Goal: Task Accomplishment & Management: Use online tool/utility

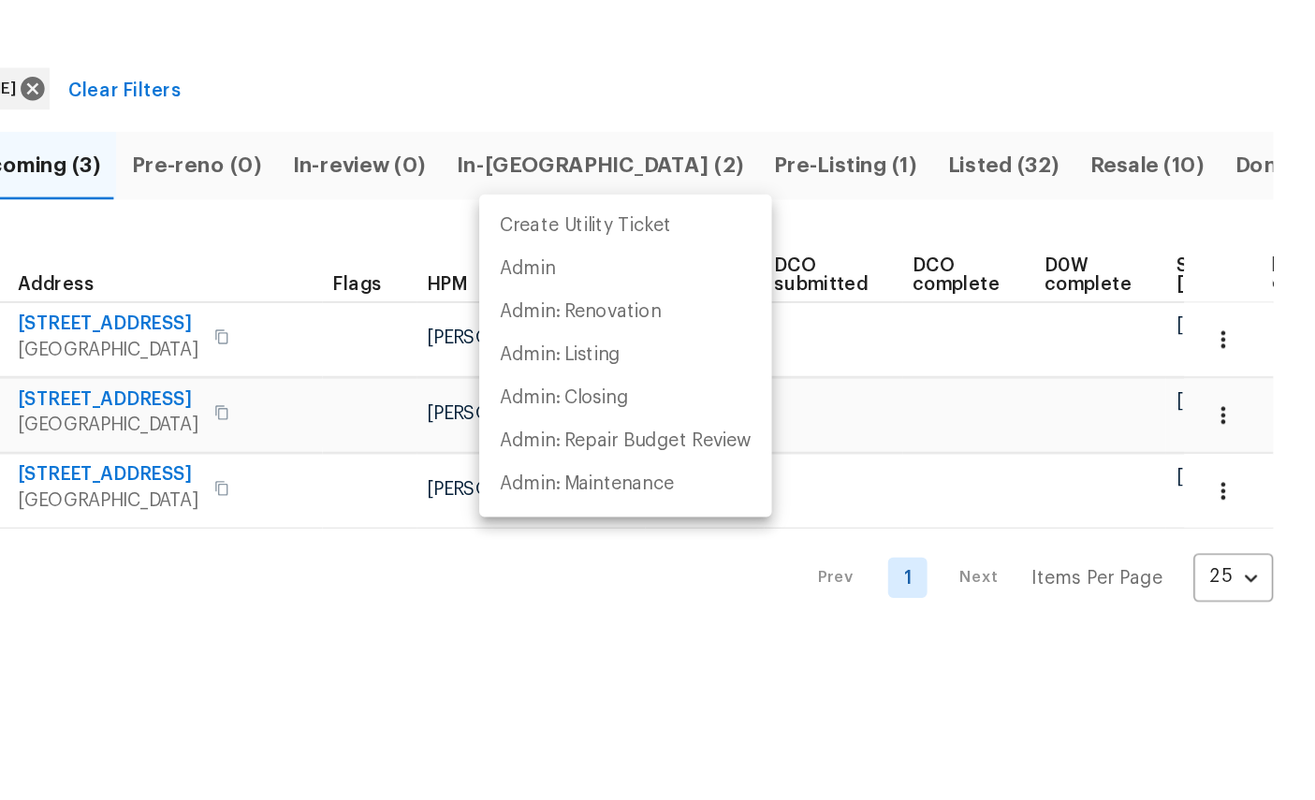
scroll to position [0, 243]
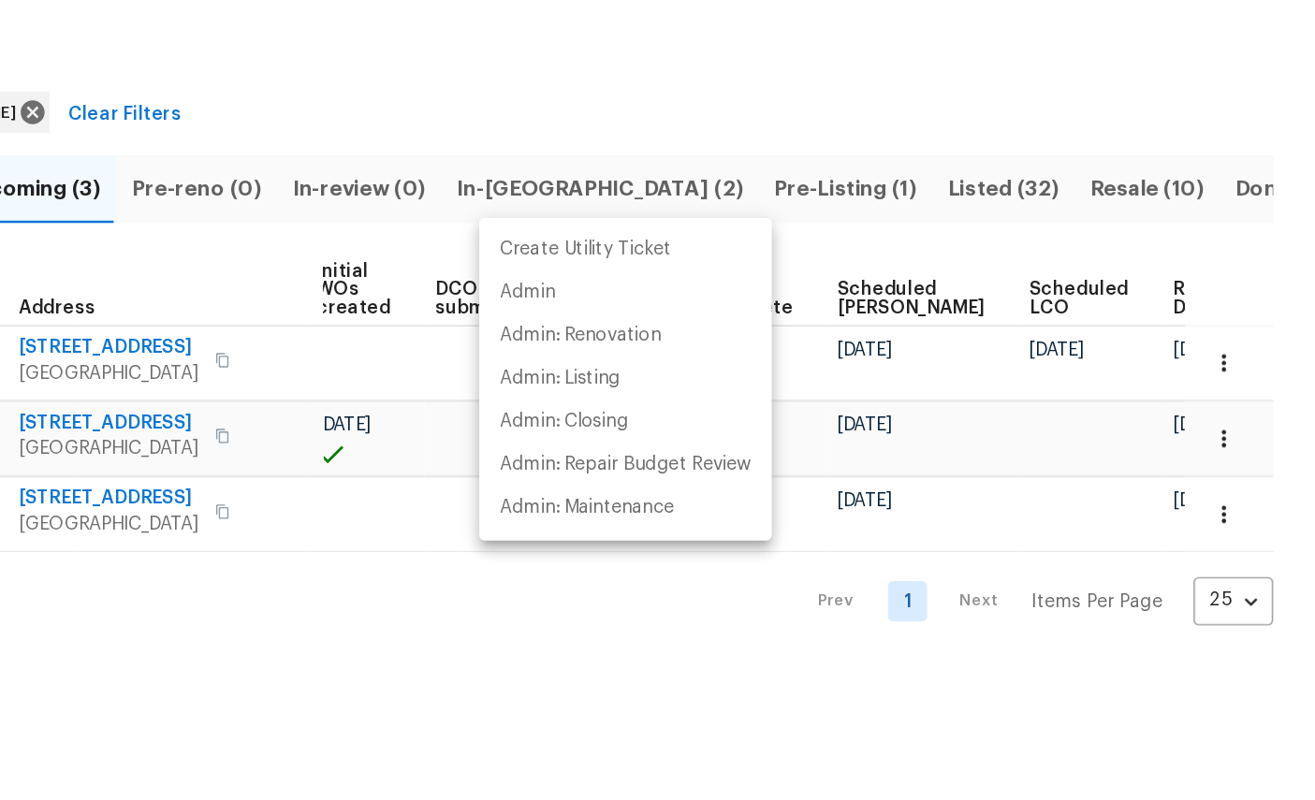
click at [475, 459] on div at bounding box center [657, 400] width 1315 height 800
click at [474, 458] on div "Create Utility Ticket Admin Admin: Renovation Admin: Listing Admin: Closing Adm…" at bounding box center [657, 400] width 1315 height 800
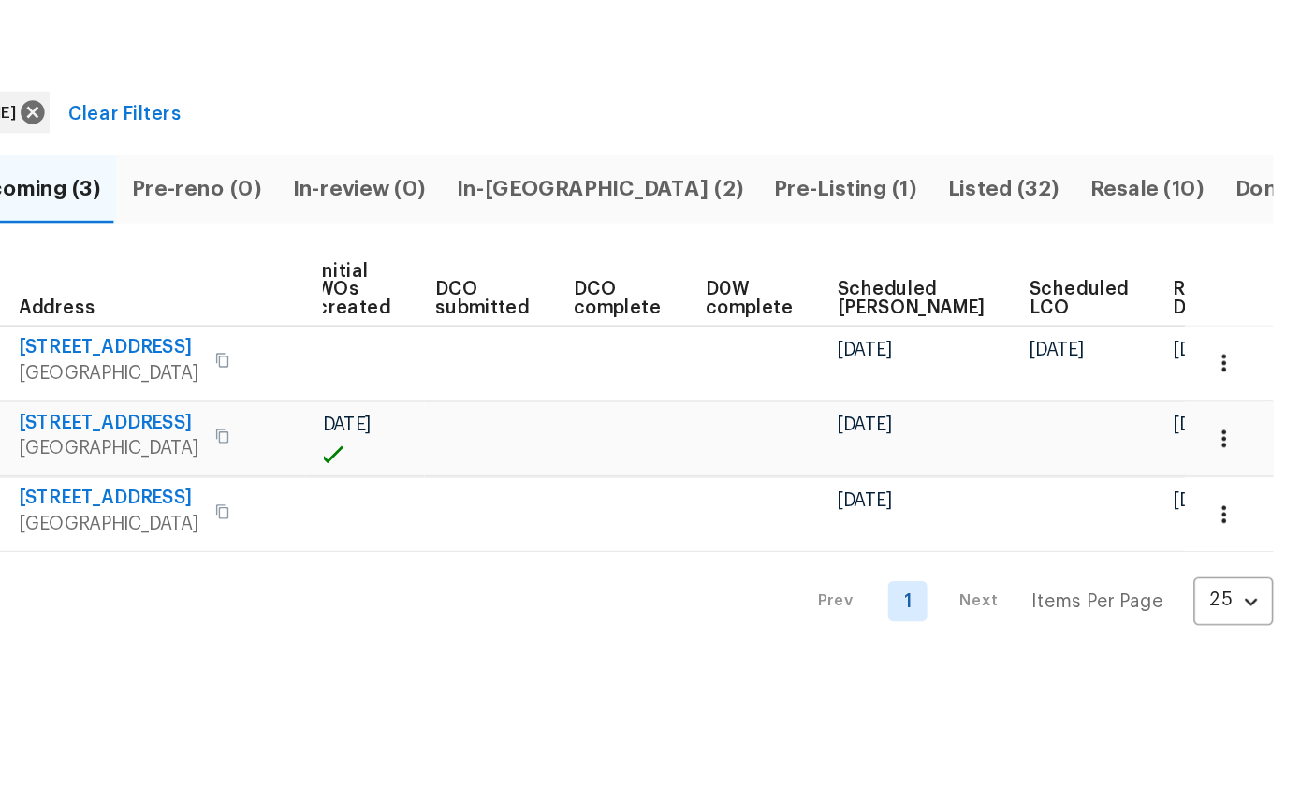
click at [476, 479] on div "Prev 1 Next Items Per Page 25 25 ​" at bounding box center [809, 509] width 952 height 60
click at [1052, 206] on span "Listed (32)" at bounding box center [1092, 219] width 80 height 26
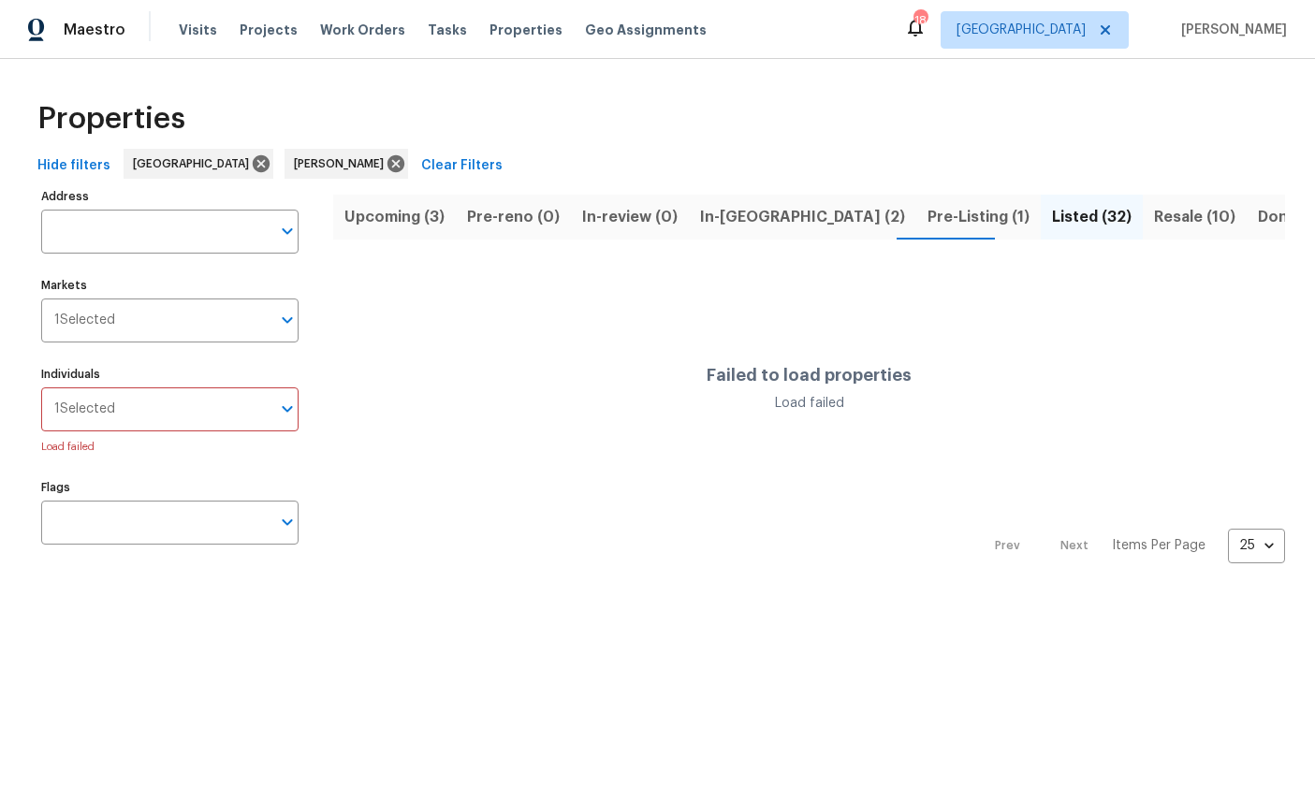
click at [197, 238] on input "Address" at bounding box center [155, 232] width 229 height 44
type input "3"
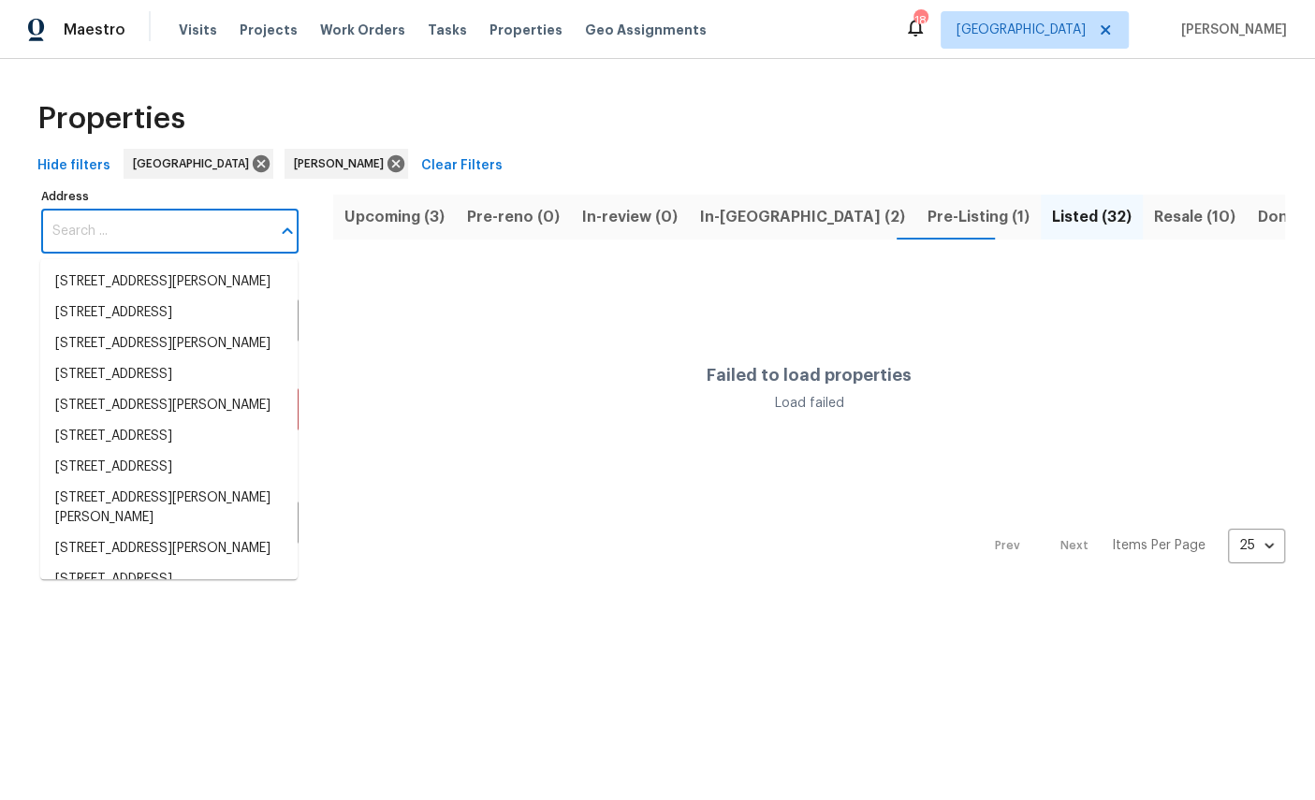
click at [1052, 219] on span "Listed (32)" at bounding box center [1092, 217] width 80 height 26
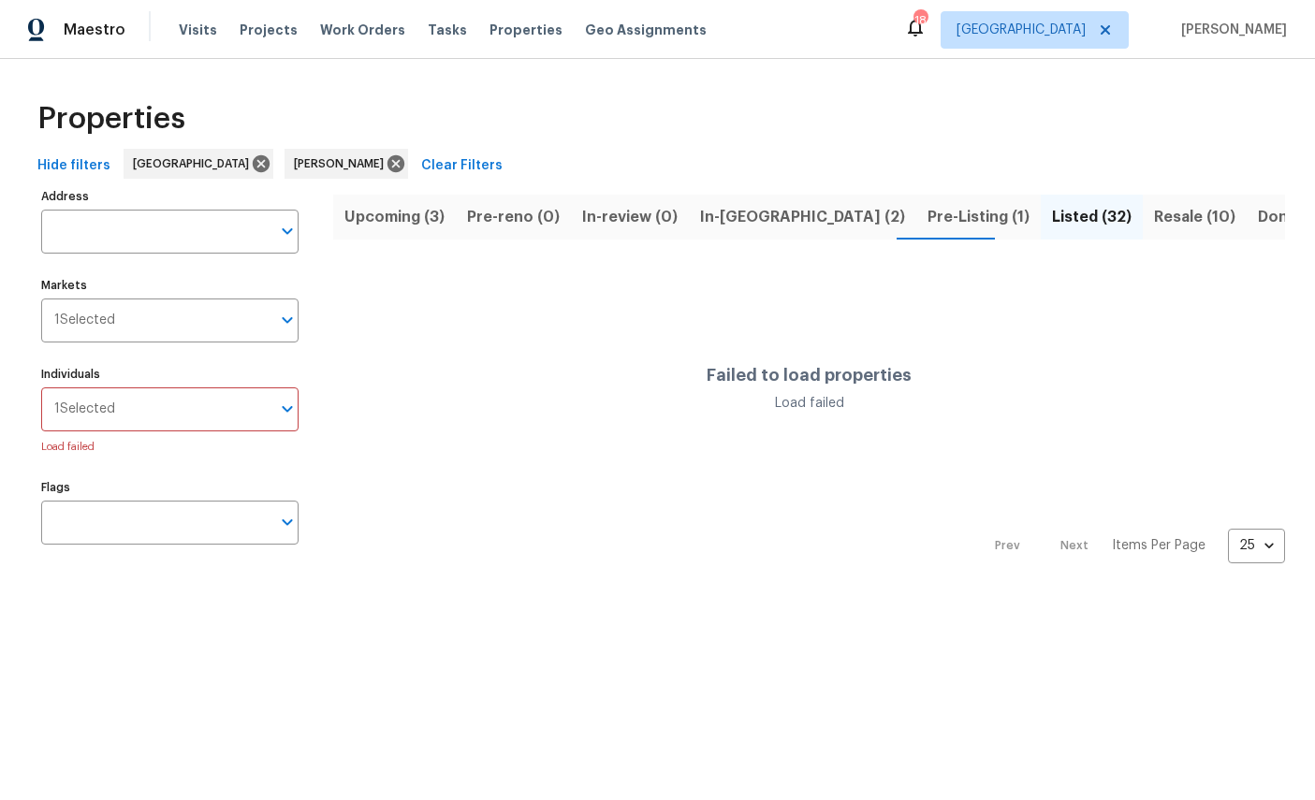
click at [1041, 197] on button "Listed (32)" at bounding box center [1092, 217] width 102 height 49
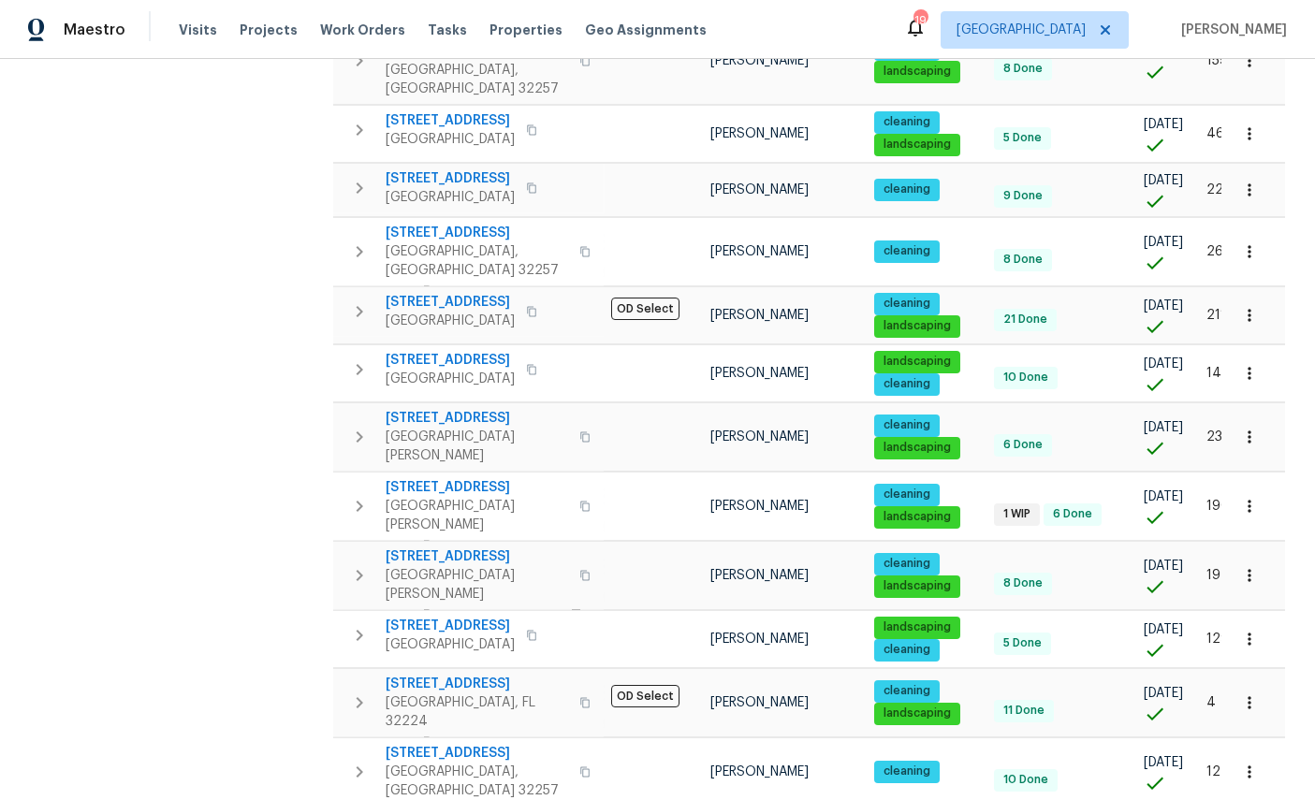
scroll to position [974, 0]
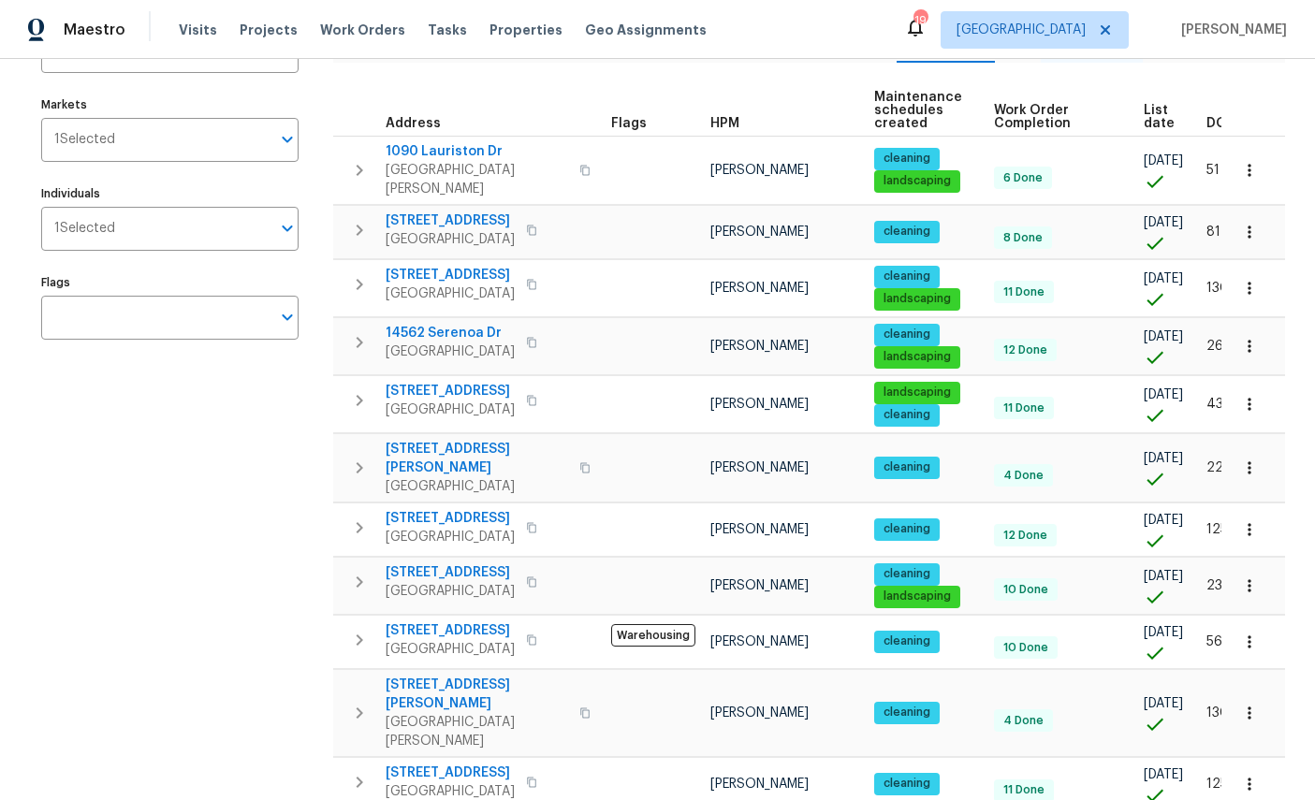
scroll to position [174, 0]
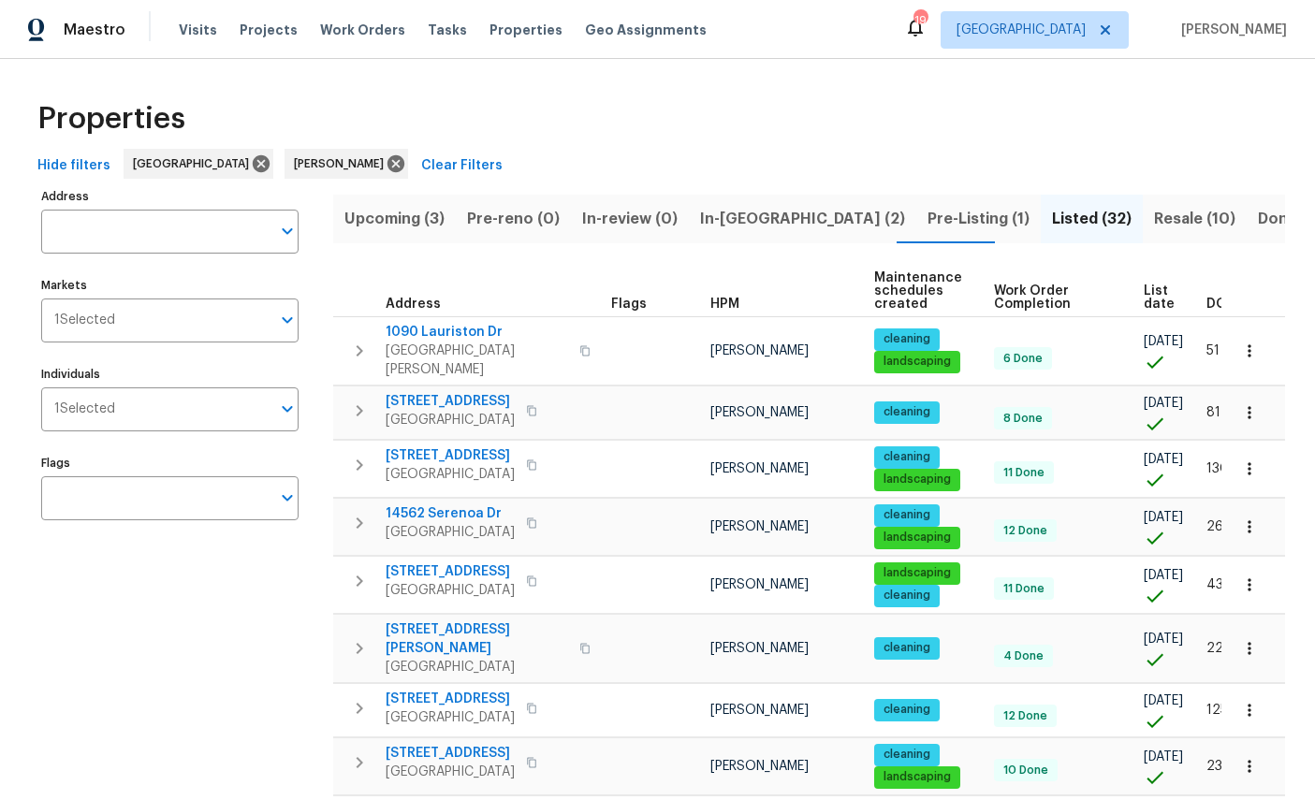
scroll to position [0, 0]
click at [1154, 216] on span "Resale (10)" at bounding box center [1194, 219] width 81 height 26
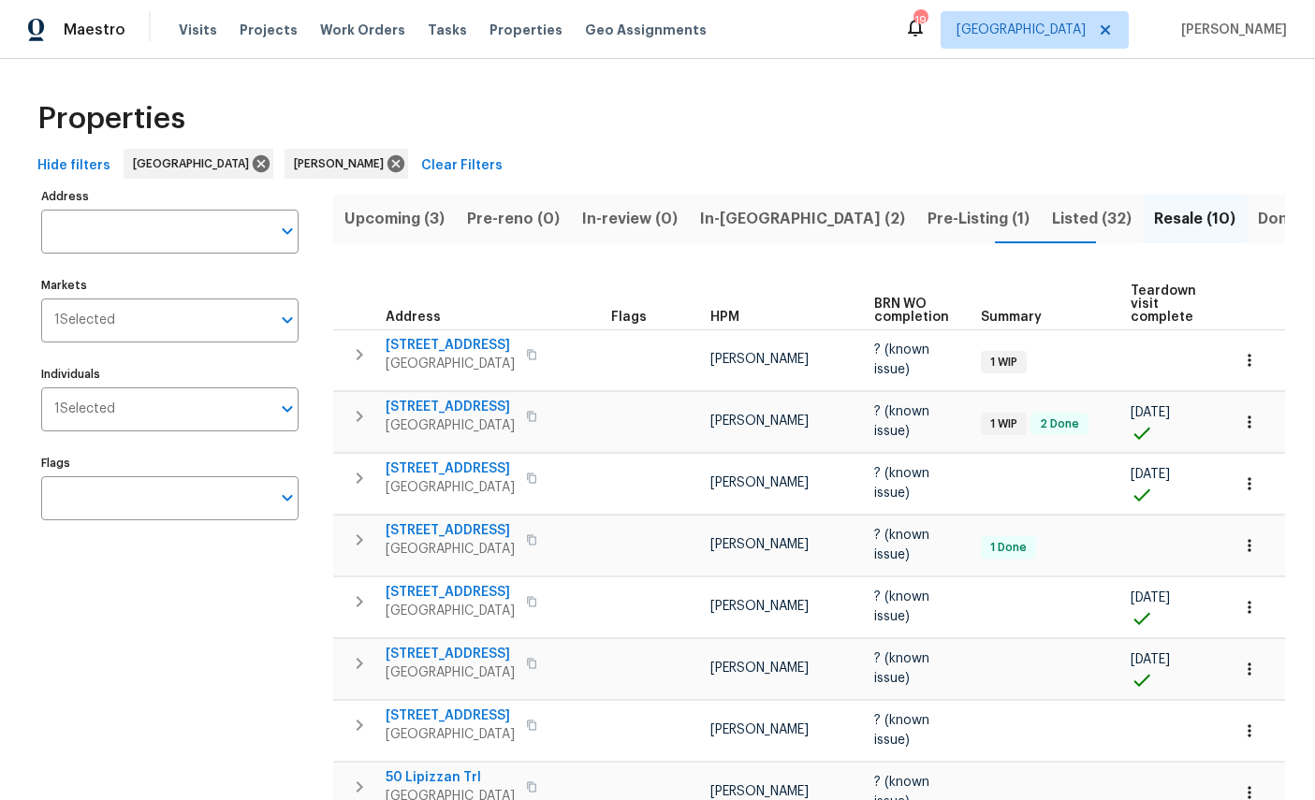
click at [455, 725] on span "3538 Chestnut Hill Ct" at bounding box center [450, 716] width 129 height 19
click at [1258, 220] on span "Done (340)" at bounding box center [1301, 219] width 86 height 26
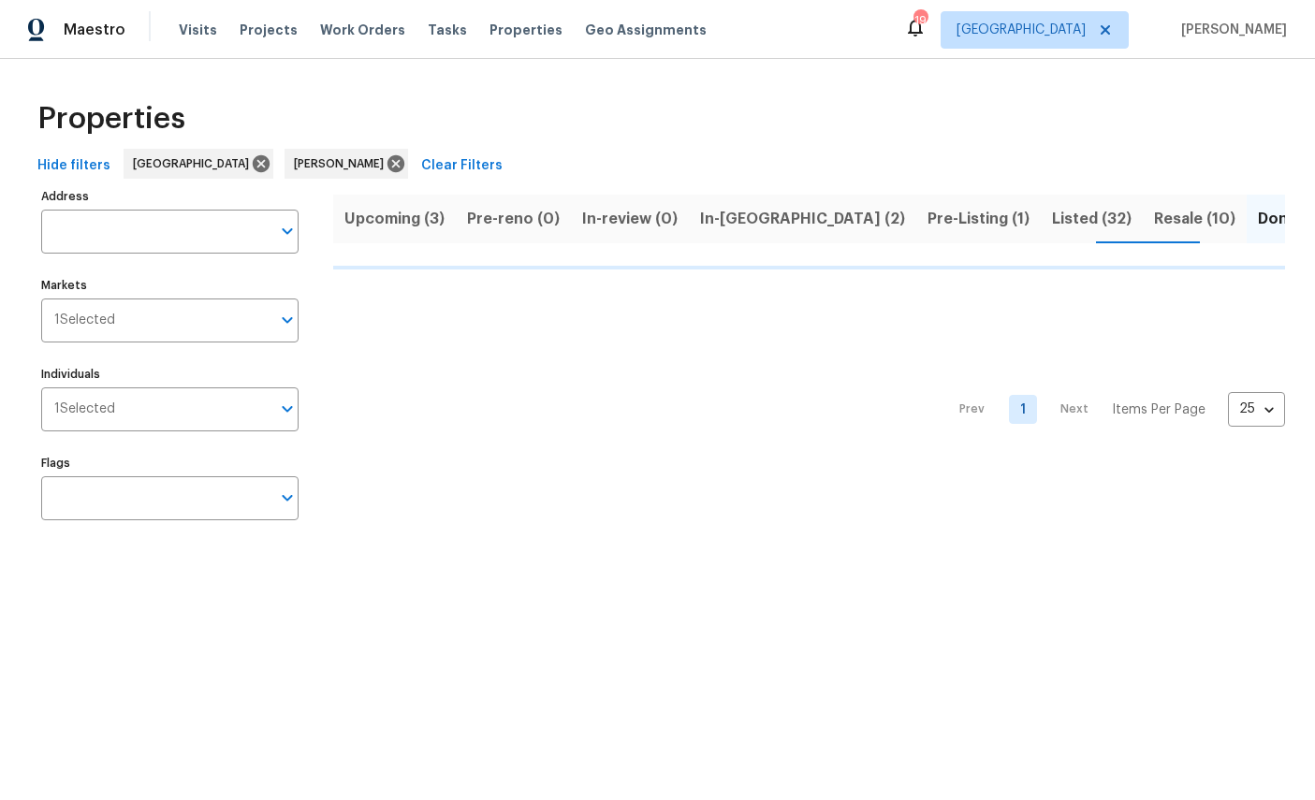
click at [153, 232] on input "Address" at bounding box center [155, 232] width 229 height 44
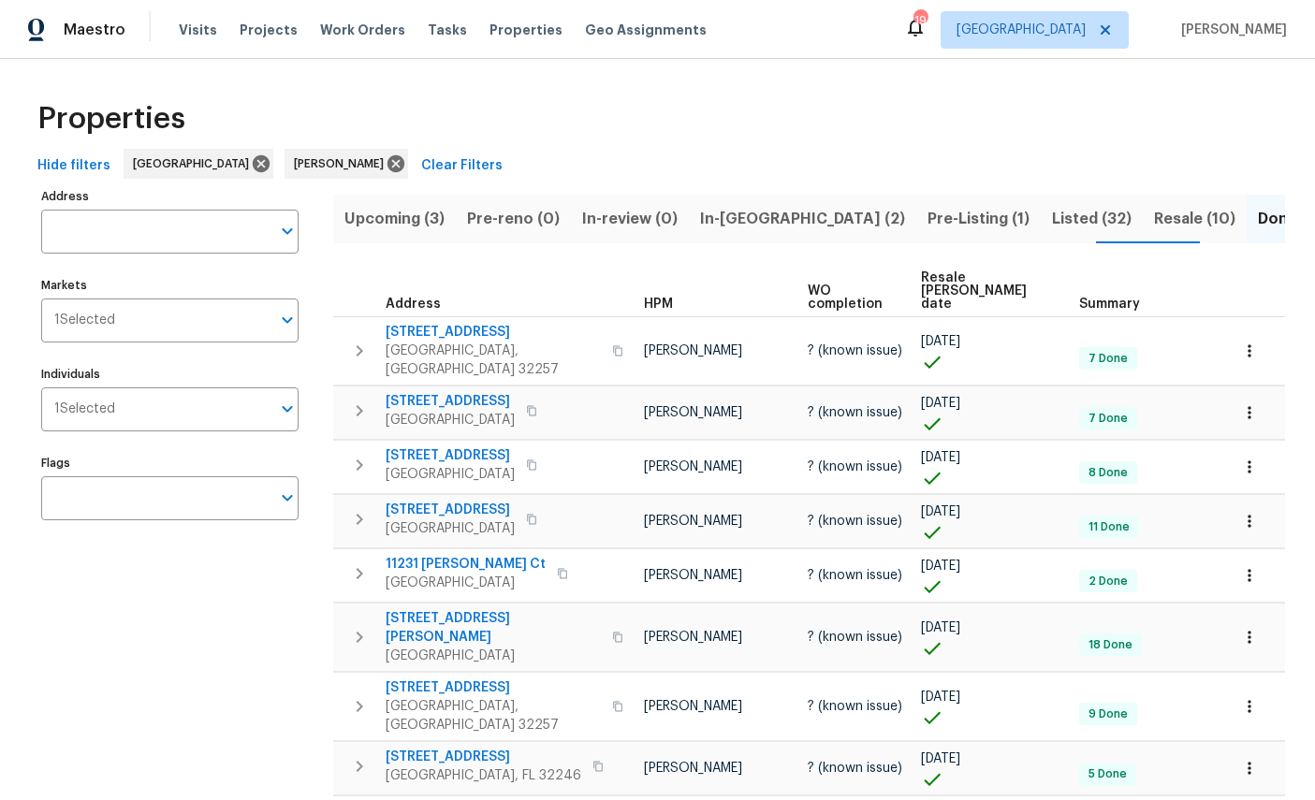
click at [157, 229] on input "Address" at bounding box center [155, 232] width 229 height 44
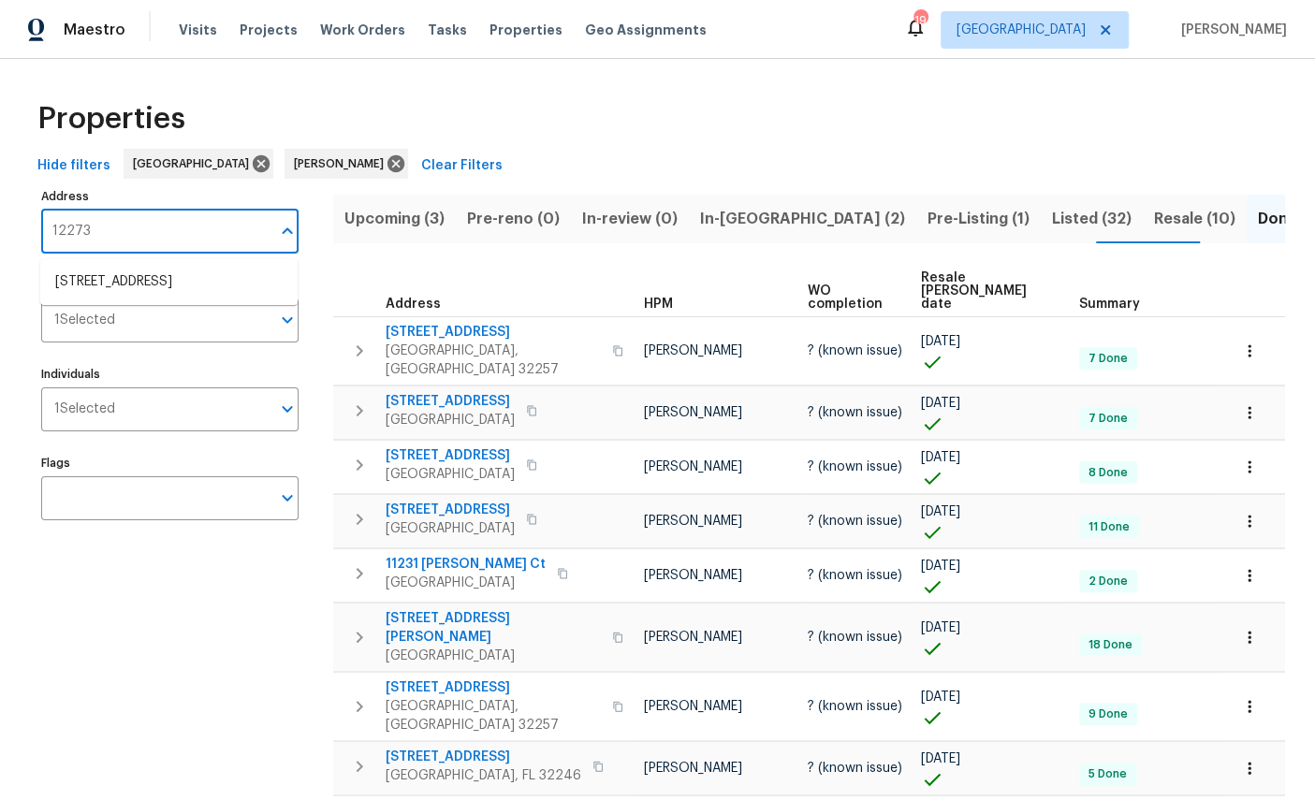
type input "12273"
click at [162, 279] on li "12273 Country Walk Ln Jacksonville FL 32258" at bounding box center [168, 282] width 257 height 31
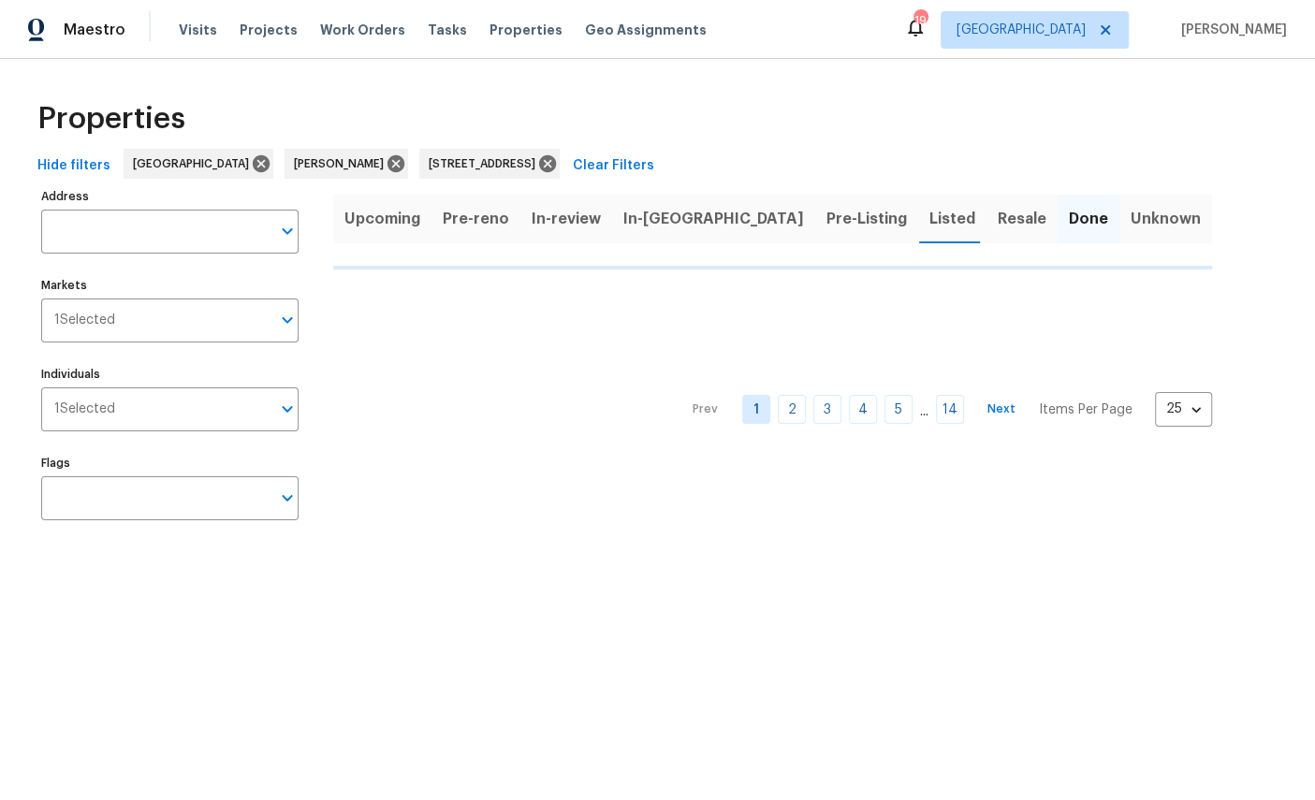
type input "12273 Country Walk Ln Jacksonville FL 32258"
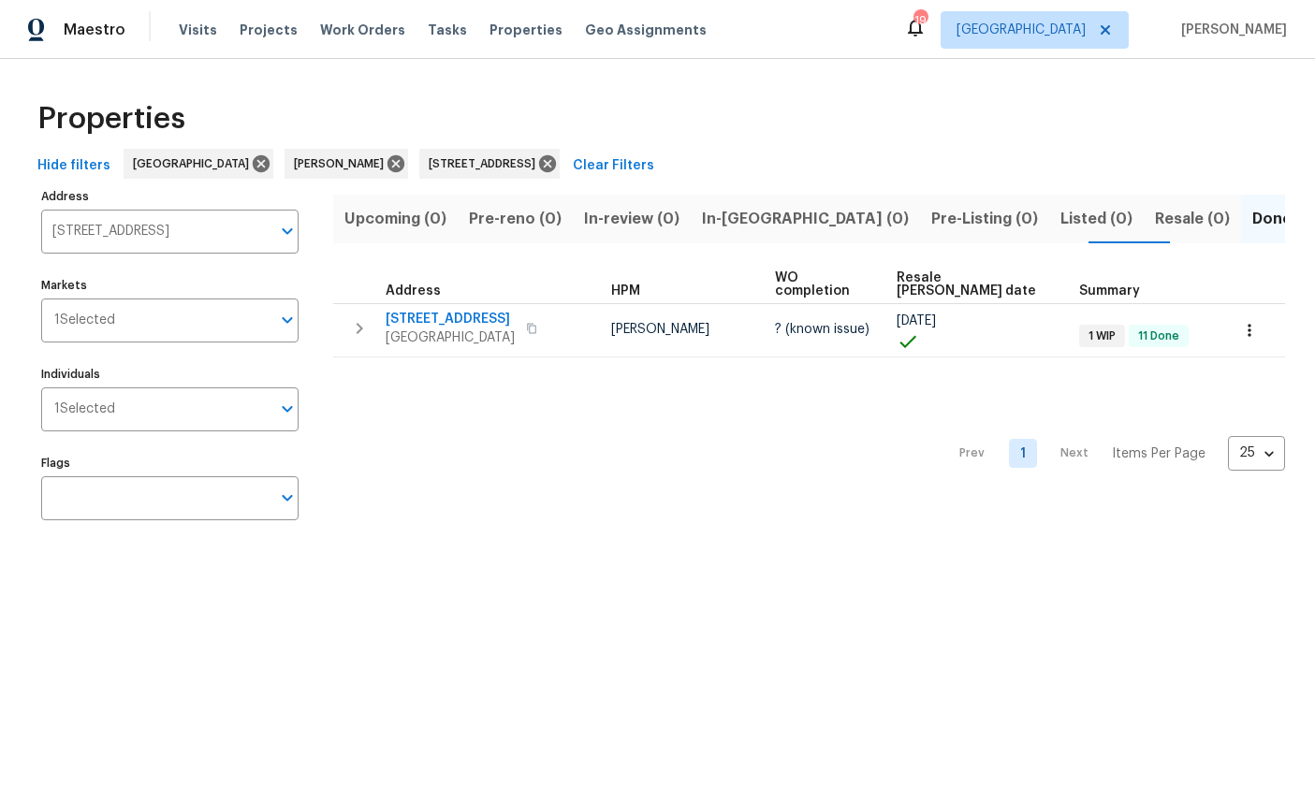
click at [462, 310] on span "12273 Country Walk Ln" at bounding box center [450, 319] width 129 height 19
click at [1060, 208] on span "Listed (0)" at bounding box center [1096, 219] width 72 height 26
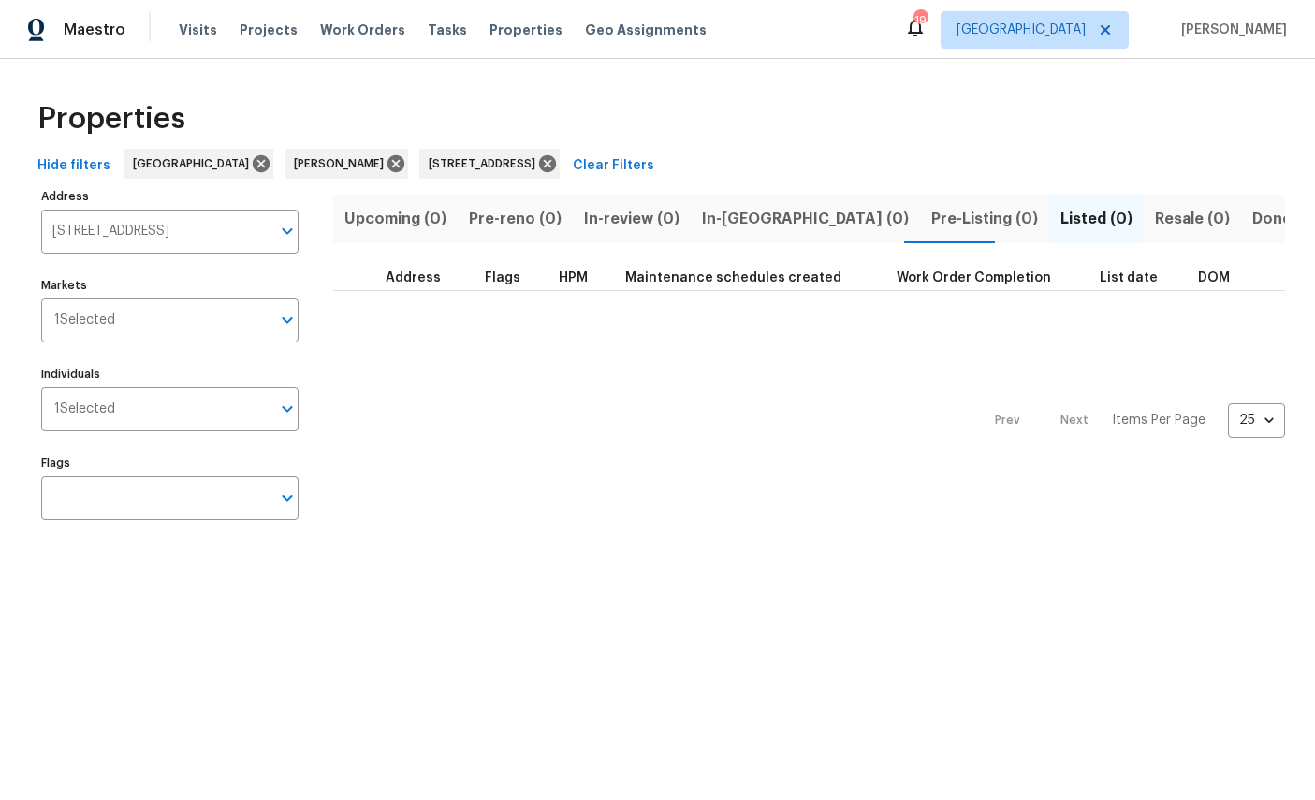
click at [277, 227] on icon "Open" at bounding box center [287, 231] width 22 height 22
type input "3686 smith"
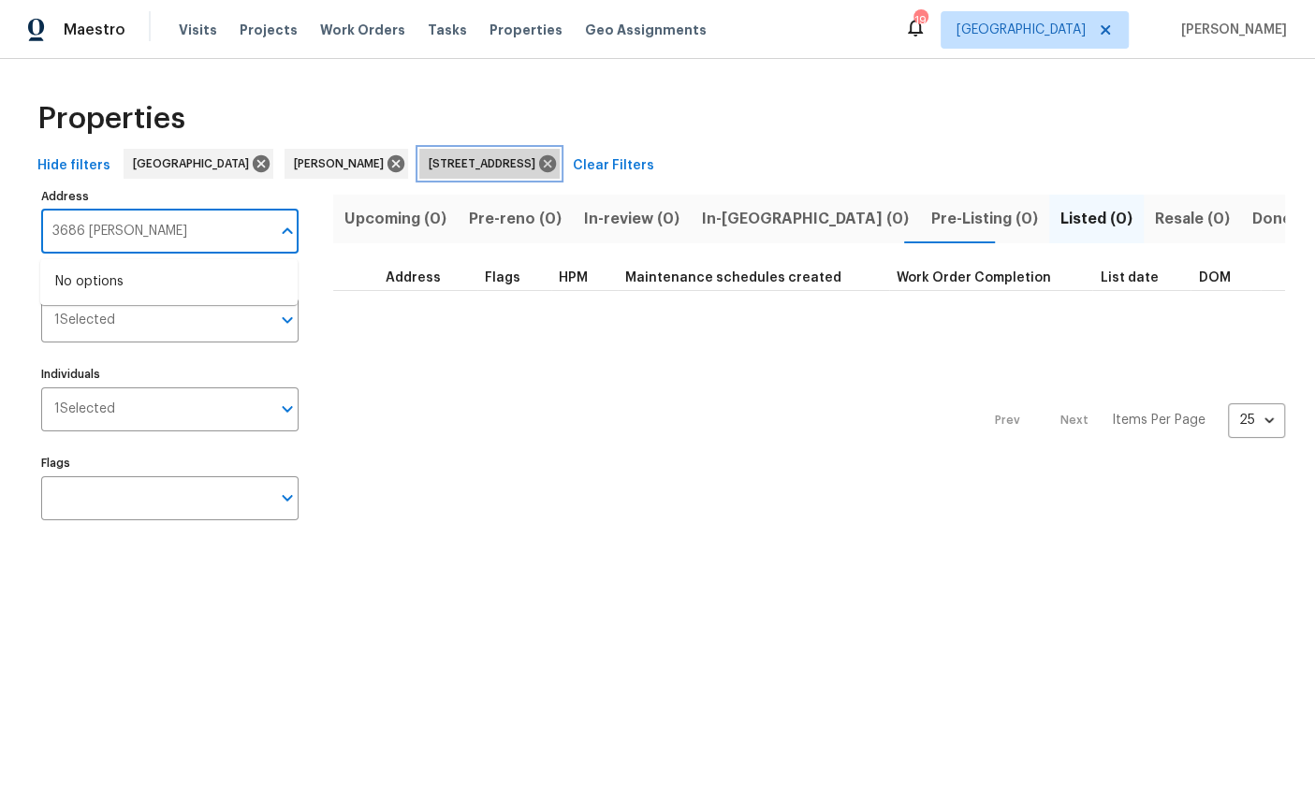
click at [556, 164] on icon at bounding box center [547, 163] width 17 height 17
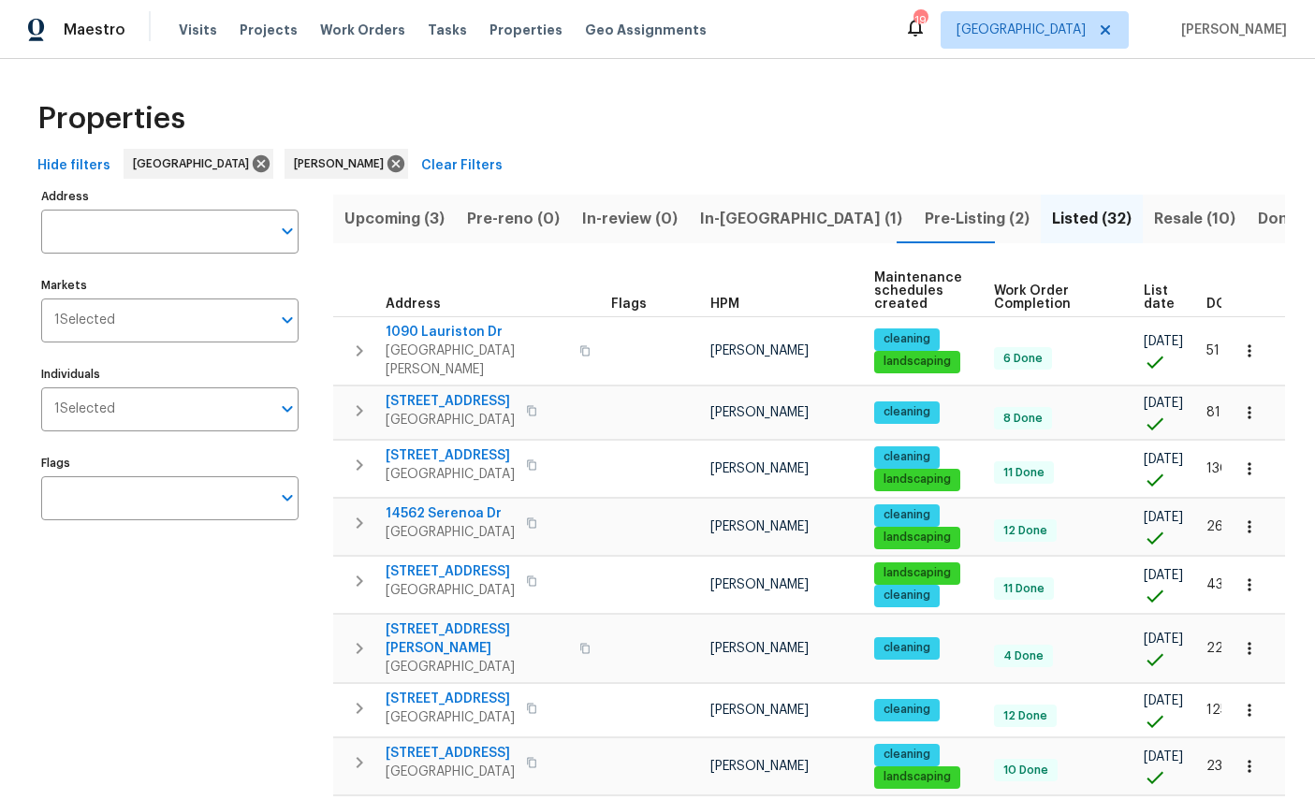
click at [163, 227] on input "Address" at bounding box center [155, 232] width 229 height 44
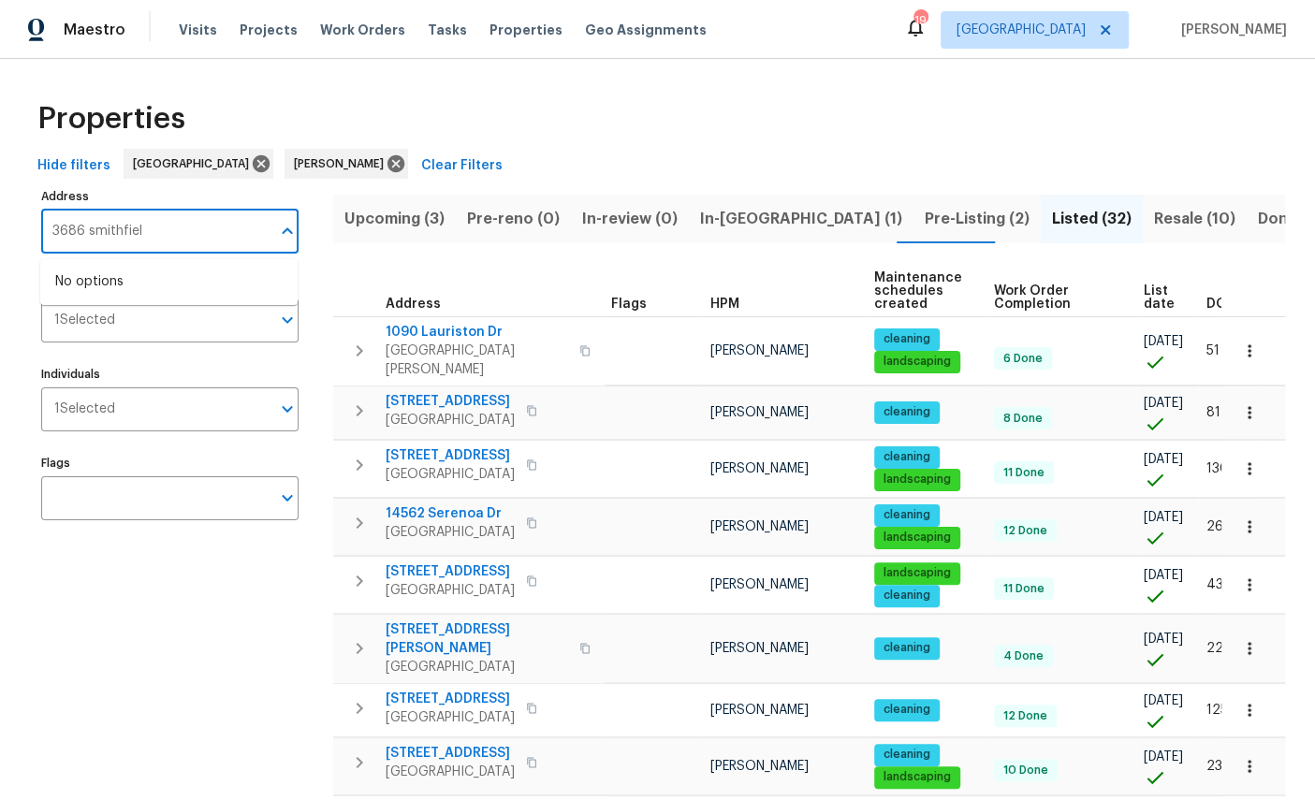
type input "3686 smithfield"
click at [179, 285] on li "3686 Smithfield St Jacksonville FL 32217" at bounding box center [168, 282] width 257 height 31
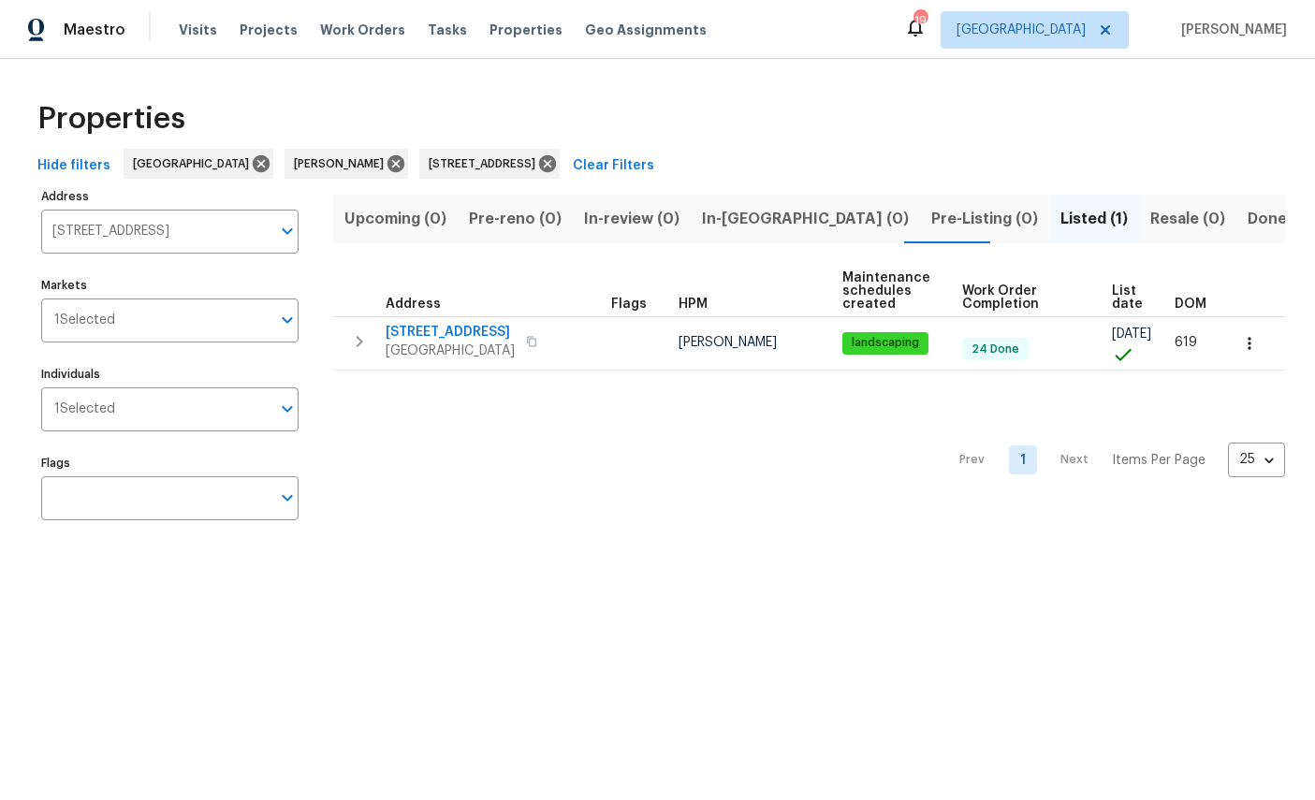
click at [447, 340] on span "3686 Smithfield St" at bounding box center [450, 332] width 129 height 19
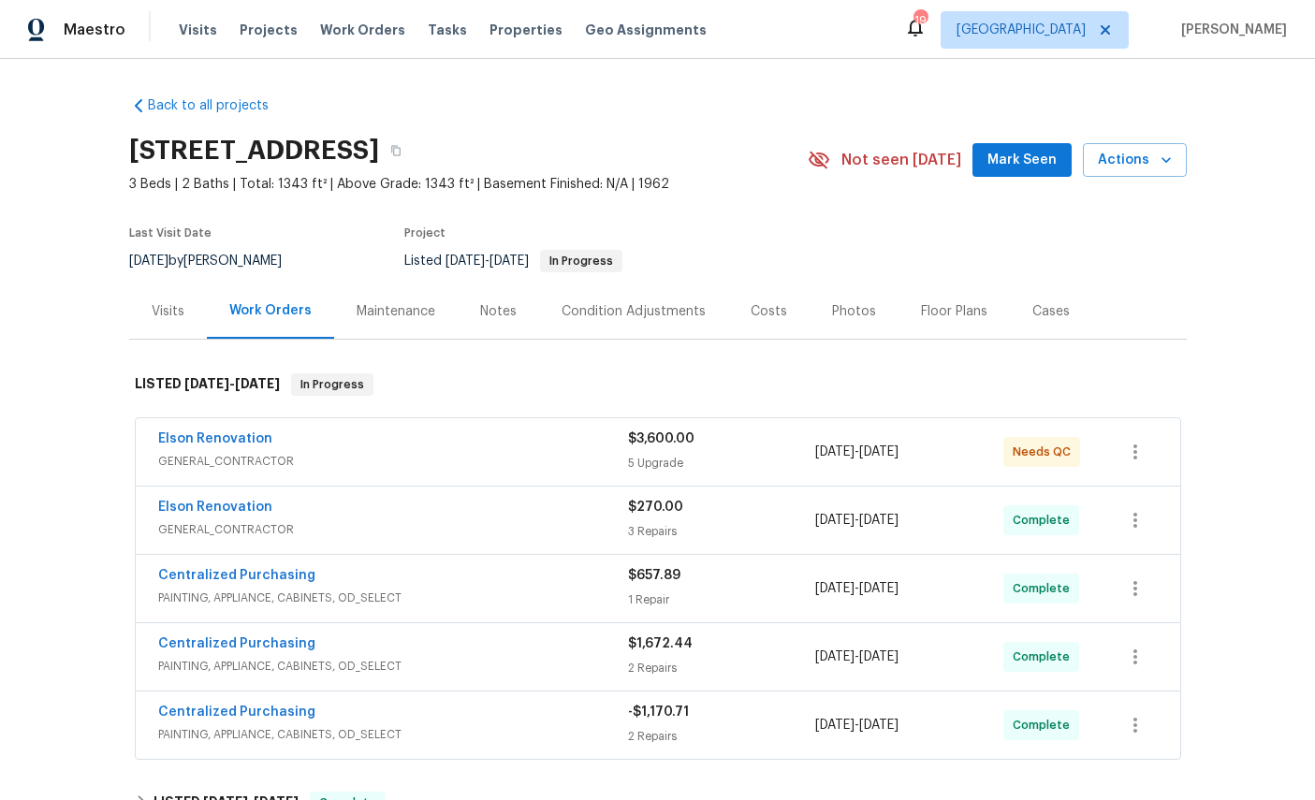
click at [189, 435] on link "Elson Renovation" at bounding box center [215, 438] width 114 height 13
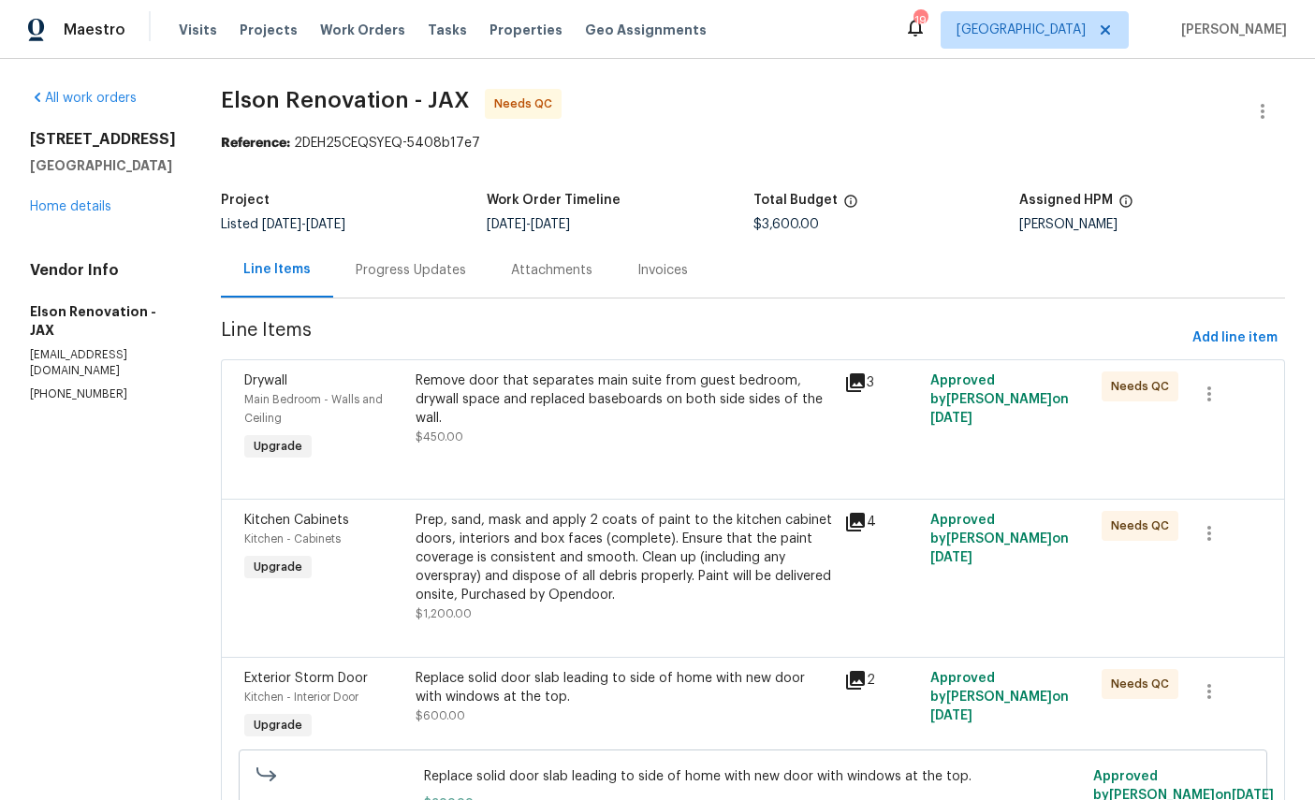
click at [269, 397] on span "Main Bedroom - Walls and Ceiling" at bounding box center [313, 409] width 139 height 30
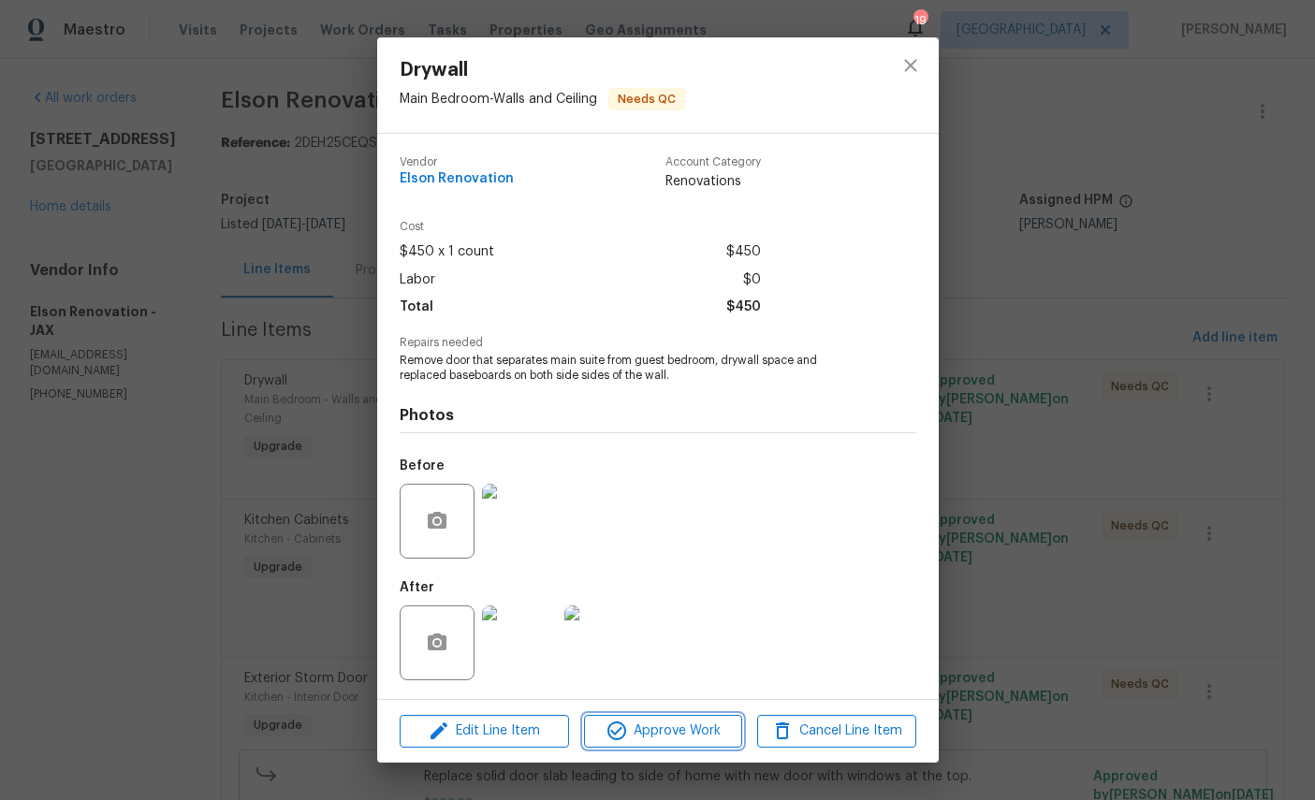
click at [679, 731] on span "Approve Work" at bounding box center [663, 731] width 147 height 23
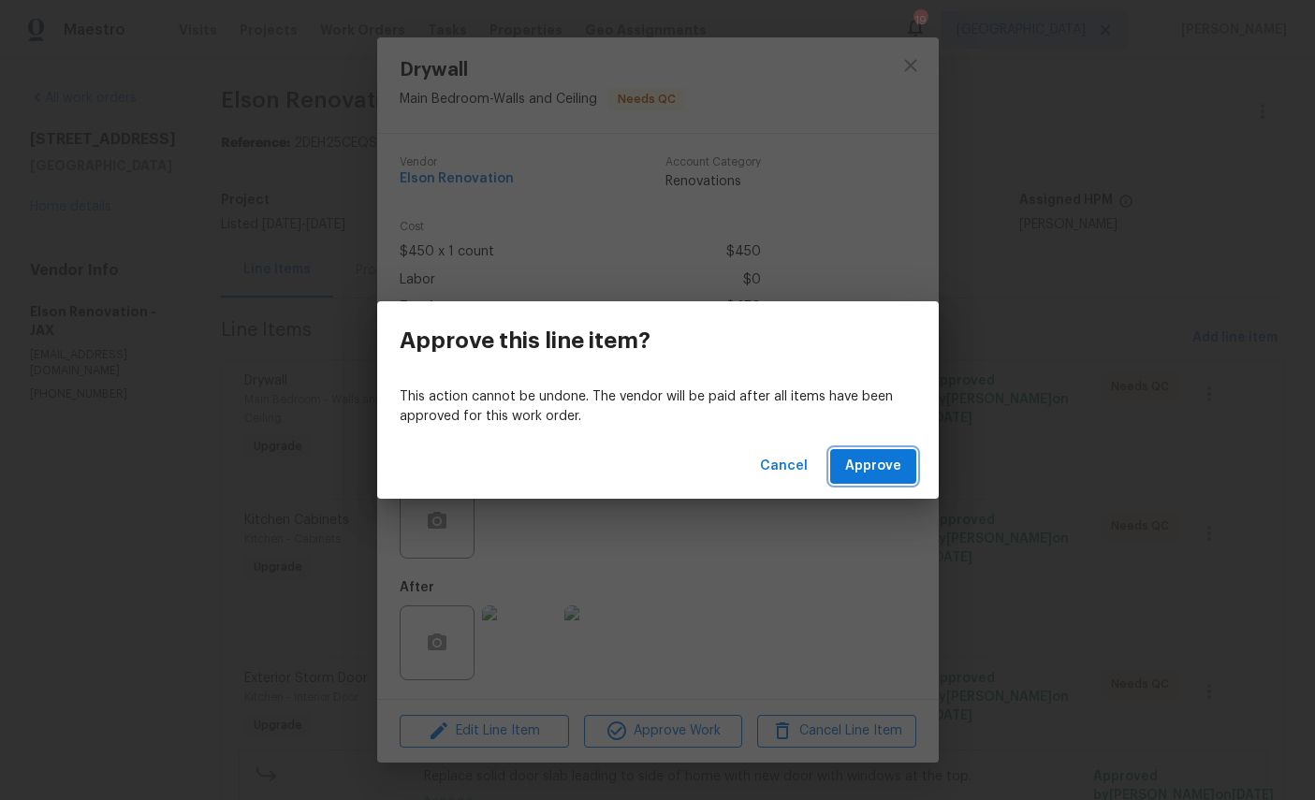
click at [872, 473] on span "Approve" at bounding box center [873, 466] width 56 height 23
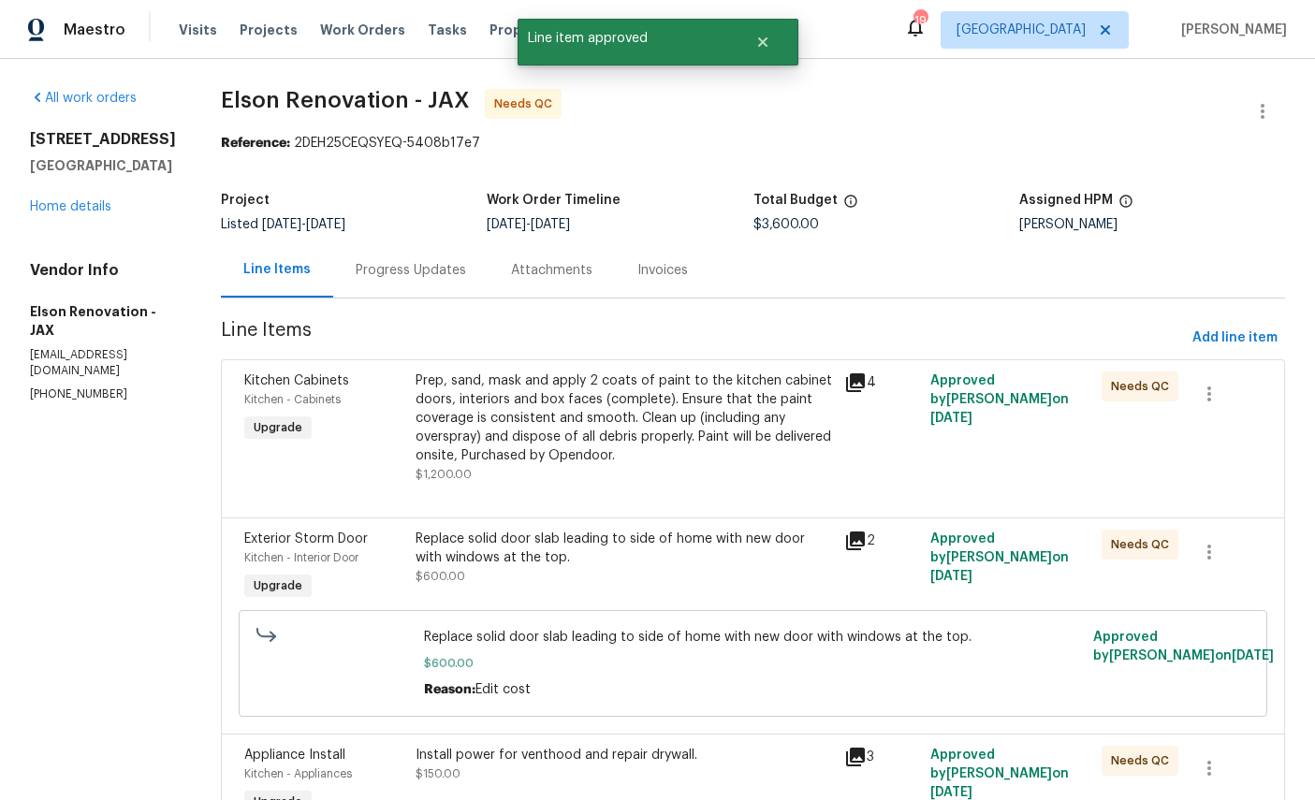
click at [247, 398] on span "Kitchen - Cabinets" at bounding box center [292, 399] width 96 height 11
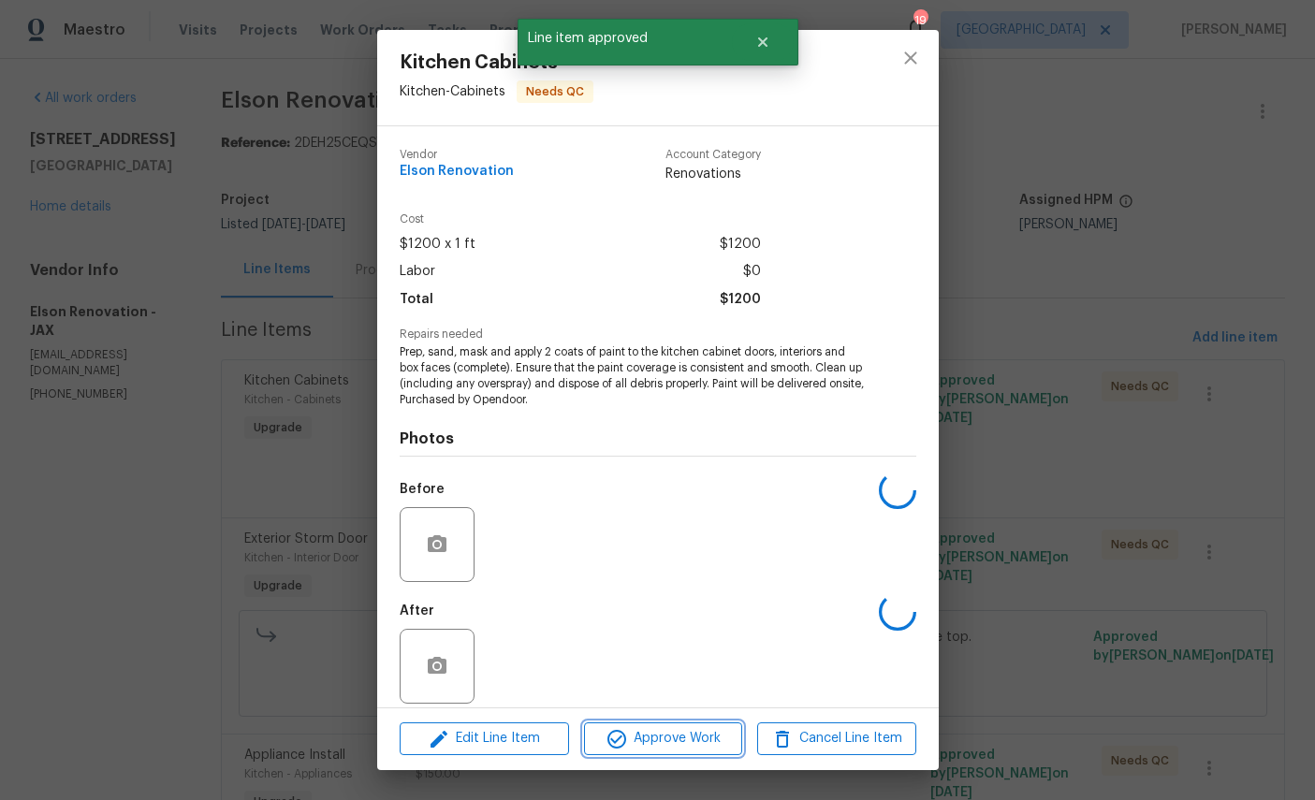
click at [681, 737] on span "Approve Work" at bounding box center [663, 738] width 147 height 23
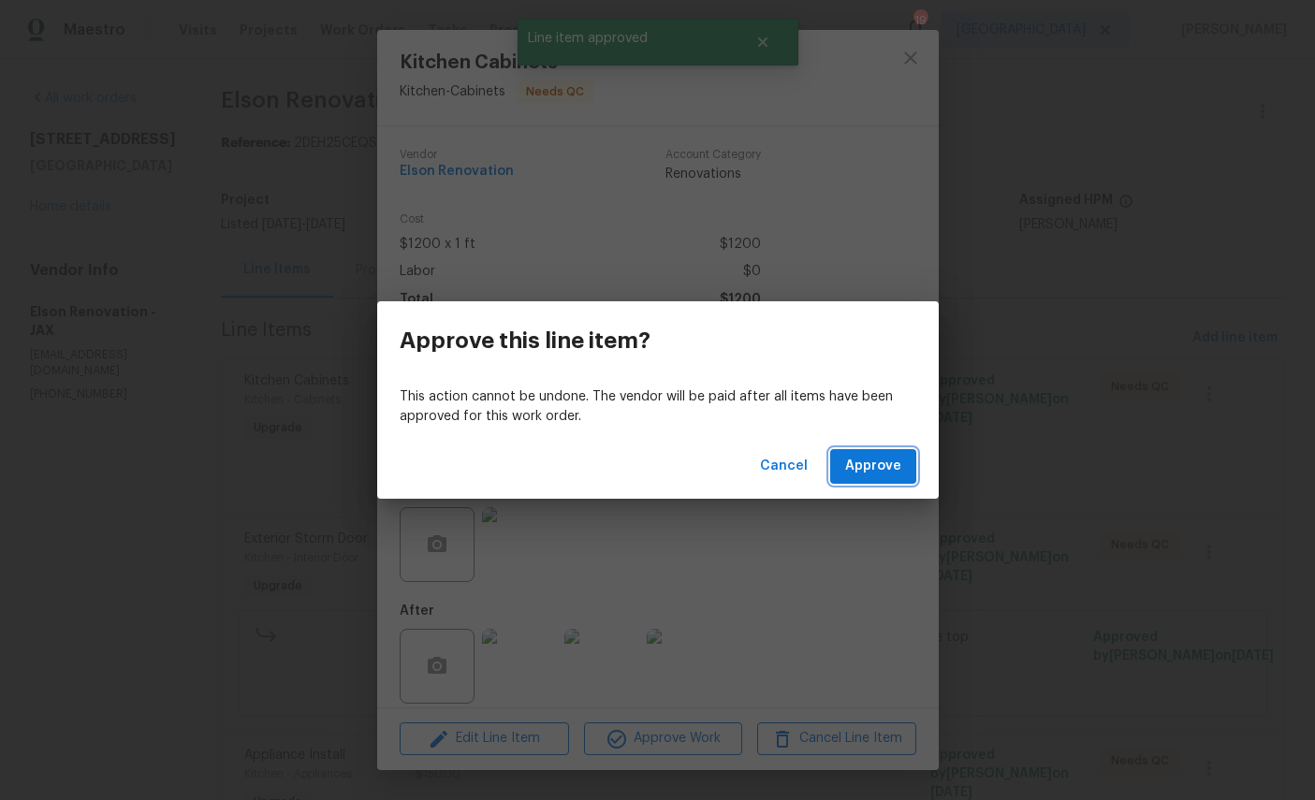
click at [866, 467] on span "Approve" at bounding box center [873, 466] width 56 height 23
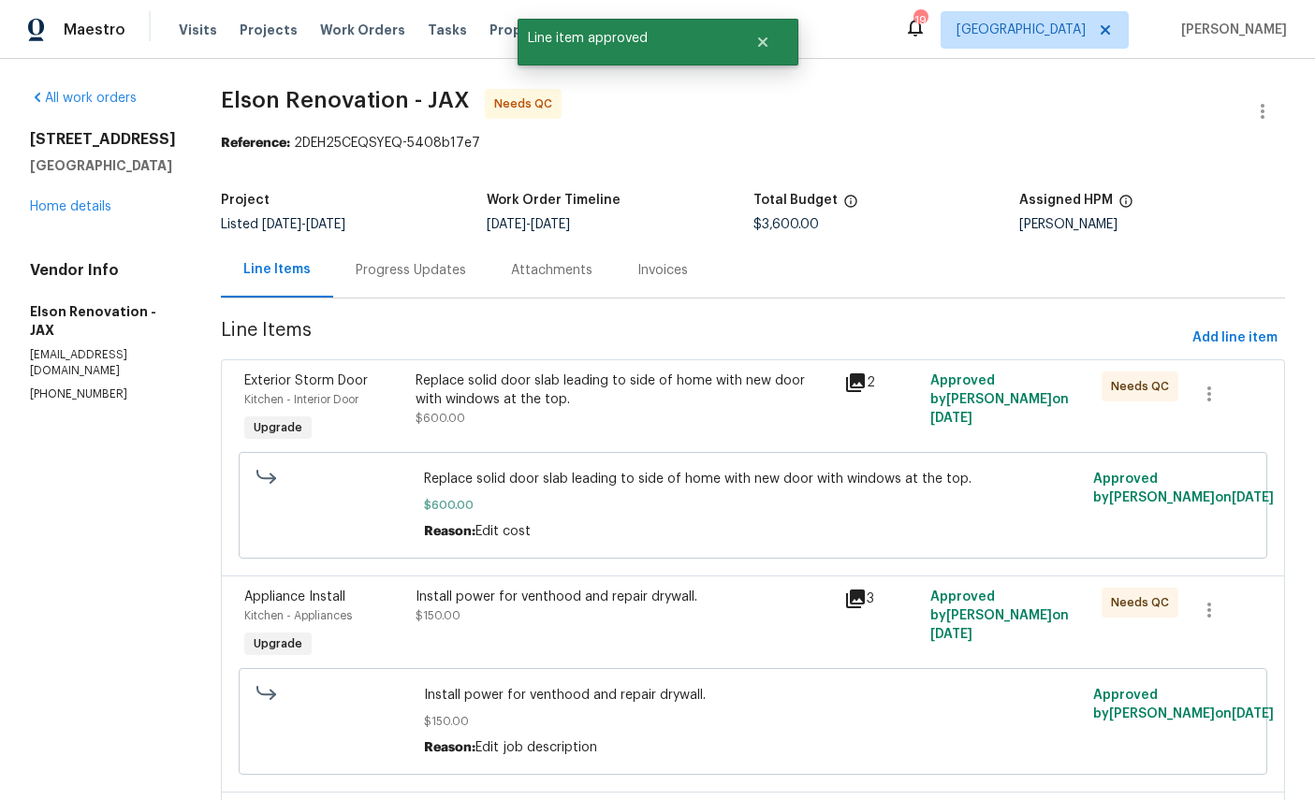
click at [257, 389] on div "Exterior Storm Door" at bounding box center [324, 381] width 160 height 19
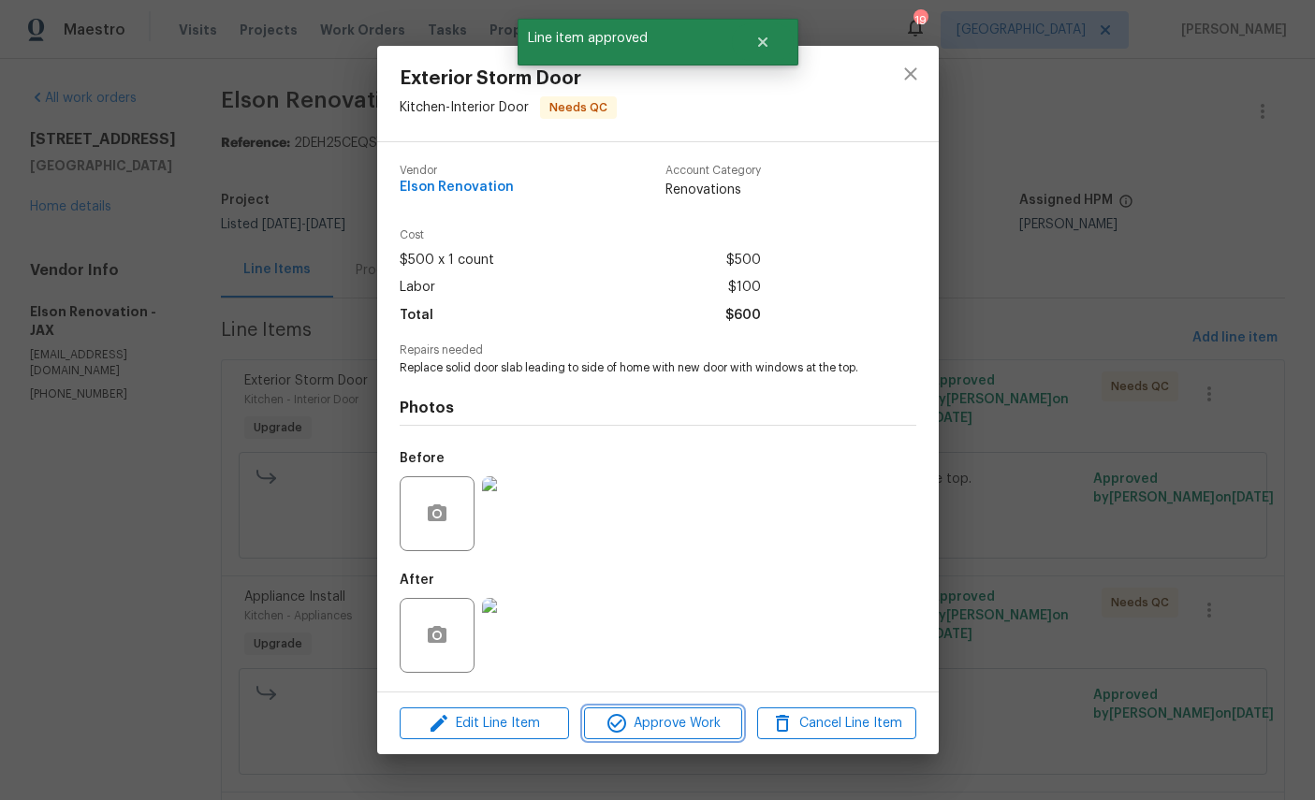
click at [684, 735] on span "Approve Work" at bounding box center [663, 723] width 147 height 23
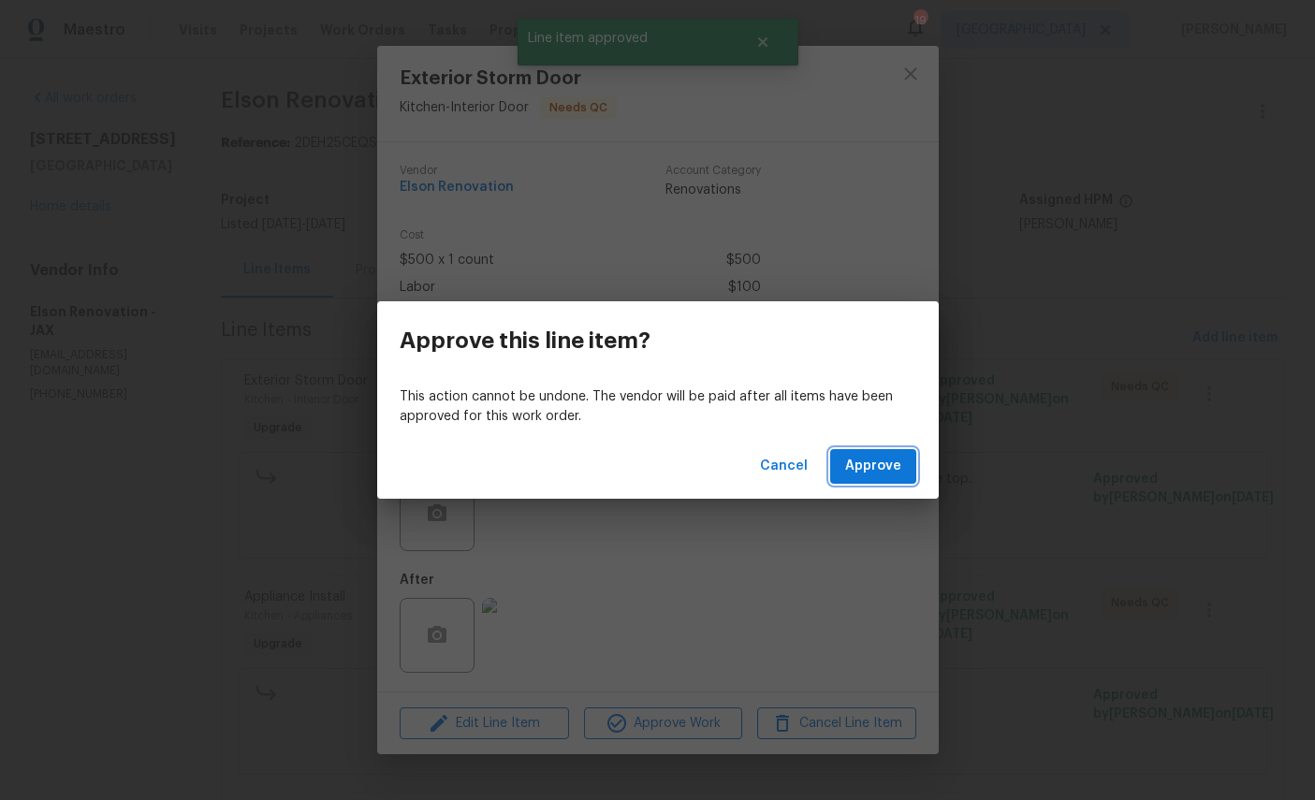
click at [867, 475] on span "Approve" at bounding box center [873, 466] width 56 height 23
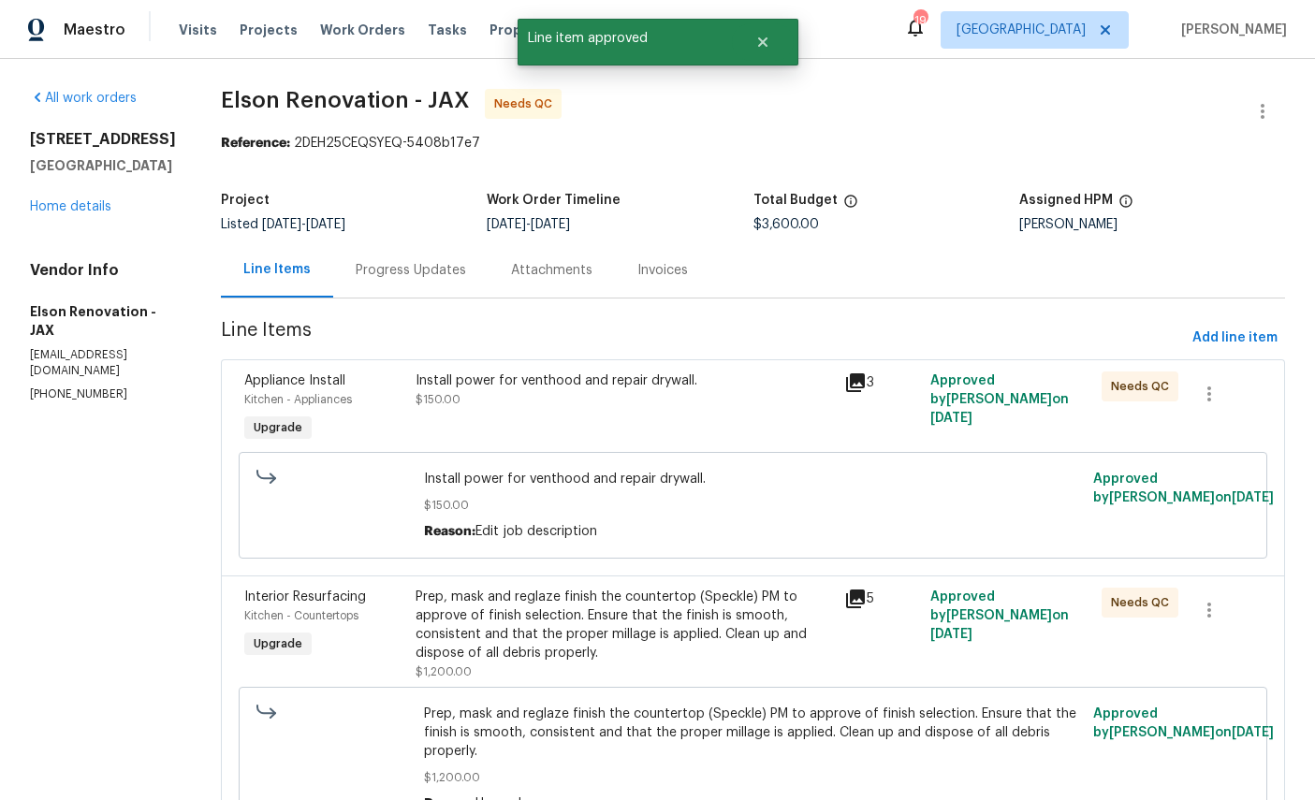
click at [271, 383] on span "Appliance Install" at bounding box center [294, 380] width 101 height 13
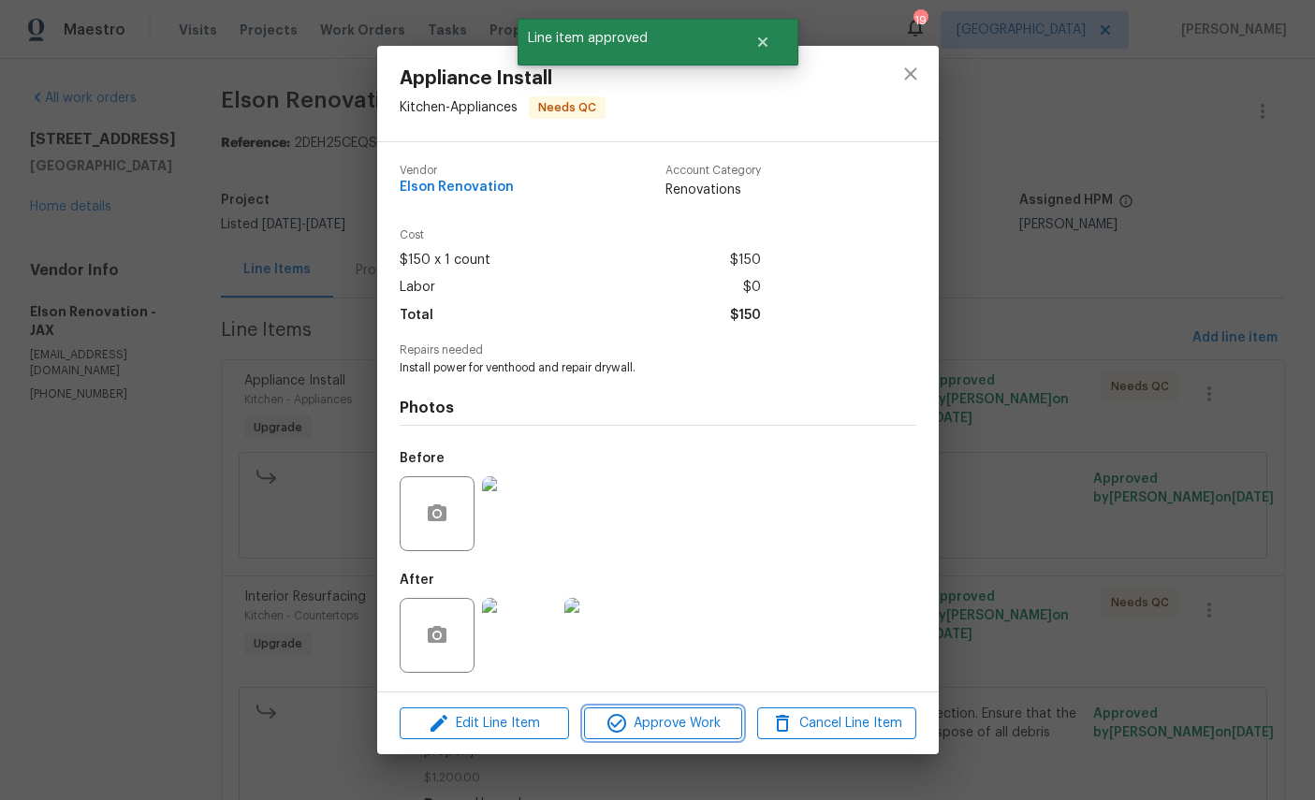
click at [673, 734] on span "Approve Work" at bounding box center [663, 723] width 147 height 23
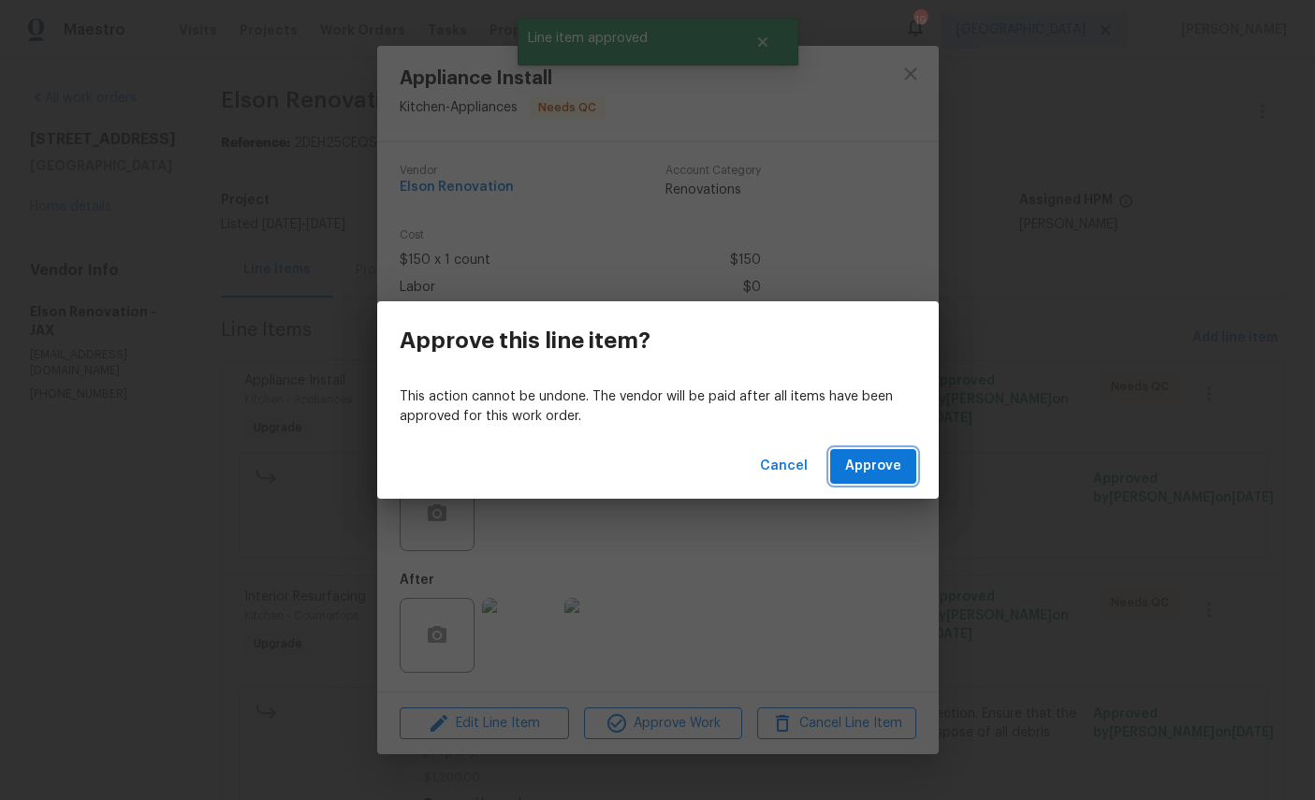
click at [862, 483] on button "Approve" at bounding box center [873, 466] width 86 height 35
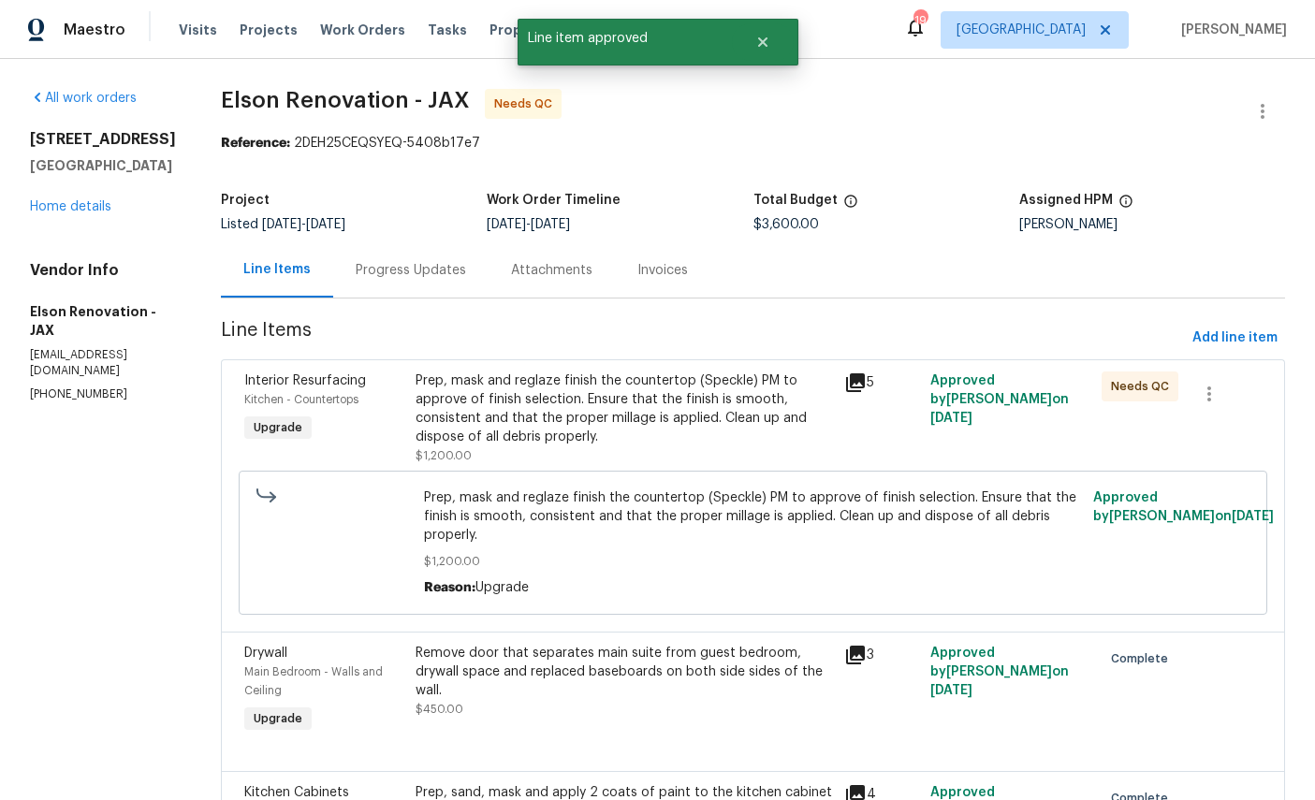
click at [270, 383] on span "Interior Resurfacing" at bounding box center [305, 380] width 122 height 13
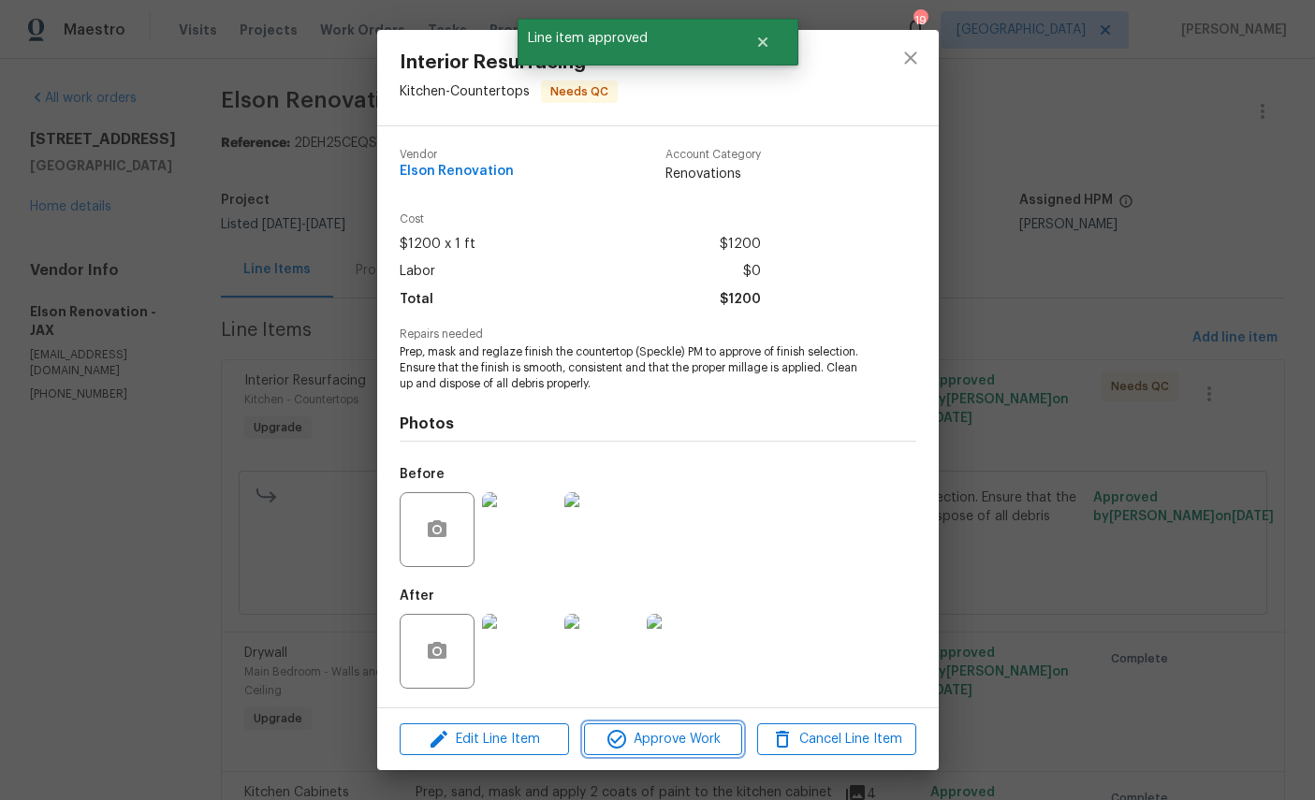
click at [697, 726] on button "Approve Work" at bounding box center [663, 739] width 158 height 33
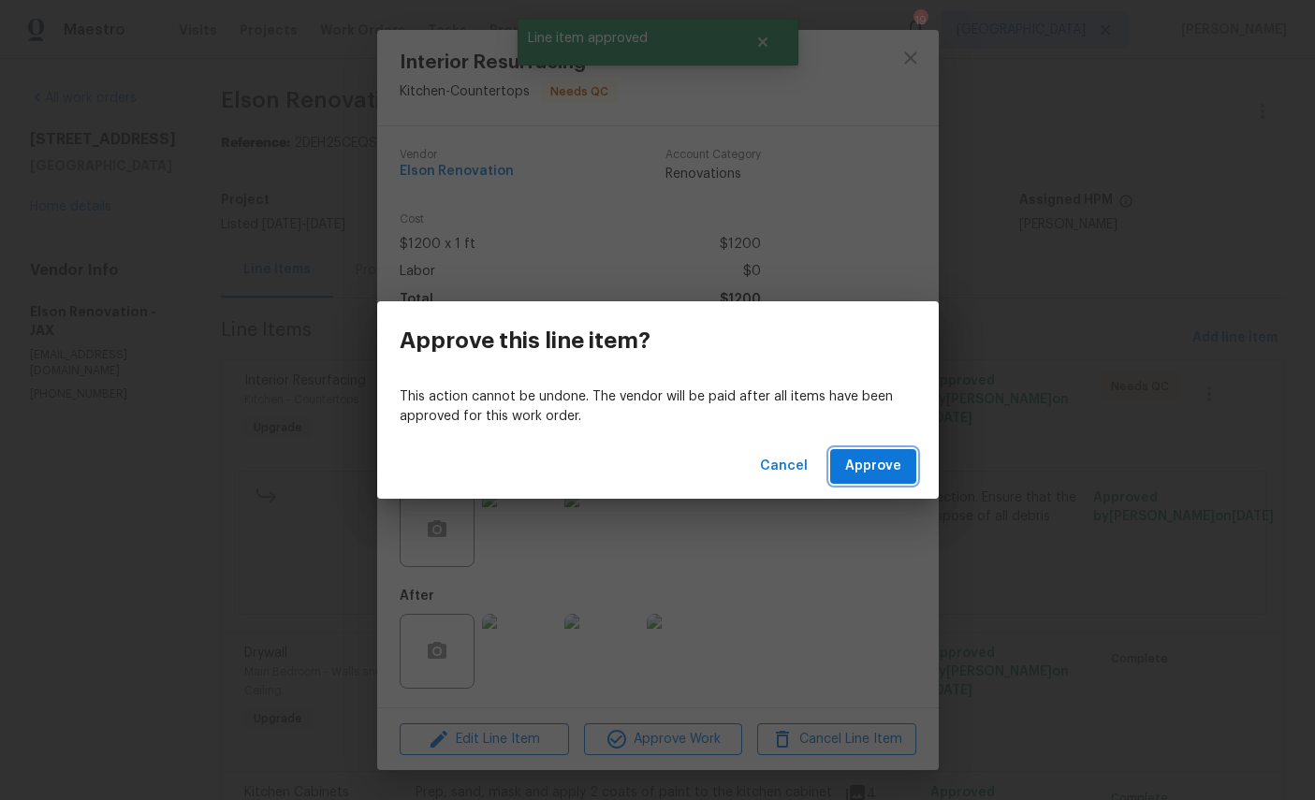
click at [876, 466] on span "Approve" at bounding box center [873, 466] width 56 height 23
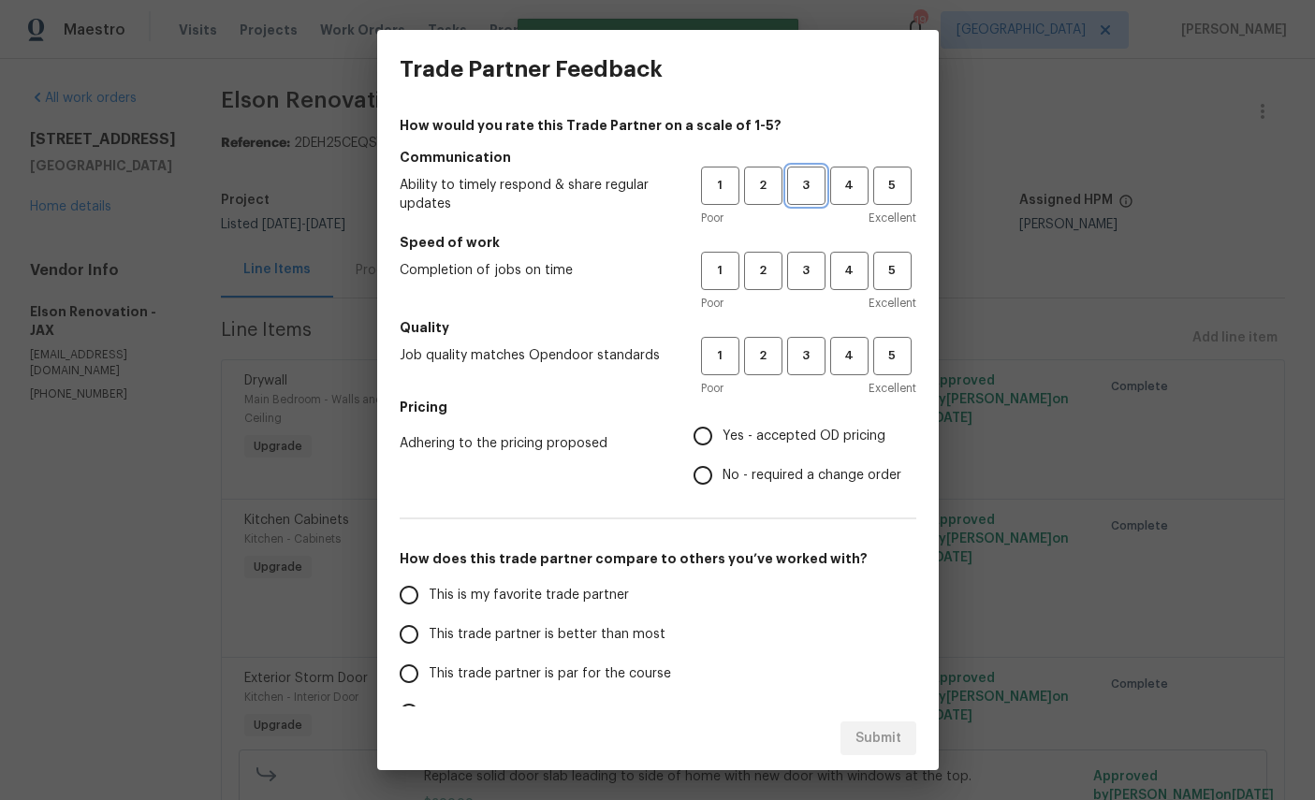
click at [813, 183] on span "3" at bounding box center [806, 186] width 35 height 22
click at [813, 278] on span "3" at bounding box center [806, 271] width 35 height 22
click at [814, 354] on span "3" at bounding box center [806, 356] width 35 height 22
click at [791, 447] on label "Yes - accepted OD pricing" at bounding box center [792, 435] width 218 height 39
click at [723, 447] on input "Yes - accepted OD pricing" at bounding box center [702, 435] width 39 height 39
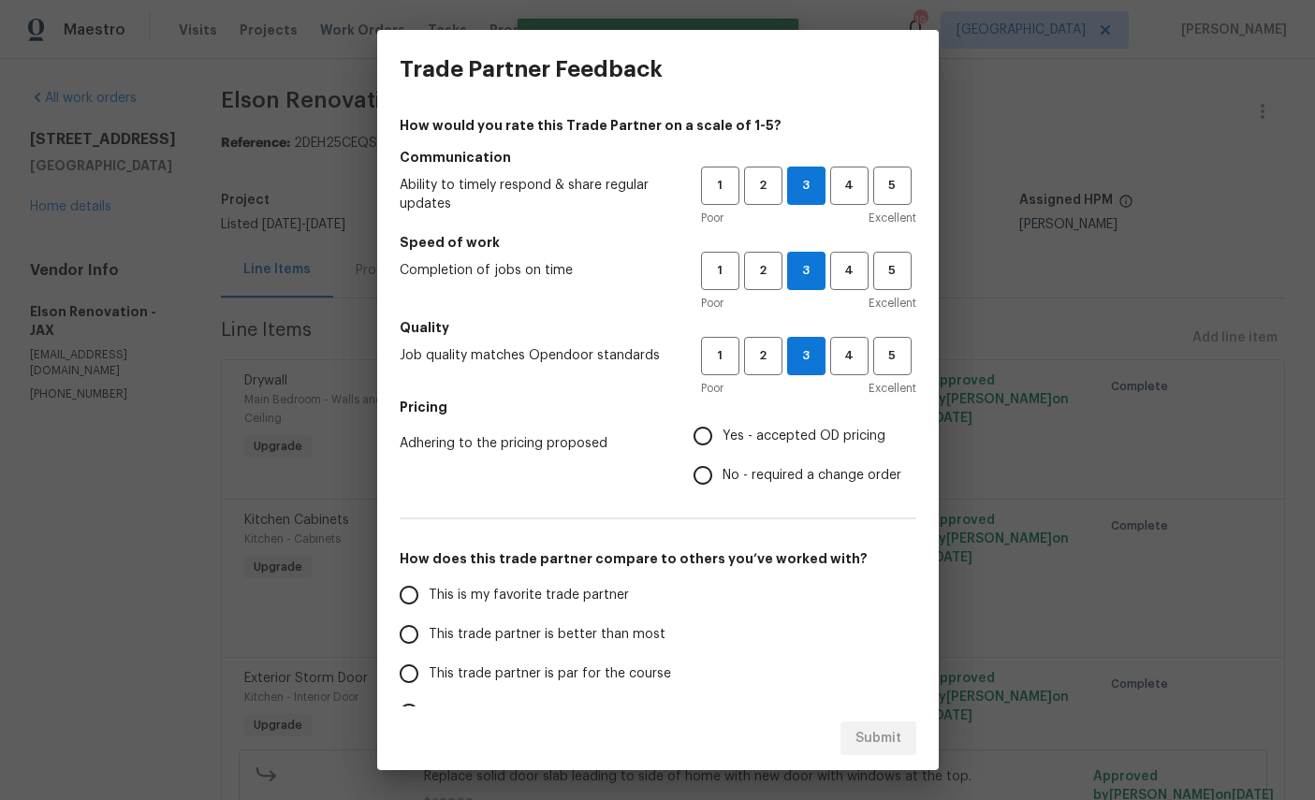
radio input "true"
click at [536, 596] on span "This is my favorite trade partner" at bounding box center [529, 596] width 200 height 20
click at [429, 596] on input "This is my favorite trade partner" at bounding box center [408, 595] width 39 height 39
click at [891, 731] on span "Submit" at bounding box center [878, 738] width 46 height 23
radio input "true"
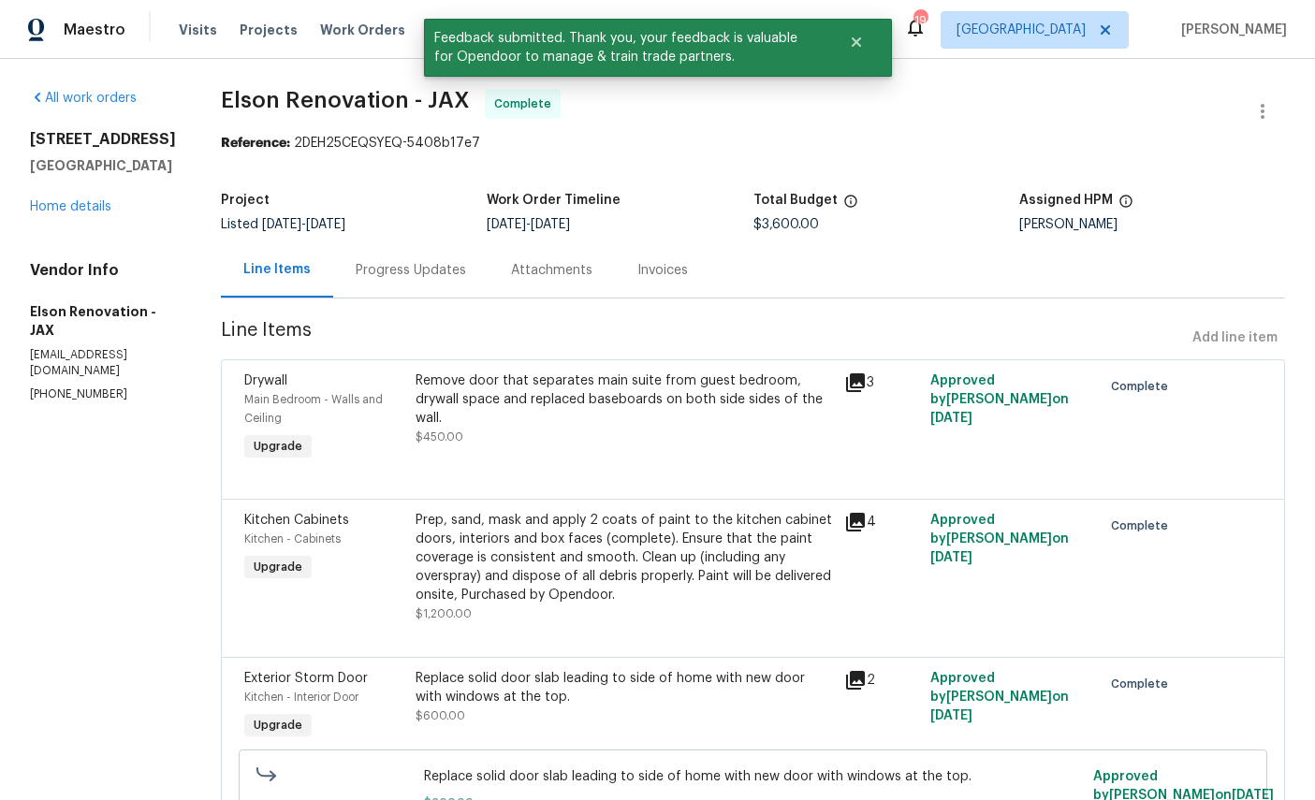
click at [70, 213] on link "Home details" at bounding box center [70, 206] width 81 height 13
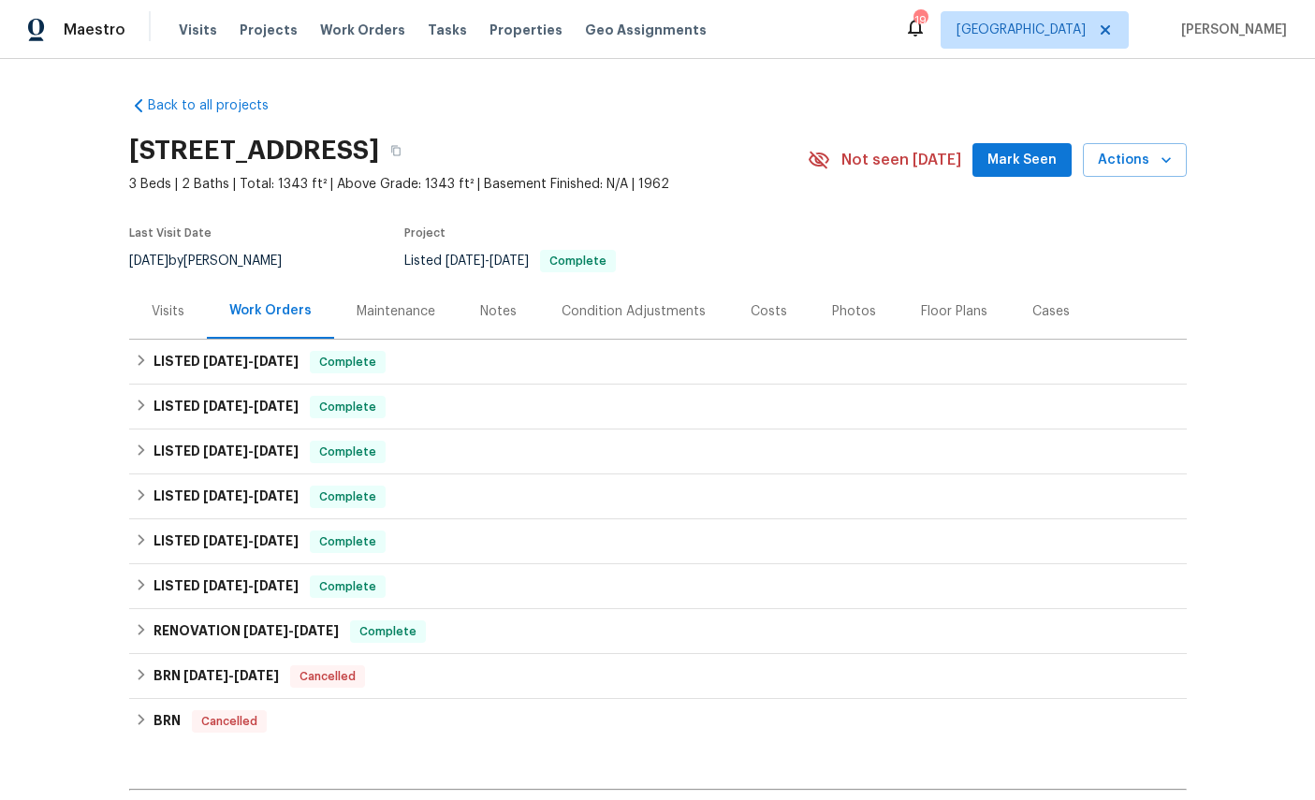
click at [357, 31] on span "Work Orders" at bounding box center [362, 30] width 85 height 19
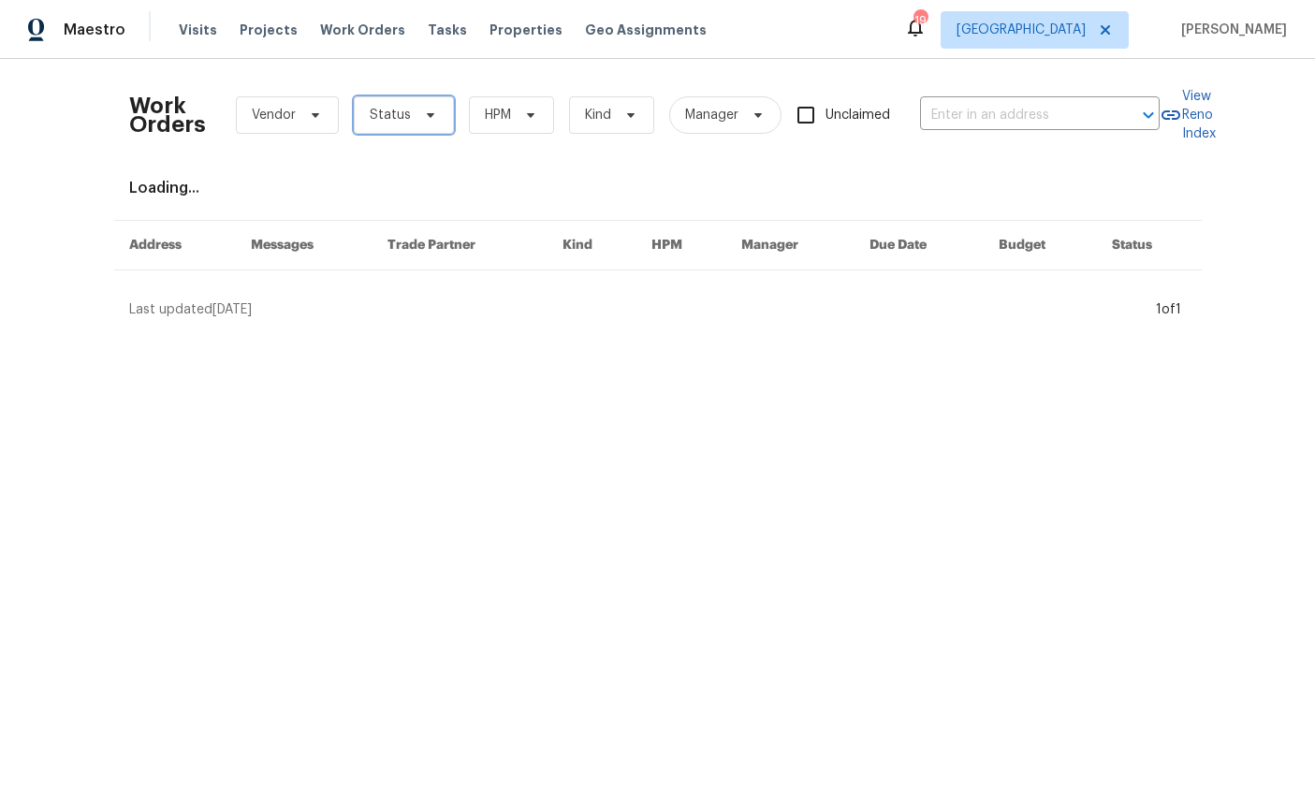
click at [432, 126] on span "Status" at bounding box center [404, 114] width 100 height 37
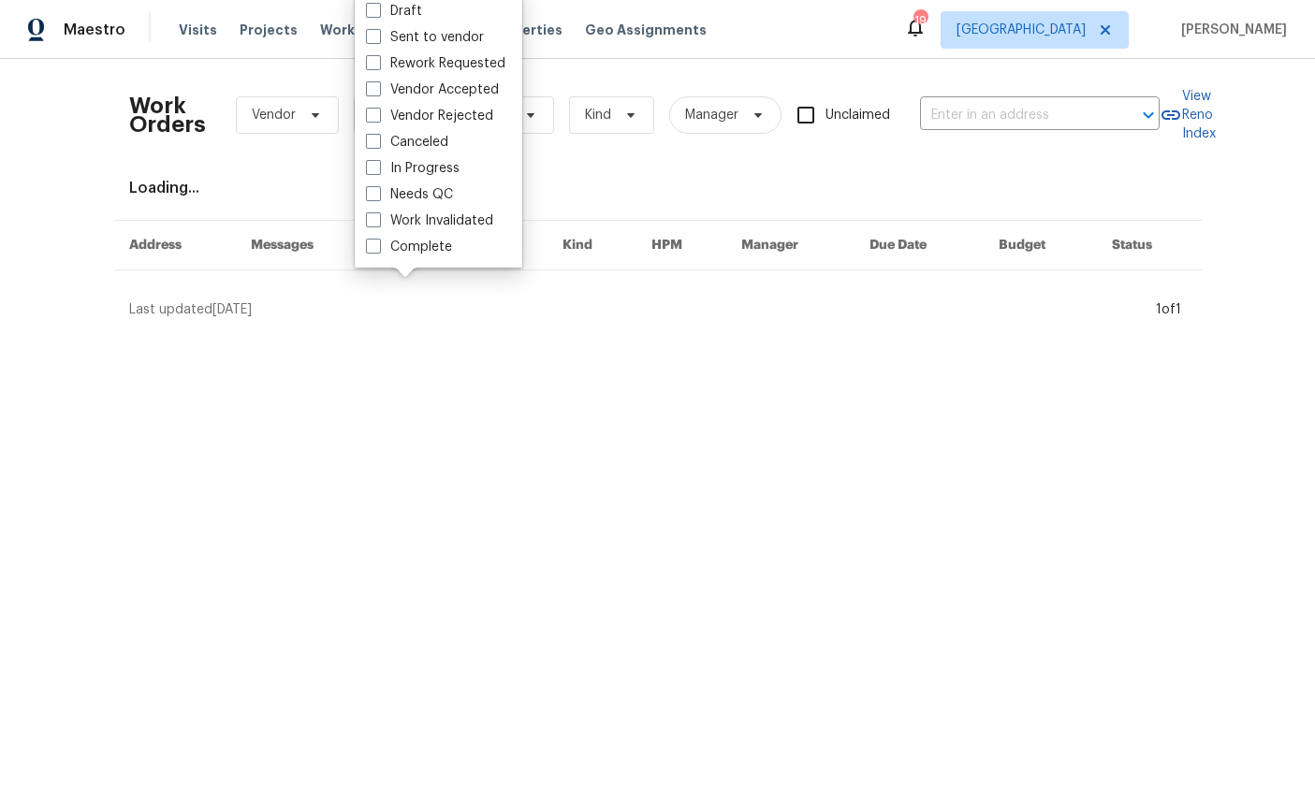
click at [440, 192] on label "Needs QC" at bounding box center [409, 194] width 87 height 19
click at [378, 192] on input "Needs QC" at bounding box center [372, 191] width 12 height 12
checkbox input "true"
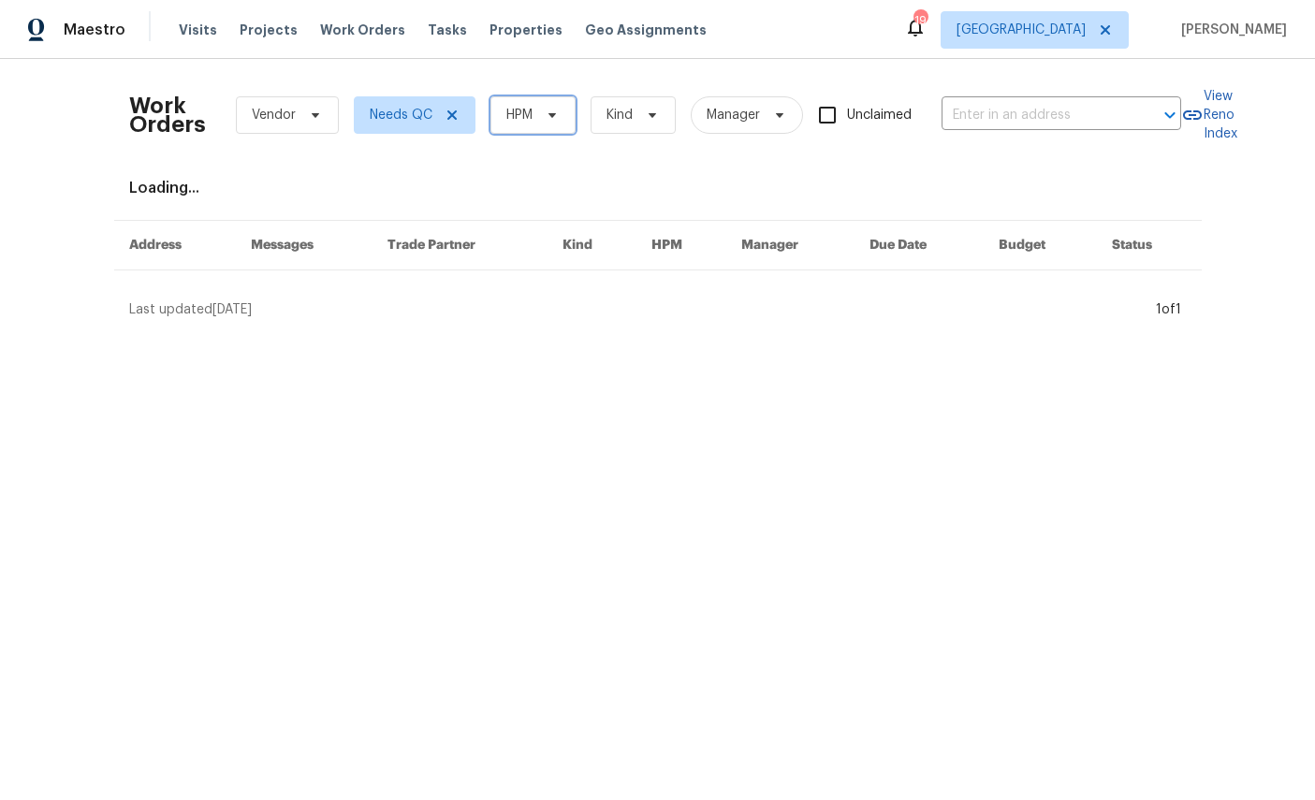
click at [558, 124] on span "HPM" at bounding box center [532, 114] width 85 height 37
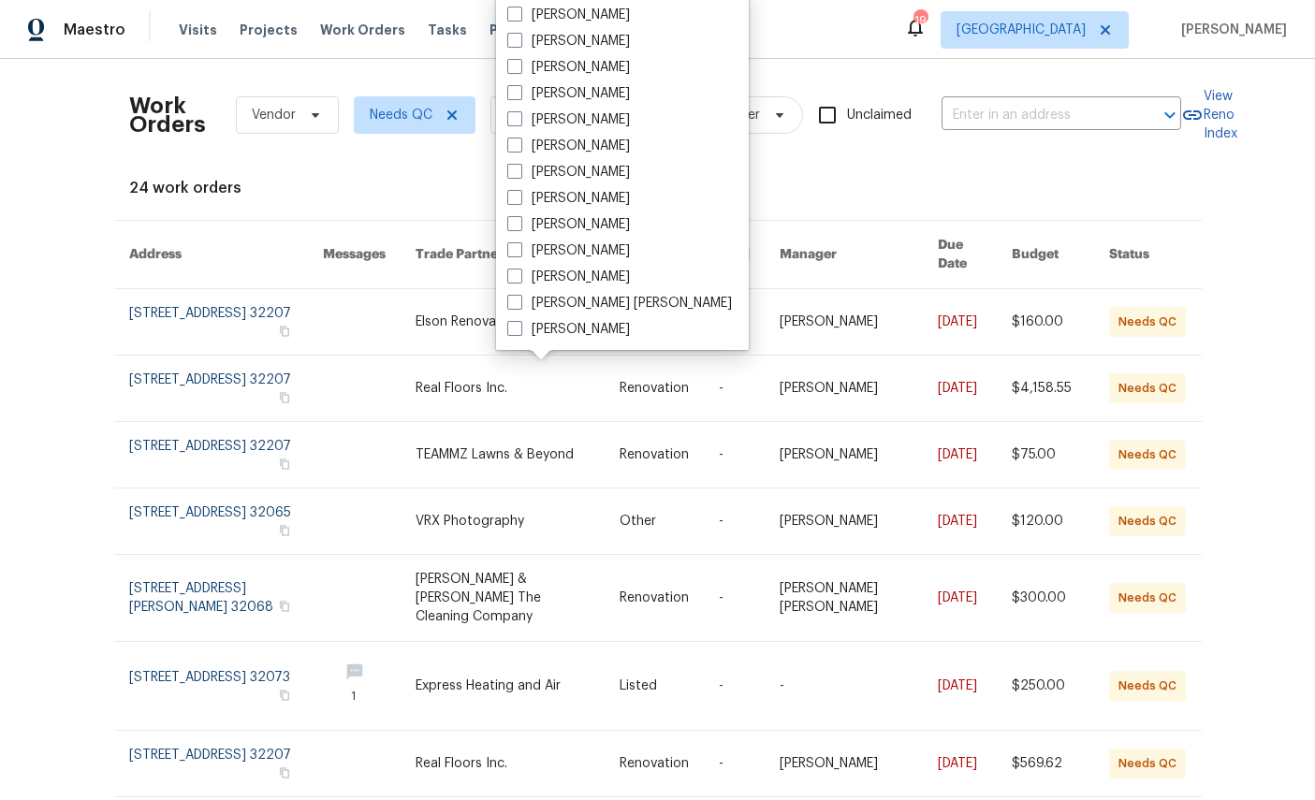
scroll to position [363, 0]
click at [591, 326] on label "[PERSON_NAME]" at bounding box center [568, 329] width 123 height 19
click at [519, 326] on input "[PERSON_NAME]" at bounding box center [513, 326] width 12 height 12
checkbox input "true"
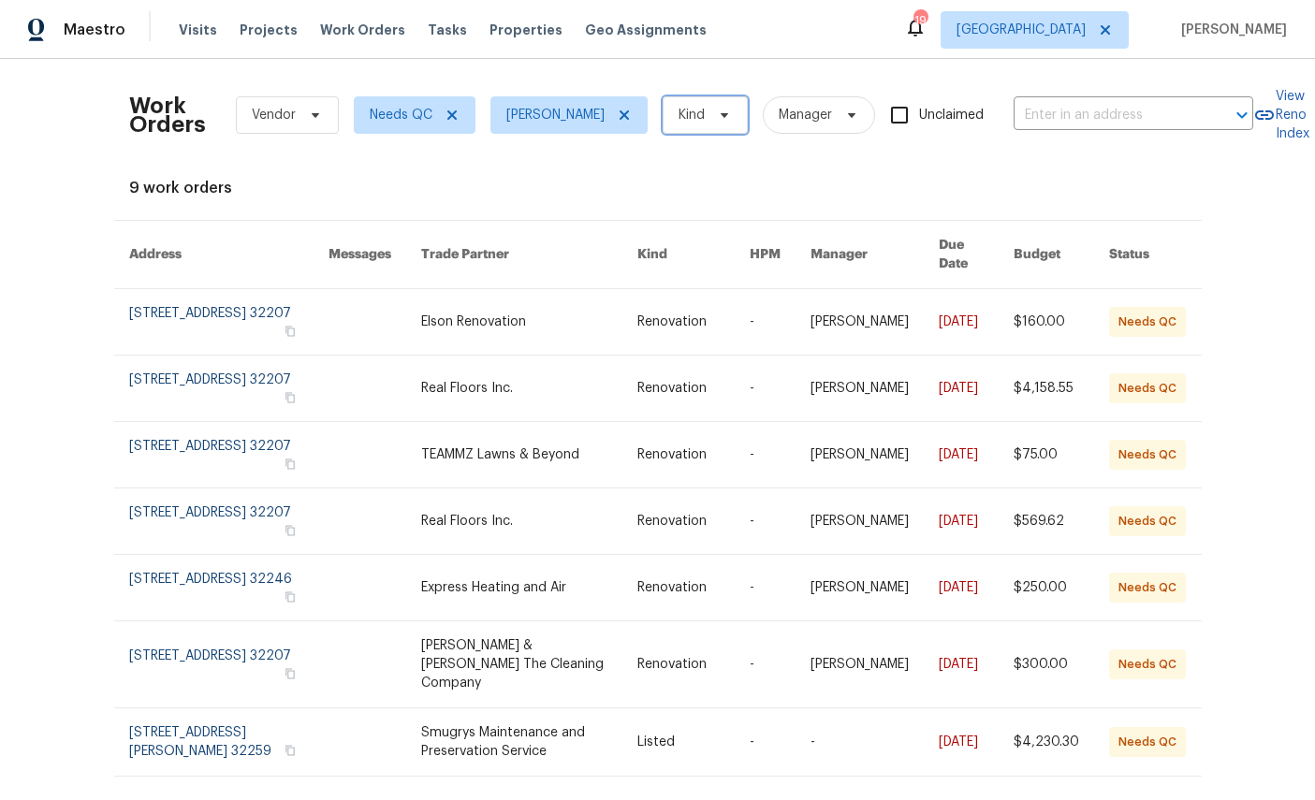
click at [728, 105] on span "Kind" at bounding box center [705, 114] width 85 height 37
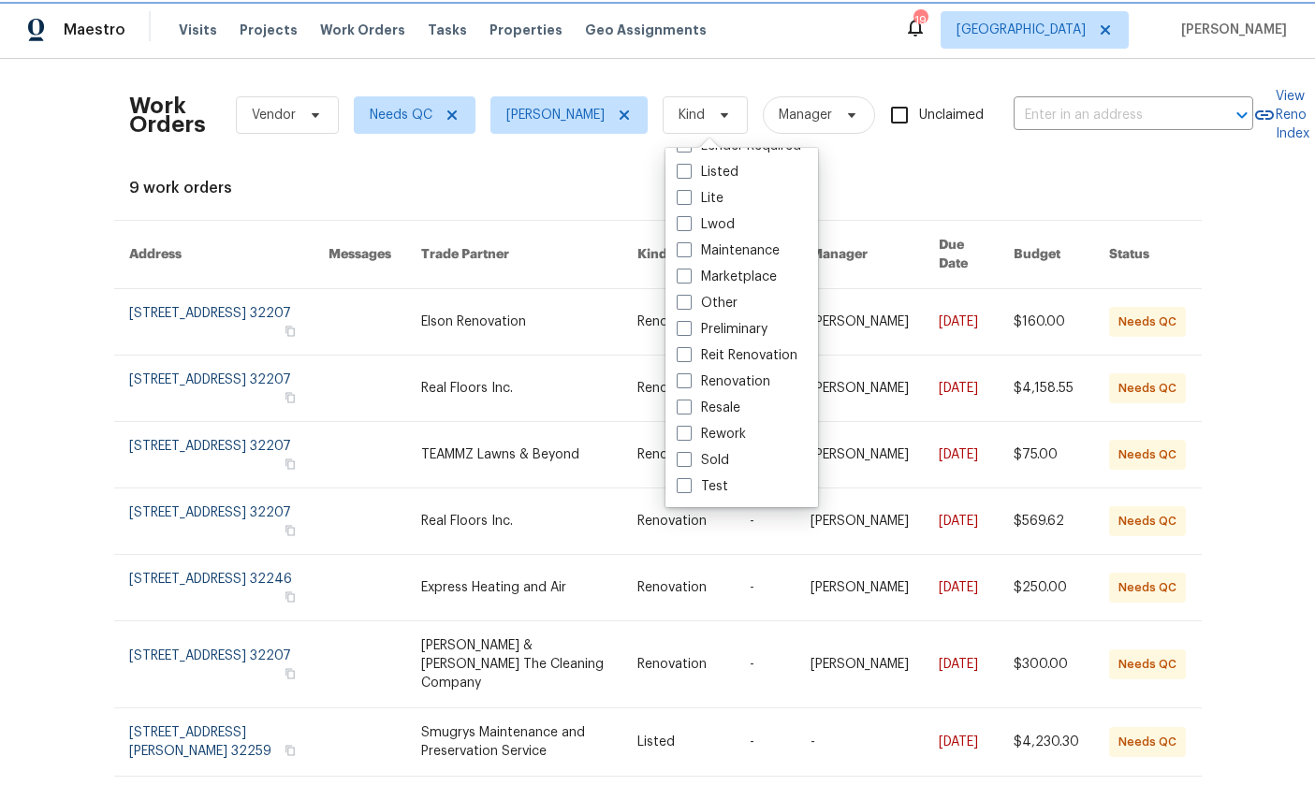
scroll to position [153, 0]
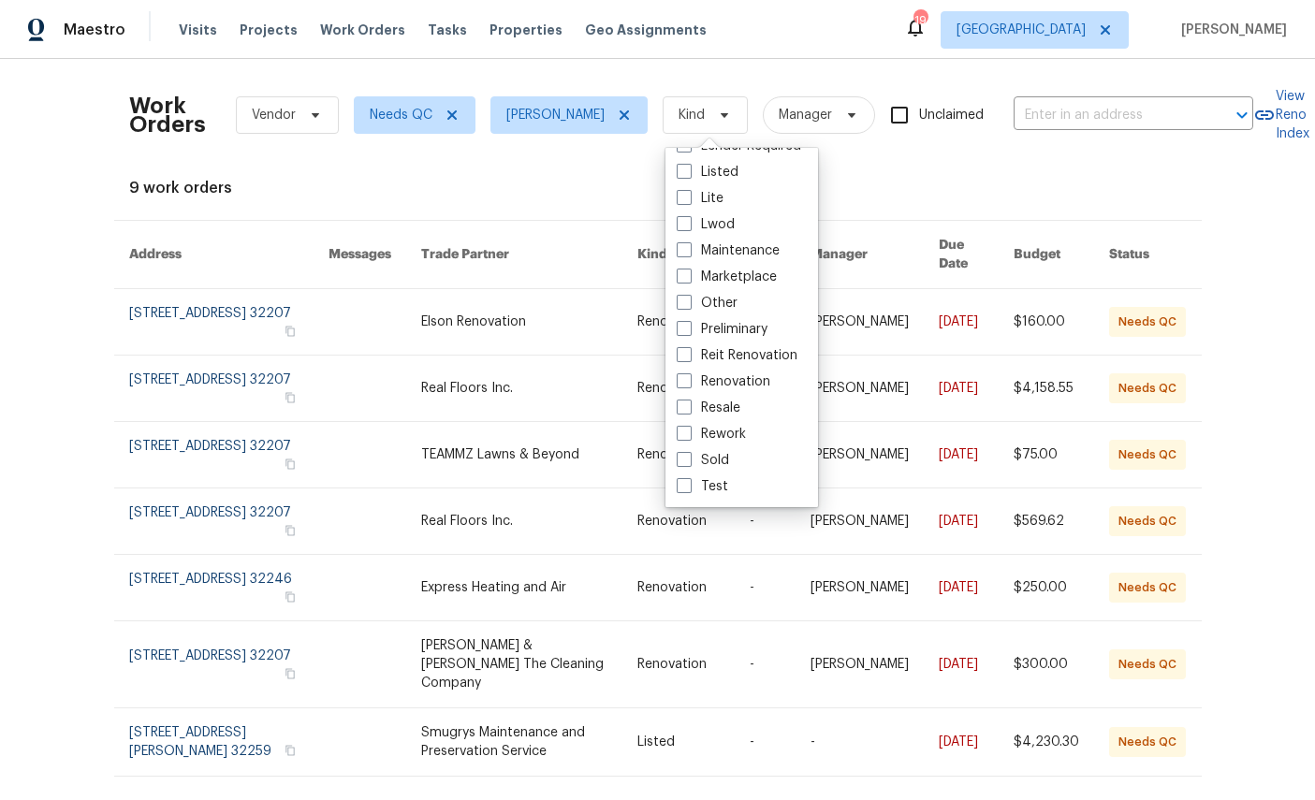
click at [760, 381] on label "Renovation" at bounding box center [724, 381] width 94 height 19
click at [689, 381] on input "Renovation" at bounding box center [683, 378] width 12 height 12
checkbox input "true"
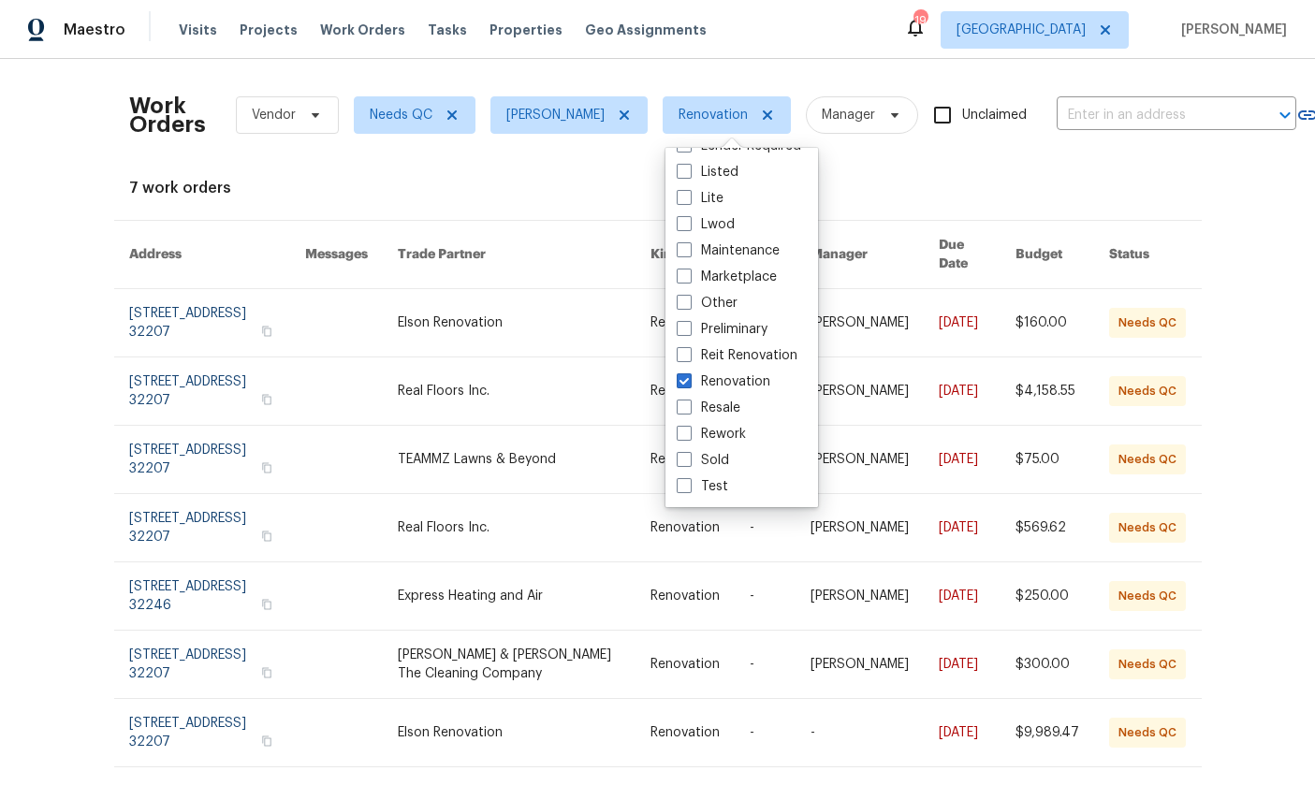
scroll to position [24, 0]
click at [62, 582] on div "Work Orders Vendor Needs QC William Sparks Renovation Manager Unclaimed ​ View …" at bounding box center [657, 429] width 1315 height 741
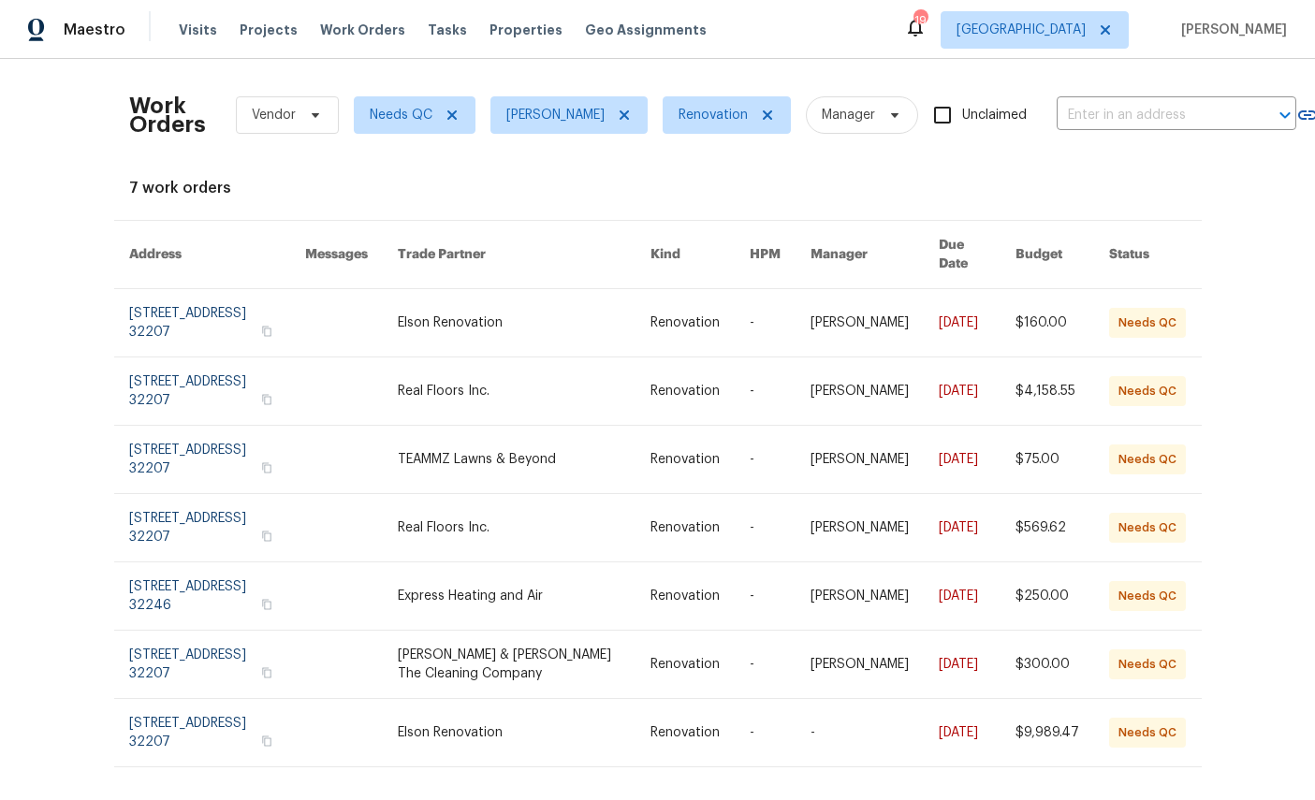
click at [61, 582] on div "Work Orders Vendor Needs QC William Sparks Renovation Manager Unclaimed ​ View …" at bounding box center [657, 429] width 1315 height 741
click at [170, 289] on link at bounding box center [217, 322] width 177 height 67
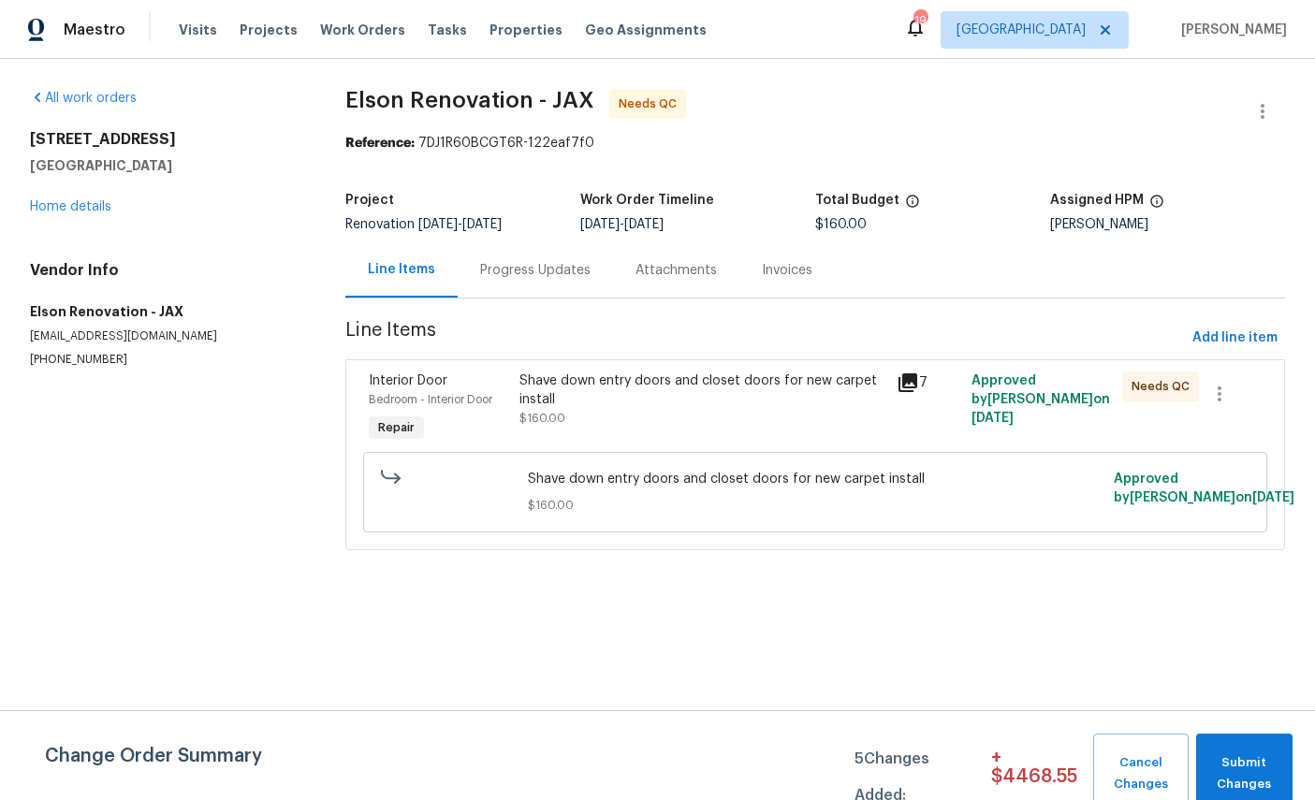
click at [385, 380] on span "Interior Door" at bounding box center [408, 380] width 79 height 13
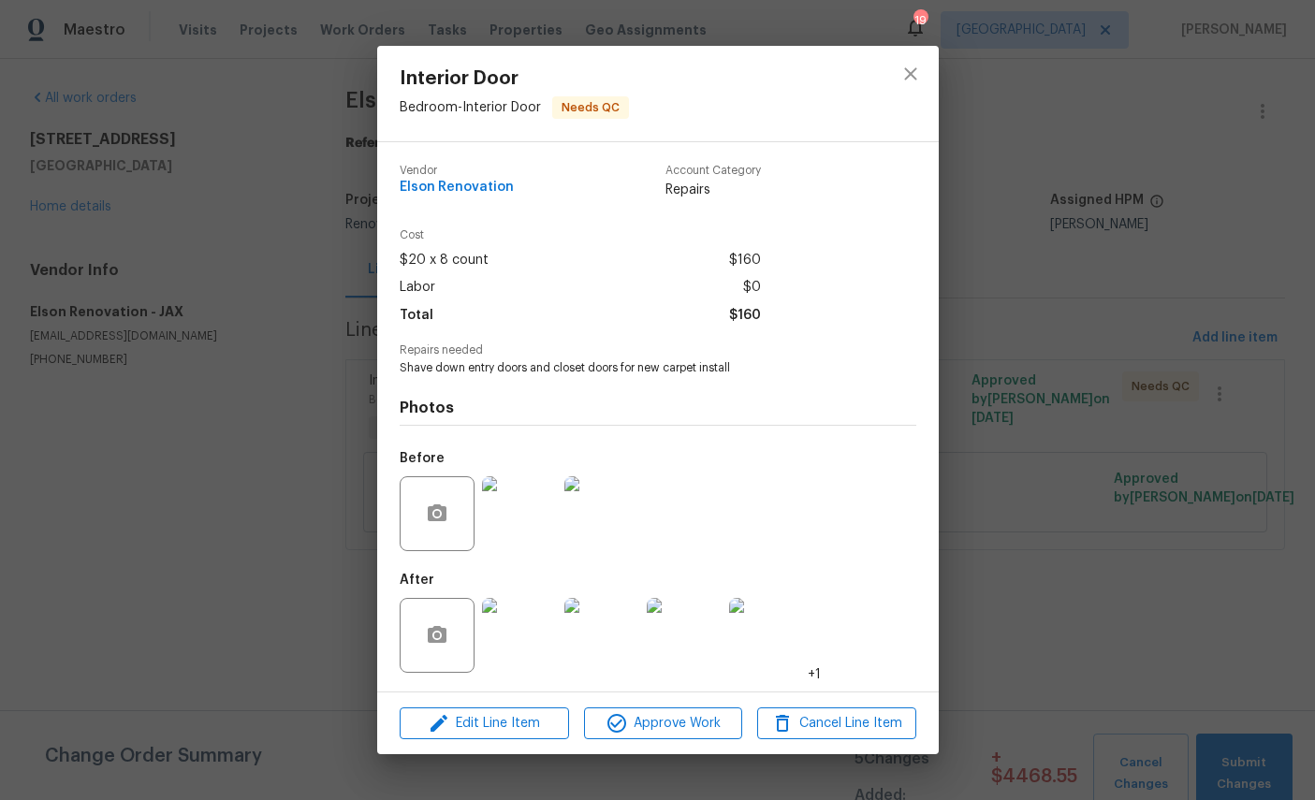
click at [538, 664] on img at bounding box center [519, 635] width 75 height 75
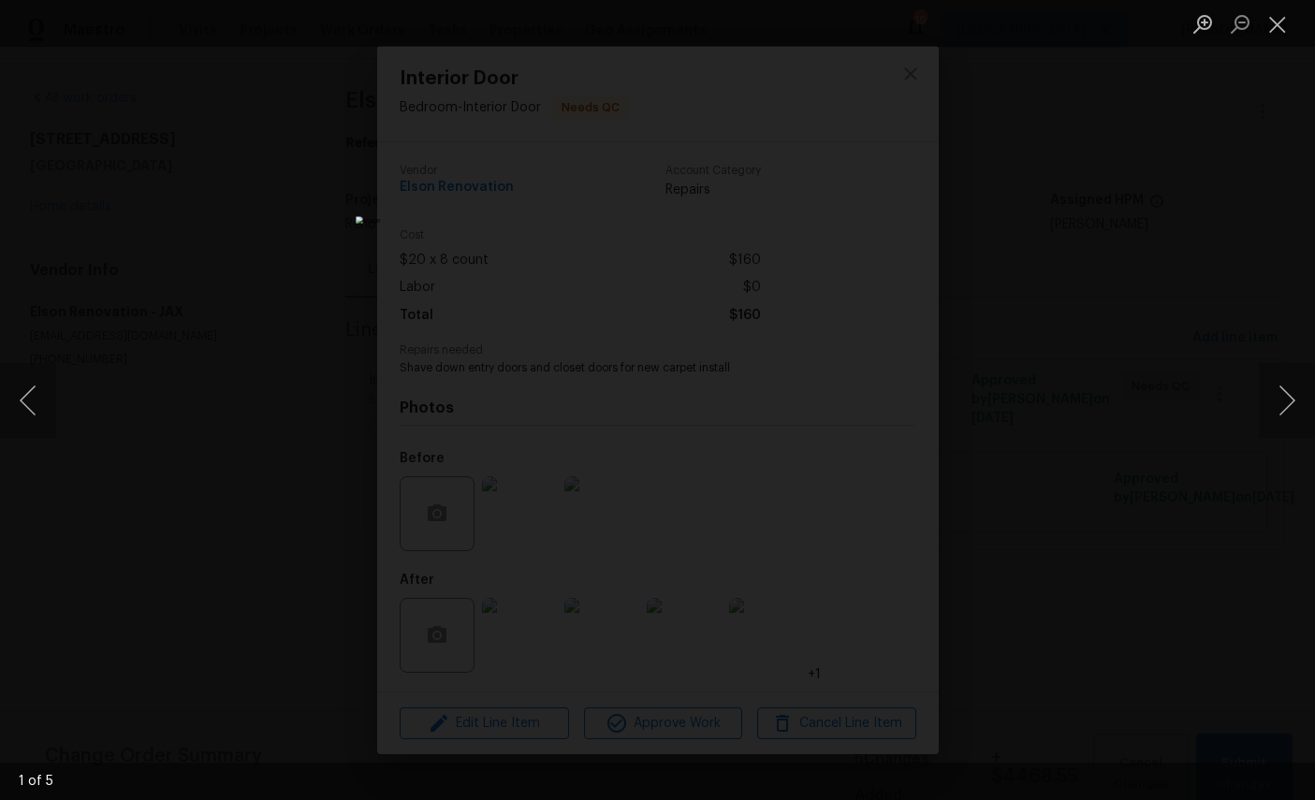
click at [1274, 32] on button "Close lightbox" at bounding box center [1277, 23] width 37 height 33
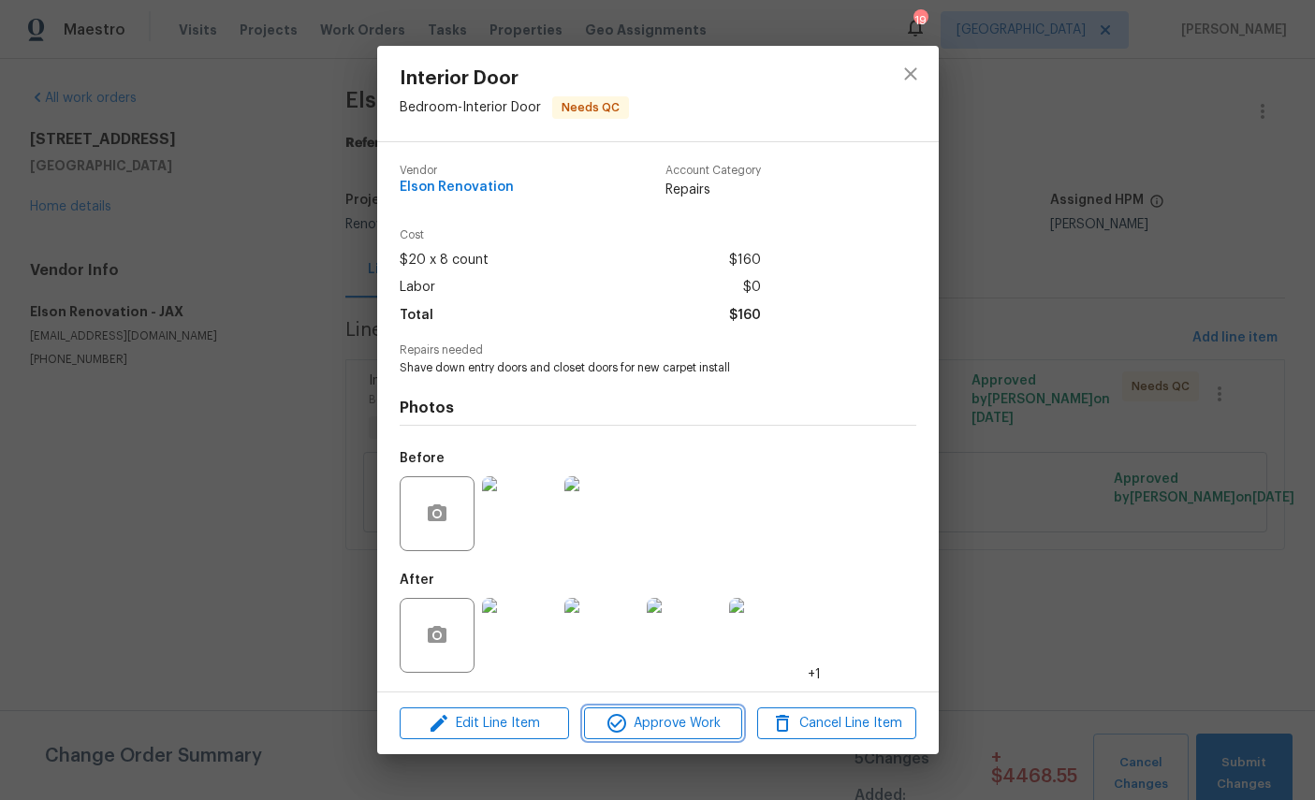
click at [665, 729] on span "Approve Work" at bounding box center [663, 723] width 147 height 23
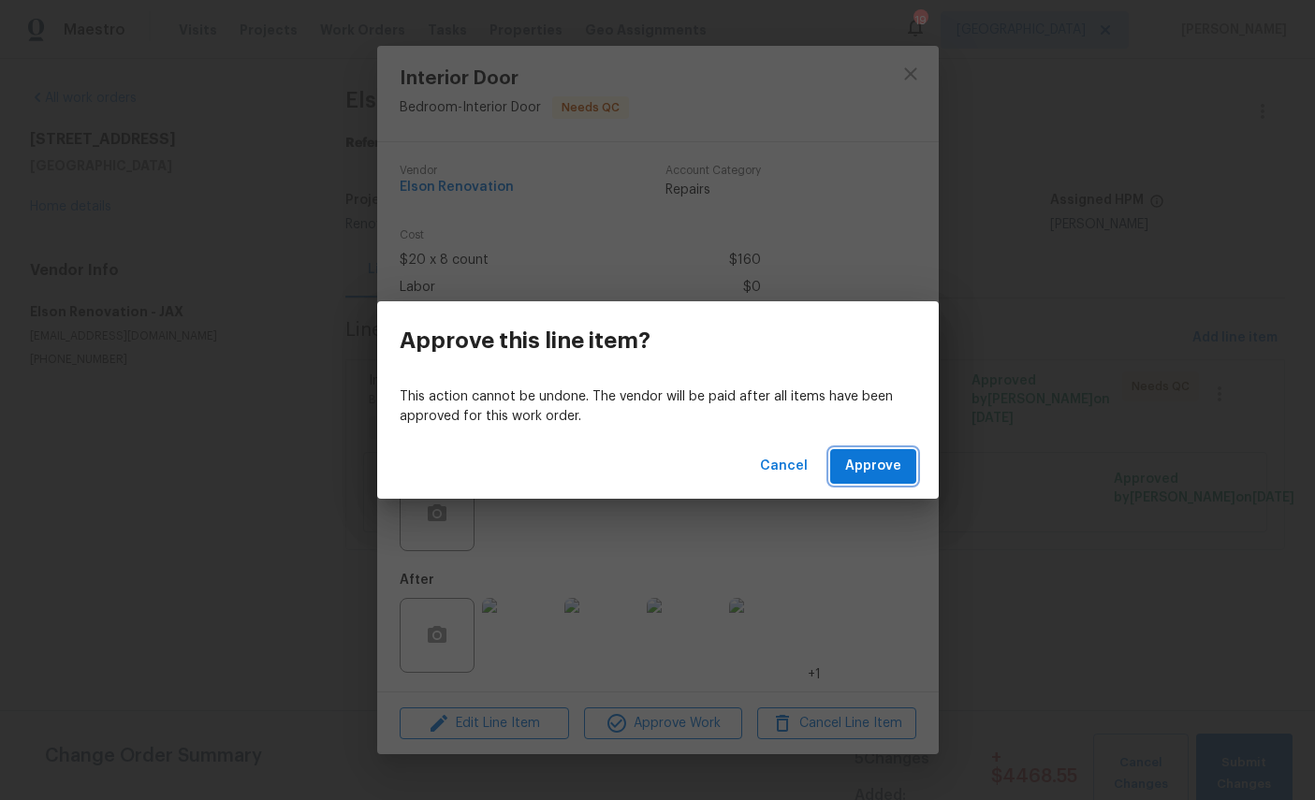
click at [866, 475] on span "Approve" at bounding box center [873, 466] width 56 height 23
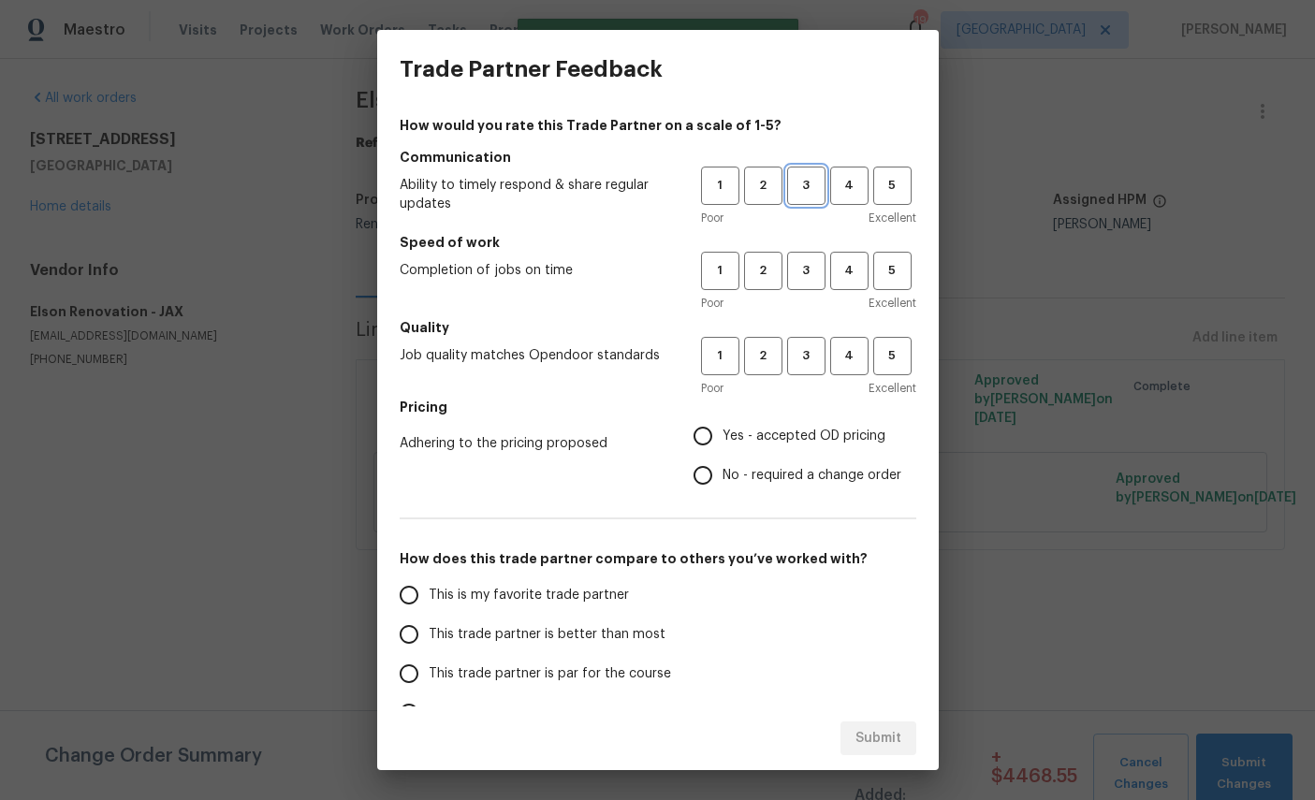
click at [806, 193] on span "3" at bounding box center [806, 186] width 35 height 22
click at [803, 280] on span "3" at bounding box center [806, 271] width 35 height 22
click at [806, 358] on span "3" at bounding box center [806, 356] width 35 height 22
click at [801, 441] on span "Yes - accepted OD pricing" at bounding box center [804, 437] width 163 height 20
click at [723, 441] on input "Yes - accepted OD pricing" at bounding box center [702, 435] width 39 height 39
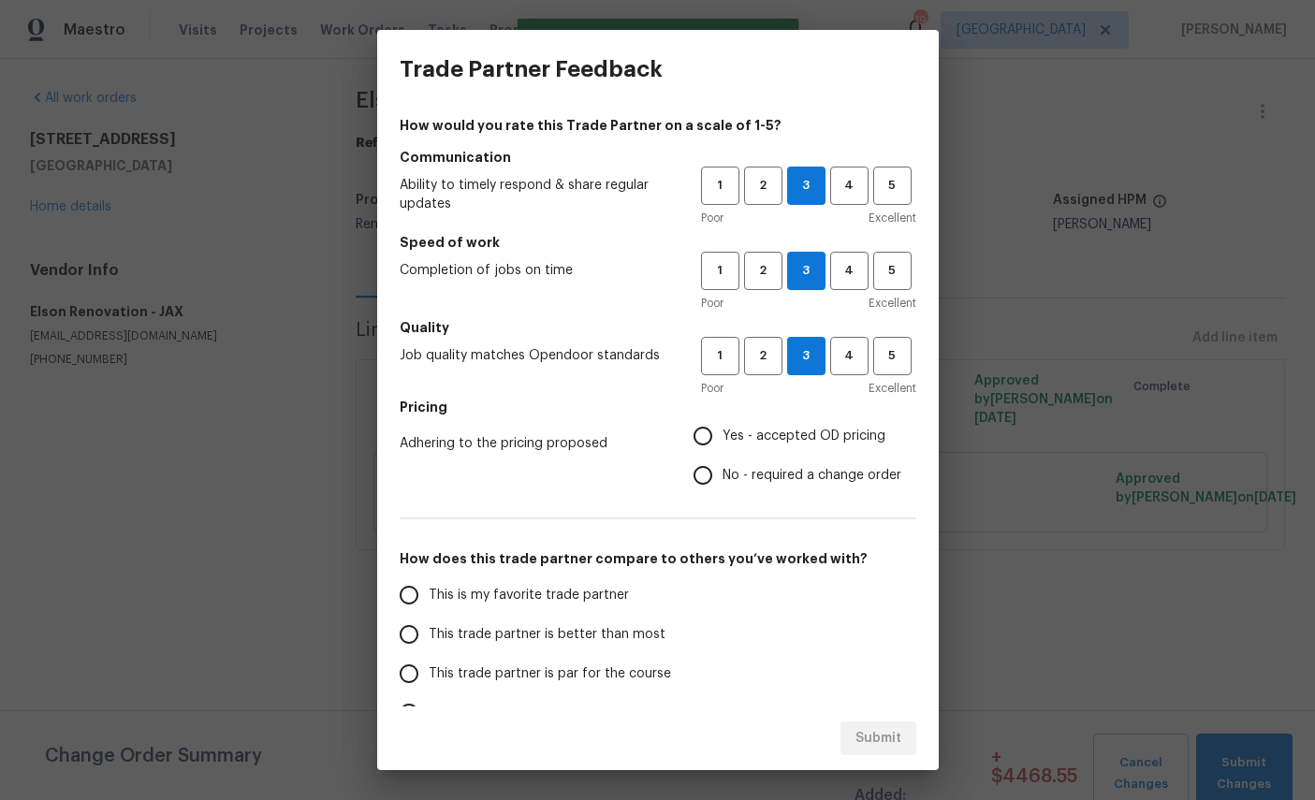
radio input "true"
click at [552, 579] on label "This is my favorite trade partner" at bounding box center [537, 595] width 296 height 39
click at [429, 579] on input "This is my favorite trade partner" at bounding box center [408, 595] width 39 height 39
click at [900, 742] on span "Submit" at bounding box center [878, 738] width 46 height 23
radio input "true"
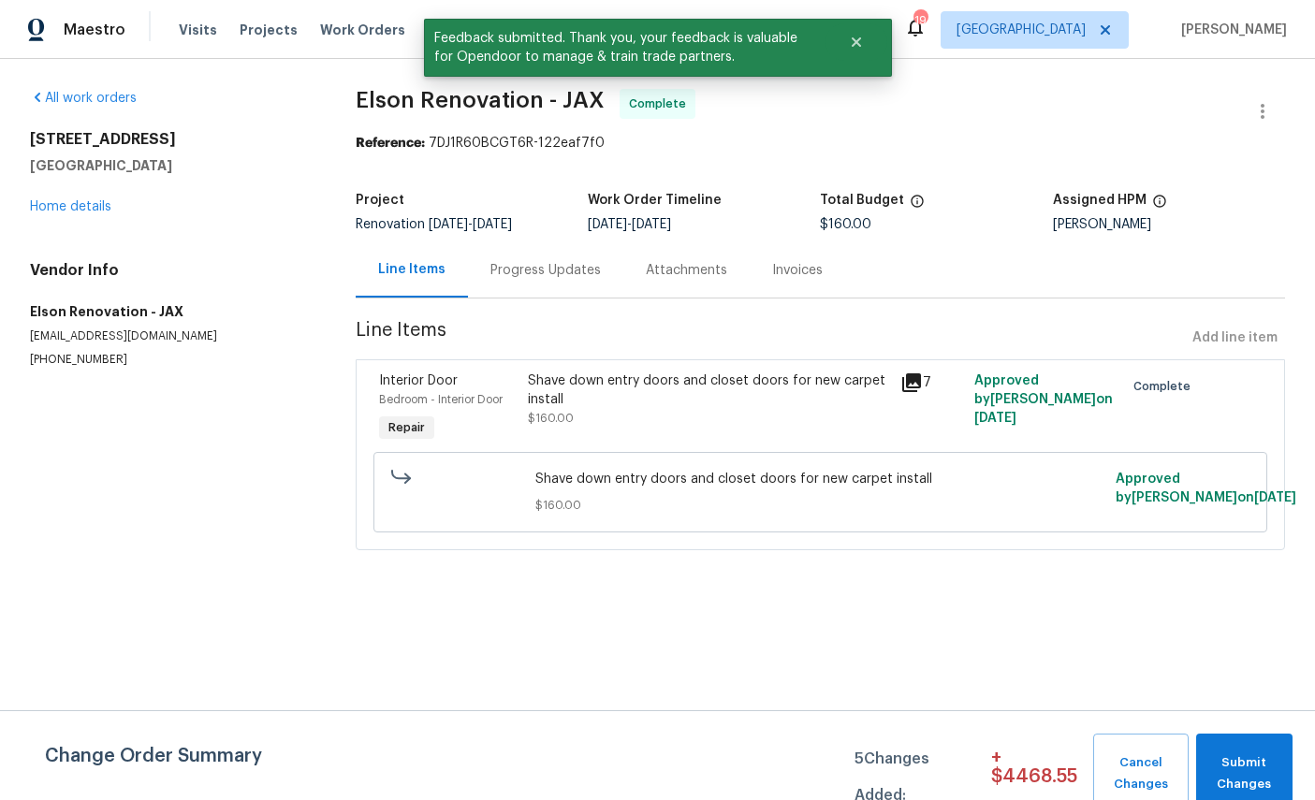
click at [43, 201] on link "Home details" at bounding box center [70, 206] width 81 height 13
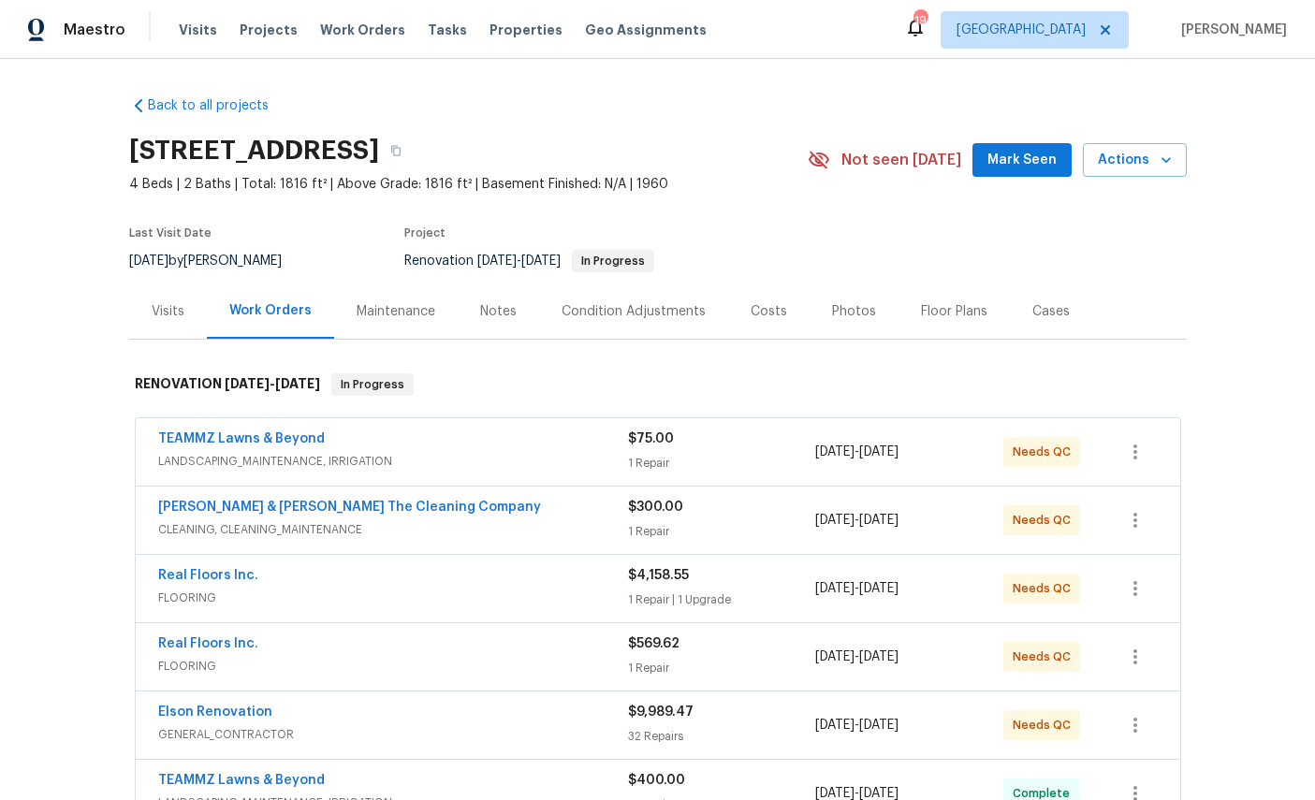
click at [197, 443] on link "TEAMMZ Lawns & Beyond" at bounding box center [241, 438] width 167 height 13
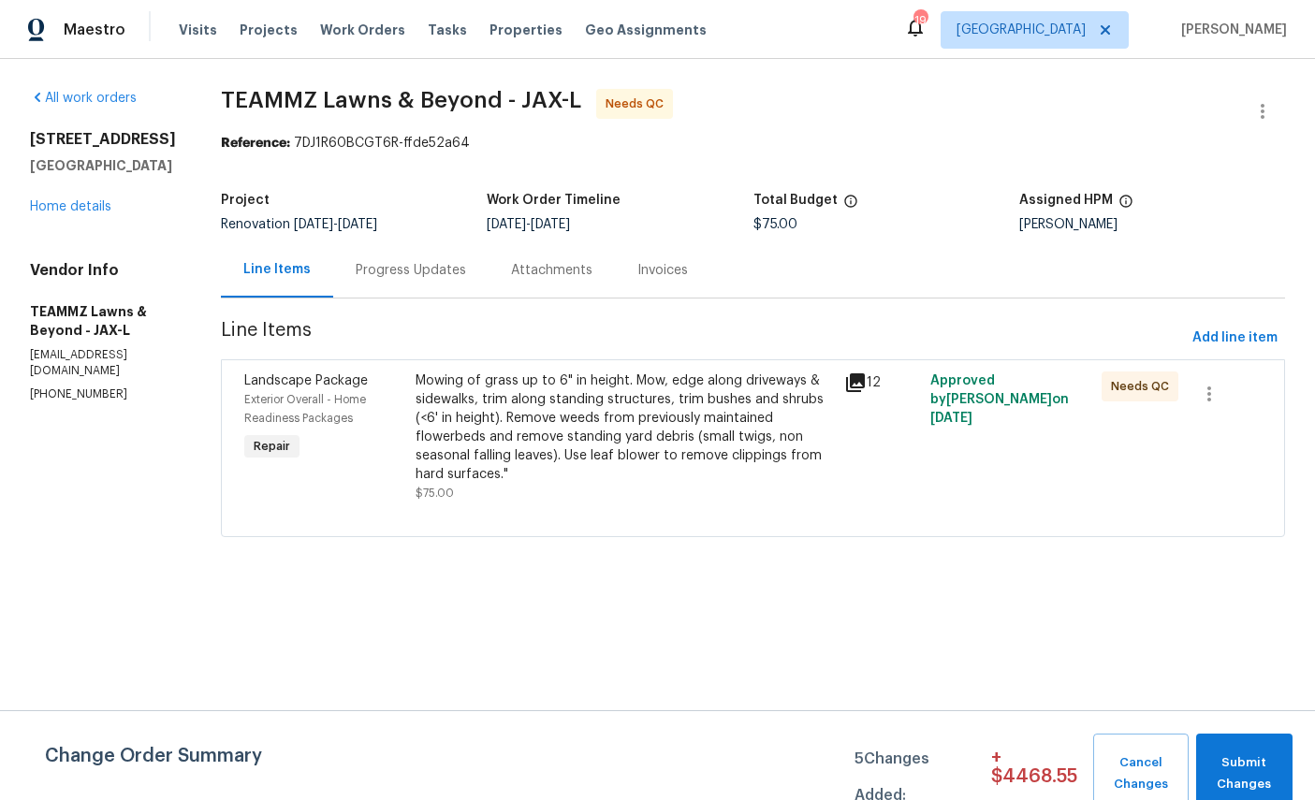
click at [327, 404] on span "Exterior Overall - Home Readiness Packages" at bounding box center [305, 409] width 122 height 30
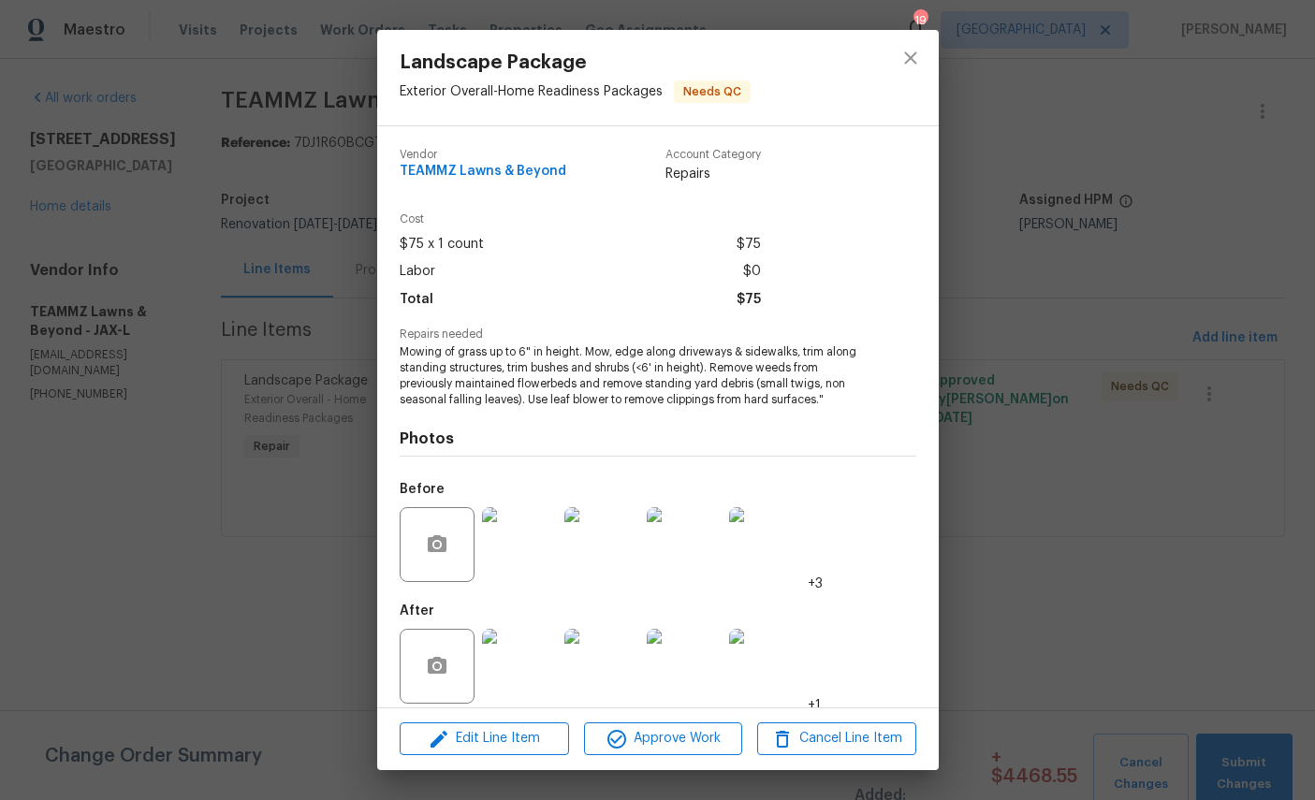
click at [519, 689] on img at bounding box center [519, 666] width 75 height 75
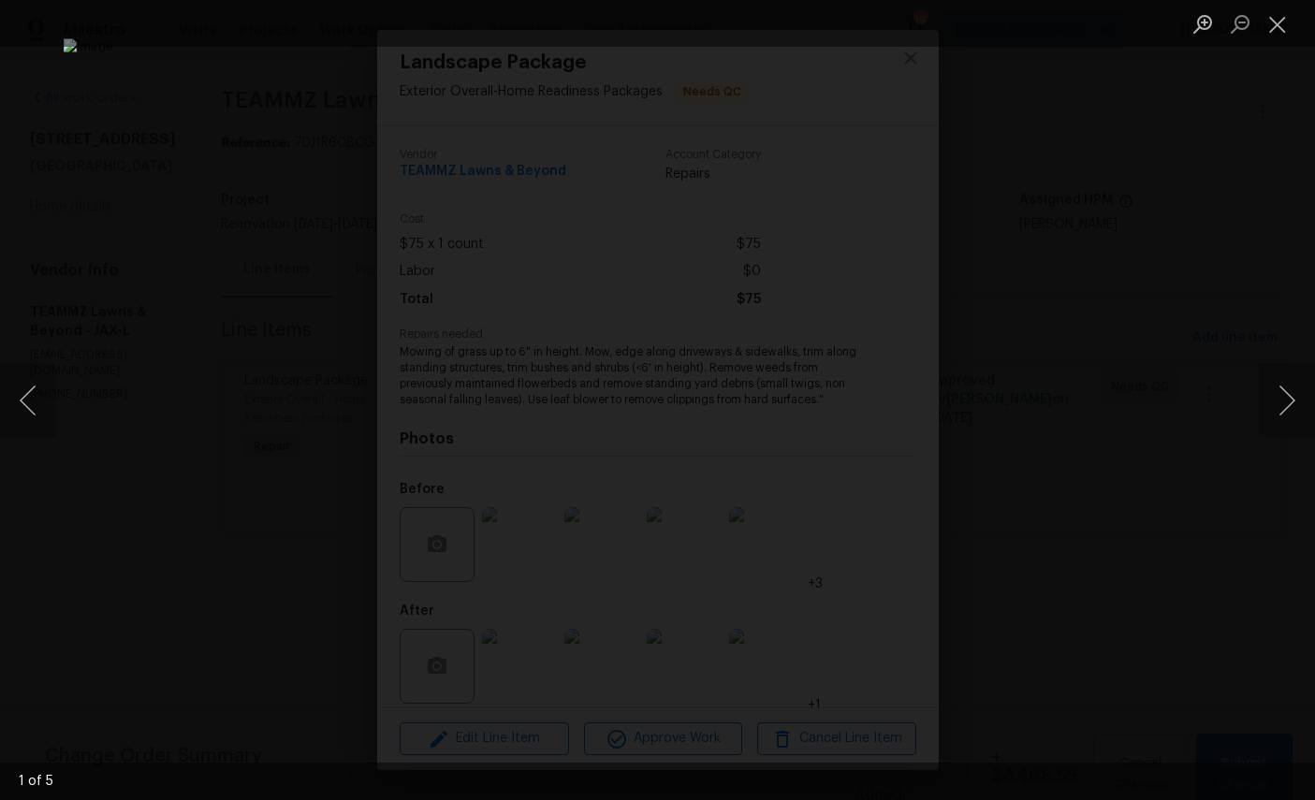
click at [1283, 25] on button "Close lightbox" at bounding box center [1277, 23] width 37 height 33
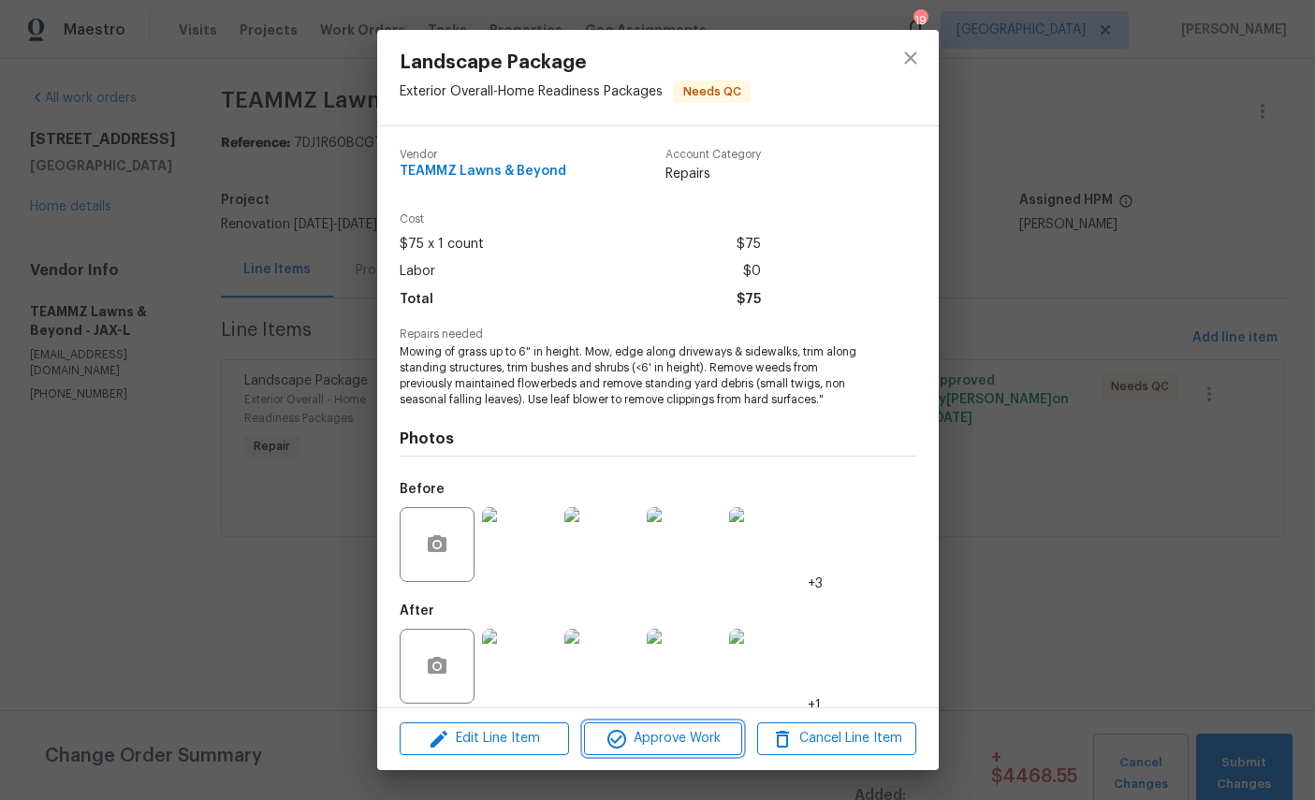
click at [687, 737] on span "Approve Work" at bounding box center [663, 738] width 147 height 23
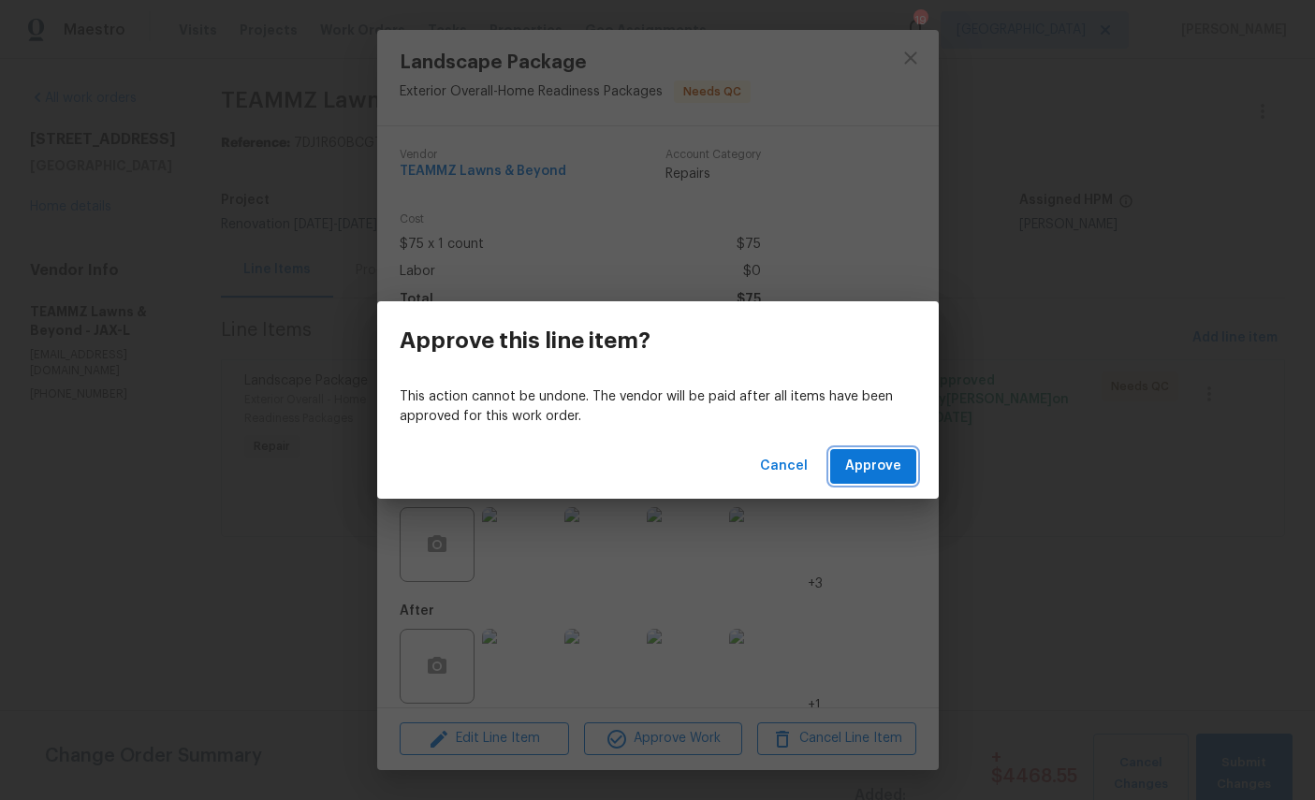
click at [884, 483] on button "Approve" at bounding box center [873, 466] width 86 height 35
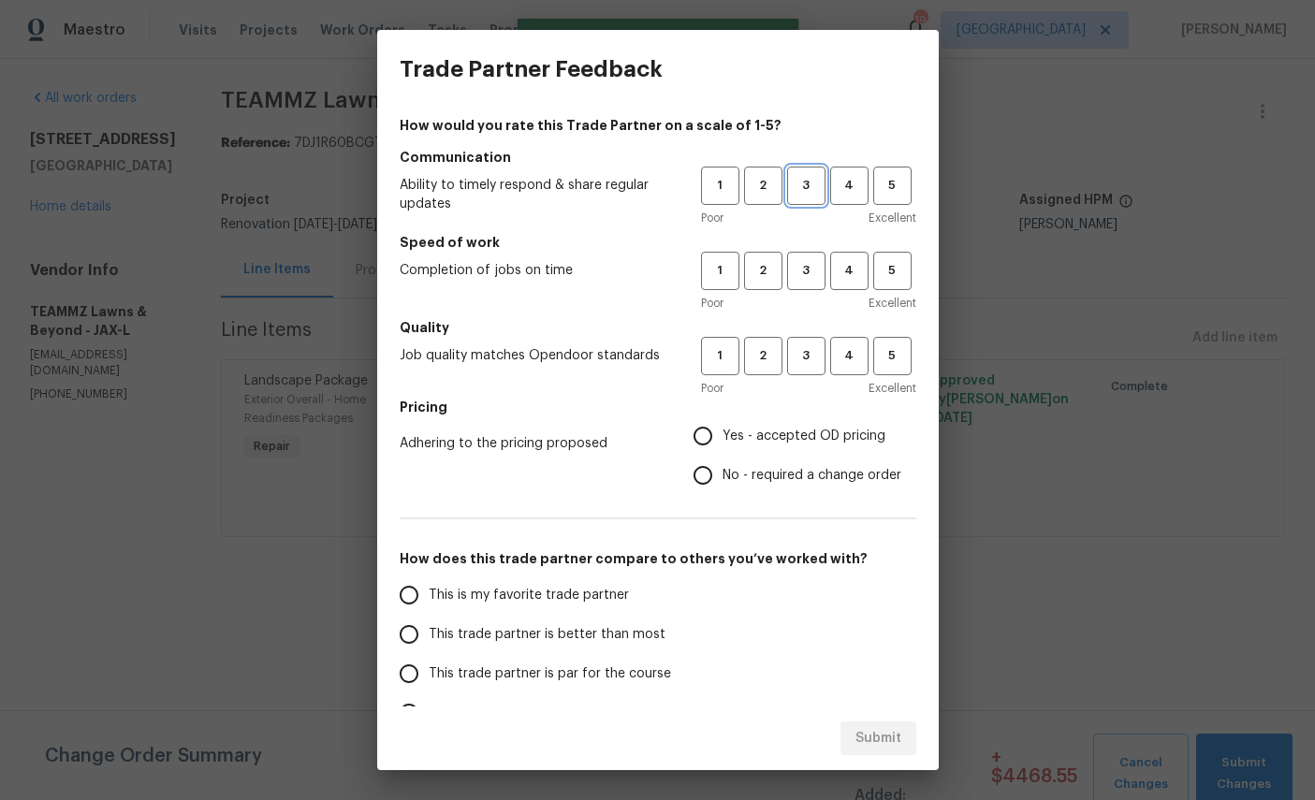
click at [816, 185] on span "3" at bounding box center [806, 186] width 35 height 22
click at [821, 279] on span "3" at bounding box center [806, 271] width 35 height 22
click at [817, 364] on span "3" at bounding box center [806, 356] width 35 height 22
click at [781, 441] on span "Yes - accepted OD pricing" at bounding box center [804, 437] width 163 height 20
click at [723, 441] on input "Yes - accepted OD pricing" at bounding box center [702, 435] width 39 height 39
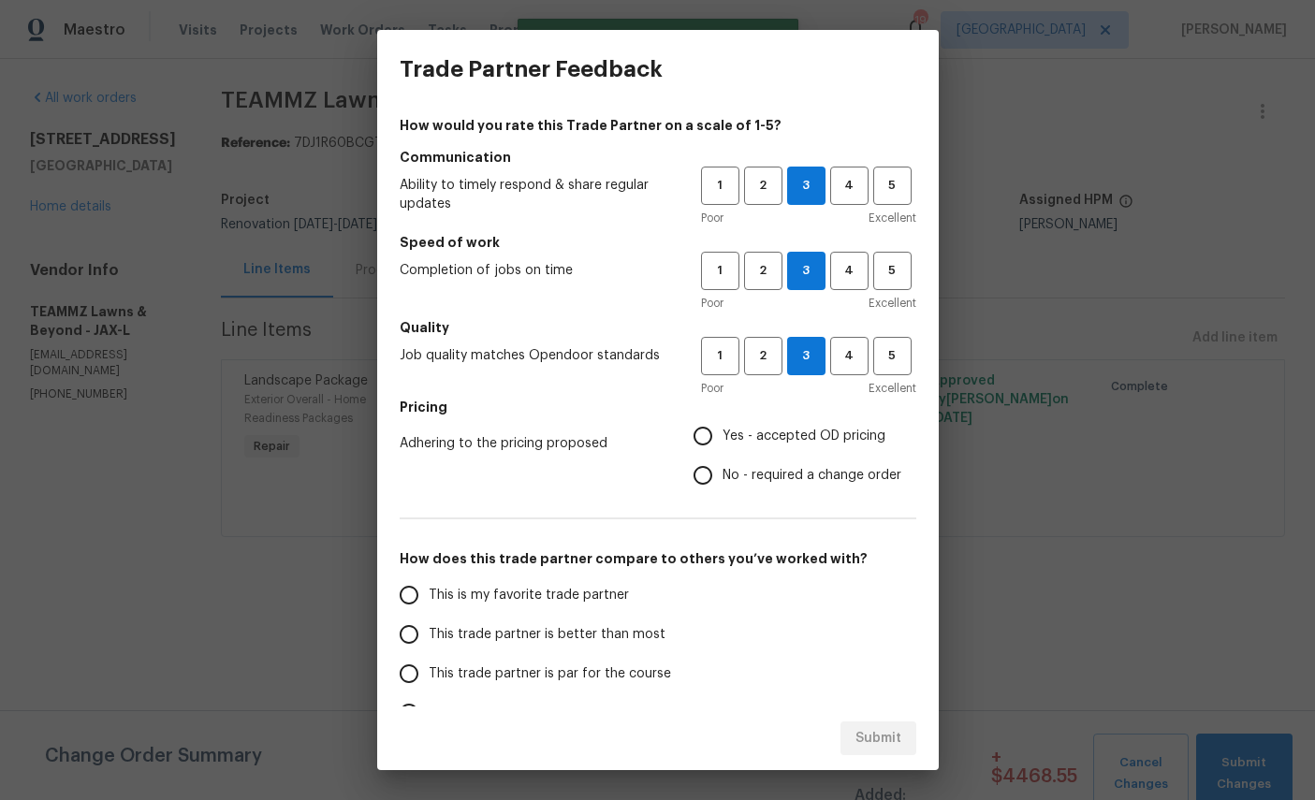
radio input "true"
click at [534, 603] on span "This is my favorite trade partner" at bounding box center [529, 596] width 200 height 20
click at [429, 603] on input "This is my favorite trade partner" at bounding box center [408, 595] width 39 height 39
click at [890, 739] on span "Submit" at bounding box center [878, 738] width 46 height 23
radio input "true"
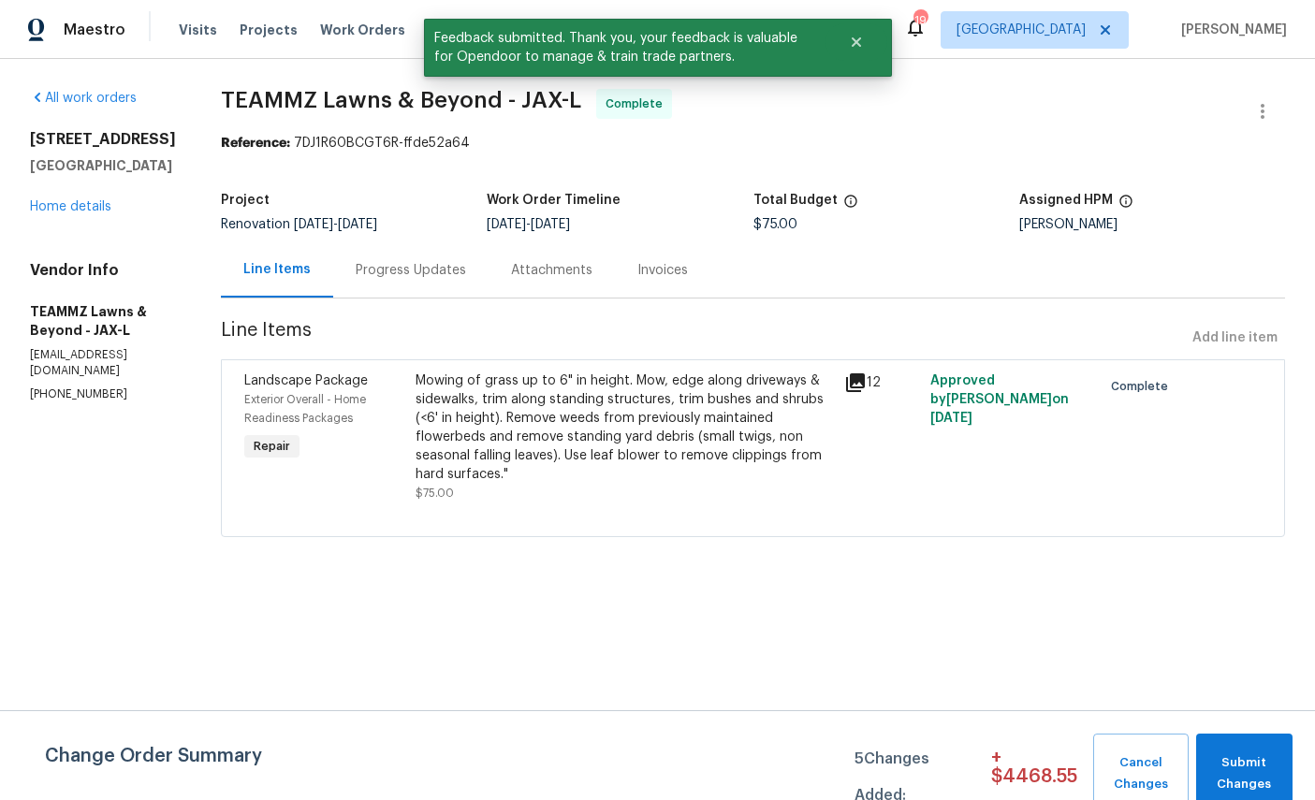
click at [60, 203] on link "Home details" at bounding box center [70, 206] width 81 height 13
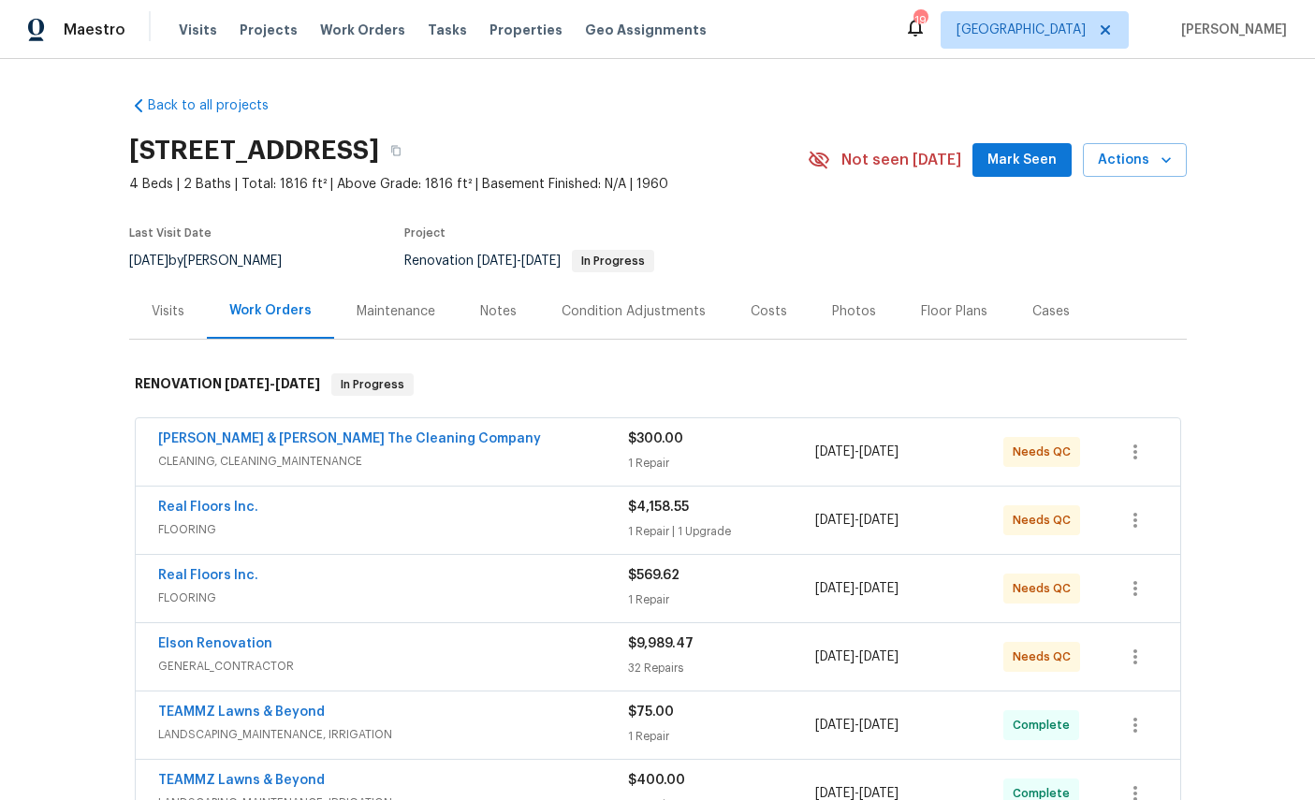
click at [184, 439] on link "[PERSON_NAME] & [PERSON_NAME] The Cleaning Company" at bounding box center [349, 438] width 383 height 13
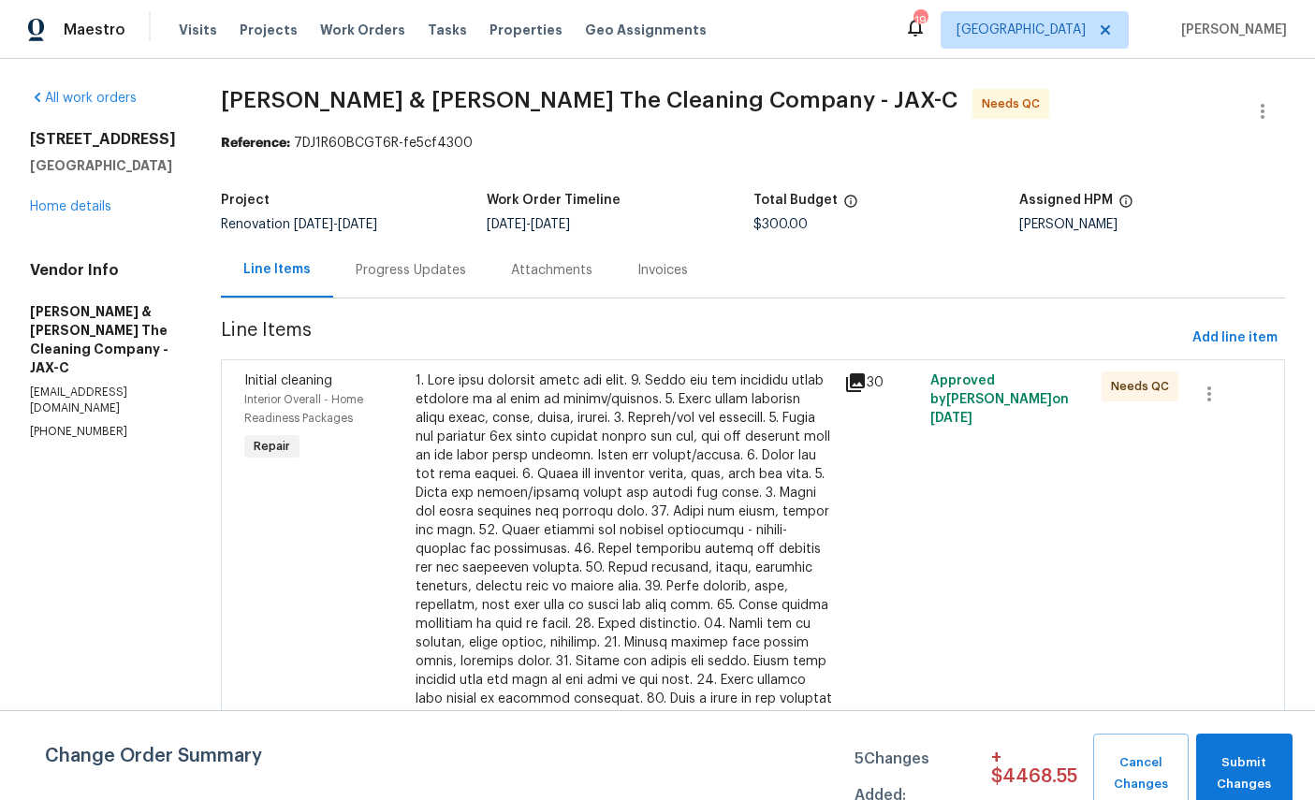
click at [339, 403] on span "Interior Overall - Home Readiness Packages" at bounding box center [303, 409] width 119 height 30
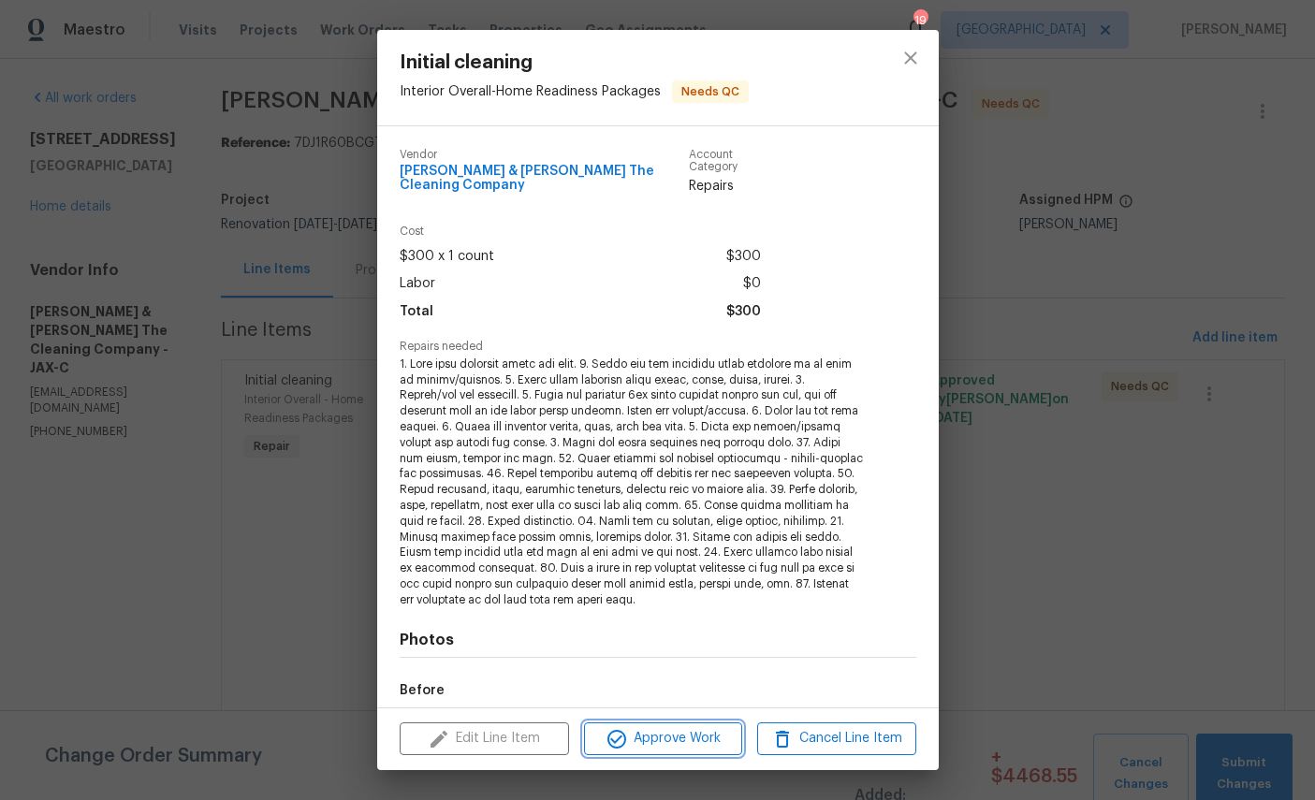
click at [679, 737] on span "Approve Work" at bounding box center [663, 738] width 147 height 23
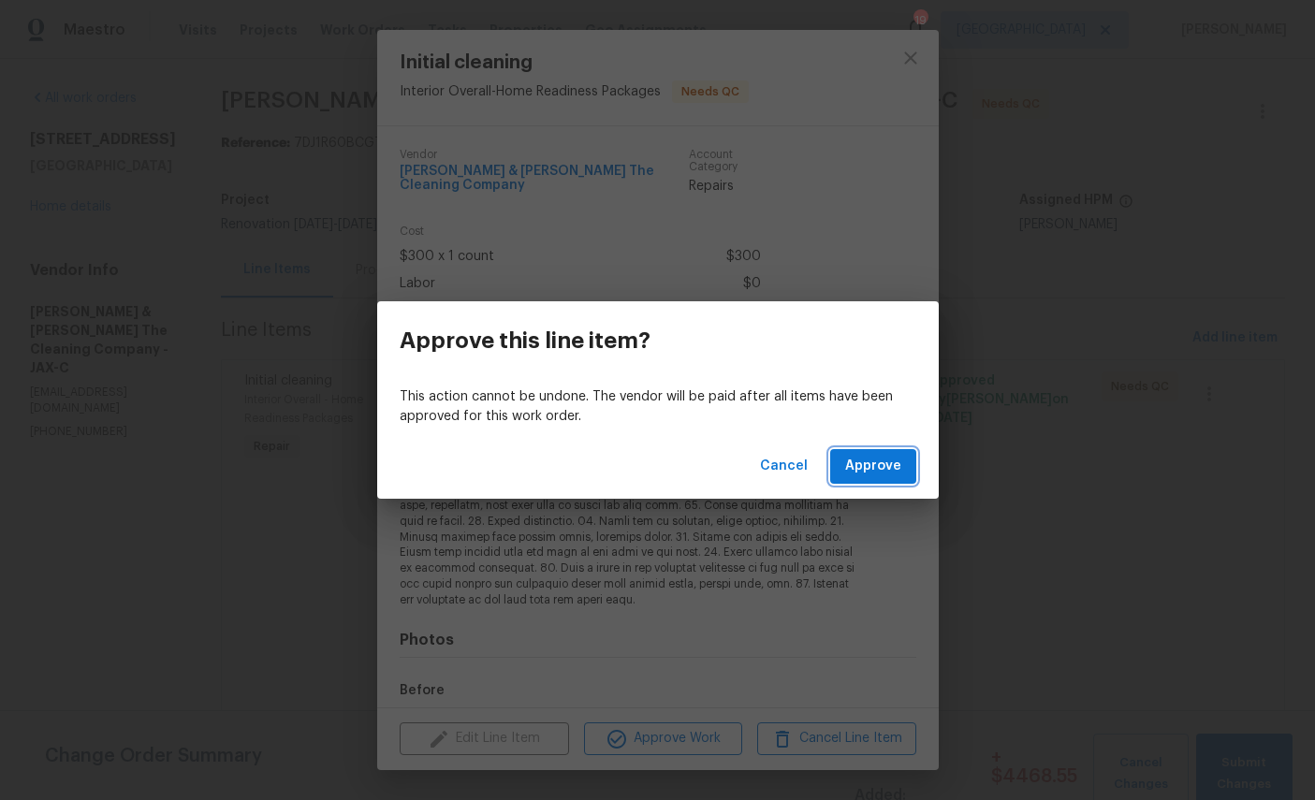
click at [863, 475] on span "Approve" at bounding box center [873, 466] width 56 height 23
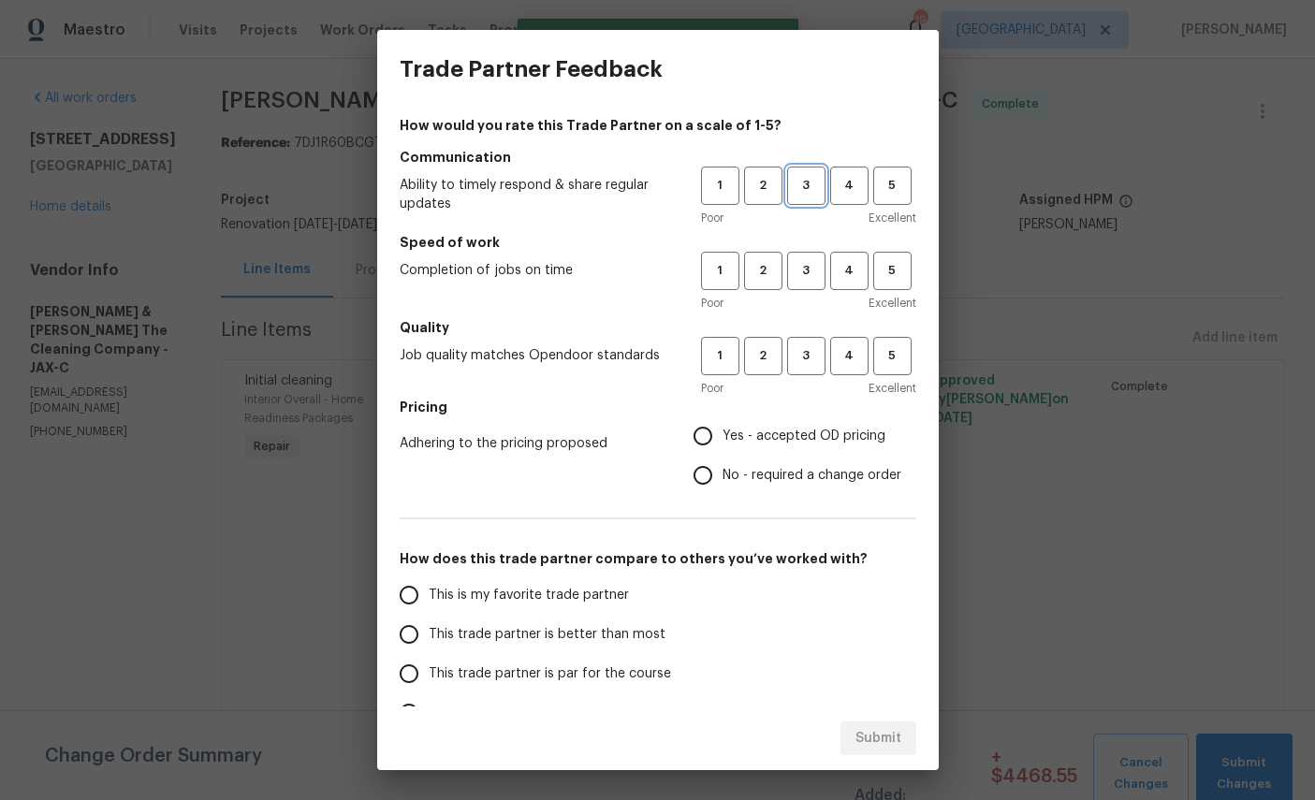
click at [814, 191] on span "3" at bounding box center [806, 186] width 35 height 22
click at [852, 272] on span "4" at bounding box center [849, 271] width 35 height 22
click at [846, 354] on span "4" at bounding box center [849, 356] width 35 height 22
click at [784, 436] on span "Yes - accepted OD pricing" at bounding box center [804, 437] width 163 height 20
click at [723, 436] on input "Yes - accepted OD pricing" at bounding box center [702, 435] width 39 height 39
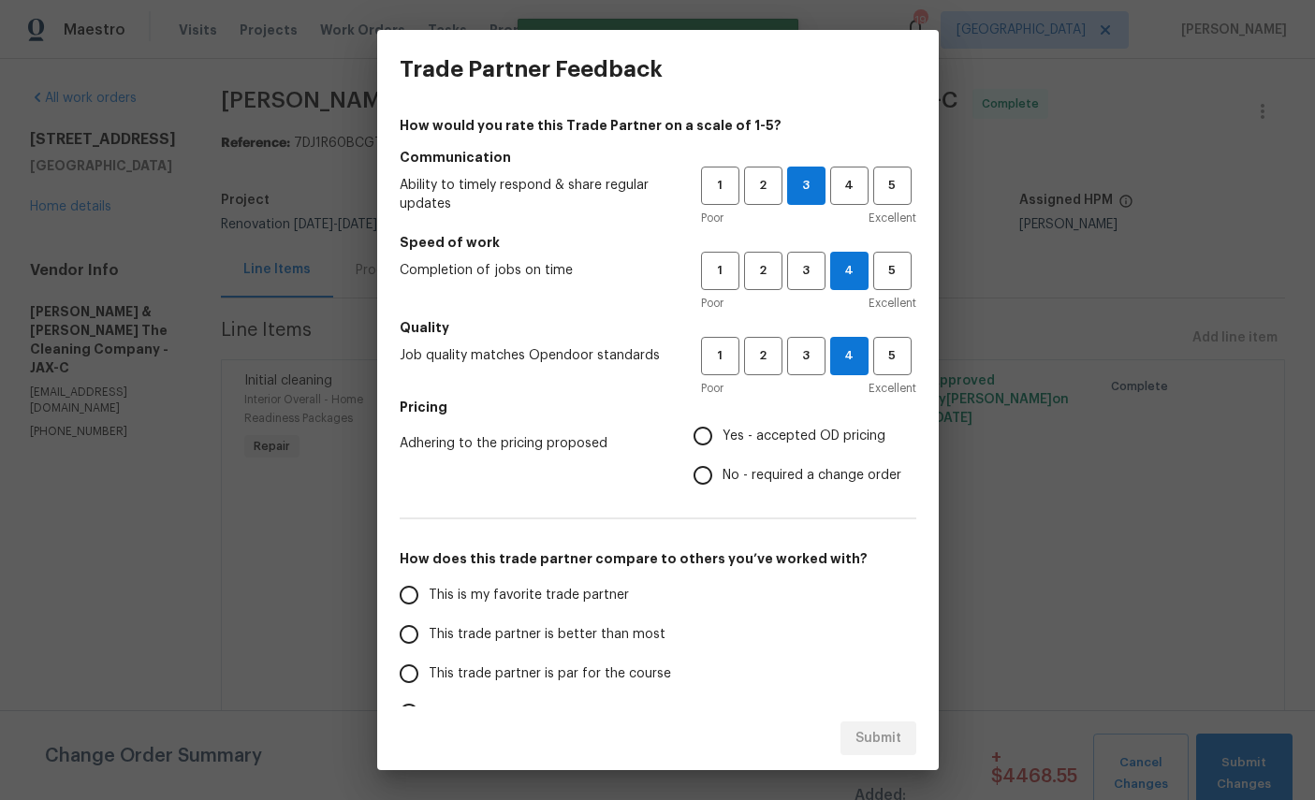
radio input "true"
click at [523, 605] on span "This is my favorite trade partner" at bounding box center [529, 596] width 200 height 20
click at [429, 605] on input "This is my favorite trade partner" at bounding box center [408, 595] width 39 height 39
click at [894, 739] on span "Submit" at bounding box center [878, 738] width 46 height 23
radio input "true"
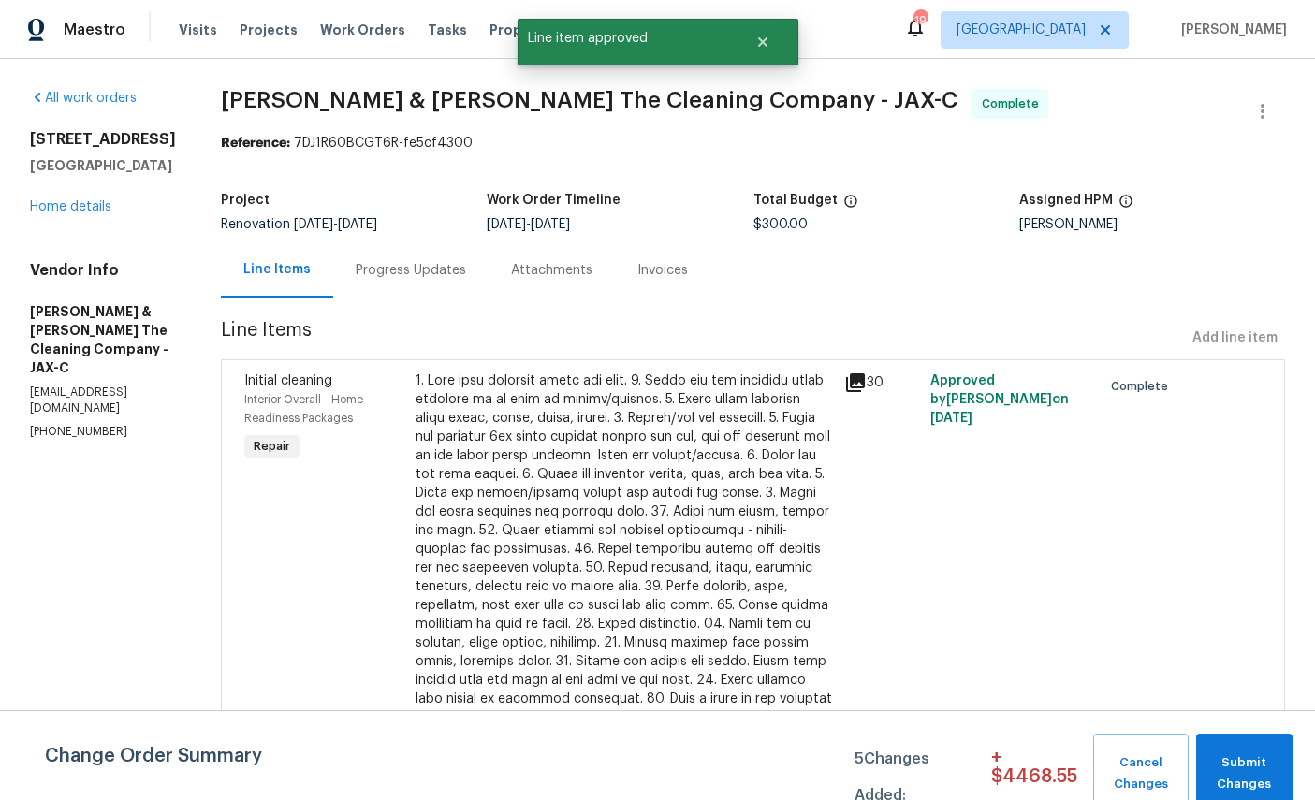
radio input "false"
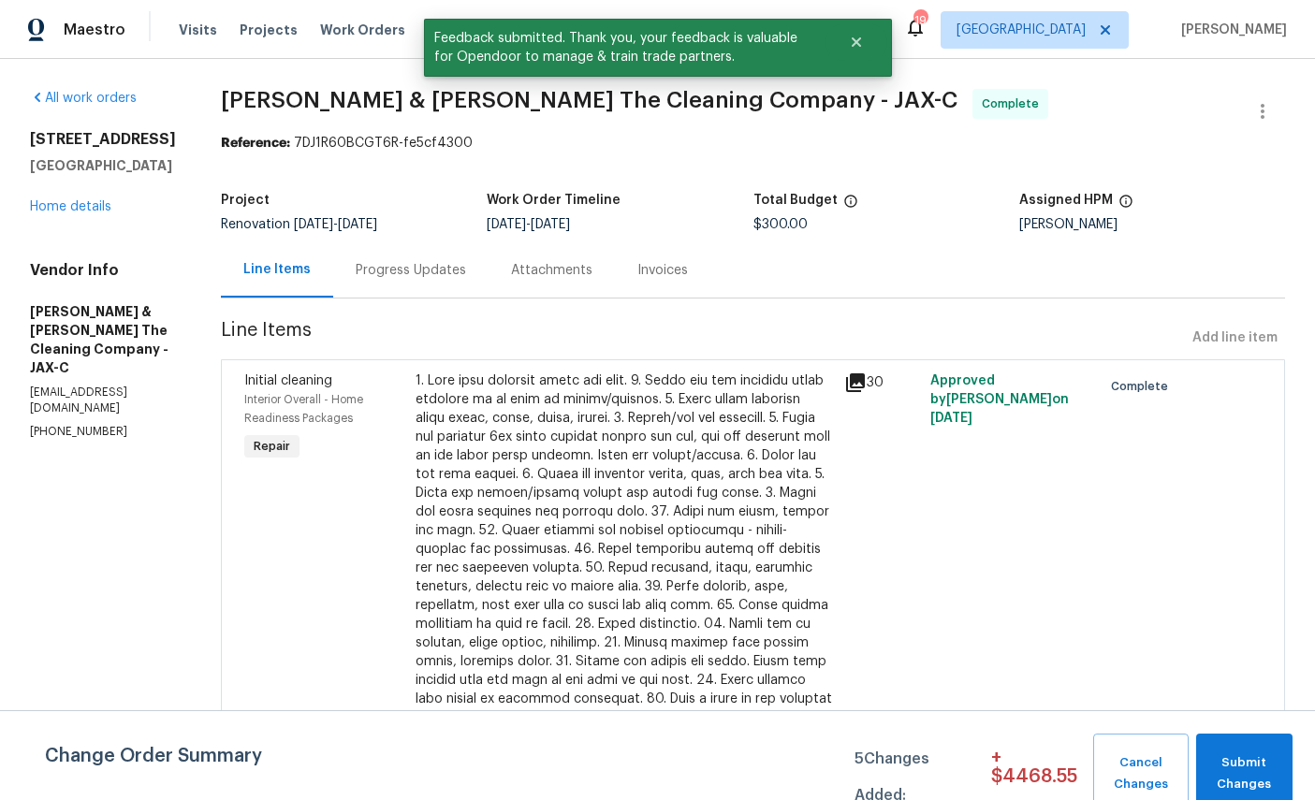
click at [69, 212] on link "Home details" at bounding box center [70, 206] width 81 height 13
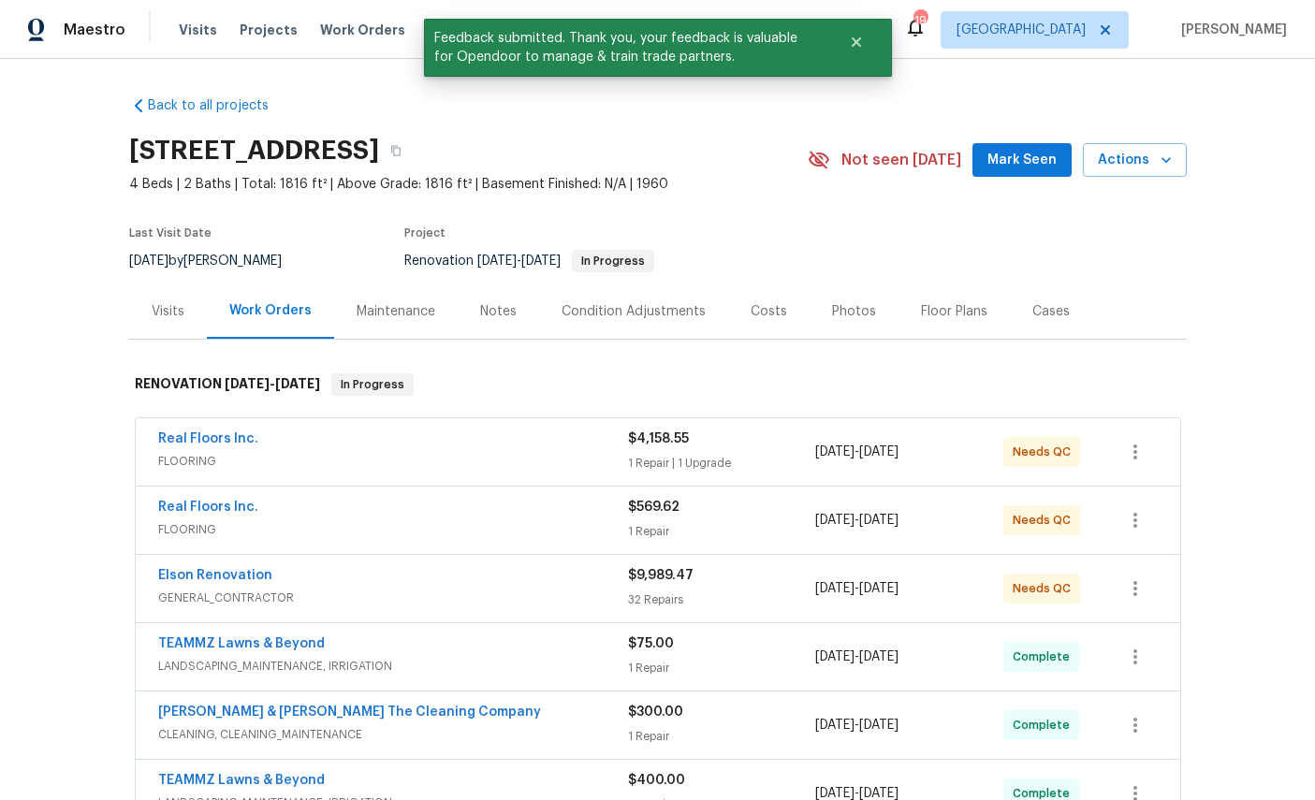
click at [194, 445] on link "Real Floors Inc." at bounding box center [208, 438] width 100 height 13
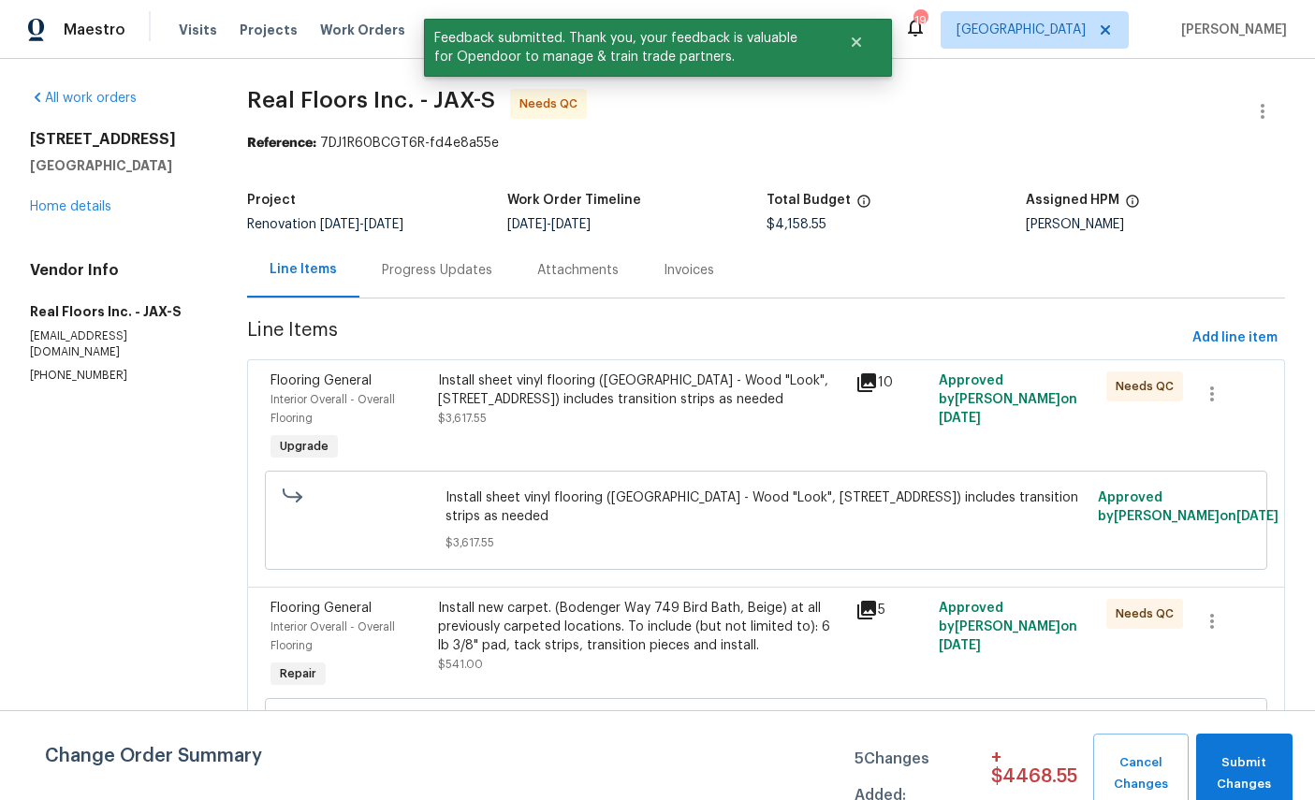
click at [338, 395] on span "Interior Overall - Overall Flooring" at bounding box center [332, 409] width 124 height 30
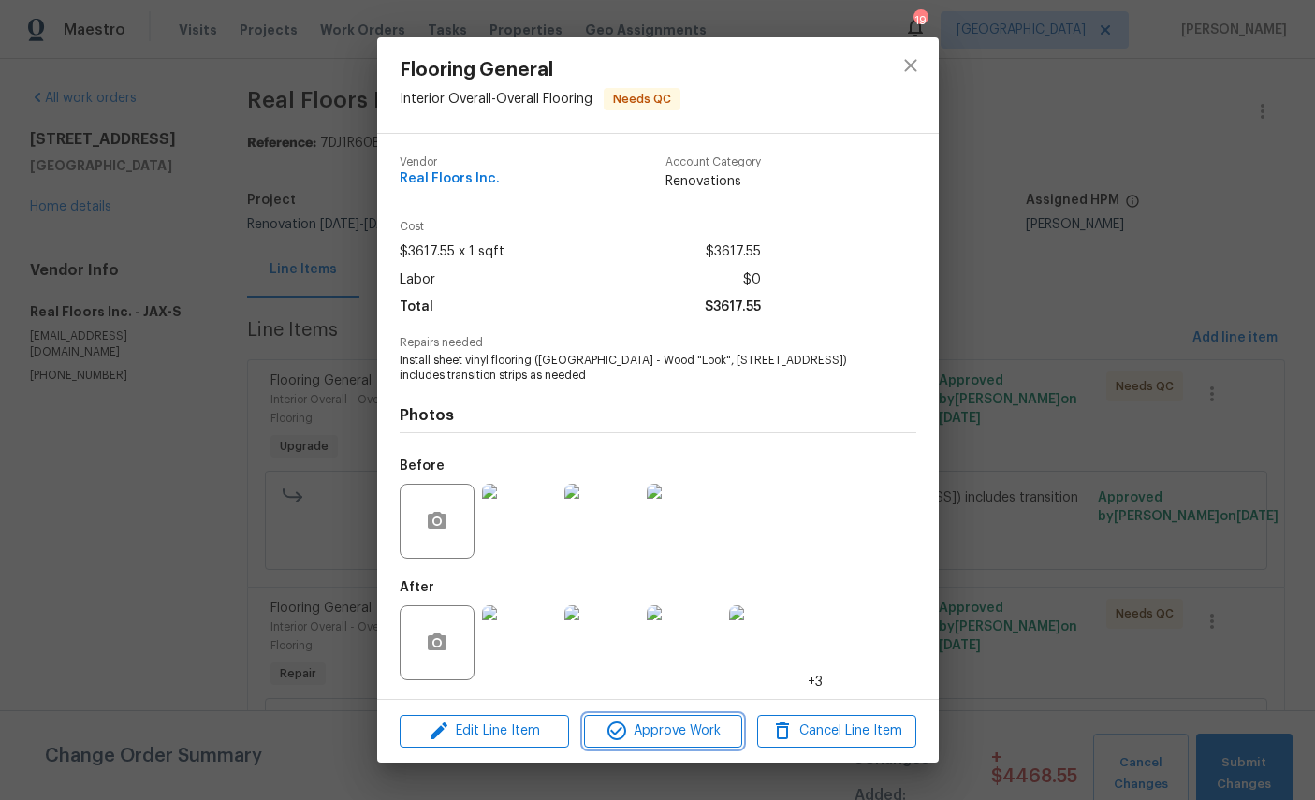
click at [679, 742] on span "Approve Work" at bounding box center [663, 731] width 147 height 23
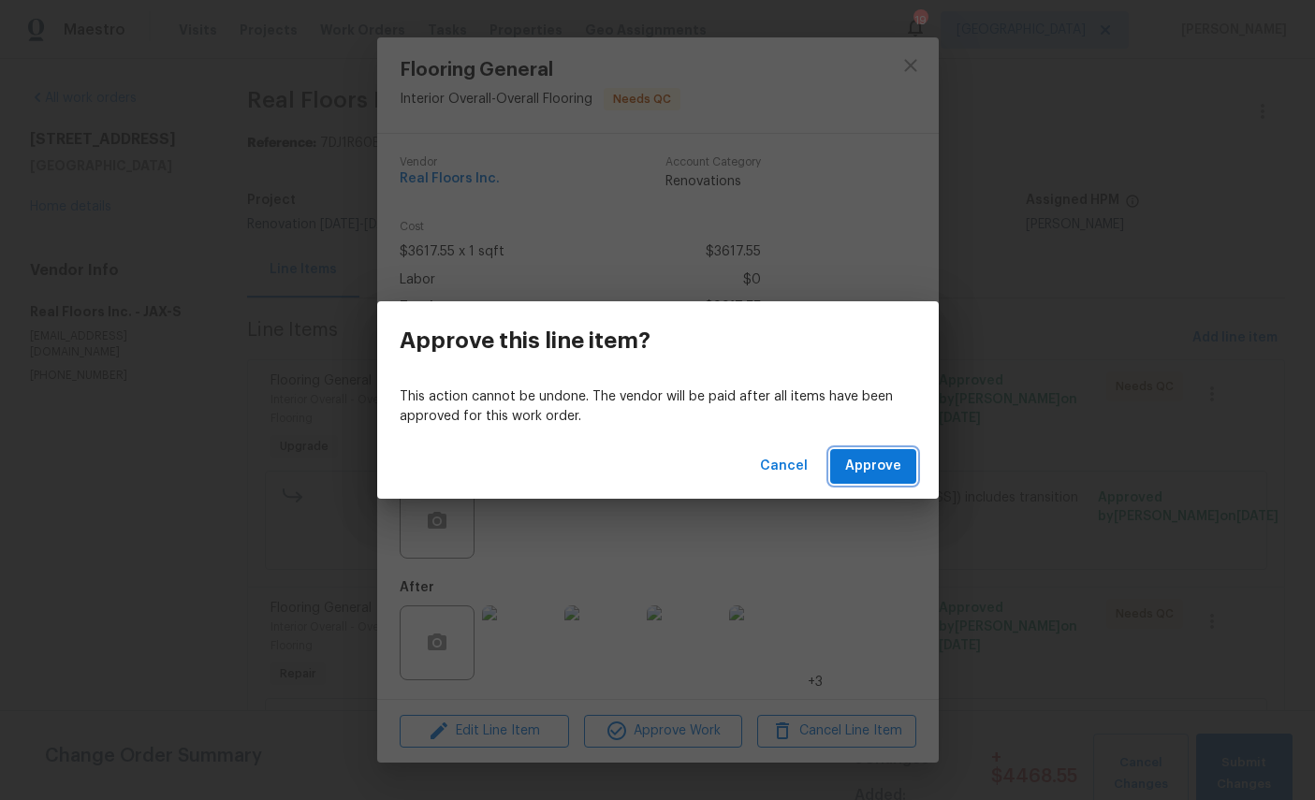
click at [881, 483] on button "Approve" at bounding box center [873, 466] width 86 height 35
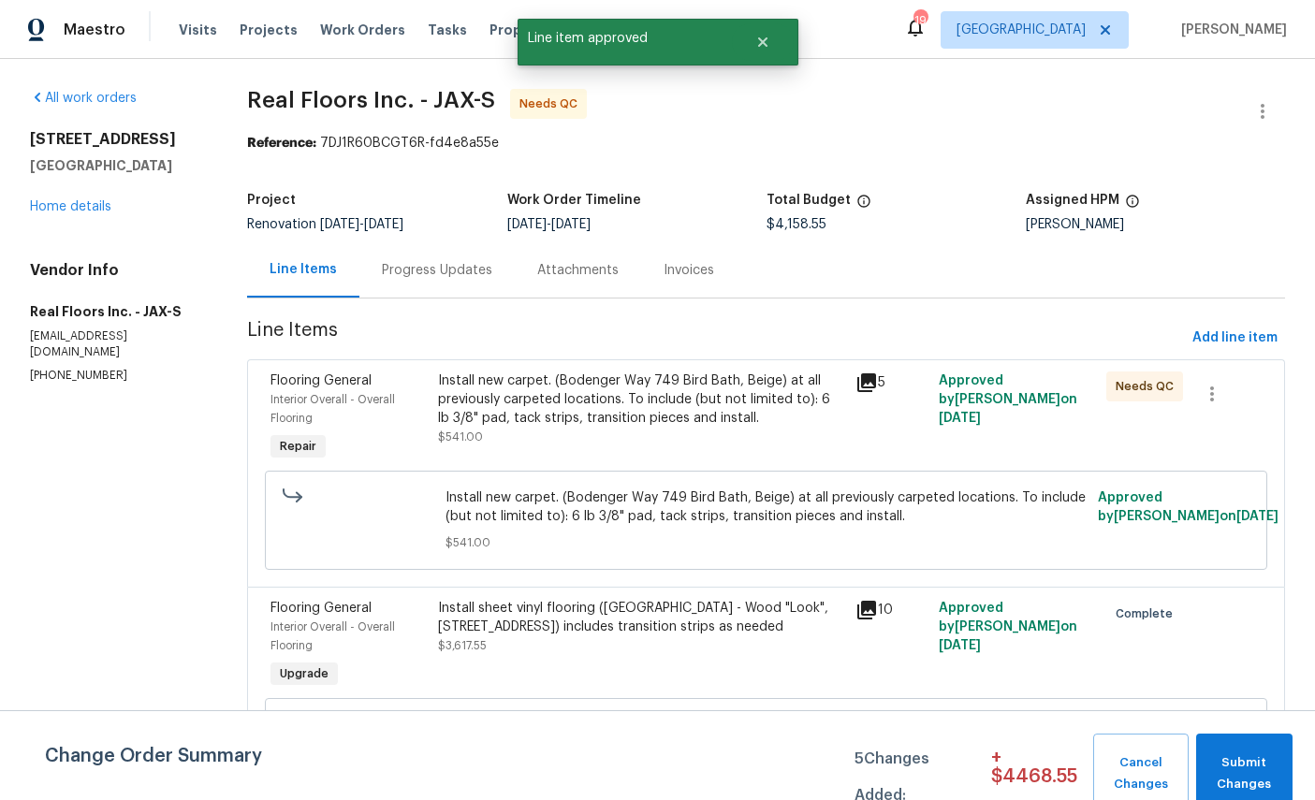
click at [307, 375] on span "Flooring General" at bounding box center [320, 380] width 101 height 13
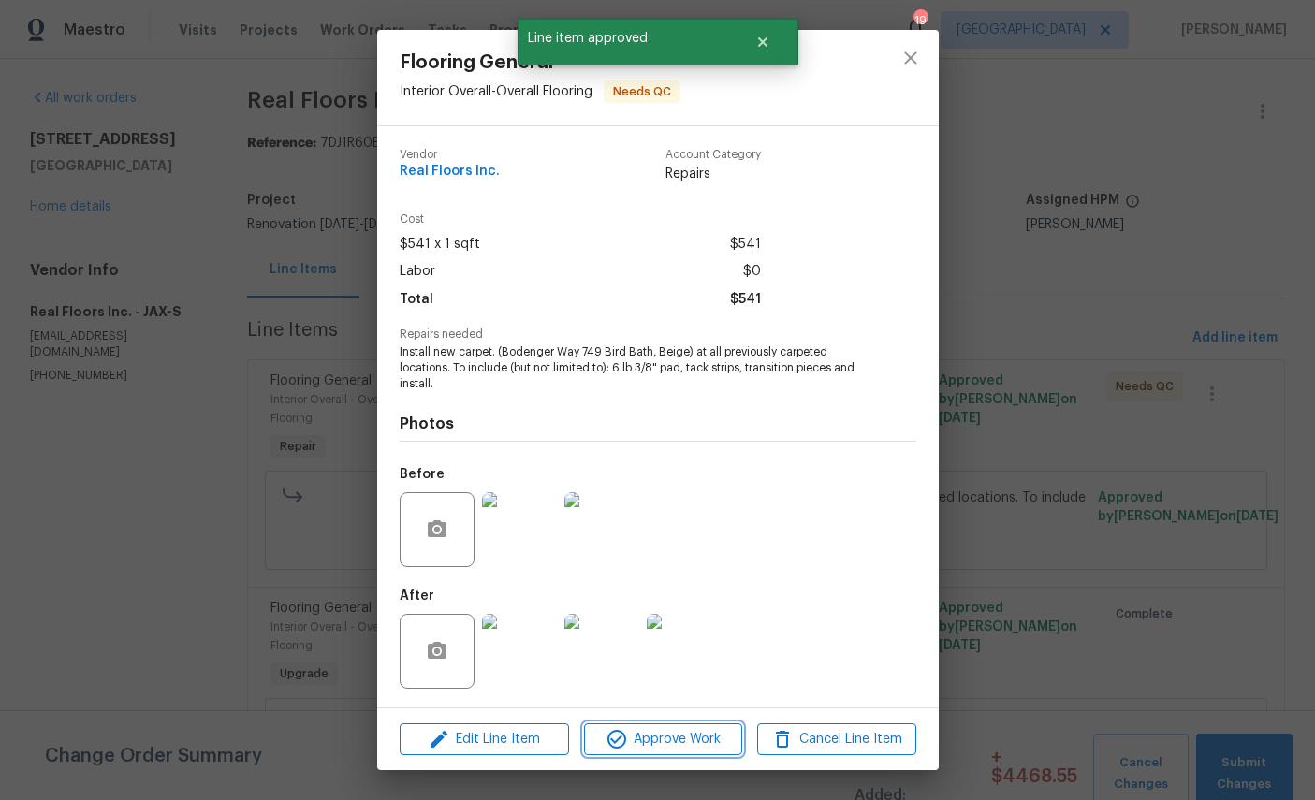
click at [691, 732] on span "Approve Work" at bounding box center [663, 739] width 147 height 23
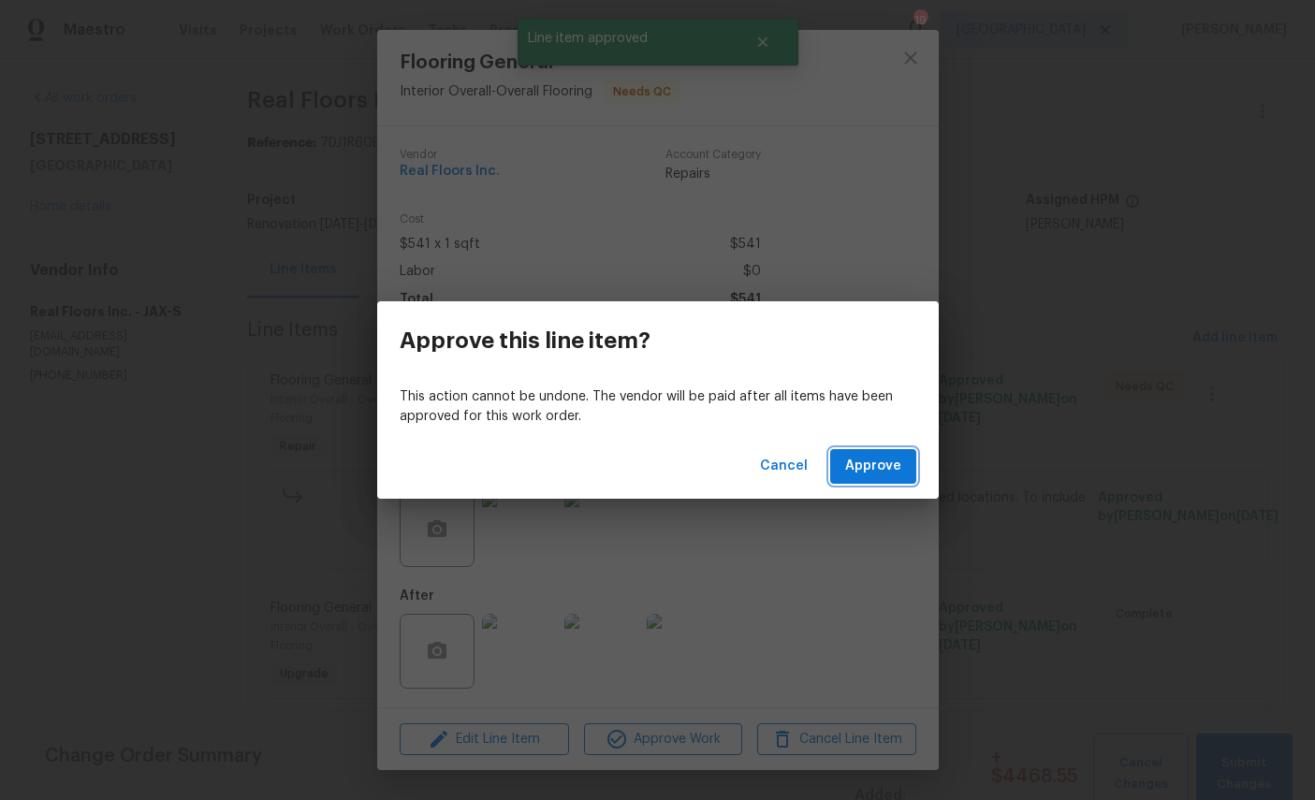
click at [869, 475] on span "Approve" at bounding box center [873, 466] width 56 height 23
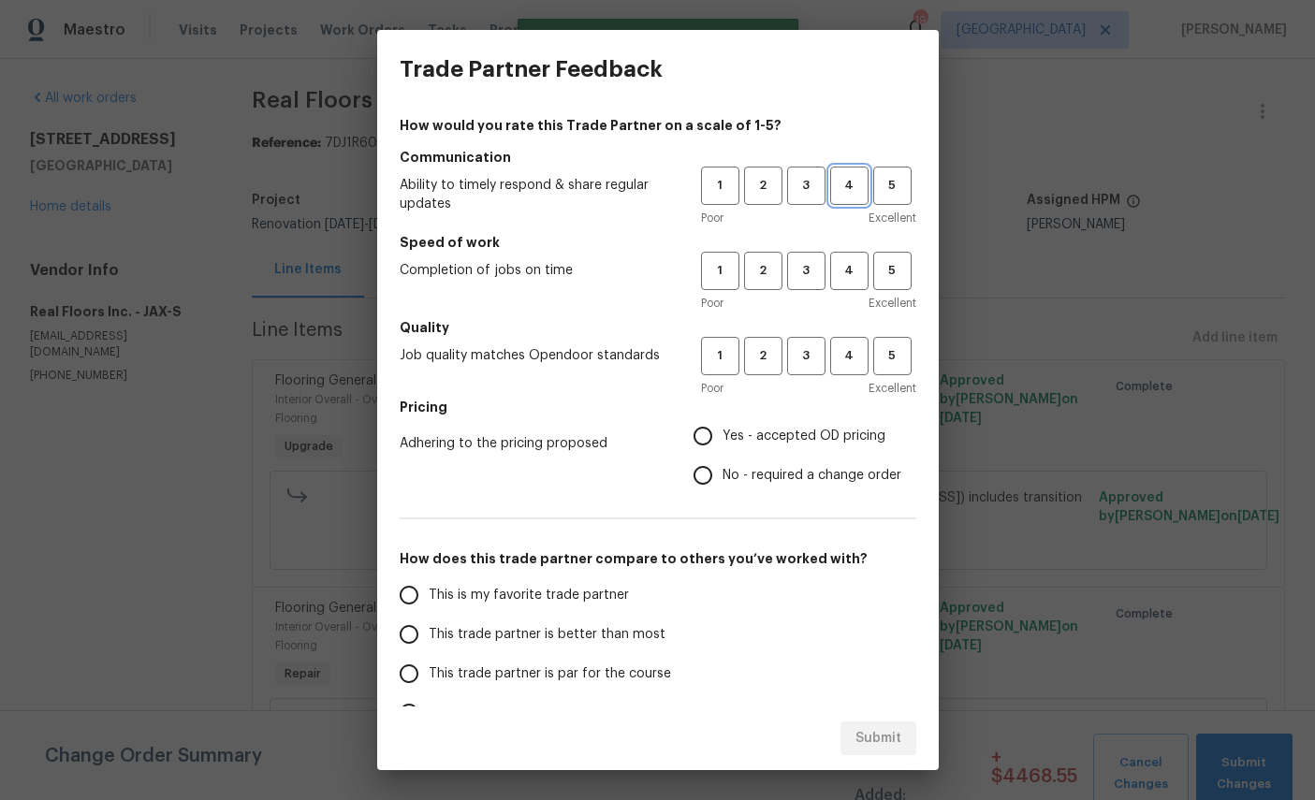
click at [858, 188] on span "4" at bounding box center [849, 186] width 35 height 22
click at [849, 279] on span "4" at bounding box center [849, 271] width 35 height 22
click at [844, 367] on span "4" at bounding box center [849, 356] width 35 height 22
click at [768, 437] on span "Yes - accepted OD pricing" at bounding box center [804, 437] width 163 height 20
click at [723, 437] on input "Yes - accepted OD pricing" at bounding box center [702, 435] width 39 height 39
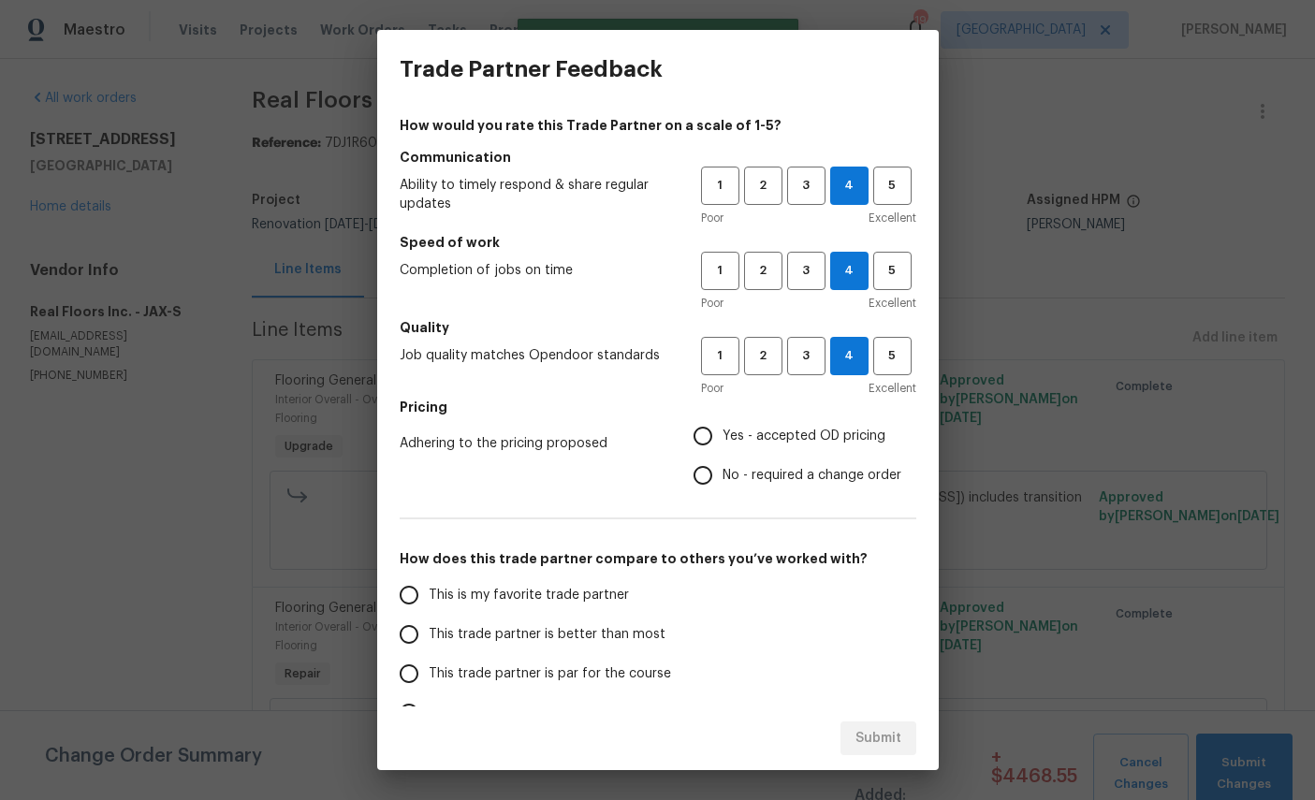
radio input "true"
click at [497, 599] on span "This is my favorite trade partner" at bounding box center [529, 596] width 200 height 20
click at [429, 599] on input "This is my favorite trade partner" at bounding box center [408, 595] width 39 height 39
click at [865, 743] on span "Submit" at bounding box center [878, 738] width 46 height 23
radio input "true"
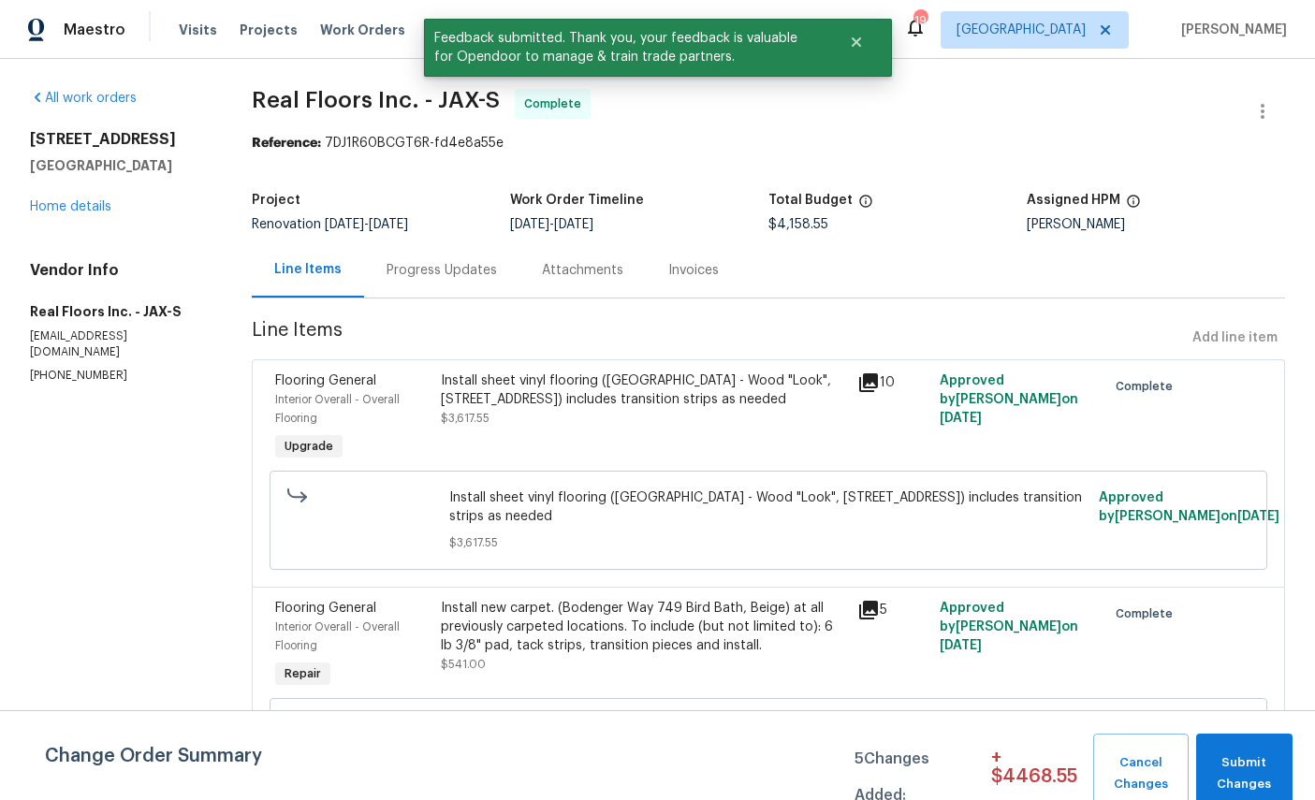
click at [51, 201] on link "Home details" at bounding box center [70, 206] width 81 height 13
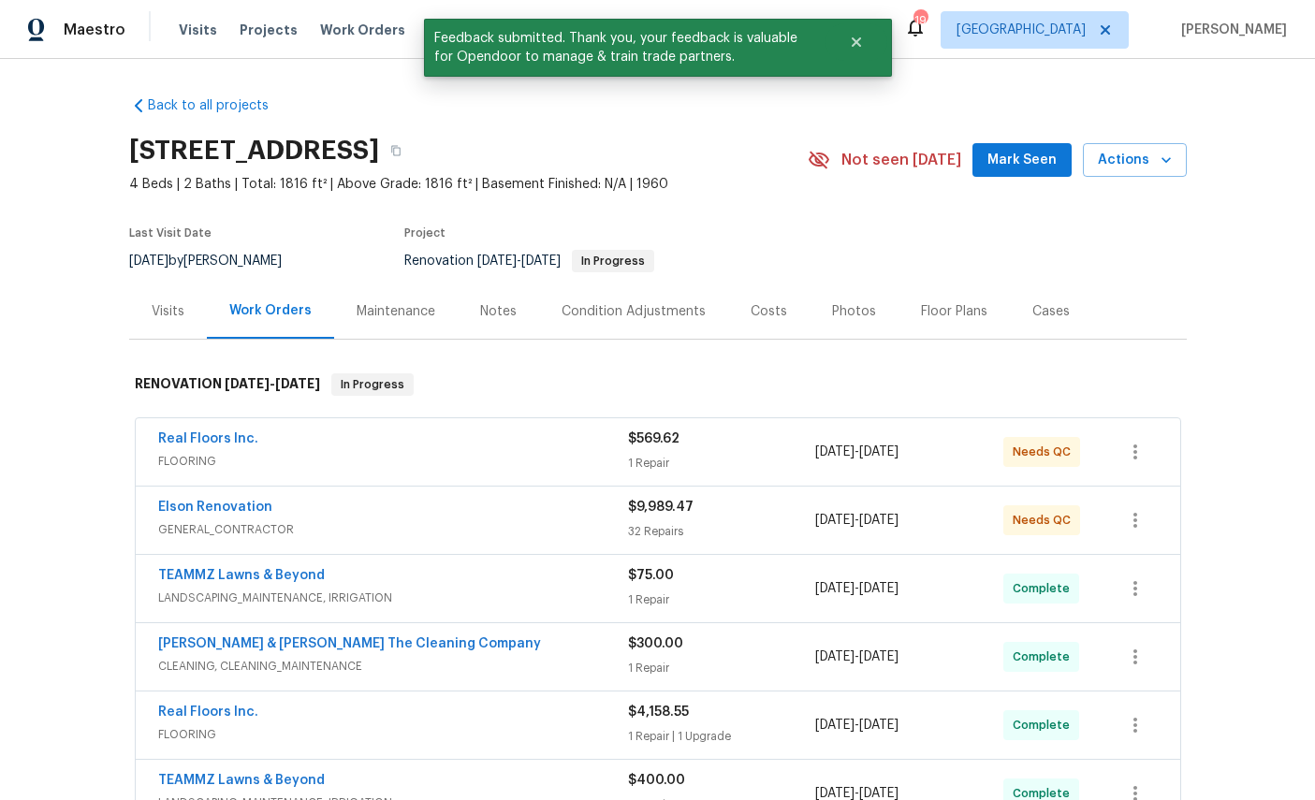
click at [185, 445] on link "Real Floors Inc." at bounding box center [208, 438] width 100 height 13
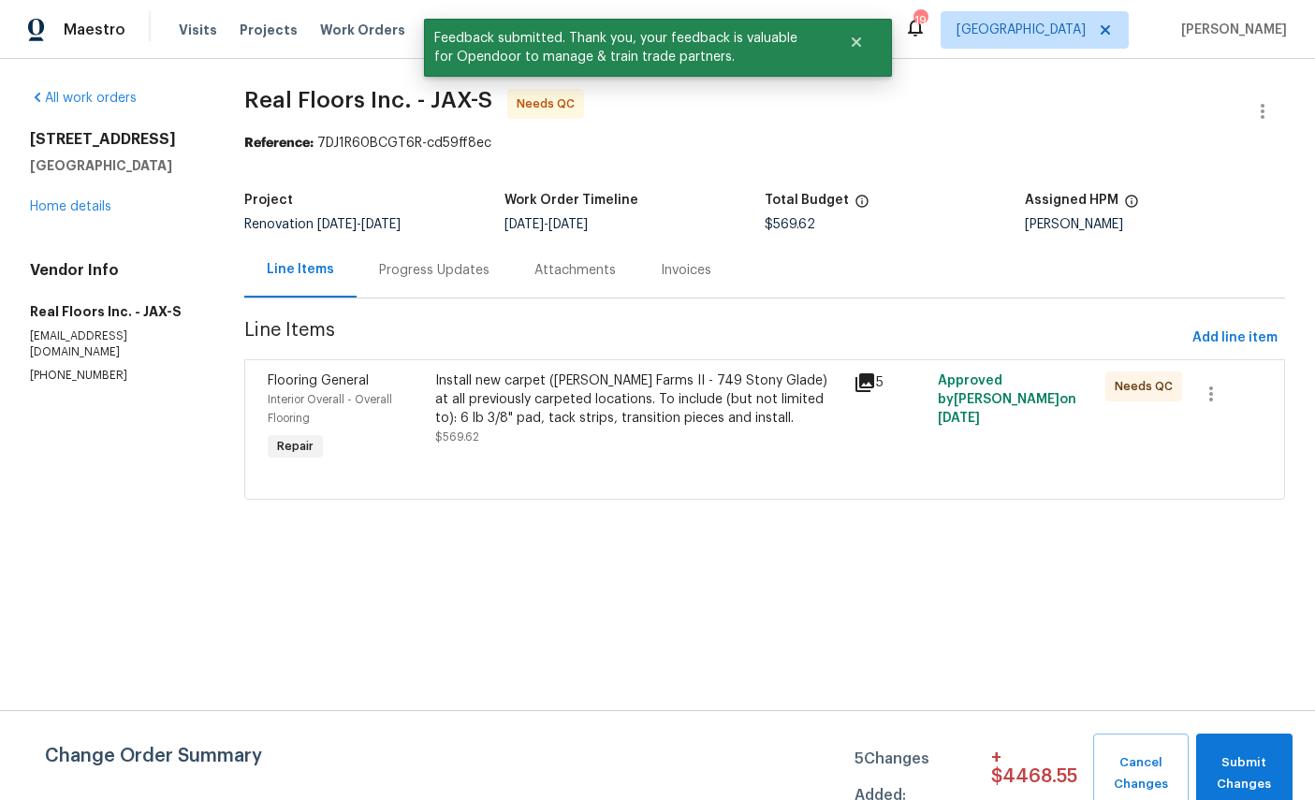
click at [296, 389] on div "Flooring General" at bounding box center [346, 381] width 156 height 19
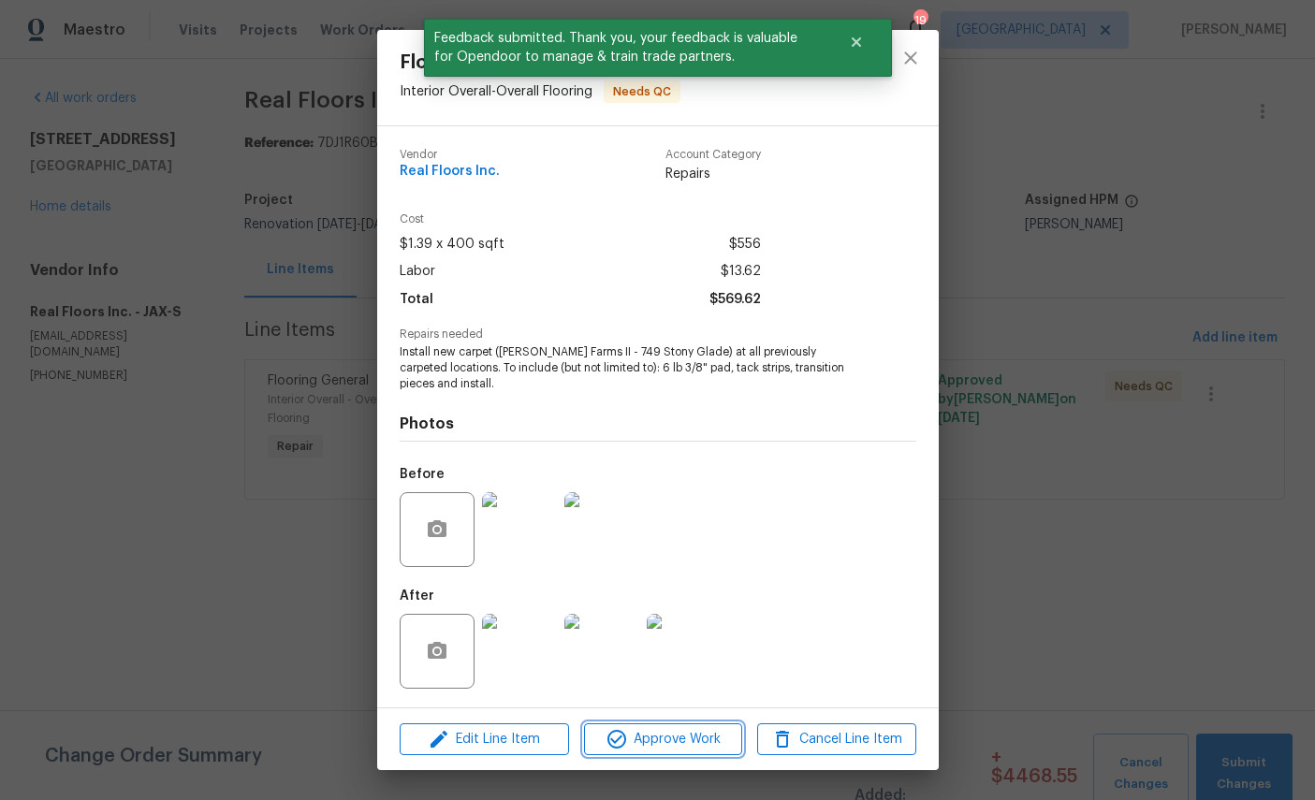
click at [685, 737] on span "Approve Work" at bounding box center [663, 739] width 147 height 23
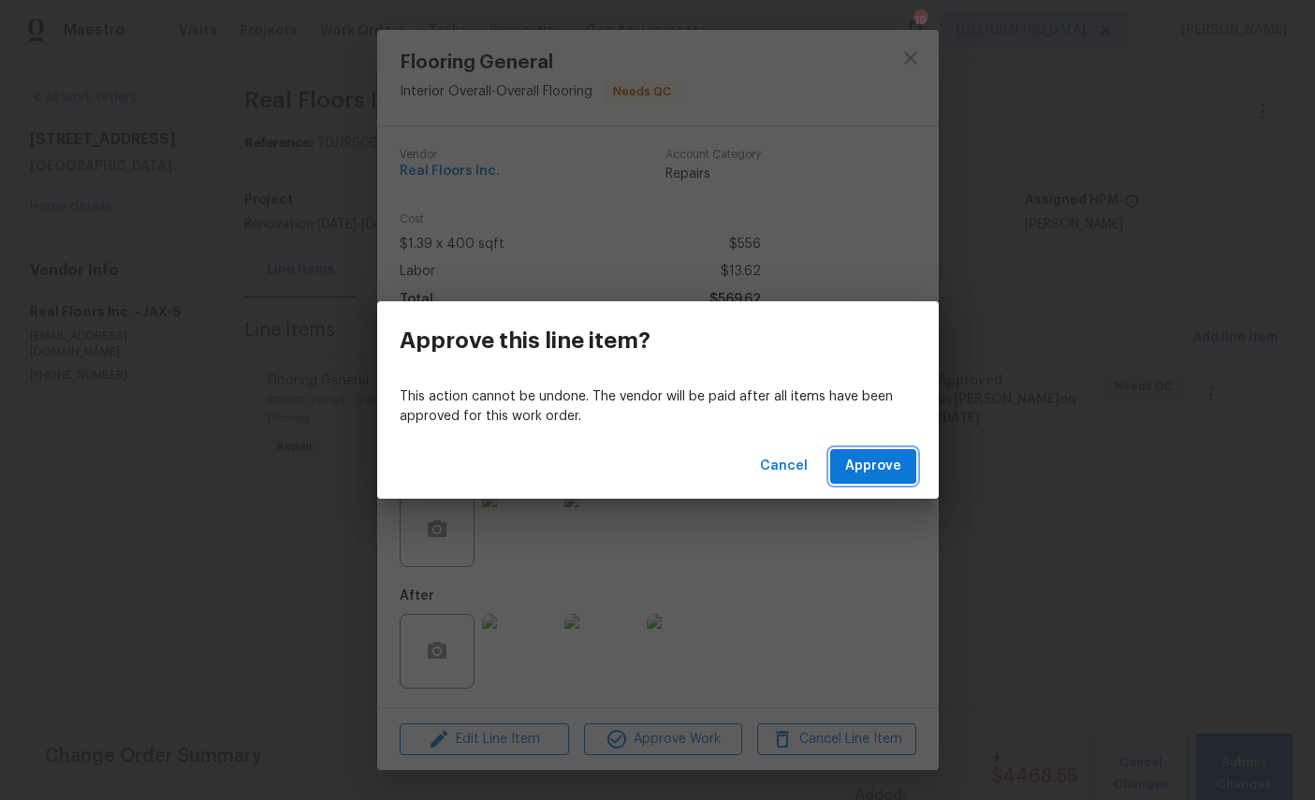
click at [880, 455] on span "Approve" at bounding box center [873, 466] width 56 height 23
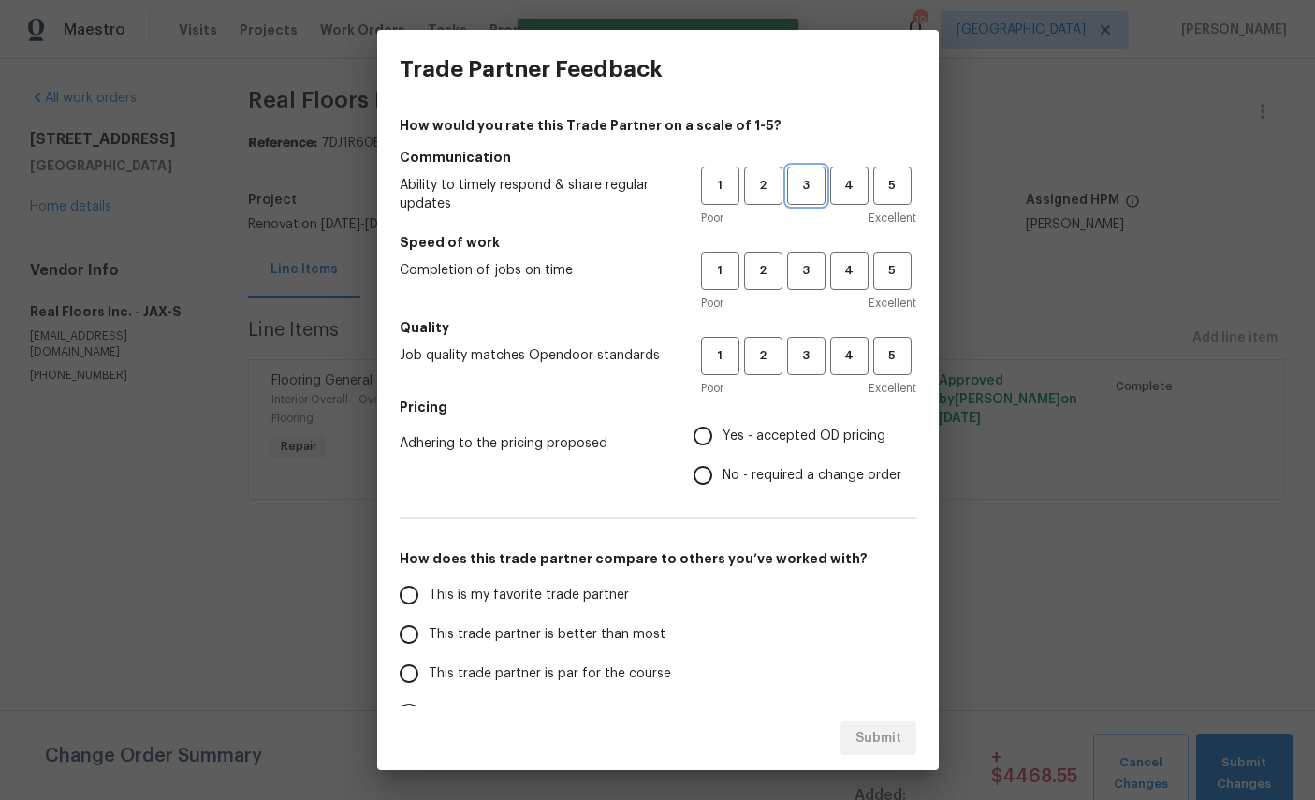
click at [806, 185] on span "3" at bounding box center [806, 186] width 35 height 22
click at [863, 270] on span "4" at bounding box center [849, 271] width 35 height 22
click at [842, 360] on span "4" at bounding box center [849, 356] width 35 height 22
click at [777, 442] on span "Yes - accepted OD pricing" at bounding box center [804, 437] width 163 height 20
click at [723, 442] on input "Yes - accepted OD pricing" at bounding box center [702, 435] width 39 height 39
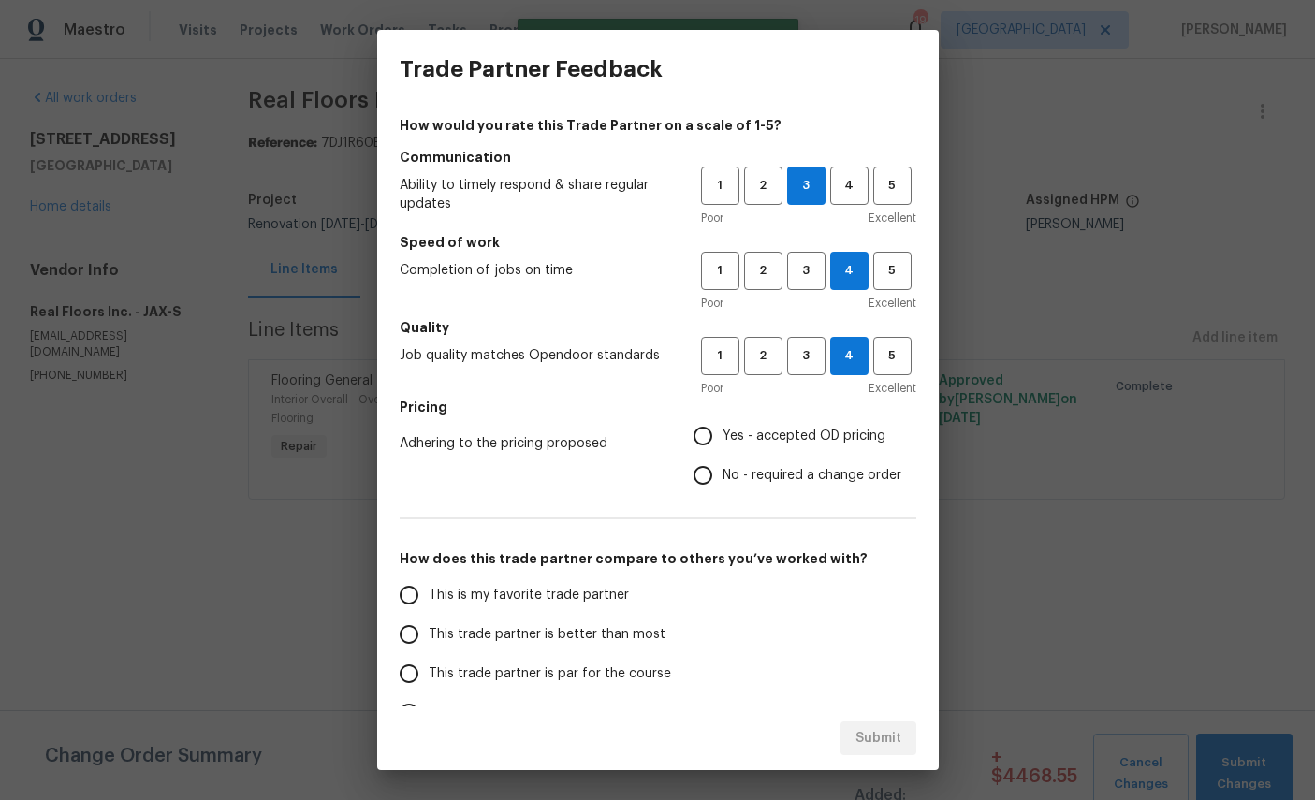
radio input "true"
click at [547, 592] on span "This is my favorite trade partner" at bounding box center [529, 596] width 200 height 20
click at [429, 592] on input "This is my favorite trade partner" at bounding box center [408, 595] width 39 height 39
click at [882, 723] on button "Submit" at bounding box center [878, 739] width 76 height 35
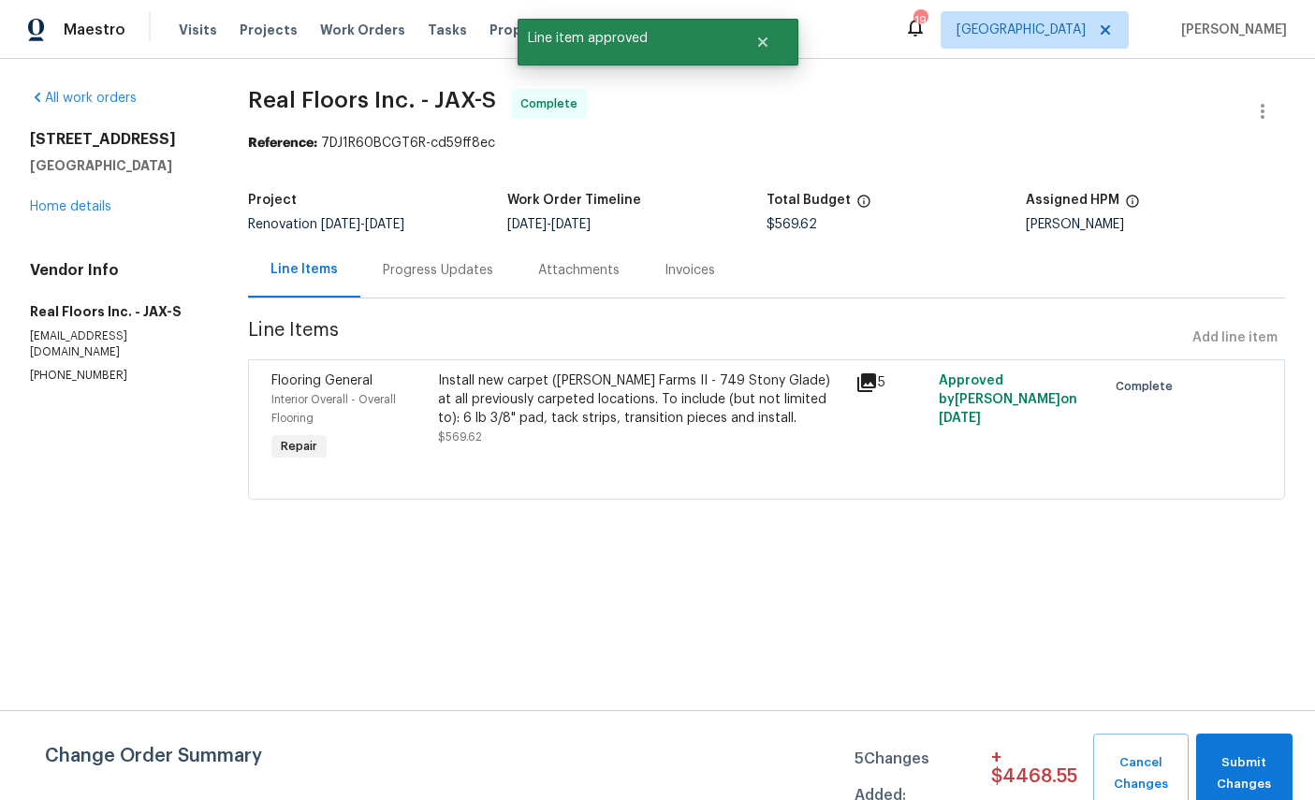
radio input "true"
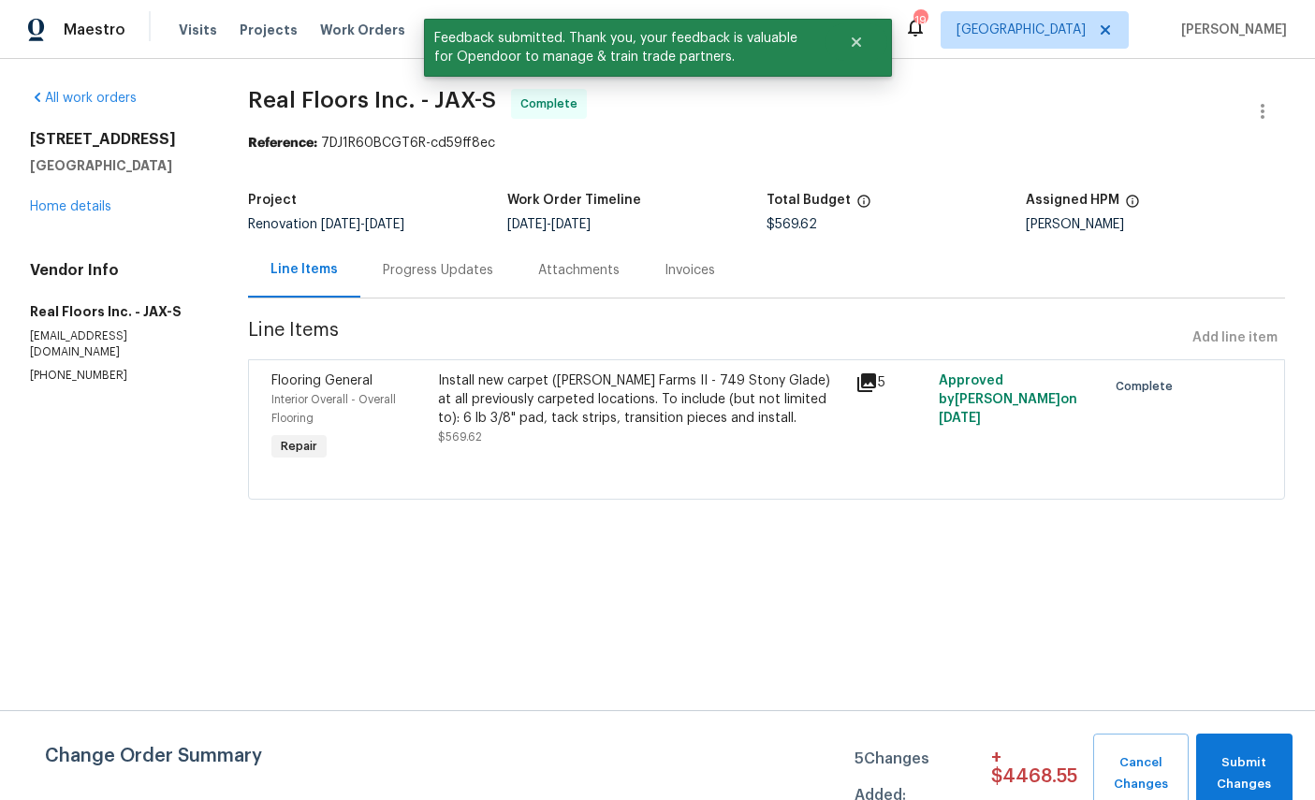
click at [70, 201] on link "Home details" at bounding box center [70, 206] width 81 height 13
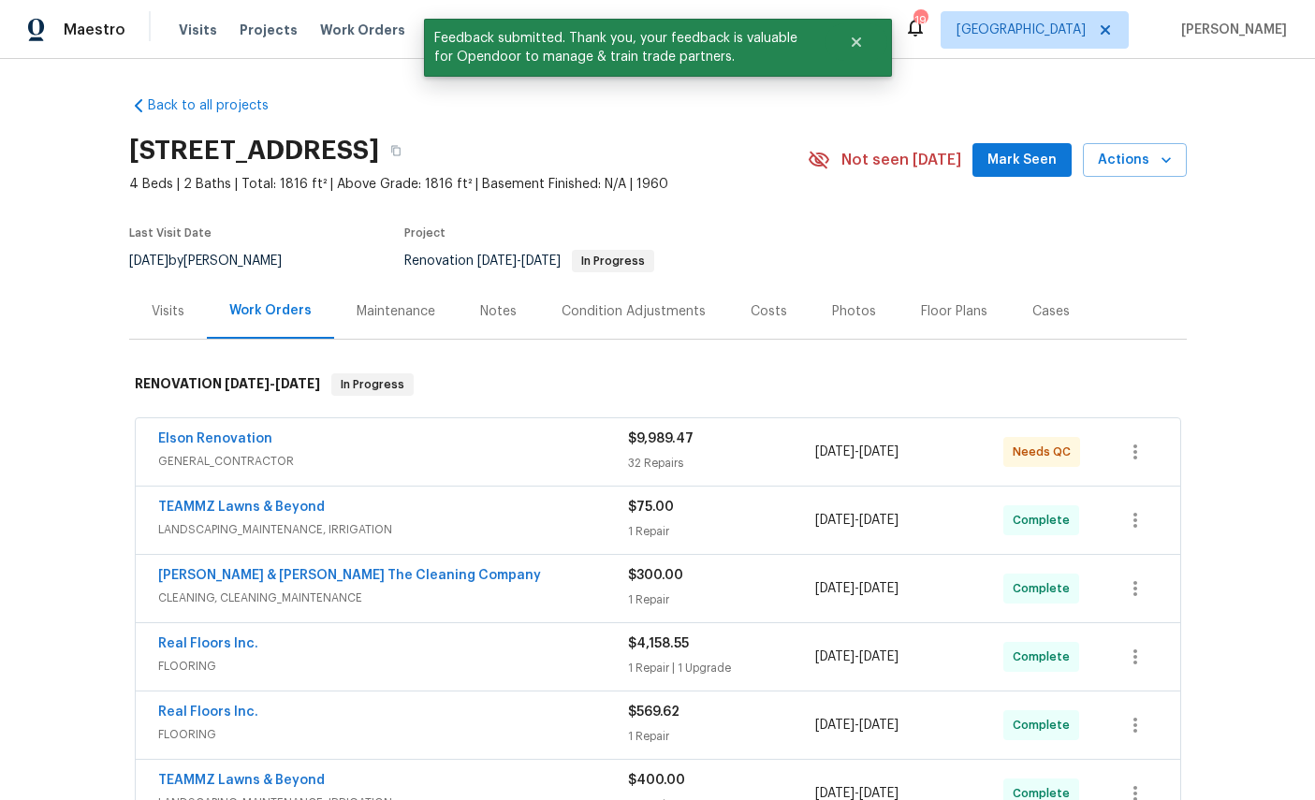
click at [216, 445] on link "Elson Renovation" at bounding box center [215, 438] width 114 height 13
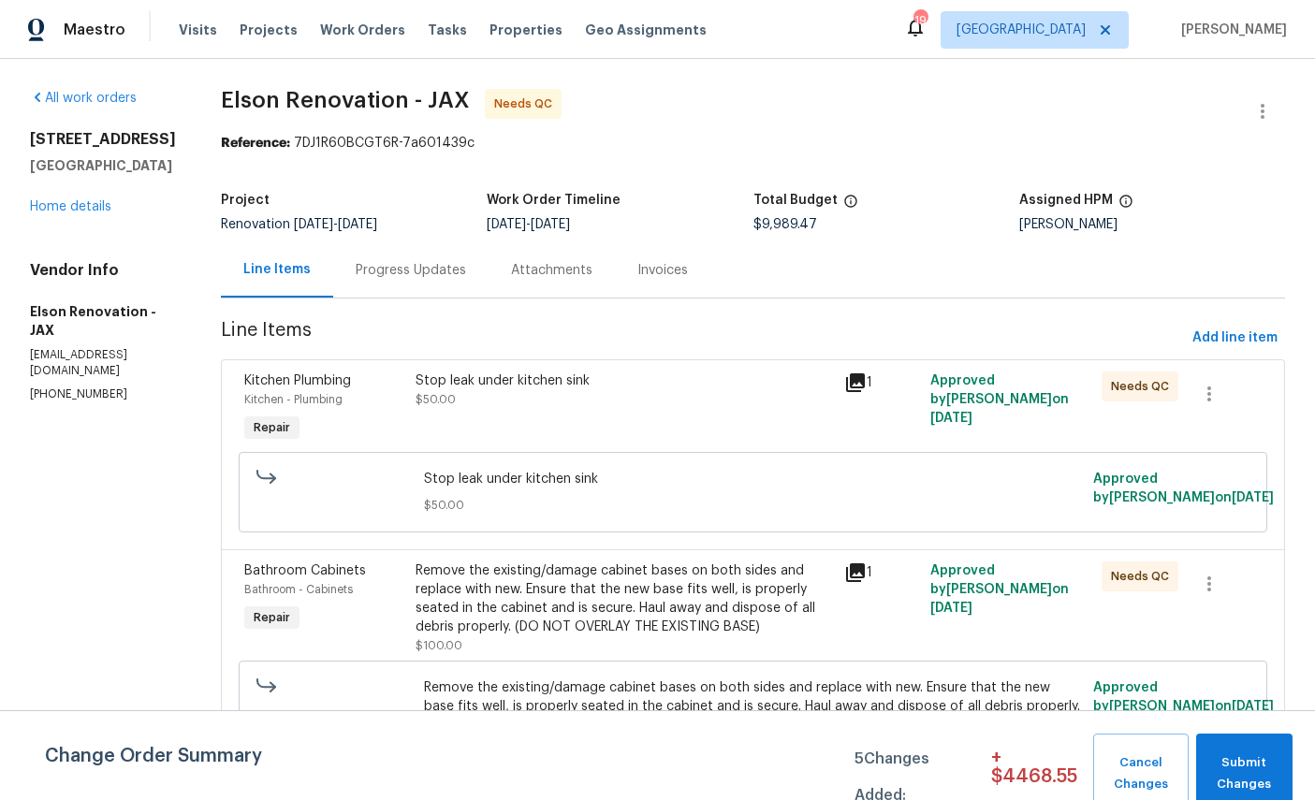
click at [263, 398] on span "Kitchen - Plumbing" at bounding box center [293, 399] width 98 height 11
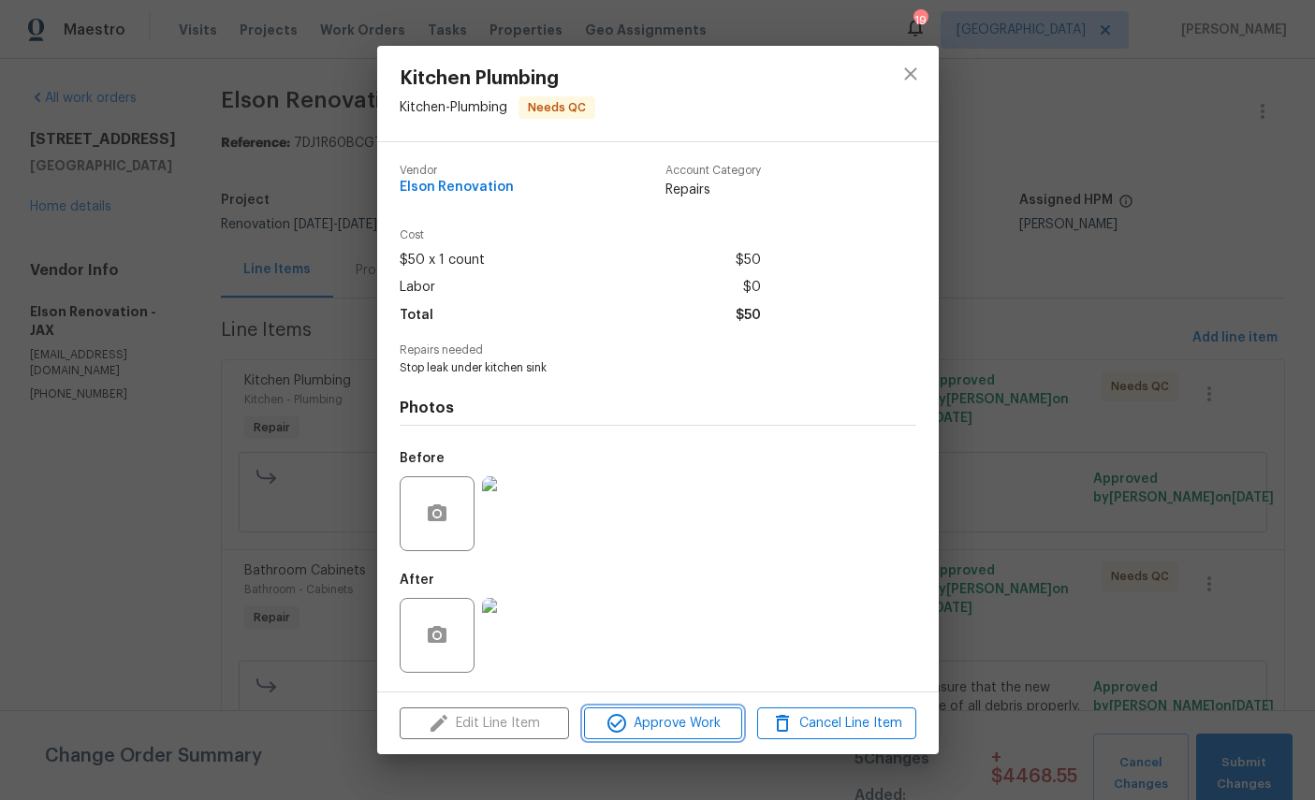
click at [675, 736] on span "Approve Work" at bounding box center [663, 723] width 147 height 23
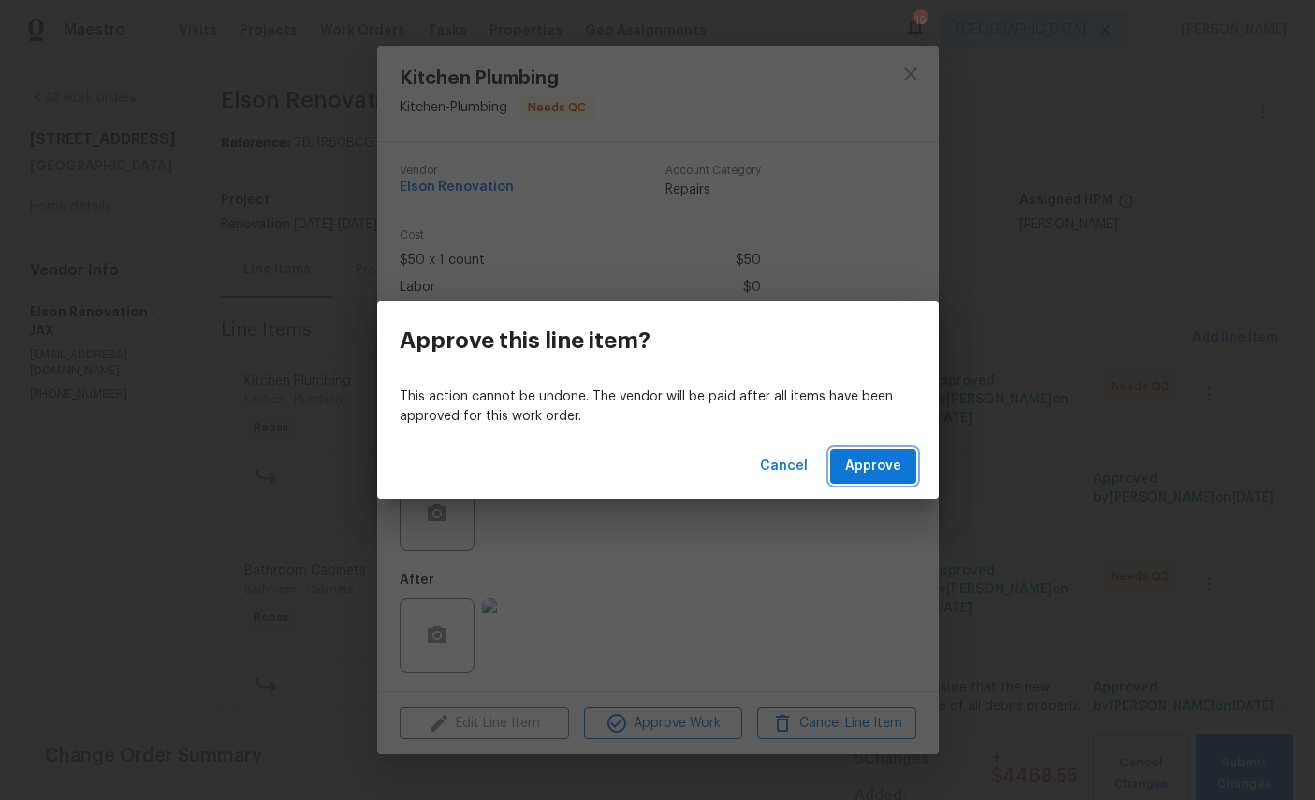
click at [862, 481] on button "Approve" at bounding box center [873, 466] width 86 height 35
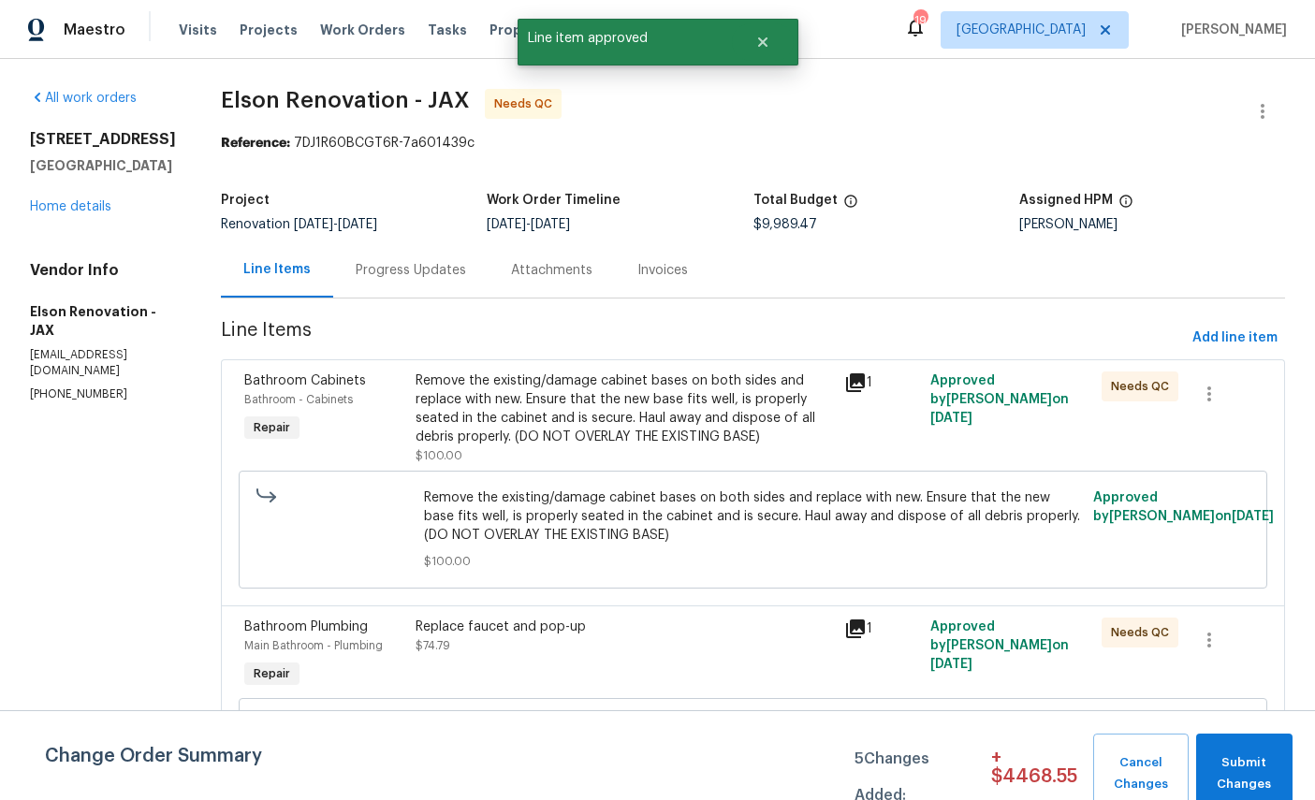
click at [257, 388] on div "Bathroom Cabinets" at bounding box center [324, 381] width 160 height 19
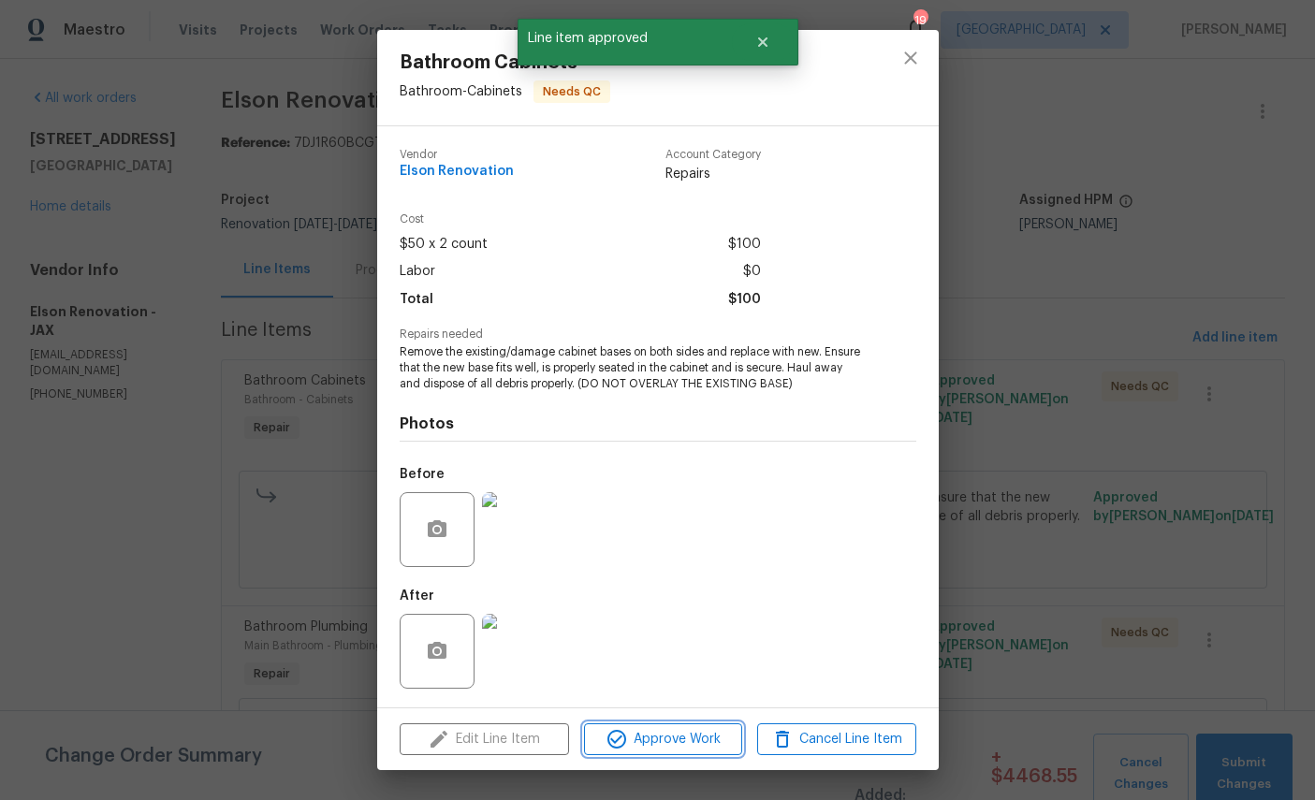
click at [710, 737] on span "Approve Work" at bounding box center [663, 739] width 147 height 23
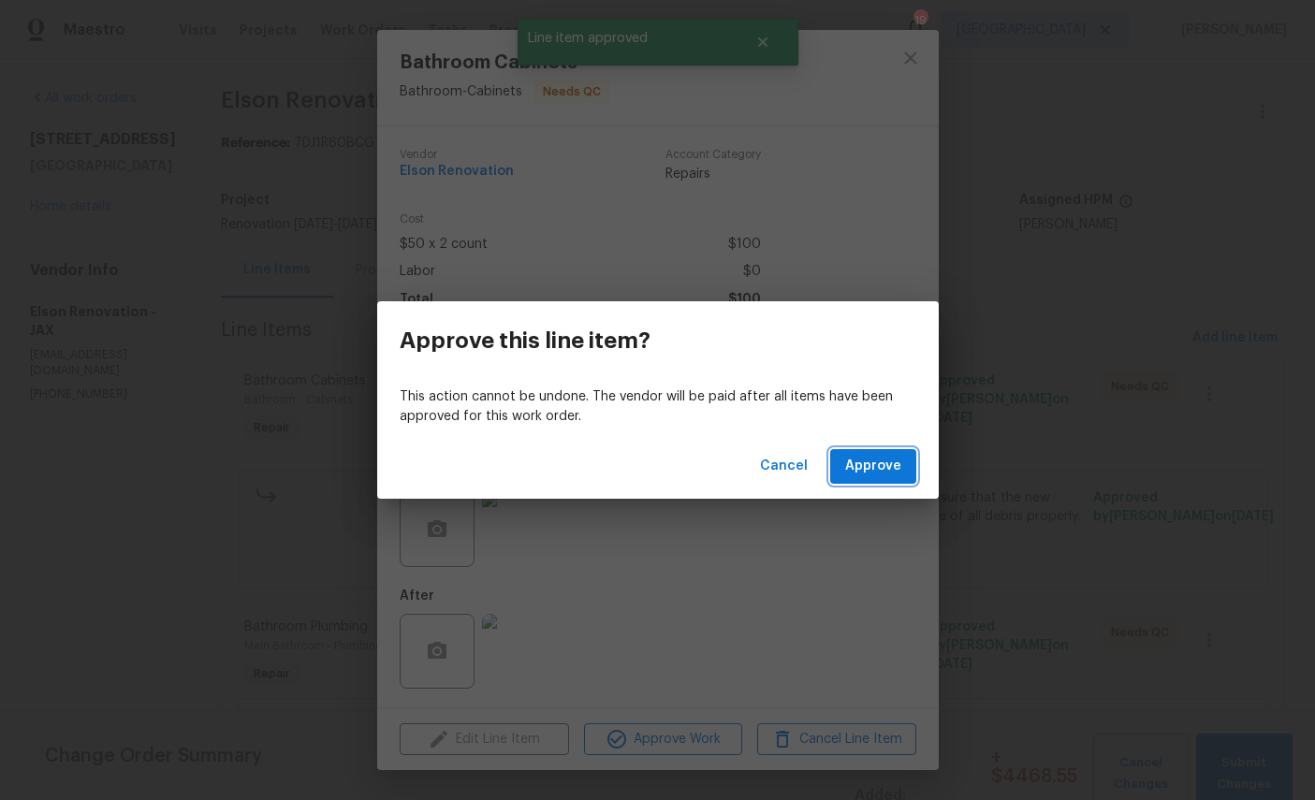
click at [892, 457] on span "Approve" at bounding box center [873, 466] width 56 height 23
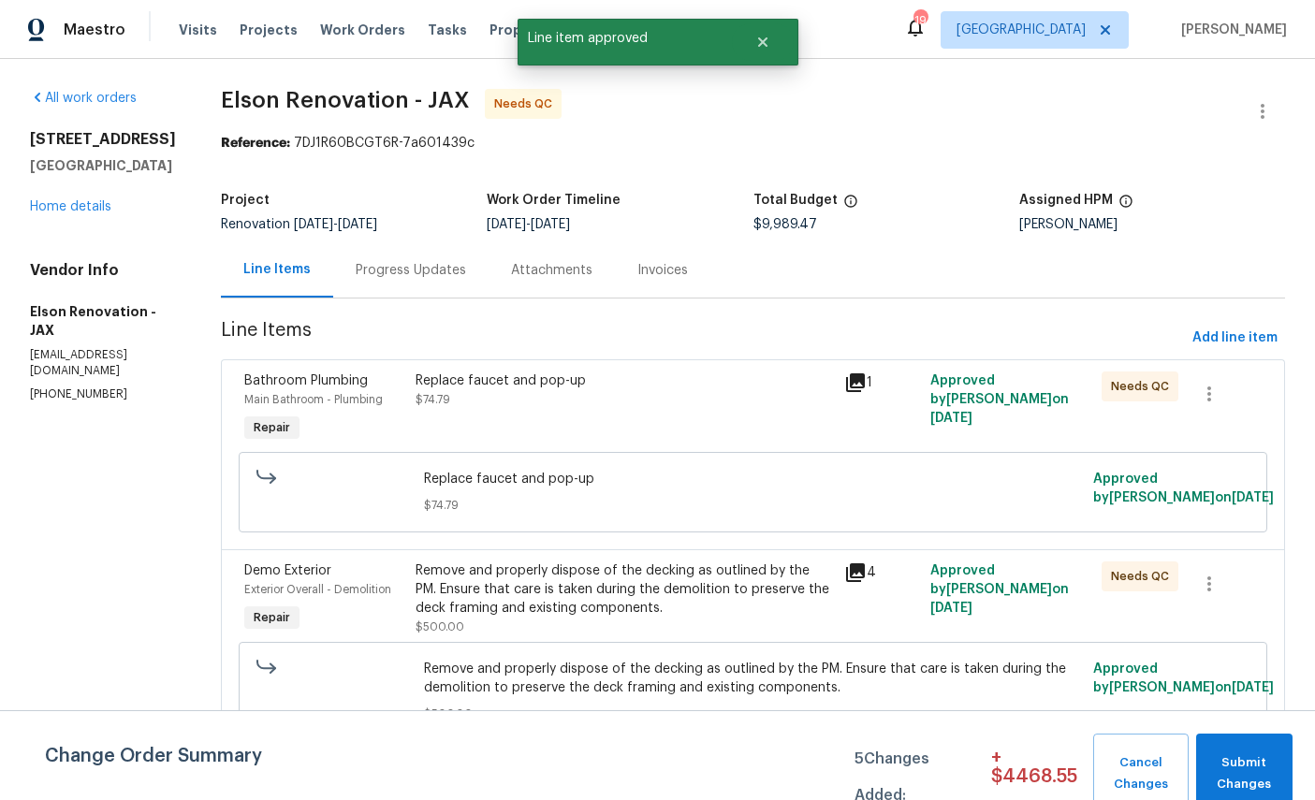
click at [244, 383] on span "Bathroom Plumbing" at bounding box center [306, 380] width 124 height 13
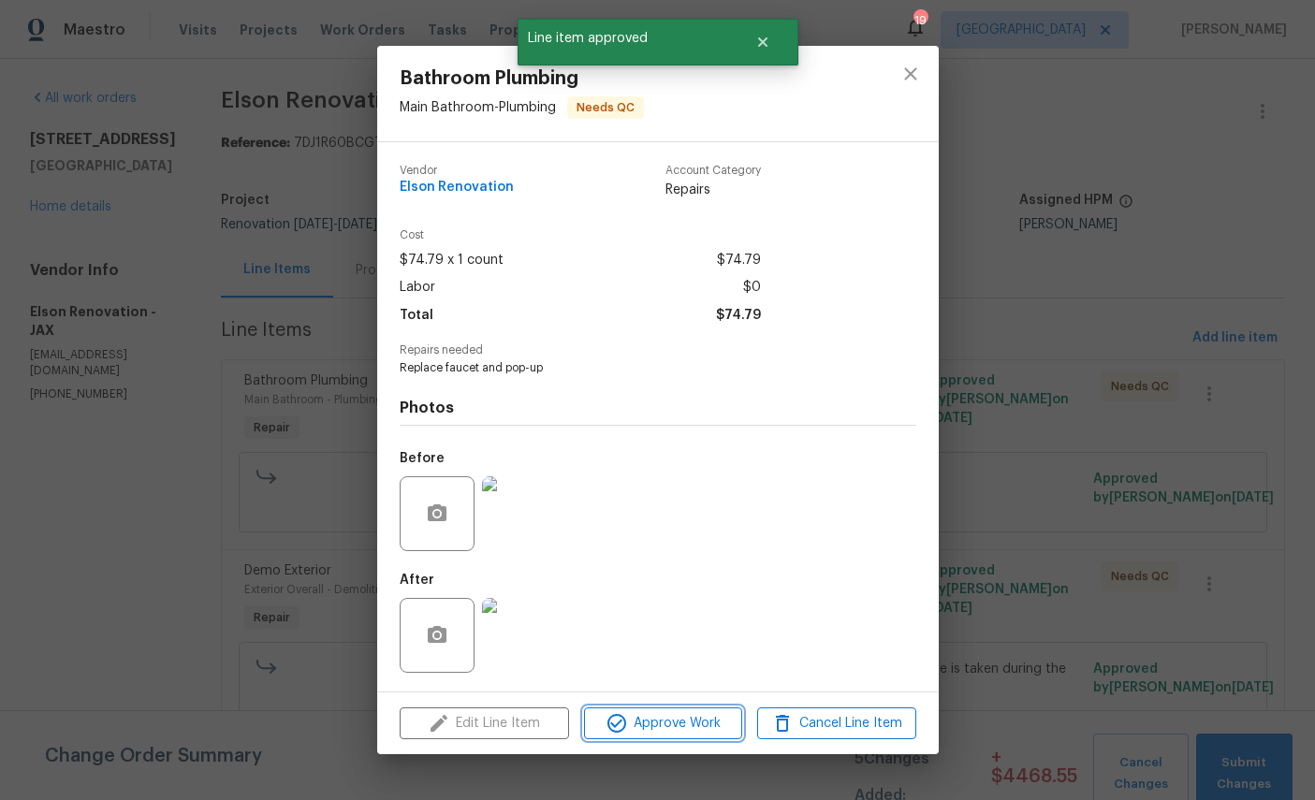
click at [703, 735] on span "Approve Work" at bounding box center [663, 723] width 147 height 23
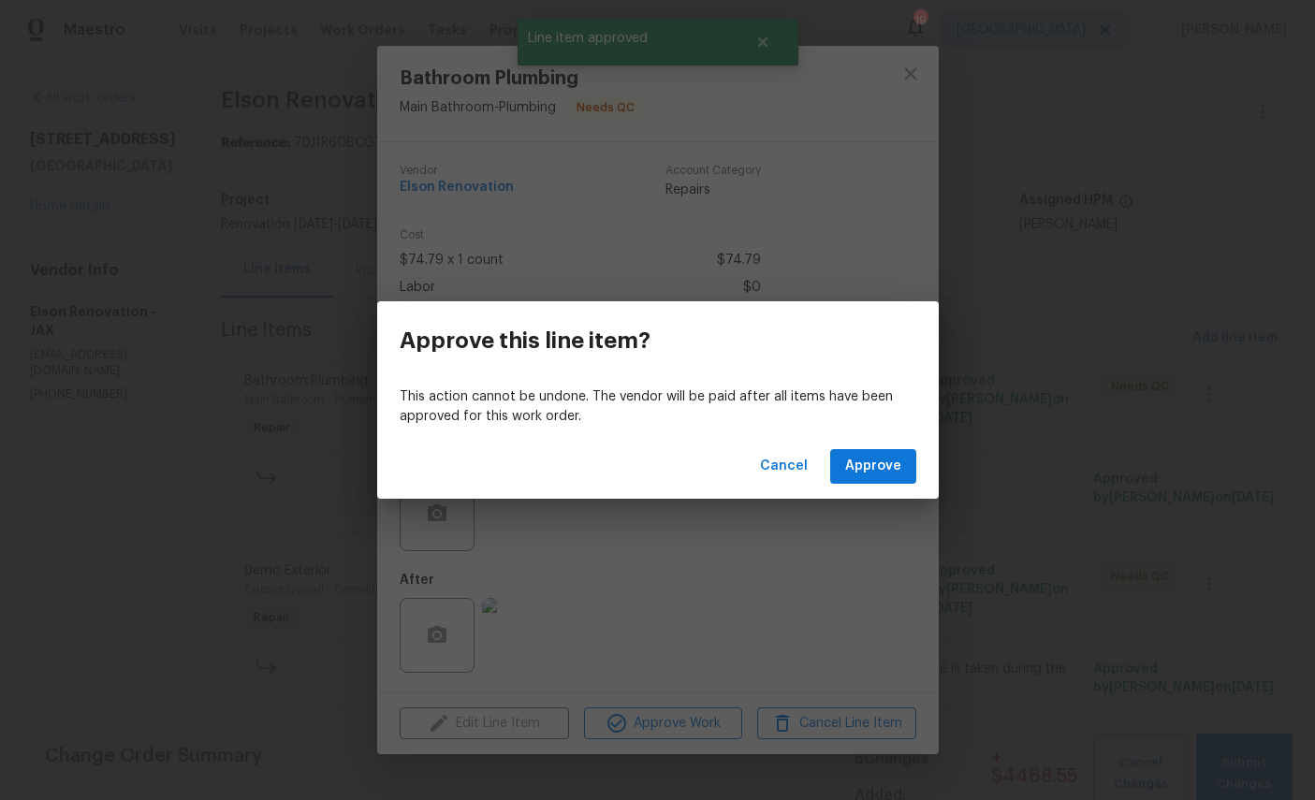
click at [885, 454] on button "Approve" at bounding box center [873, 466] width 86 height 35
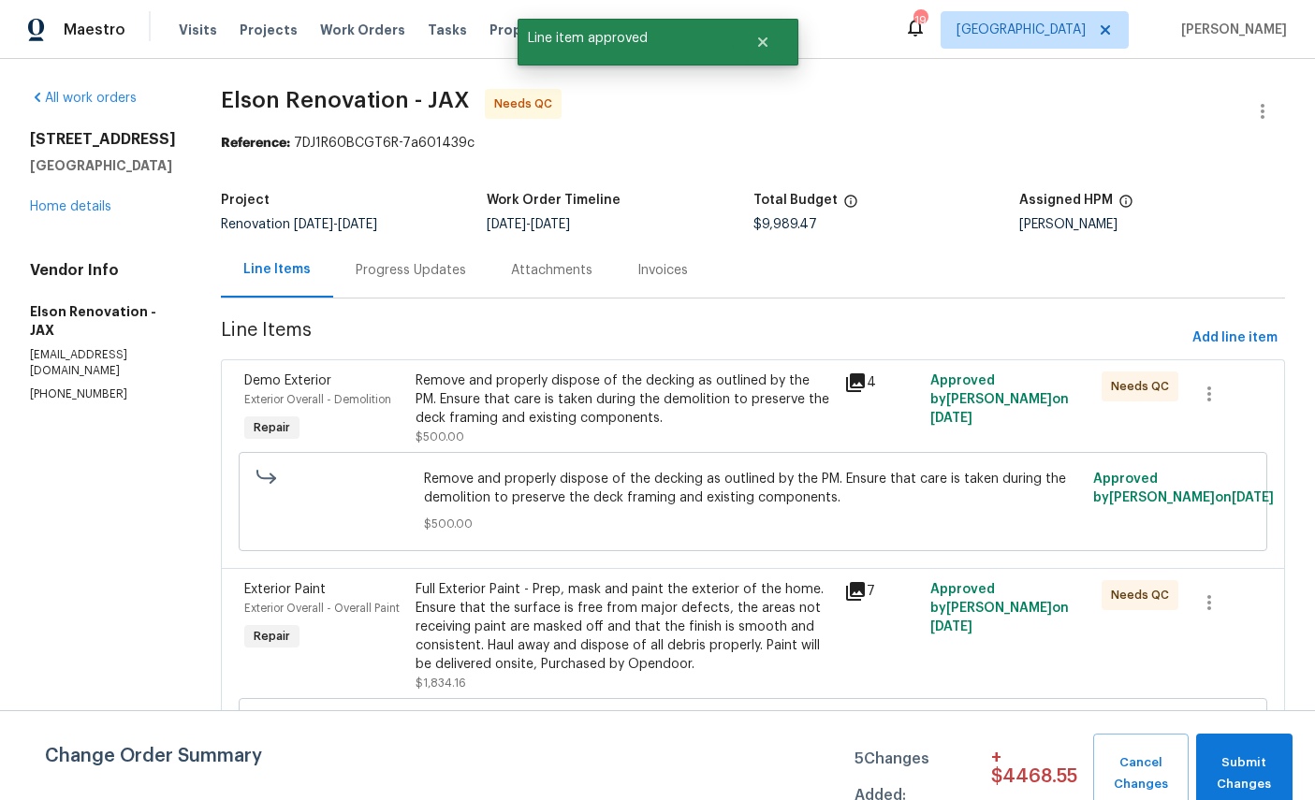
click at [272, 379] on span "Demo Exterior" at bounding box center [287, 380] width 87 height 13
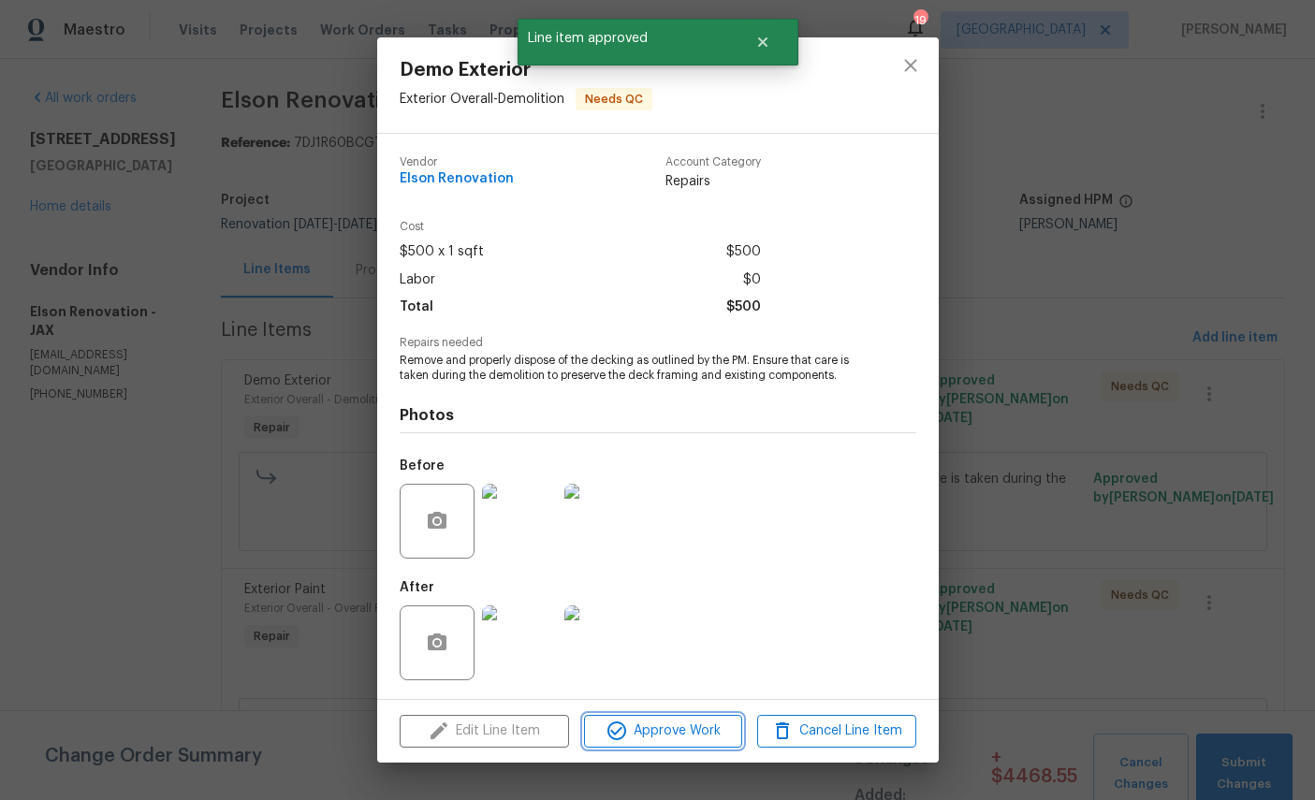
click at [704, 726] on button "Approve Work" at bounding box center [663, 731] width 158 height 33
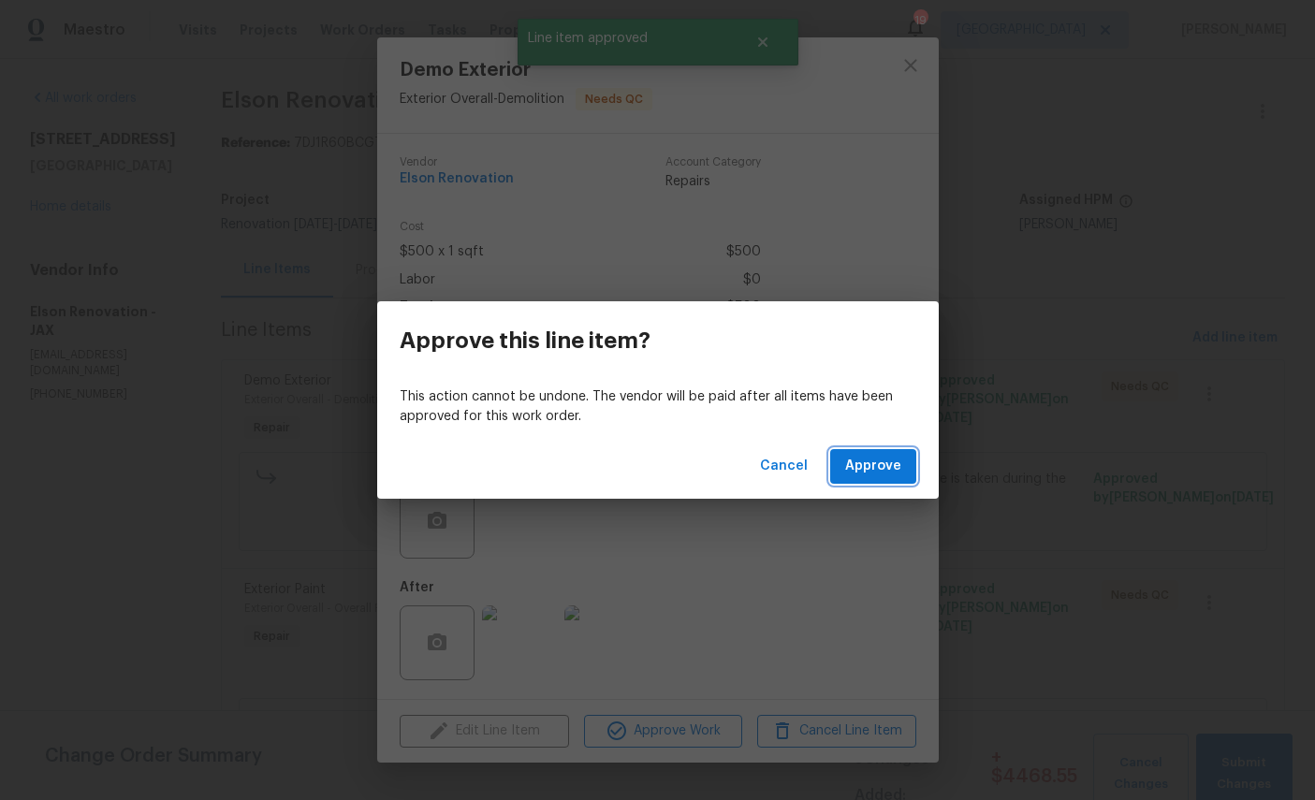
click at [892, 468] on span "Approve" at bounding box center [873, 466] width 56 height 23
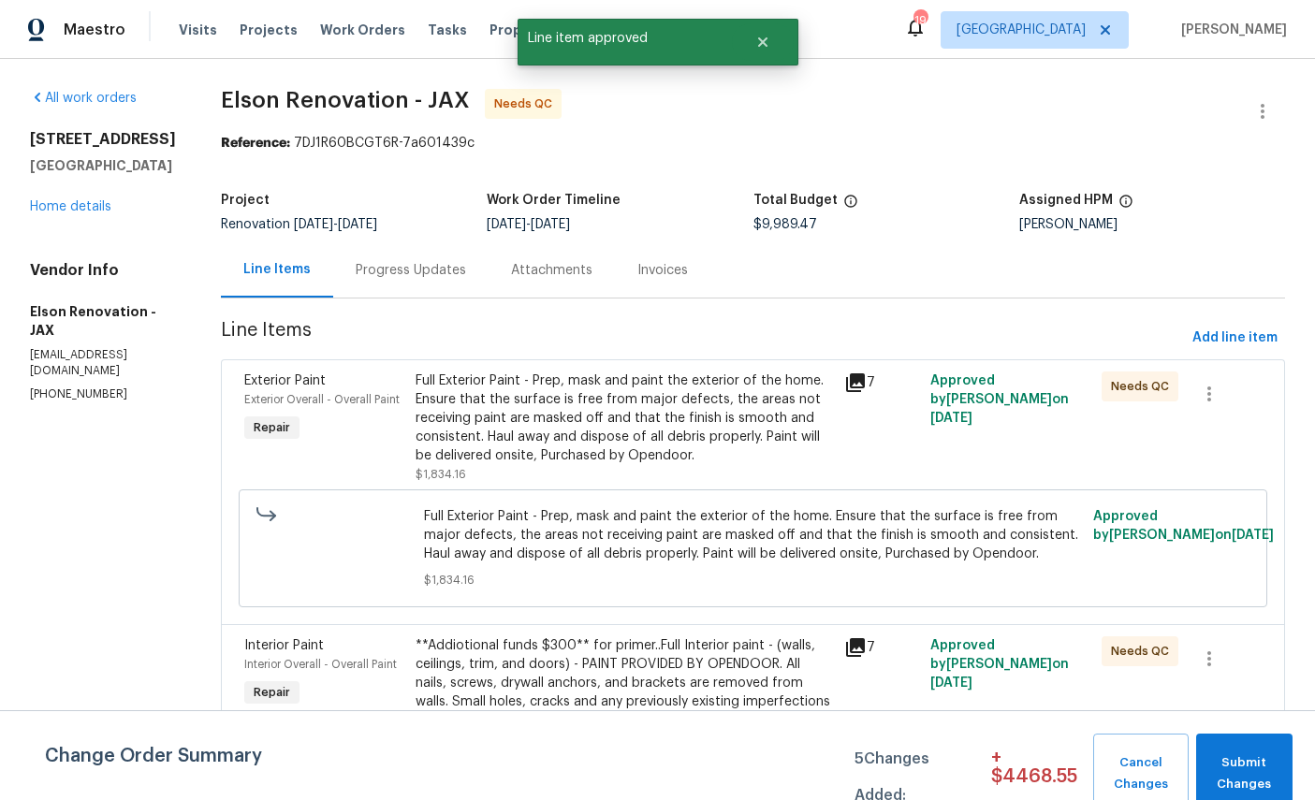
click at [257, 378] on span "Exterior Paint" at bounding box center [284, 380] width 81 height 13
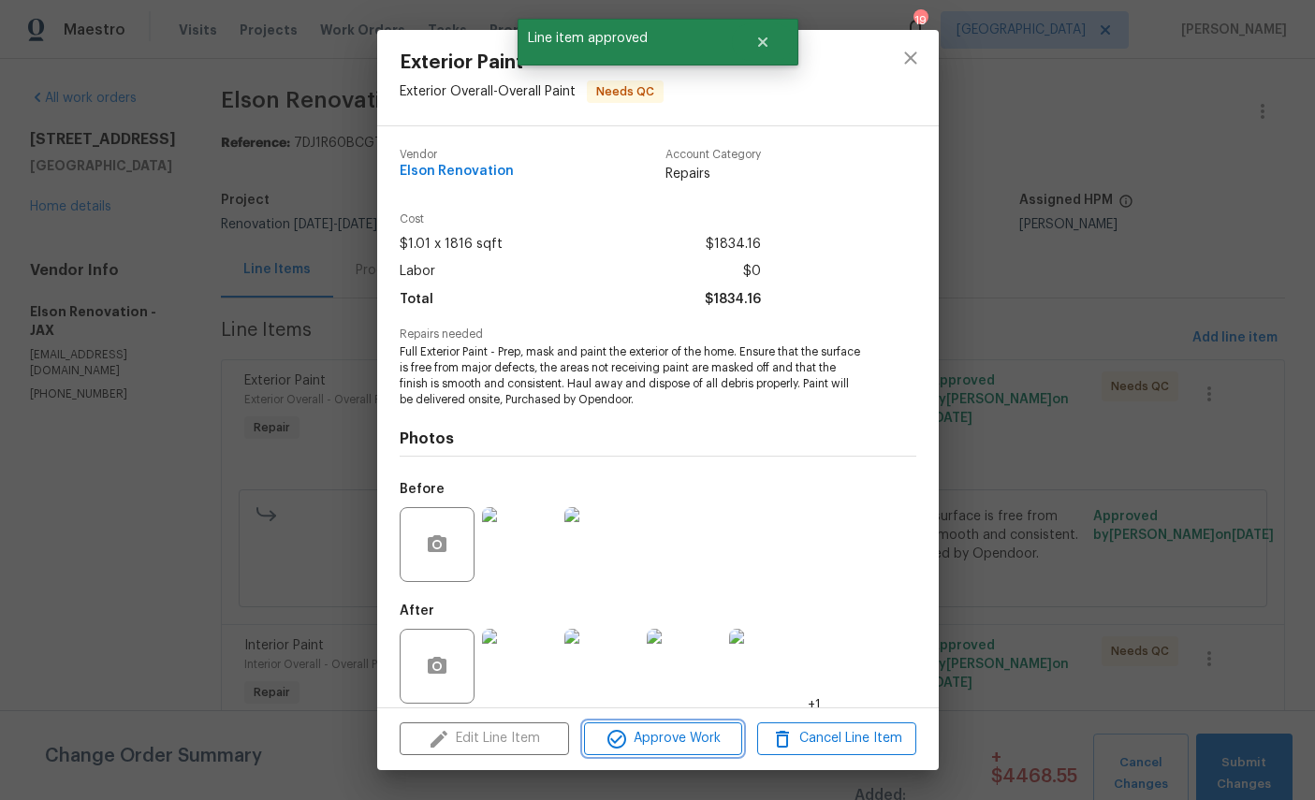
click at [676, 741] on span "Approve Work" at bounding box center [663, 738] width 147 height 23
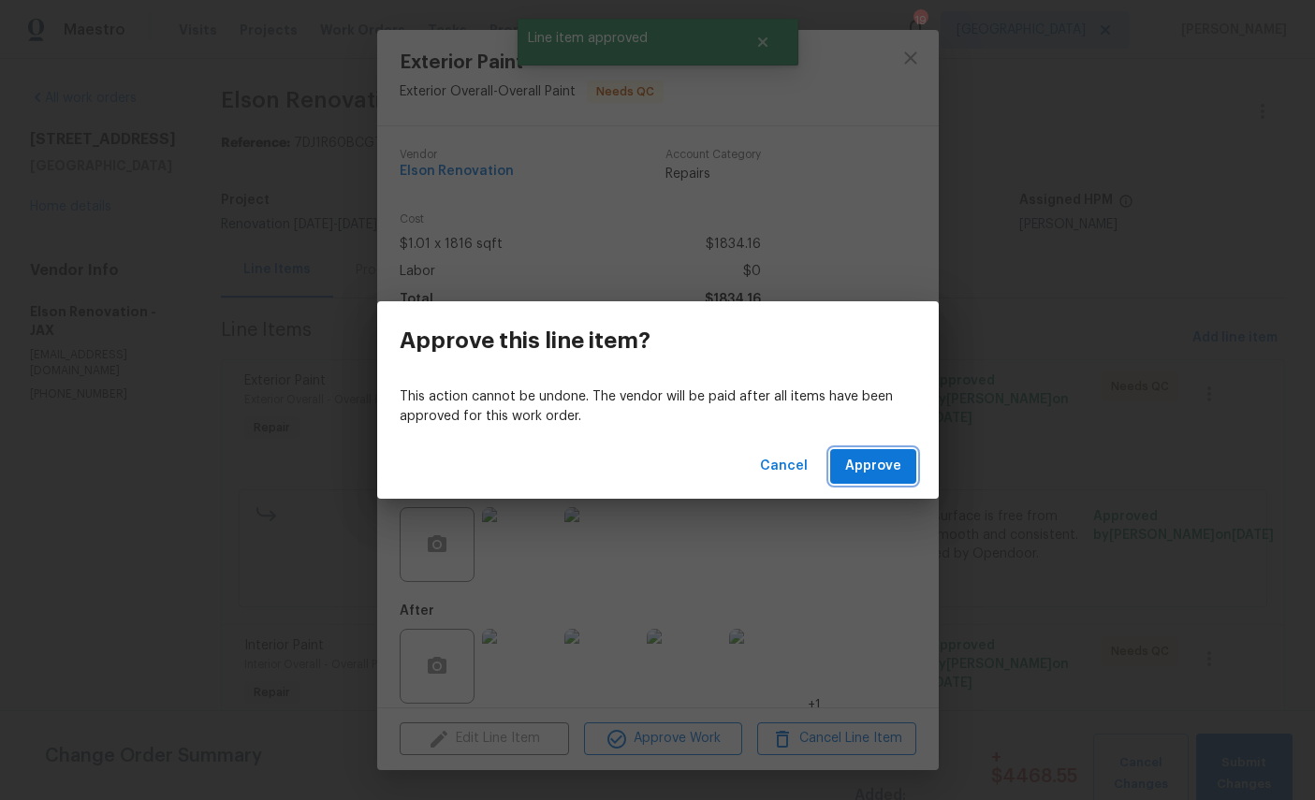
click at [877, 460] on span "Approve" at bounding box center [873, 466] width 56 height 23
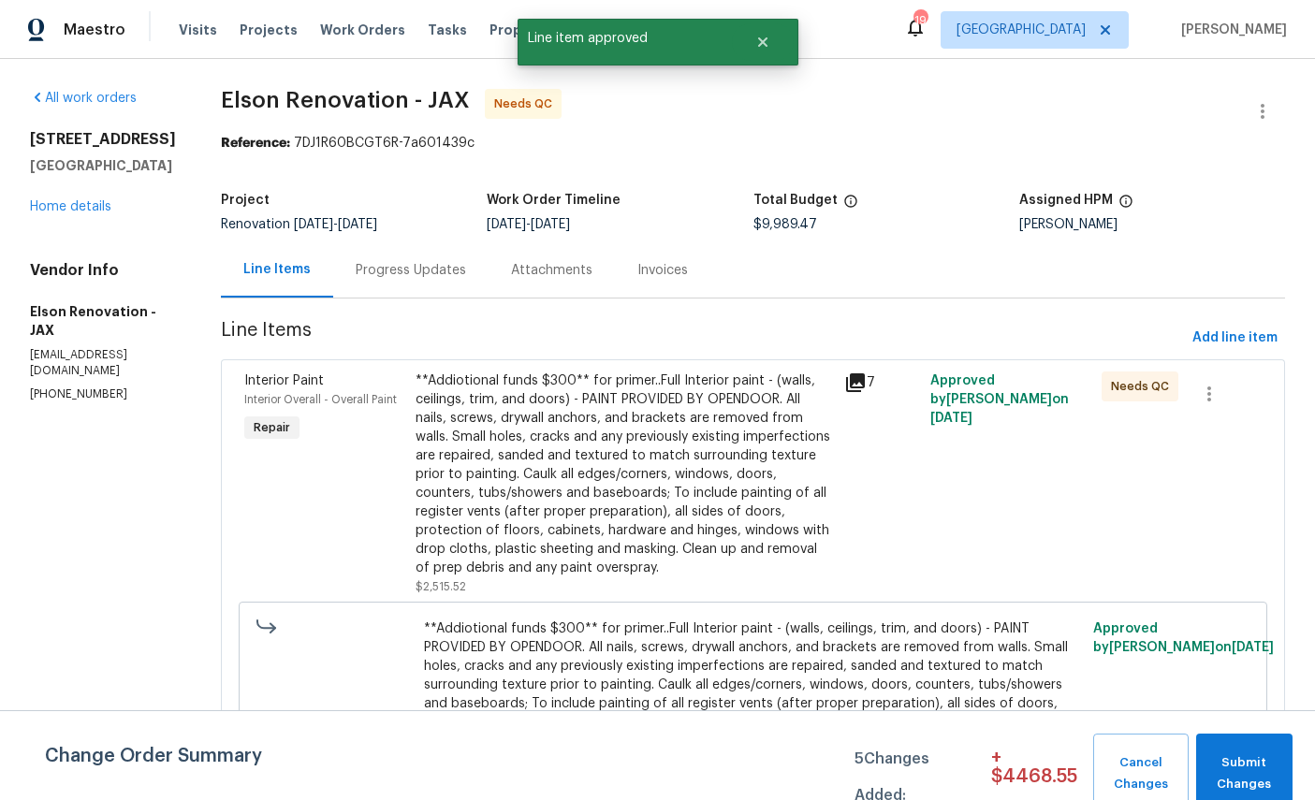
click at [244, 383] on span "Interior Paint" at bounding box center [284, 380] width 80 height 13
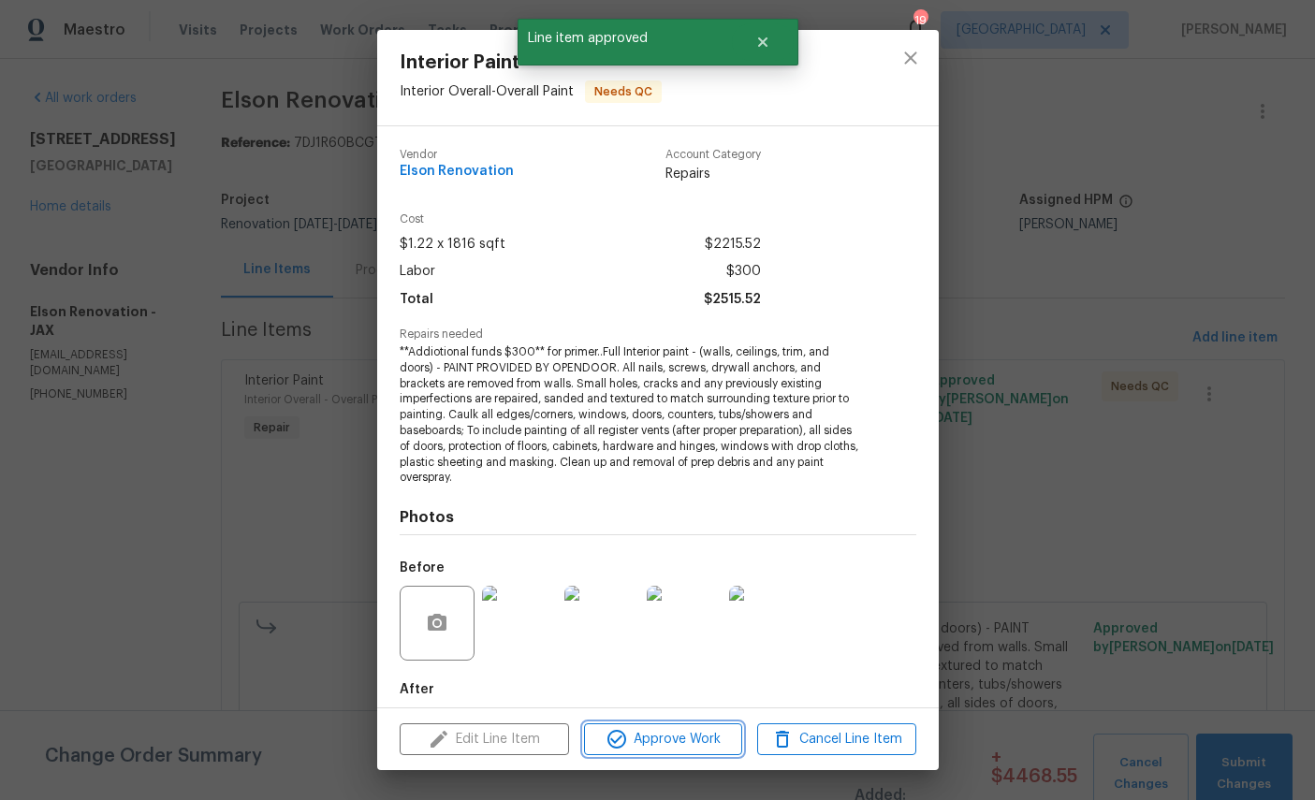
click at [705, 747] on span "Approve Work" at bounding box center [663, 739] width 147 height 23
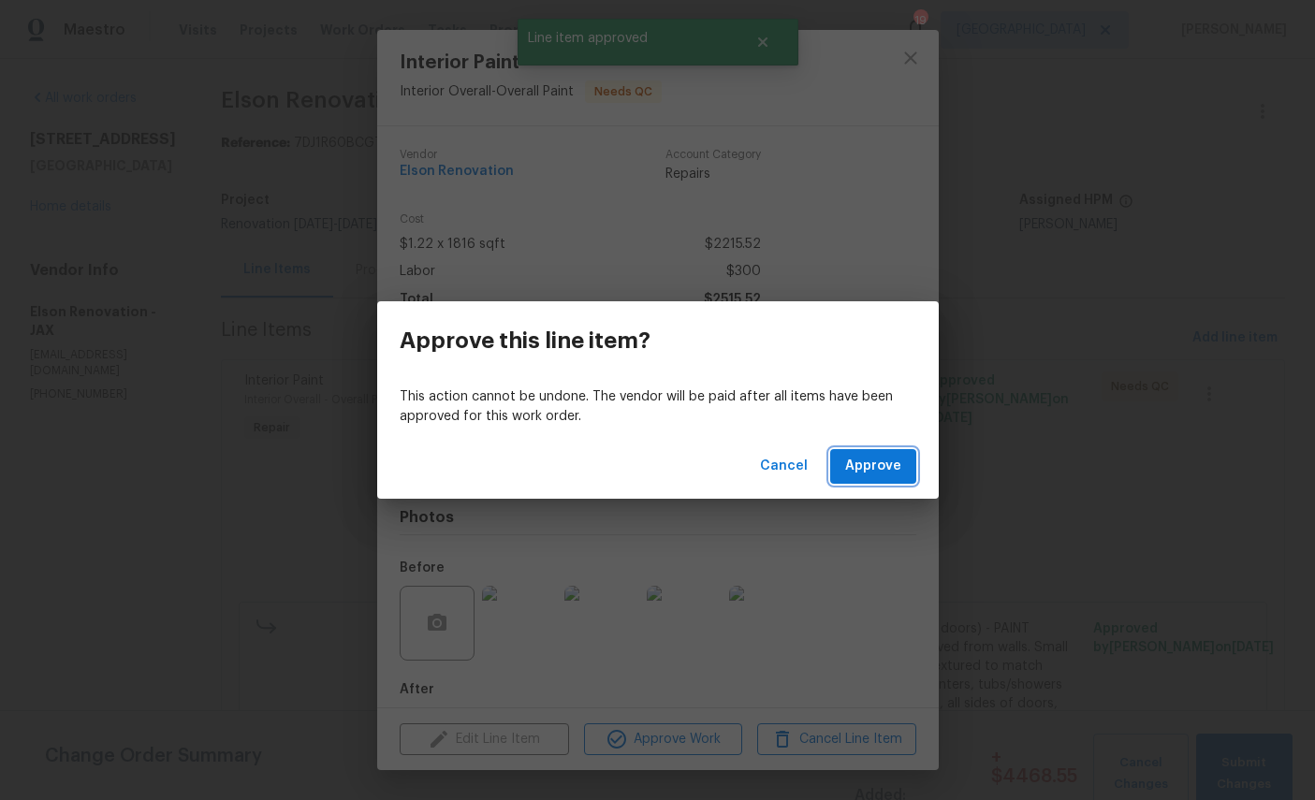
click at [861, 480] on button "Approve" at bounding box center [873, 466] width 86 height 35
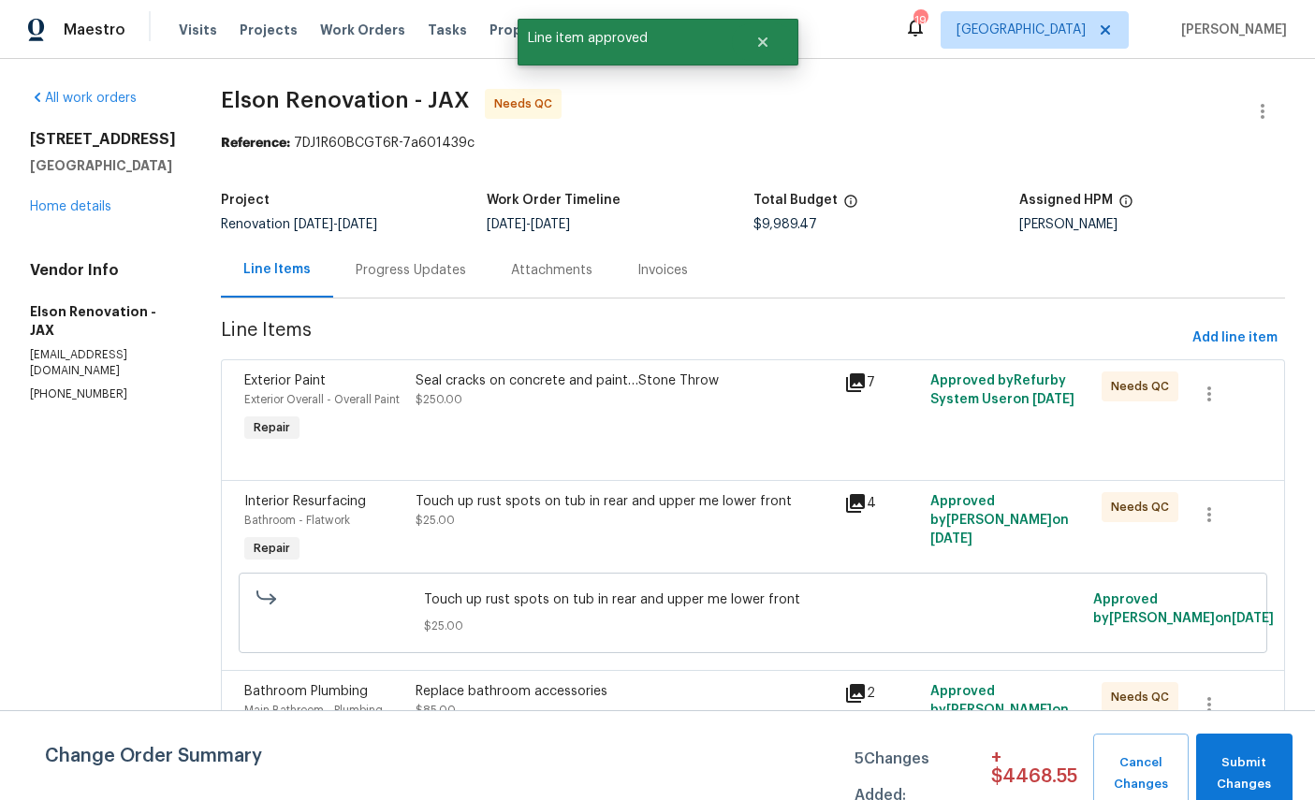
click at [248, 398] on span "Exterior Overall - Overall Paint" at bounding box center [321, 399] width 155 height 11
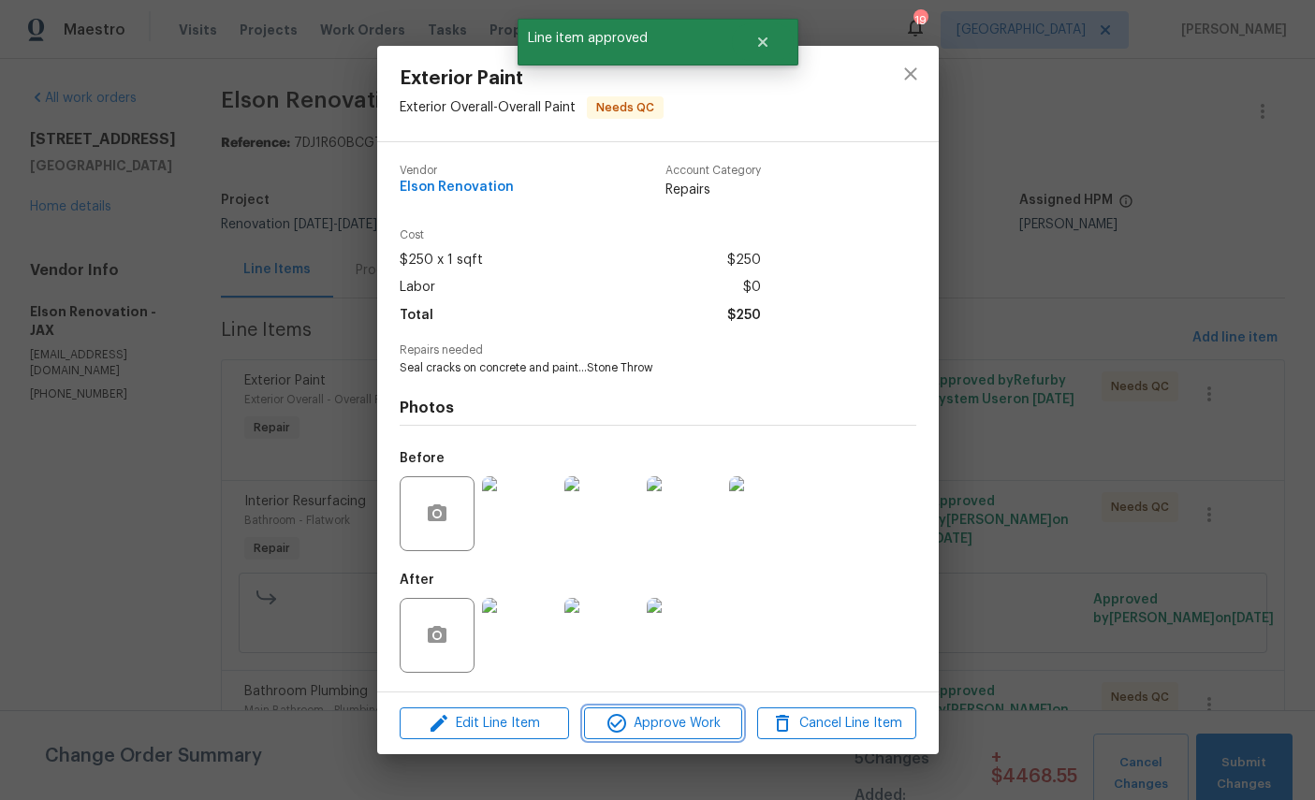
click at [685, 736] on span "Approve Work" at bounding box center [663, 723] width 147 height 23
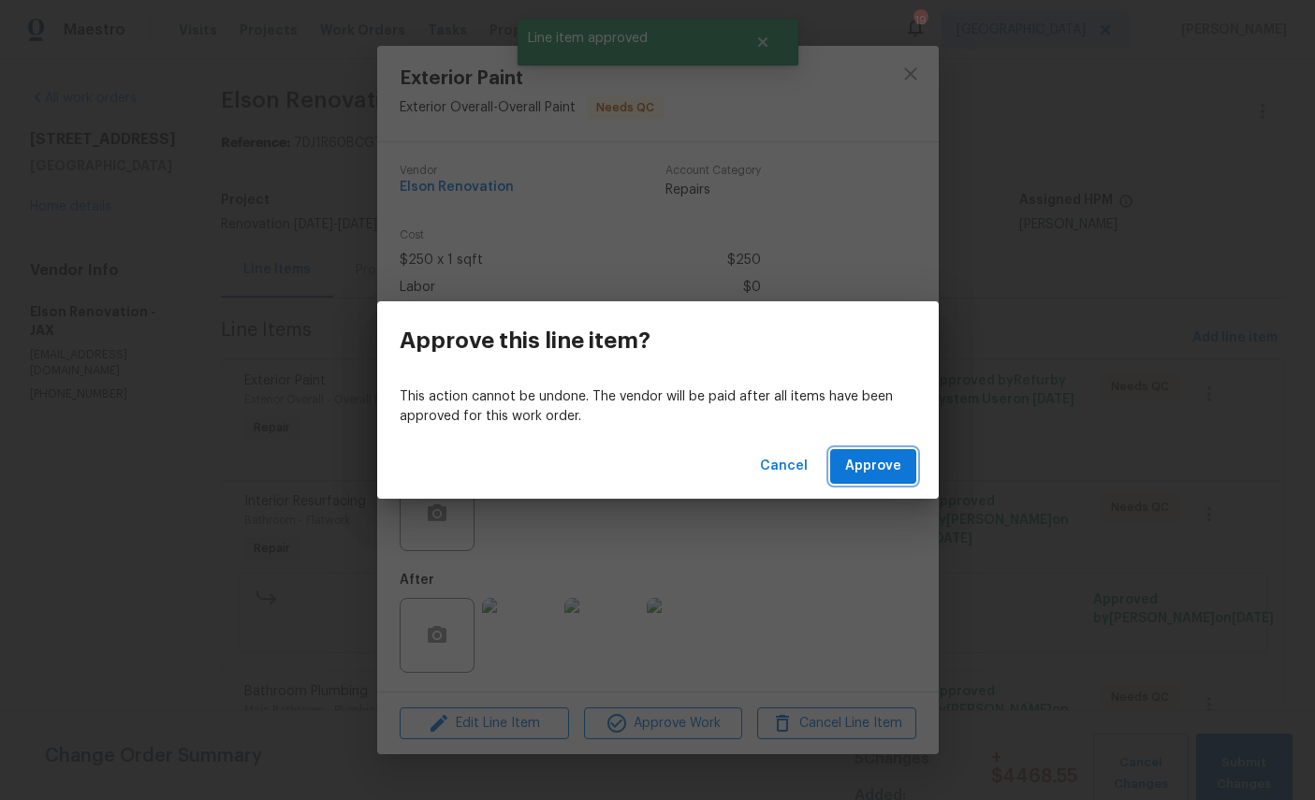
click at [890, 474] on span "Approve" at bounding box center [873, 466] width 56 height 23
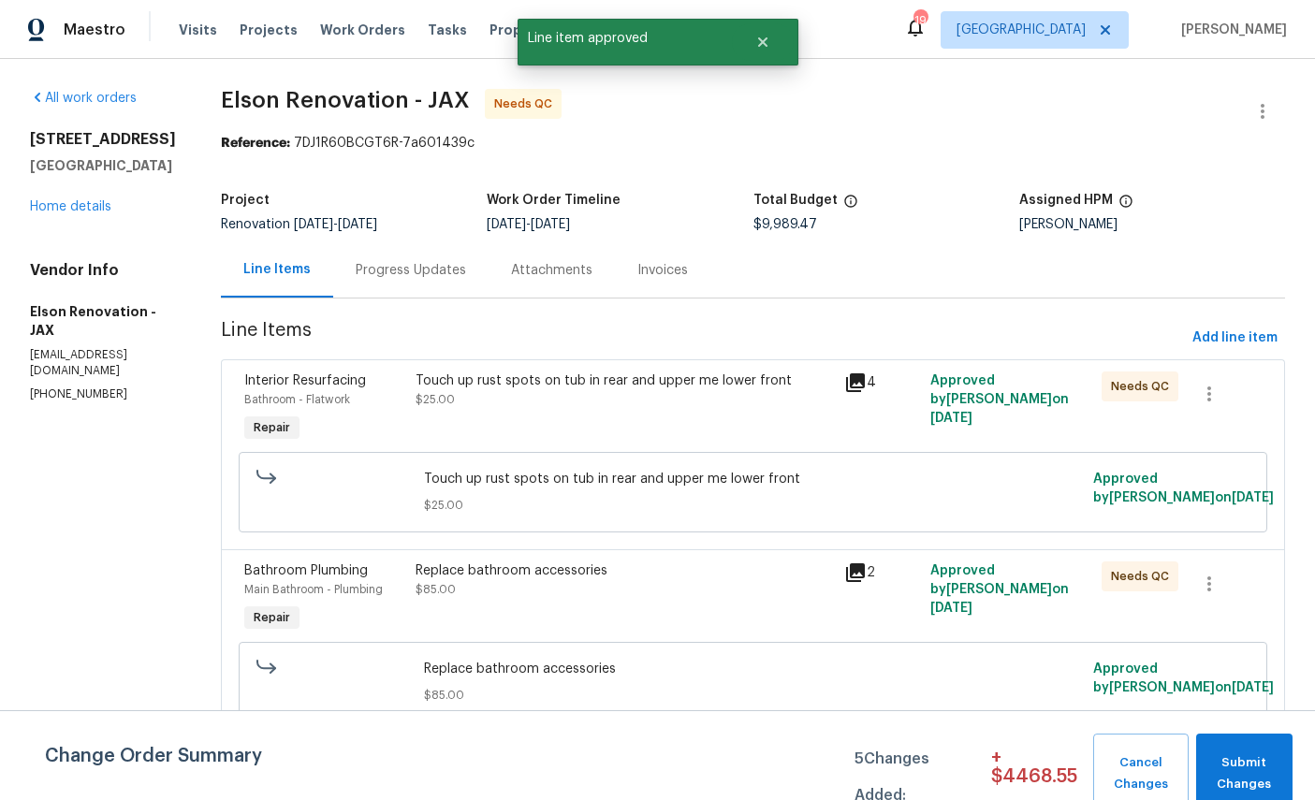
click at [253, 395] on span "Bathroom - Flatwork" at bounding box center [297, 399] width 106 height 11
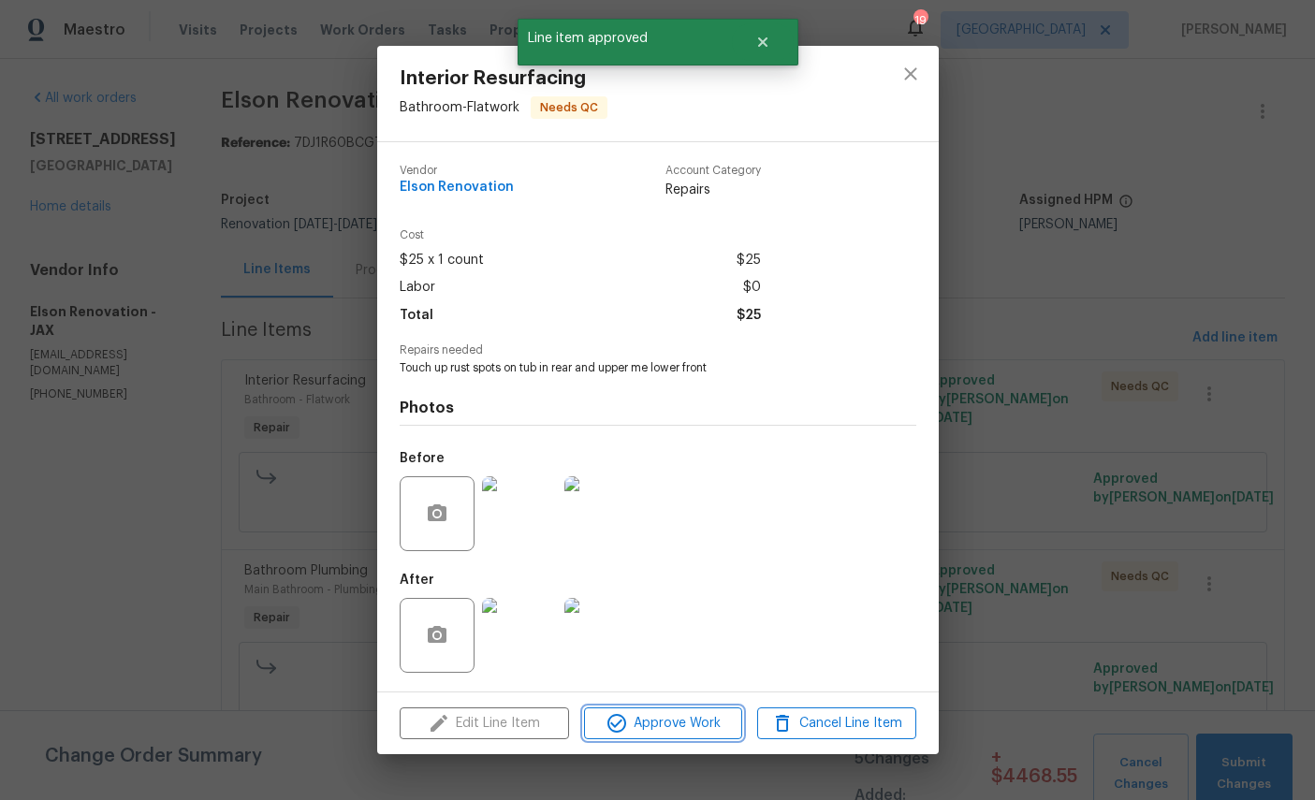
click at [690, 735] on span "Approve Work" at bounding box center [663, 723] width 147 height 23
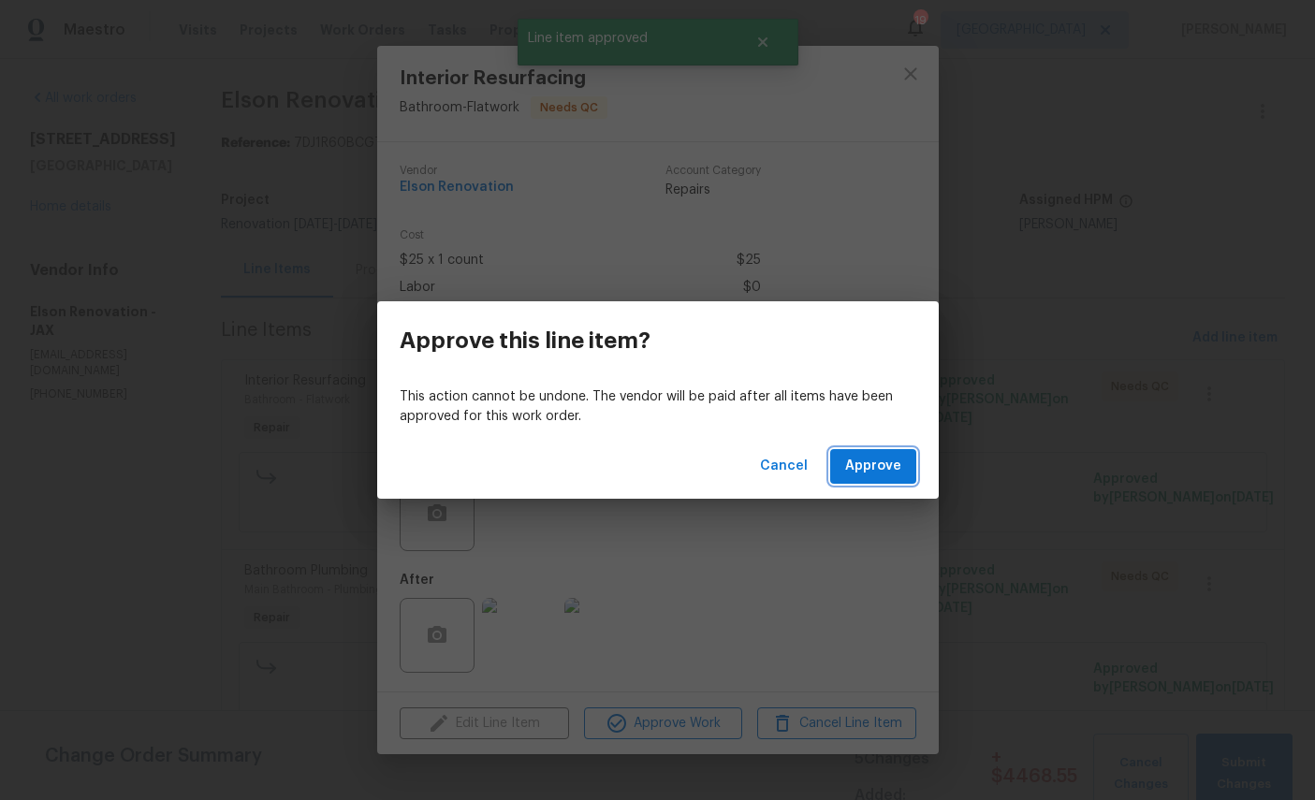
click at [877, 470] on span "Approve" at bounding box center [873, 466] width 56 height 23
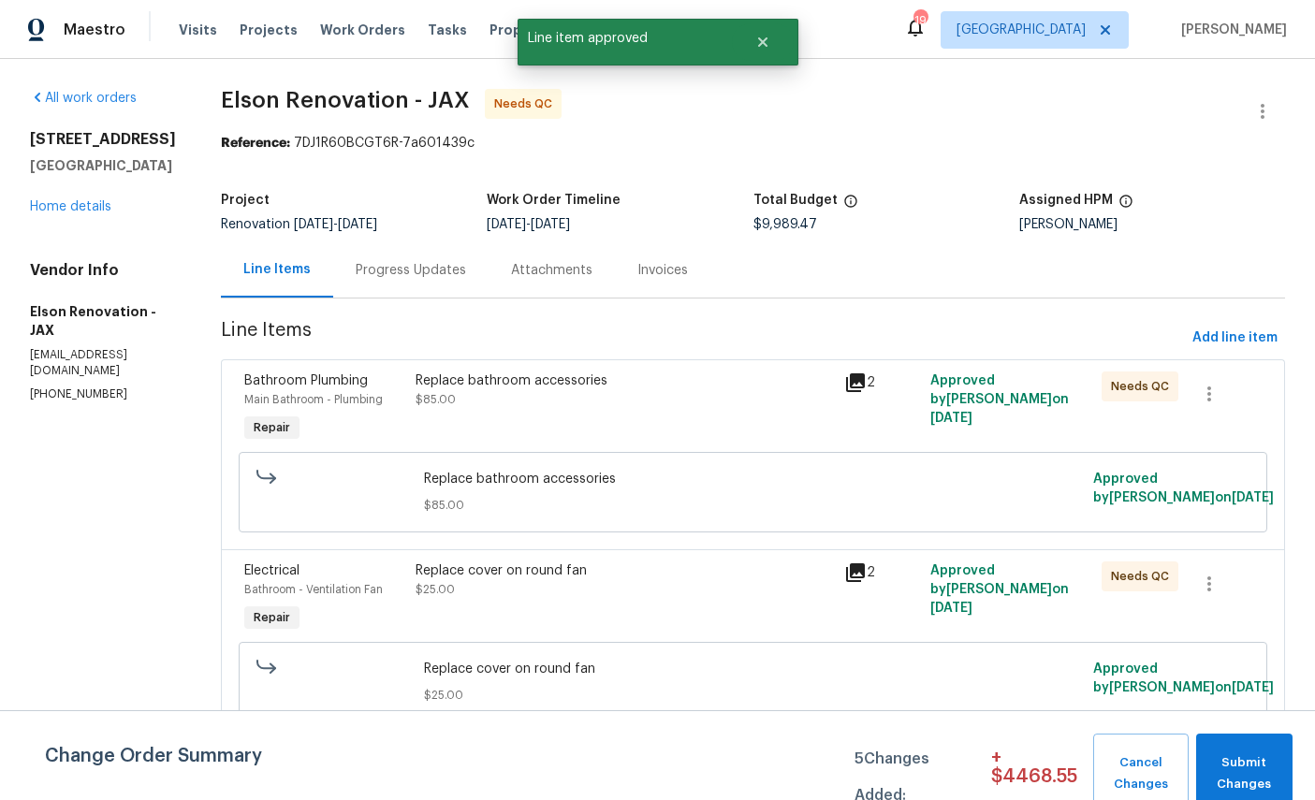
click at [244, 375] on span "Bathroom Plumbing" at bounding box center [306, 380] width 124 height 13
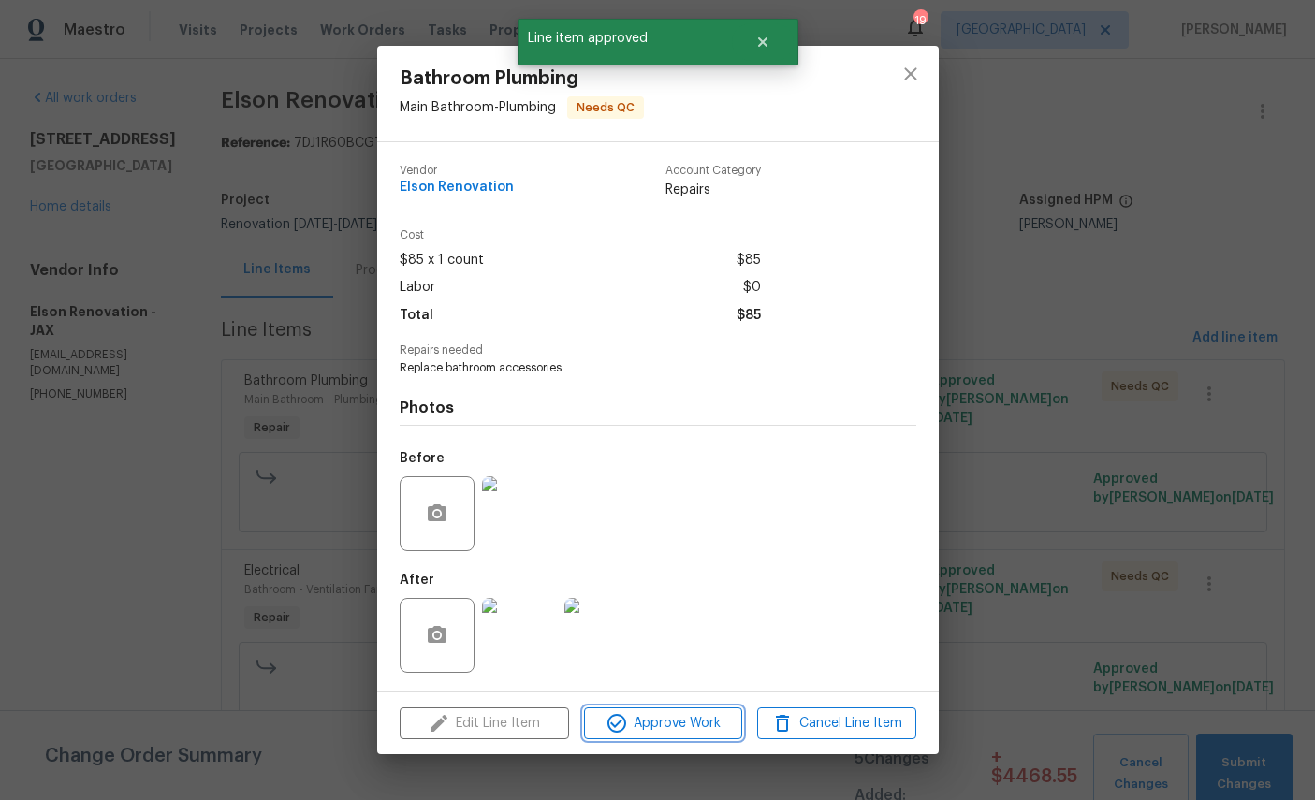
click at [701, 732] on span "Approve Work" at bounding box center [663, 723] width 147 height 23
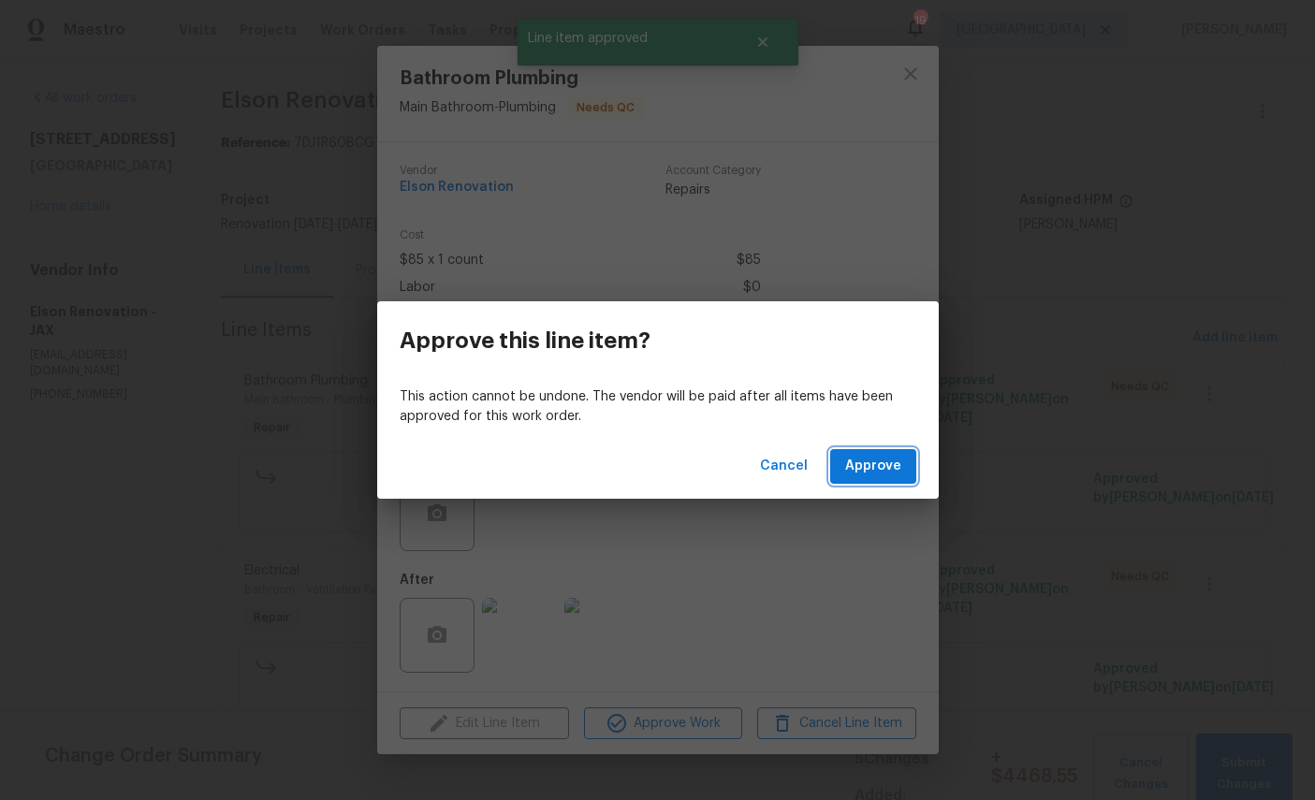
click at [874, 479] on button "Approve" at bounding box center [873, 466] width 86 height 35
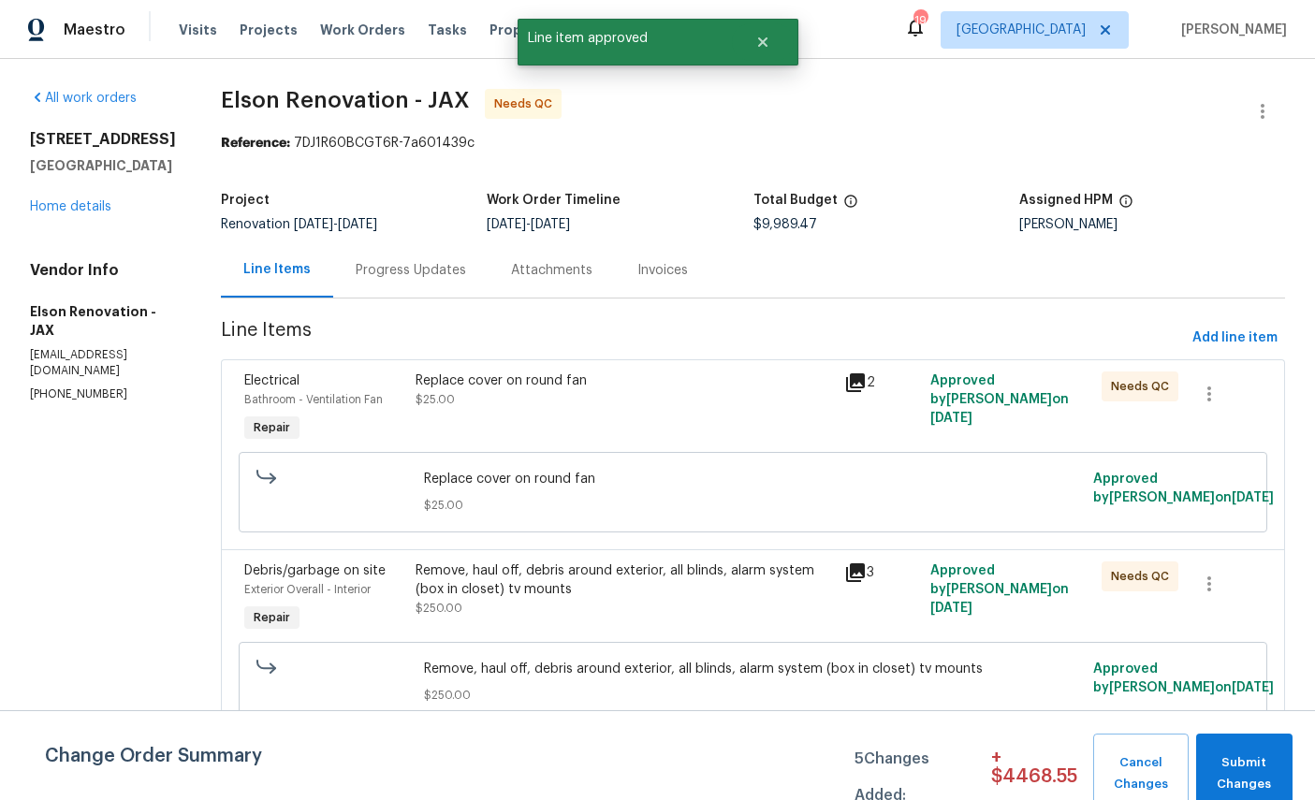
click at [256, 387] on span "Electrical" at bounding box center [271, 380] width 55 height 13
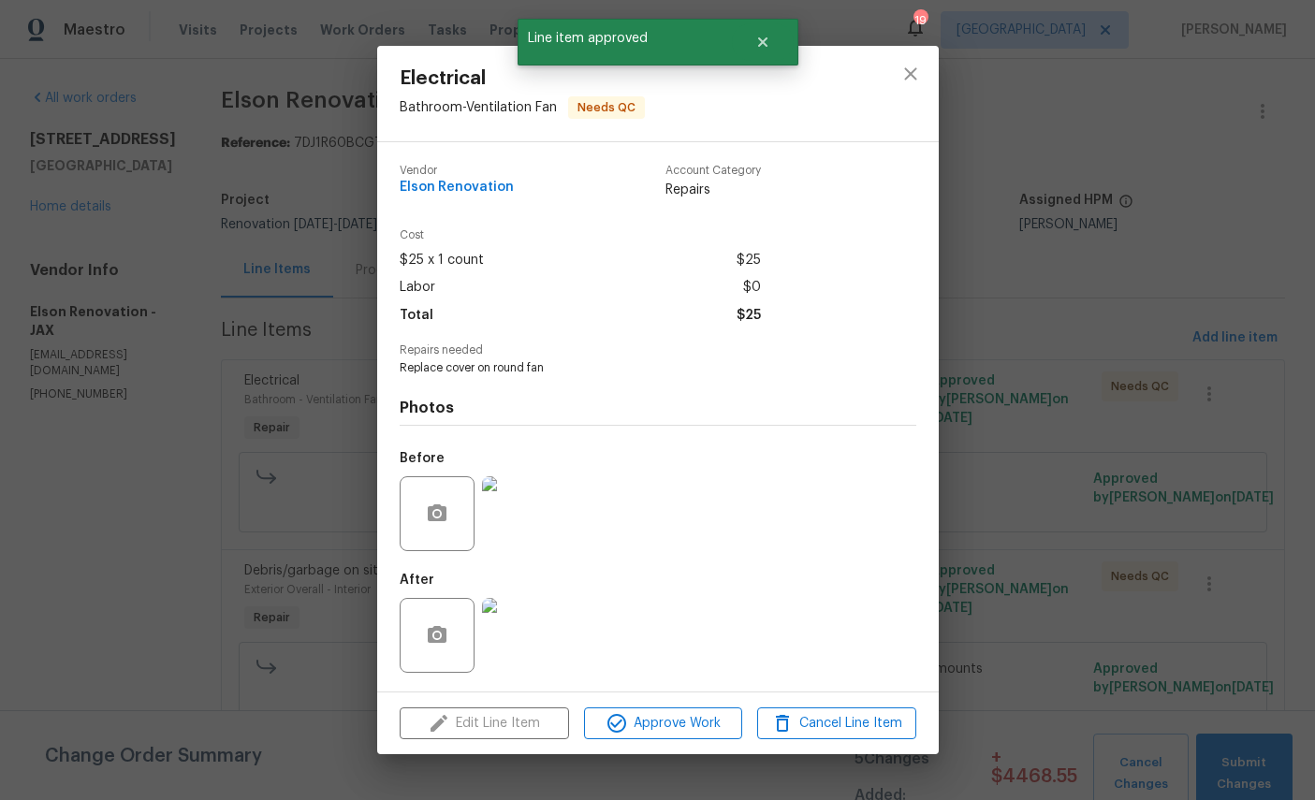
click at [681, 736] on span "Approve Work" at bounding box center [663, 723] width 147 height 23
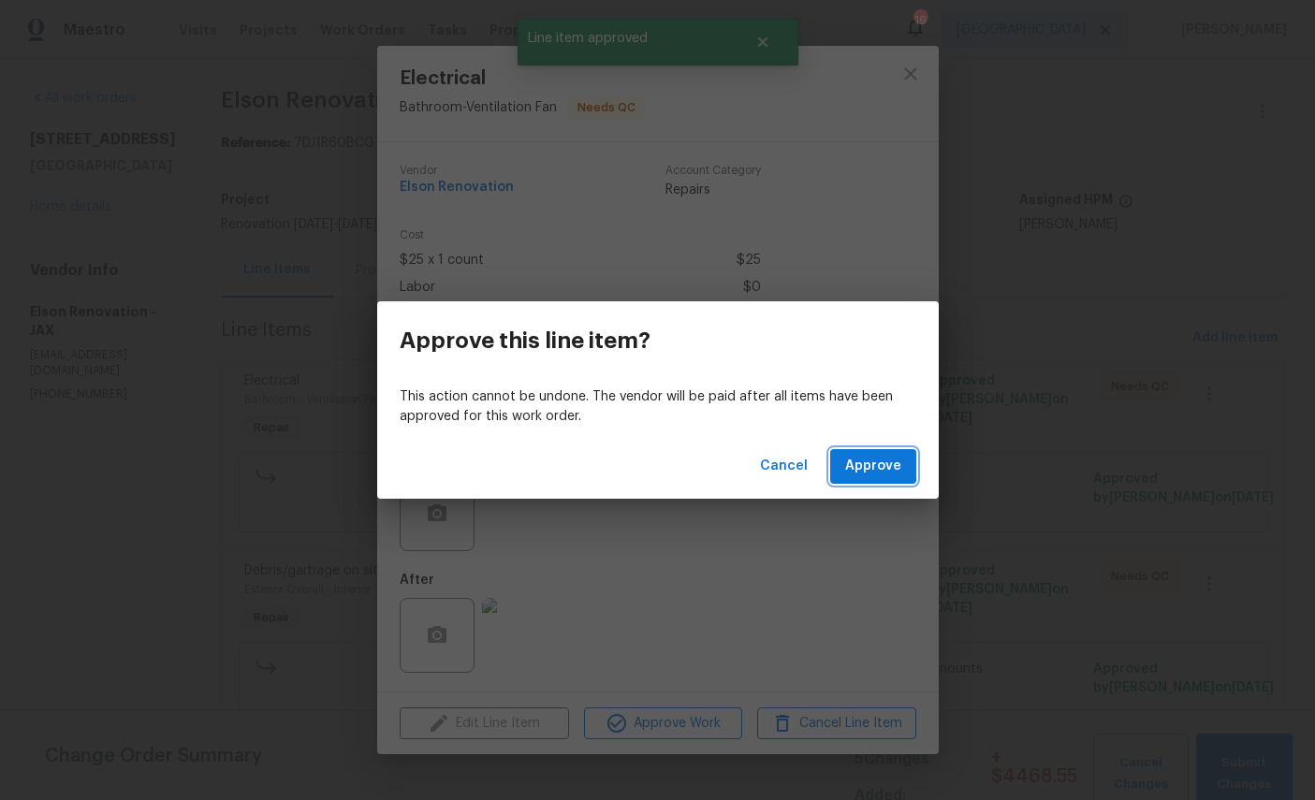
click at [887, 462] on span "Approve" at bounding box center [873, 466] width 56 height 23
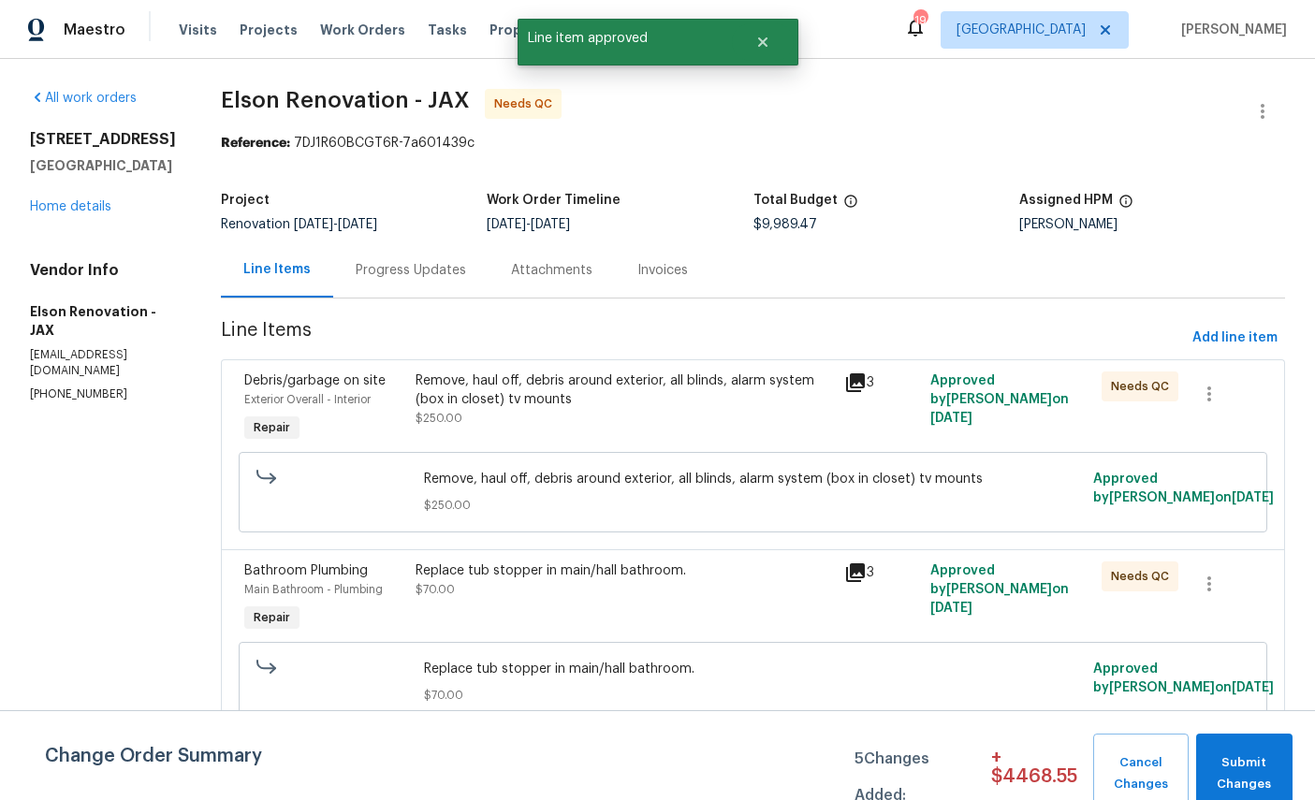
click at [260, 360] on div "Debris/garbage on site Exterior Overall - Interior Repair Remove, haul off, deb…" at bounding box center [753, 454] width 1064 height 190
click at [261, 384] on span "Debris/garbage on site" at bounding box center [314, 380] width 141 height 13
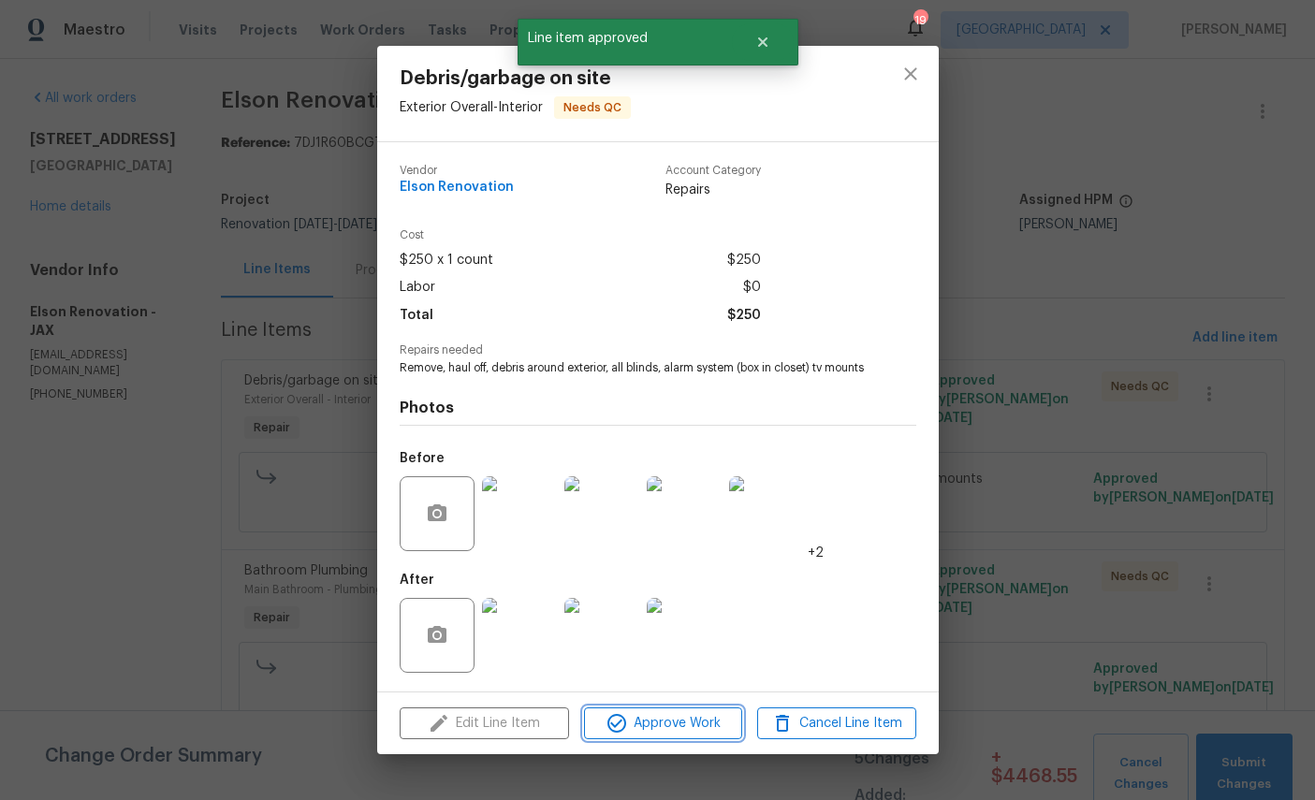
click at [676, 736] on span "Approve Work" at bounding box center [663, 723] width 147 height 23
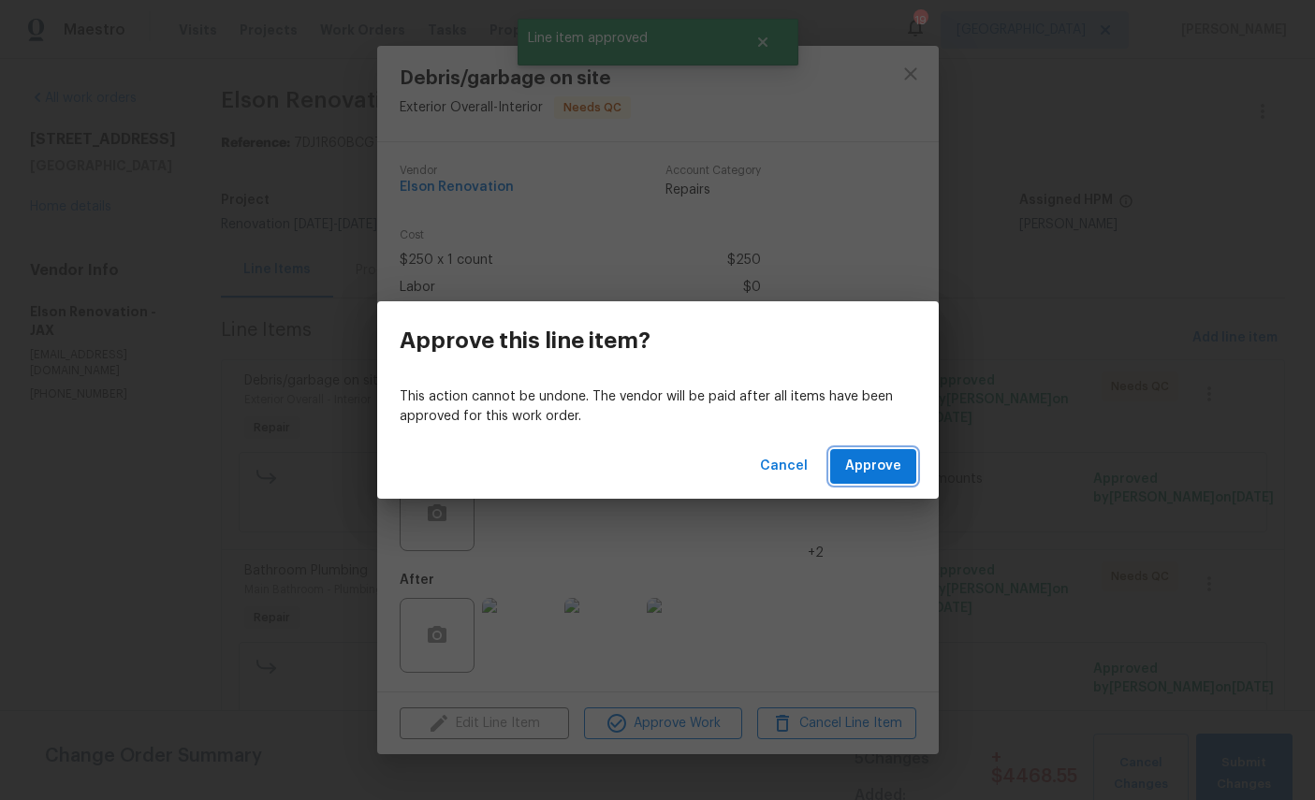
click at [887, 458] on span "Approve" at bounding box center [873, 466] width 56 height 23
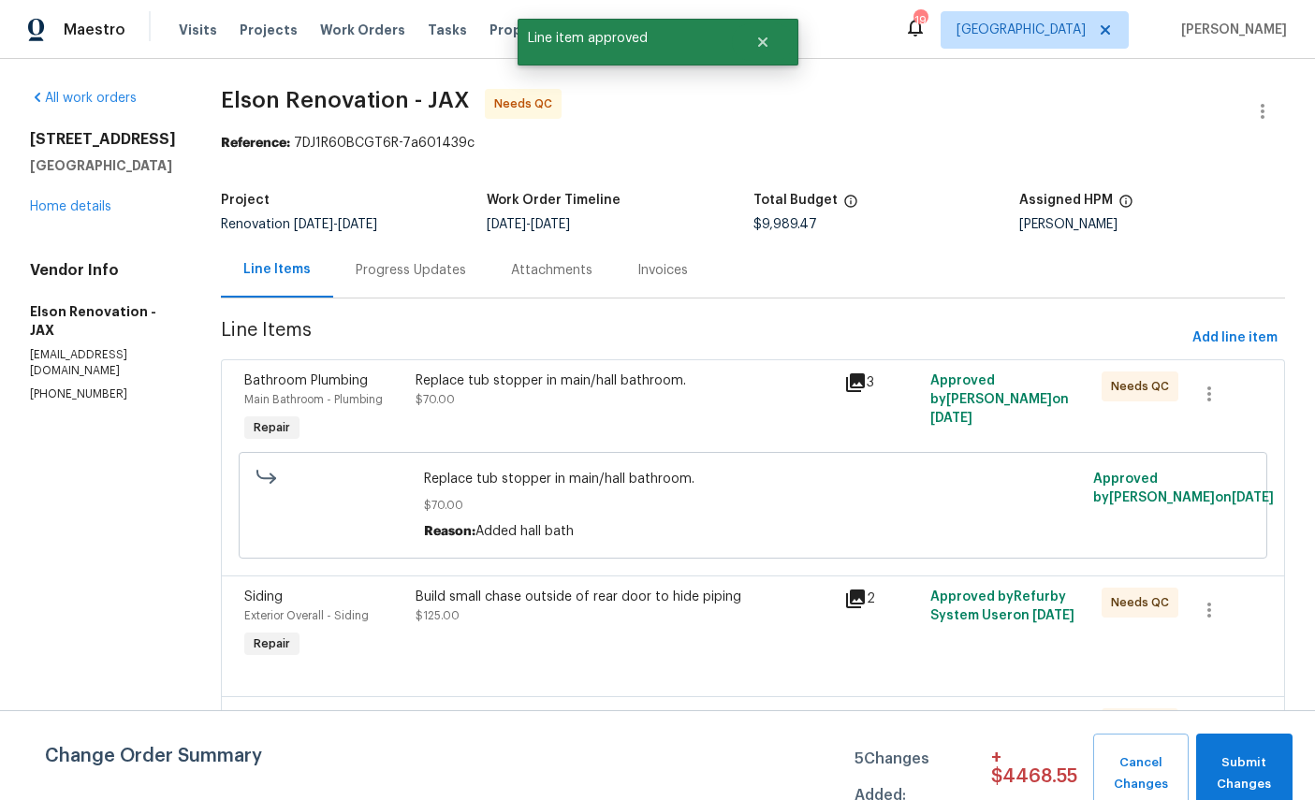
click at [248, 378] on span "Bathroom Plumbing" at bounding box center [306, 380] width 124 height 13
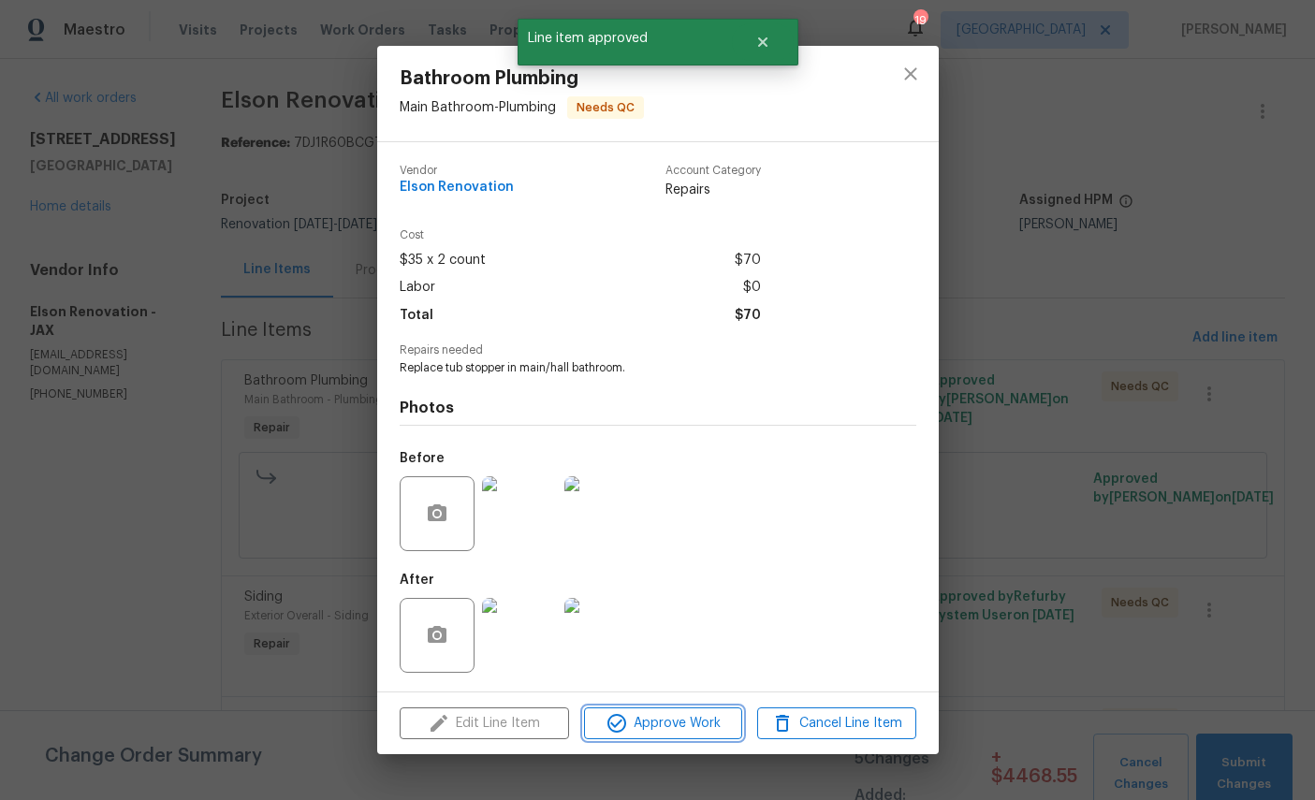
click at [679, 728] on span "Approve Work" at bounding box center [663, 723] width 147 height 23
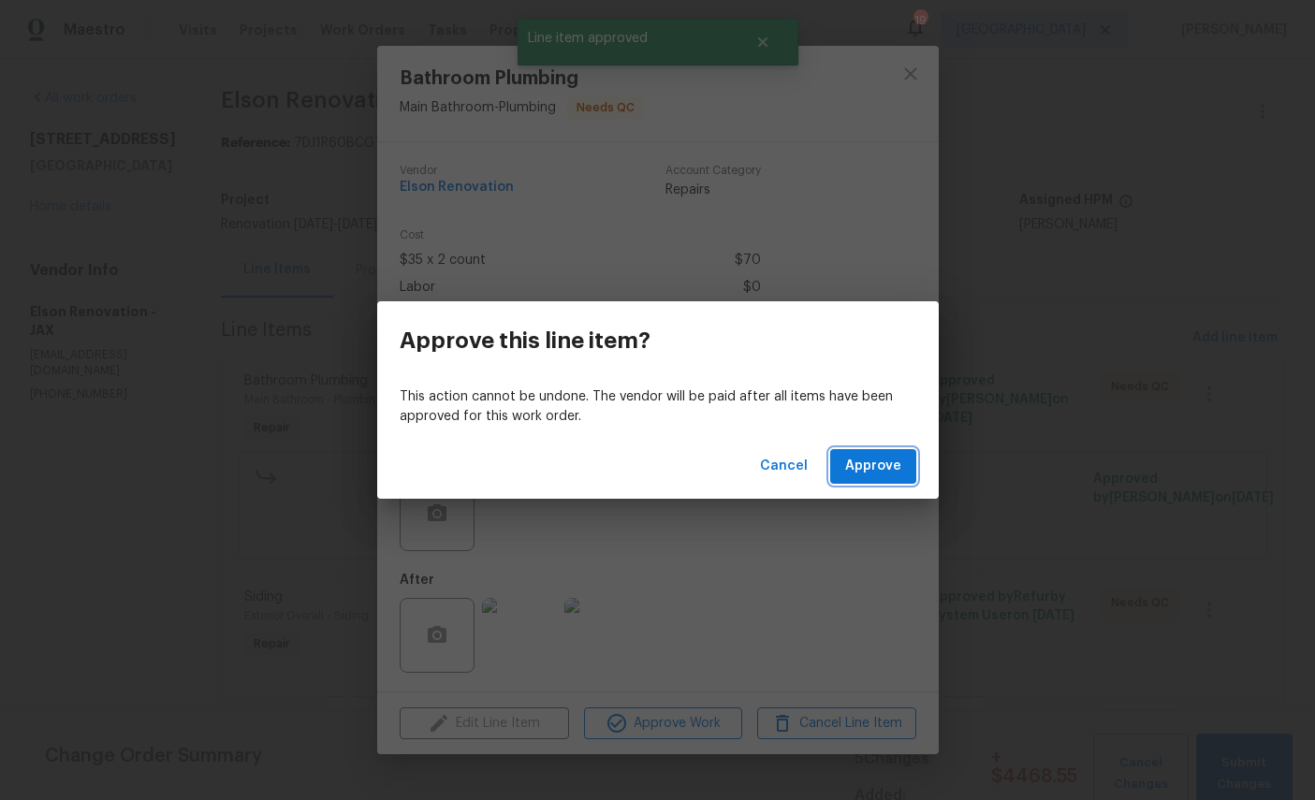
click at [884, 466] on span "Approve" at bounding box center [873, 466] width 56 height 23
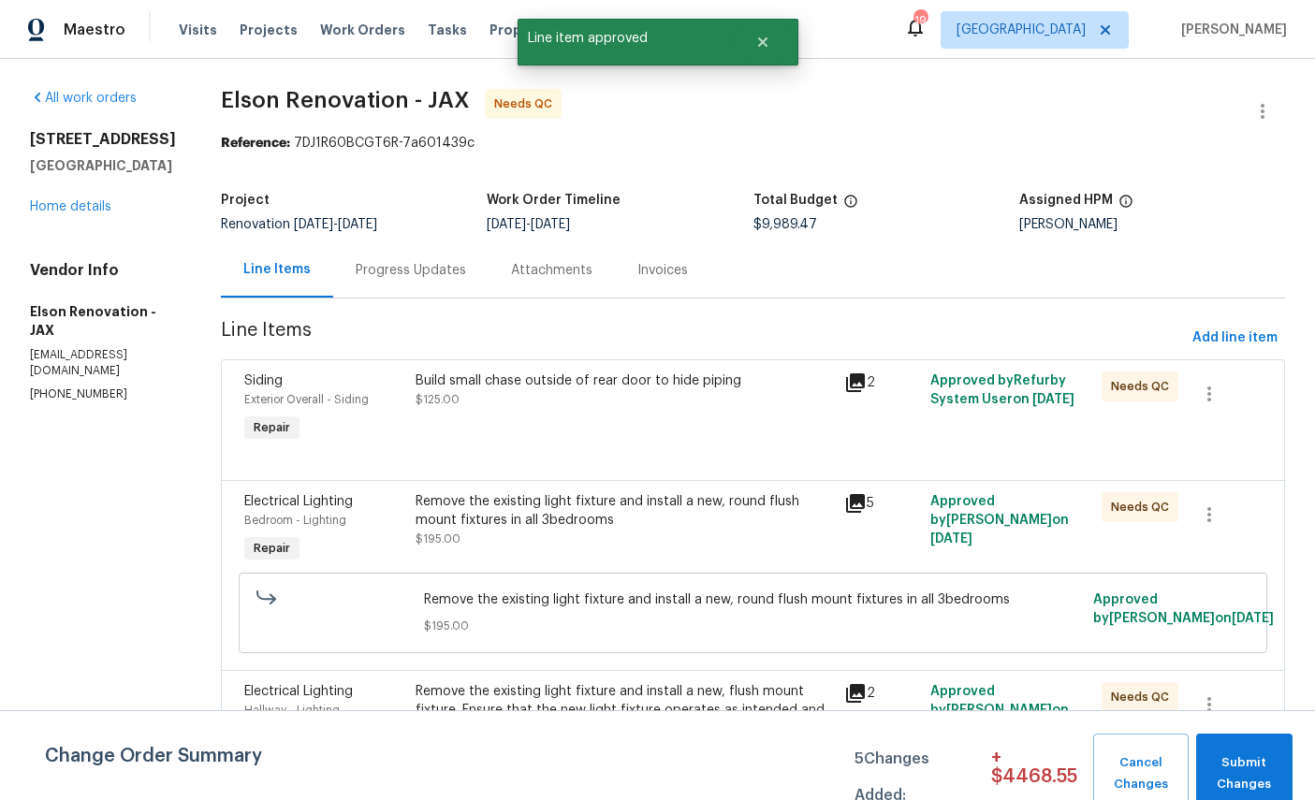
click at [268, 383] on div "Siding" at bounding box center [324, 381] width 160 height 19
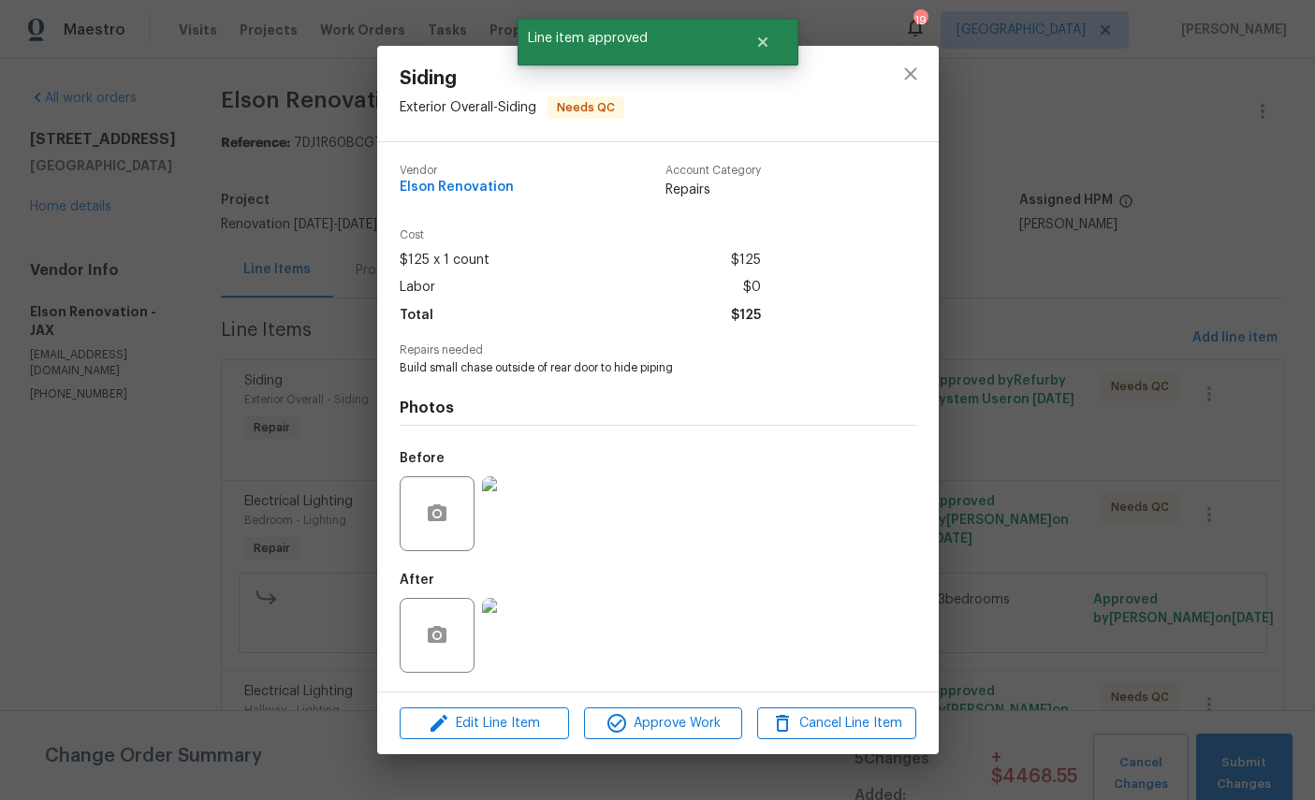
click at [687, 735] on span "Approve Work" at bounding box center [663, 723] width 147 height 23
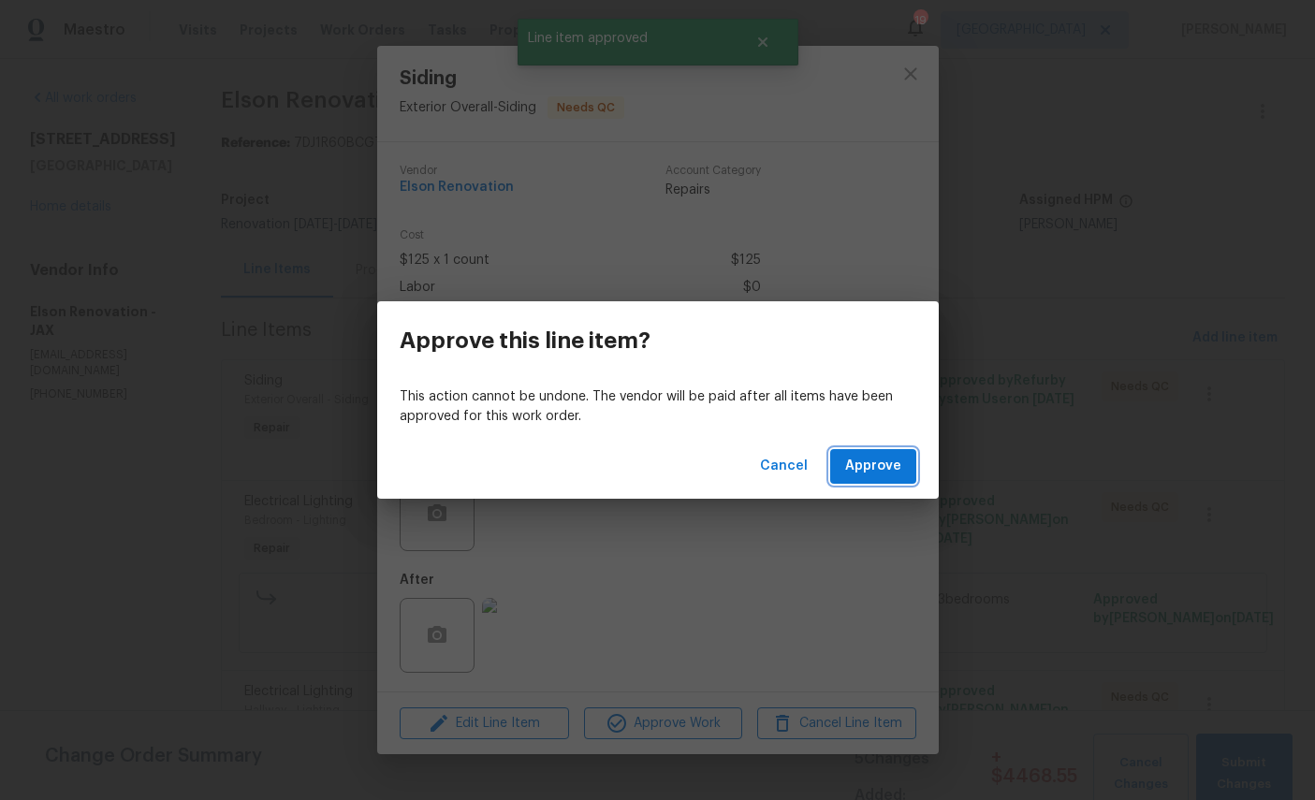
click at [898, 449] on button "Approve" at bounding box center [873, 466] width 86 height 35
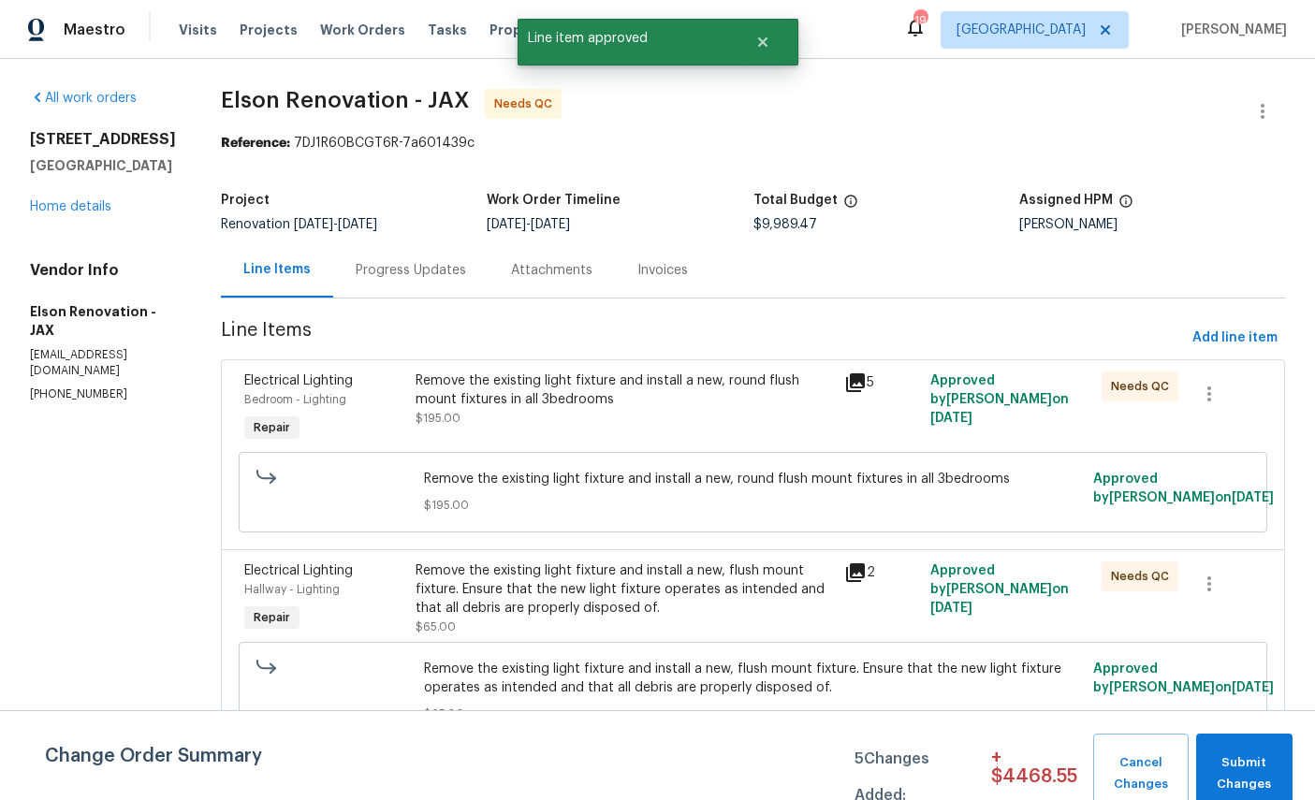
click at [254, 392] on div "Bedroom - Lighting" at bounding box center [324, 399] width 160 height 19
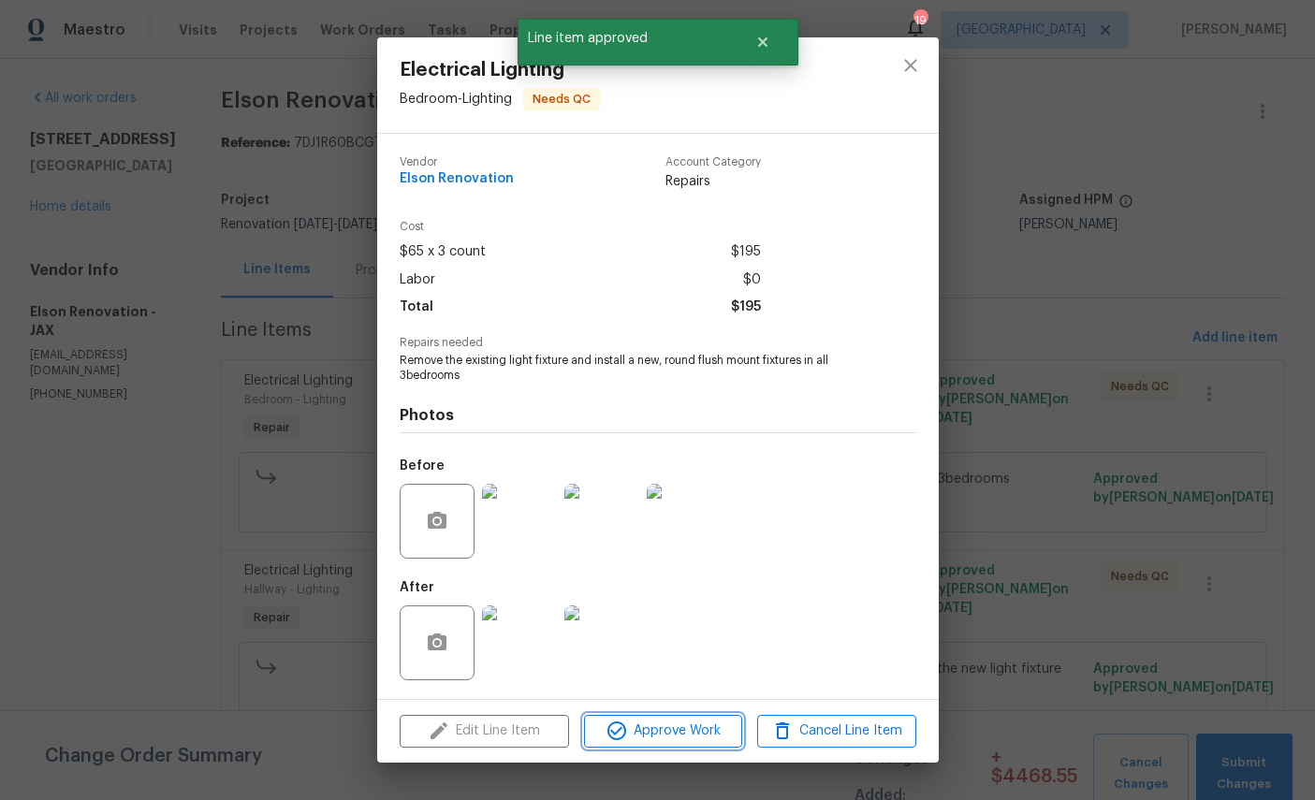
click at [703, 739] on span "Approve Work" at bounding box center [663, 731] width 147 height 23
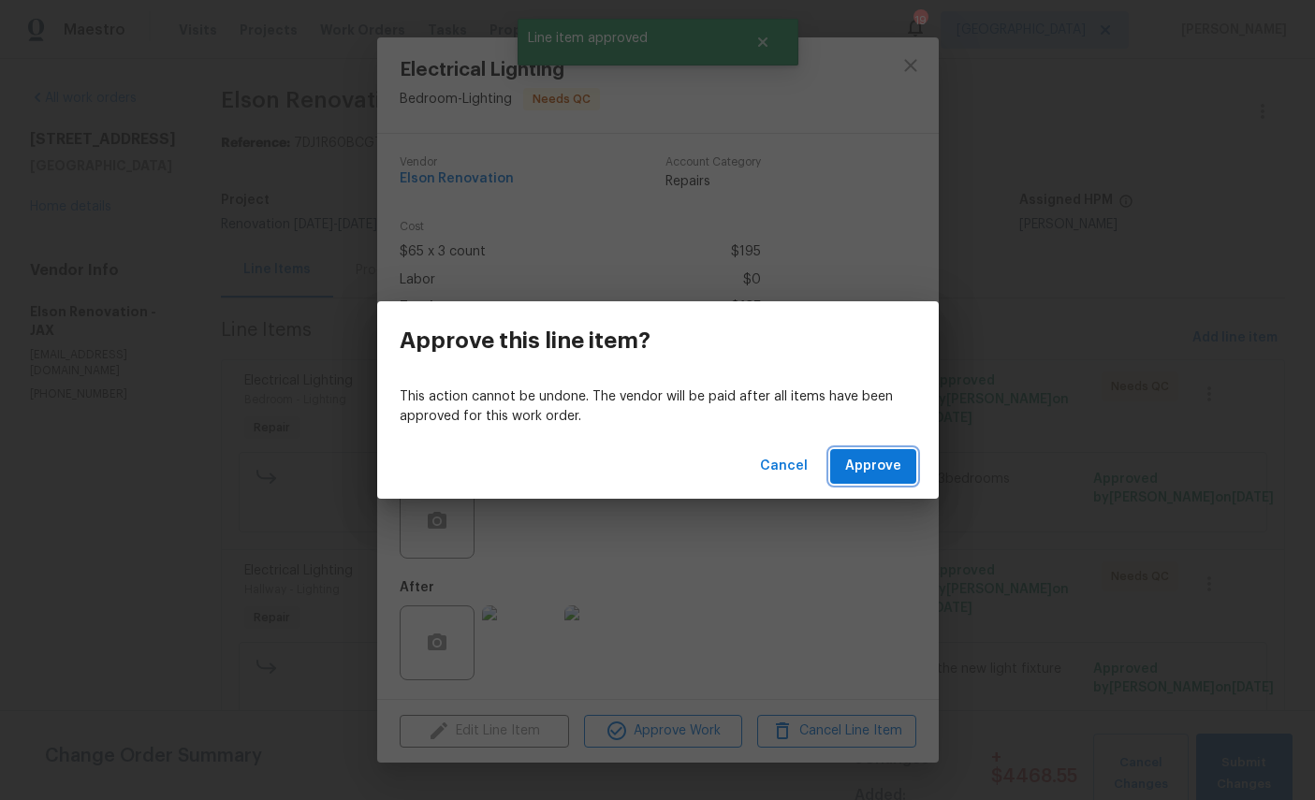
click at [892, 475] on span "Approve" at bounding box center [873, 466] width 56 height 23
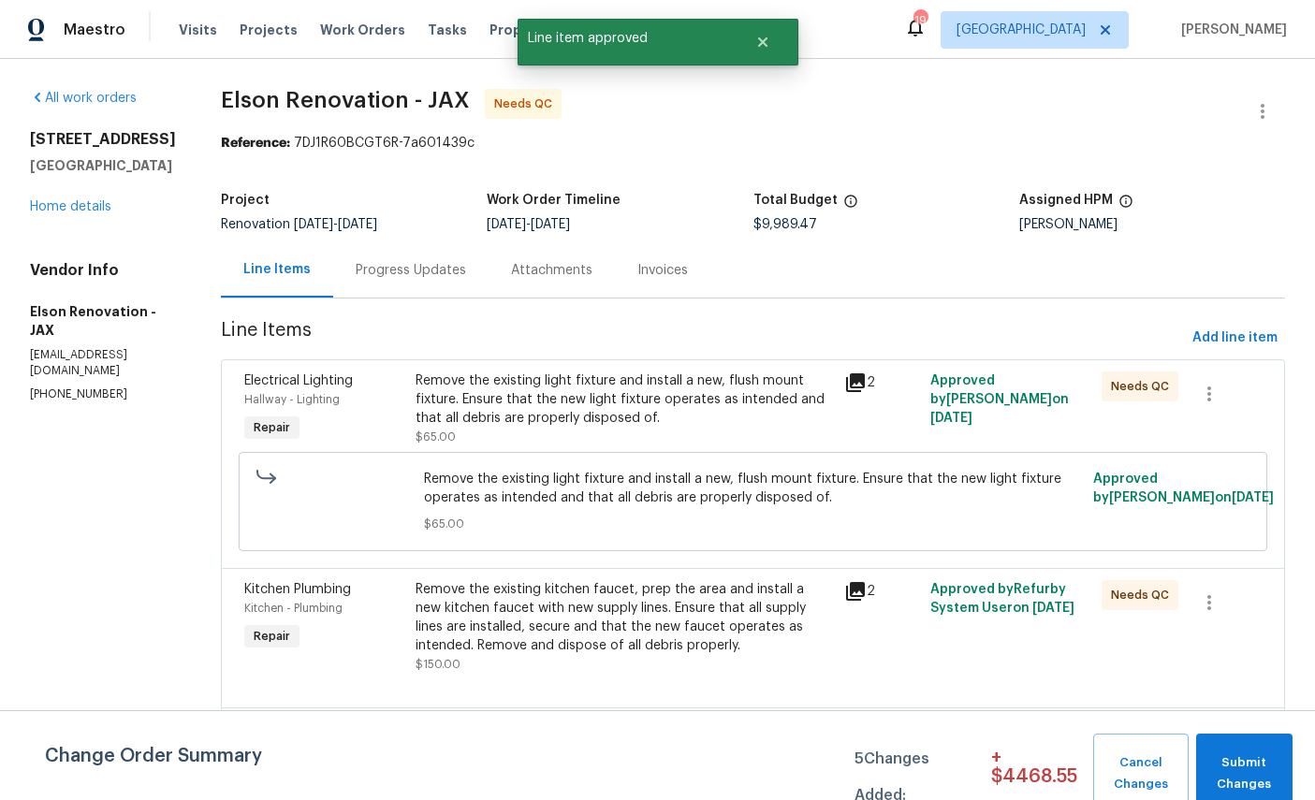
click at [244, 375] on span "Electrical Lighting" at bounding box center [298, 380] width 109 height 13
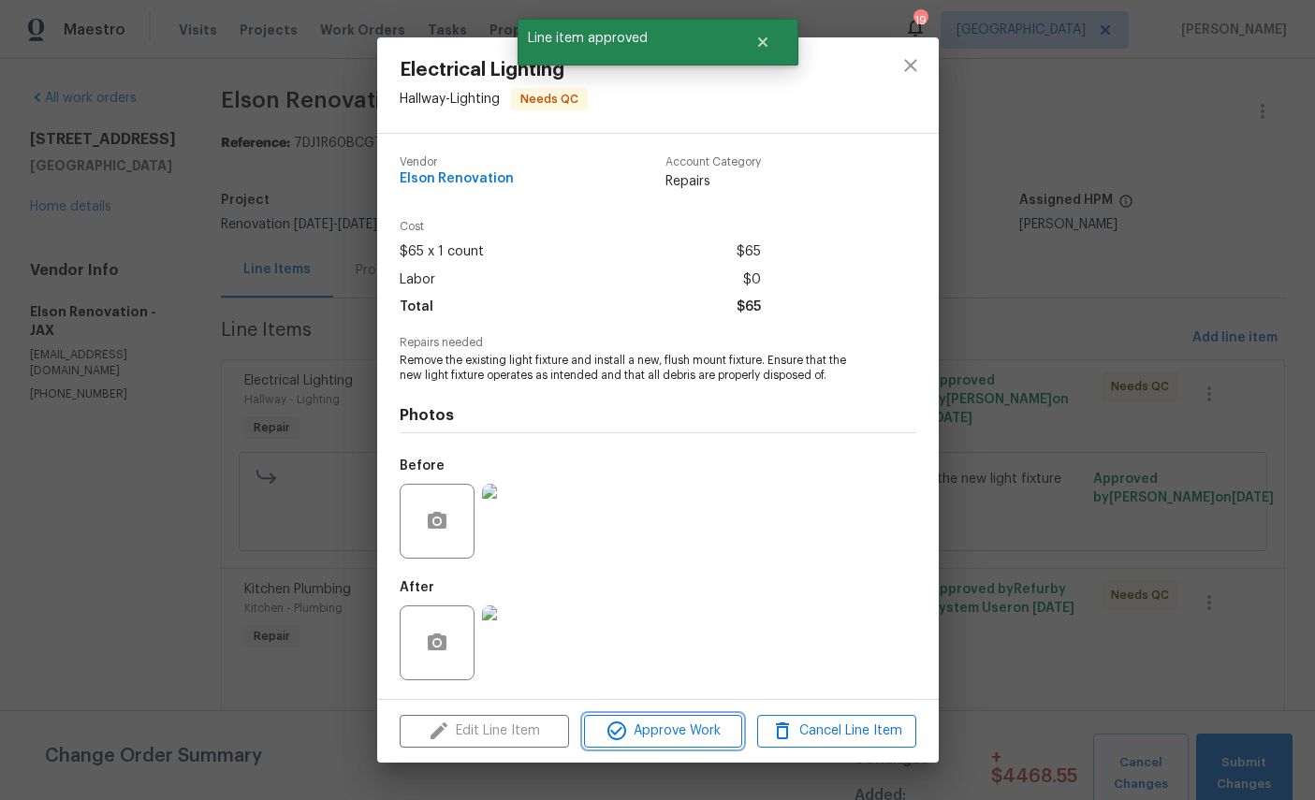
click at [685, 737] on span "Approve Work" at bounding box center [663, 731] width 147 height 23
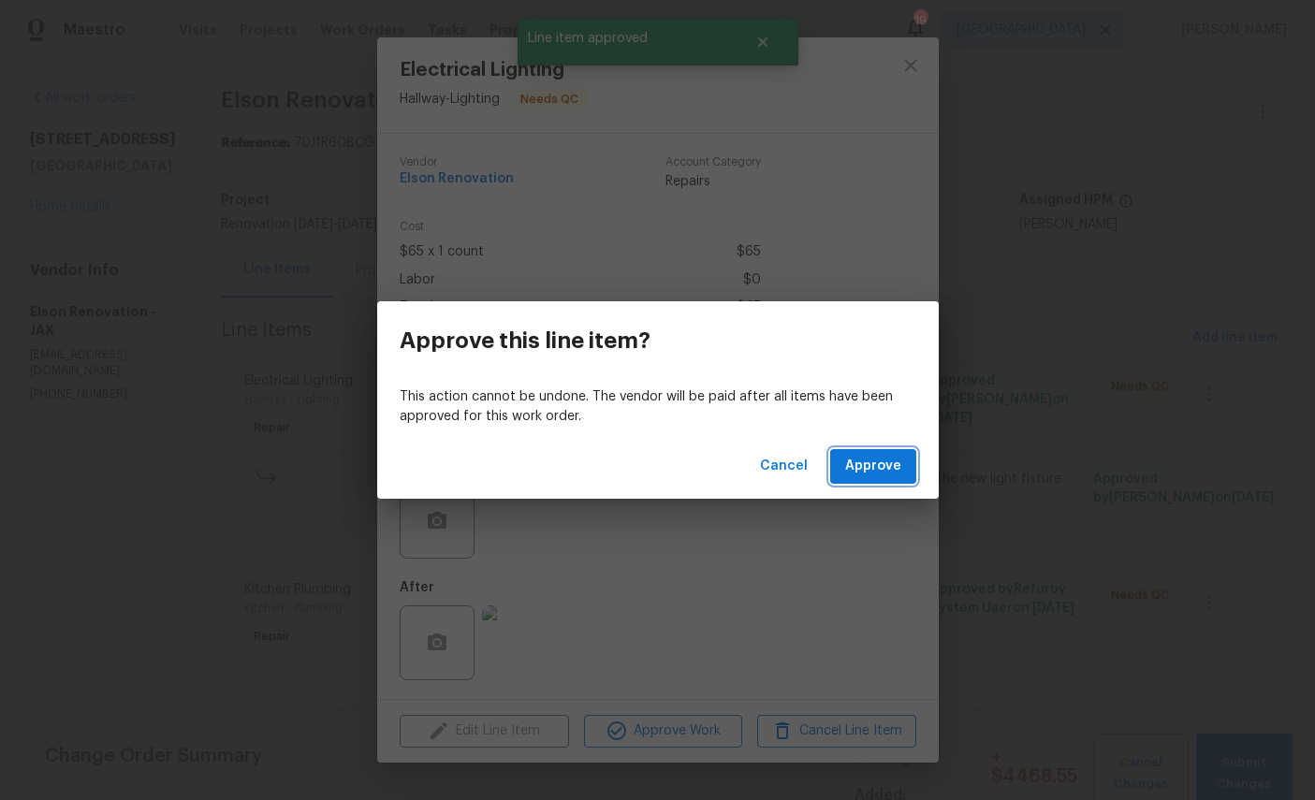
click at [877, 474] on span "Approve" at bounding box center [873, 466] width 56 height 23
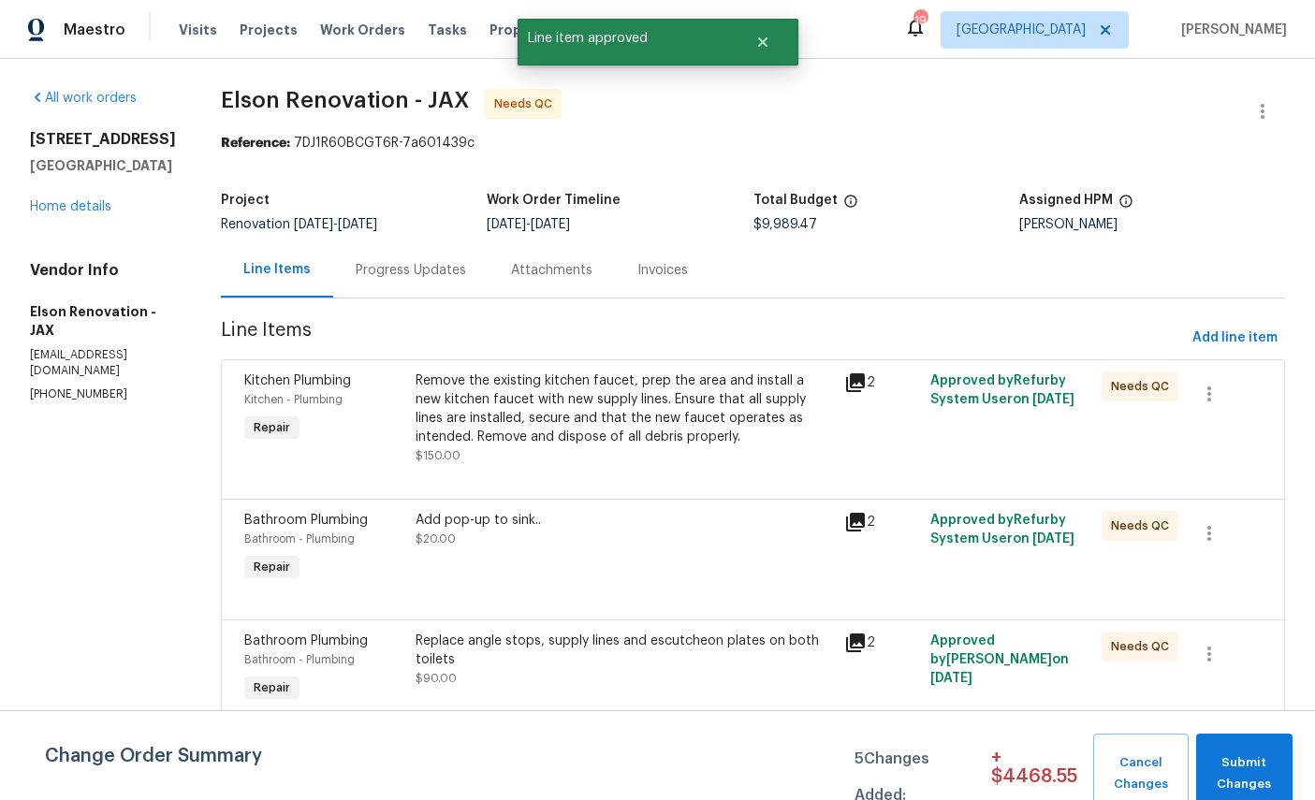
click at [250, 377] on span "Kitchen Plumbing" at bounding box center [297, 380] width 107 height 13
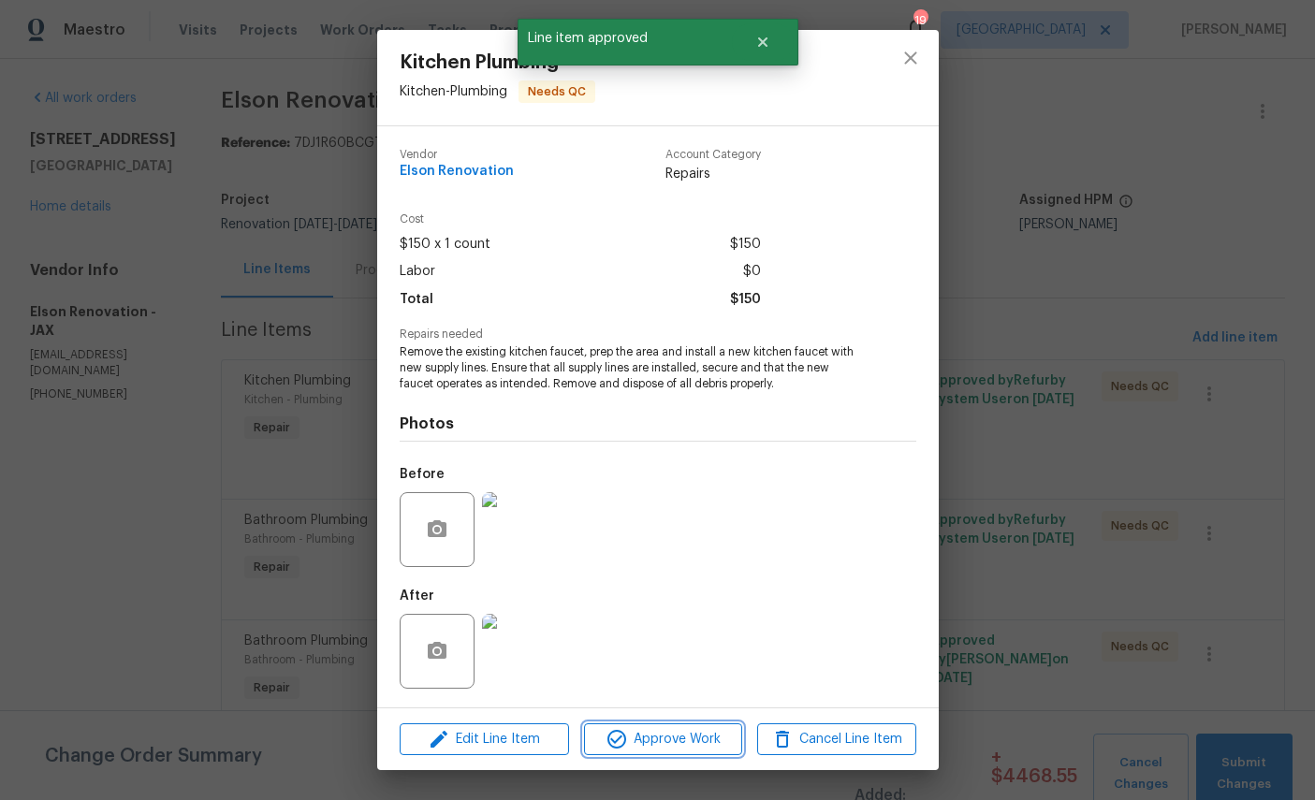
click at [696, 742] on span "Approve Work" at bounding box center [663, 739] width 147 height 23
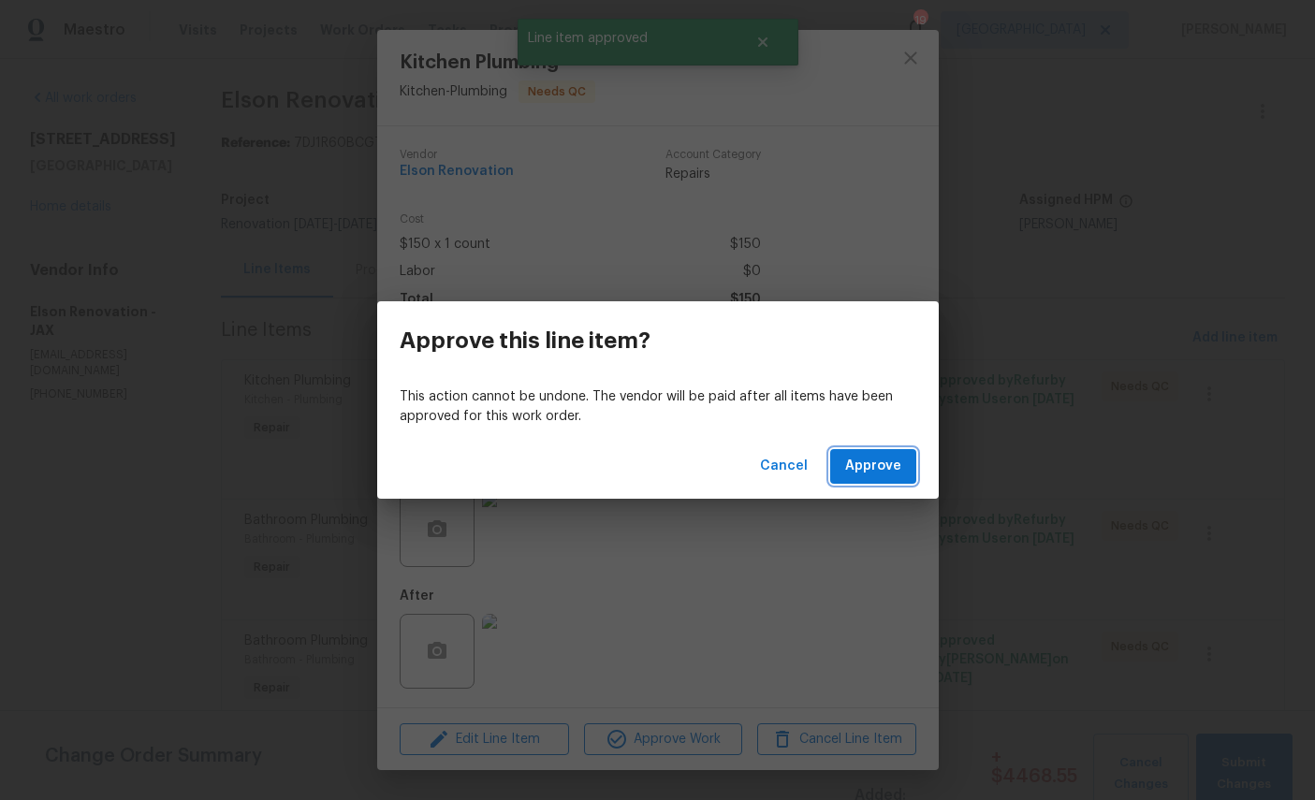
click at [866, 471] on span "Approve" at bounding box center [873, 466] width 56 height 23
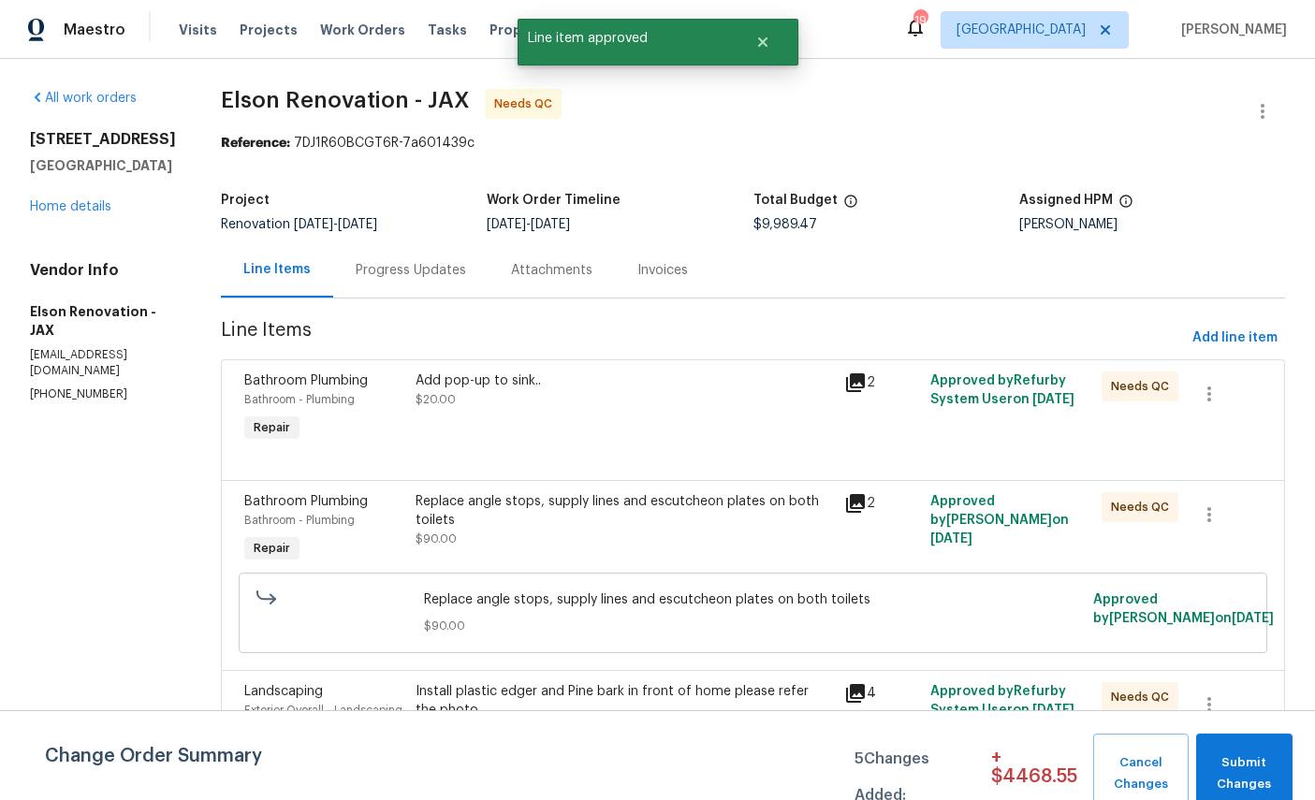
click at [253, 388] on div "Bathroom Plumbing" at bounding box center [324, 381] width 160 height 19
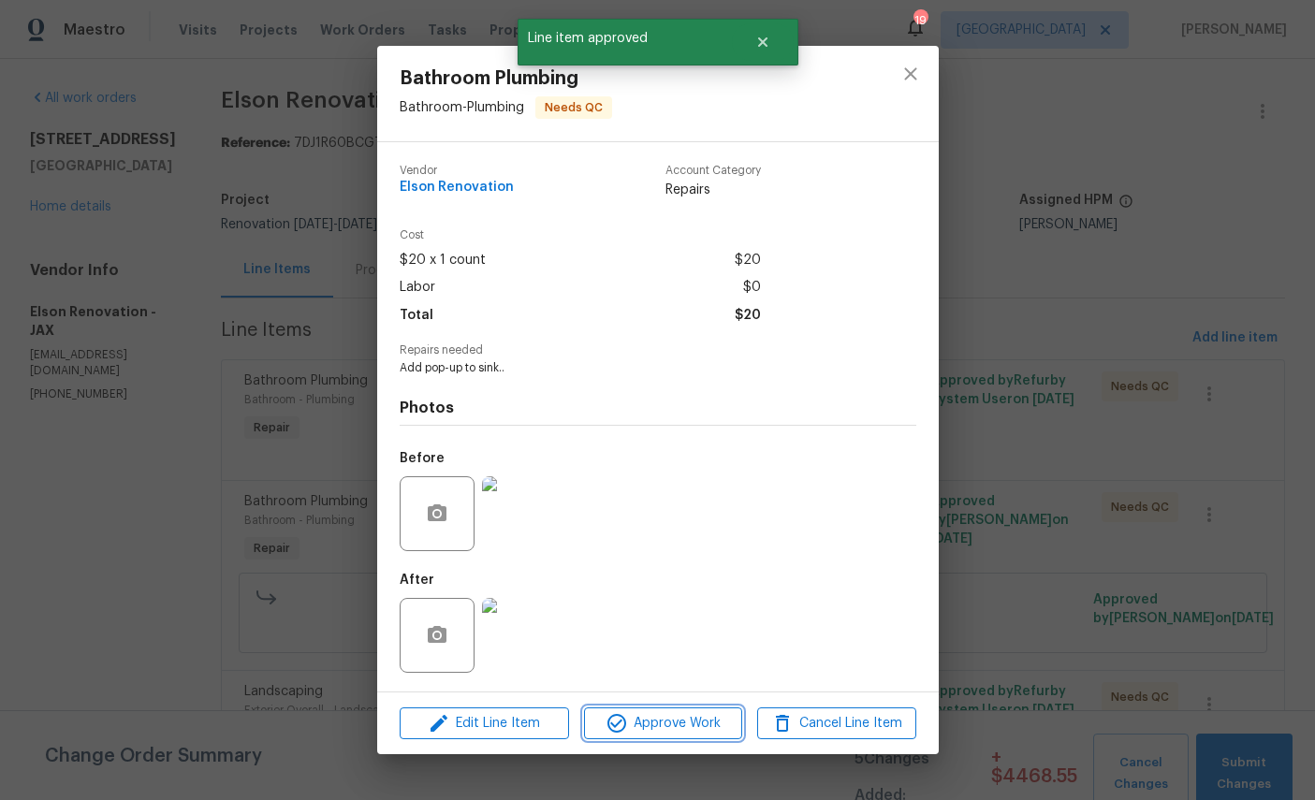
click at [690, 728] on span "Approve Work" at bounding box center [663, 723] width 147 height 23
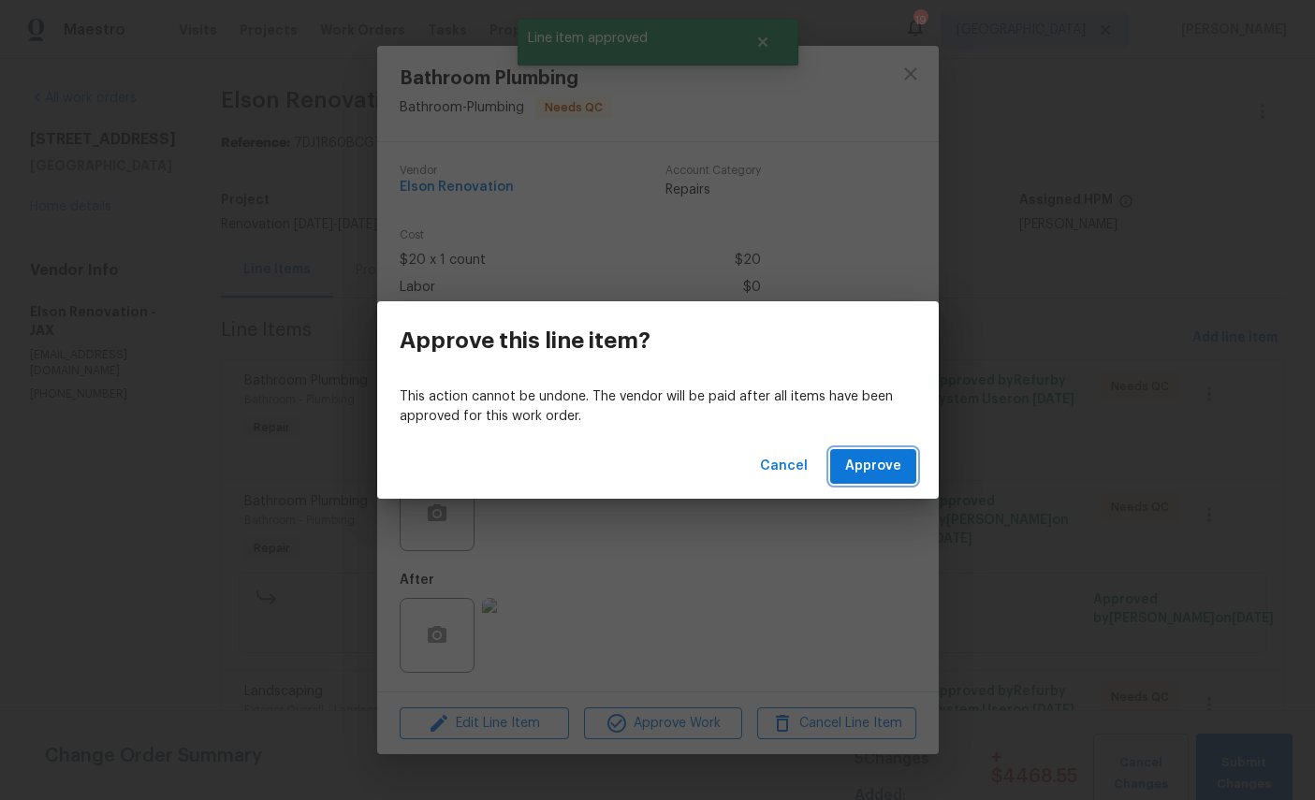
click at [875, 457] on span "Approve" at bounding box center [873, 466] width 56 height 23
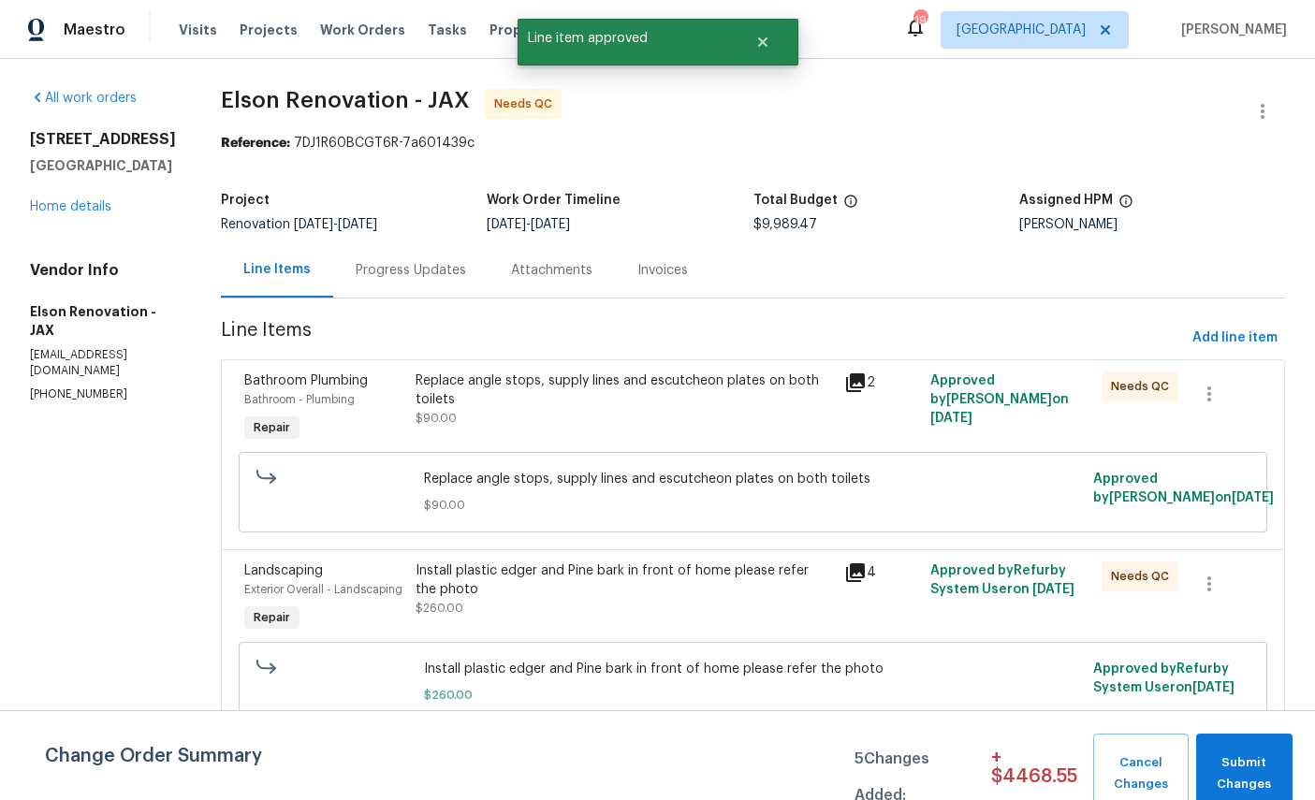
click at [245, 383] on span "Bathroom Plumbing" at bounding box center [306, 380] width 124 height 13
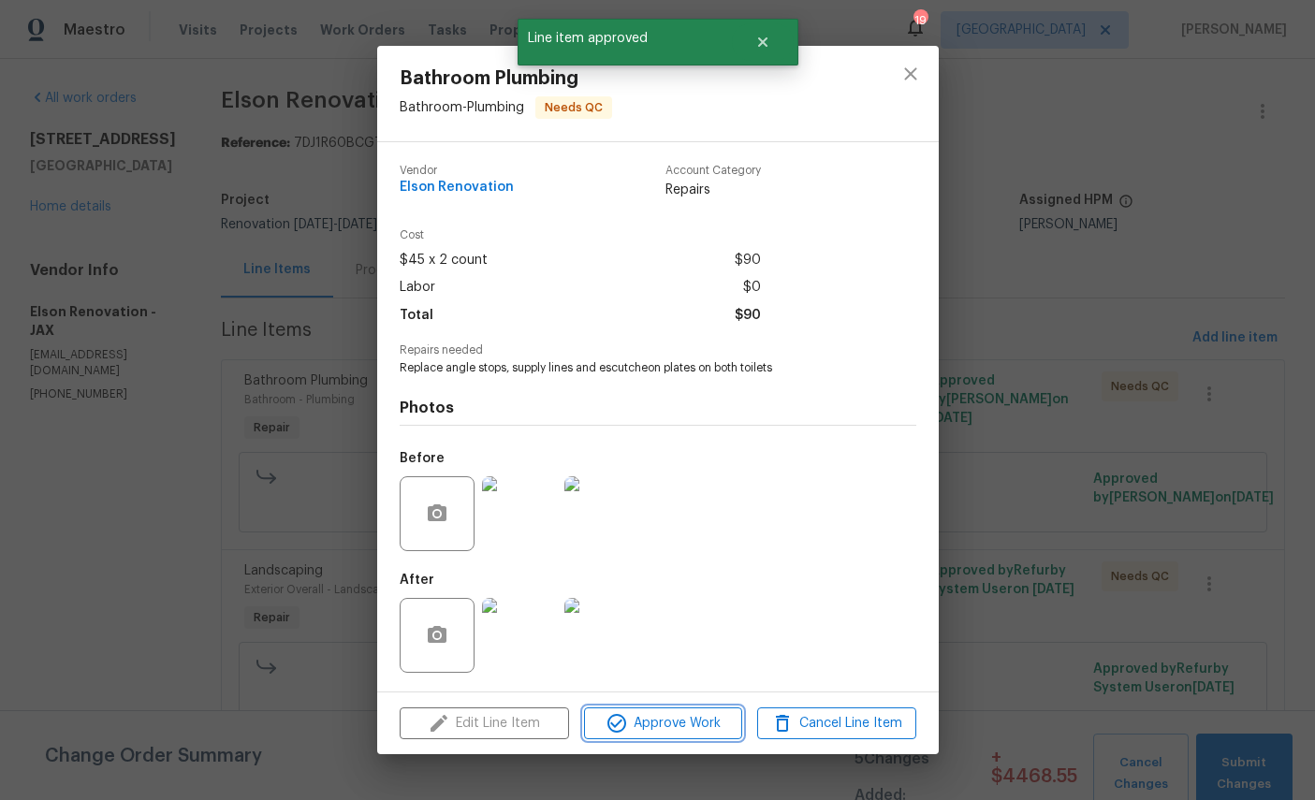
click at [702, 718] on button "Approve Work" at bounding box center [663, 724] width 158 height 33
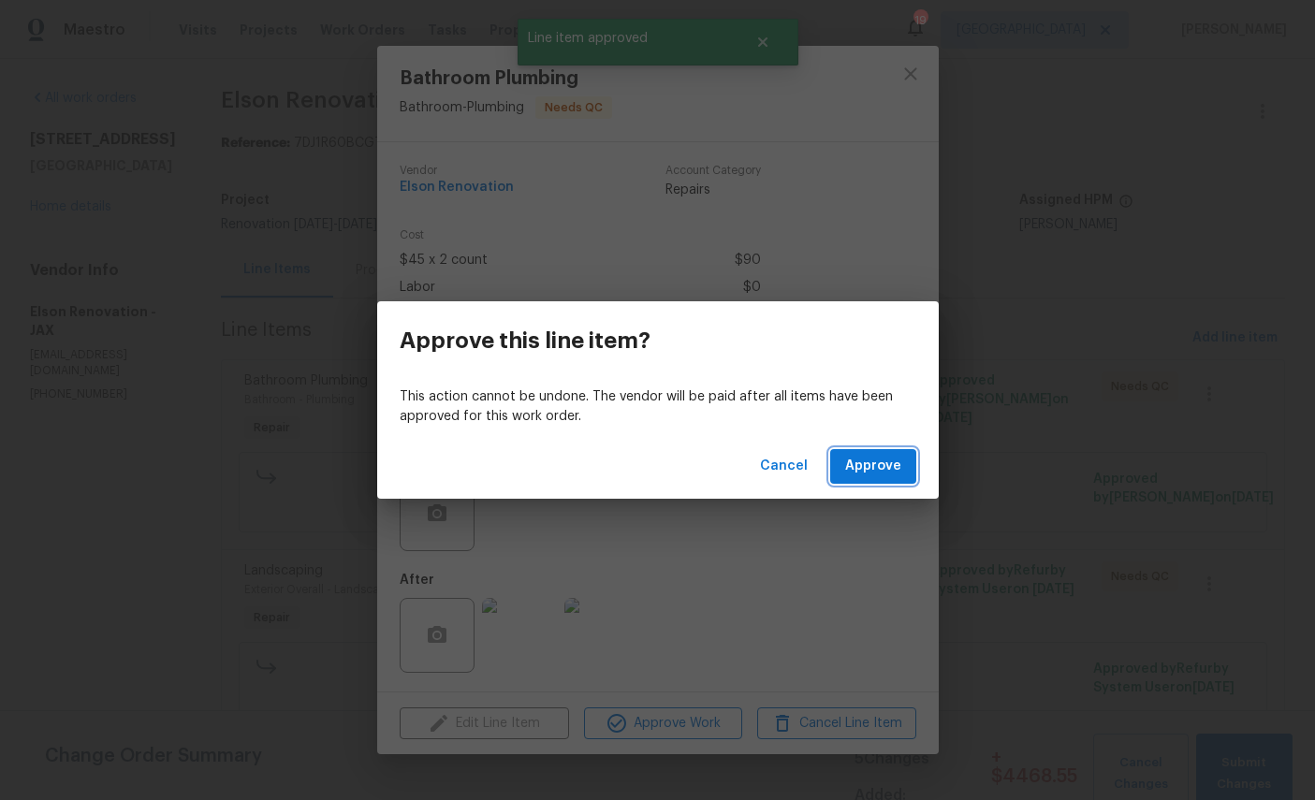
click at [885, 467] on span "Approve" at bounding box center [873, 466] width 56 height 23
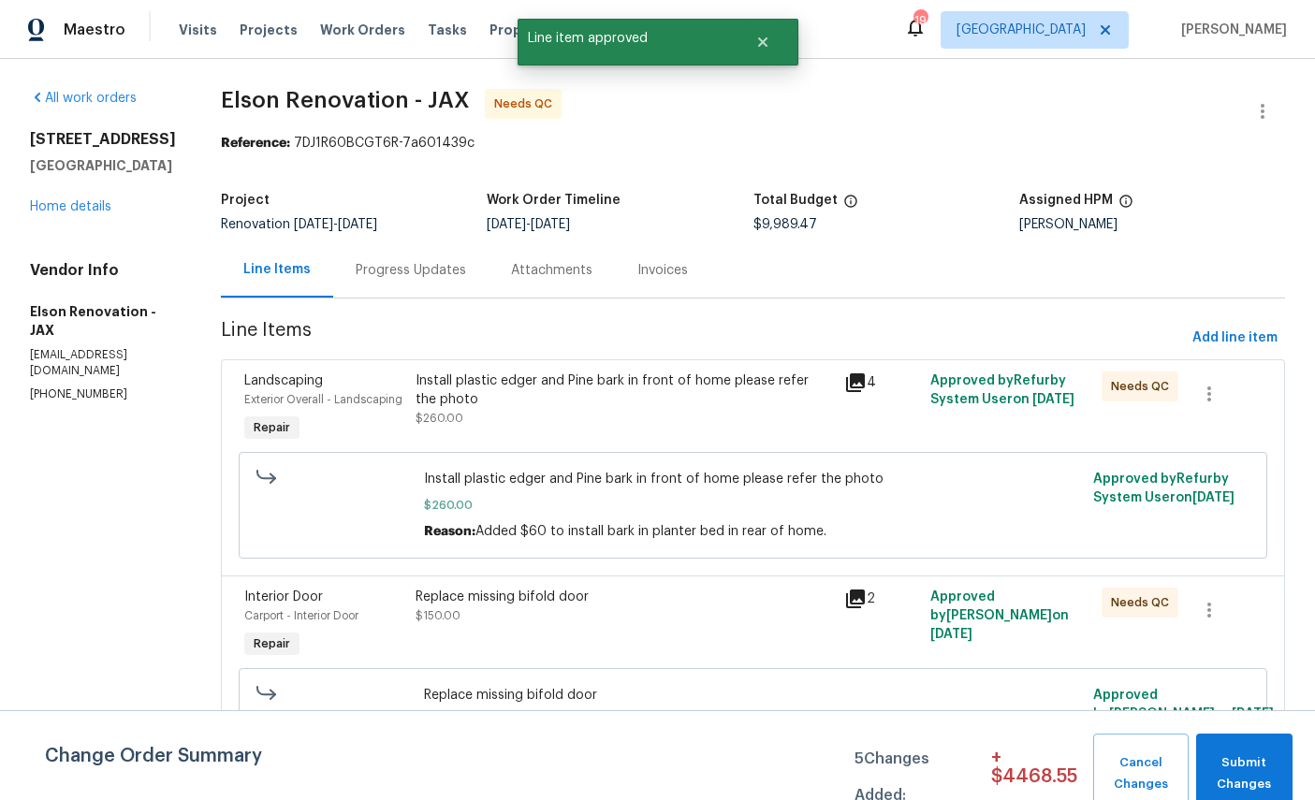
click at [256, 380] on span "Landscaping" at bounding box center [283, 380] width 79 height 13
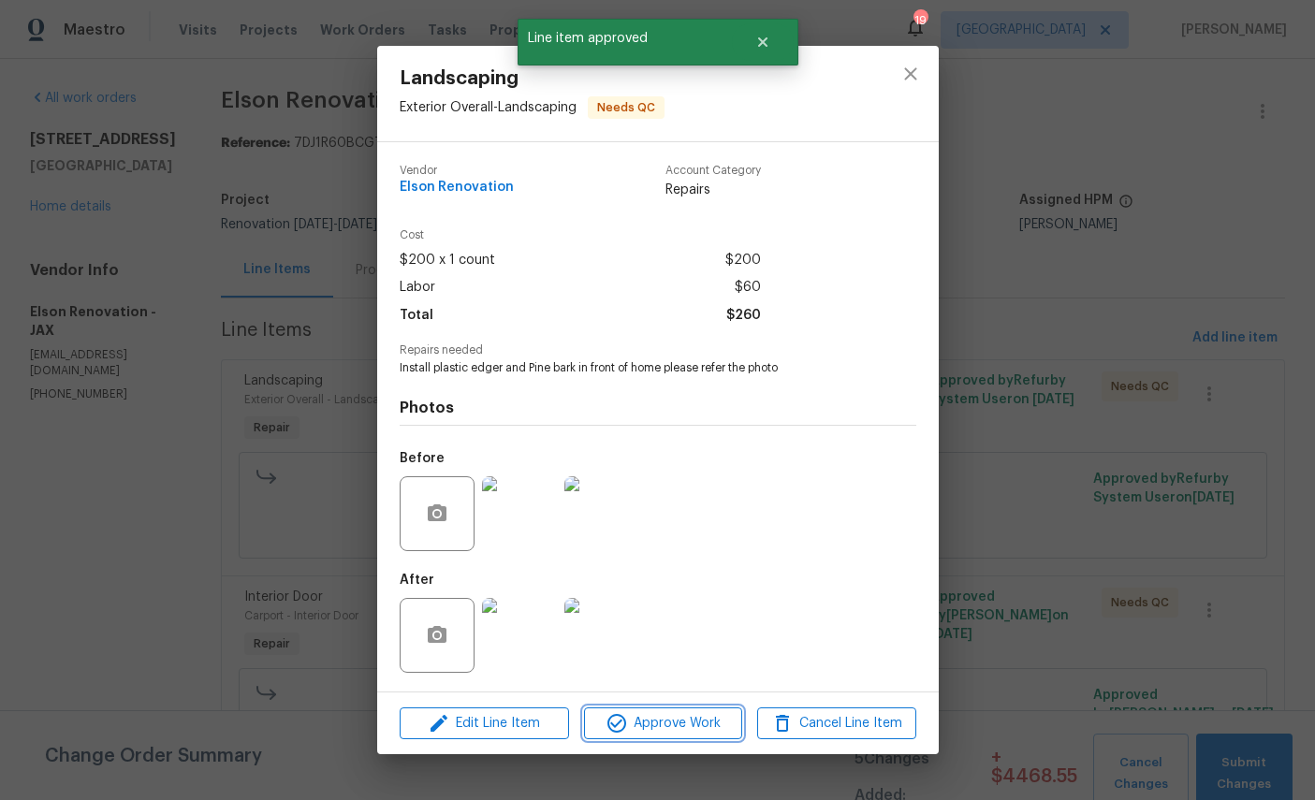
click at [696, 736] on span "Approve Work" at bounding box center [663, 723] width 147 height 23
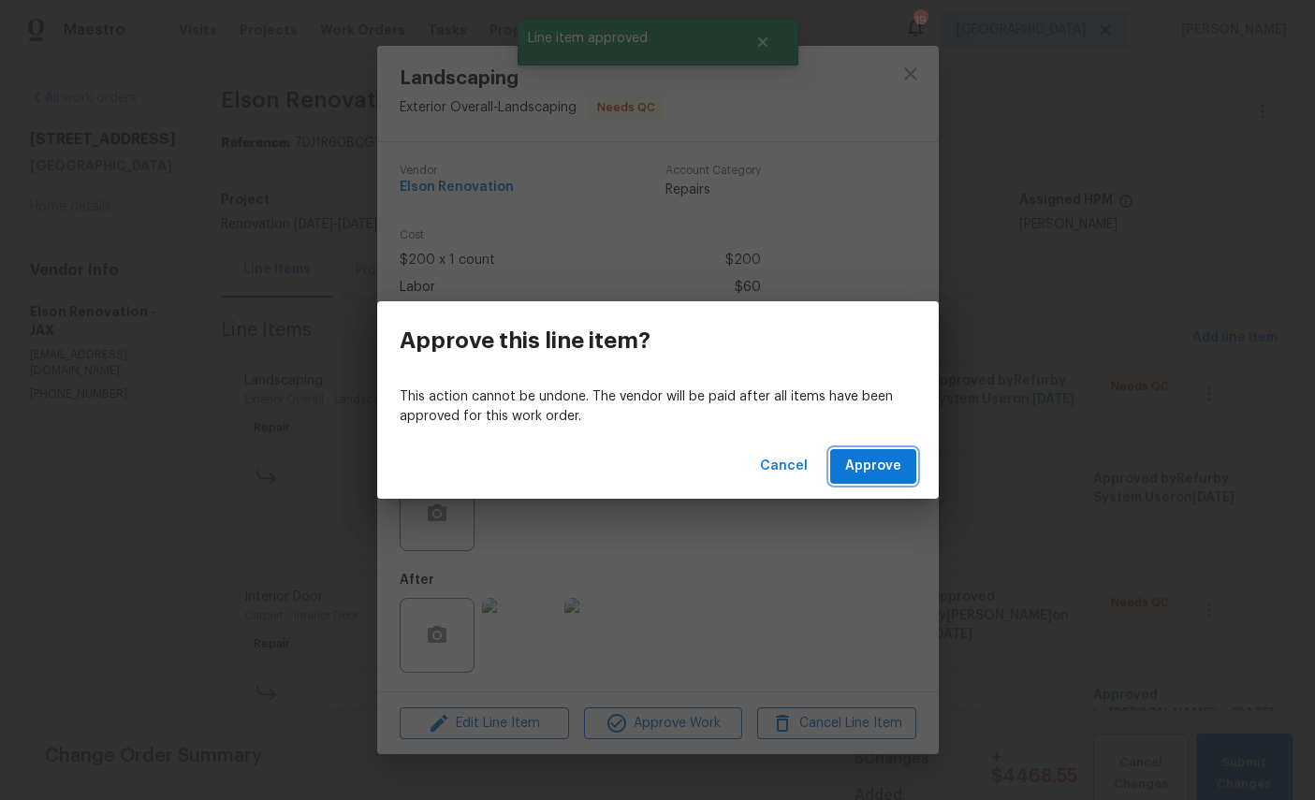
click at [906, 472] on button "Approve" at bounding box center [873, 466] width 86 height 35
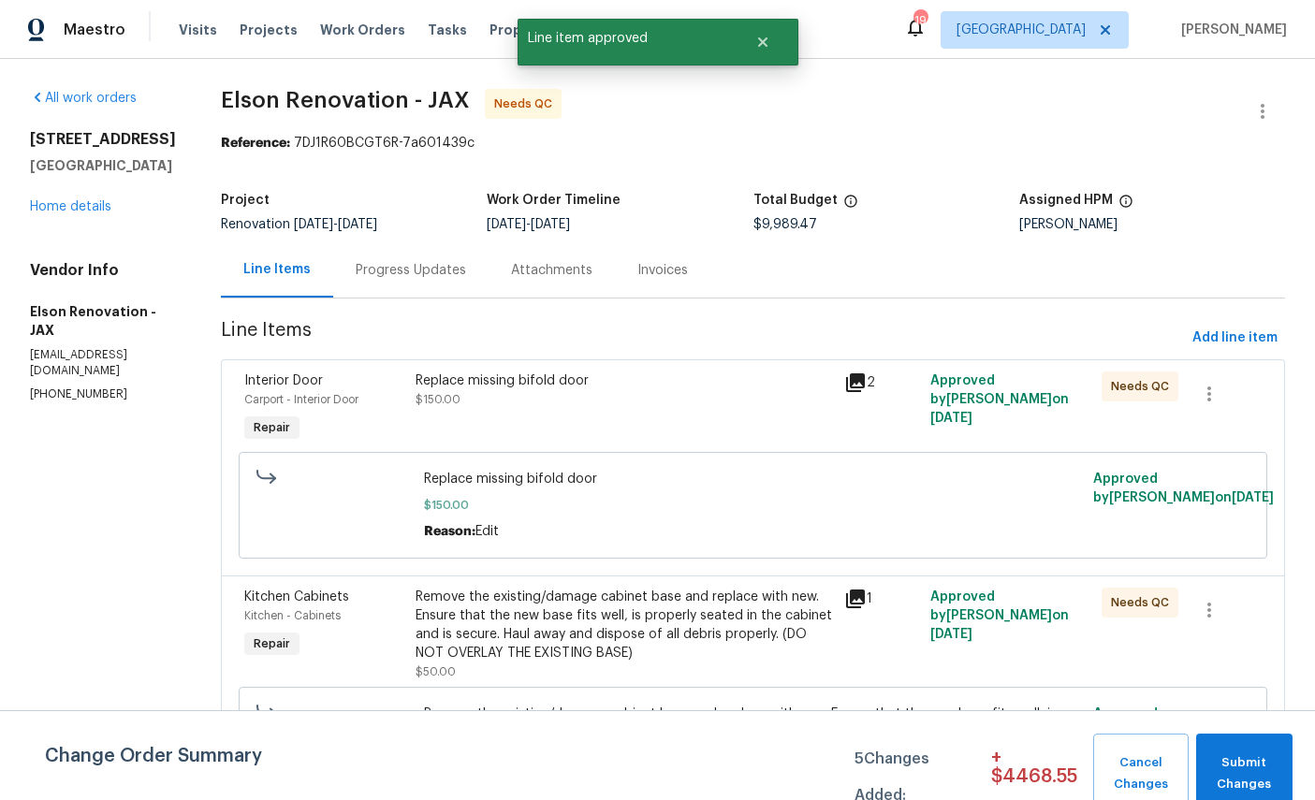
click at [264, 389] on div "Interior Door" at bounding box center [324, 381] width 160 height 19
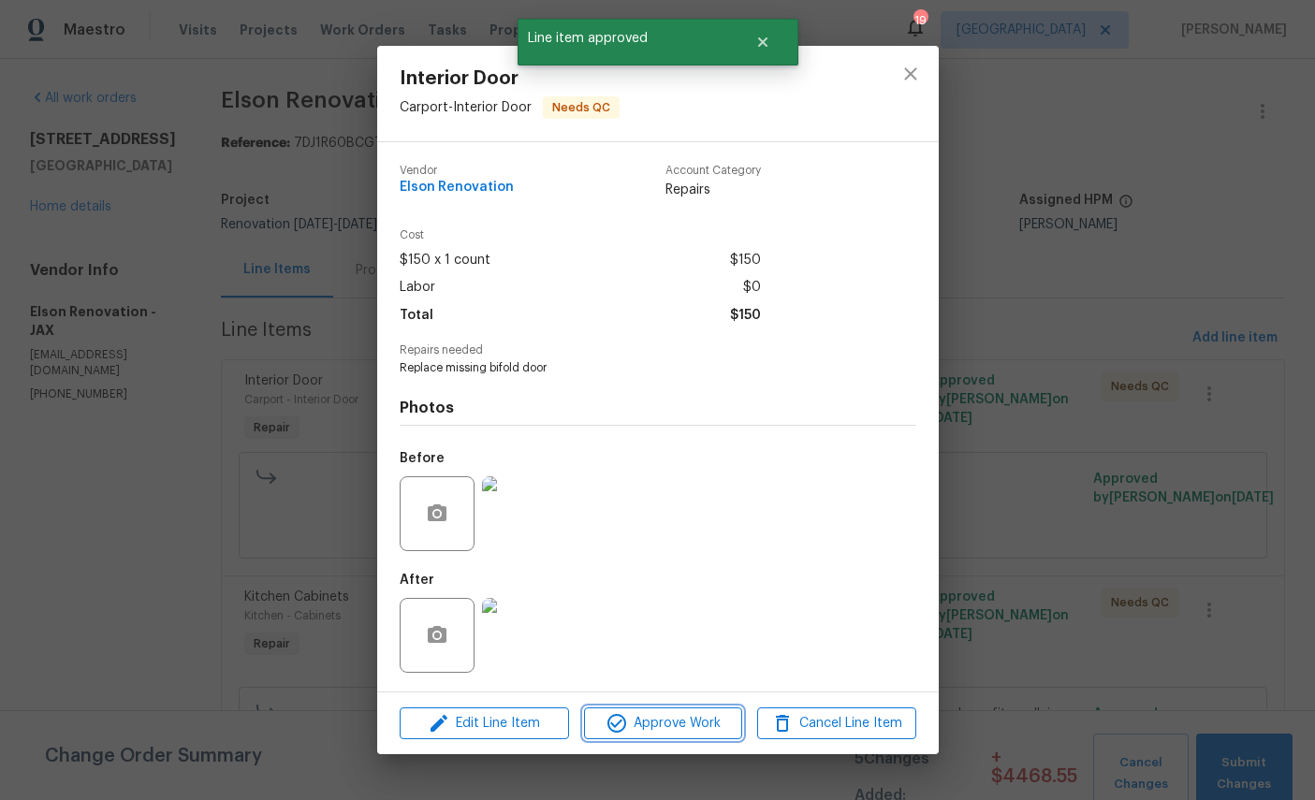
click at [685, 734] on span "Approve Work" at bounding box center [663, 723] width 147 height 23
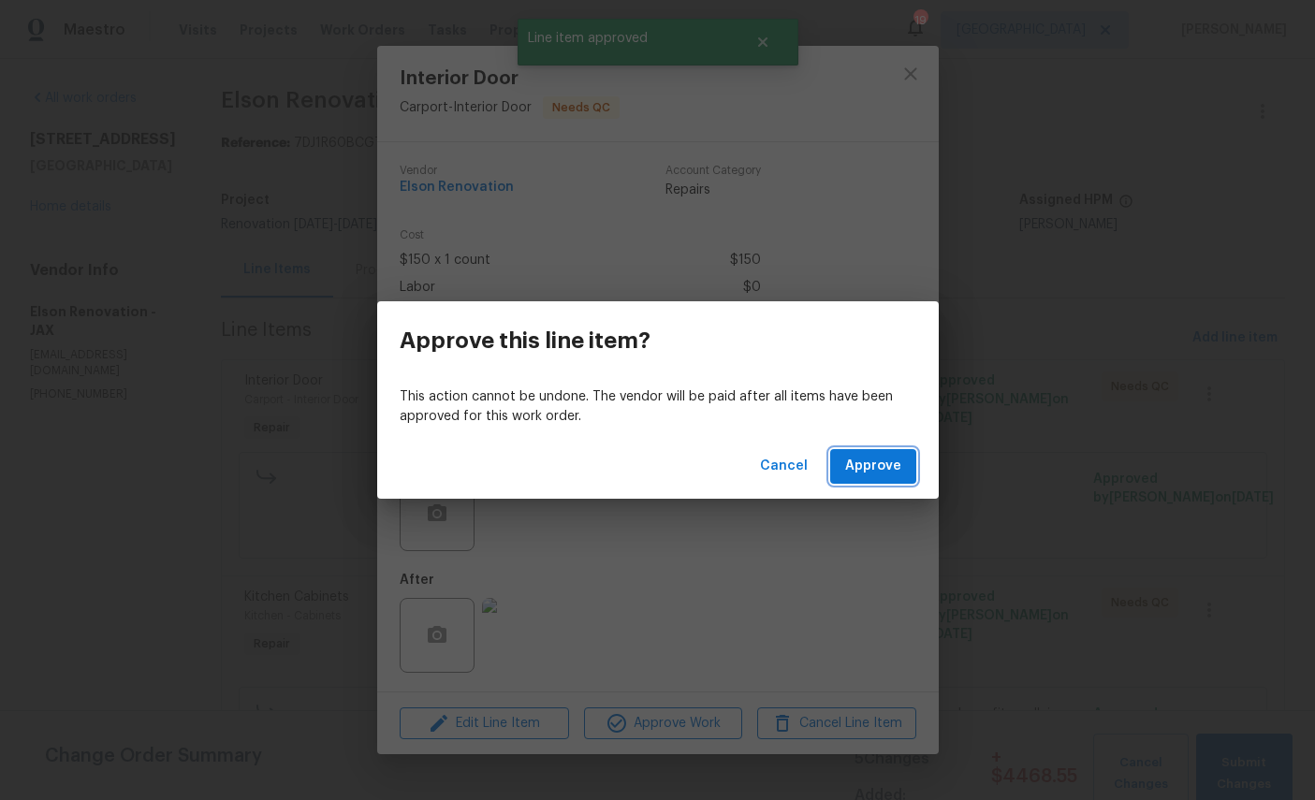
click at [889, 483] on button "Approve" at bounding box center [873, 466] width 86 height 35
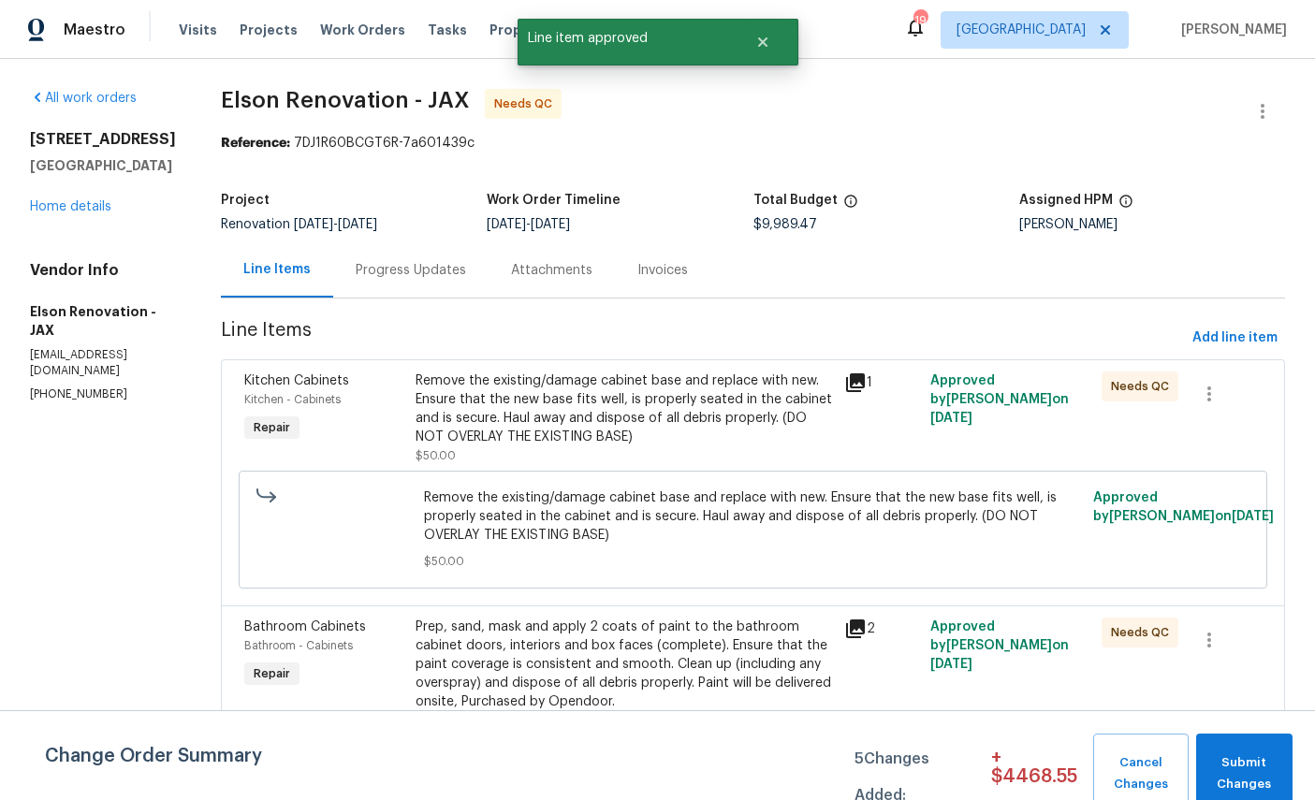
click at [254, 383] on span "Kitchen Cabinets" at bounding box center [296, 380] width 105 height 13
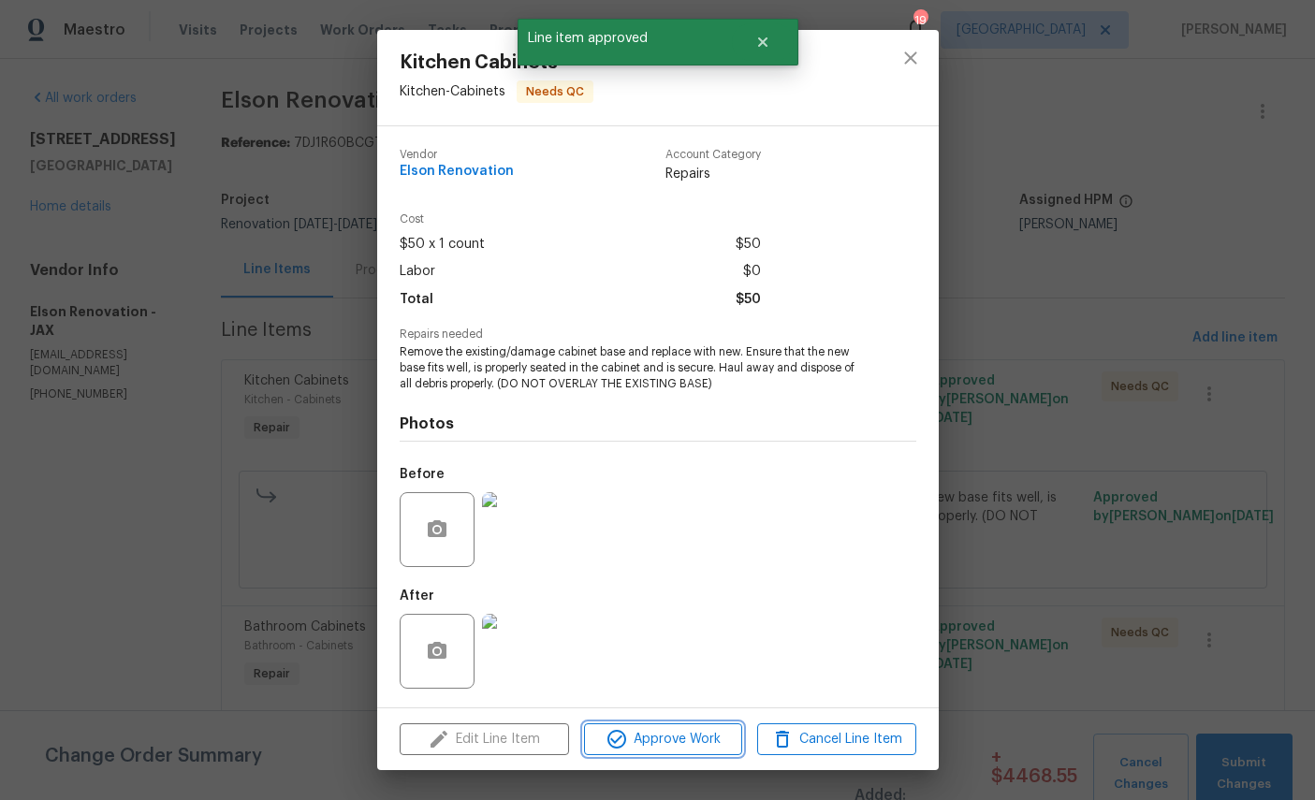
click at [698, 739] on span "Approve Work" at bounding box center [663, 739] width 147 height 23
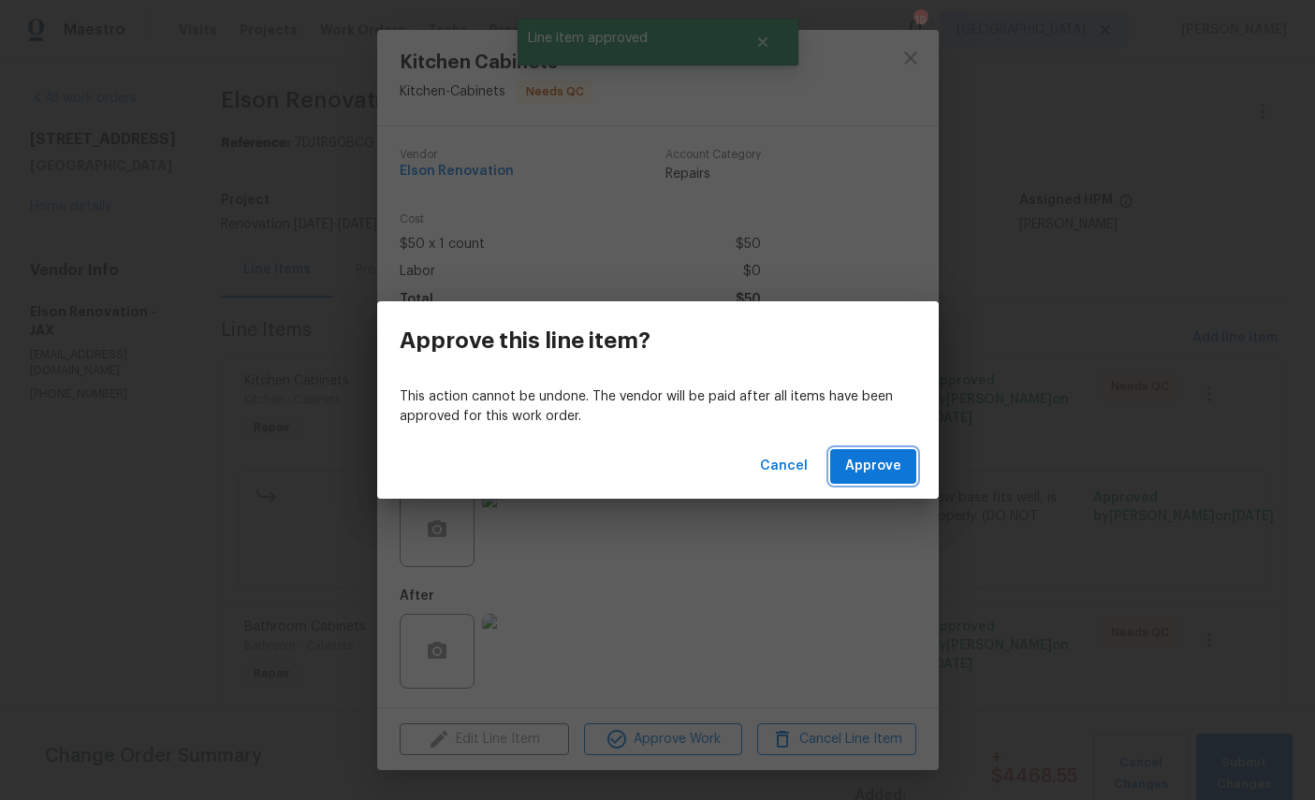
click at [884, 466] on span "Approve" at bounding box center [873, 466] width 56 height 23
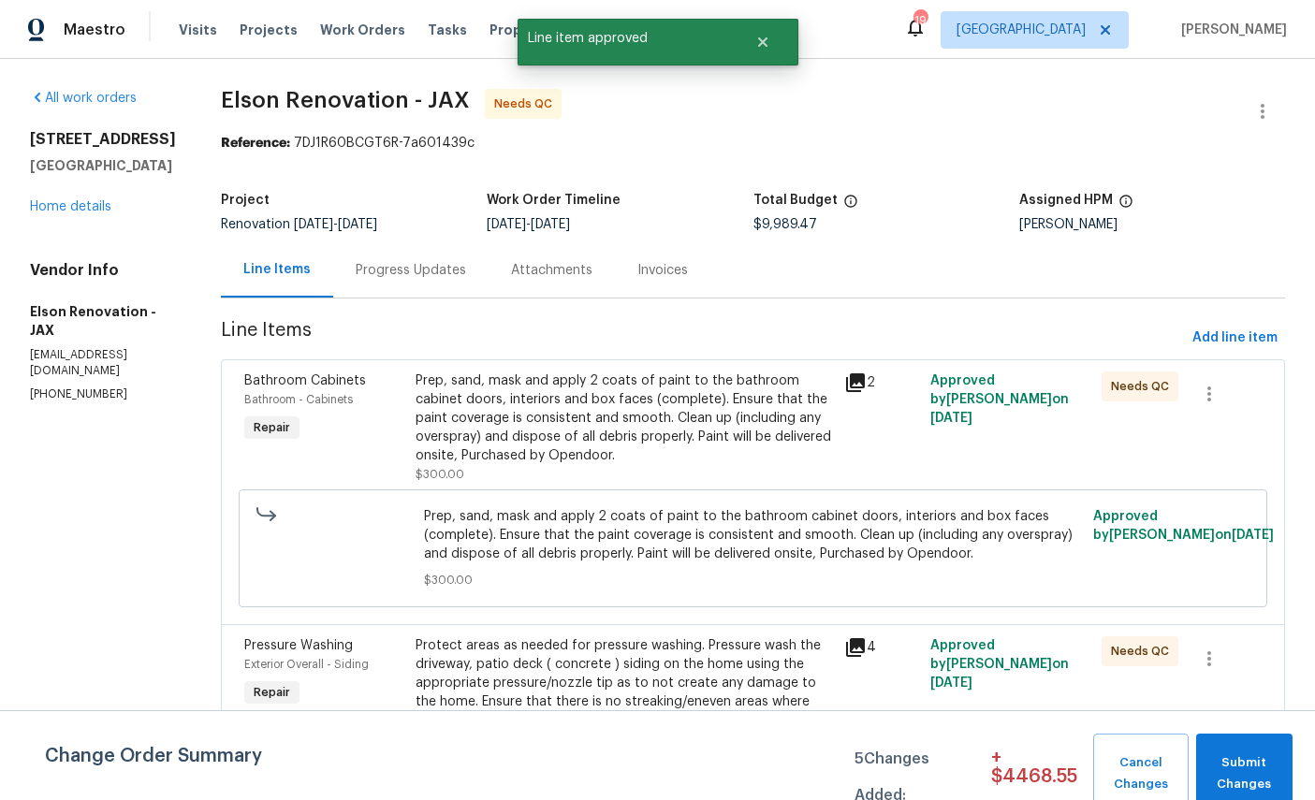
click at [247, 376] on span "Bathroom Cabinets" at bounding box center [305, 380] width 122 height 13
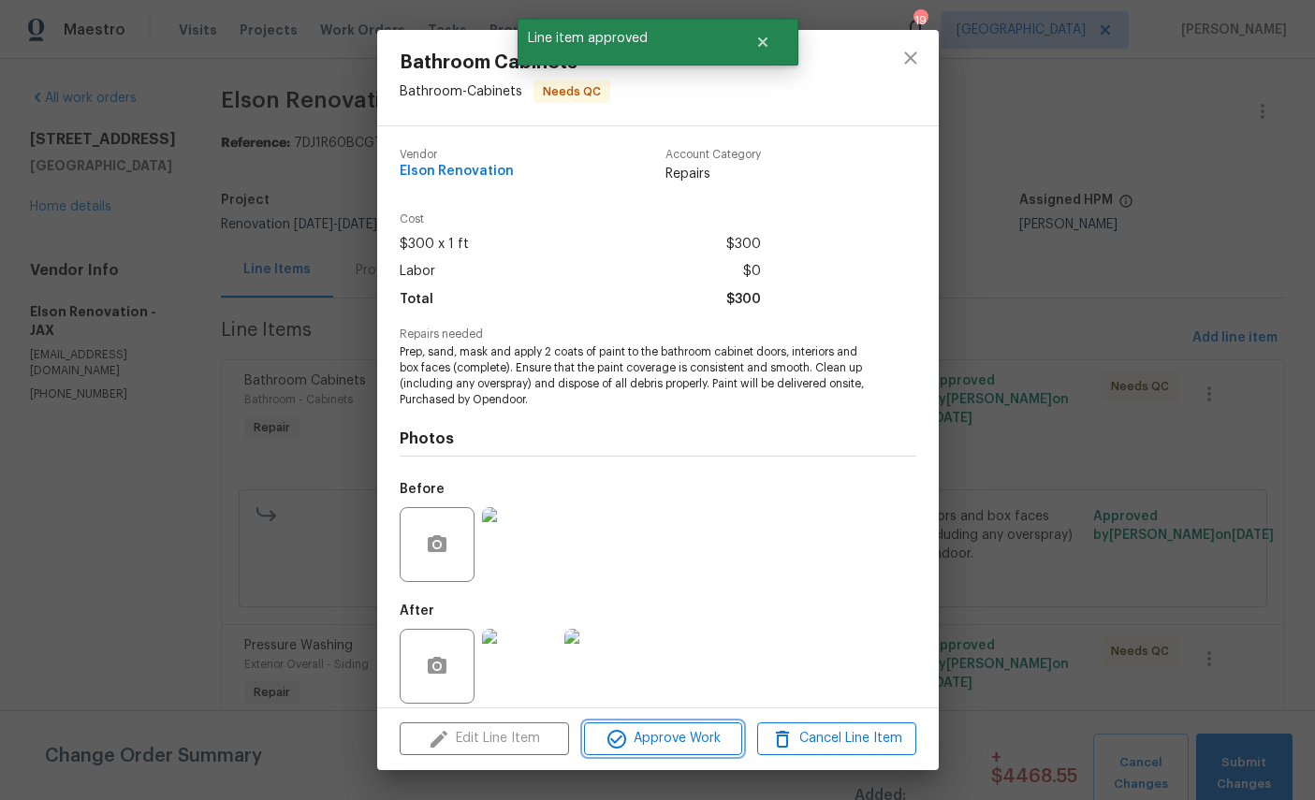
click at [700, 749] on span "Approve Work" at bounding box center [663, 738] width 147 height 23
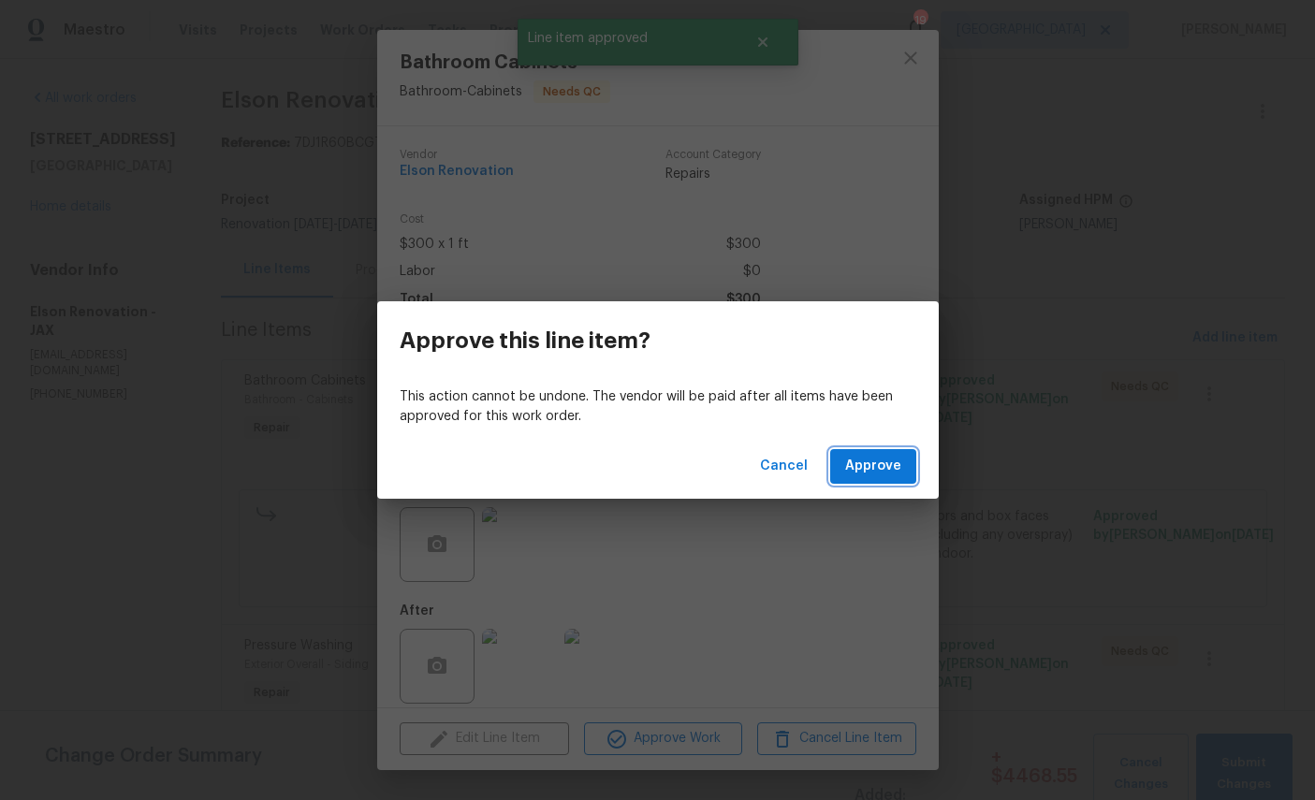
click at [889, 473] on span "Approve" at bounding box center [873, 466] width 56 height 23
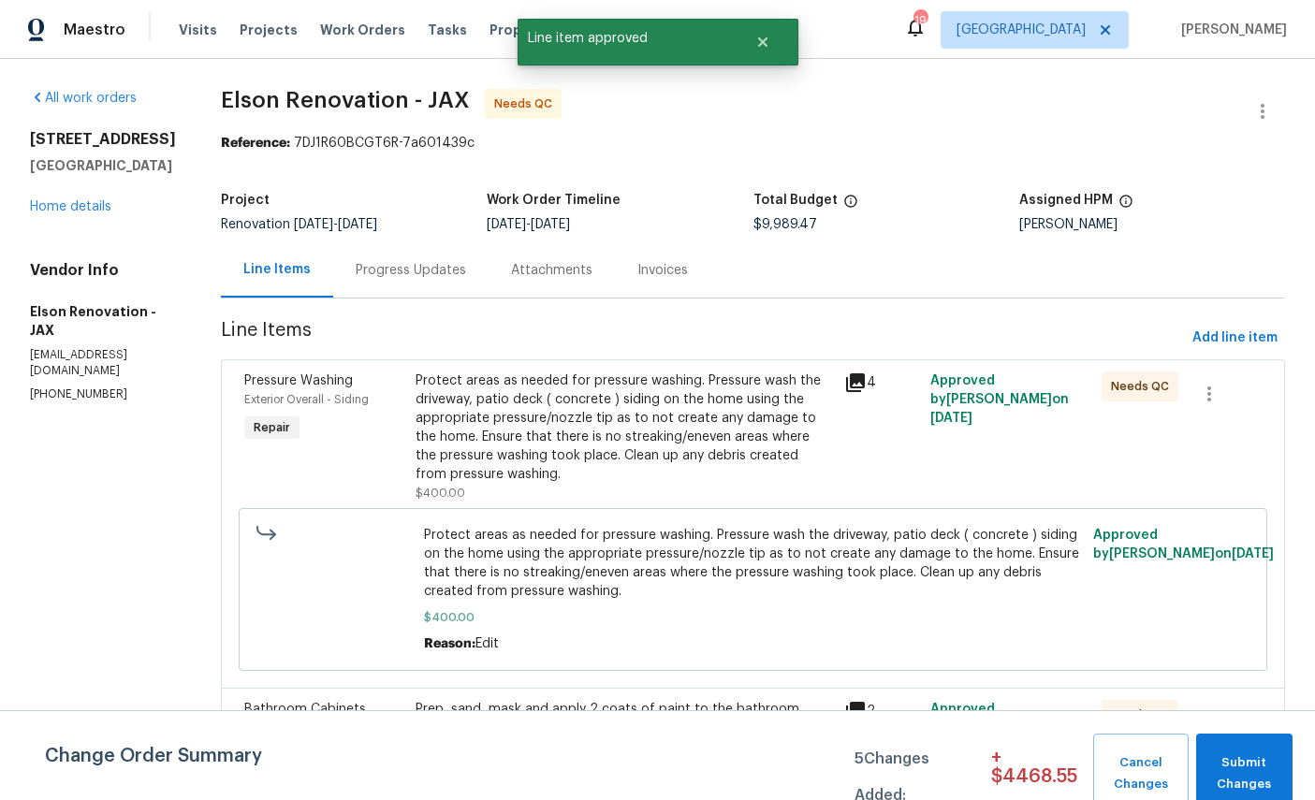
click at [270, 380] on span "Pressure Washing" at bounding box center [298, 380] width 109 height 13
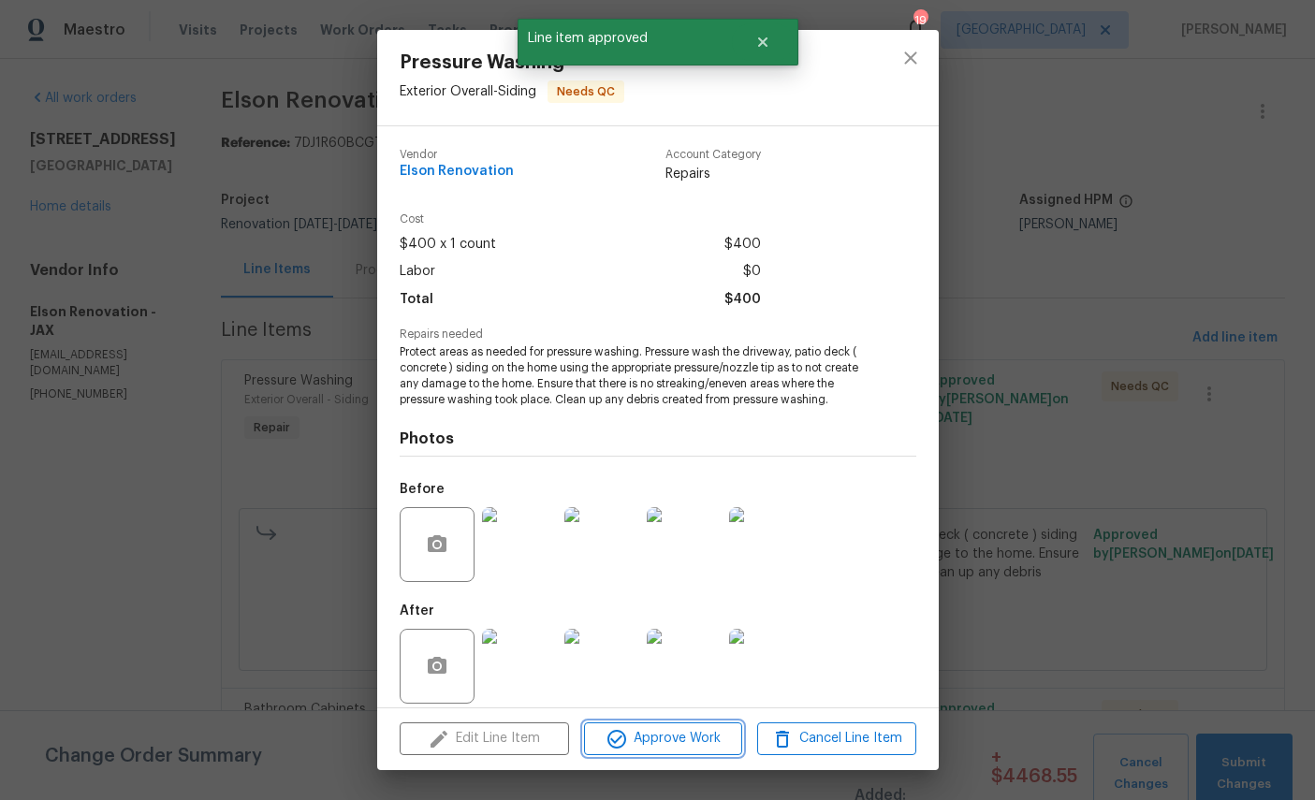
click at [726, 745] on span "Approve Work" at bounding box center [663, 738] width 147 height 23
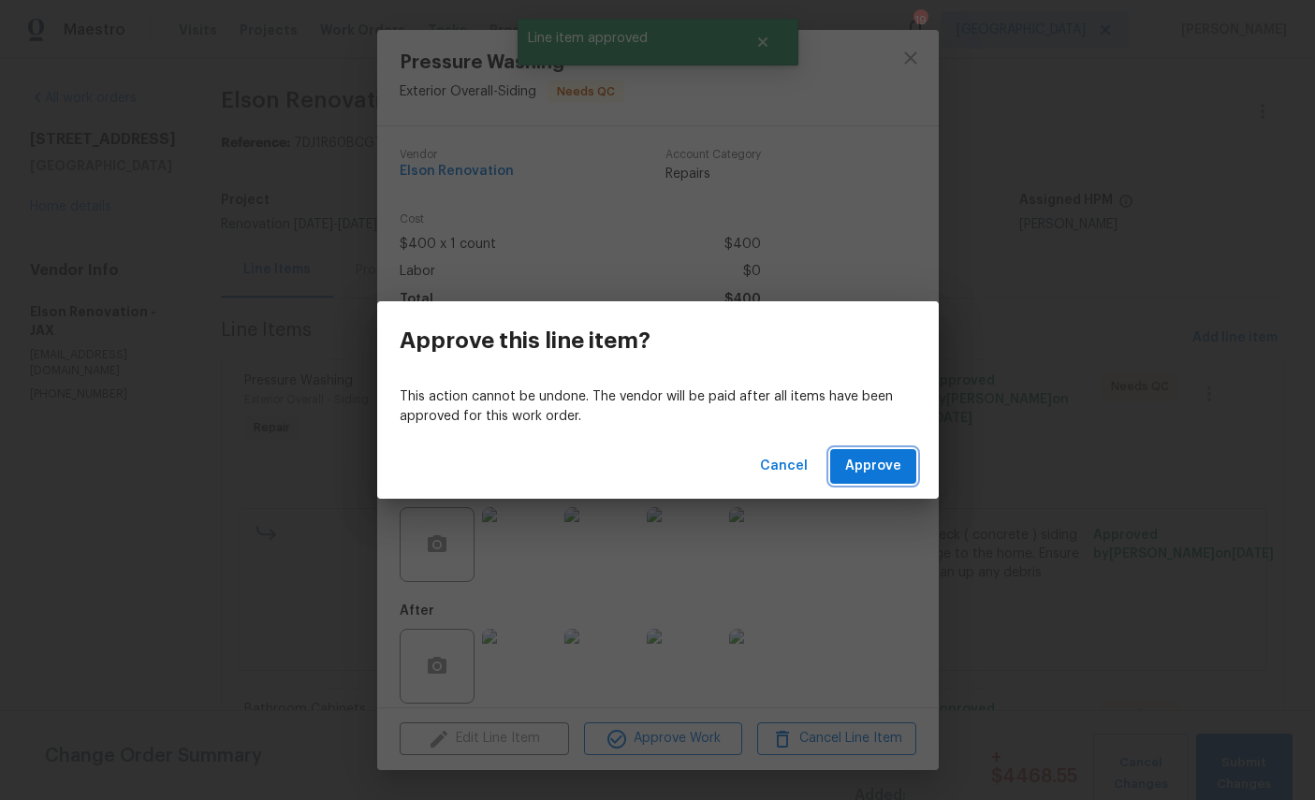
click at [897, 464] on span "Approve" at bounding box center [873, 466] width 56 height 23
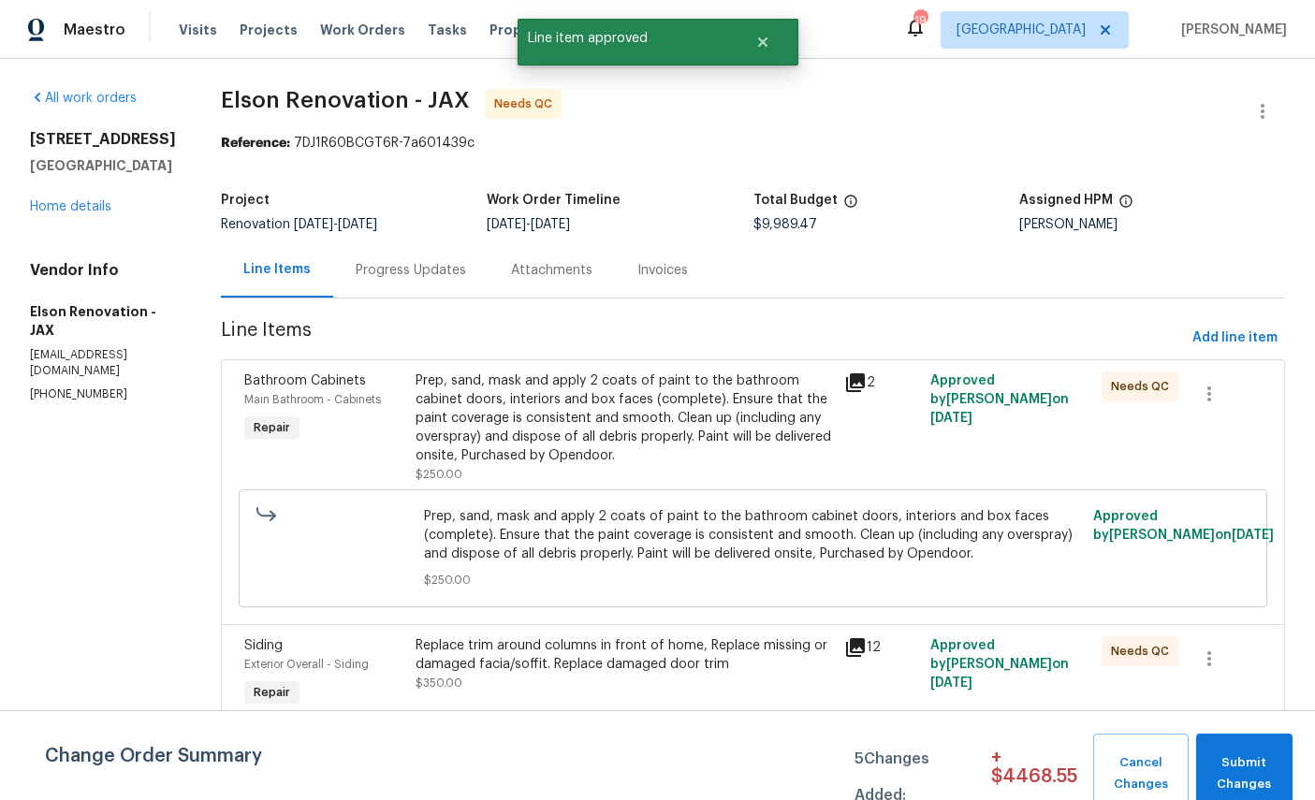
click at [247, 366] on div "Bathroom Cabinets Main Bathroom - Cabinets Repair" at bounding box center [324, 428] width 171 height 124
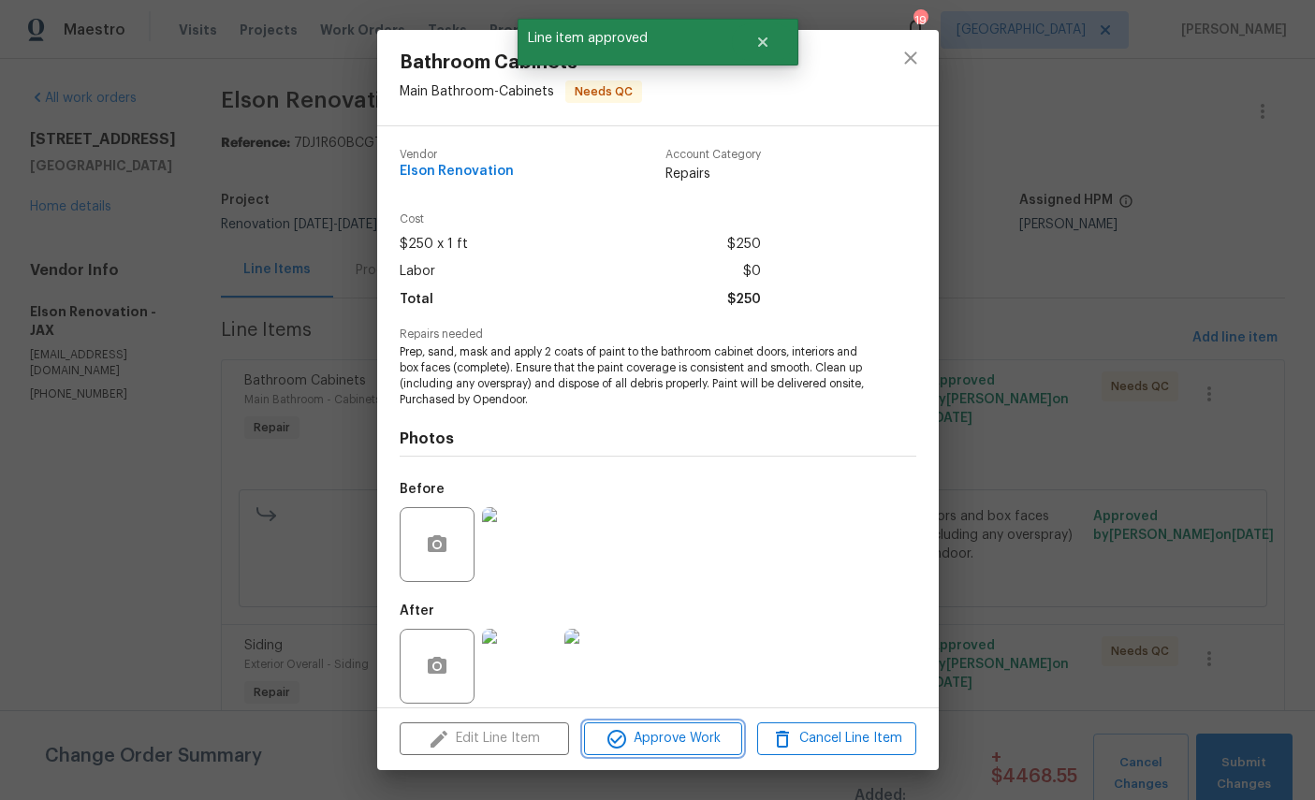
click at [702, 738] on span "Approve Work" at bounding box center [663, 738] width 147 height 23
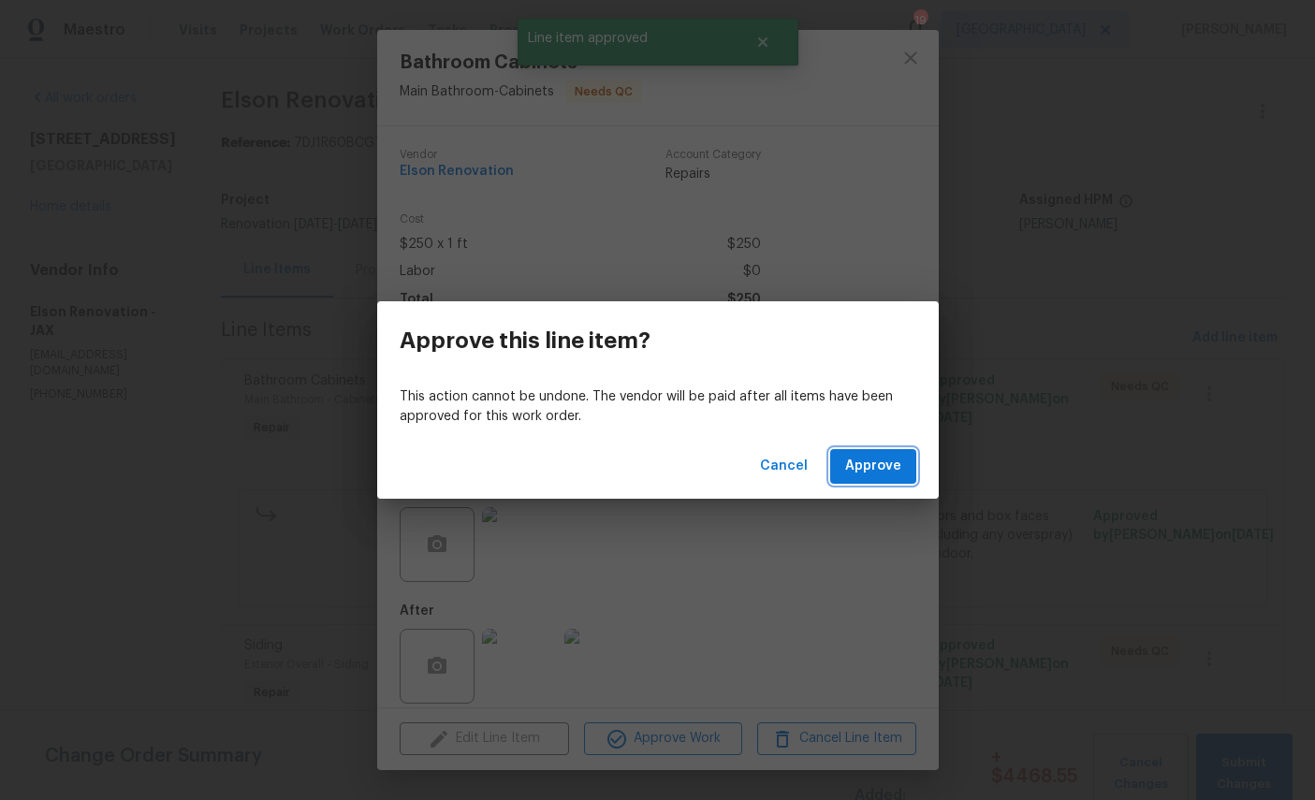
click at [871, 460] on span "Approve" at bounding box center [873, 466] width 56 height 23
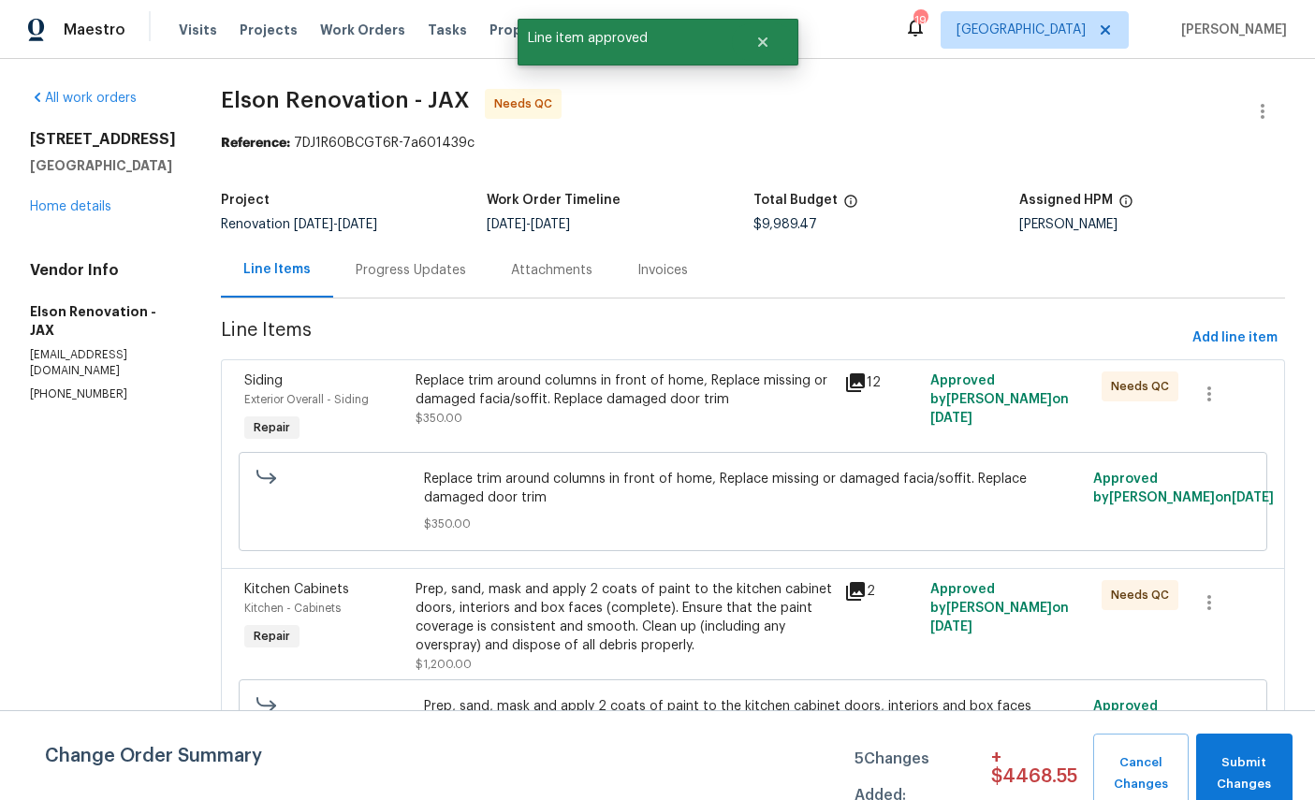
click at [256, 389] on div "Siding" at bounding box center [324, 381] width 160 height 19
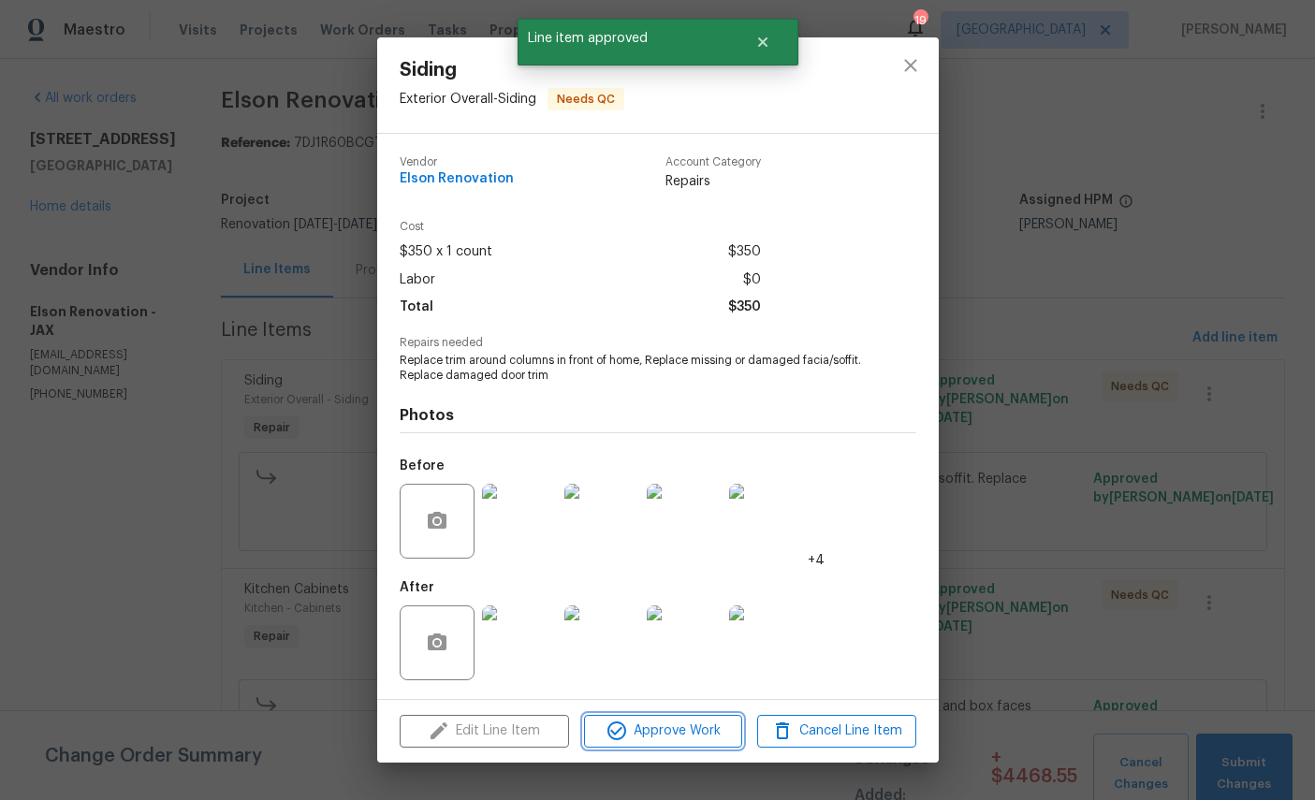
click at [682, 725] on button "Approve Work" at bounding box center [663, 731] width 158 height 33
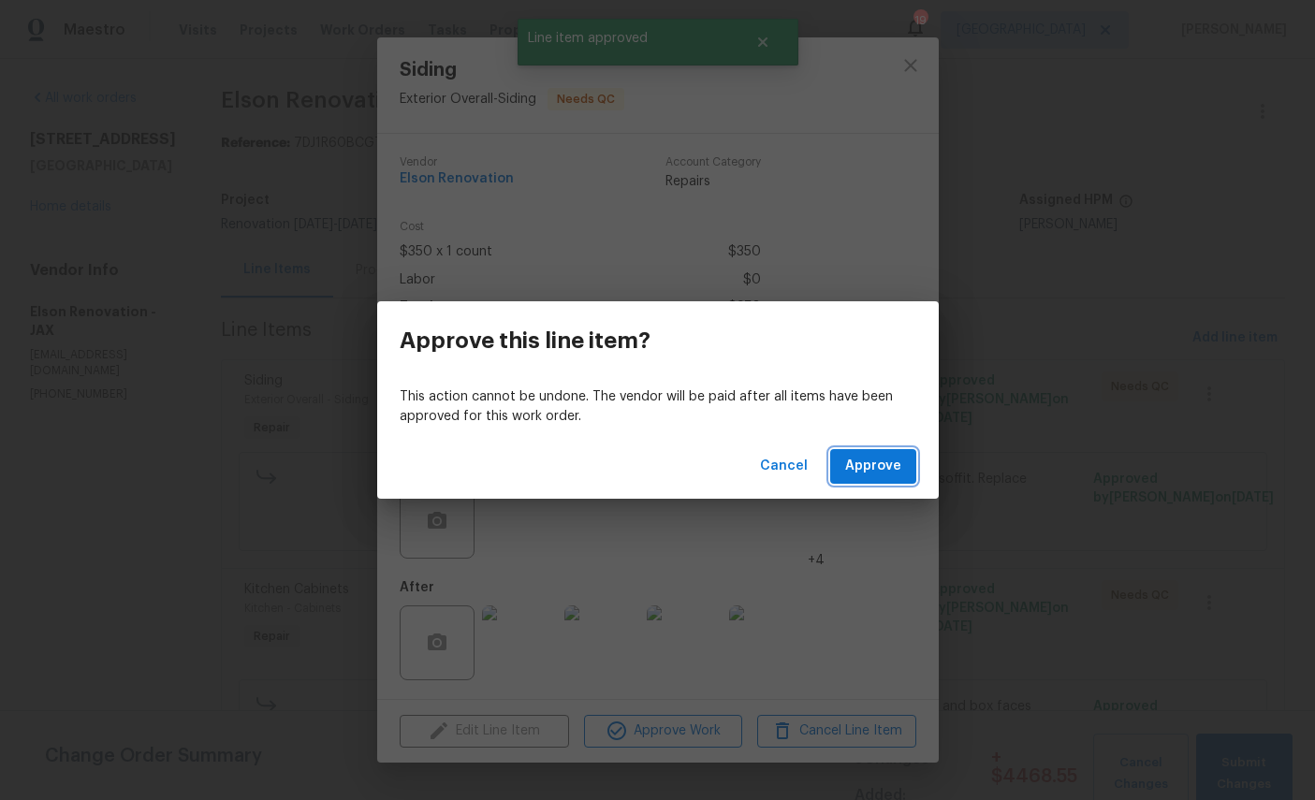
click at [882, 473] on span "Approve" at bounding box center [873, 466] width 56 height 23
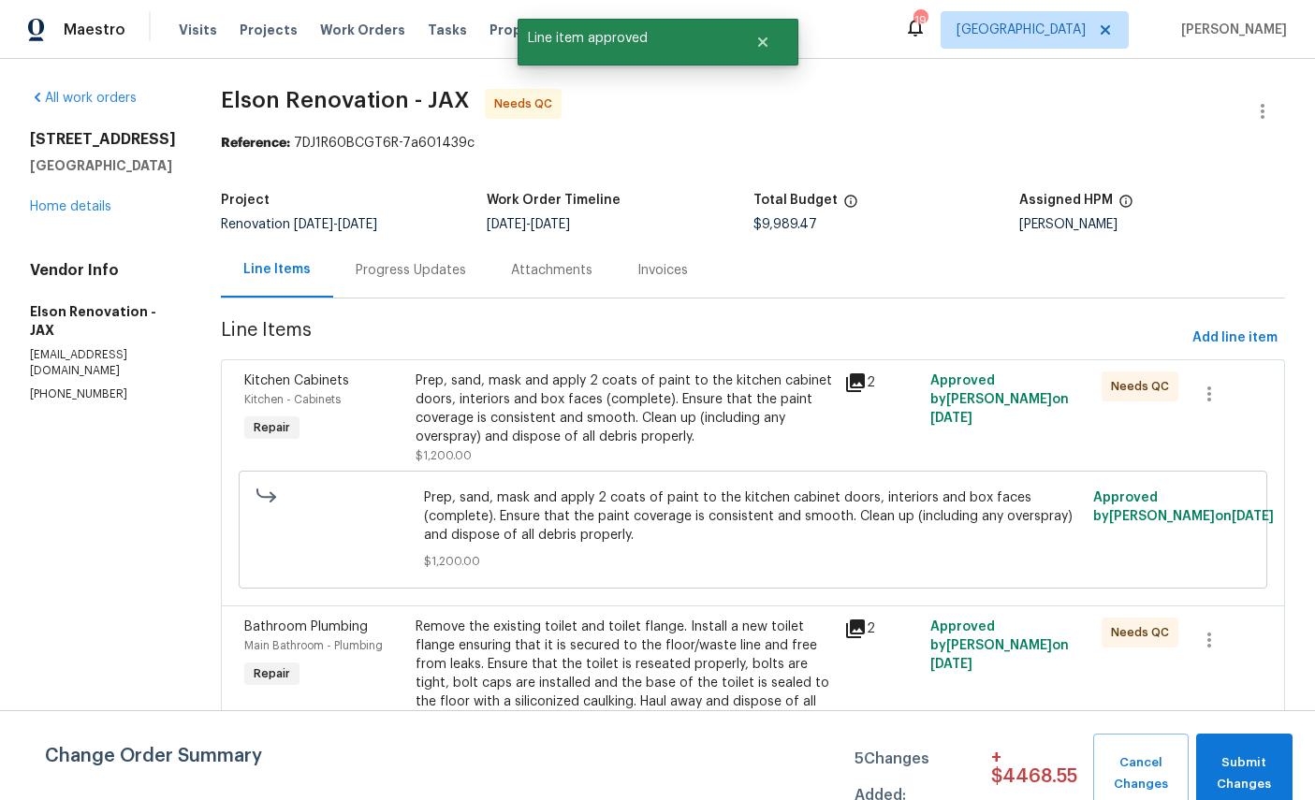
click at [244, 372] on div "Kitchen Cabinets" at bounding box center [324, 381] width 160 height 19
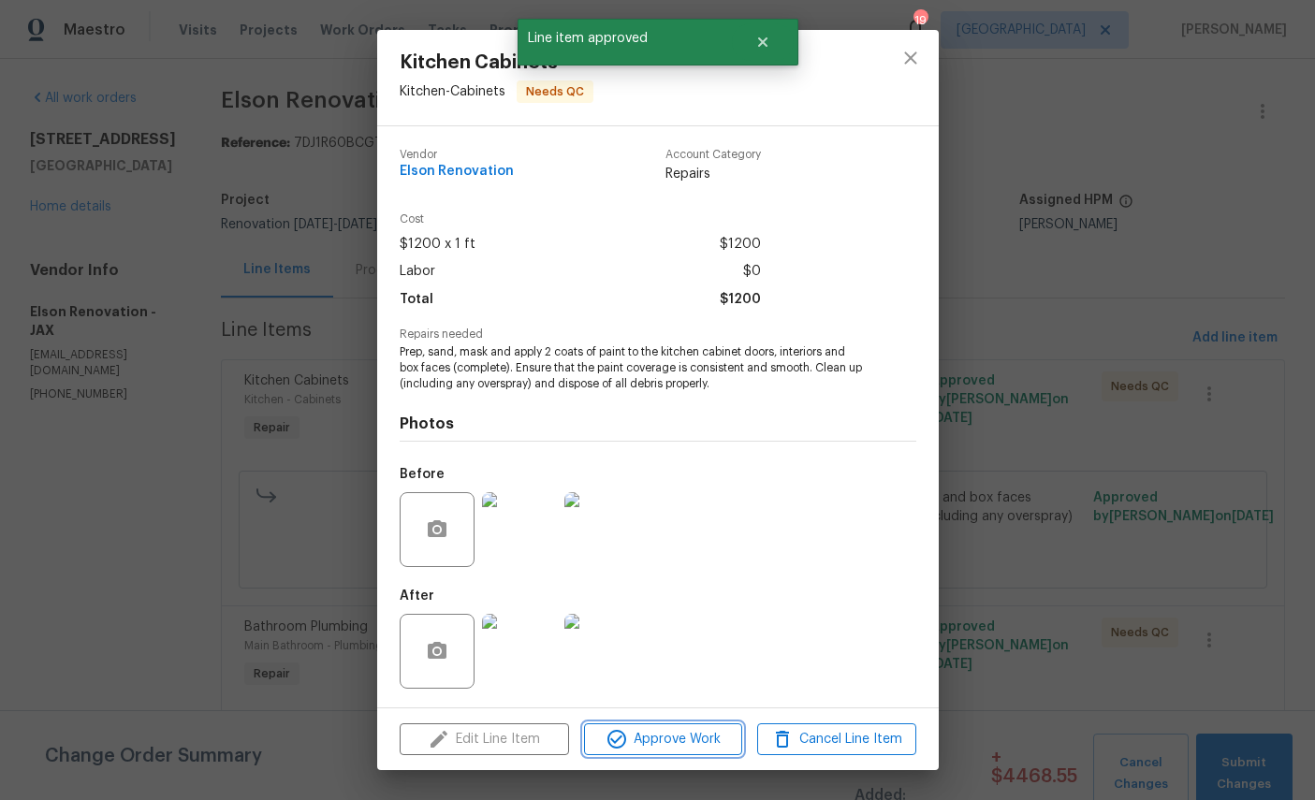
click at [685, 738] on span "Approve Work" at bounding box center [663, 739] width 147 height 23
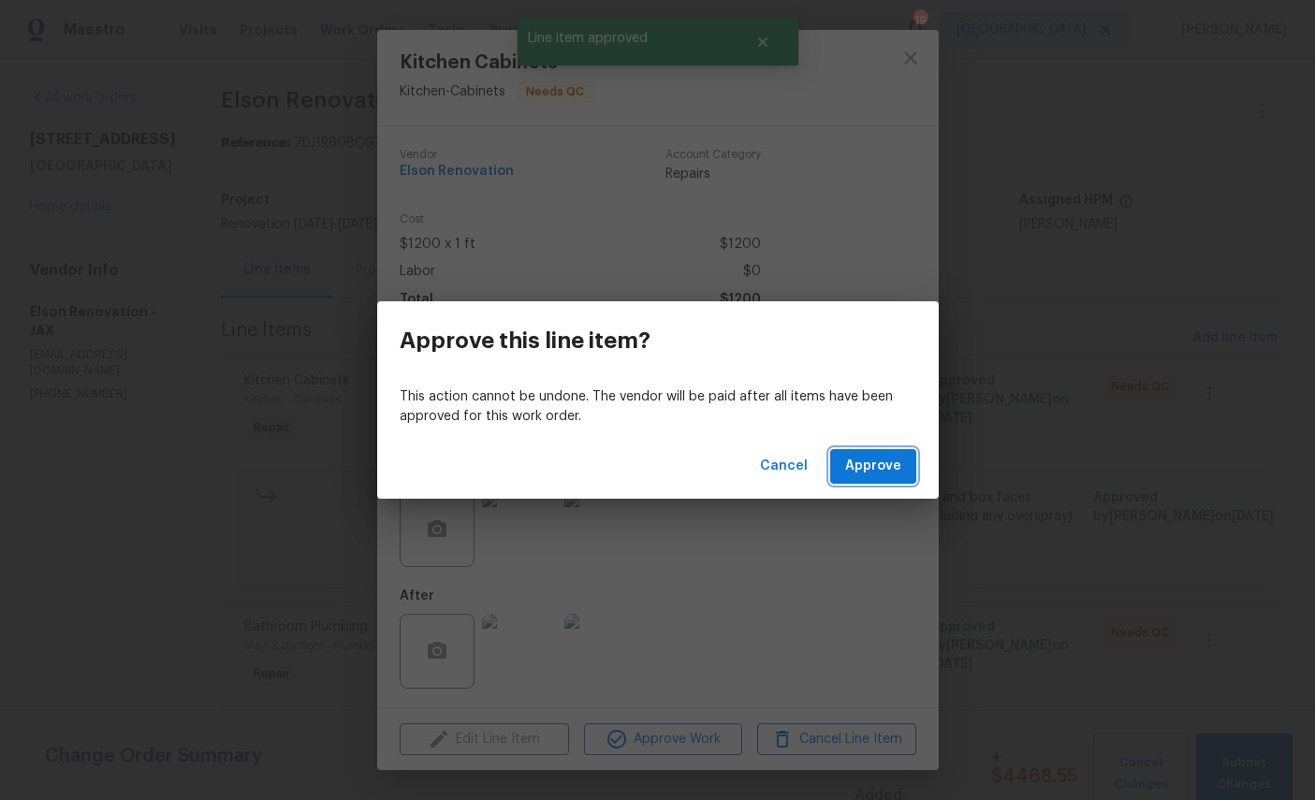
click at [864, 477] on span "Approve" at bounding box center [873, 466] width 56 height 23
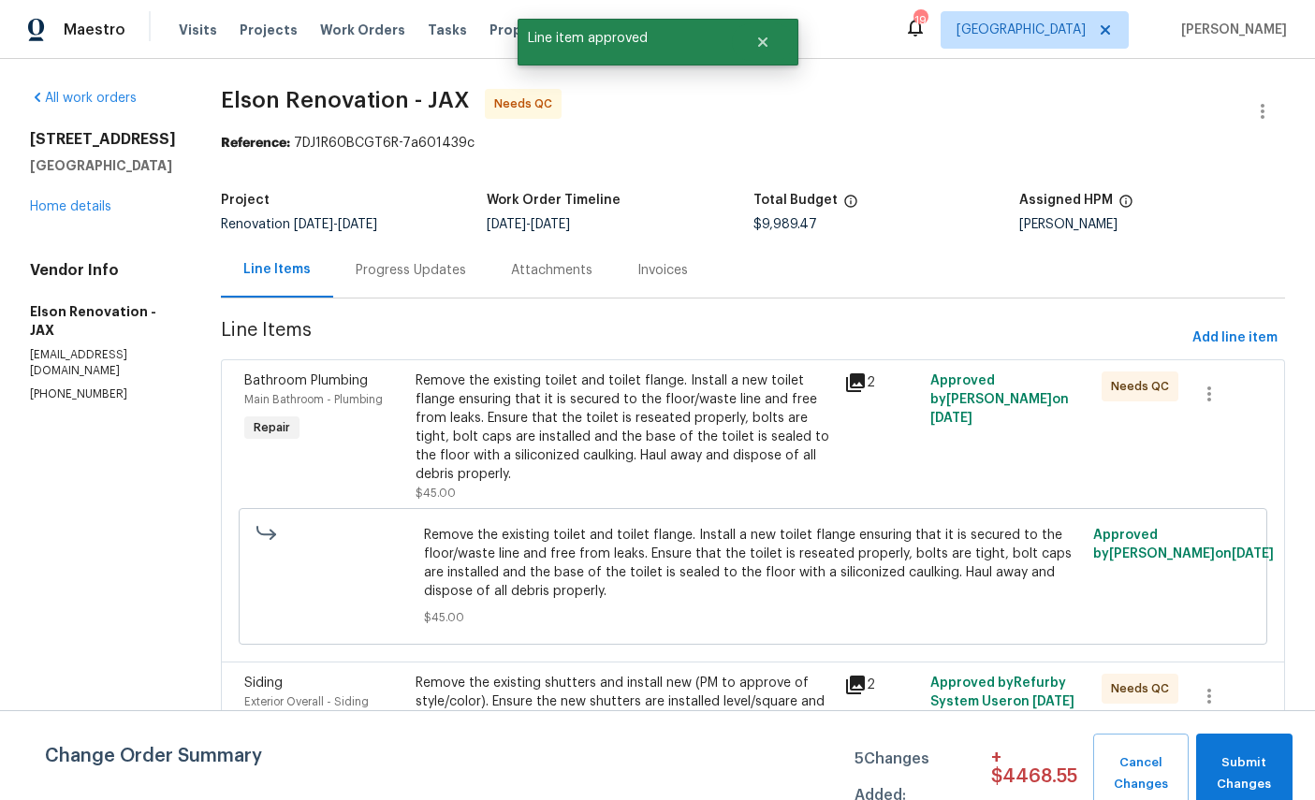
click at [257, 402] on span "Main Bathroom - Plumbing" at bounding box center [313, 399] width 139 height 11
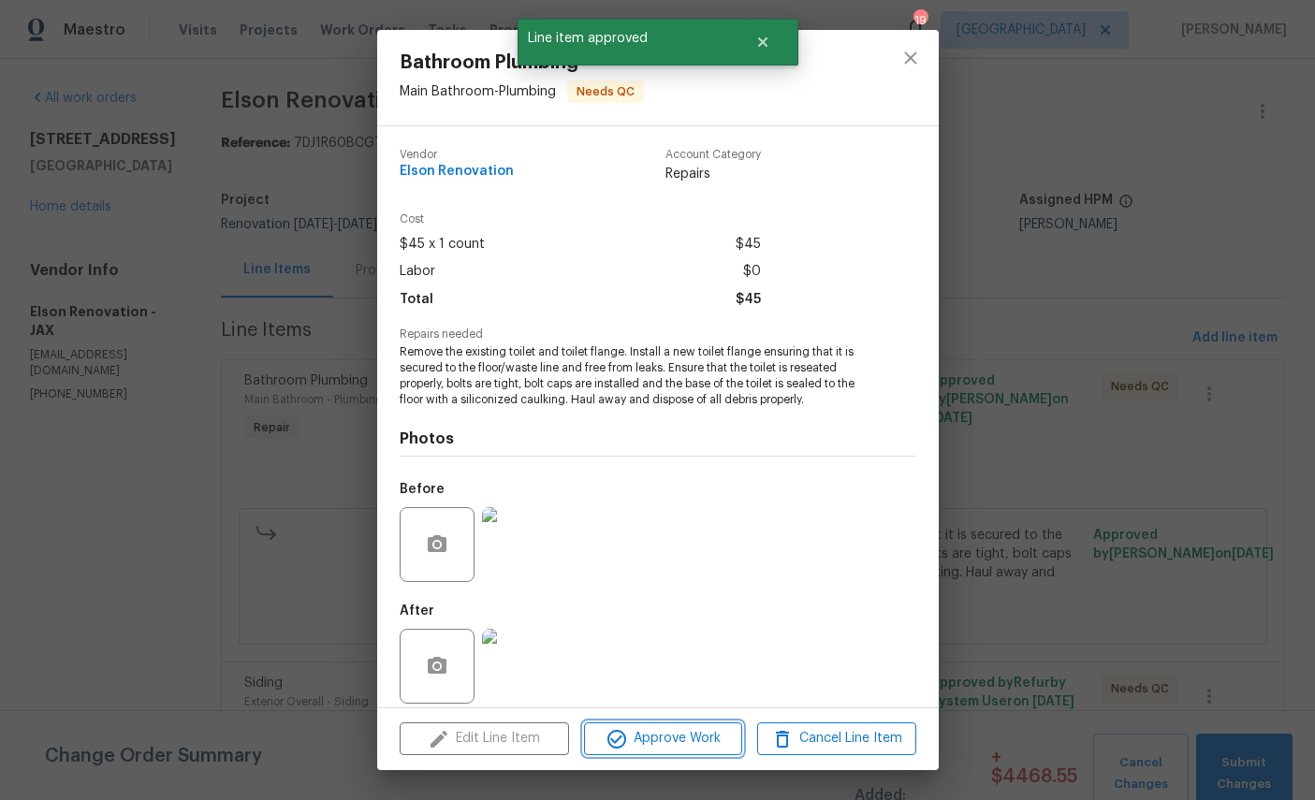
click at [700, 734] on span "Approve Work" at bounding box center [663, 738] width 147 height 23
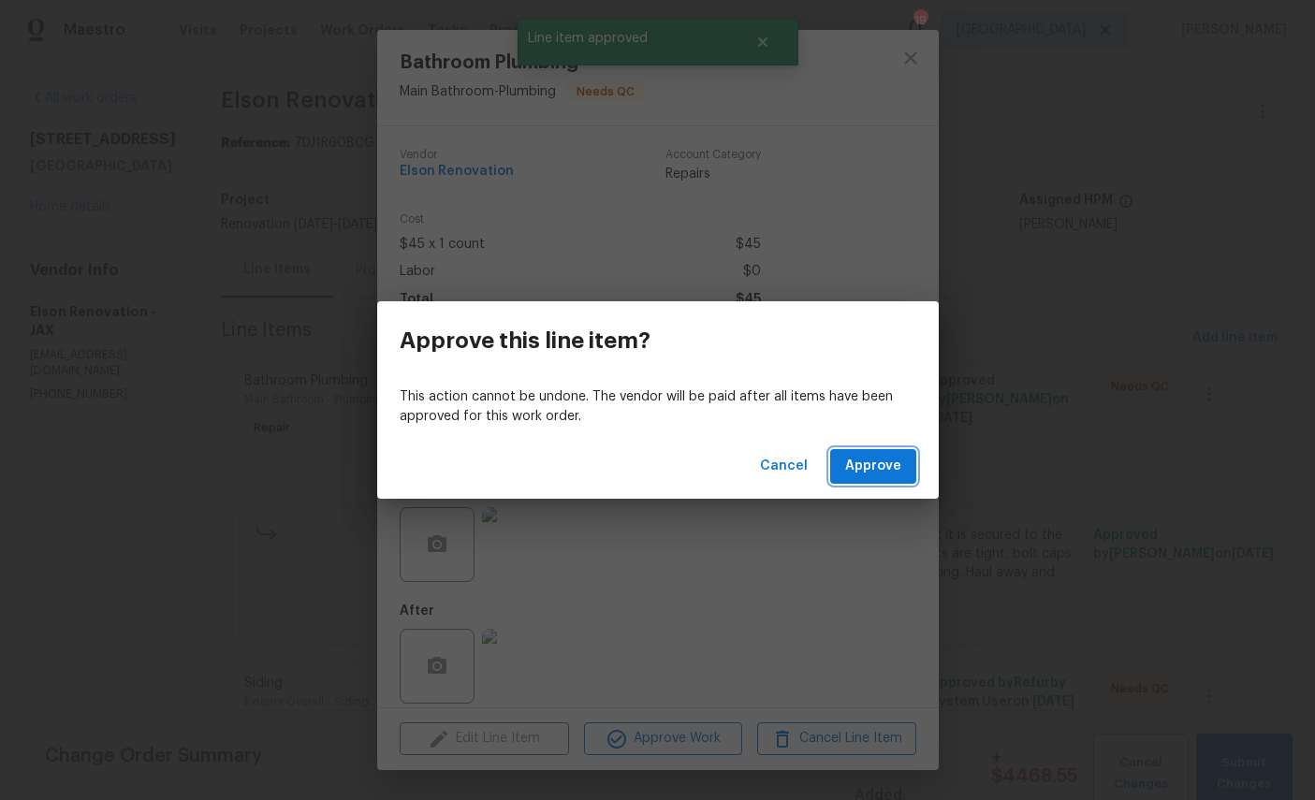
click at [869, 483] on button "Approve" at bounding box center [873, 466] width 86 height 35
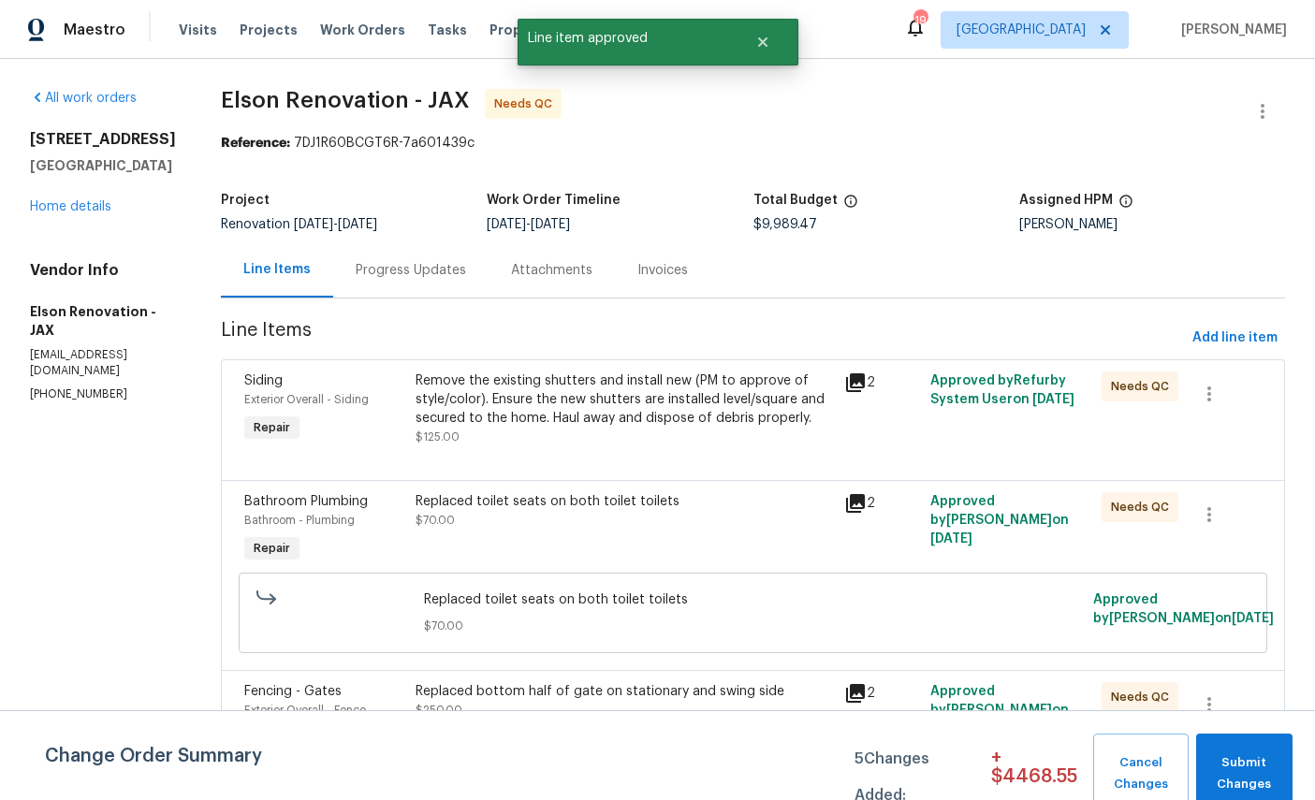
click at [249, 383] on span "Siding" at bounding box center [263, 380] width 38 height 13
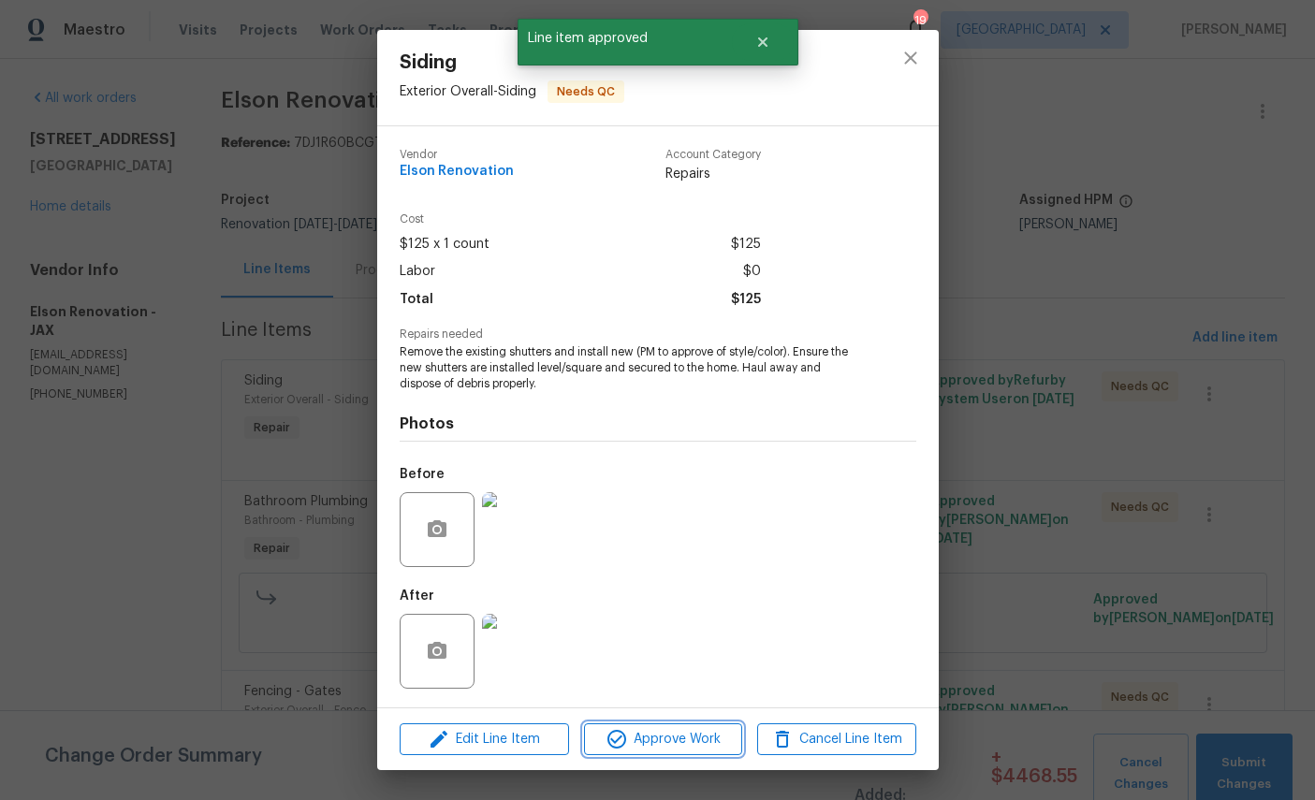
click at [690, 735] on span "Approve Work" at bounding box center [663, 739] width 147 height 23
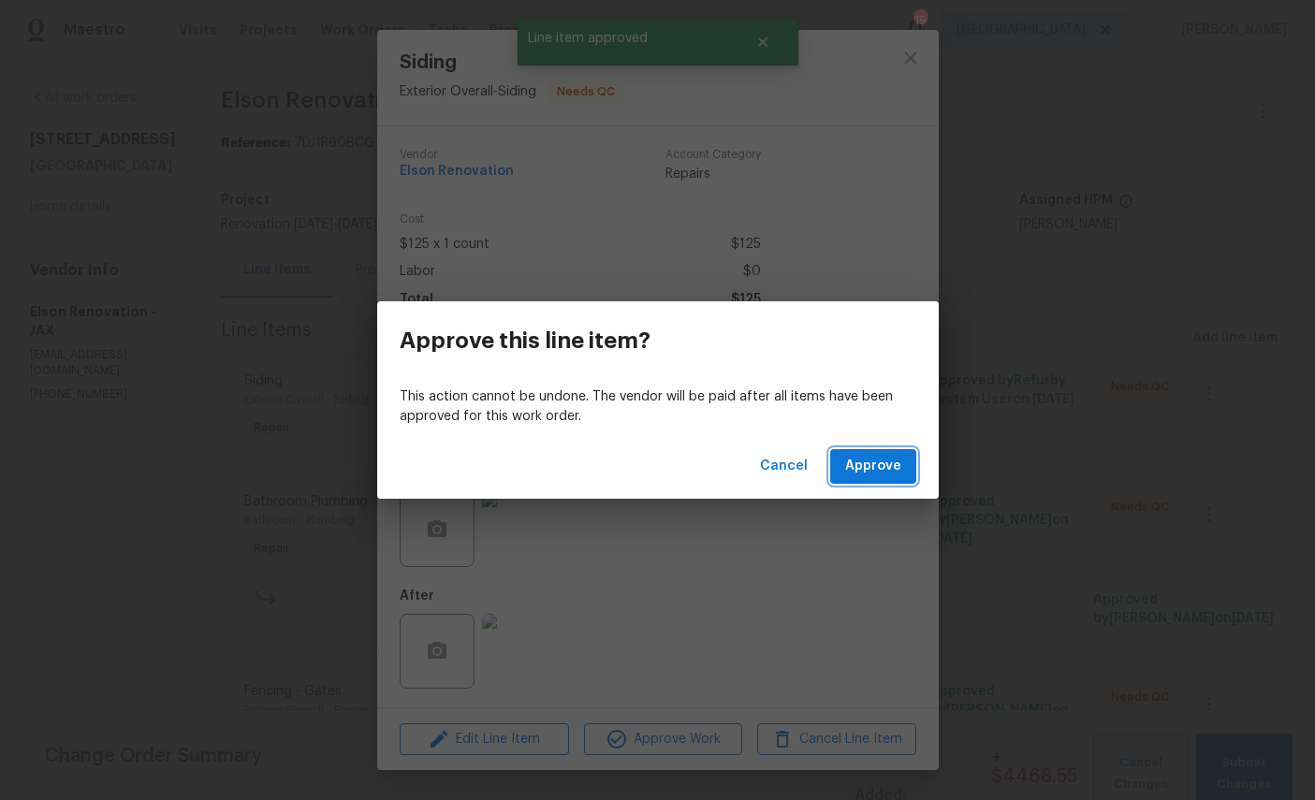
click at [893, 474] on span "Approve" at bounding box center [873, 466] width 56 height 23
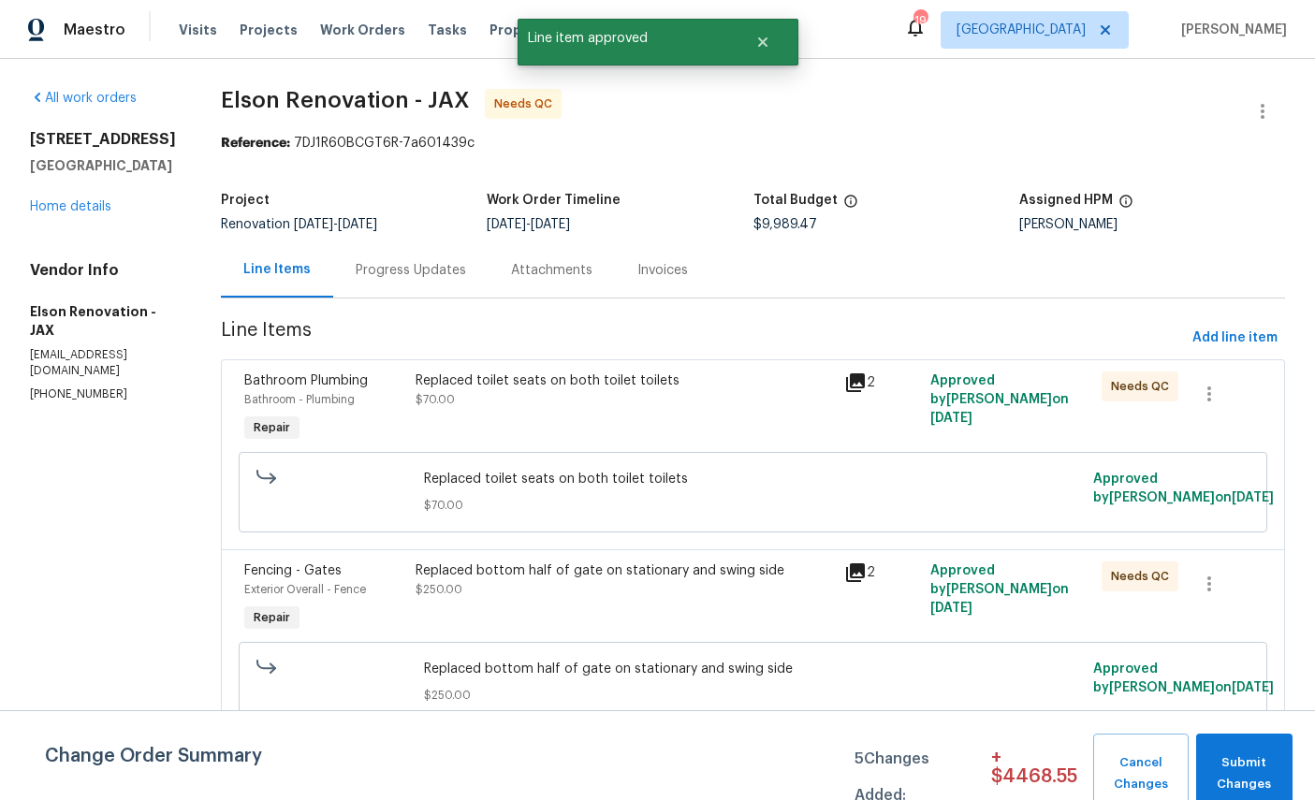
click at [258, 379] on span "Bathroom Plumbing" at bounding box center [306, 380] width 124 height 13
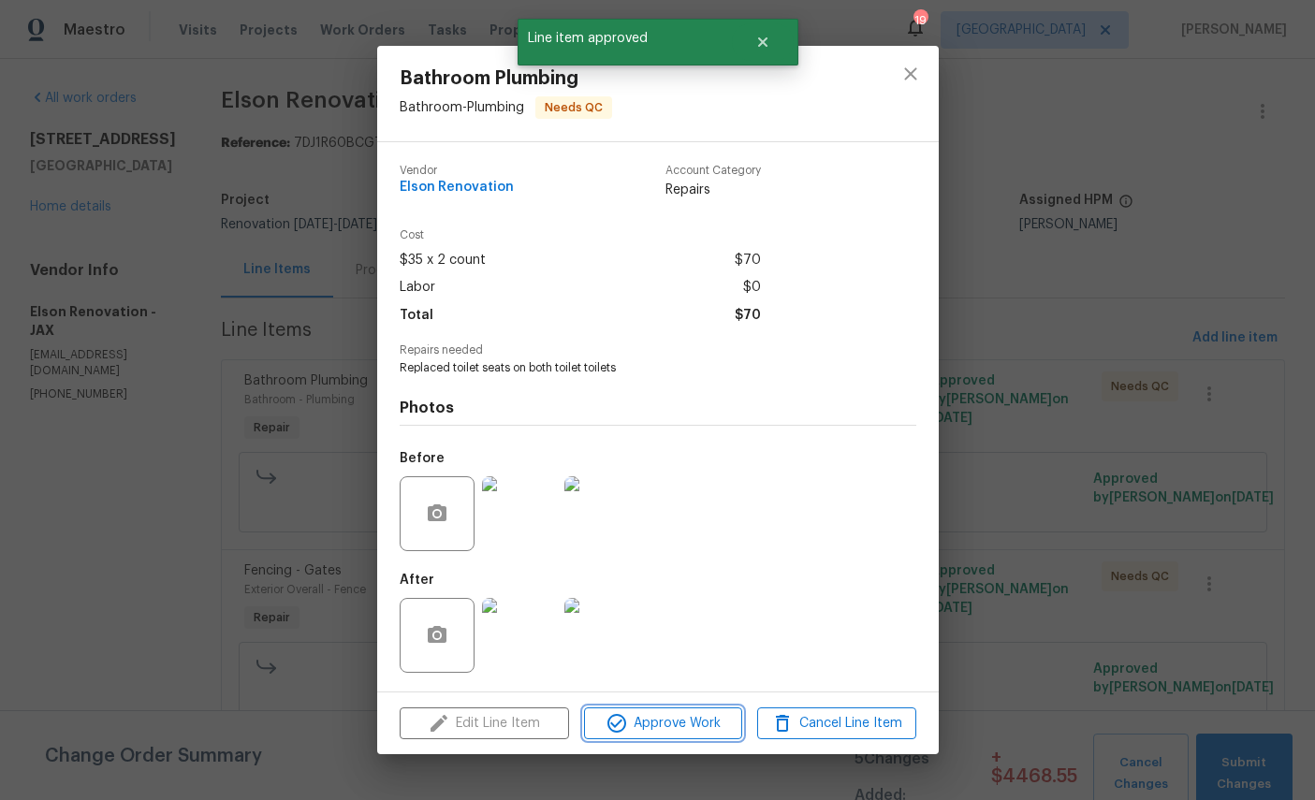
click at [684, 728] on span "Approve Work" at bounding box center [663, 723] width 147 height 23
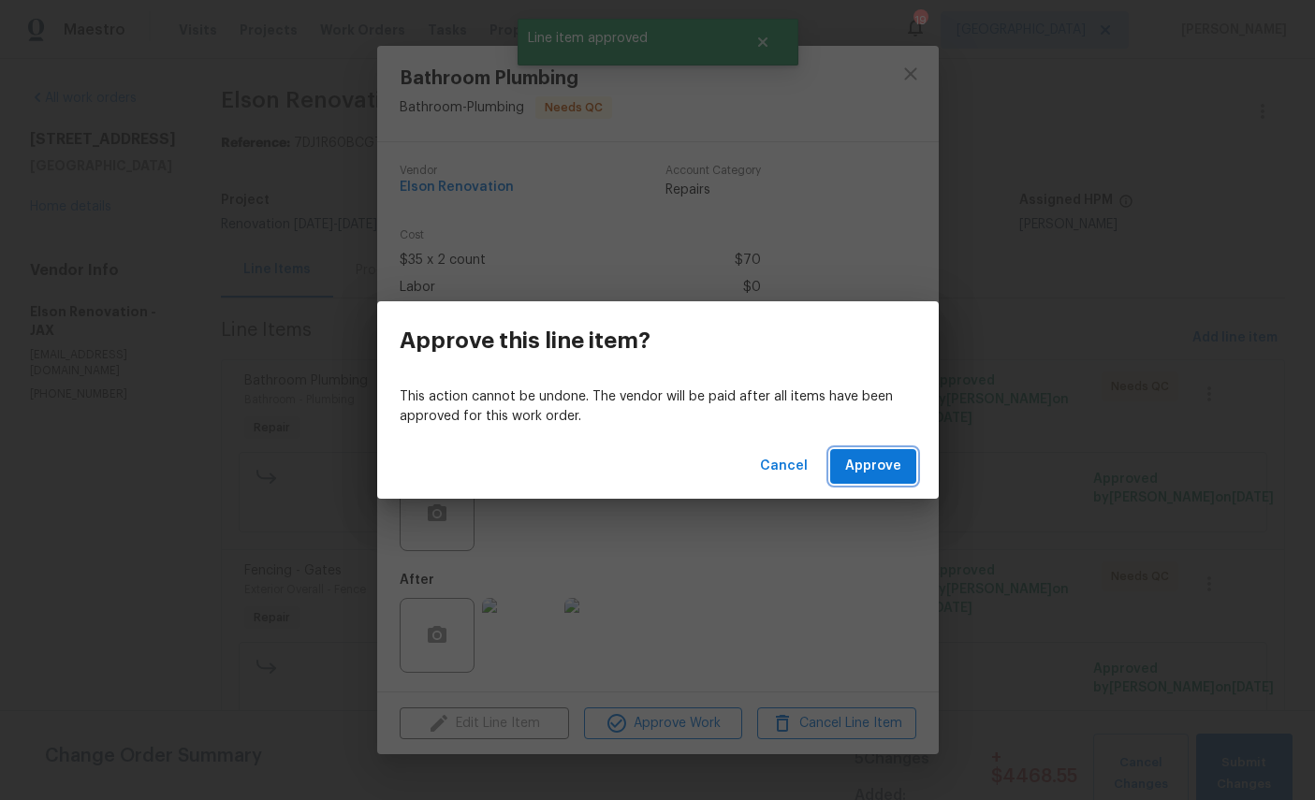
click at [897, 481] on button "Approve" at bounding box center [873, 466] width 86 height 35
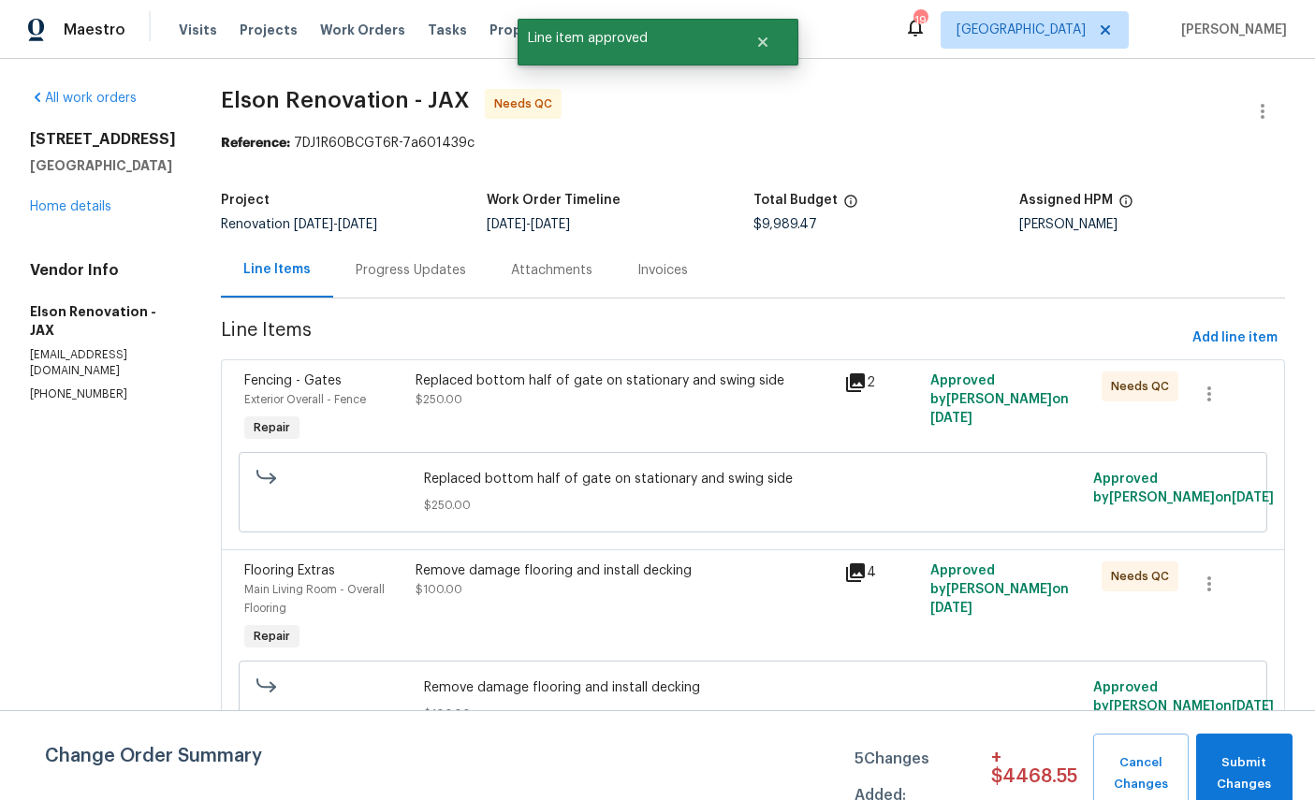
scroll to position [1, 0]
click at [257, 380] on span "Fencing - Gates" at bounding box center [292, 379] width 97 height 13
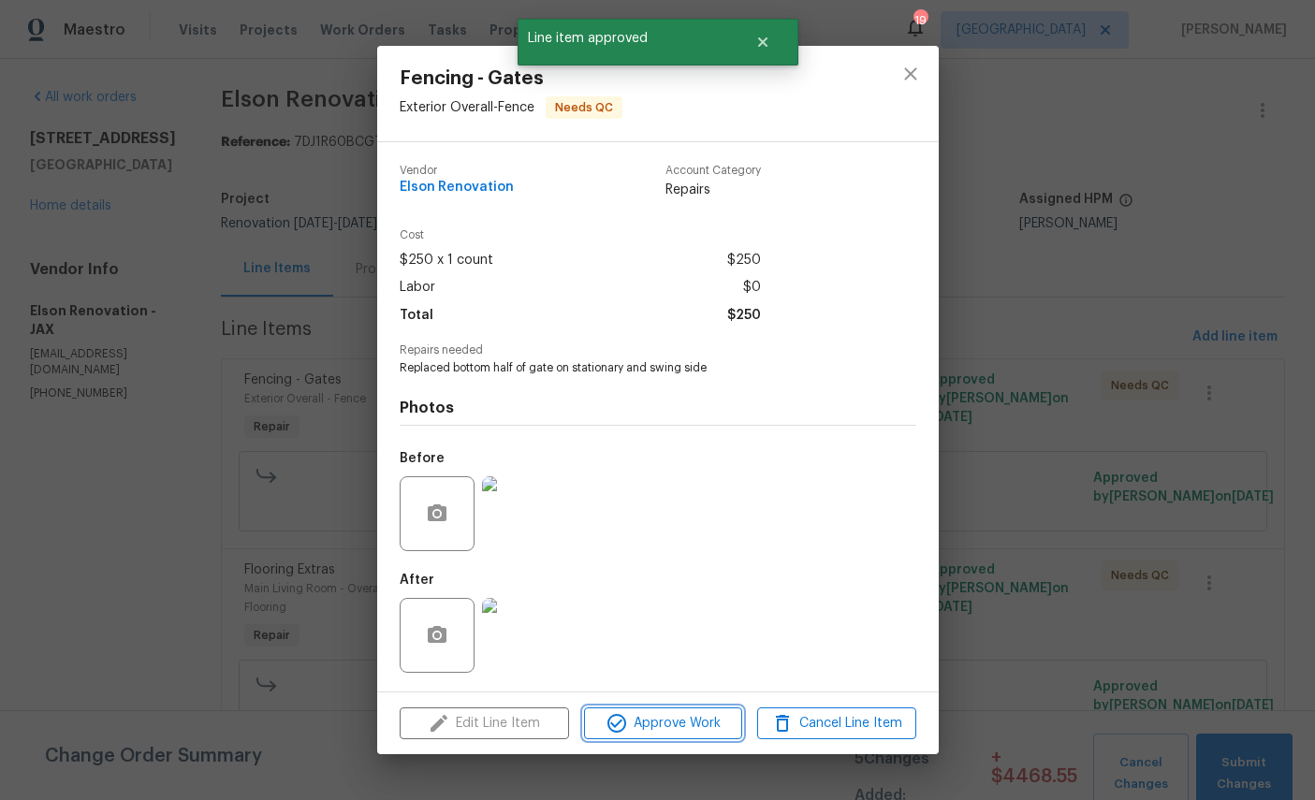
click at [684, 722] on span "Approve Work" at bounding box center [663, 723] width 147 height 23
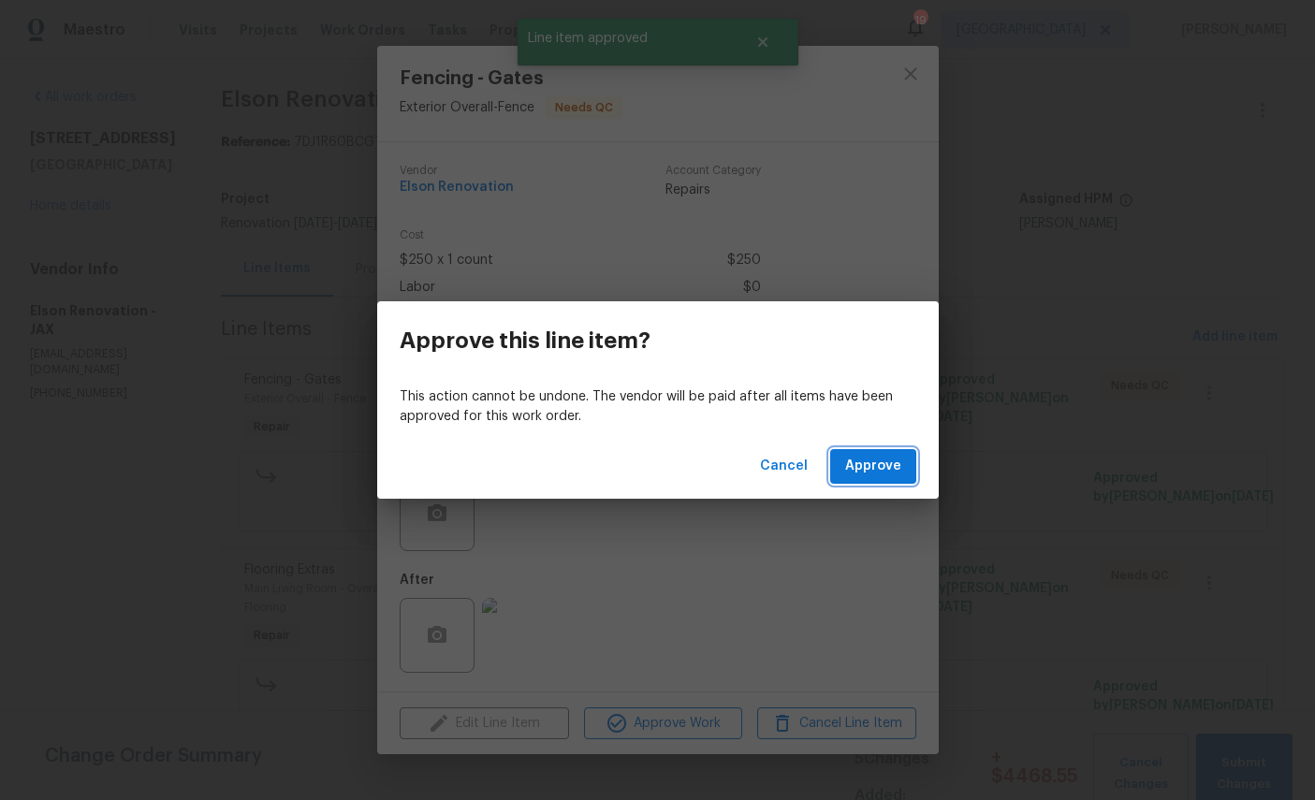
click at [914, 473] on button "Approve" at bounding box center [873, 466] width 86 height 35
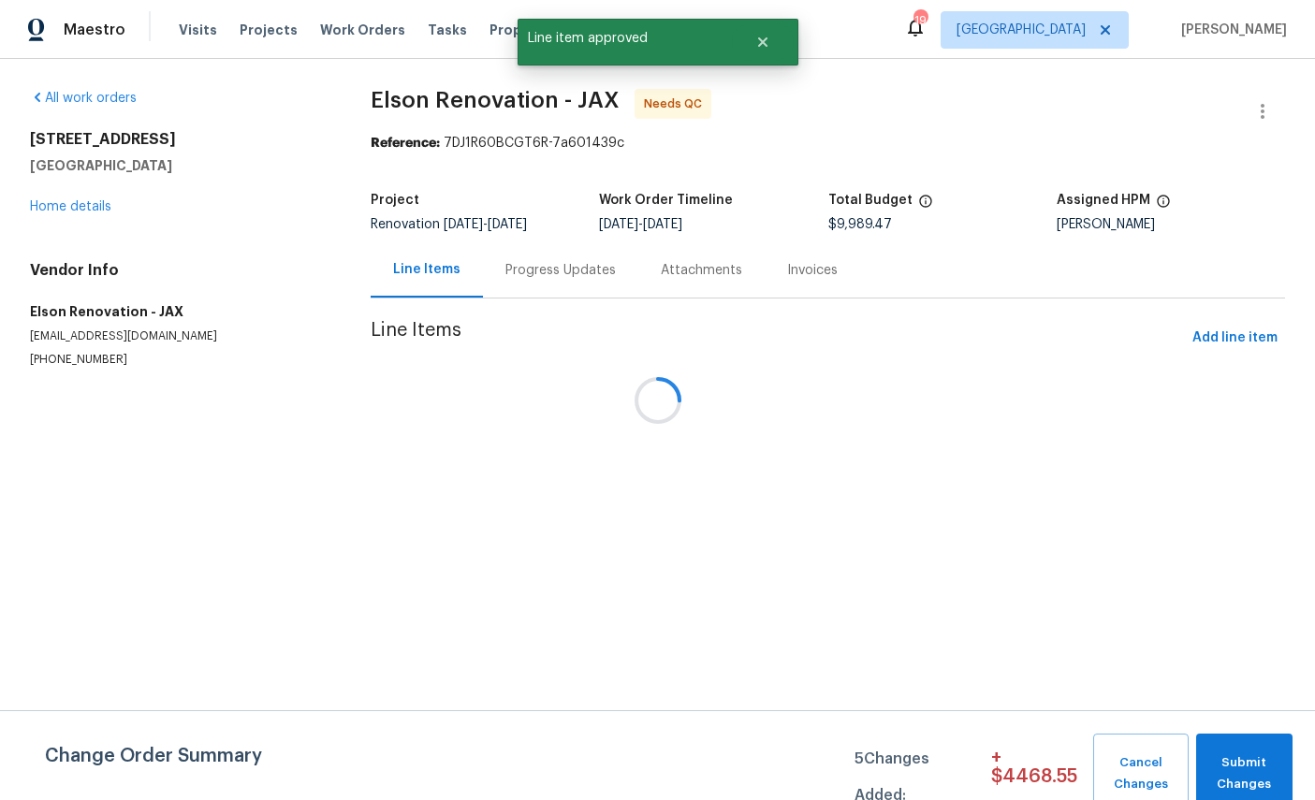
scroll to position [0, 0]
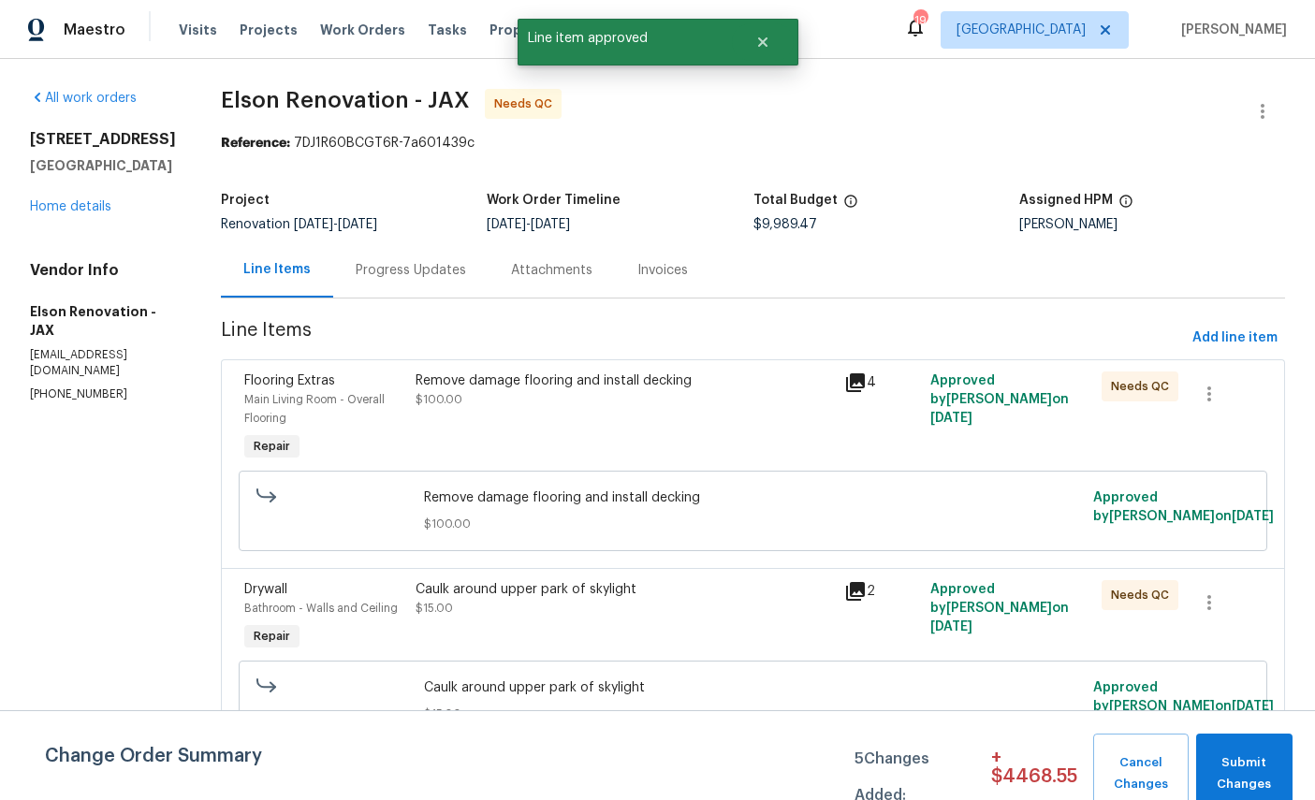
click at [240, 361] on div "Flooring Extras Main Living Room - Overall Flooring Repair Remove damage floori…" at bounding box center [753, 463] width 1064 height 209
click at [273, 398] on span "Main Living Room - Overall Flooring" at bounding box center [314, 409] width 140 height 30
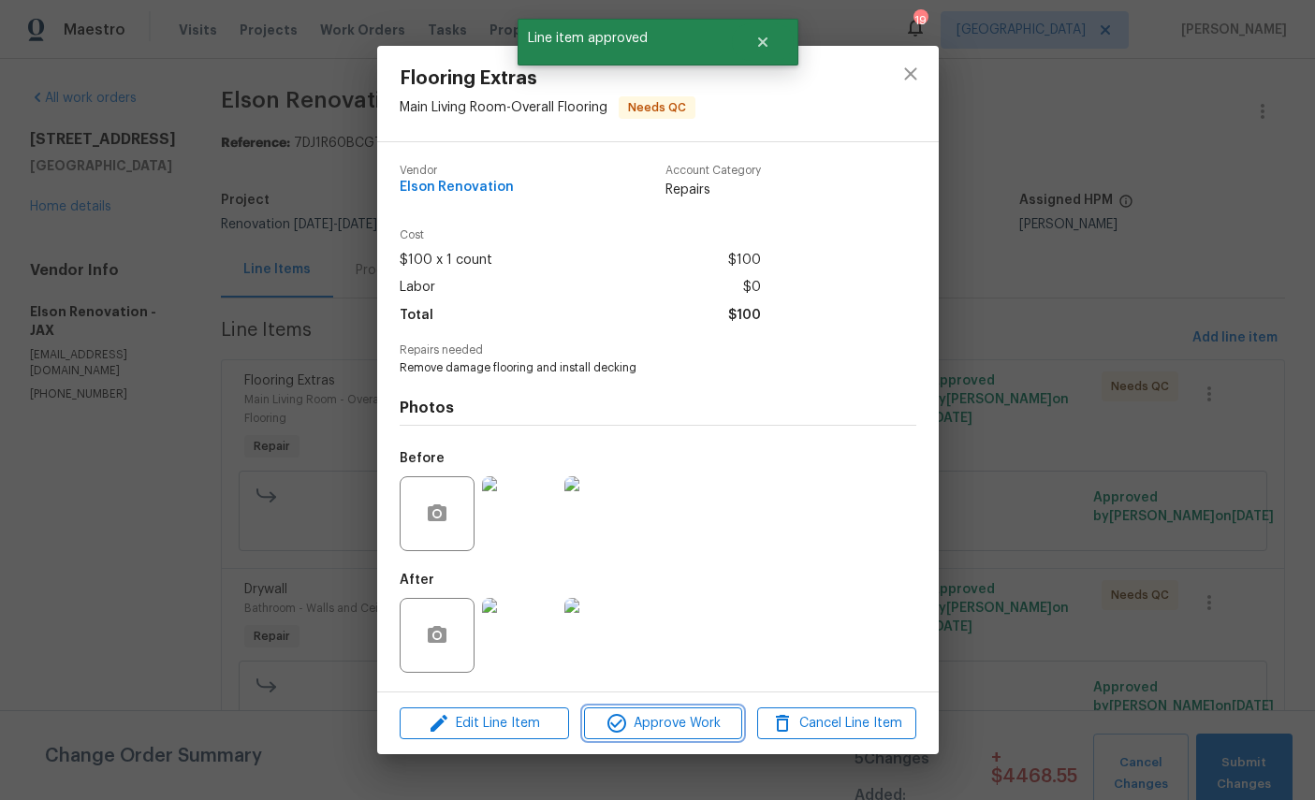
click at [675, 735] on span "Approve Work" at bounding box center [663, 723] width 147 height 23
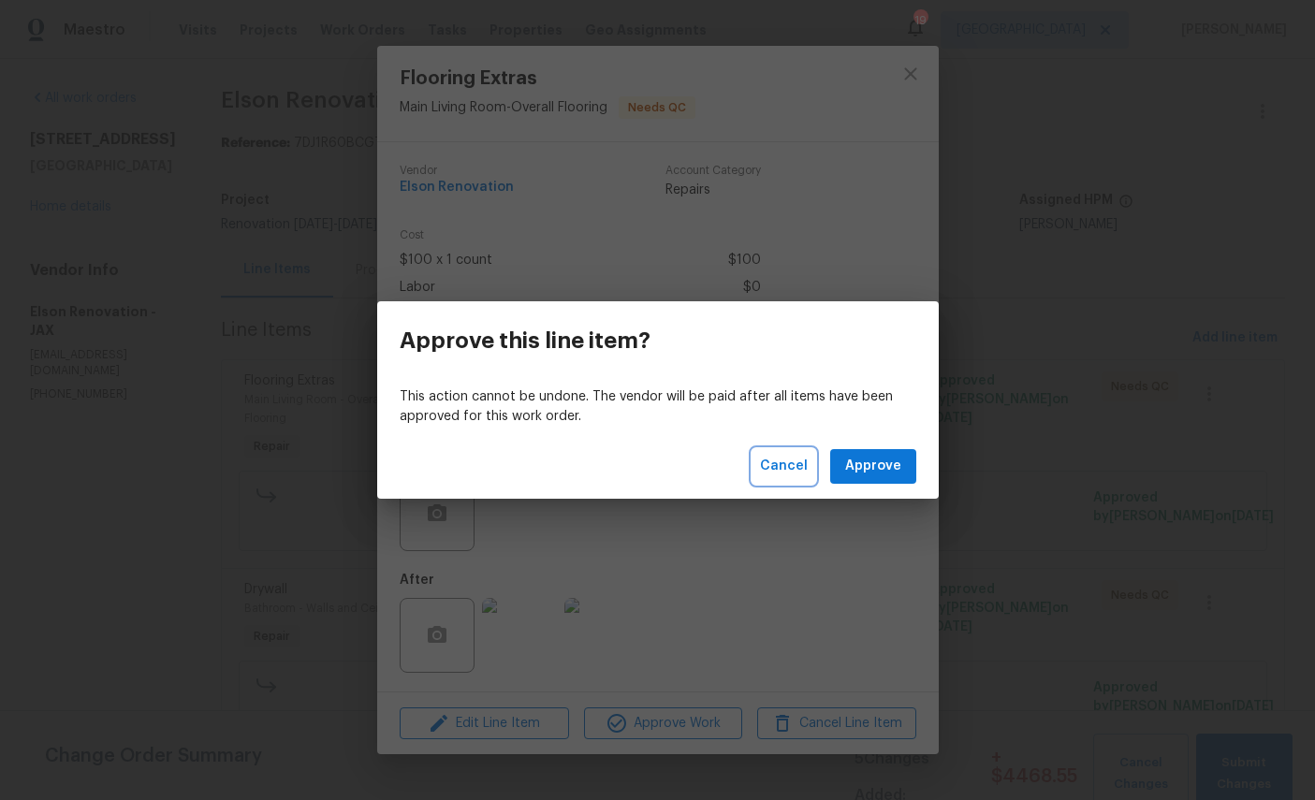
click at [787, 474] on span "Cancel" at bounding box center [784, 466] width 48 height 23
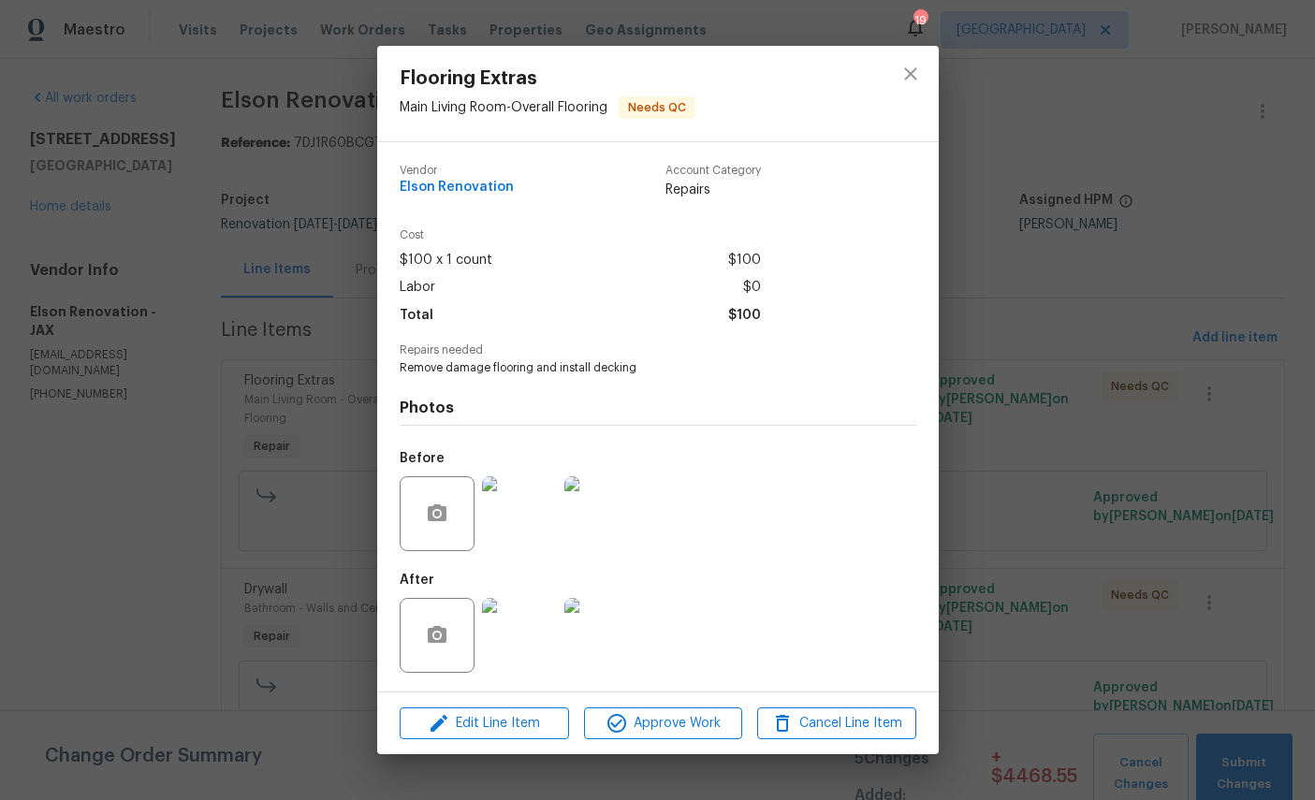
click at [621, 644] on img at bounding box center [601, 635] width 75 height 75
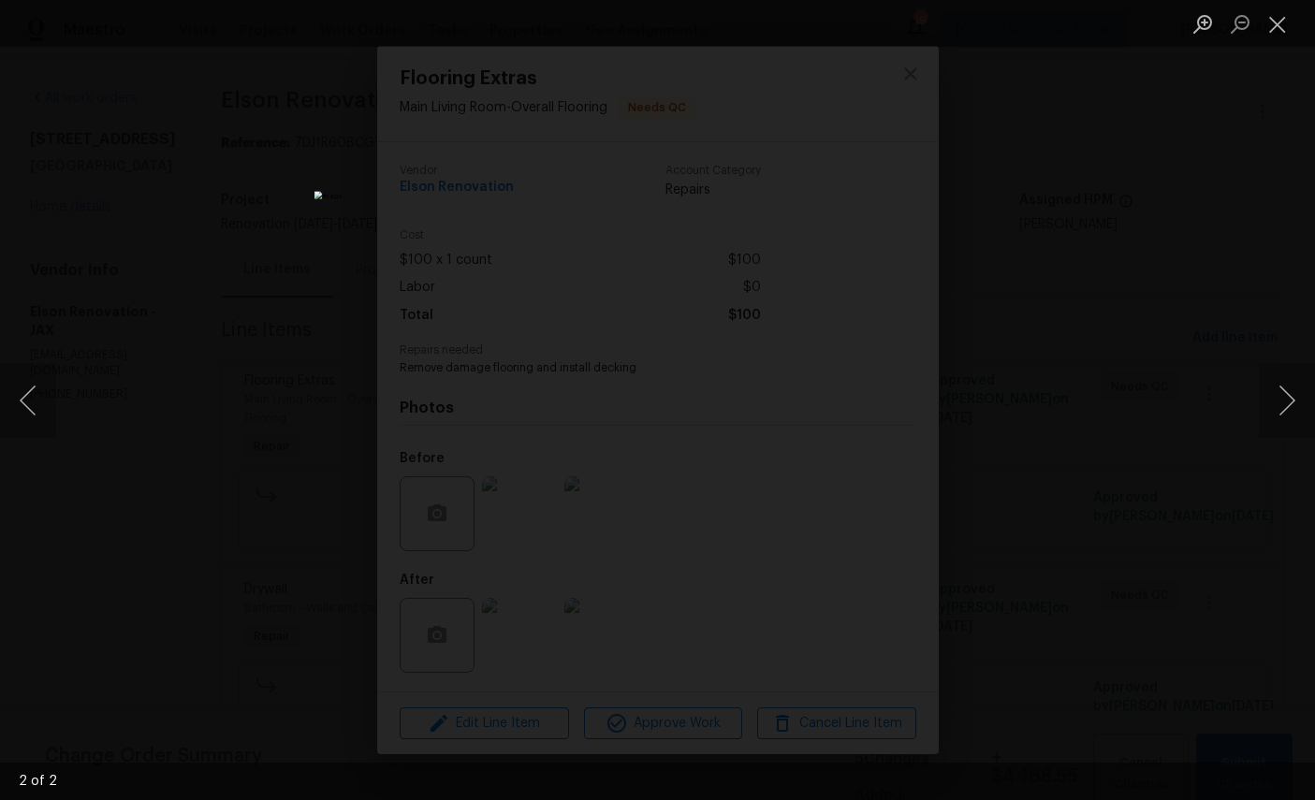
click at [1274, 15] on button "Close lightbox" at bounding box center [1277, 23] width 37 height 33
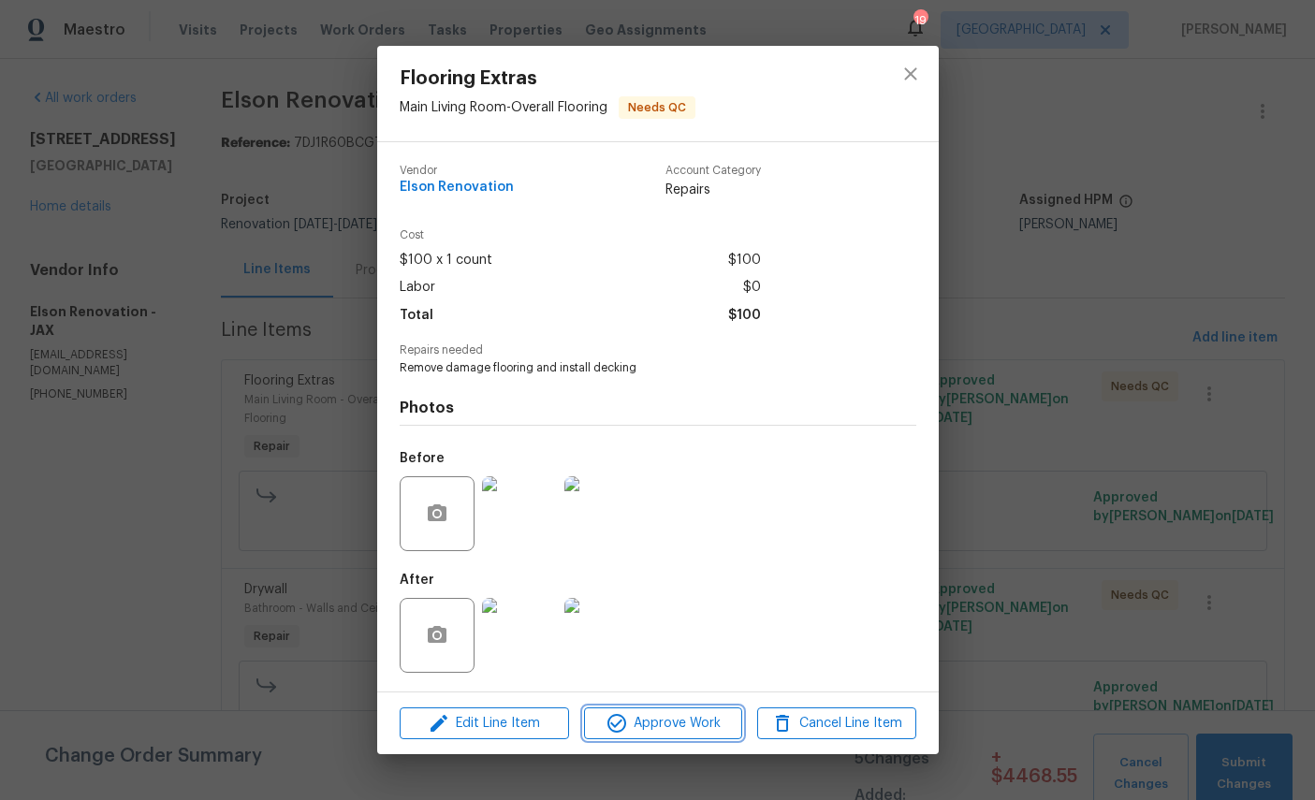
click at [688, 716] on button "Approve Work" at bounding box center [663, 724] width 158 height 33
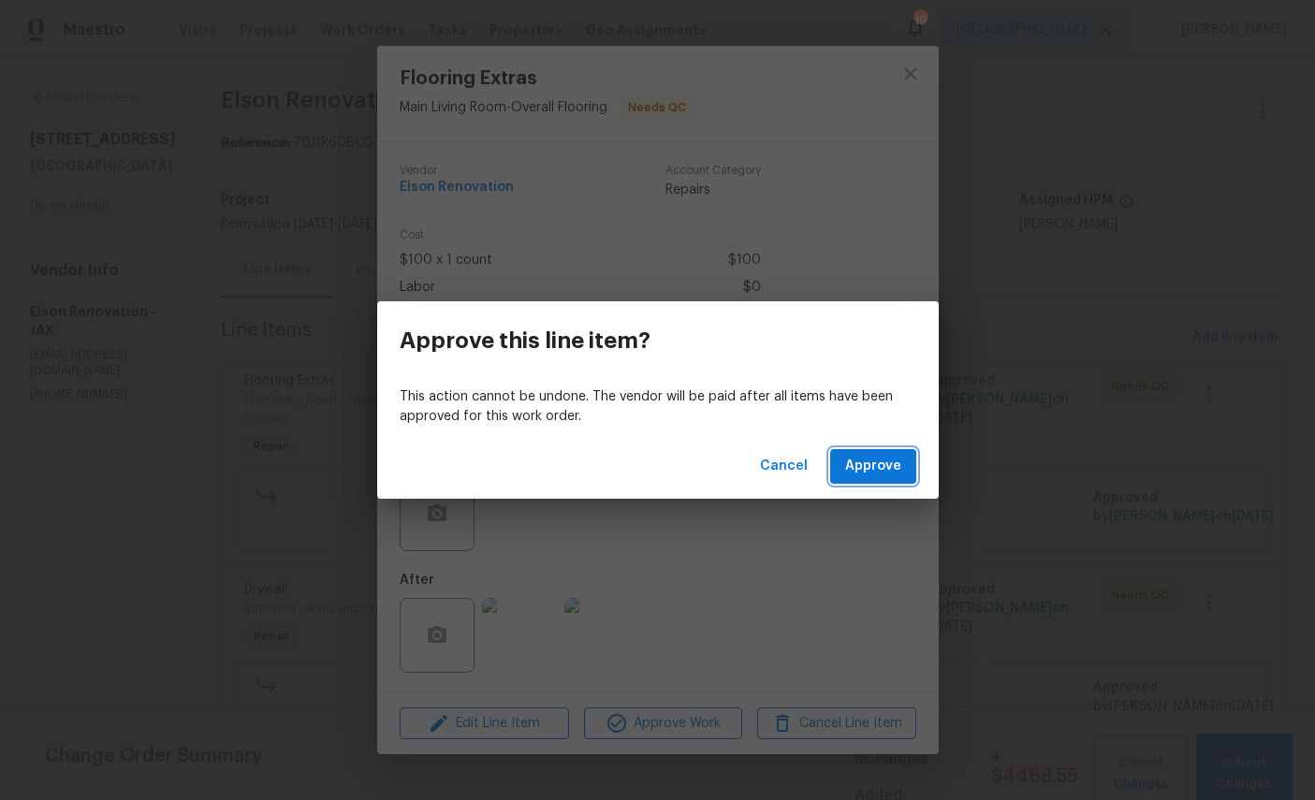
click at [872, 472] on span "Approve" at bounding box center [873, 466] width 56 height 23
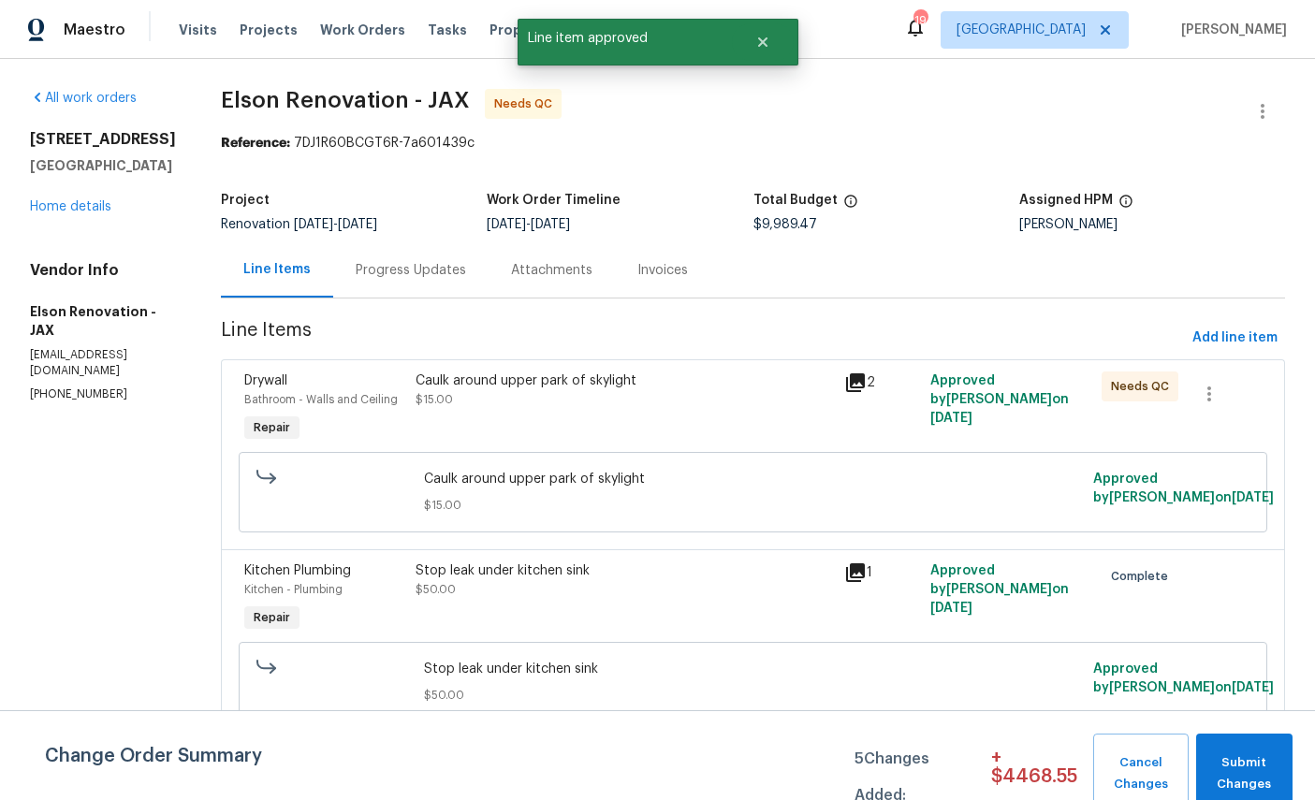
click at [244, 385] on span "Drywall" at bounding box center [265, 380] width 43 height 13
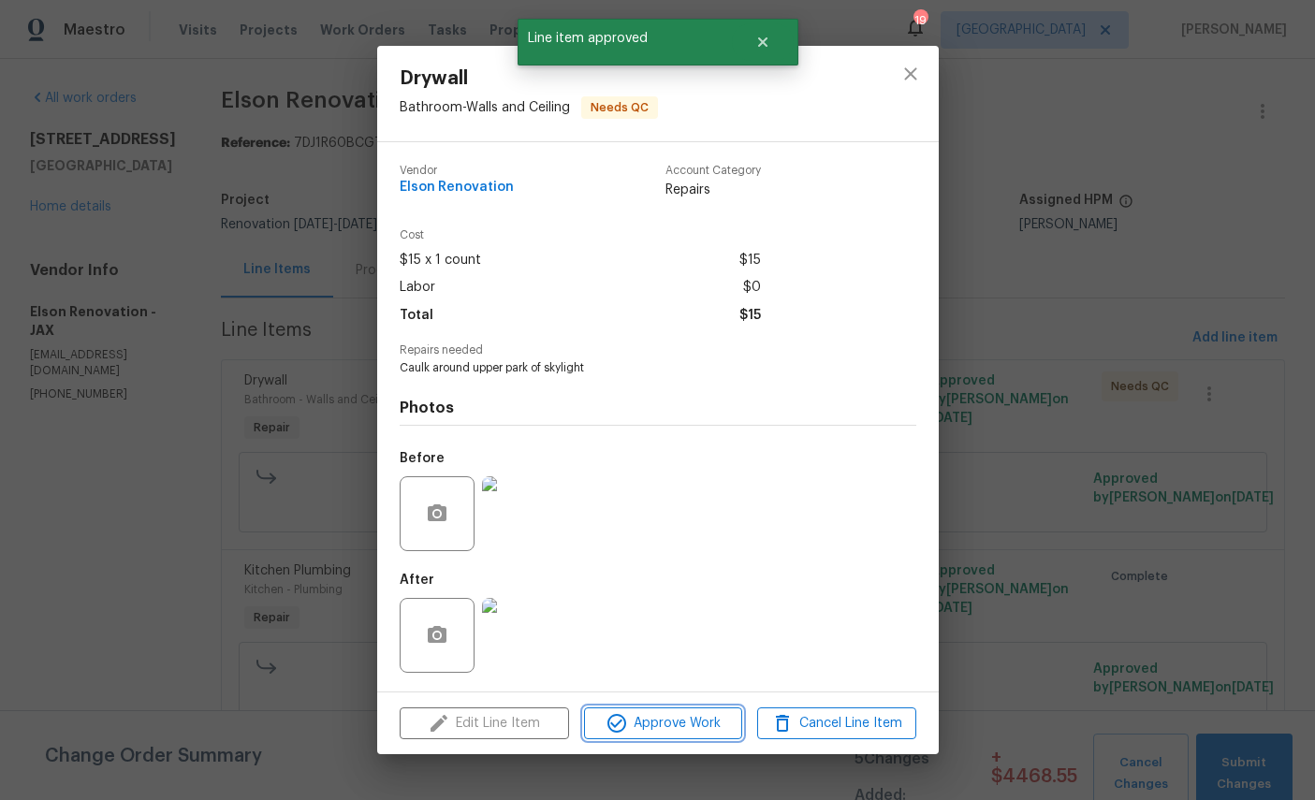
click at [683, 732] on span "Approve Work" at bounding box center [663, 723] width 147 height 23
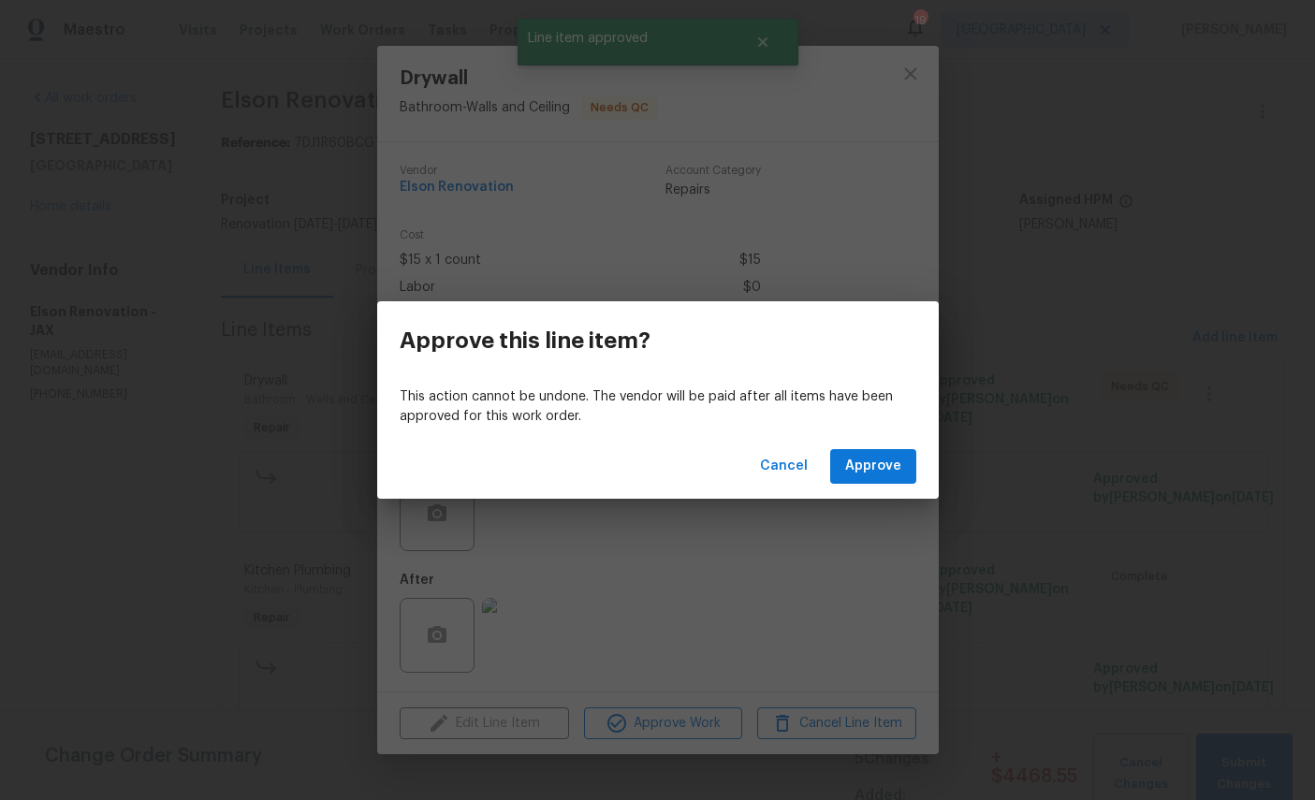
click at [890, 444] on div "Cancel Approve" at bounding box center [658, 466] width 562 height 65
click at [883, 481] on button "Approve" at bounding box center [873, 466] width 86 height 35
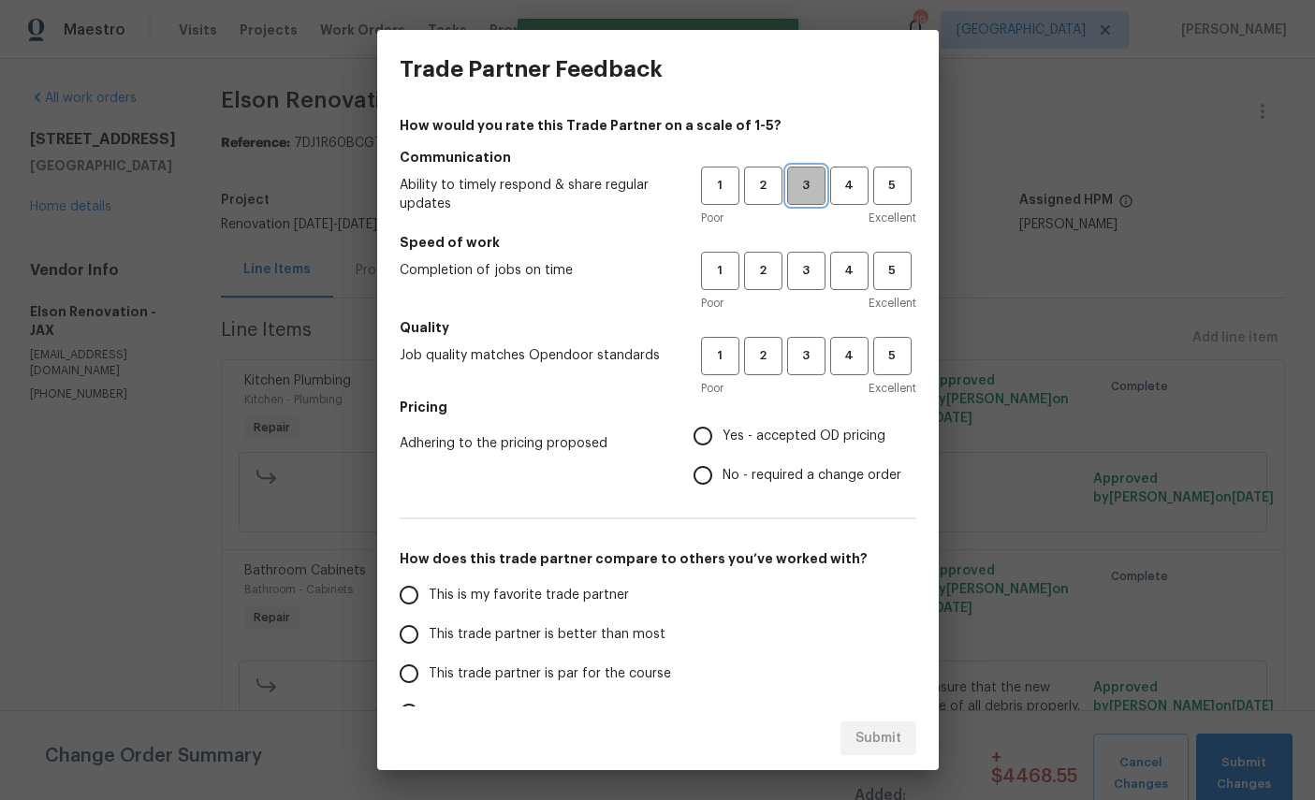
click at [816, 193] on span "3" at bounding box center [806, 186] width 35 height 22
click at [824, 267] on button "3" at bounding box center [806, 271] width 38 height 38
click at [832, 352] on span "4" at bounding box center [849, 356] width 35 height 22
click at [812, 440] on span "Yes - accepted OD pricing" at bounding box center [804, 437] width 163 height 20
click at [723, 440] on input "Yes - accepted OD pricing" at bounding box center [702, 435] width 39 height 39
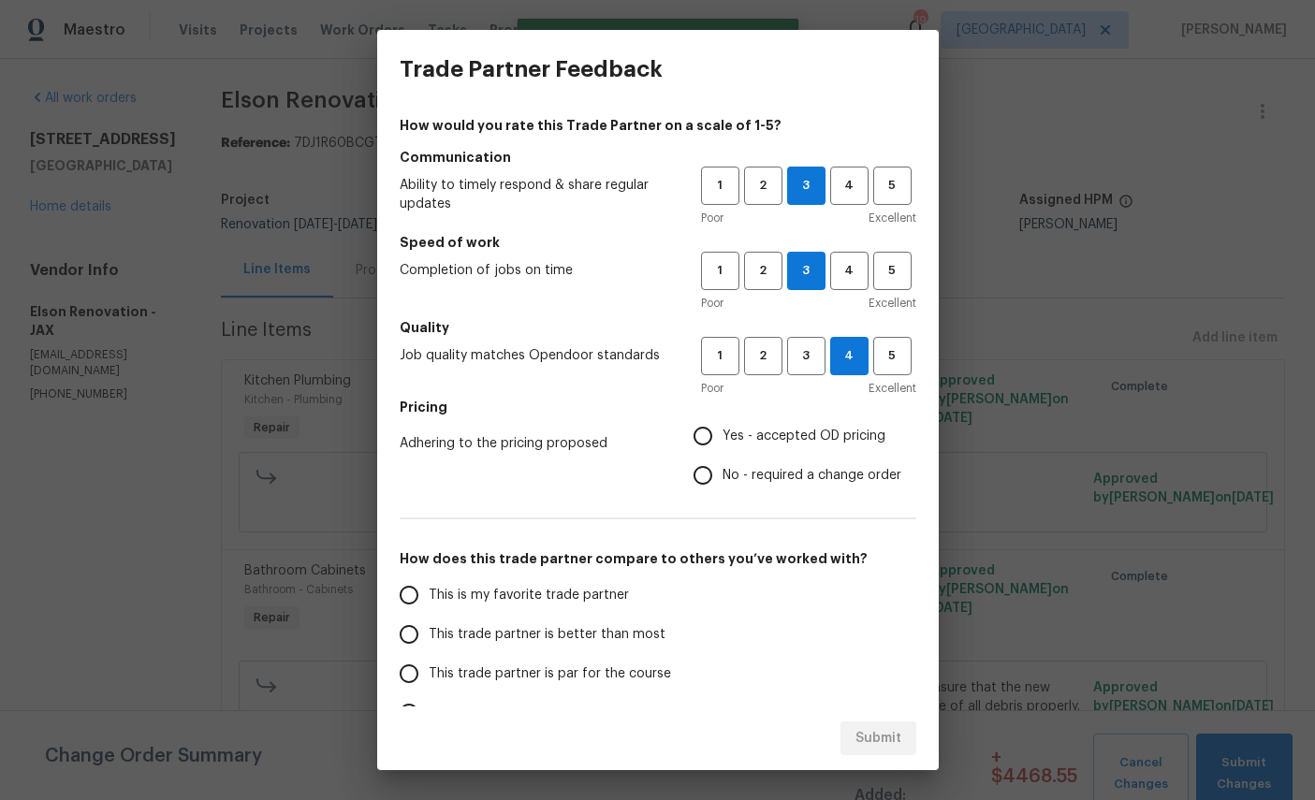
radio input "true"
click at [554, 593] on span "This is my favorite trade partner" at bounding box center [529, 596] width 200 height 20
click at [429, 593] on input "This is my favorite trade partner" at bounding box center [408, 595] width 39 height 39
click at [884, 738] on span "Submit" at bounding box center [878, 738] width 46 height 23
radio input "true"
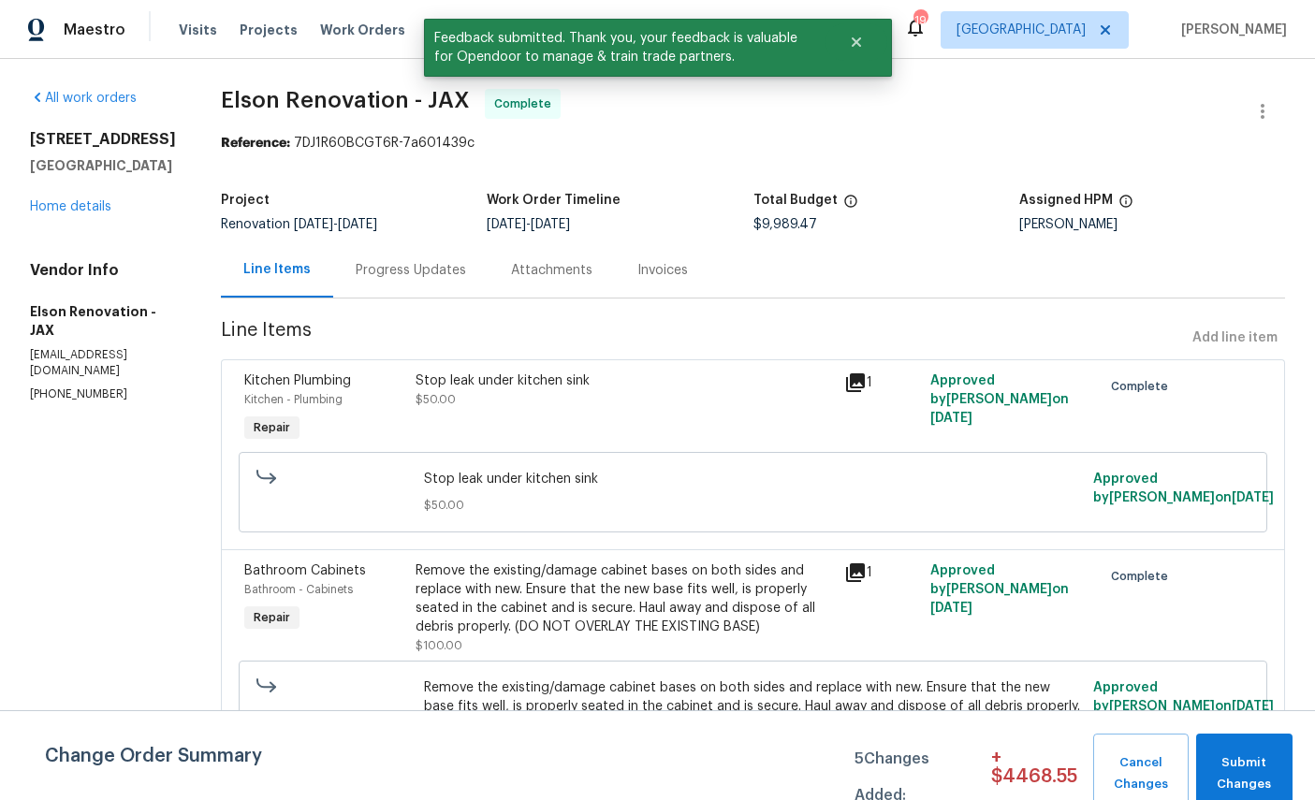
click at [80, 213] on link "Home details" at bounding box center [70, 206] width 81 height 13
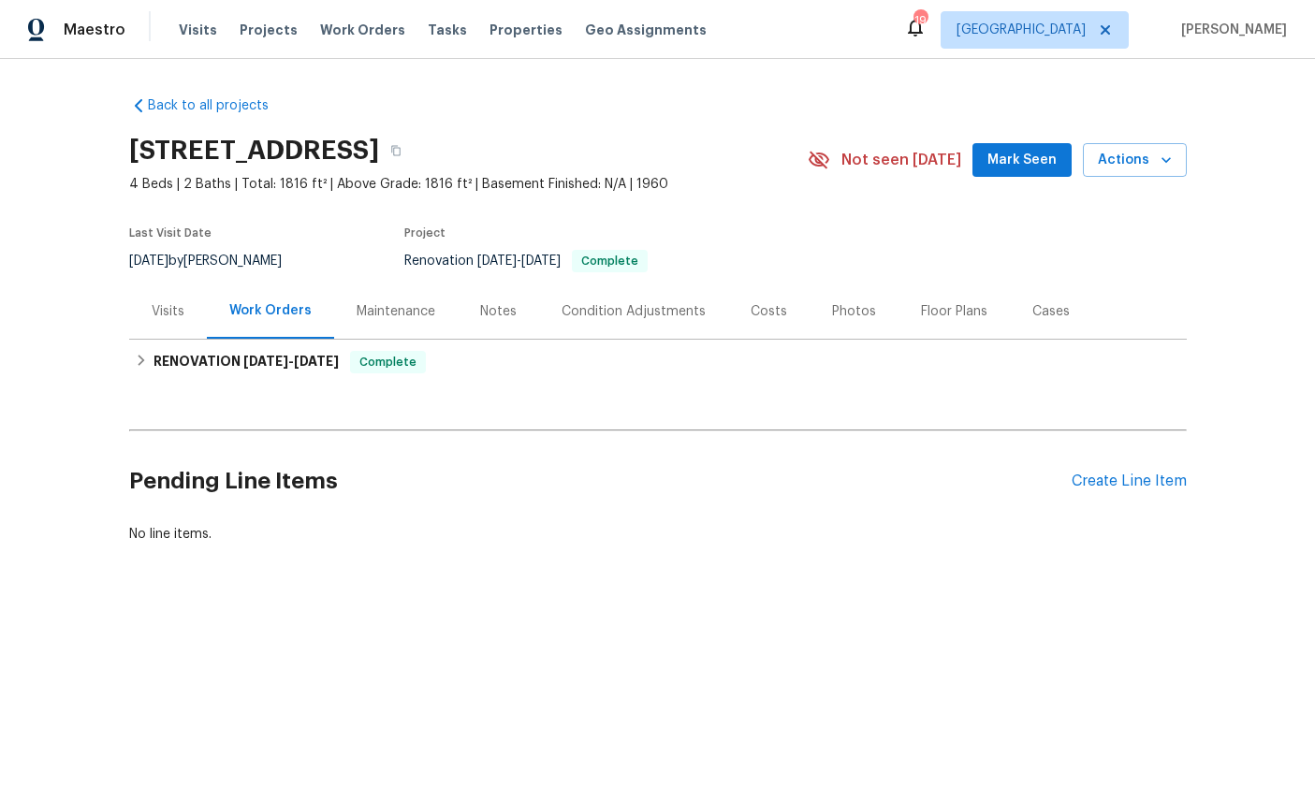
click at [182, 310] on div "Visits" at bounding box center [168, 311] width 33 height 19
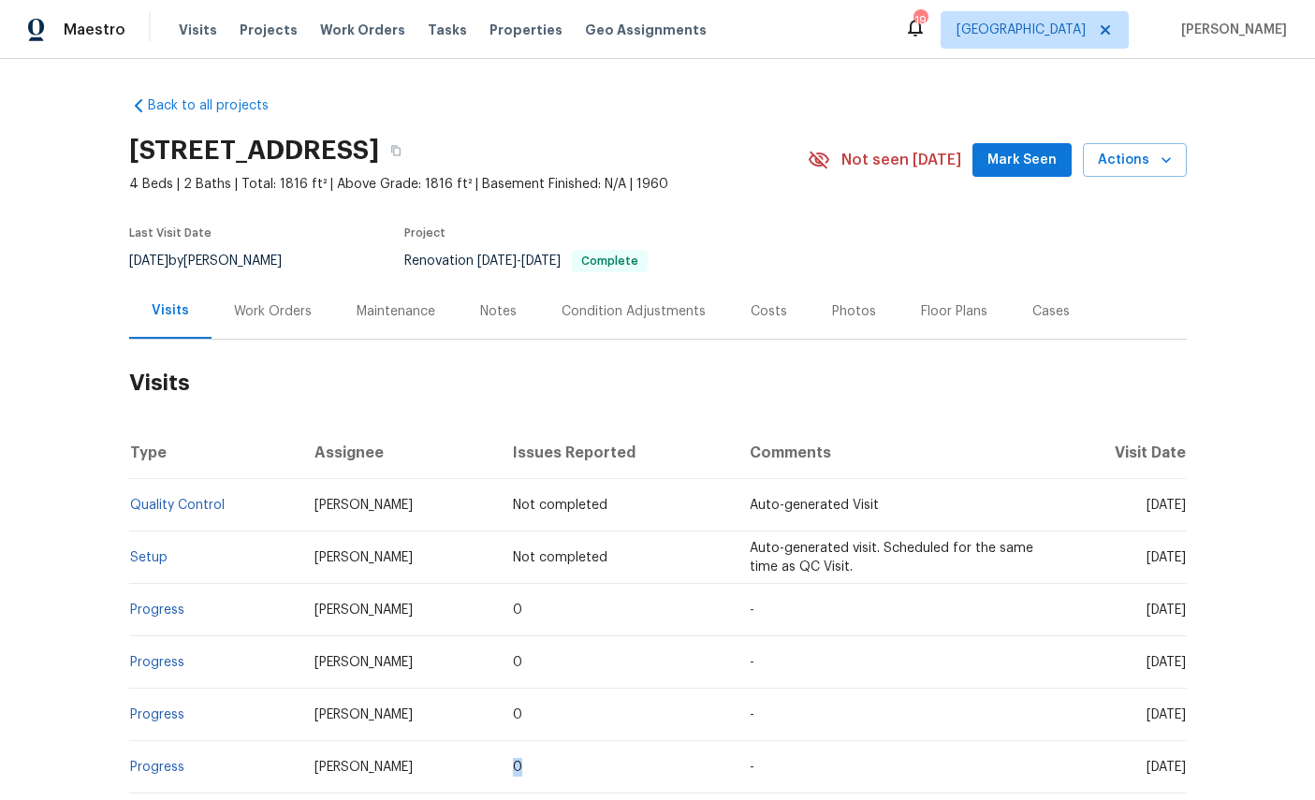
click at [860, 391] on h2 "Visits" at bounding box center [658, 383] width 1058 height 87
click at [276, 298] on div "Work Orders" at bounding box center [273, 311] width 123 height 55
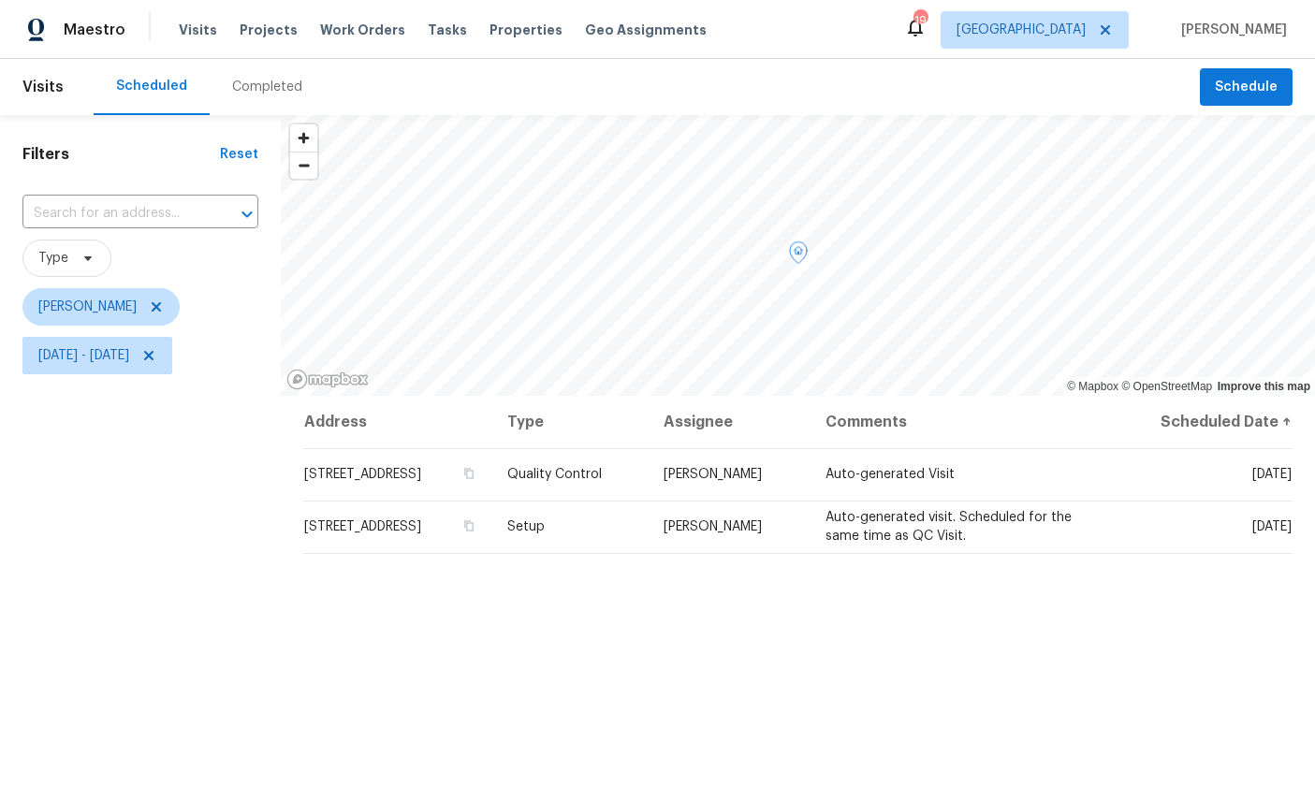
click at [0, 0] on icon at bounding box center [0, 0] width 0 height 0
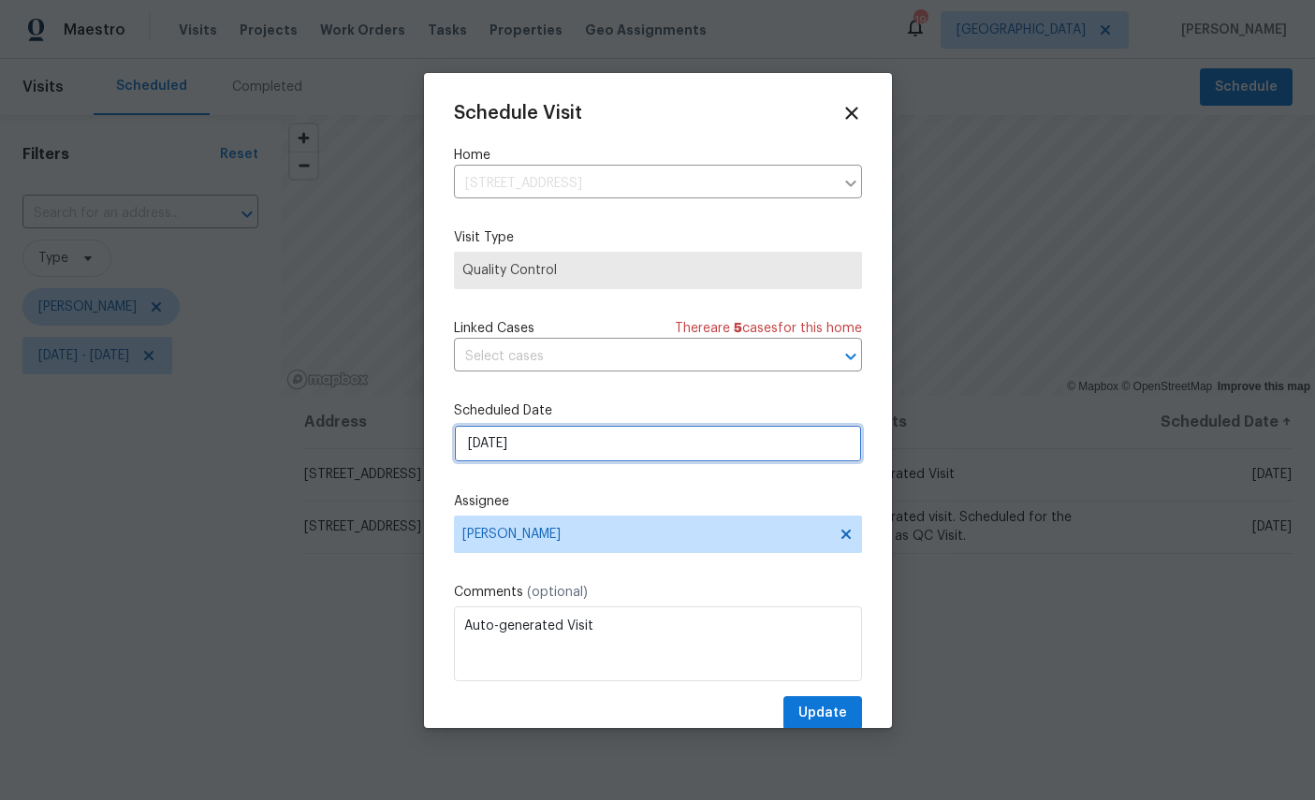
click at [673, 443] on input "[DATE]" at bounding box center [658, 443] width 408 height 37
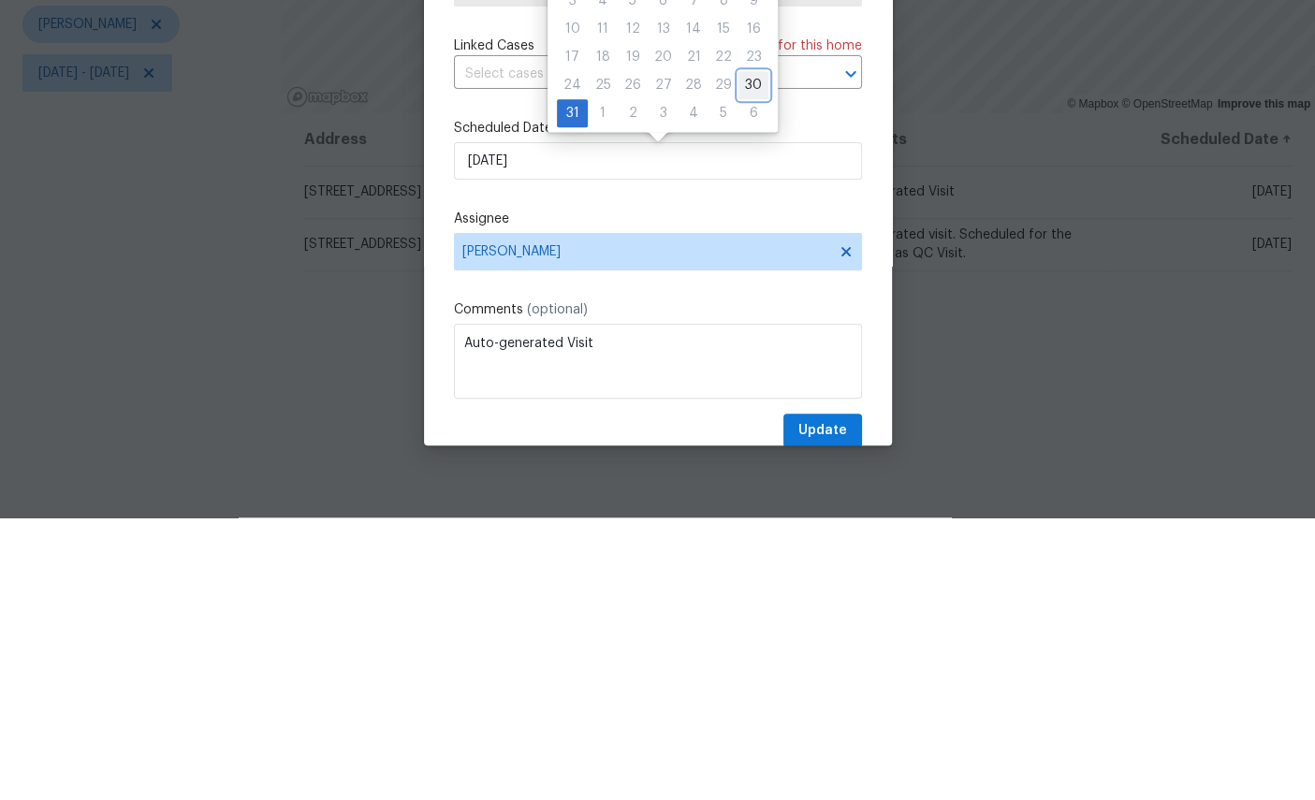
click at [752, 355] on div "30" at bounding box center [753, 368] width 30 height 26
type input "[DATE]"
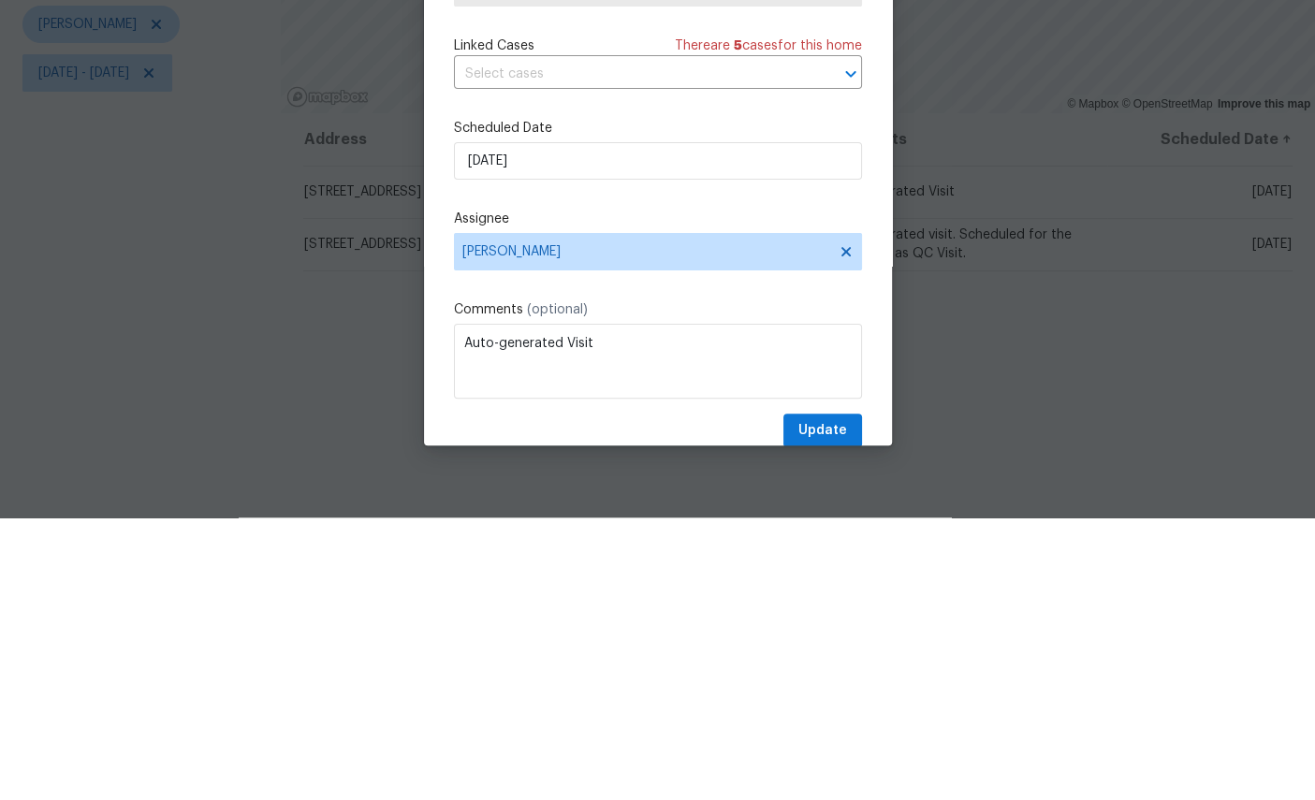
scroll to position [70, 0]
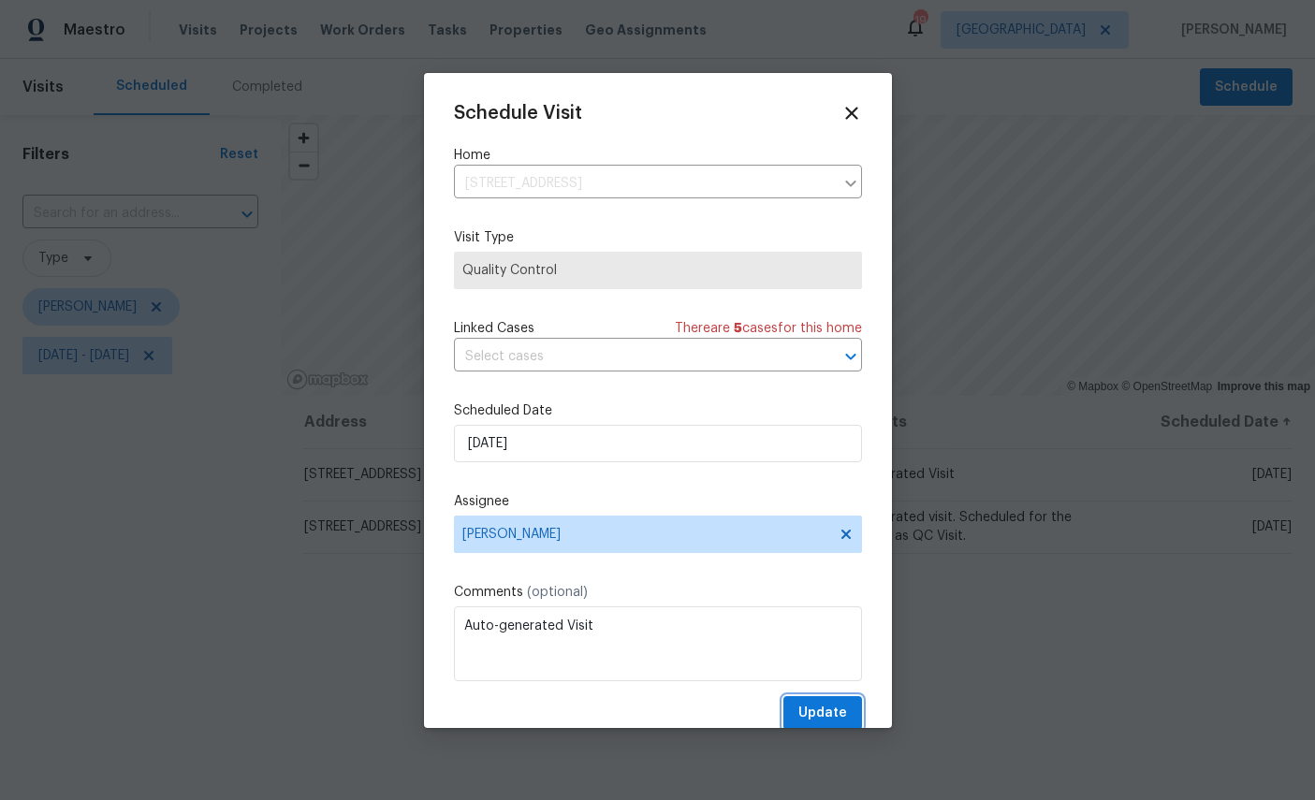
click at [848, 712] on button "Update" at bounding box center [822, 713] width 79 height 35
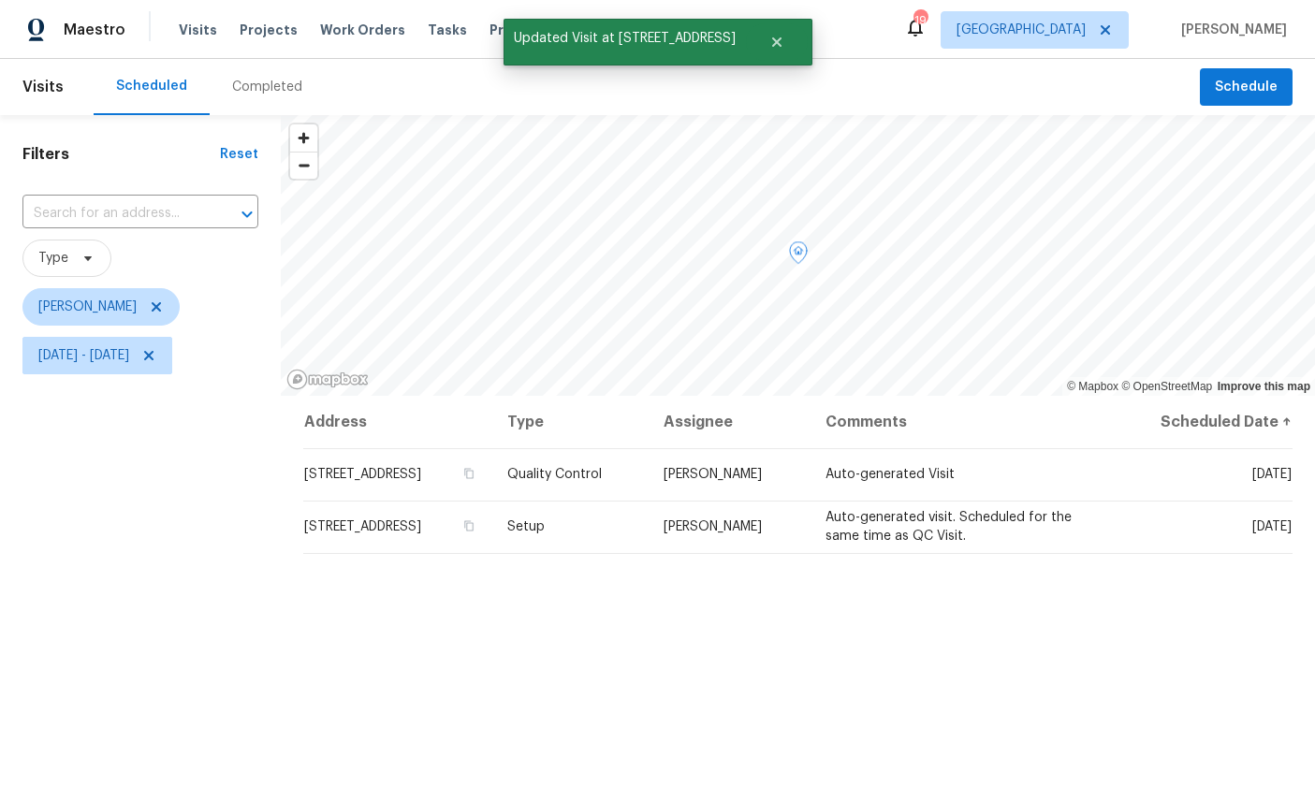
click at [0, 0] on icon at bounding box center [0, 0] width 0 height 0
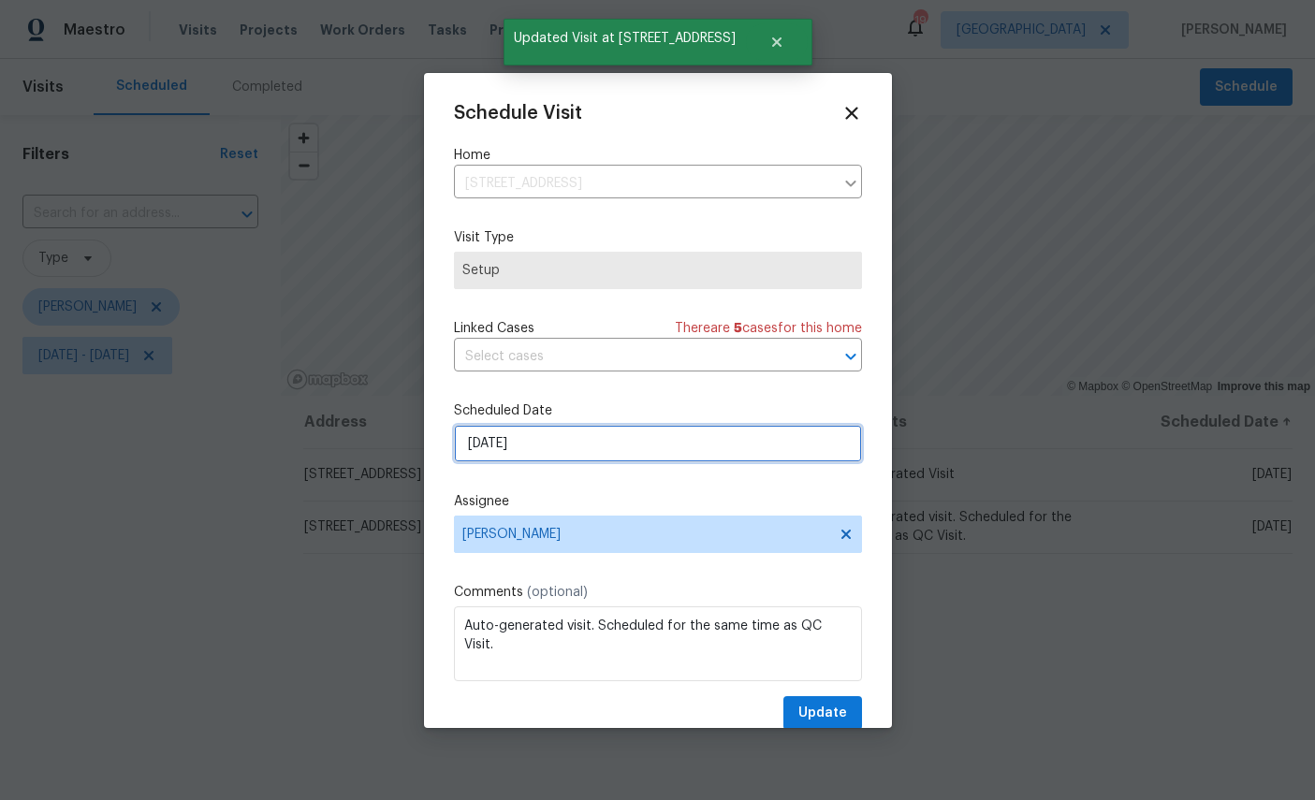
click at [660, 452] on input "8/31/2025" at bounding box center [658, 443] width 408 height 37
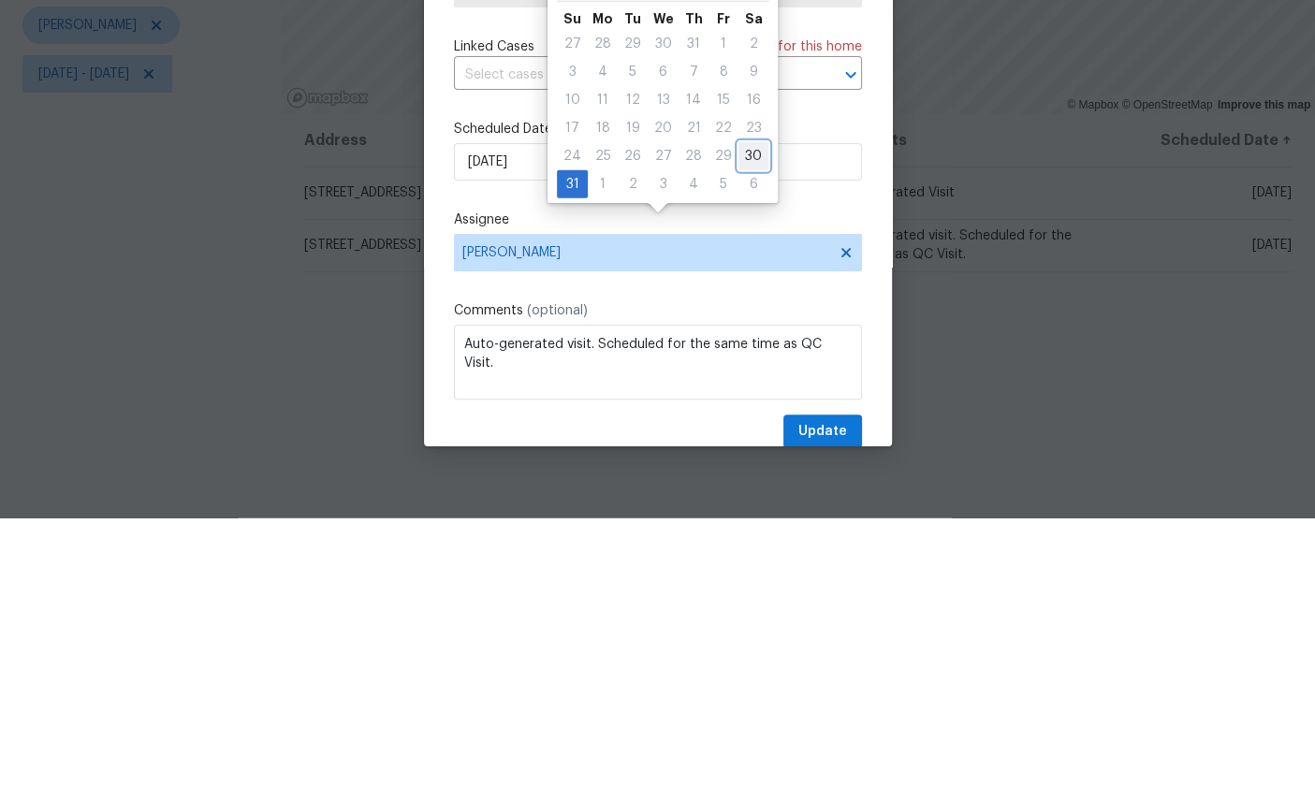
click at [749, 425] on div "30" at bounding box center [753, 438] width 30 height 26
type input "8/30/2025"
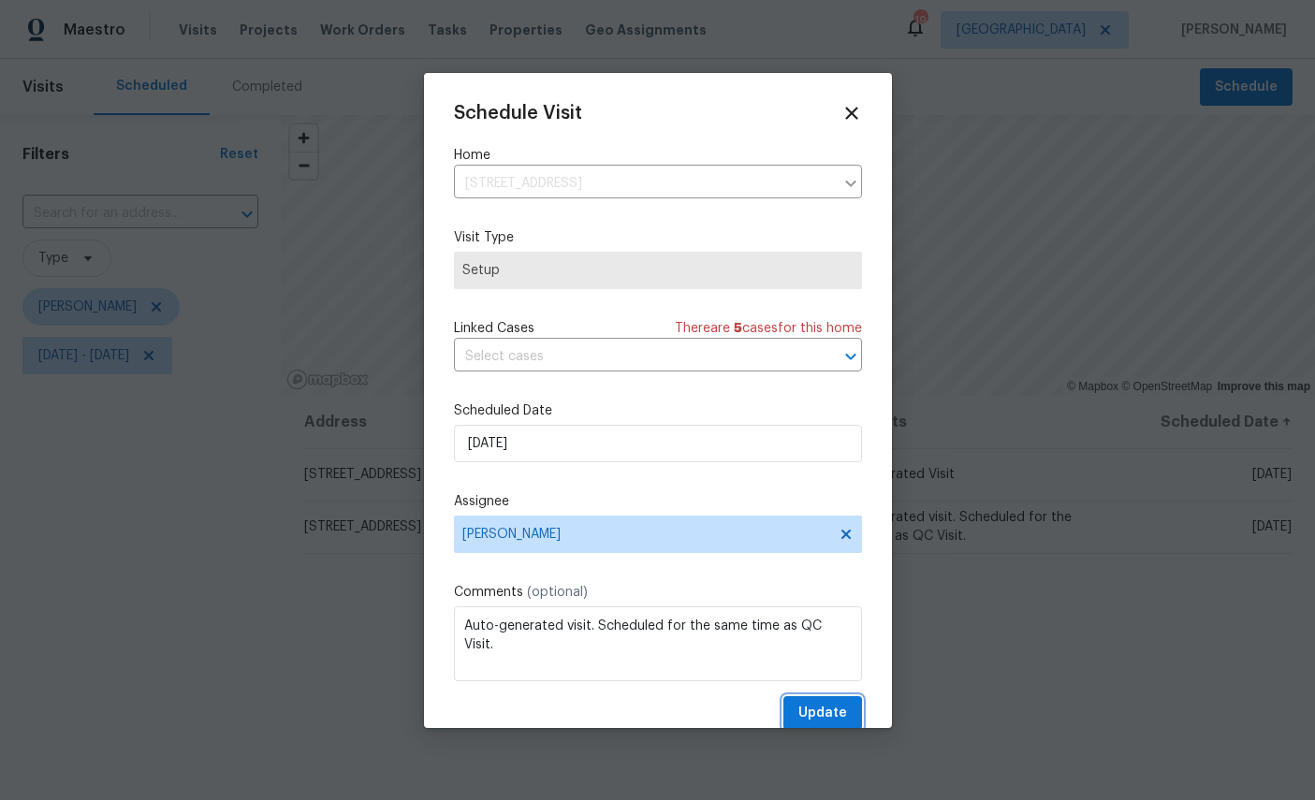
click at [834, 723] on span "Update" at bounding box center [822, 713] width 49 height 23
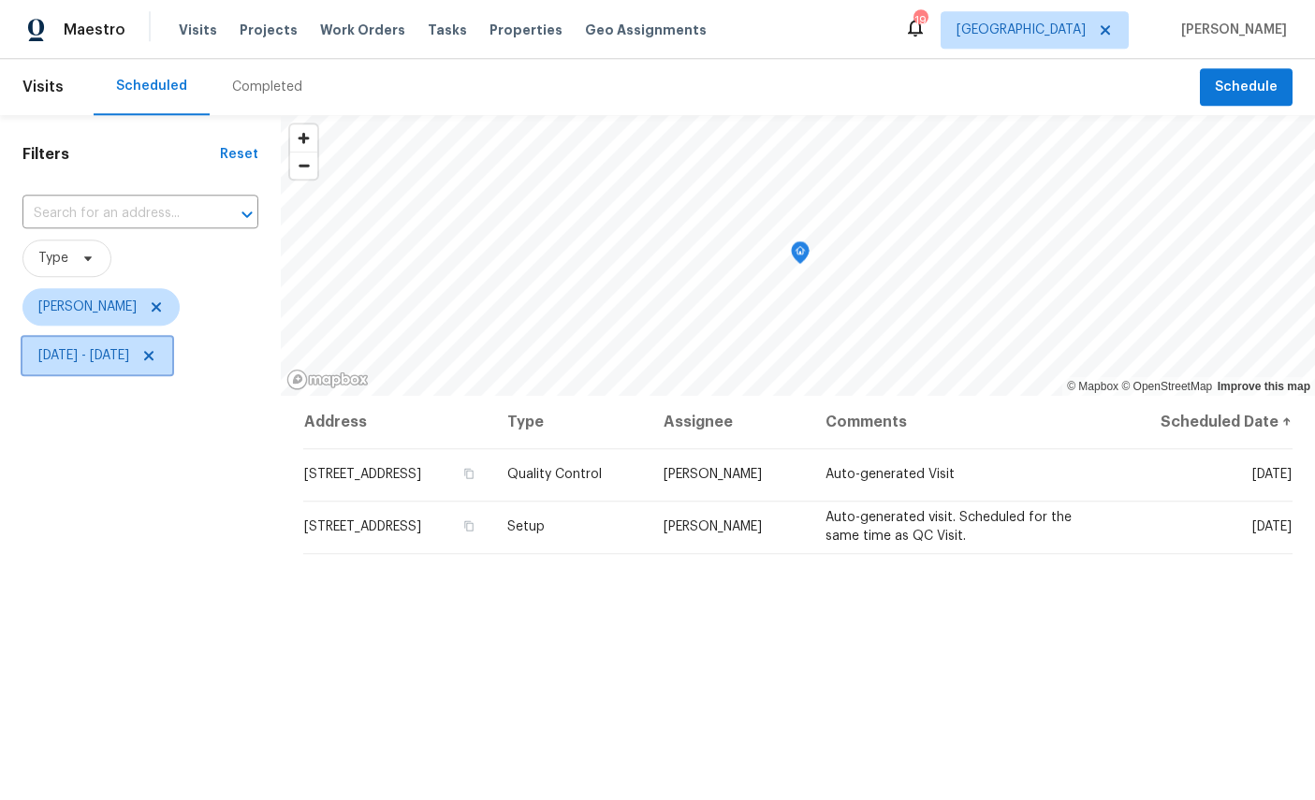
click at [129, 346] on span "Mon, Aug 25 - Sun, Aug 31" at bounding box center [83, 355] width 91 height 19
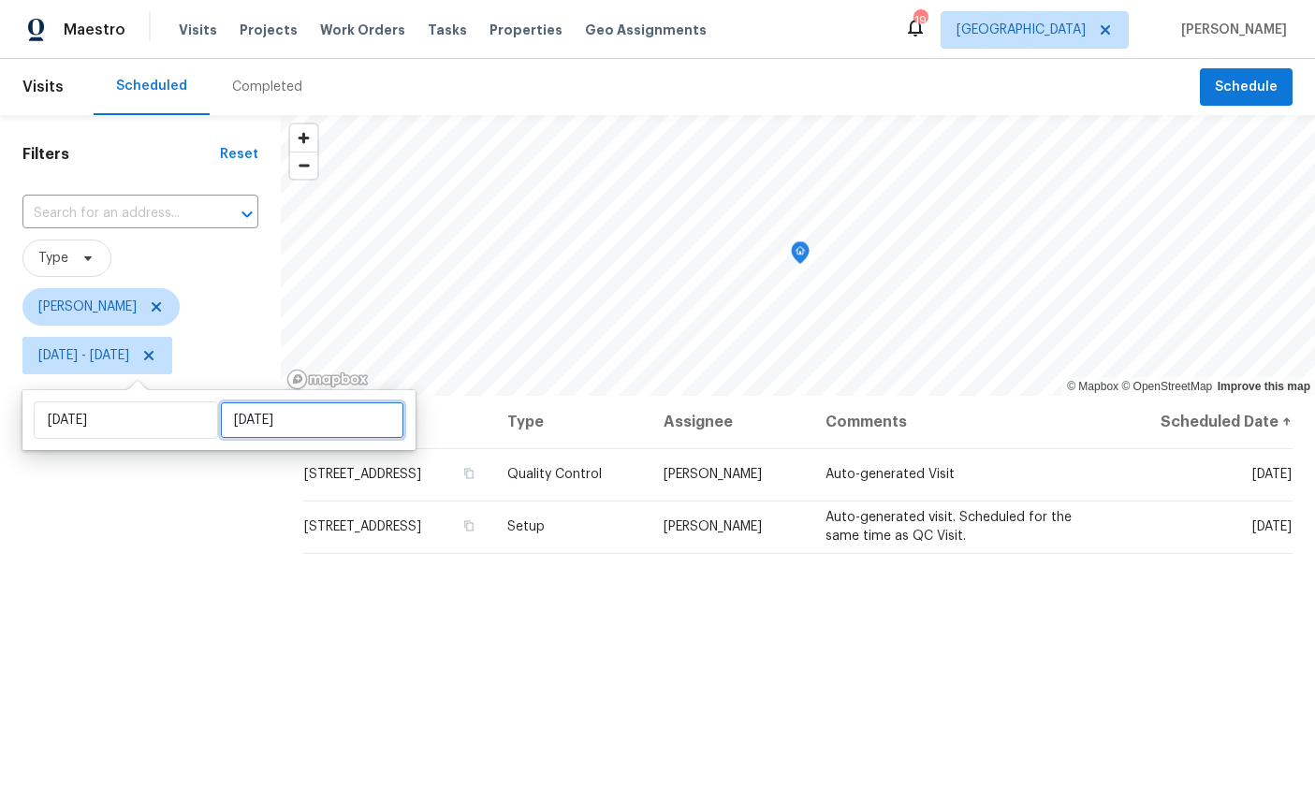
click at [329, 402] on input "Sun, Aug 31" at bounding box center [312, 420] width 184 height 37
select select "7"
select select "2025"
select select "8"
select select "2025"
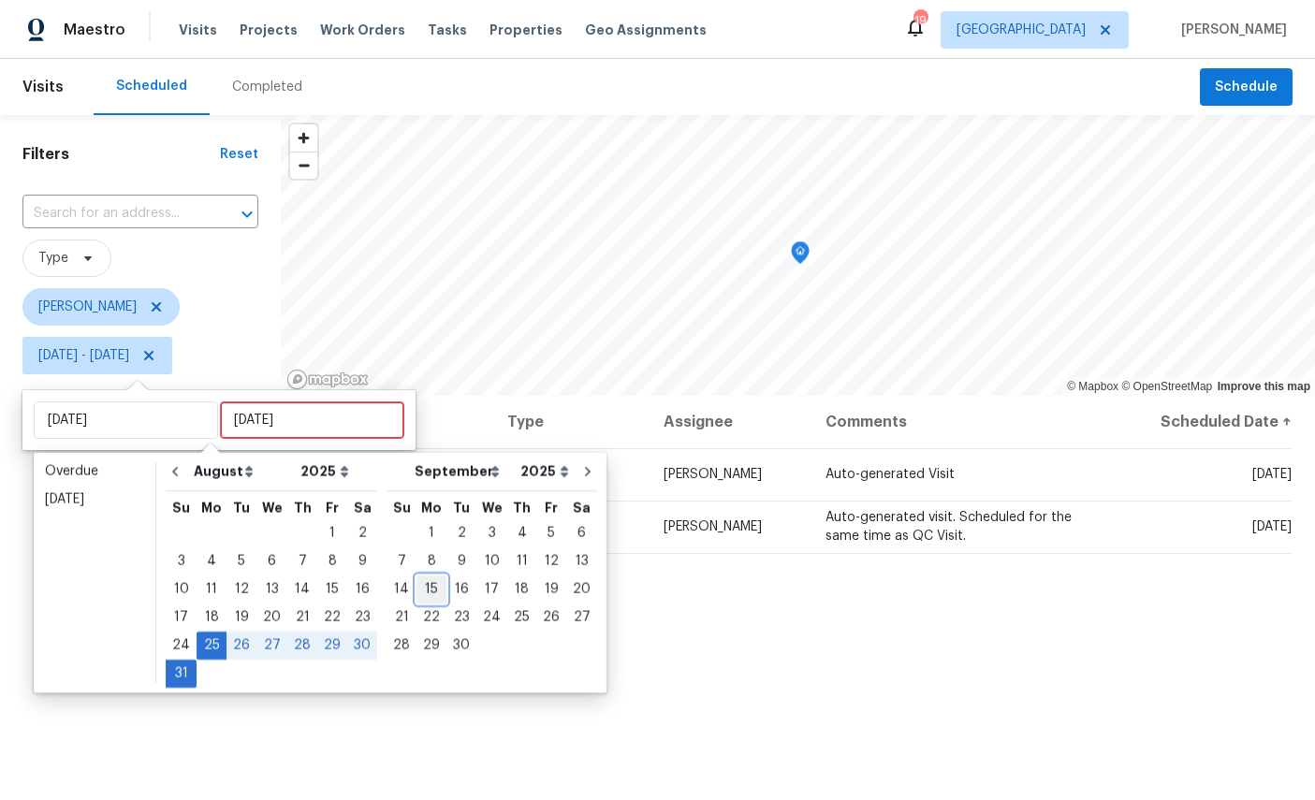
click at [427, 577] on div "15" at bounding box center [431, 590] width 30 height 26
type input "Mon, Sep 15"
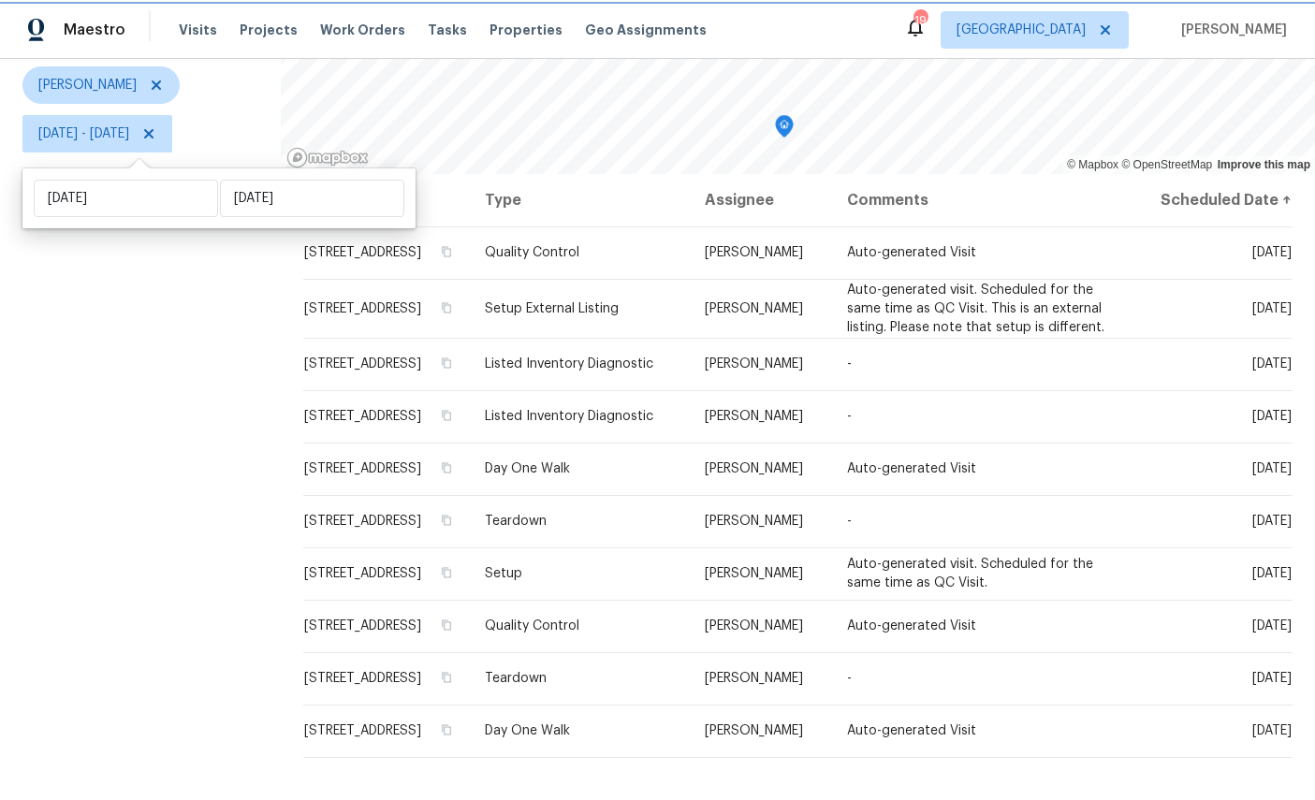
scroll to position [221, 0]
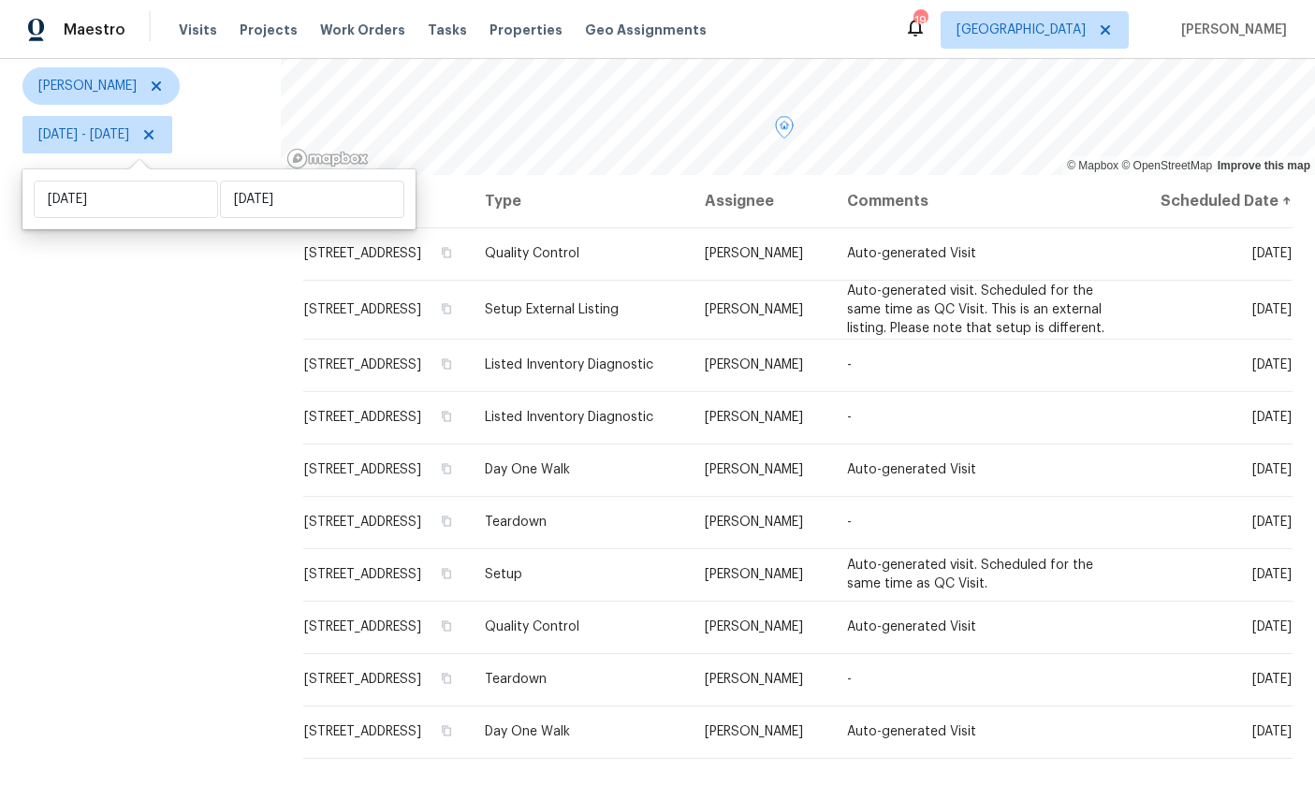
click at [0, 0] on icon at bounding box center [0, 0] width 0 height 0
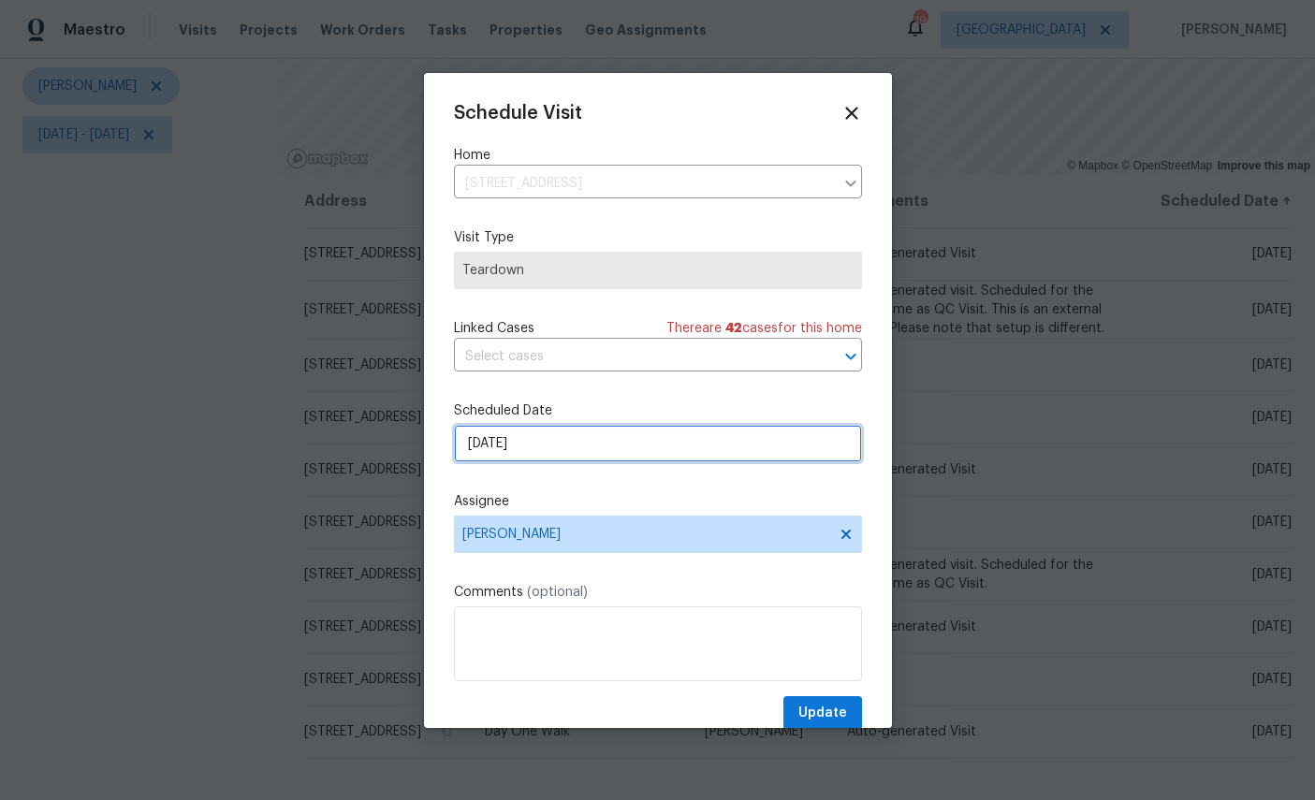
click at [650, 445] on input "9/7/2025" at bounding box center [658, 443] width 408 height 37
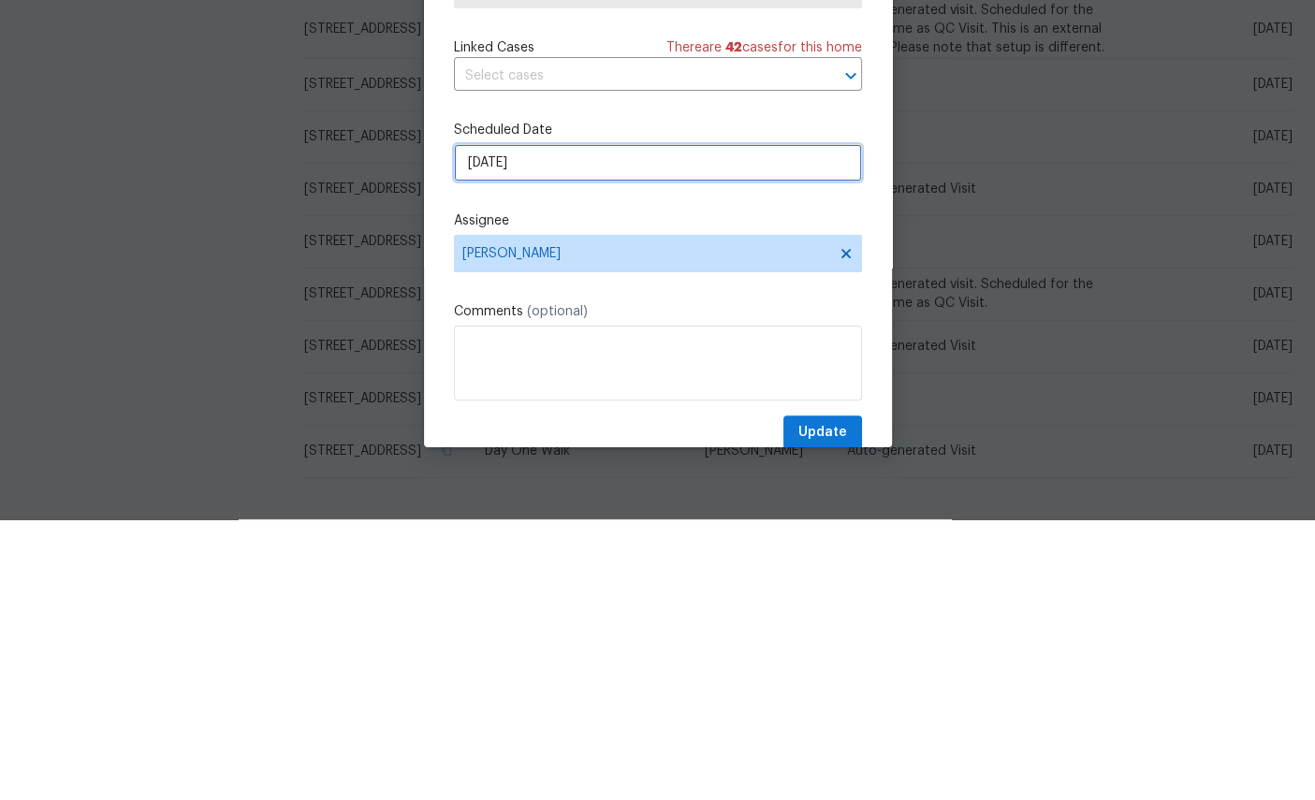
select select "8"
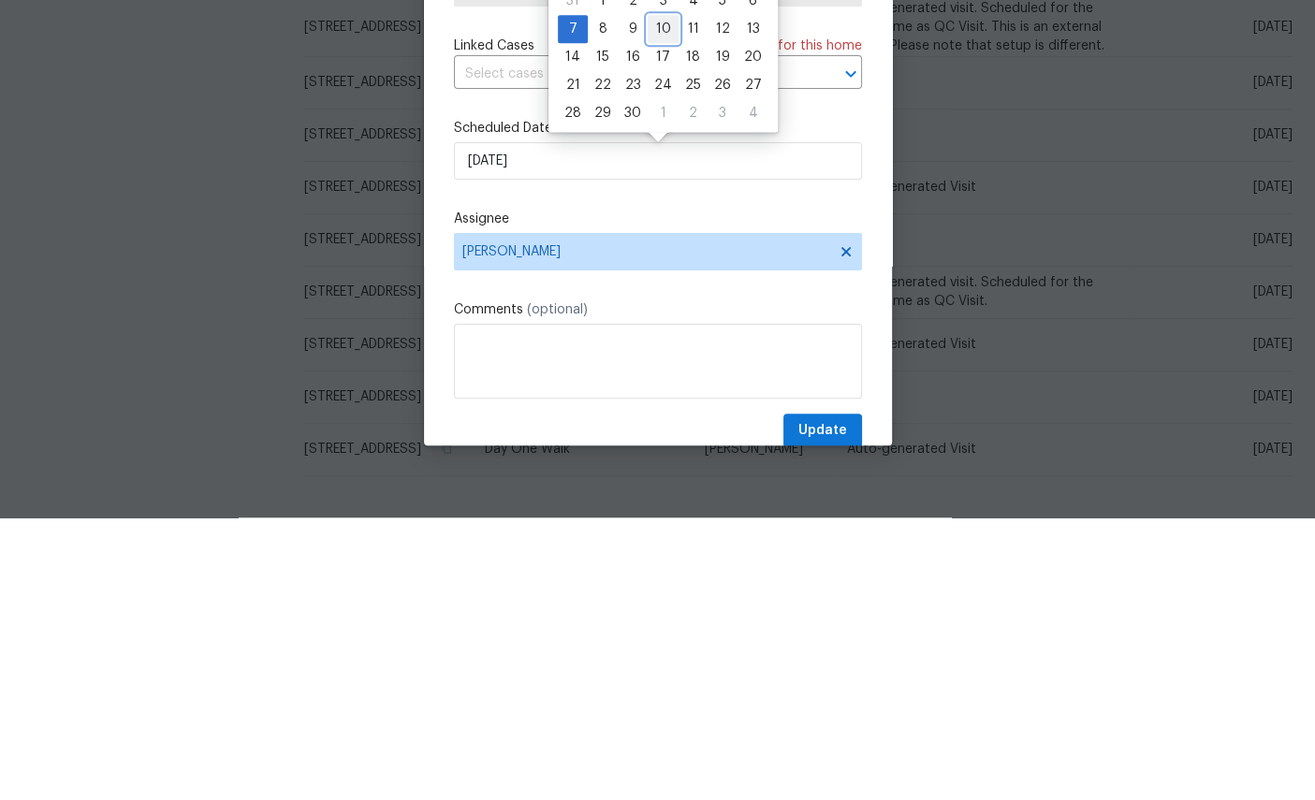
click at [656, 299] on div "10" at bounding box center [663, 312] width 31 height 26
type input "9/10/2025"
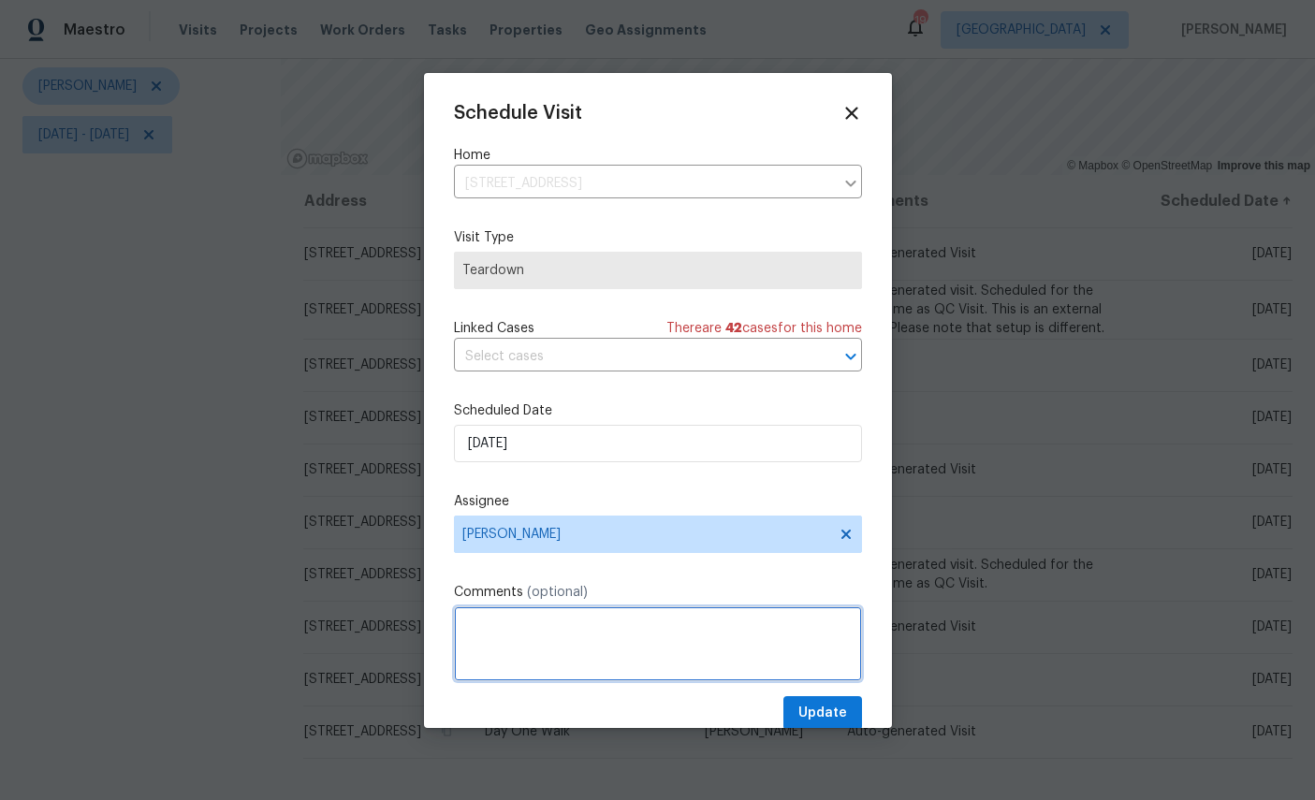
click at [632, 637] on textarea at bounding box center [658, 643] width 408 height 75
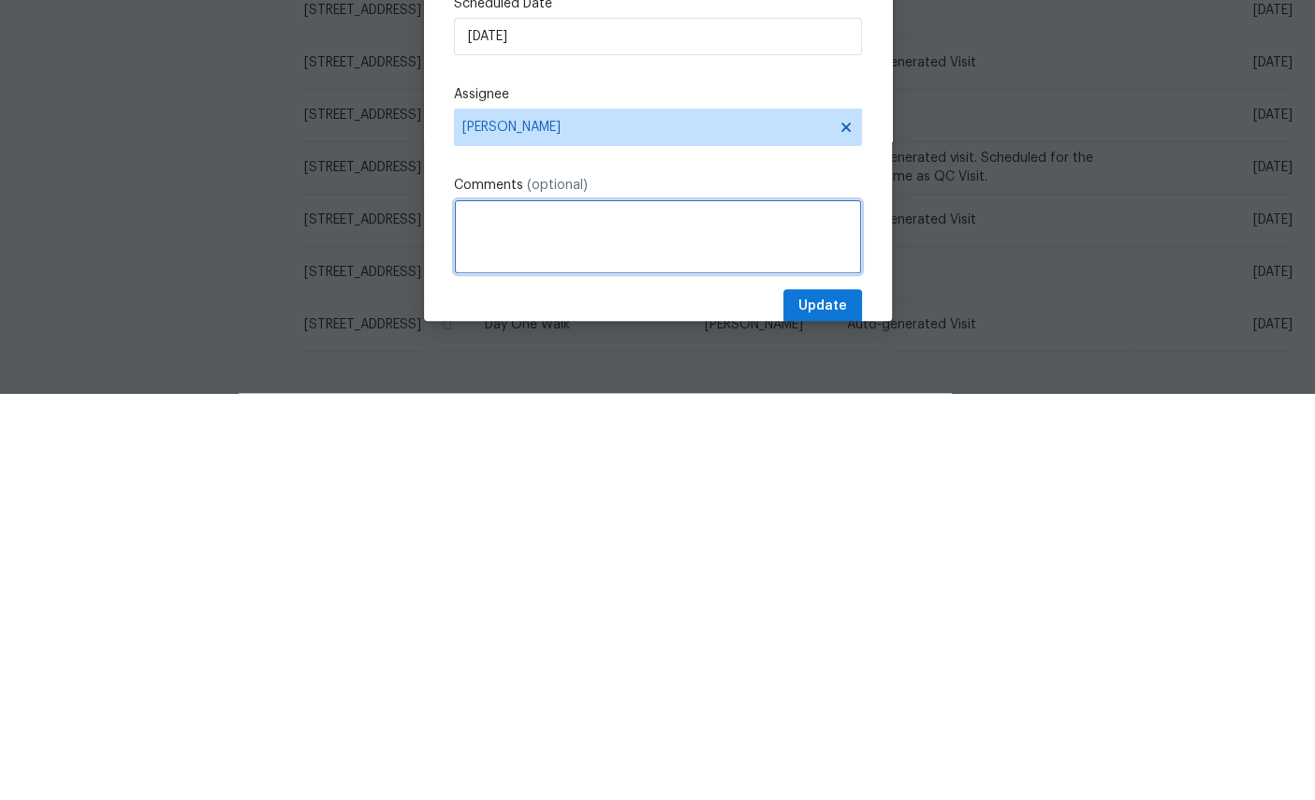
scroll to position [70, 0]
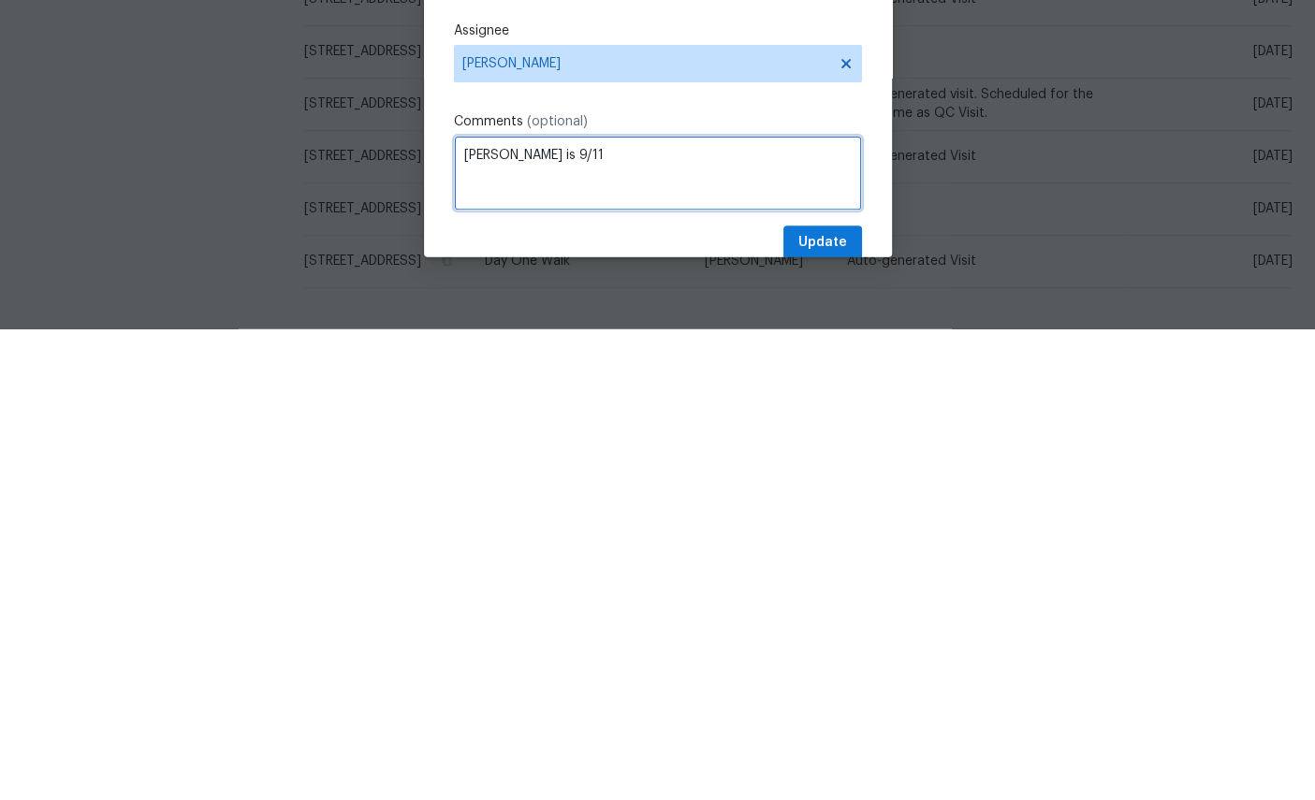
type textarea "COE is 9/11"
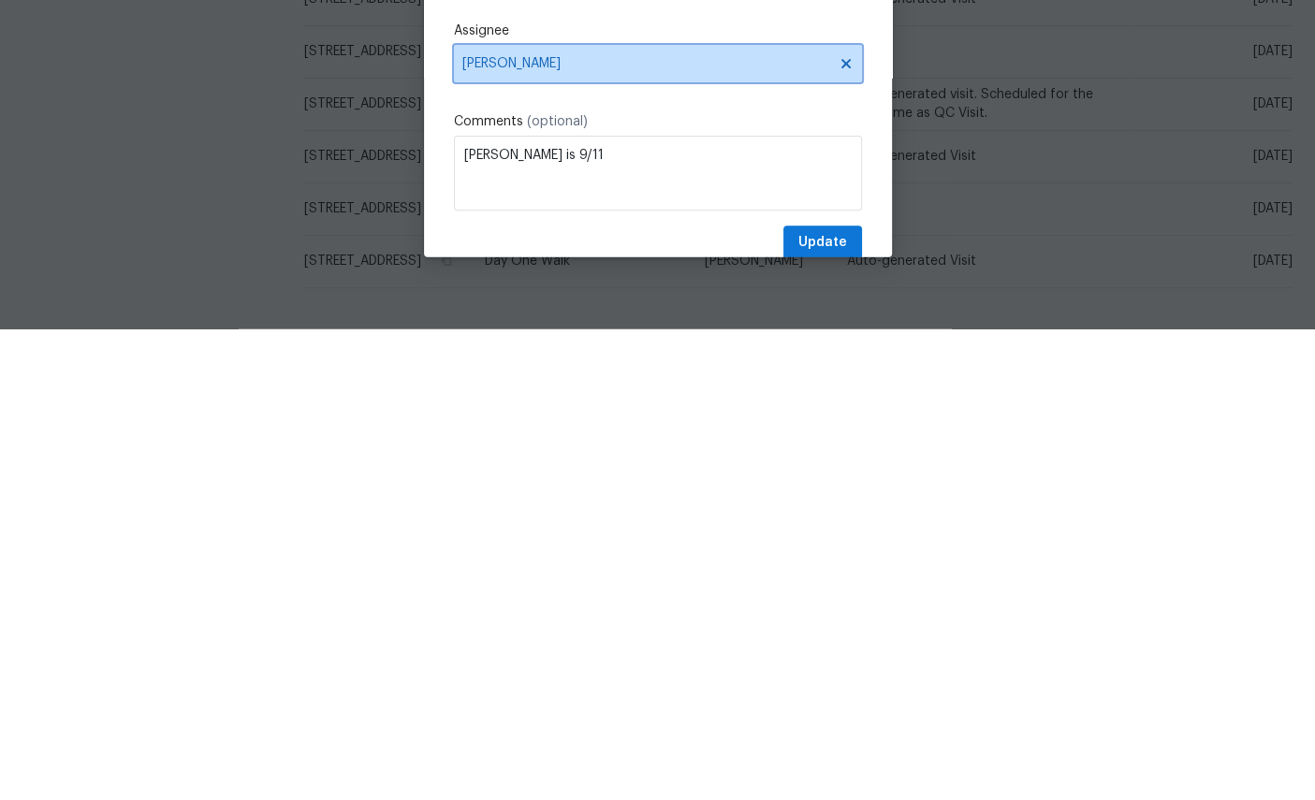
click at [720, 516] on span "[PERSON_NAME]" at bounding box center [658, 534] width 408 height 37
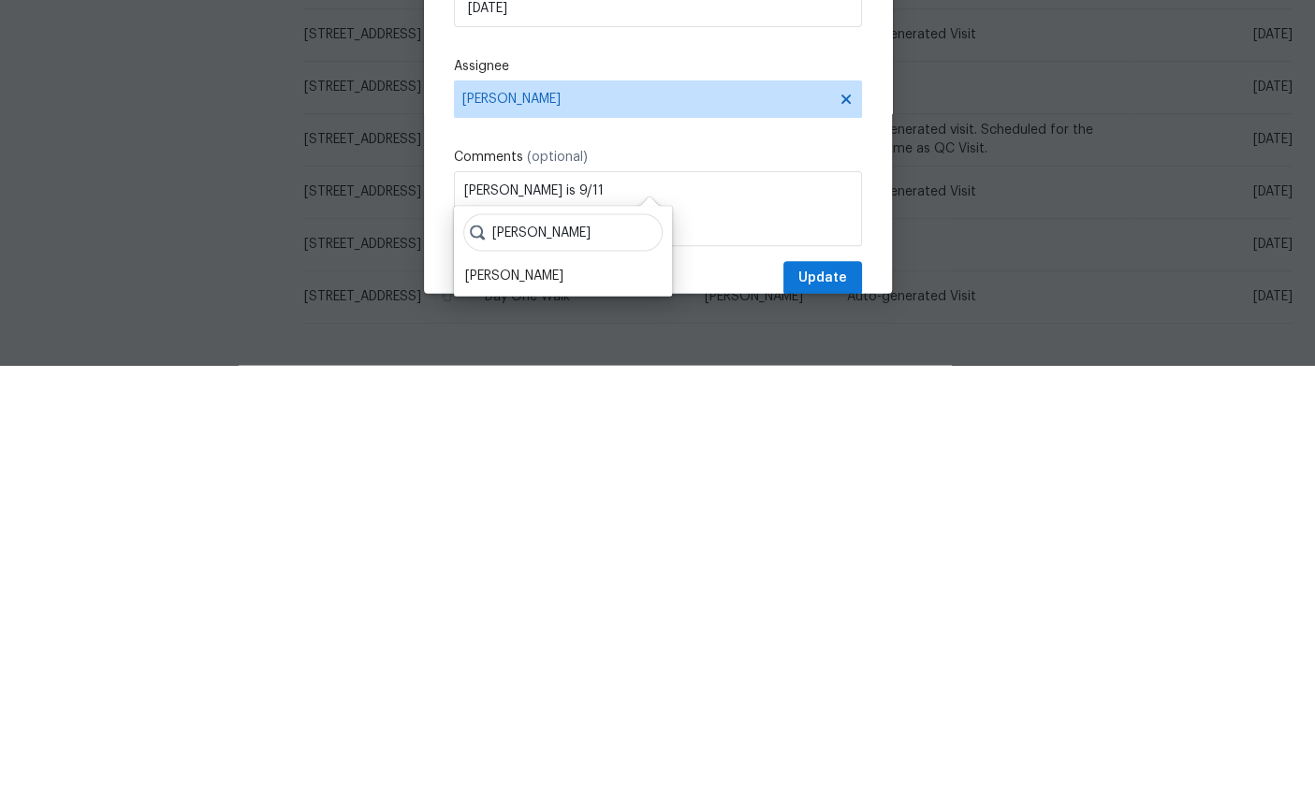
type input "Mel"
click at [548, 701] on div "Melissa Mossbrooks" at bounding box center [514, 710] width 98 height 19
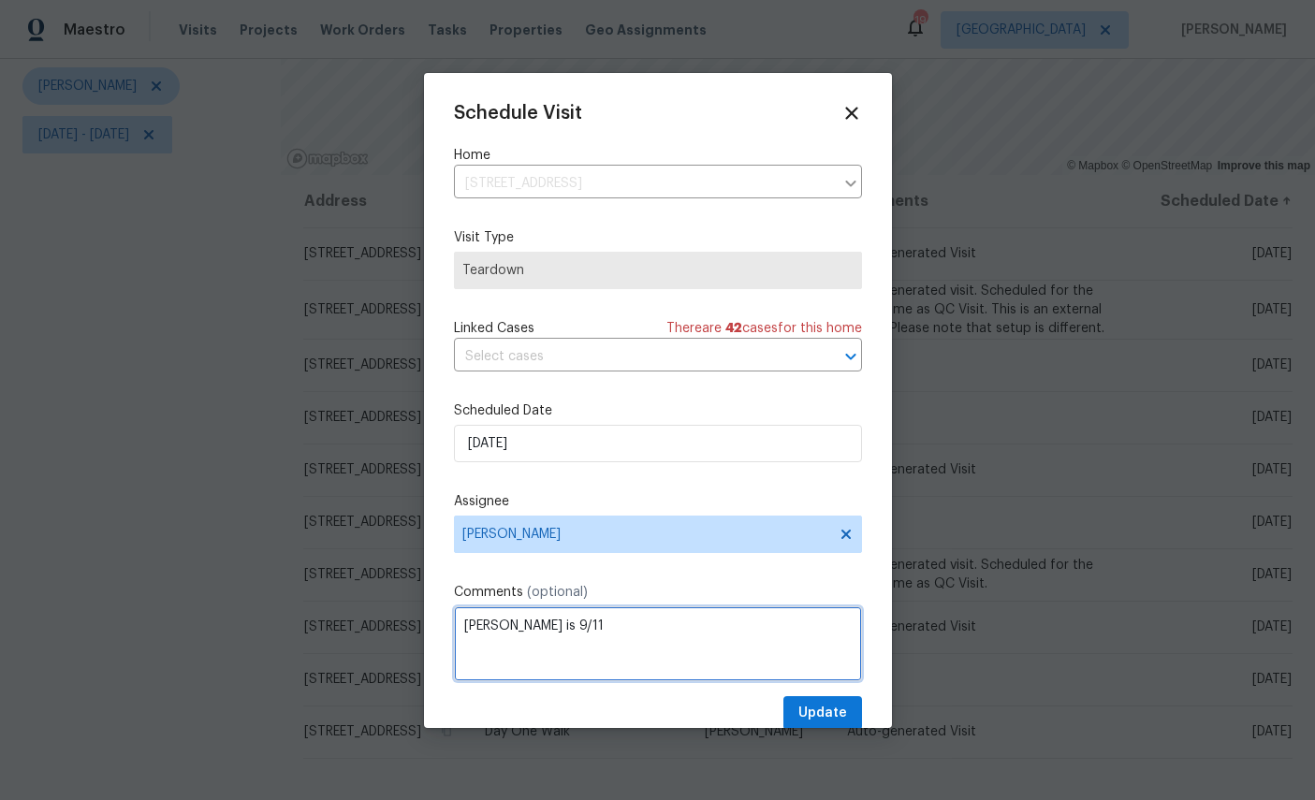
click at [472, 630] on textarea "COE is 9/11" at bounding box center [658, 643] width 408 height 75
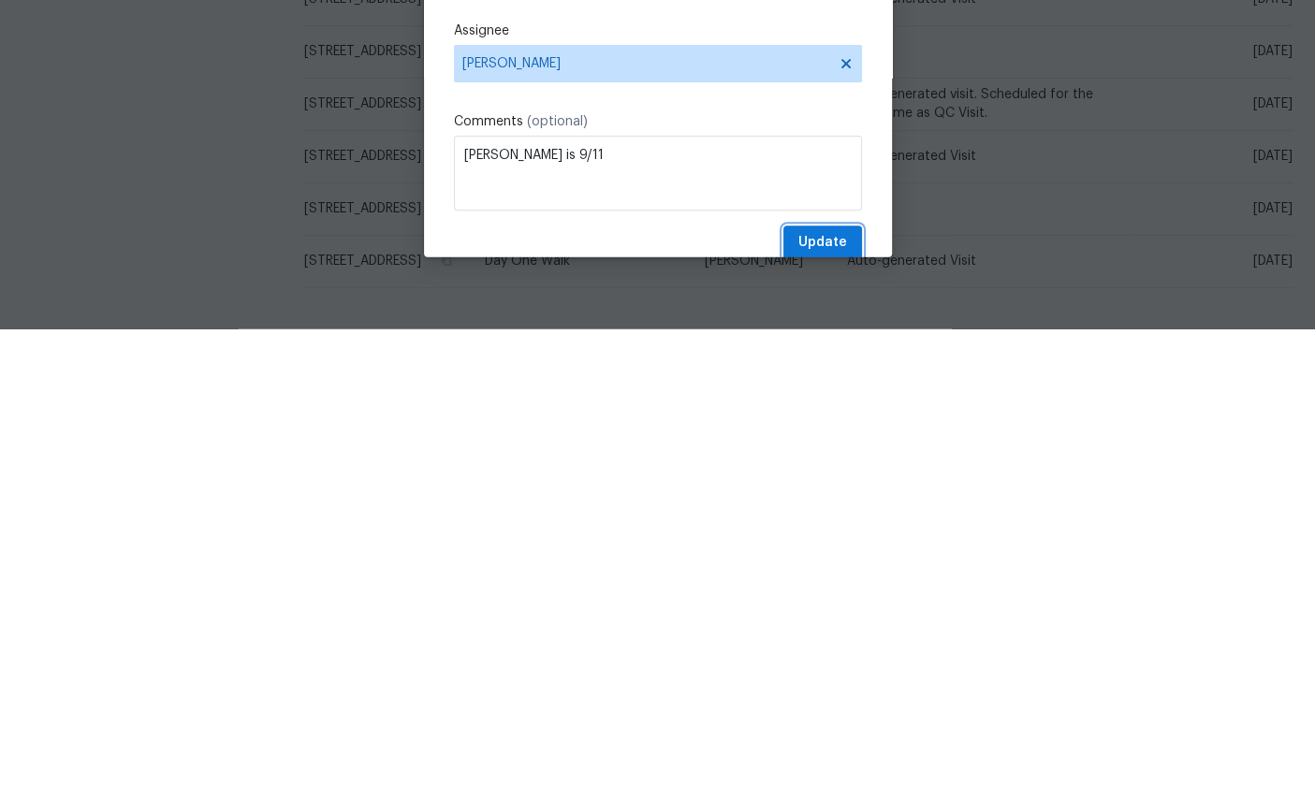
click at [825, 702] on span "Update" at bounding box center [822, 713] width 49 height 23
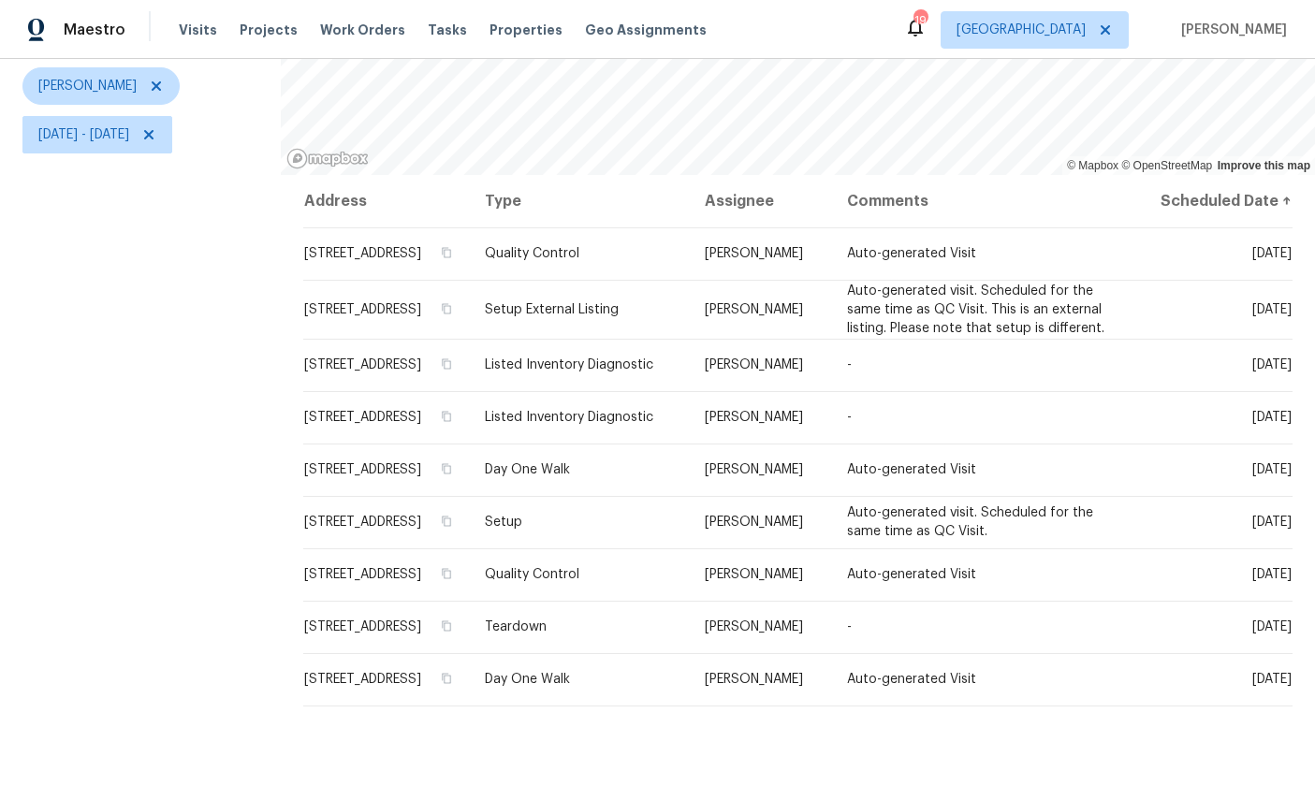
click at [0, 0] on icon at bounding box center [0, 0] width 0 height 0
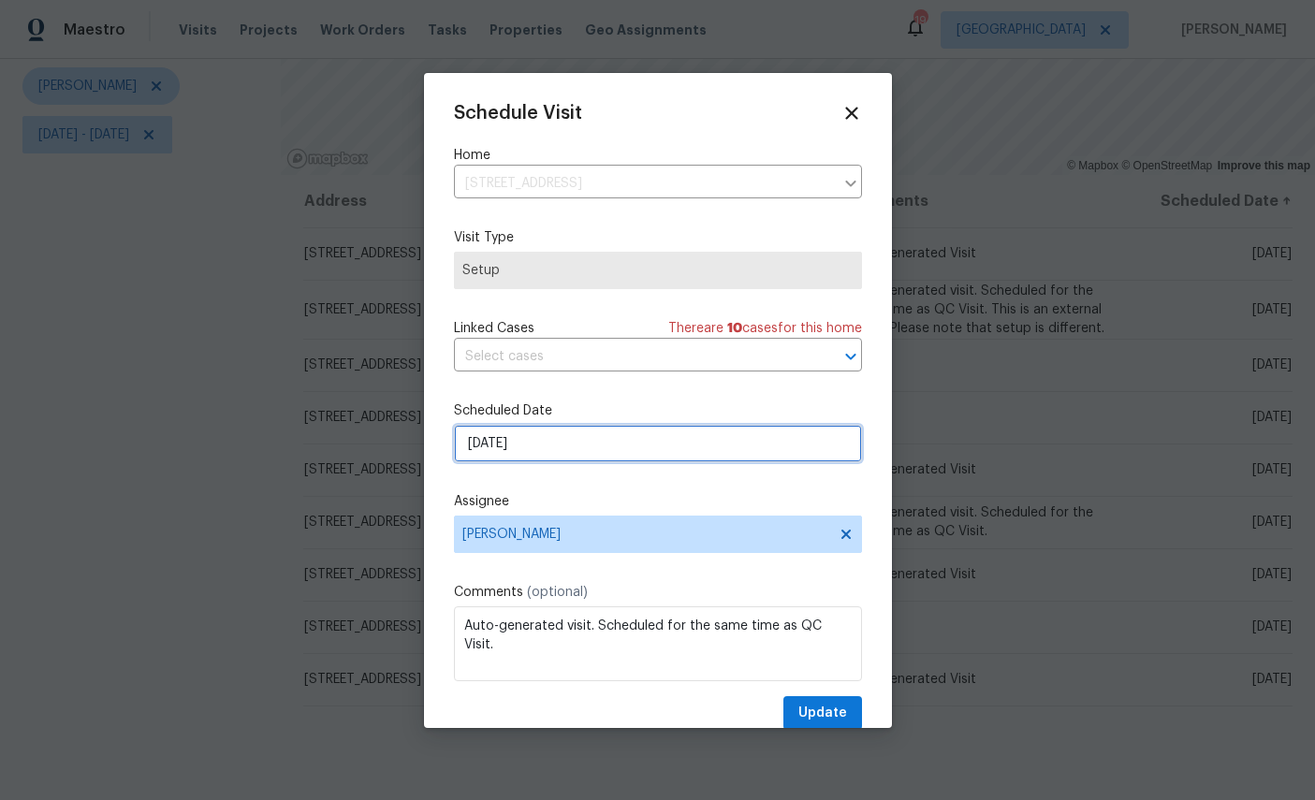
click at [694, 452] on input "9/10/2025" at bounding box center [658, 443] width 408 height 37
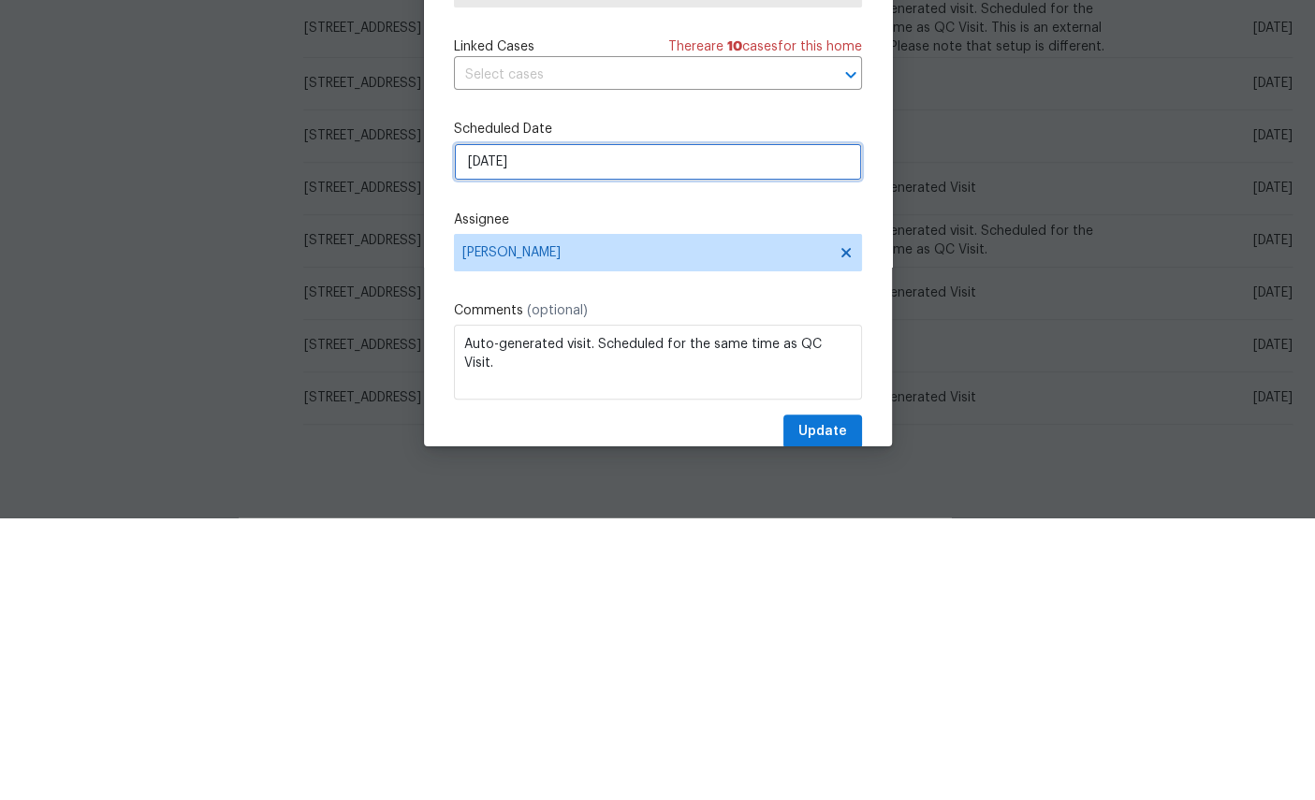
select select "8"
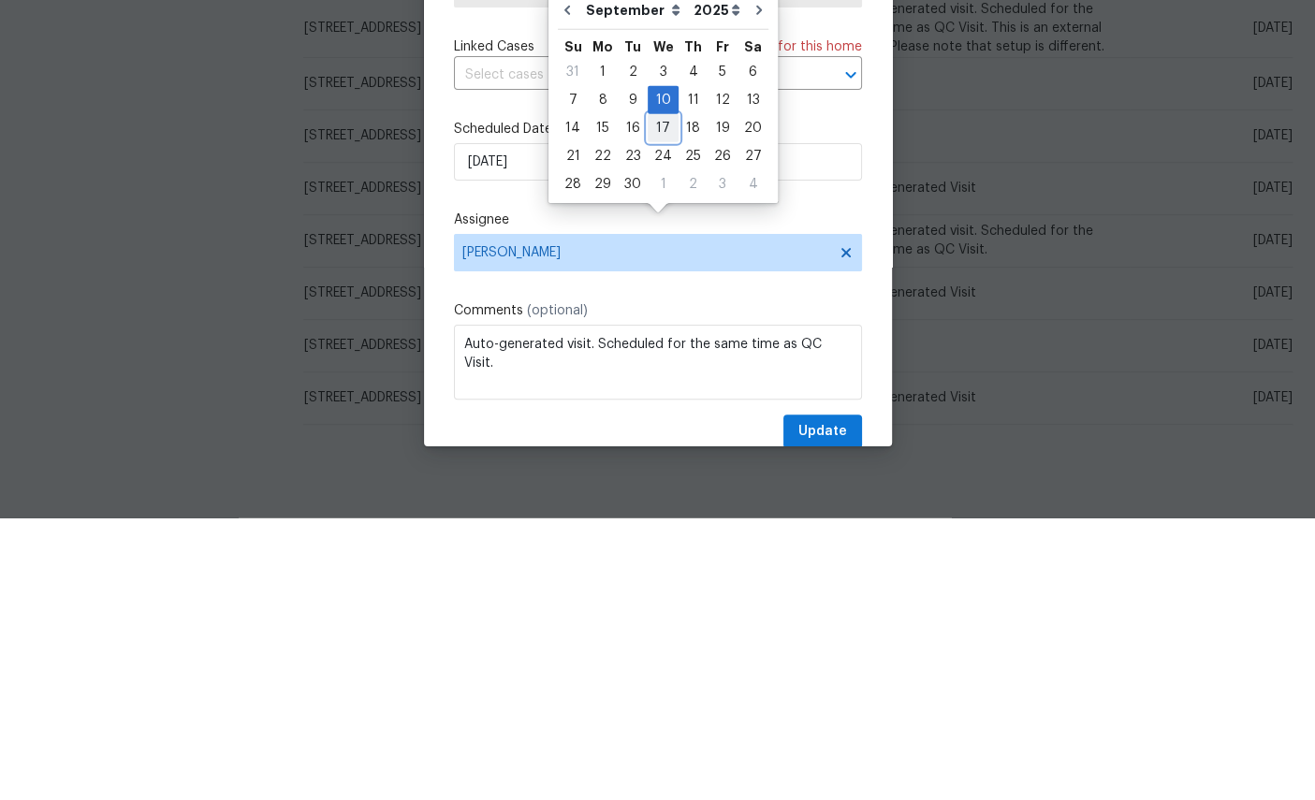
click at [666, 397] on div "17" at bounding box center [663, 410] width 31 height 26
type input "9/17/2025"
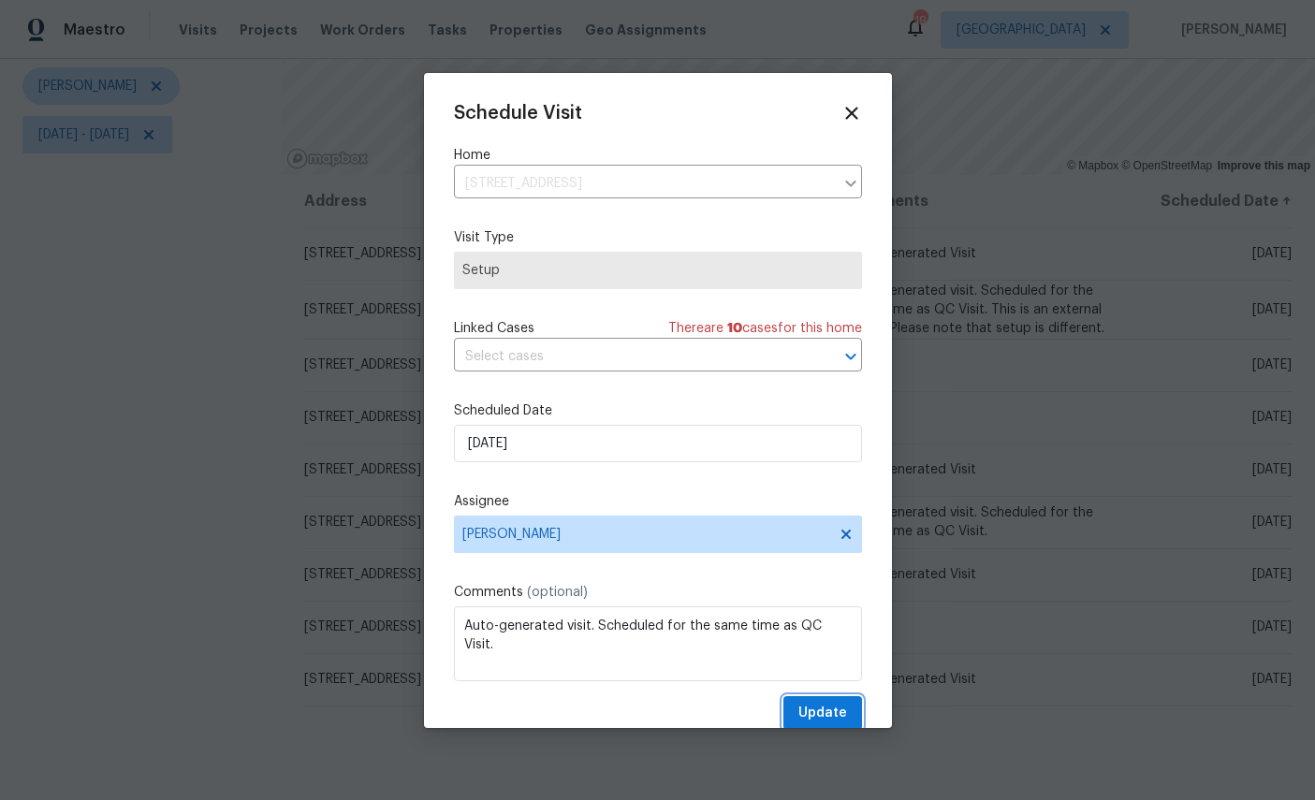
click at [820, 706] on span "Update" at bounding box center [822, 713] width 49 height 23
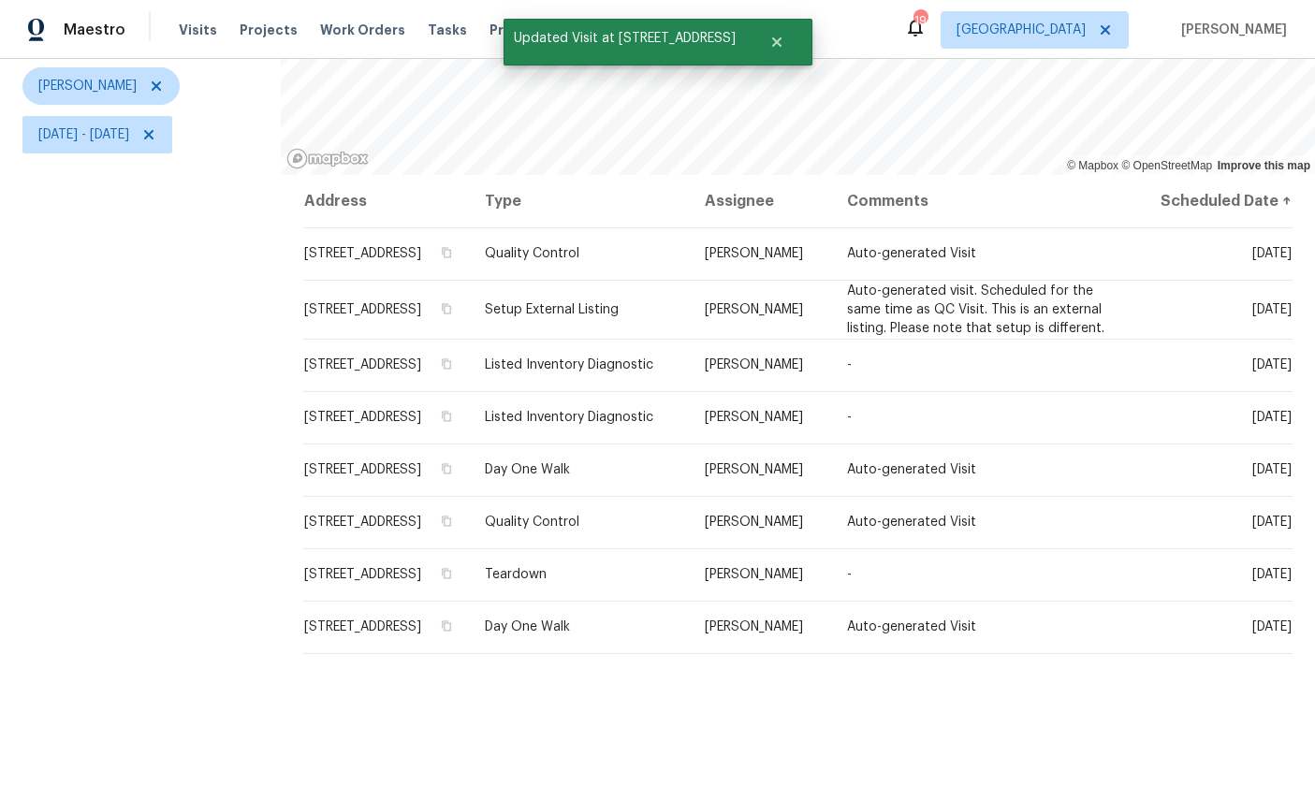
click at [0, 0] on icon at bounding box center [0, 0] width 0 height 0
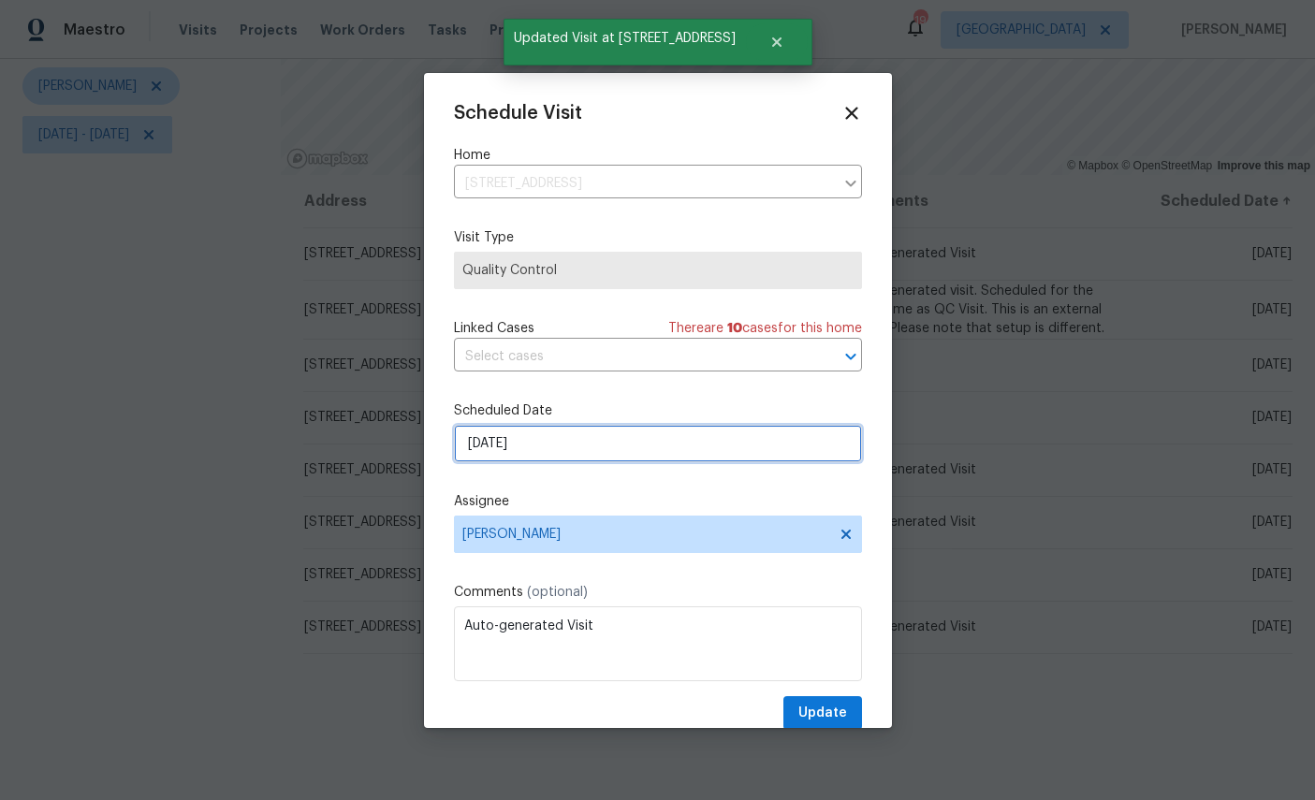
click at [661, 448] on input "9/10/2025" at bounding box center [658, 443] width 408 height 37
select select "8"
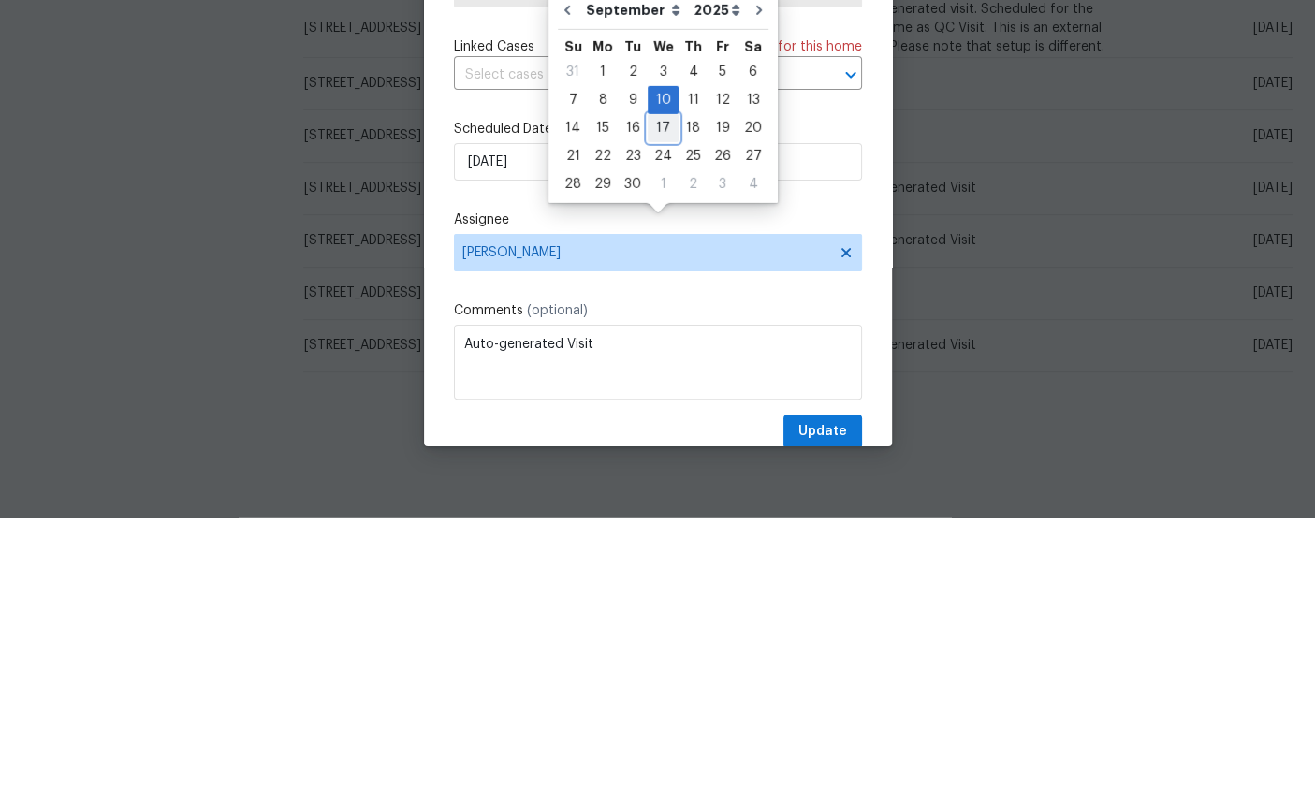
click at [663, 397] on div "17" at bounding box center [663, 410] width 31 height 26
type input "9/17/2025"
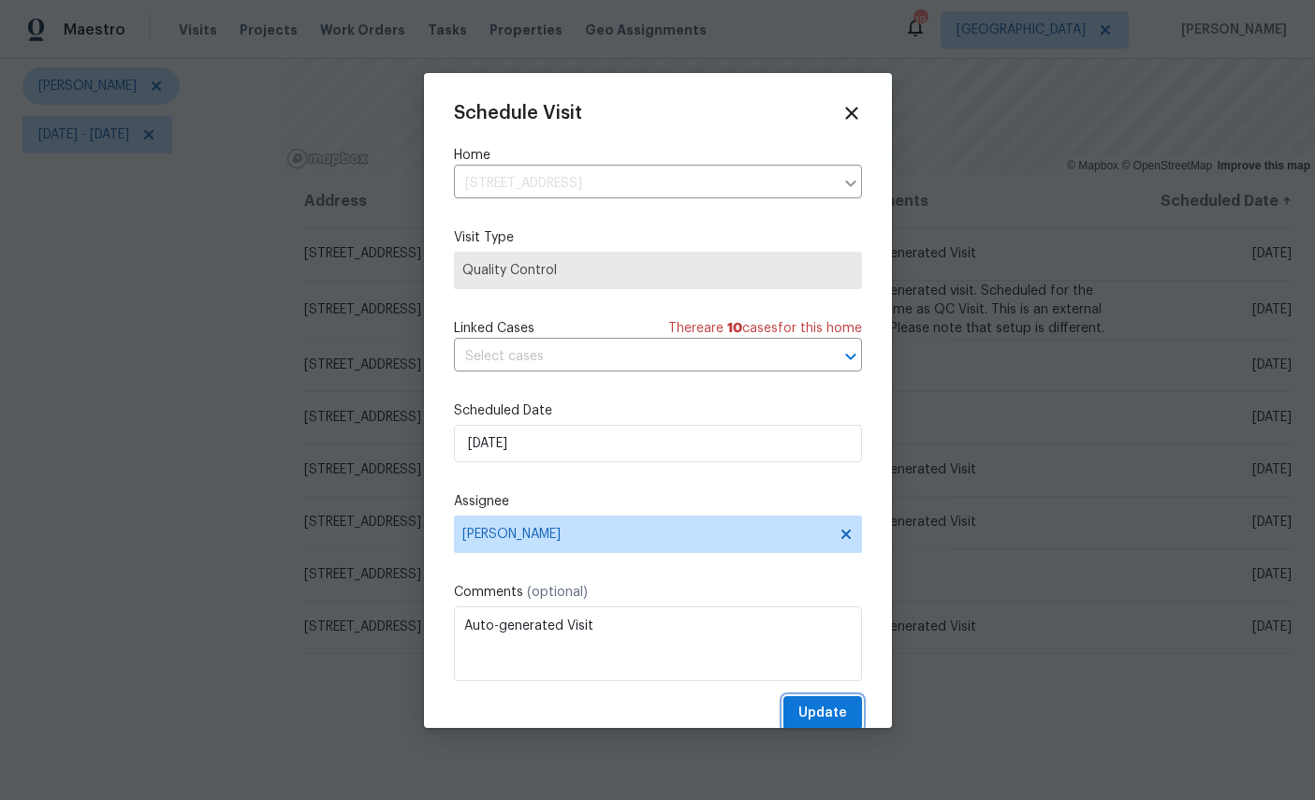
click at [835, 719] on span "Update" at bounding box center [822, 713] width 49 height 23
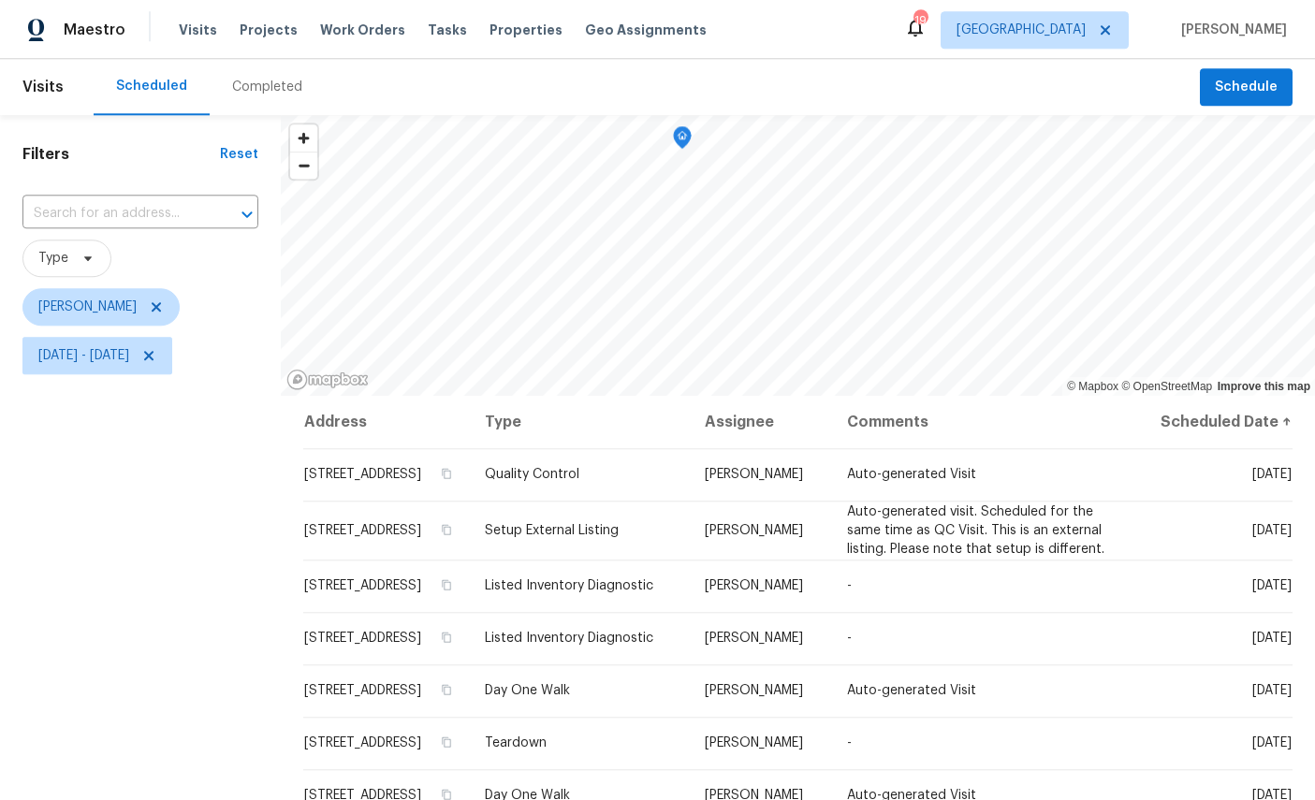
scroll to position [0, 0]
click at [129, 346] on span "Mon, Aug 25 - Mon, Sep 15" at bounding box center [83, 355] width 91 height 19
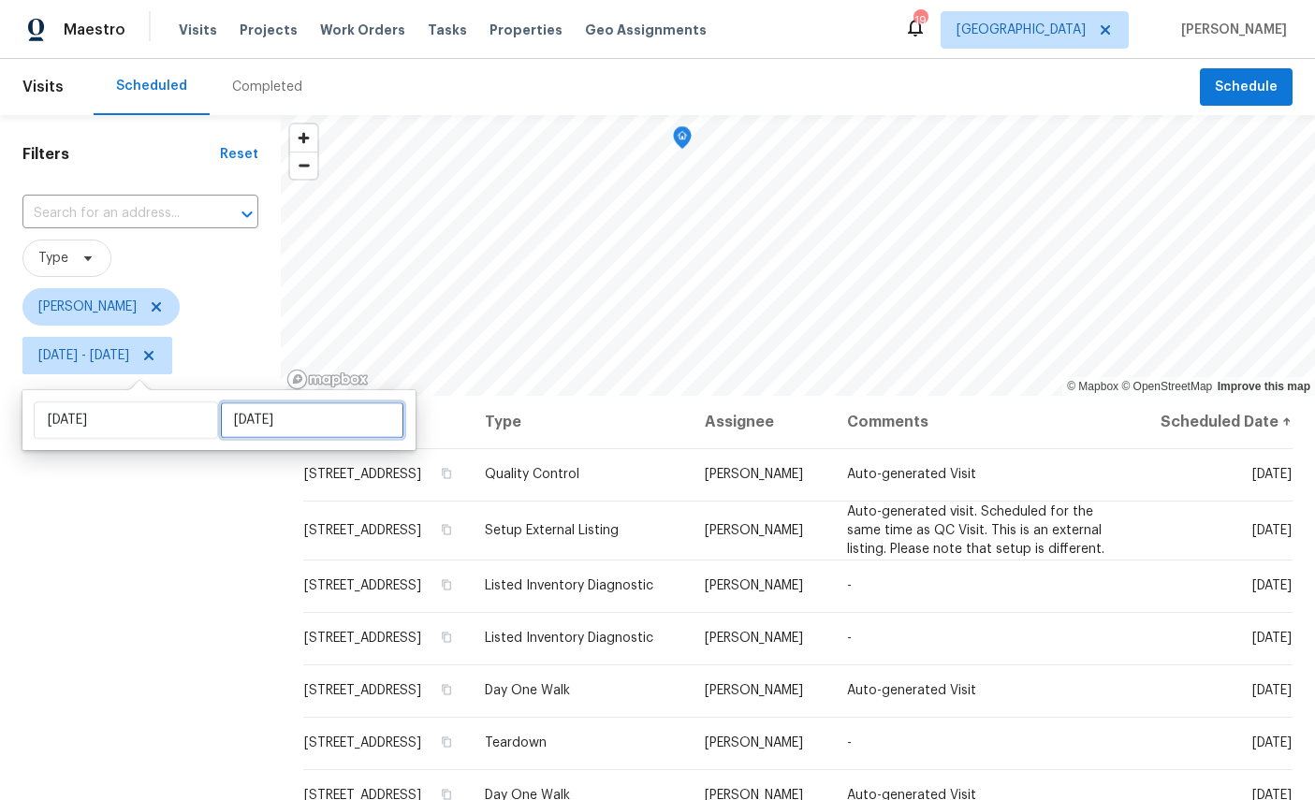
click at [261, 402] on input "Mon, Sep 15" at bounding box center [312, 420] width 184 height 37
select select "7"
select select "2025"
select select "8"
select select "2025"
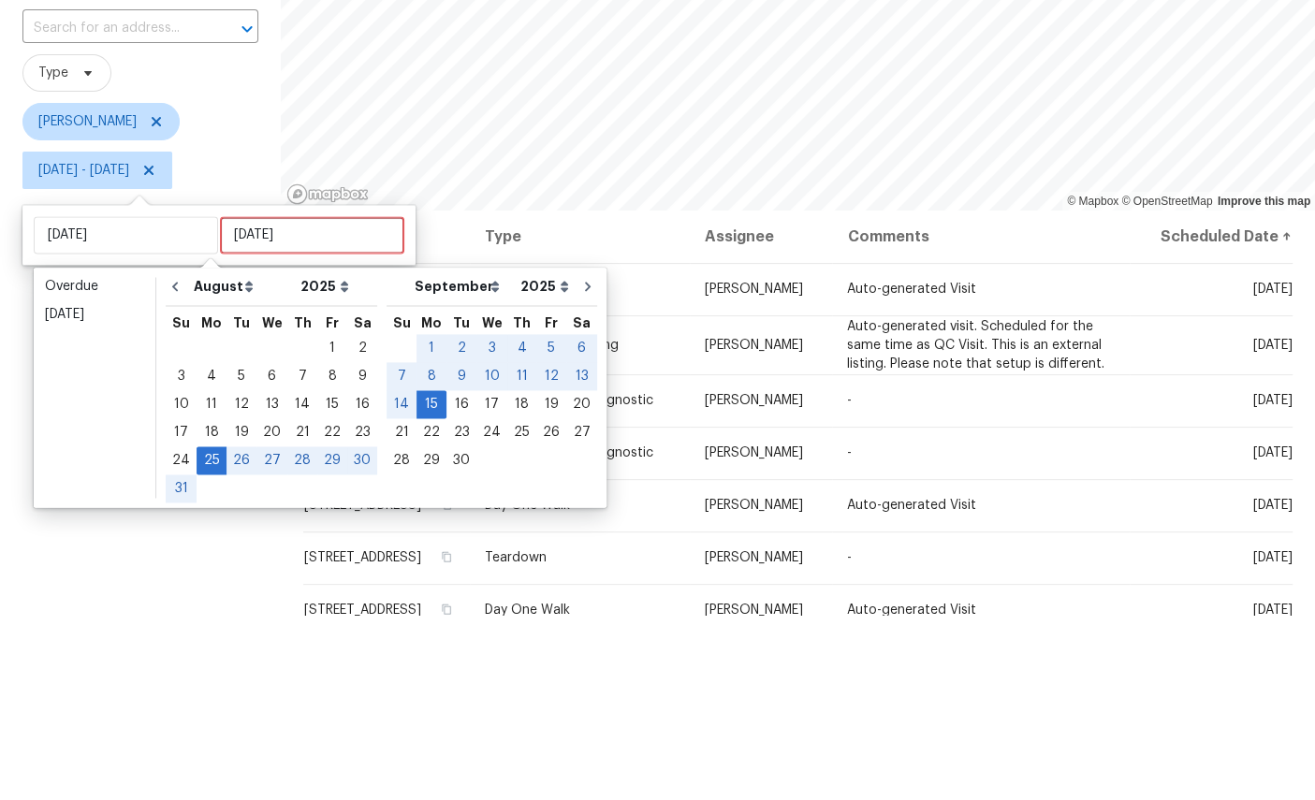
scroll to position [70, 0]
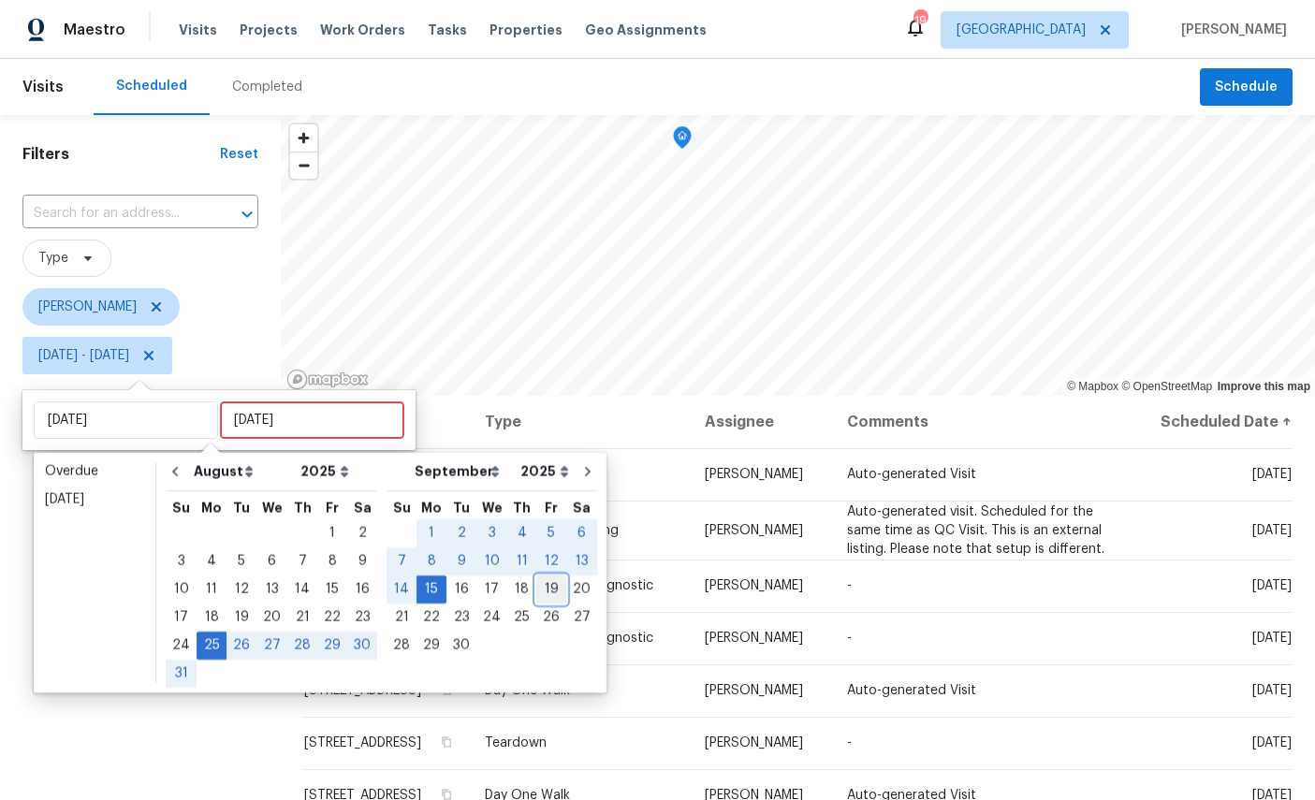
click at [554, 577] on div "19" at bounding box center [551, 590] width 30 height 26
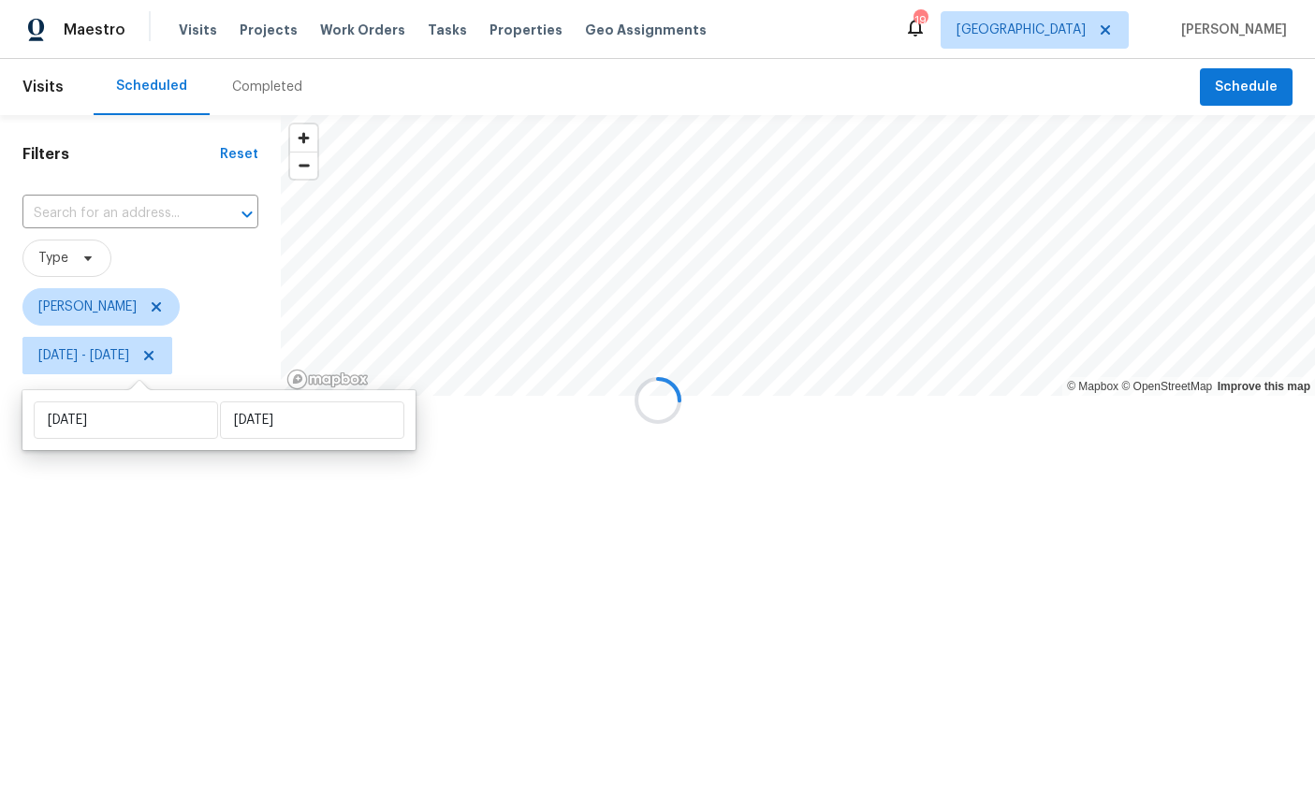
type input "Fri, Sep 19"
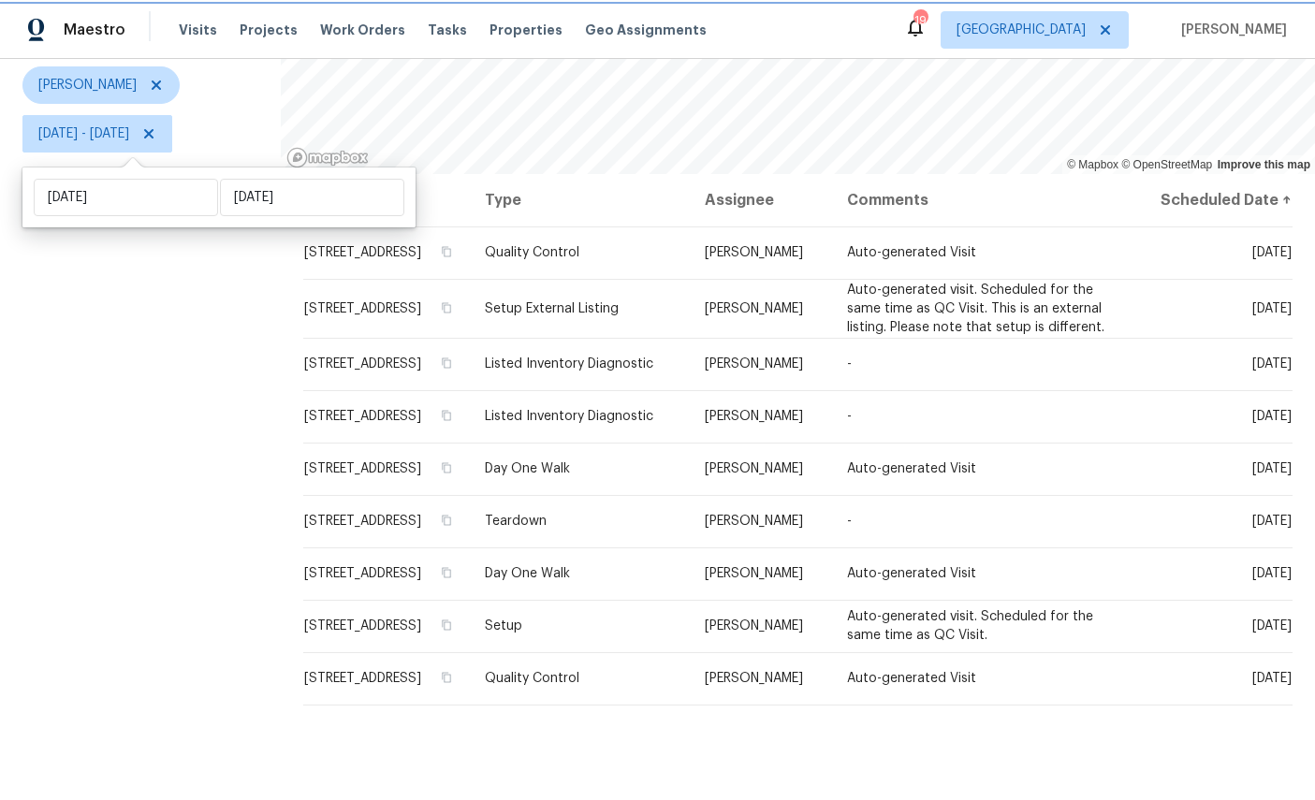
scroll to position [221, 0]
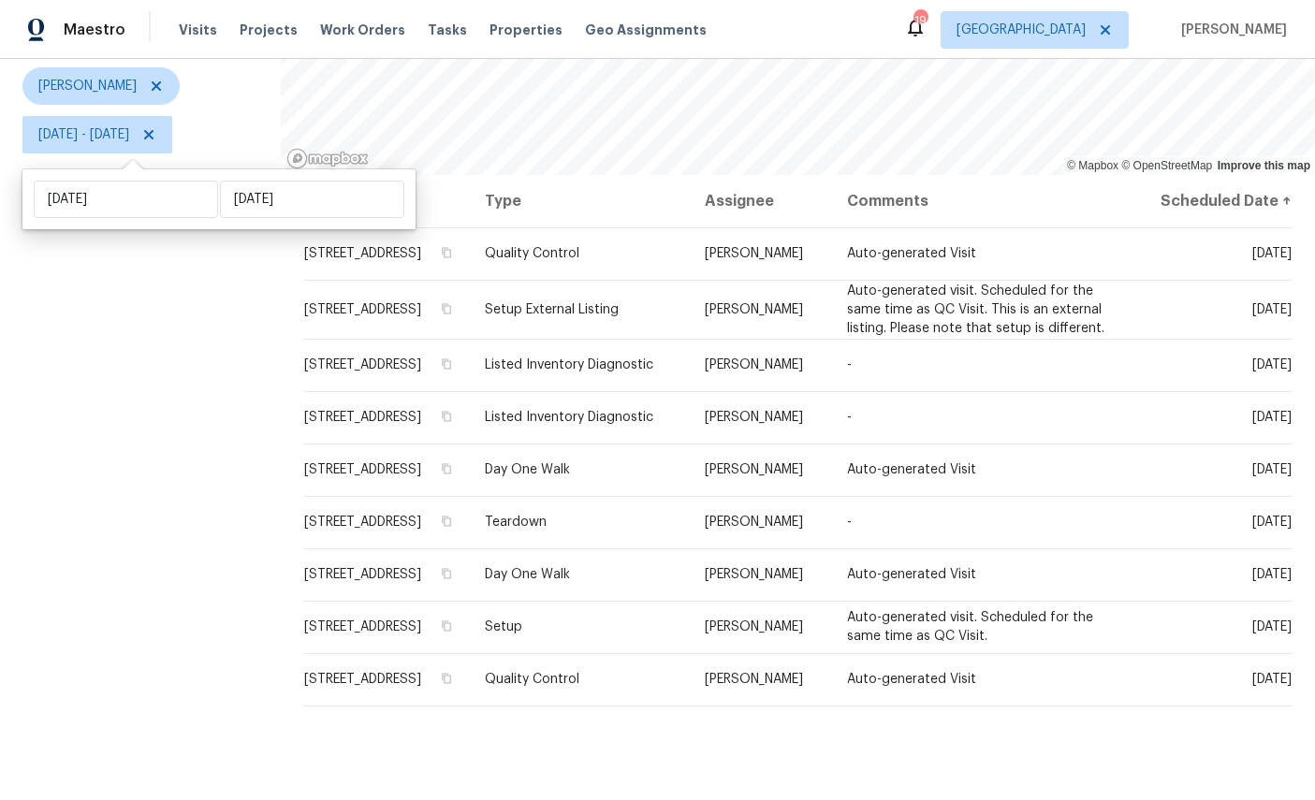
click at [0, 0] on icon at bounding box center [0, 0] width 0 height 0
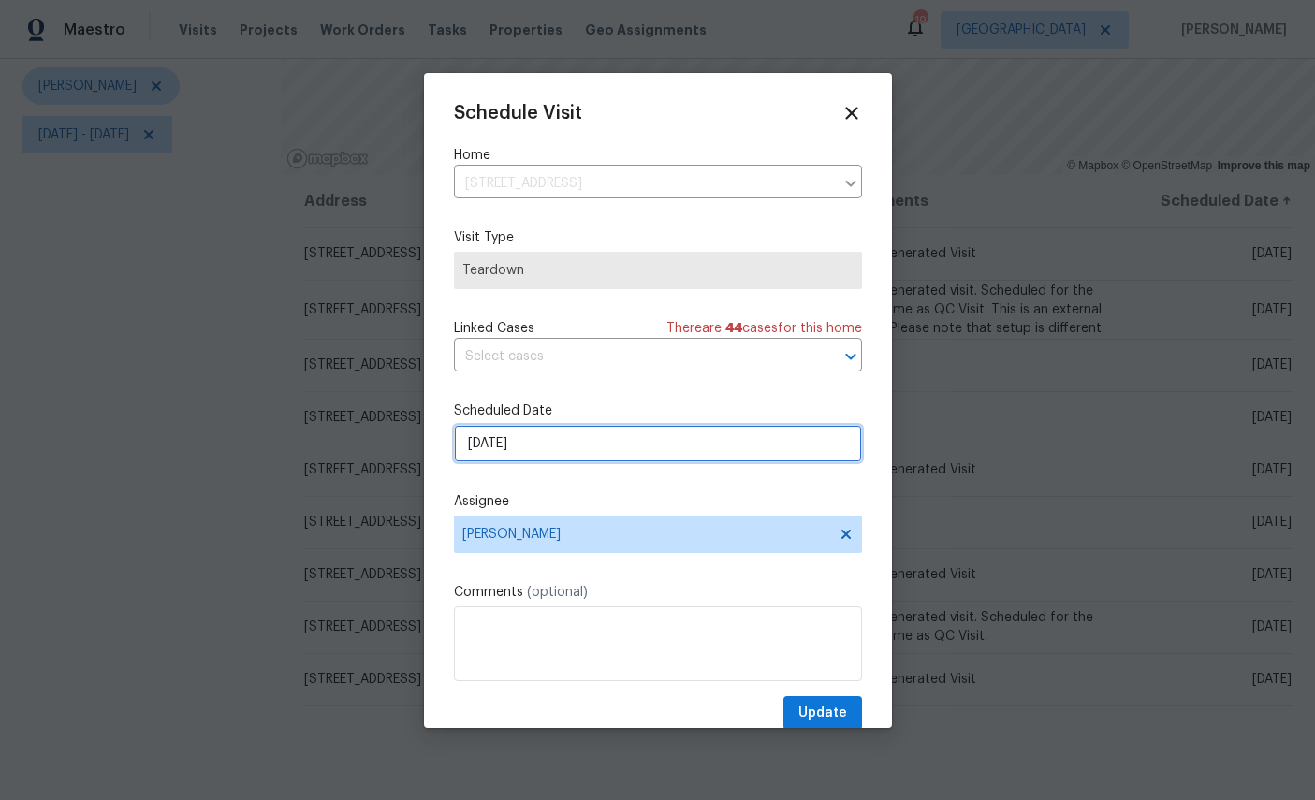
click at [673, 441] on input "9/14/2025" at bounding box center [658, 443] width 408 height 37
select select "8"
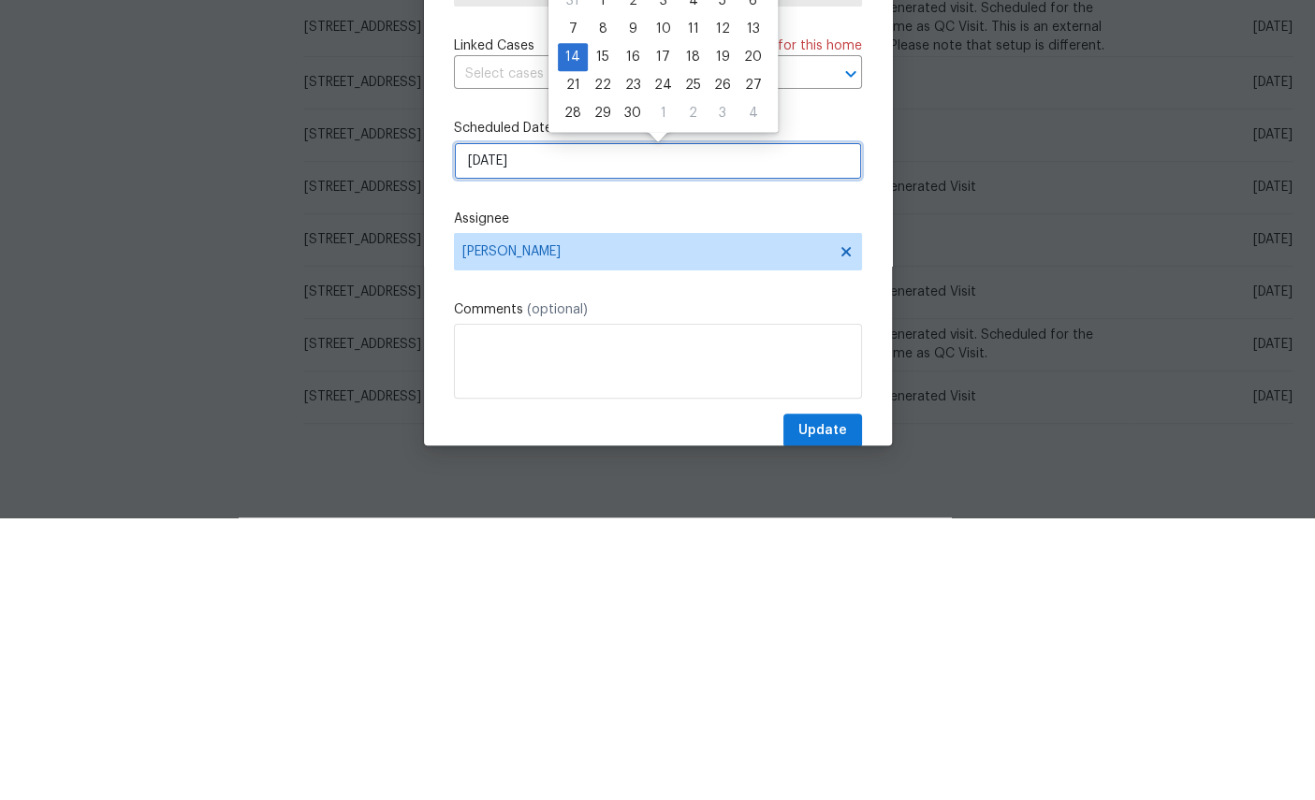
scroll to position [70, 0]
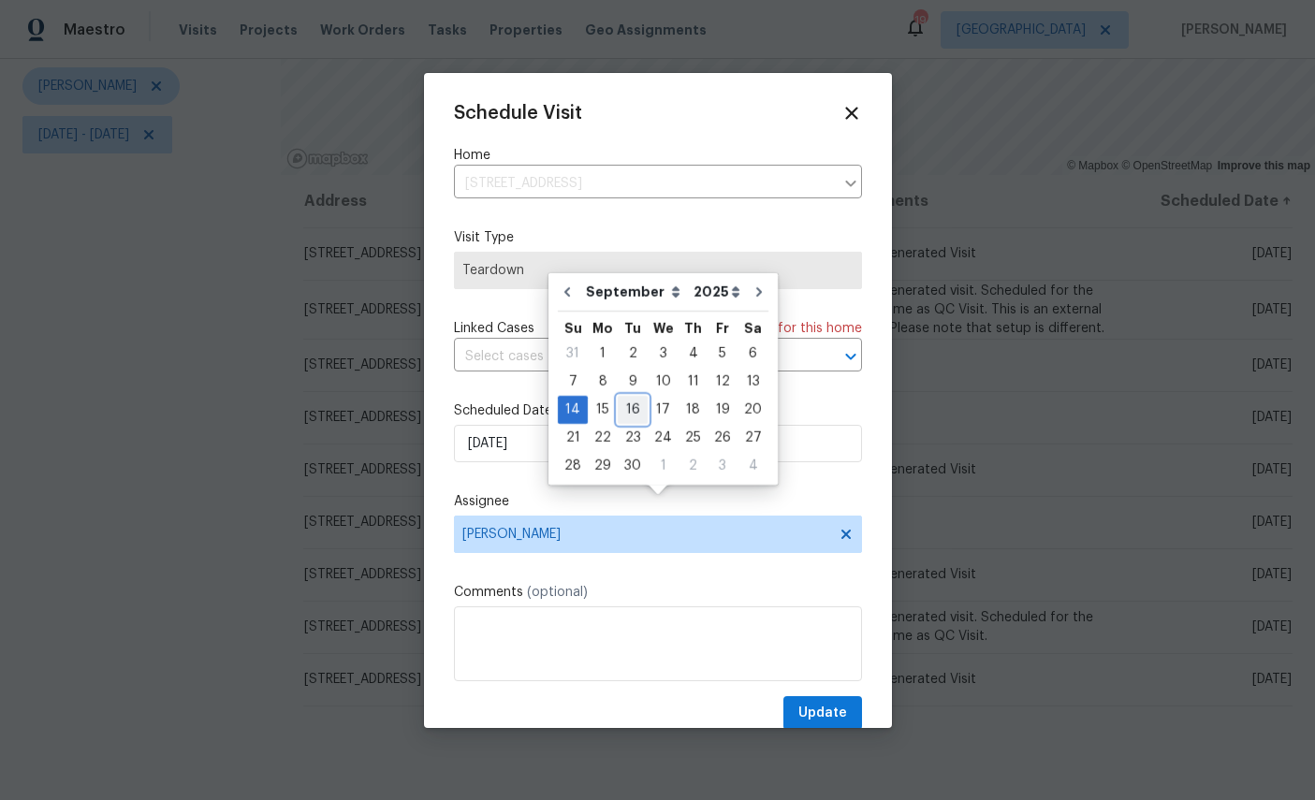
click at [637, 397] on div "16" at bounding box center [633, 410] width 30 height 26
type input "9/16/2025"
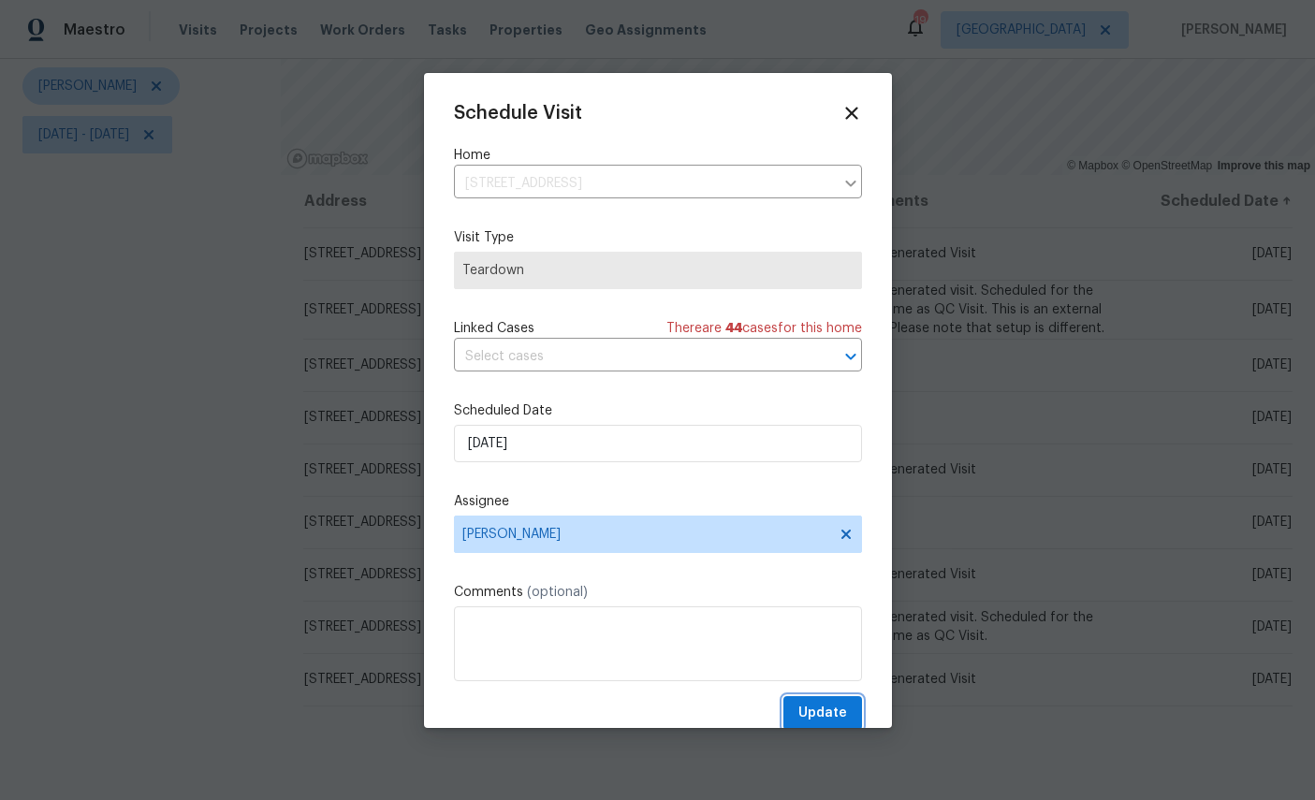
click at [826, 705] on span "Update" at bounding box center [822, 713] width 49 height 23
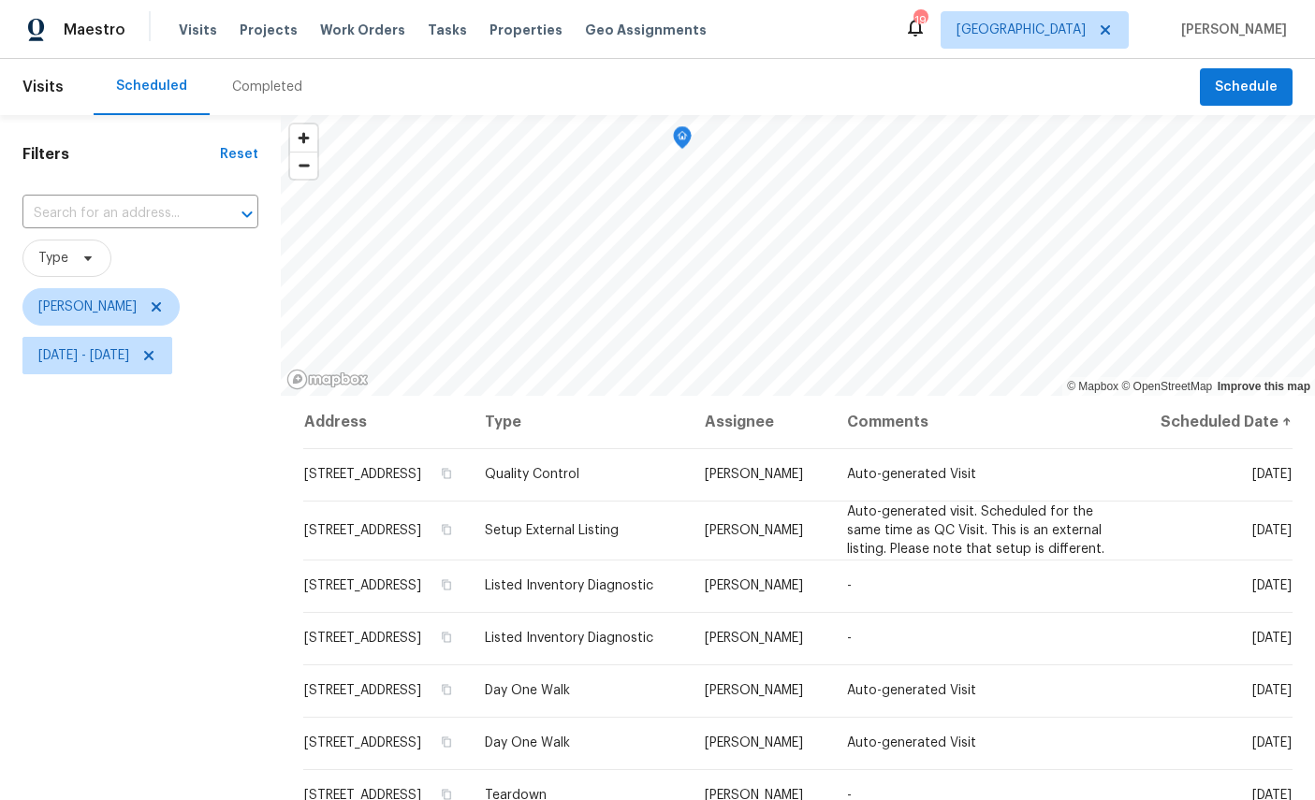
scroll to position [0, 0]
click at [129, 346] on span "Mon, Aug 25 - Fri, Sep 19" at bounding box center [83, 355] width 91 height 19
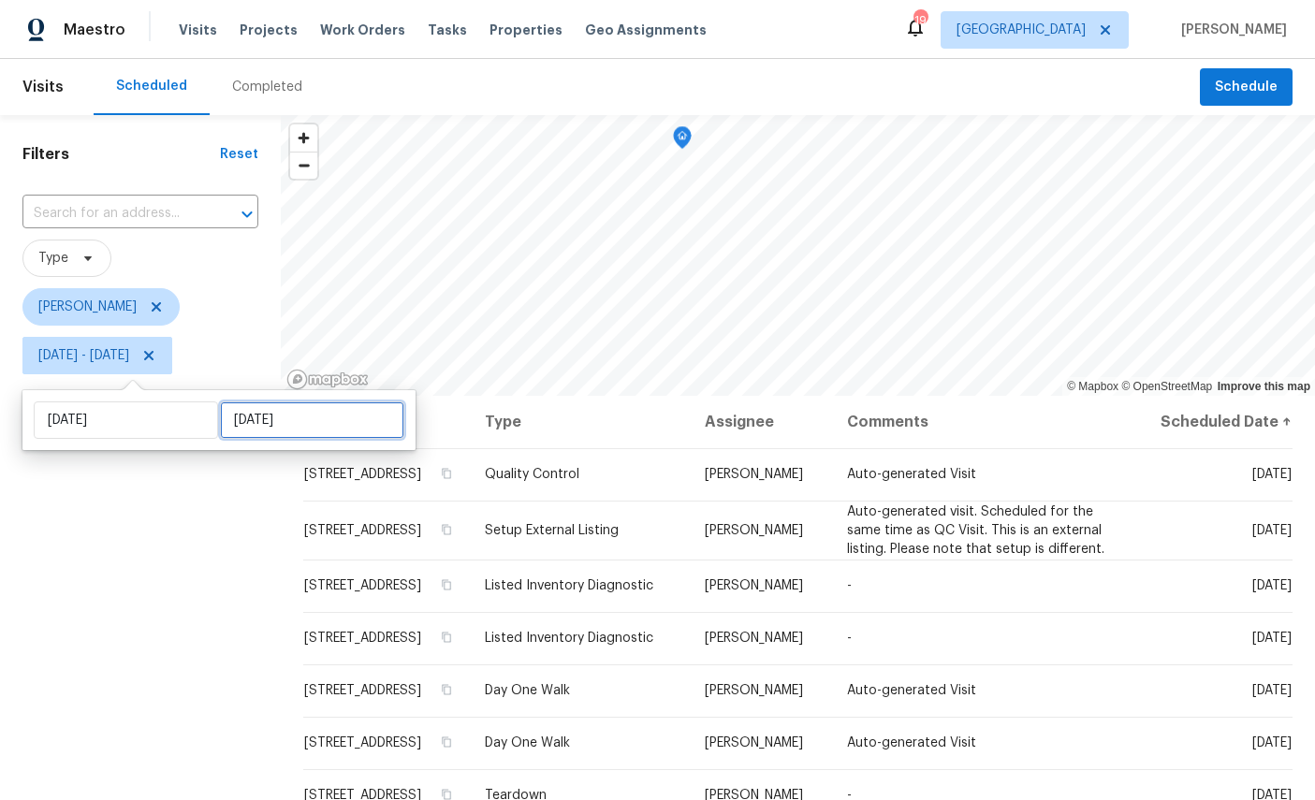
click at [263, 402] on input "Fri, Sep 19" at bounding box center [312, 420] width 184 height 37
select select "7"
select select "2025"
select select "8"
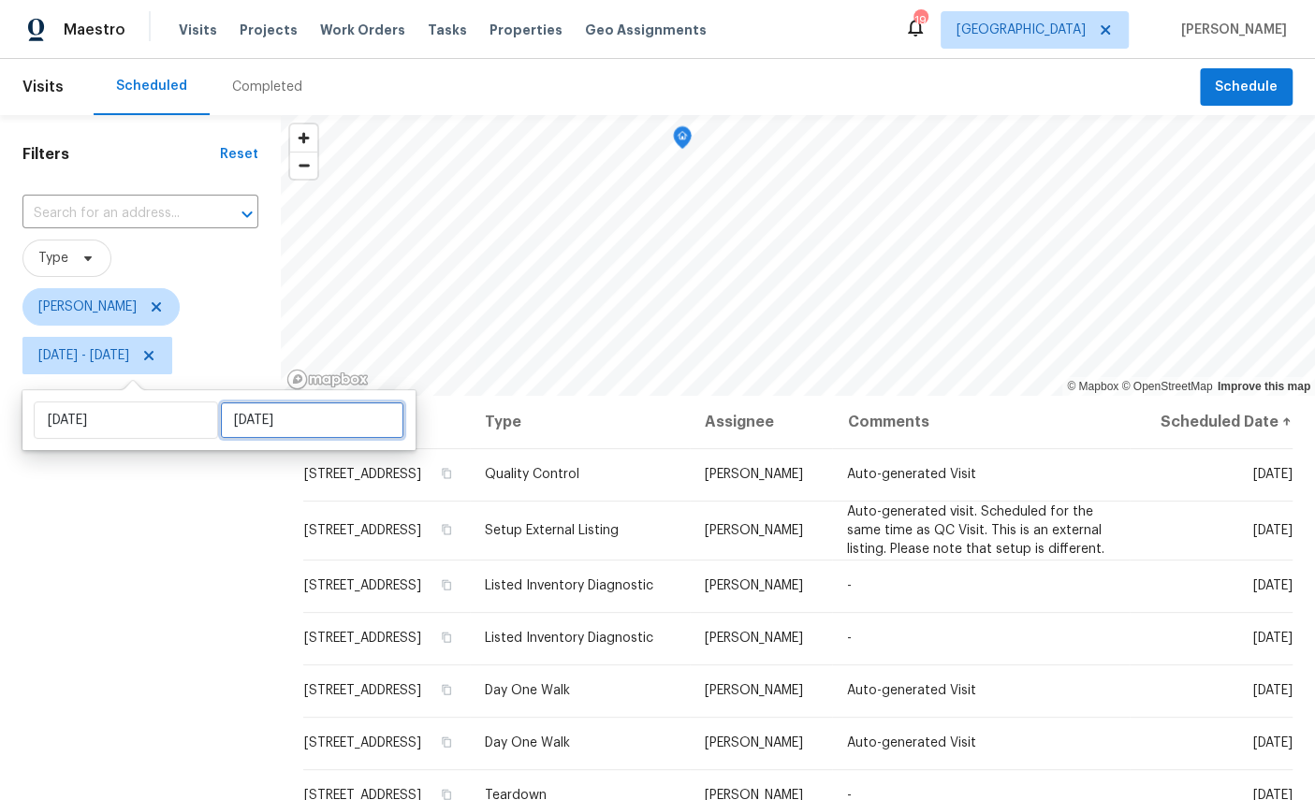
select select "2025"
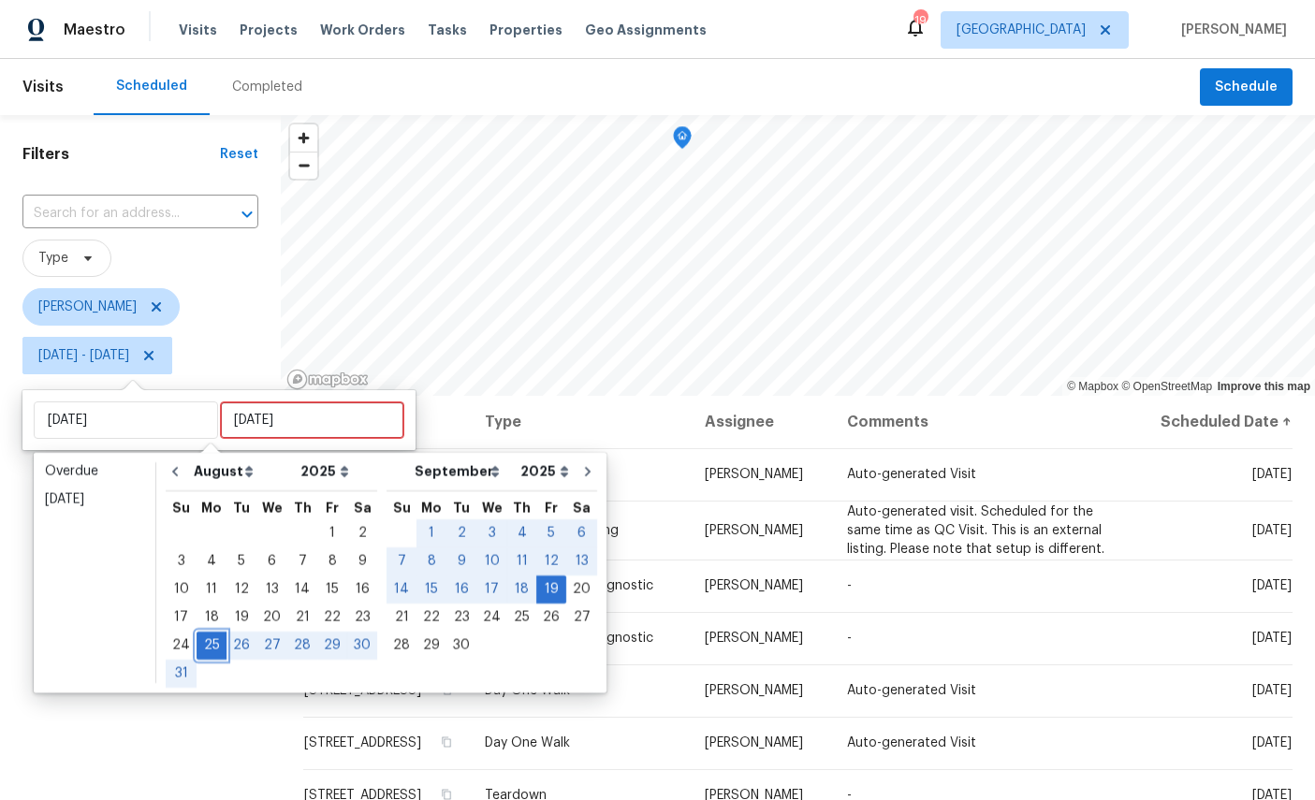
click at [219, 633] on div "25" at bounding box center [212, 646] width 30 height 26
type input "Mon, Aug 25"
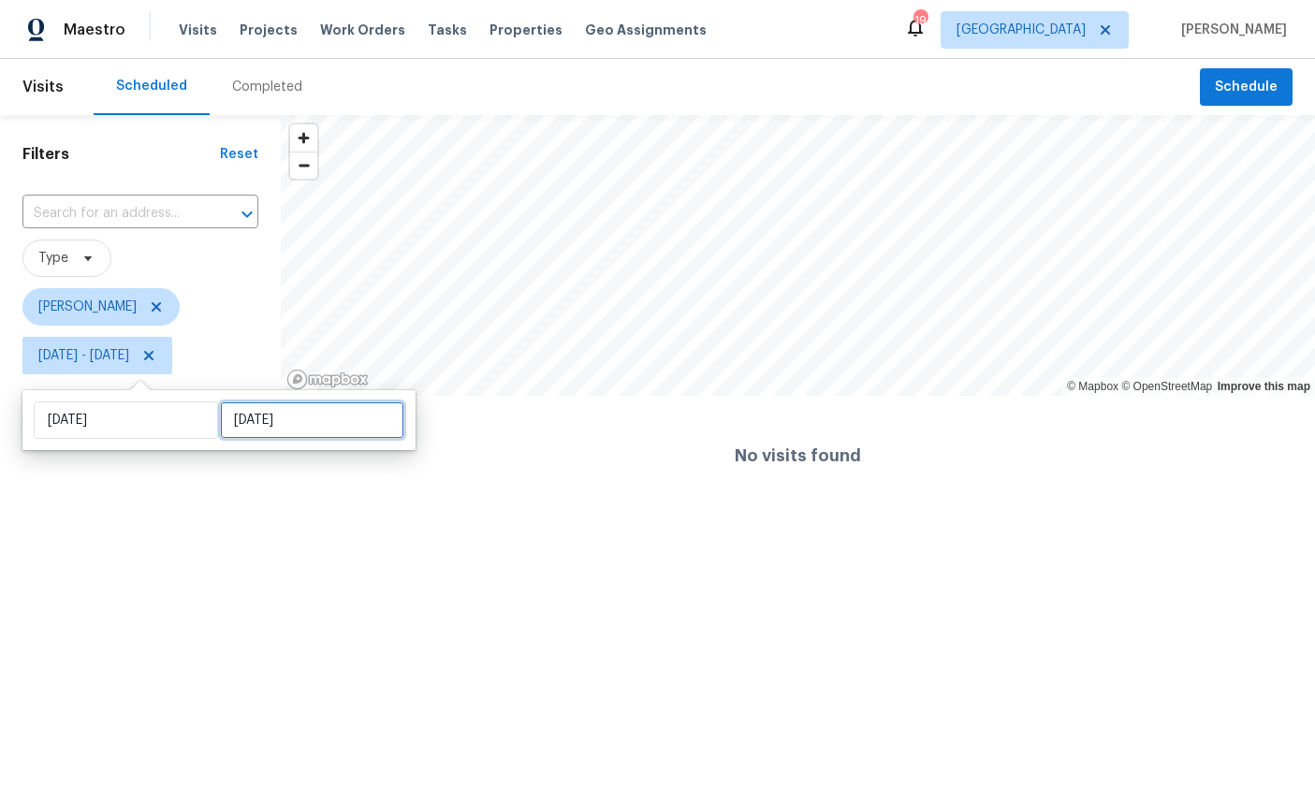
click at [313, 429] on input "Mon, Aug 25" at bounding box center [312, 420] width 184 height 37
select select "7"
select select "2025"
select select "8"
select select "2025"
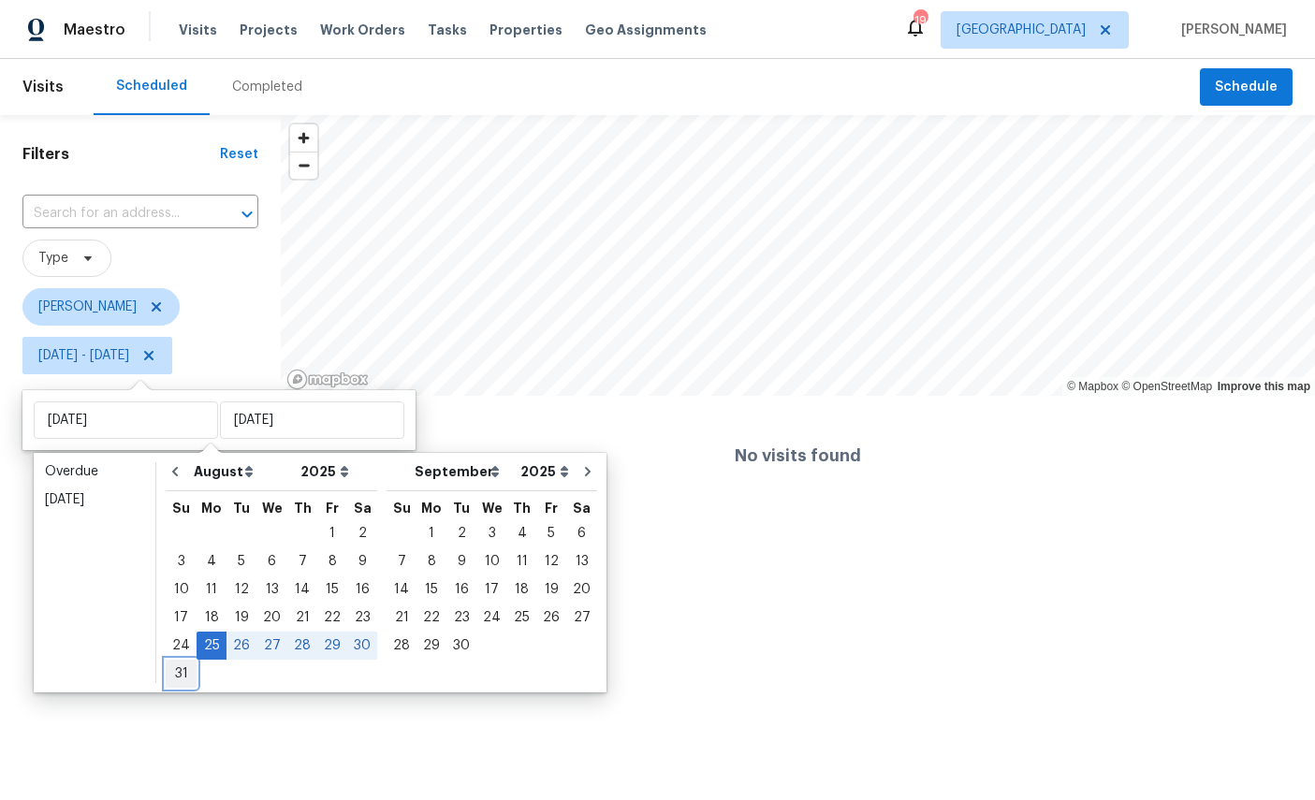
click at [188, 679] on div "31" at bounding box center [181, 674] width 31 height 26
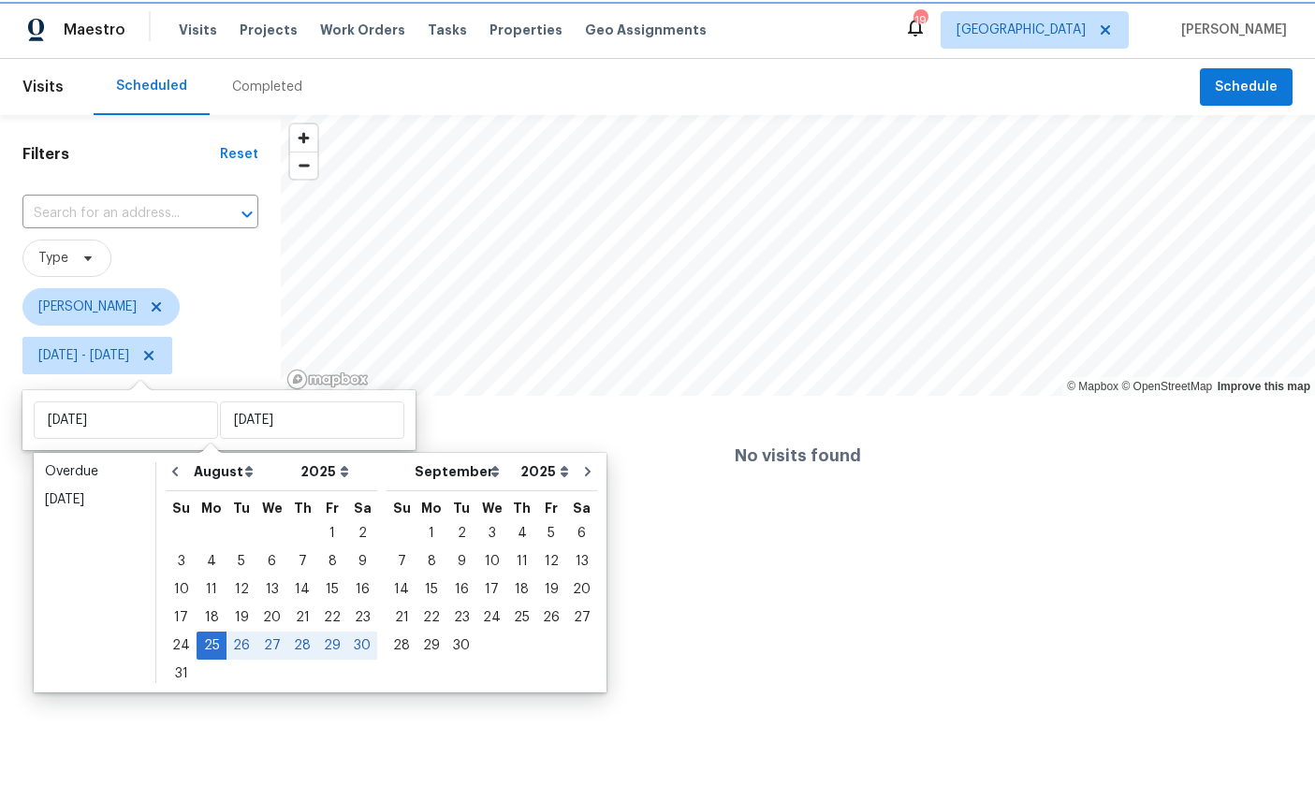
type input "Sun, Aug 31"
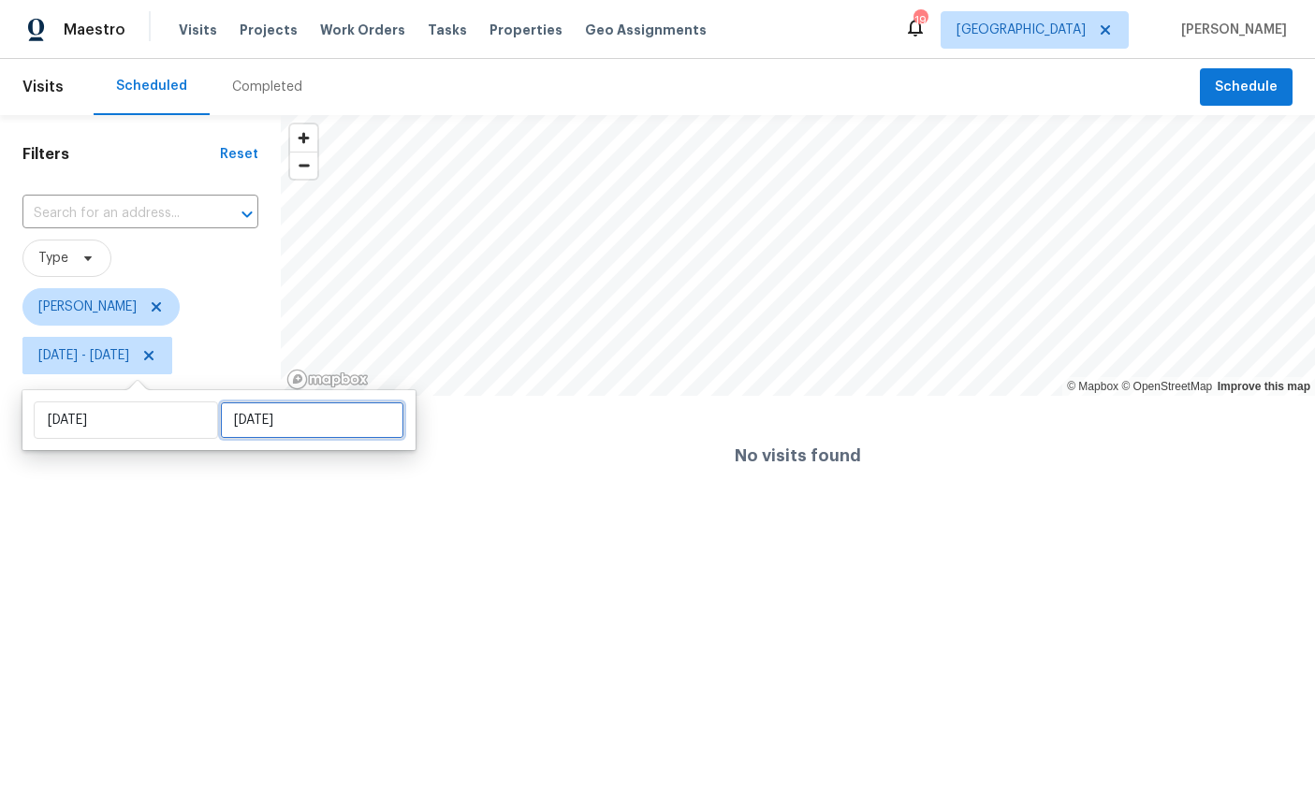
click at [280, 404] on input "Sun, Aug 31" at bounding box center [312, 420] width 184 height 37
select select "7"
select select "2025"
select select "8"
select select "2025"
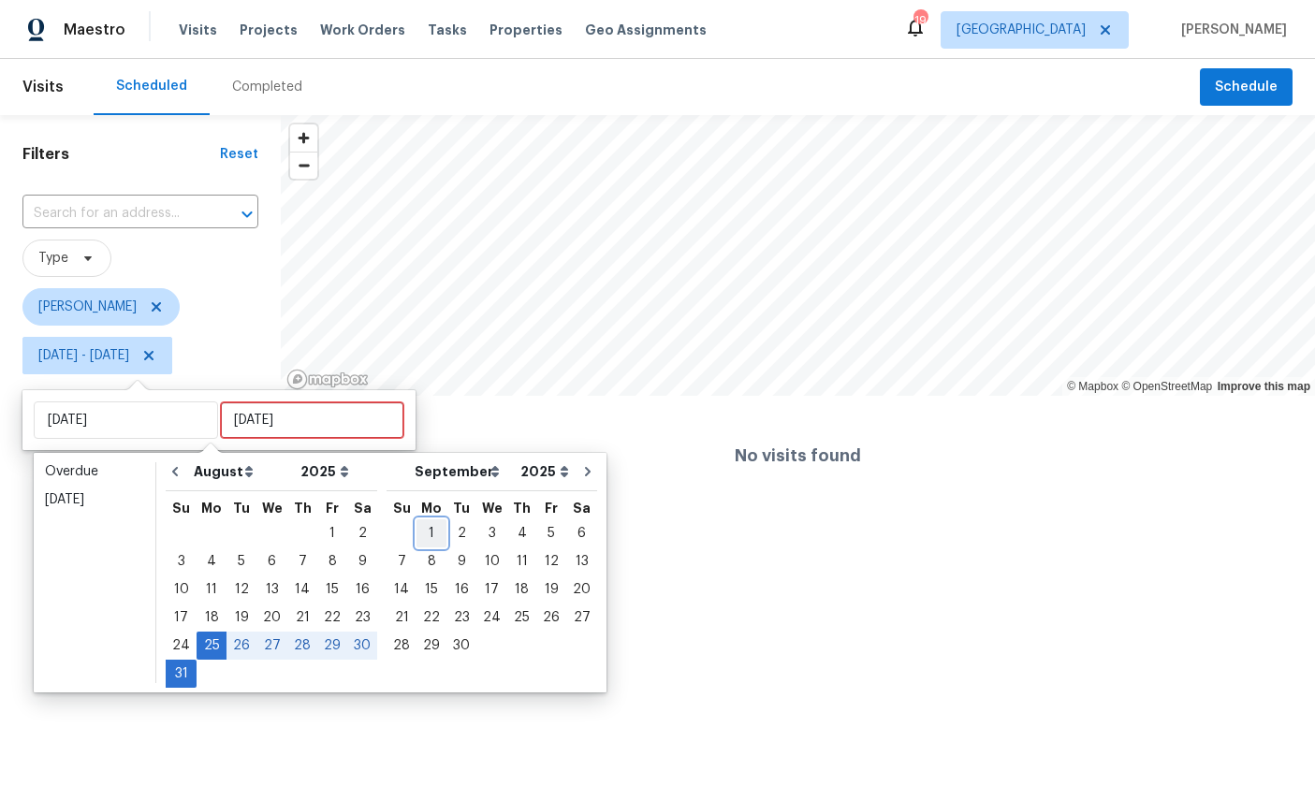
click at [437, 532] on div "1" at bounding box center [431, 533] width 30 height 26
type input "Mon, Sep 01"
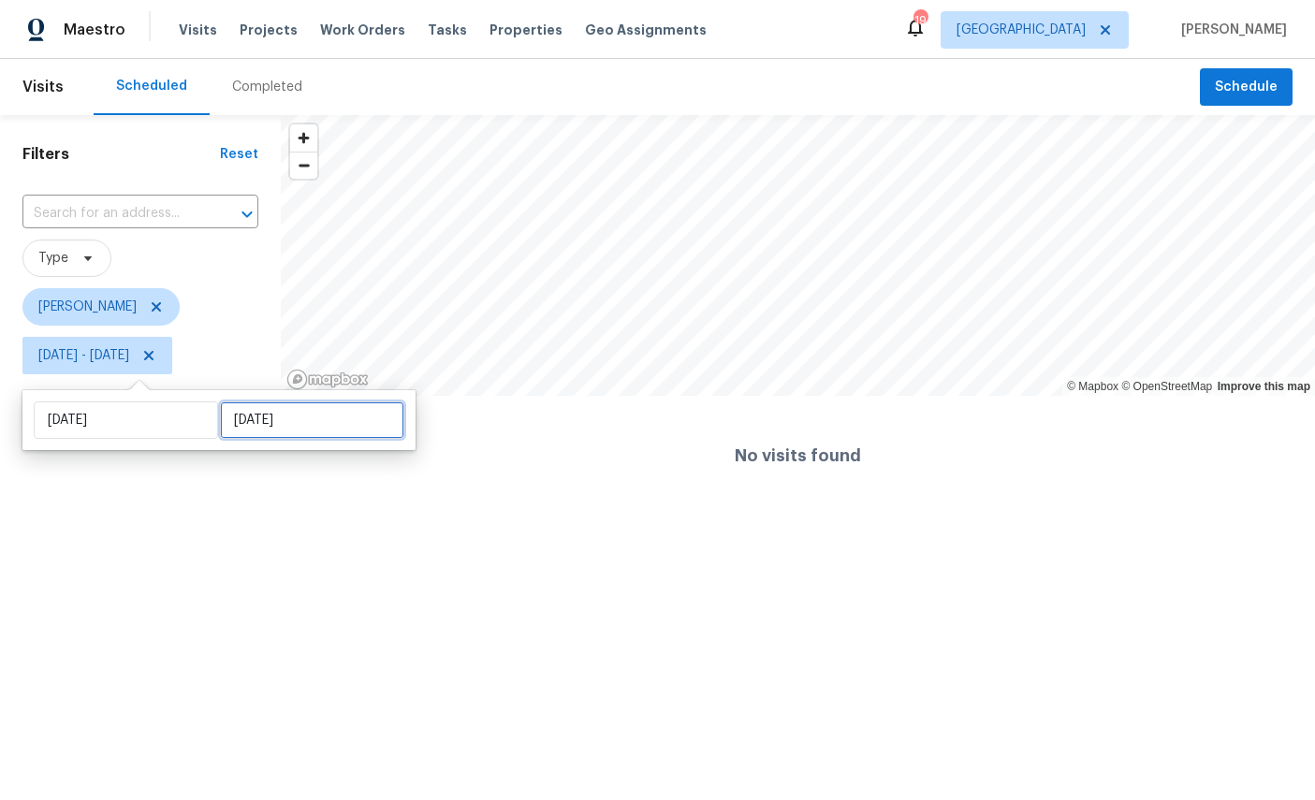
click at [285, 414] on input "Mon, Sep 01" at bounding box center [312, 420] width 184 height 37
select select "7"
select select "2025"
select select "8"
select select "2025"
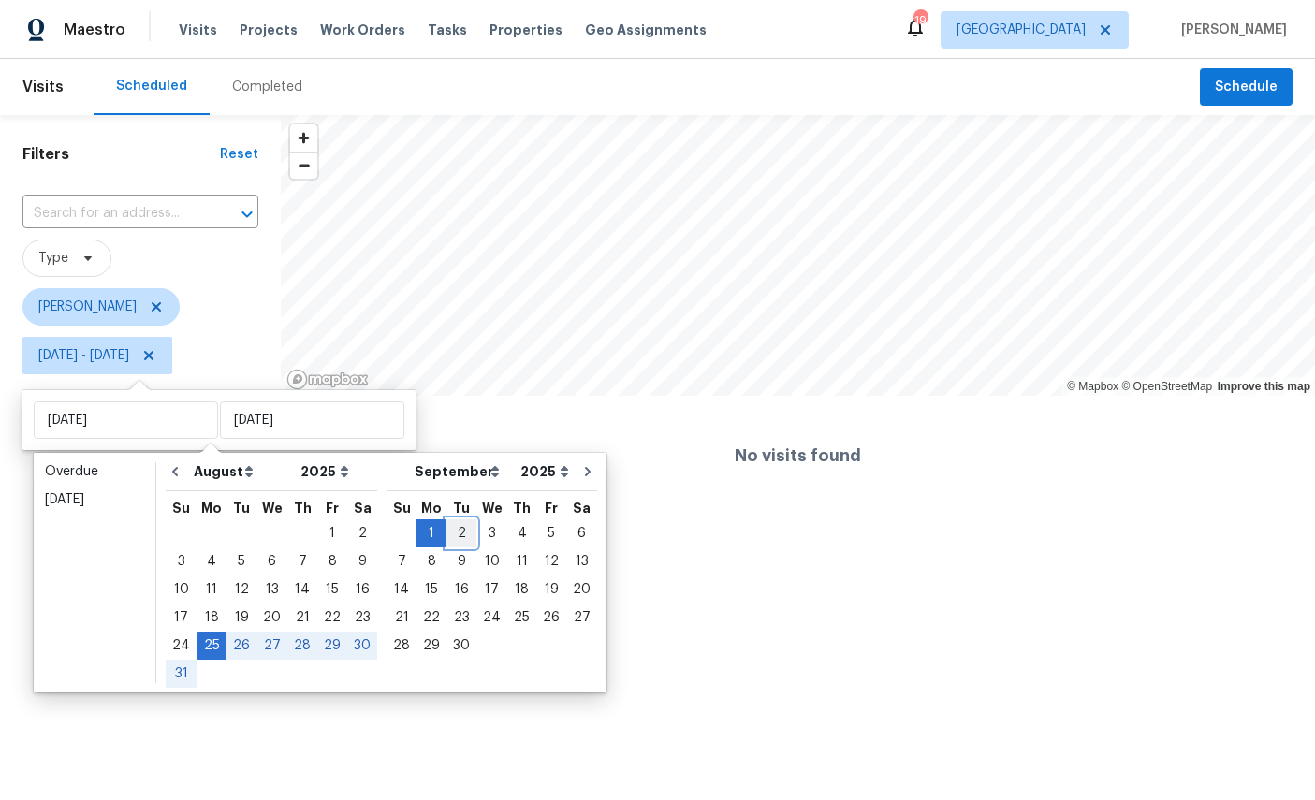
click at [464, 532] on div "2" at bounding box center [461, 533] width 30 height 26
type input "Tue, Sep 02"
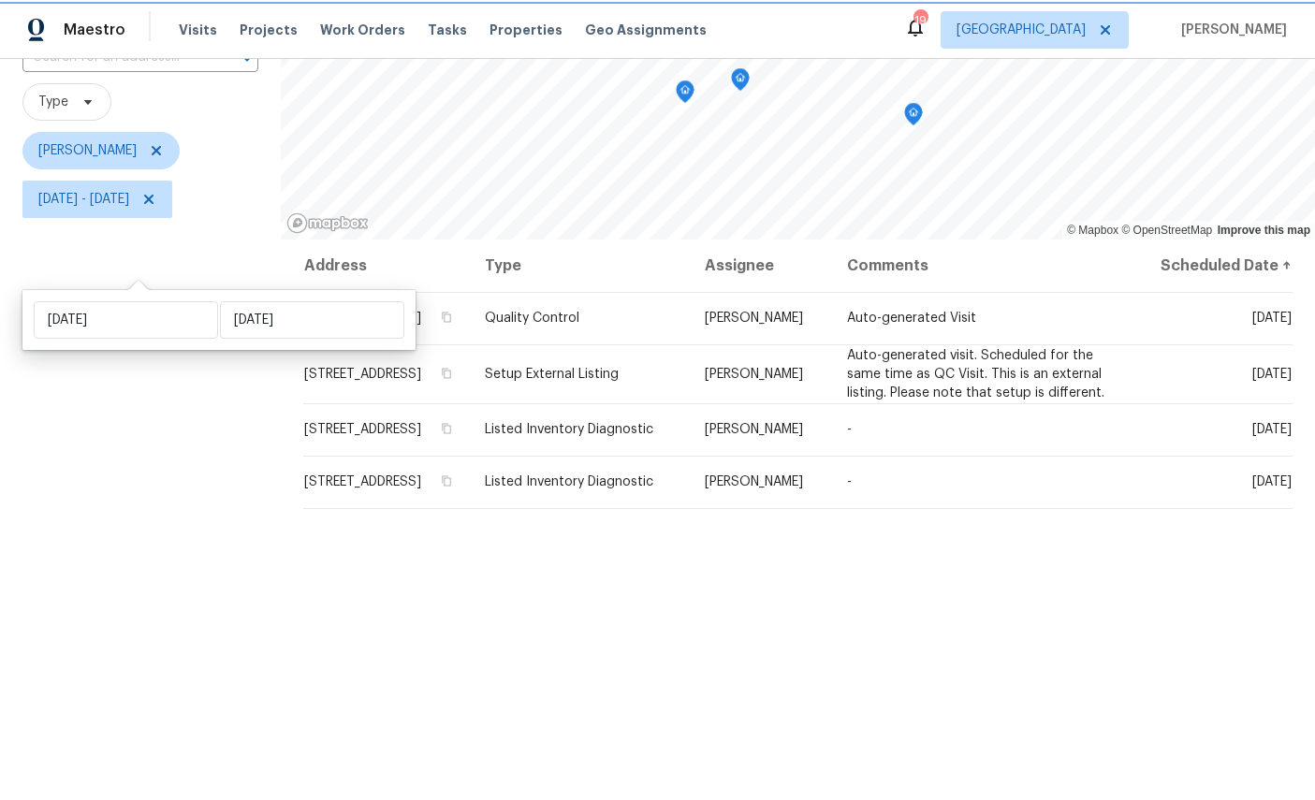
scroll to position [51, 0]
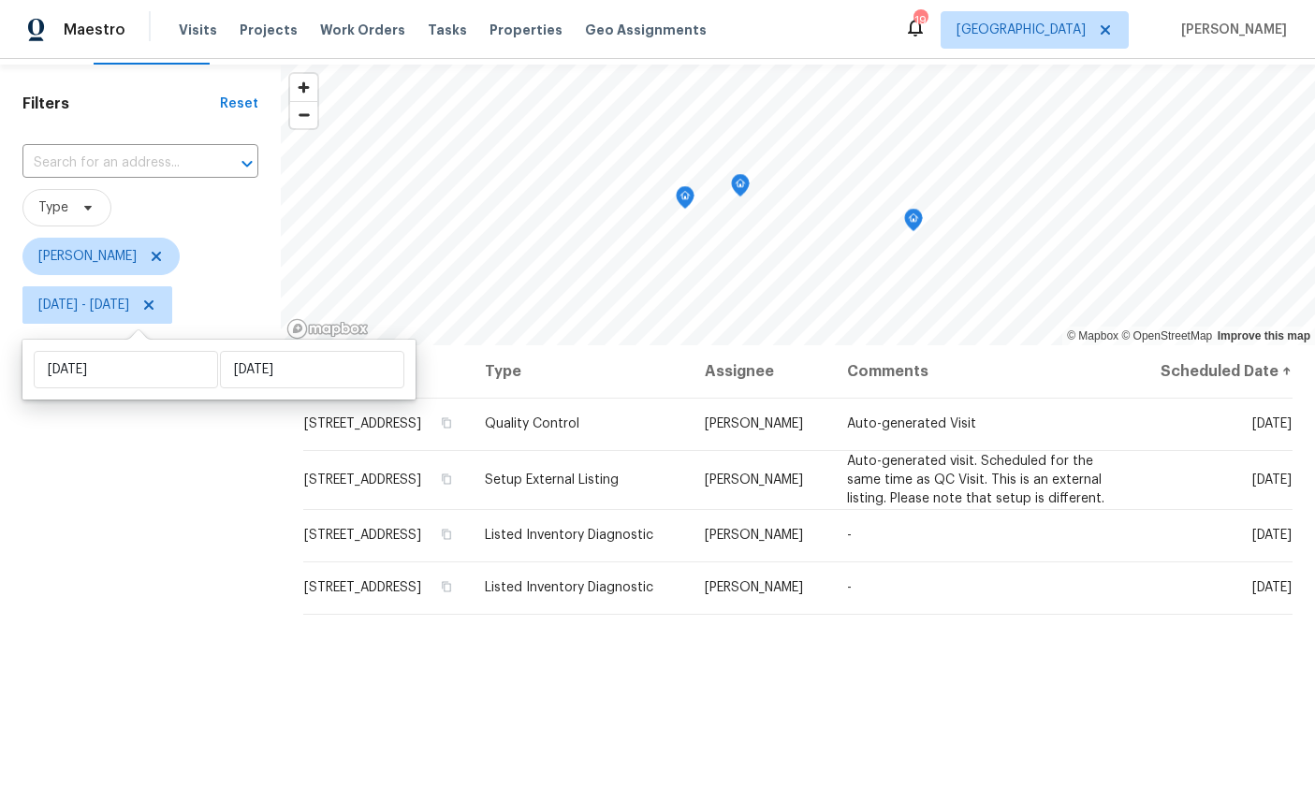
click at [136, 485] on div "Filters Reset ​ Type William Sparks Mon, Aug 25 - Tue, Sep 02" at bounding box center [140, 525] width 281 height 921
click at [144, 488] on div "Filters Reset ​ Type William Sparks Mon, Aug 25 - Tue, Sep 02" at bounding box center [140, 525] width 281 height 921
click at [353, 30] on span "Work Orders" at bounding box center [362, 30] width 85 height 19
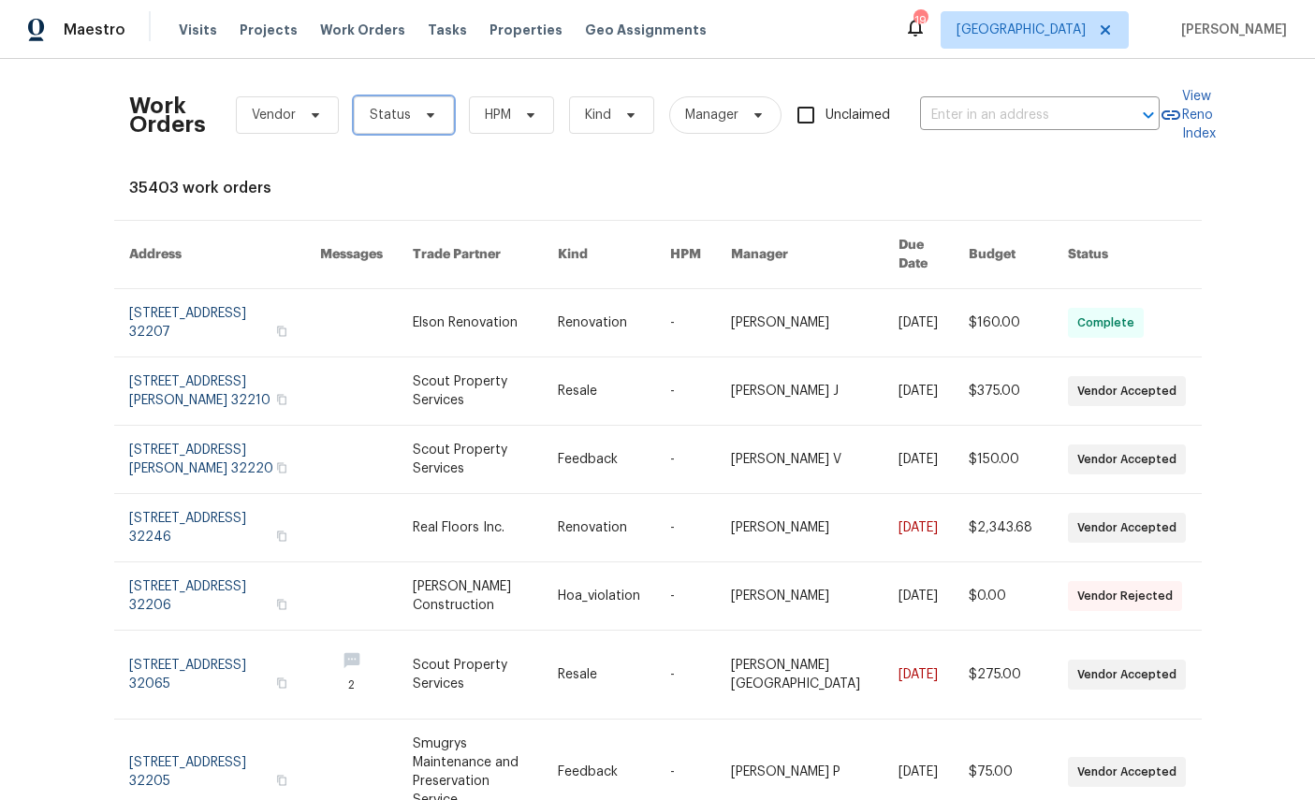
click at [418, 111] on span at bounding box center [427, 115] width 21 height 15
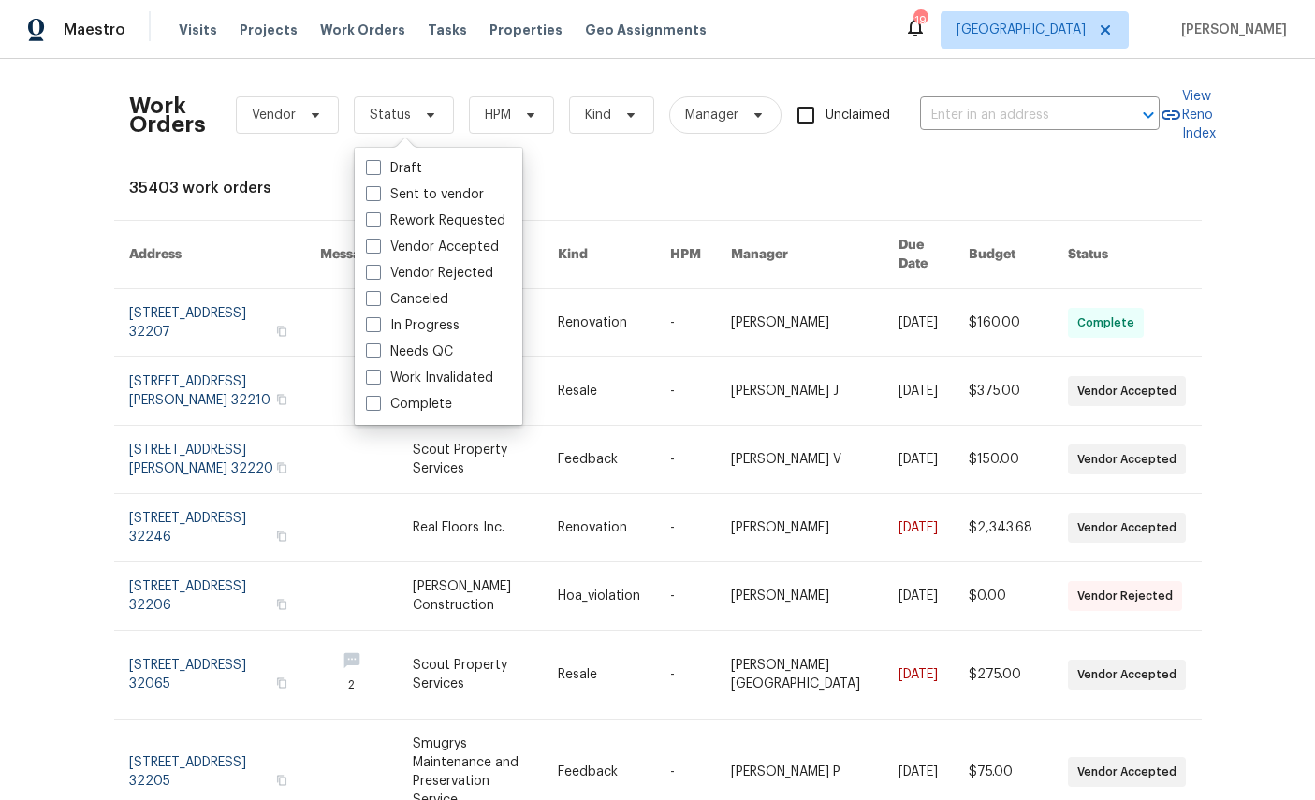
click at [432, 352] on label "Needs QC" at bounding box center [409, 352] width 87 height 19
click at [378, 352] on input "Needs QC" at bounding box center [372, 349] width 12 height 12
checkbox input "true"
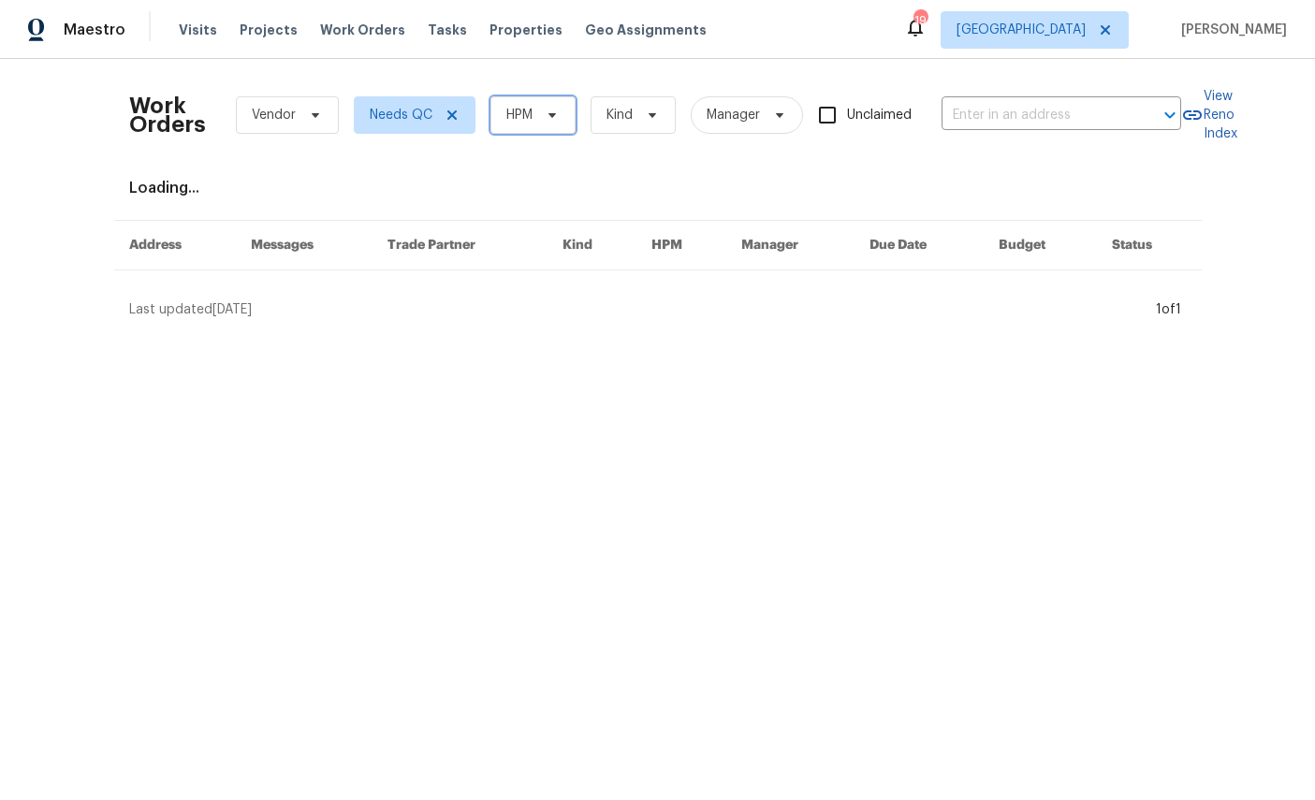
click at [553, 126] on span "HPM" at bounding box center [532, 114] width 85 height 37
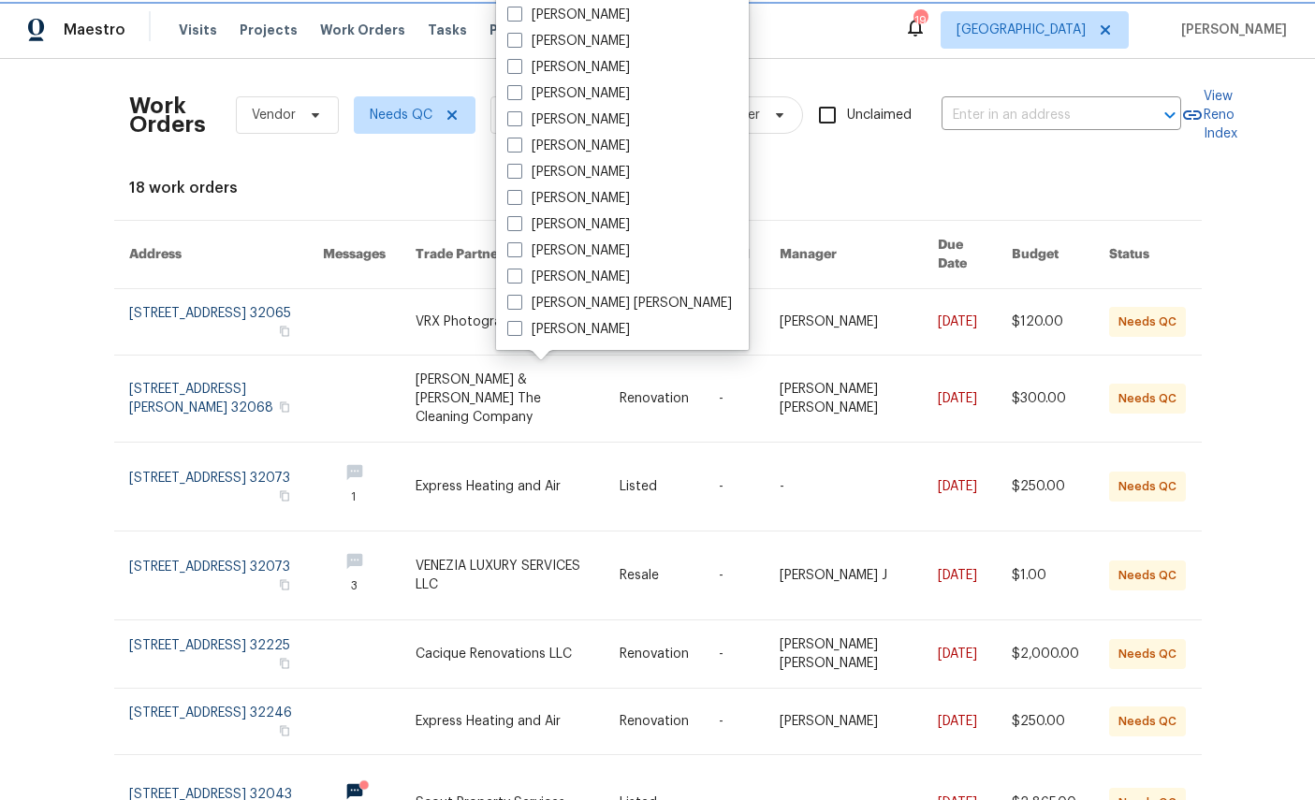
scroll to position [363, 0]
click at [588, 329] on label "[PERSON_NAME]" at bounding box center [568, 329] width 123 height 19
click at [519, 329] on input "[PERSON_NAME]" at bounding box center [513, 326] width 12 height 12
checkbox input "true"
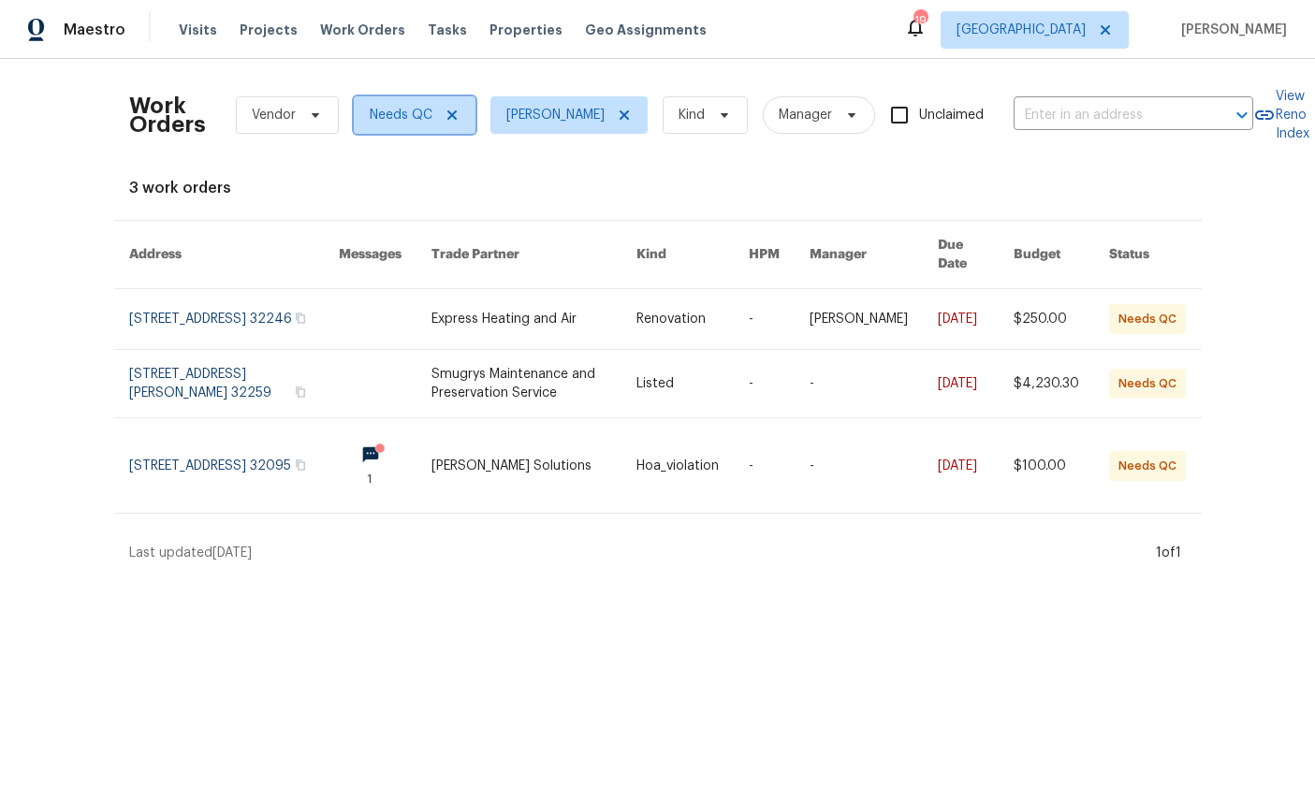
click at [406, 111] on span "Needs QC" at bounding box center [401, 115] width 63 height 19
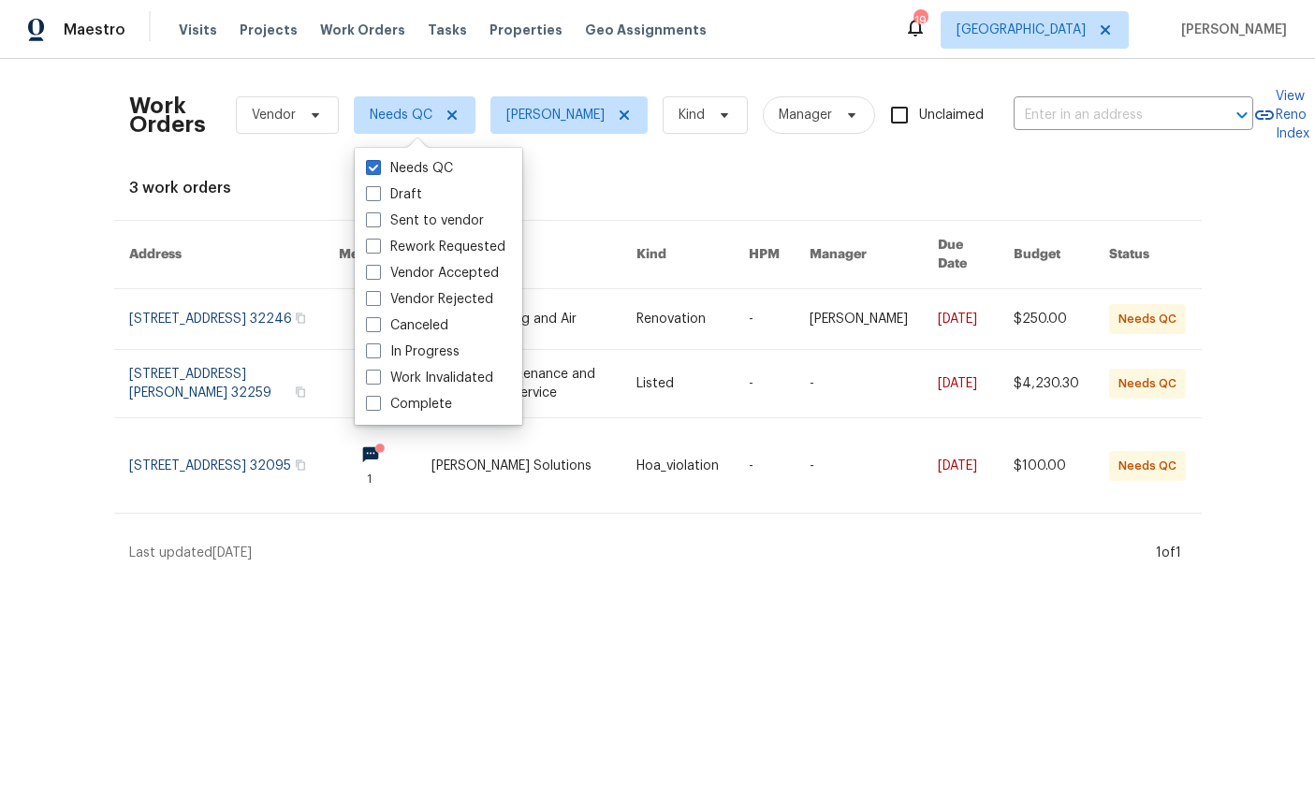
click at [430, 345] on label "In Progress" at bounding box center [413, 352] width 94 height 19
click at [378, 345] on input "In Progress" at bounding box center [372, 349] width 12 height 12
checkbox input "true"
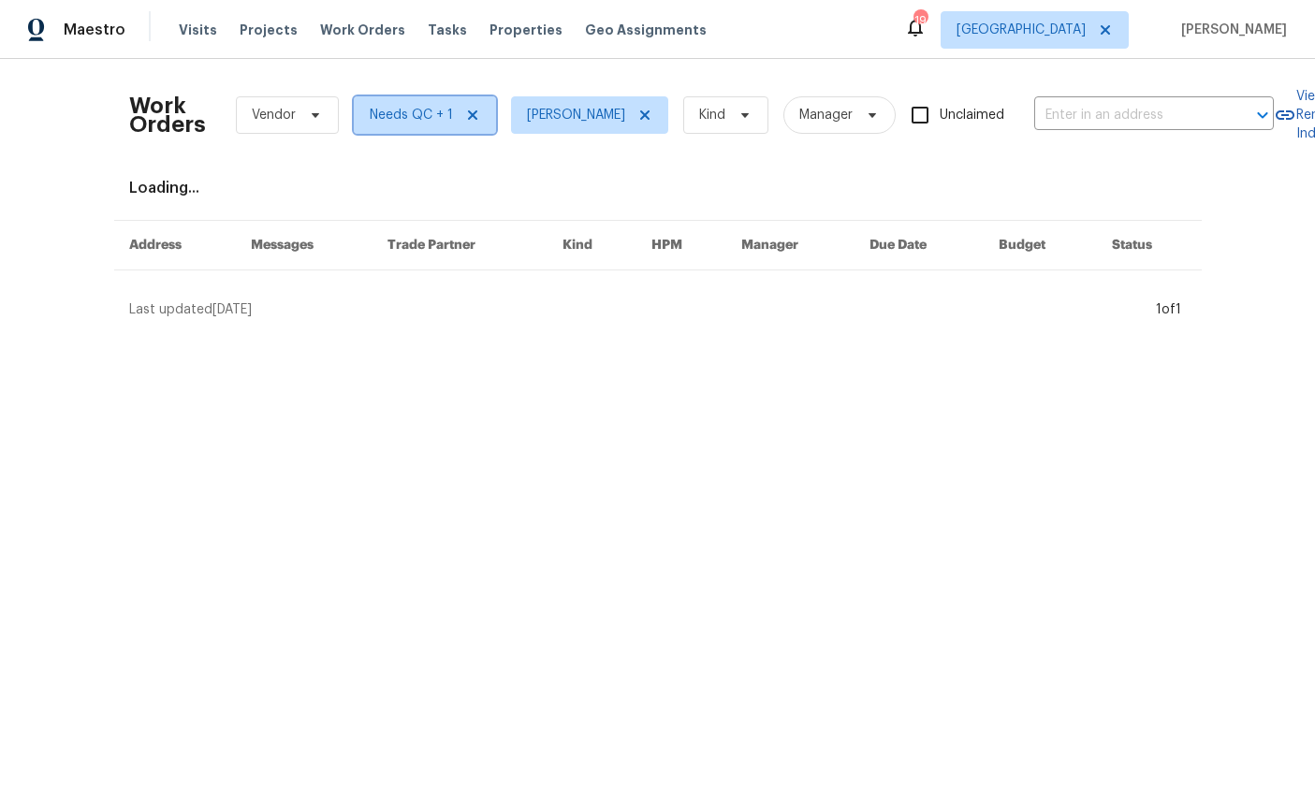
click at [478, 117] on icon at bounding box center [472, 115] width 15 height 15
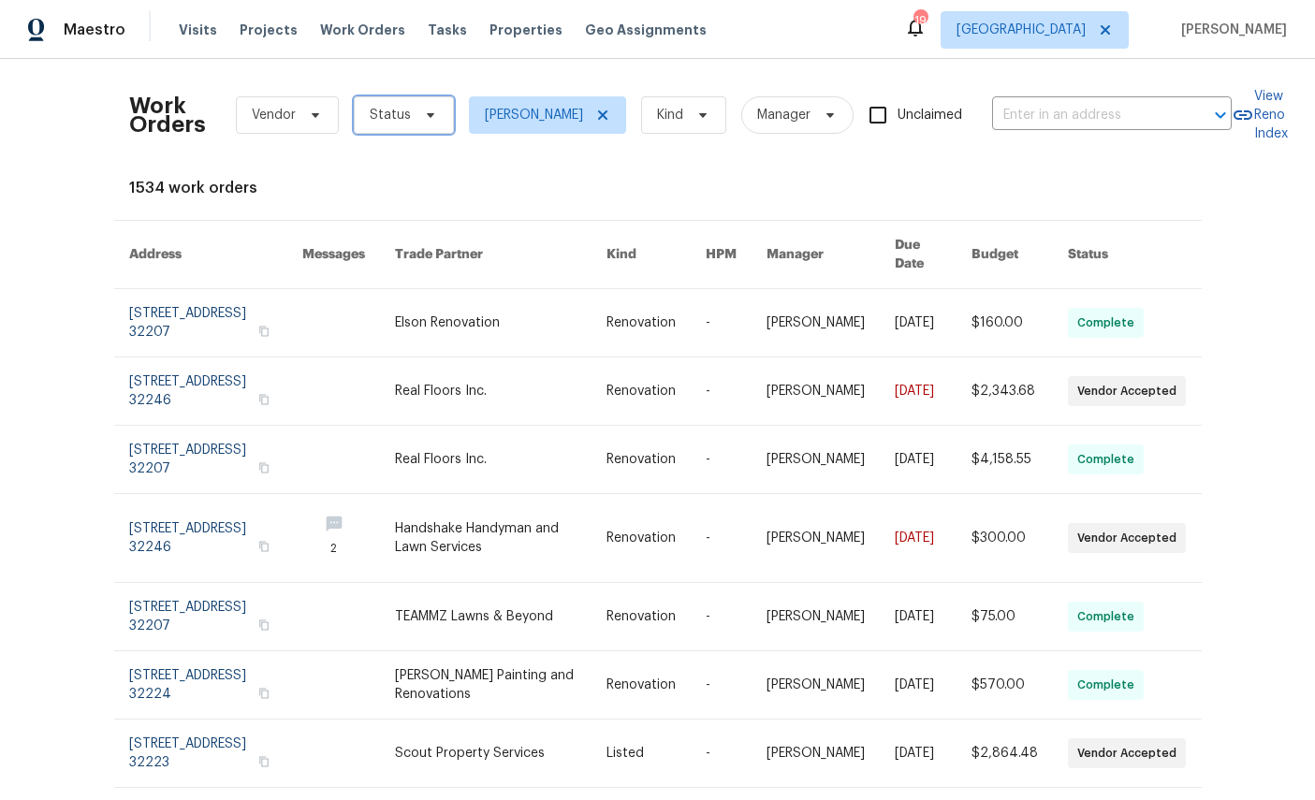
click at [420, 111] on span at bounding box center [427, 115] width 21 height 15
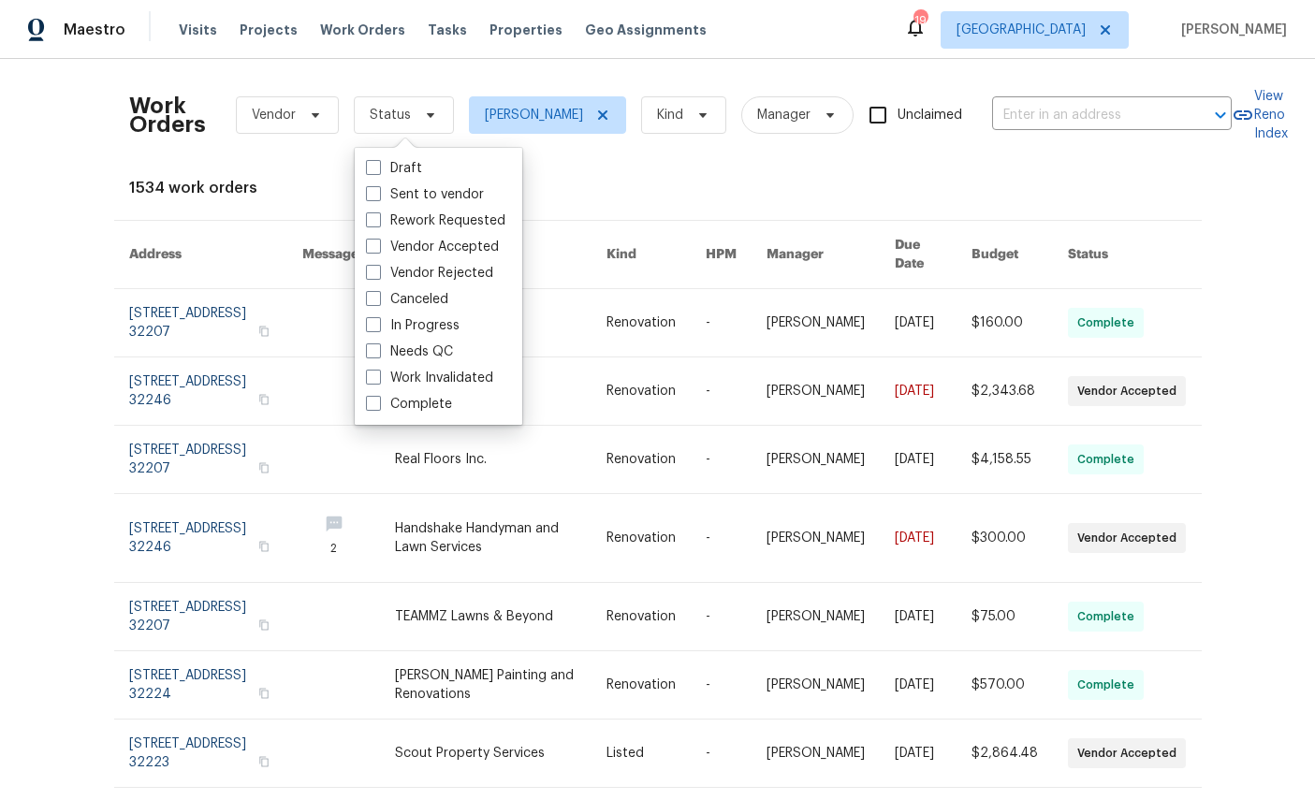
click at [600, 177] on div "Work Orders Vendor Status William Sparks Kind Manager Unclaimed ​ View Reno Ind…" at bounding box center [658, 558] width 1058 height 968
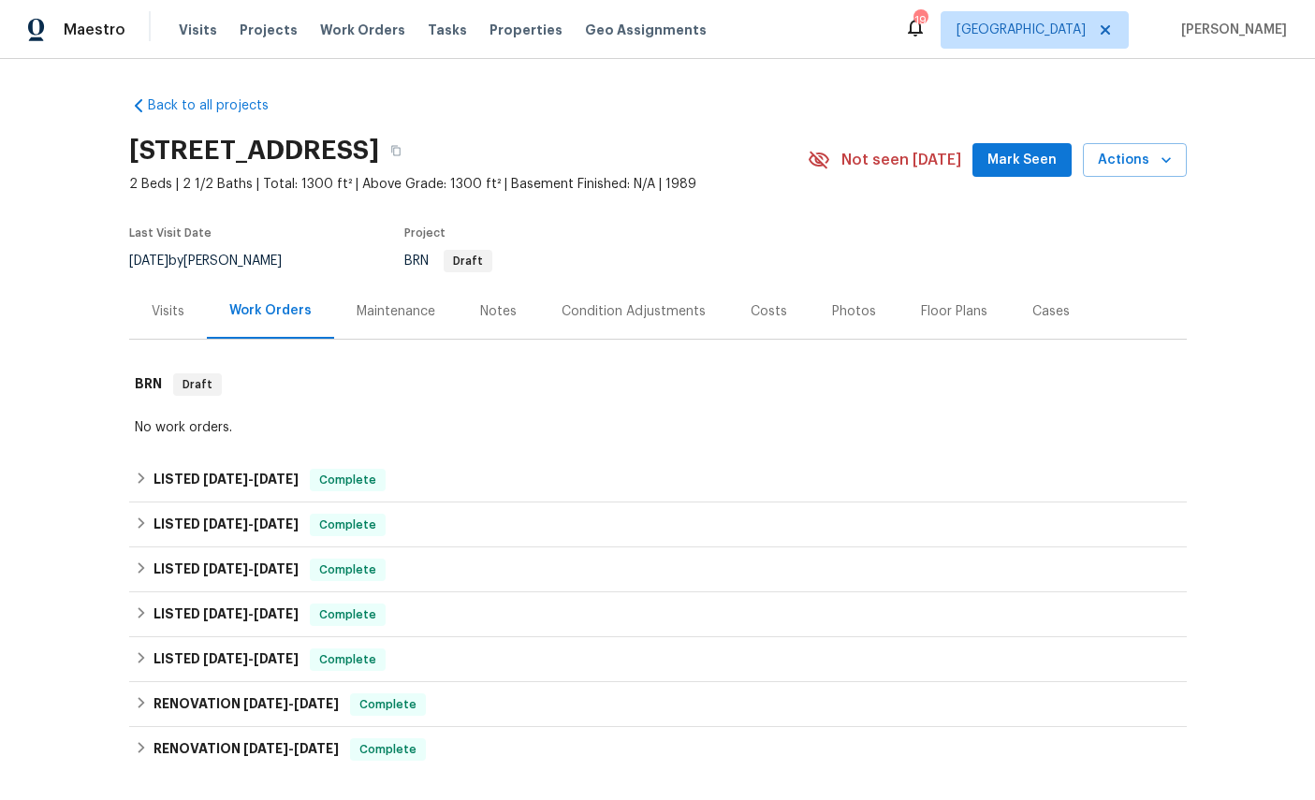
click at [139, 310] on div "Visits" at bounding box center [168, 311] width 78 height 55
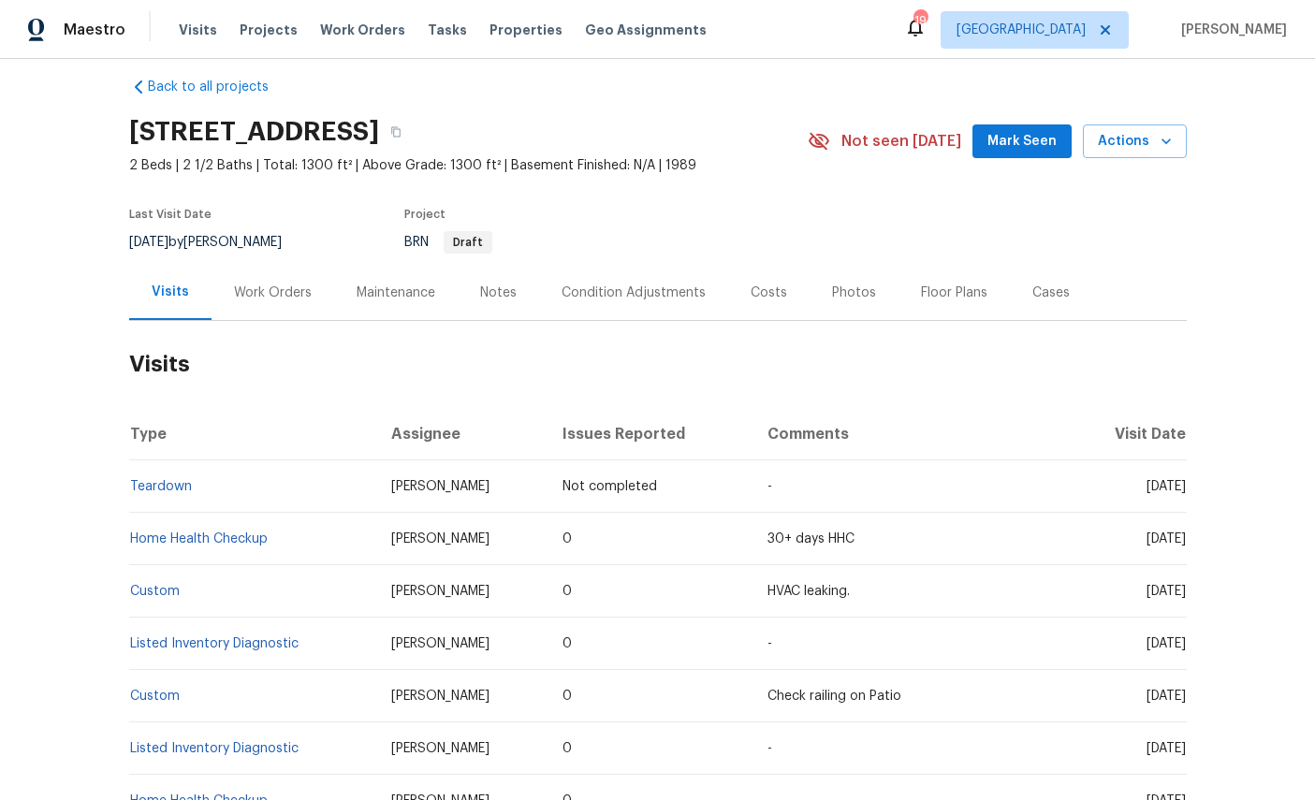
scroll to position [6, 0]
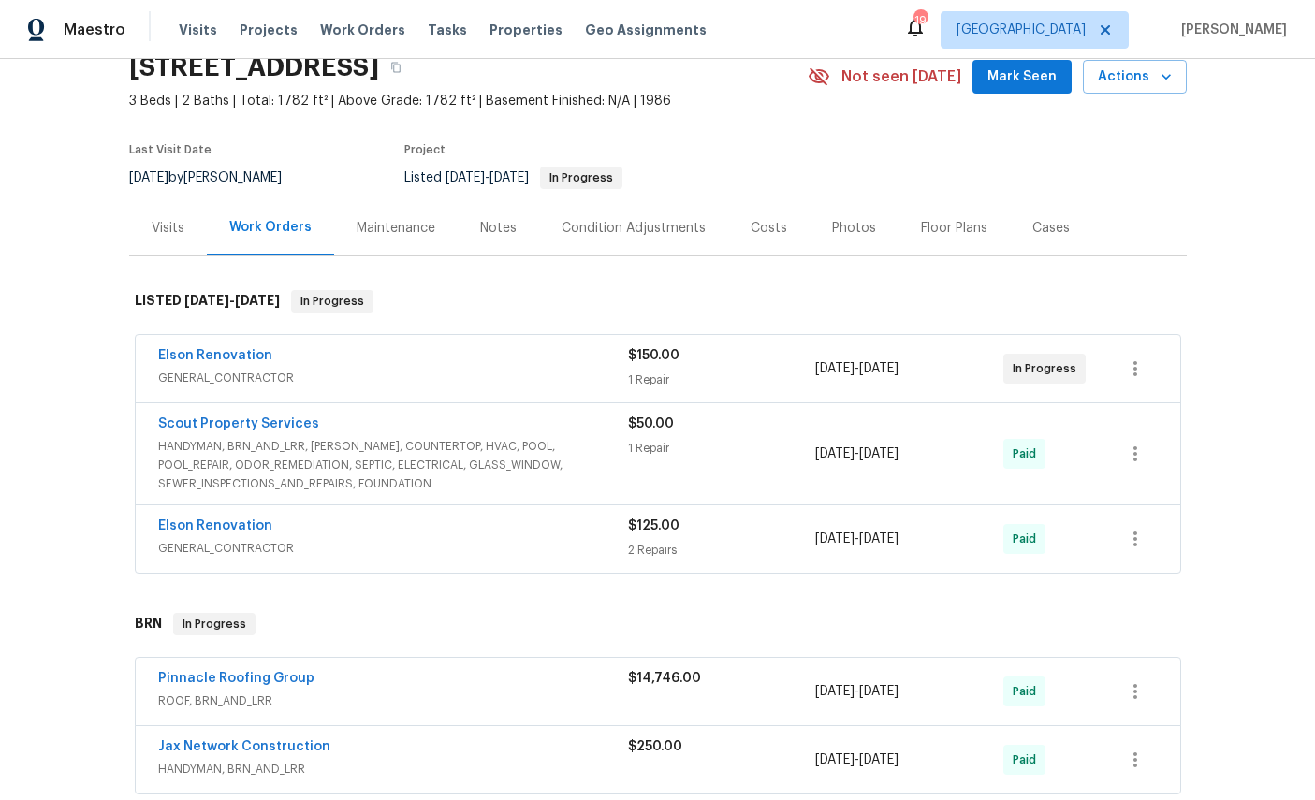
scroll to position [165, 0]
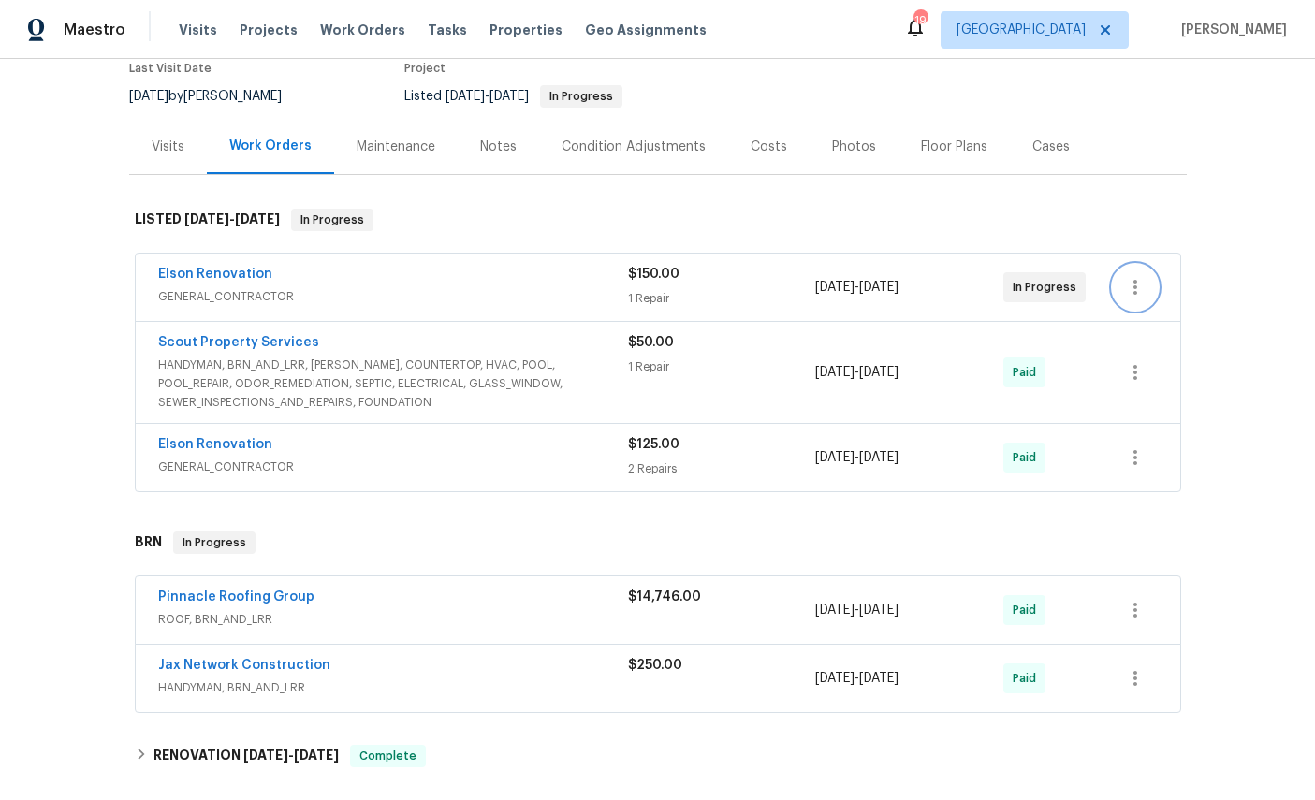
click at [1146, 283] on button "button" at bounding box center [1135, 287] width 45 height 45
click at [1236, 565] on div at bounding box center [657, 400] width 1315 height 800
click at [217, 281] on link "Elson Renovation" at bounding box center [215, 274] width 114 height 13
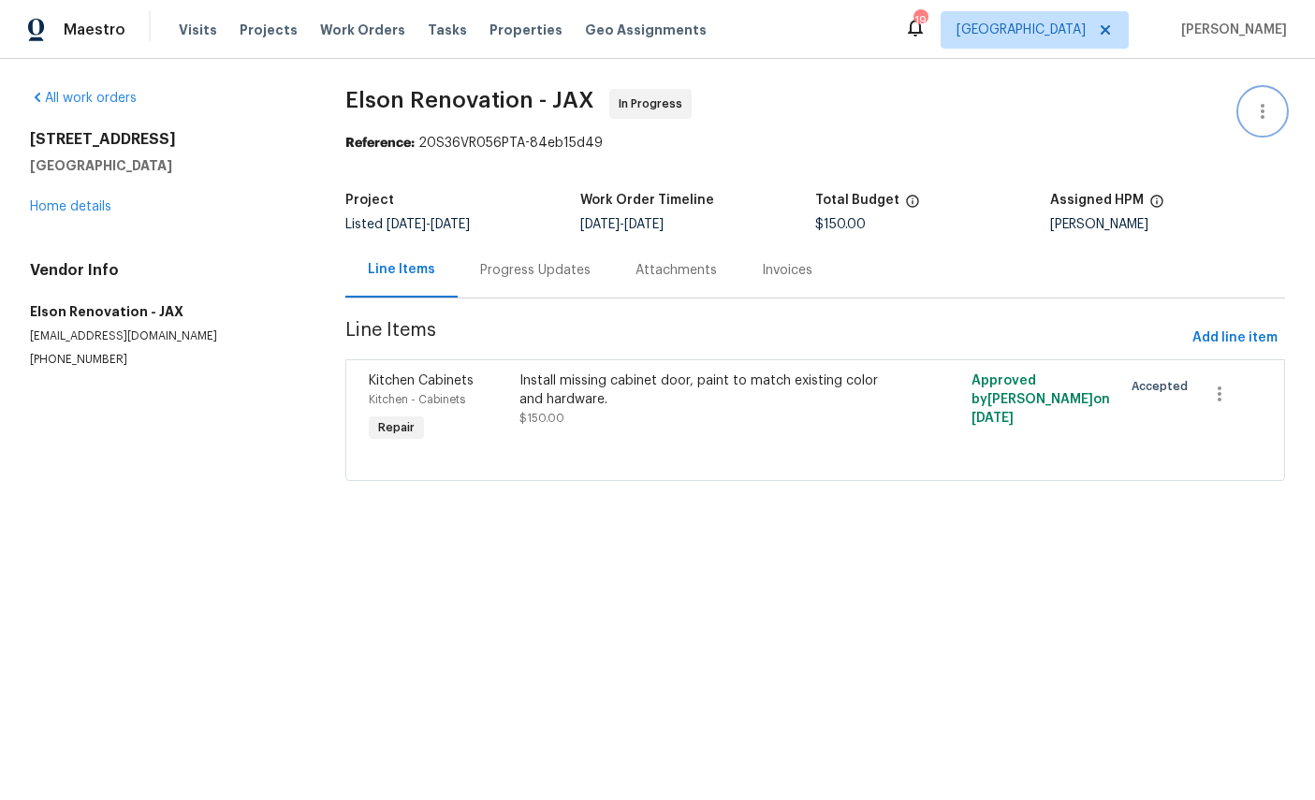
click at [1272, 110] on icon "button" at bounding box center [1262, 111] width 22 height 22
click at [1235, 392] on div at bounding box center [657, 400] width 1315 height 800
click at [1230, 399] on icon "button" at bounding box center [1219, 394] width 22 height 22
click at [1249, 397] on li "Cancel" at bounding box center [1233, 394] width 72 height 31
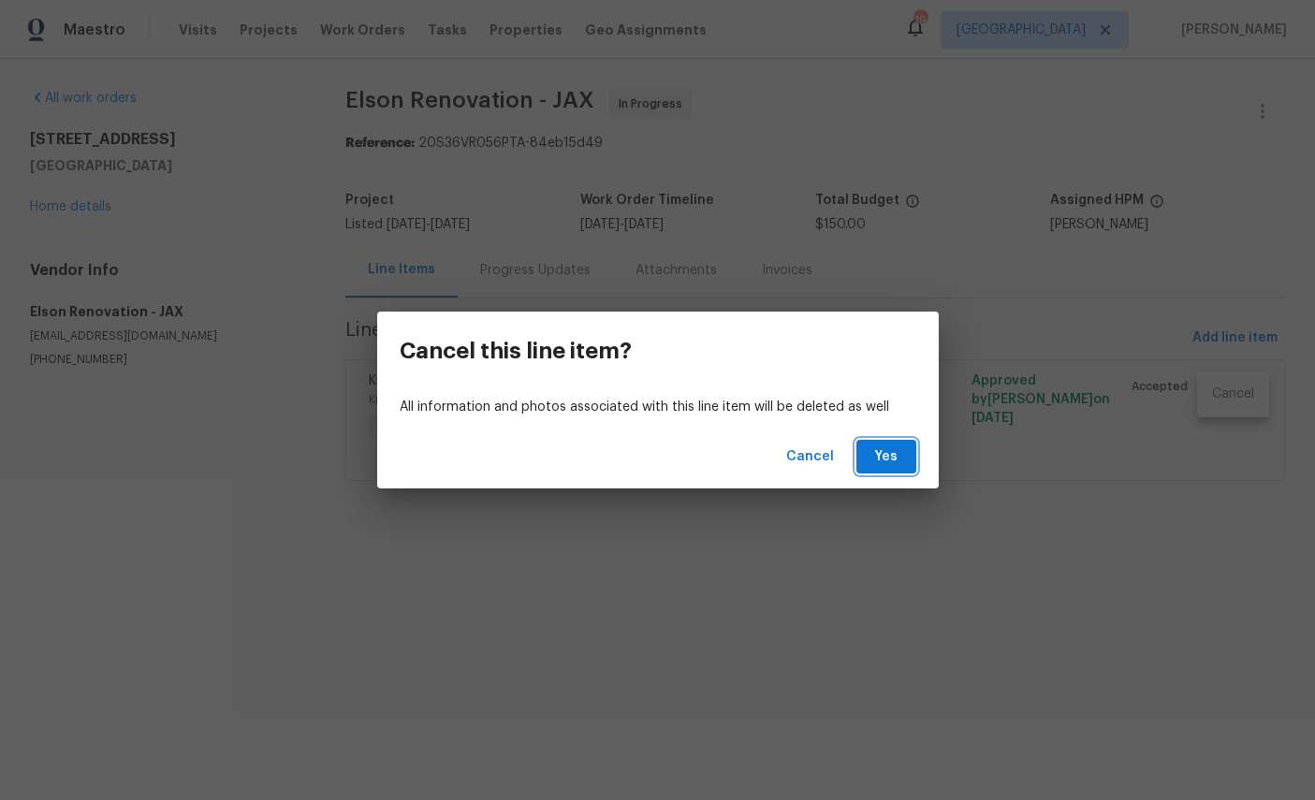
click at [881, 466] on span "Yes" at bounding box center [886, 456] width 30 height 23
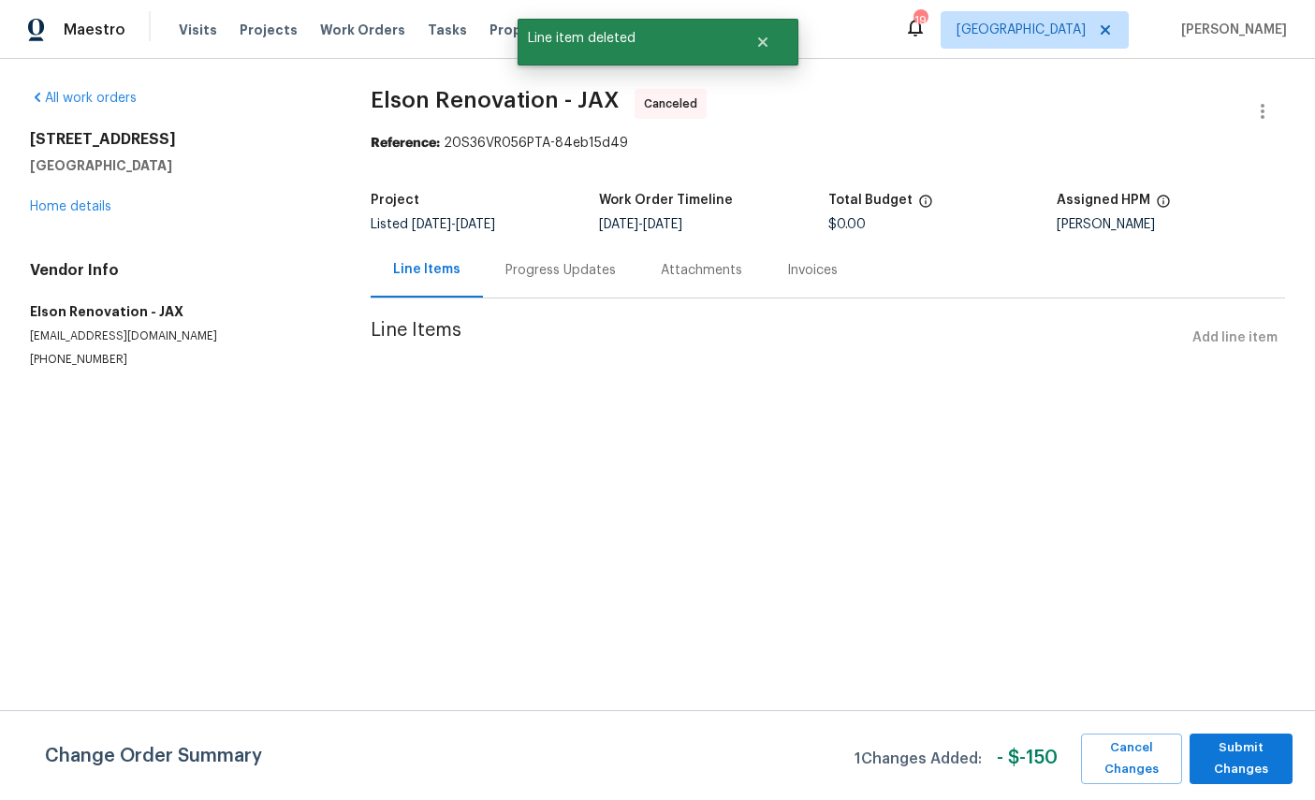
click at [85, 201] on link "Home details" at bounding box center [70, 206] width 81 height 13
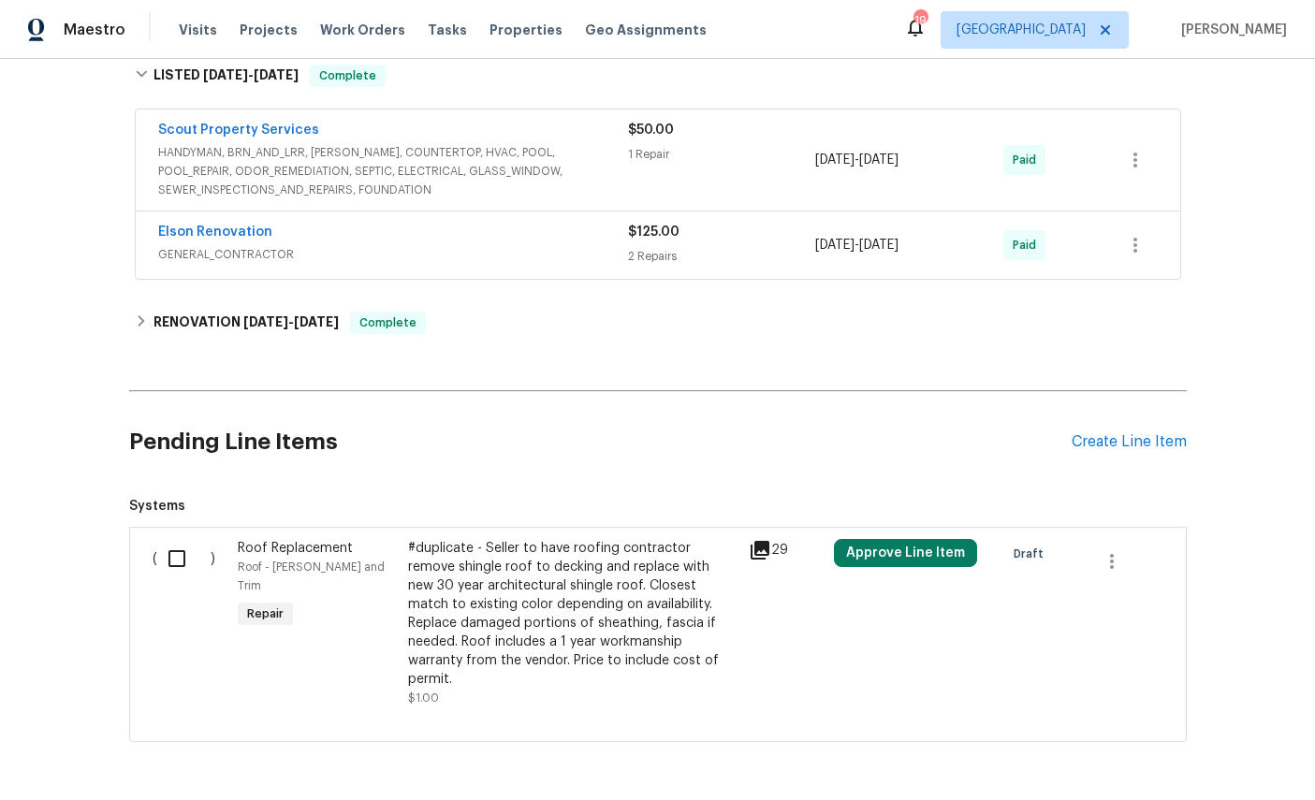
scroll to position [529, 0]
click at [1117, 565] on icon "button" at bounding box center [1112, 562] width 22 height 22
click at [1129, 567] on li "Cancel" at bounding box center [1125, 563] width 72 height 31
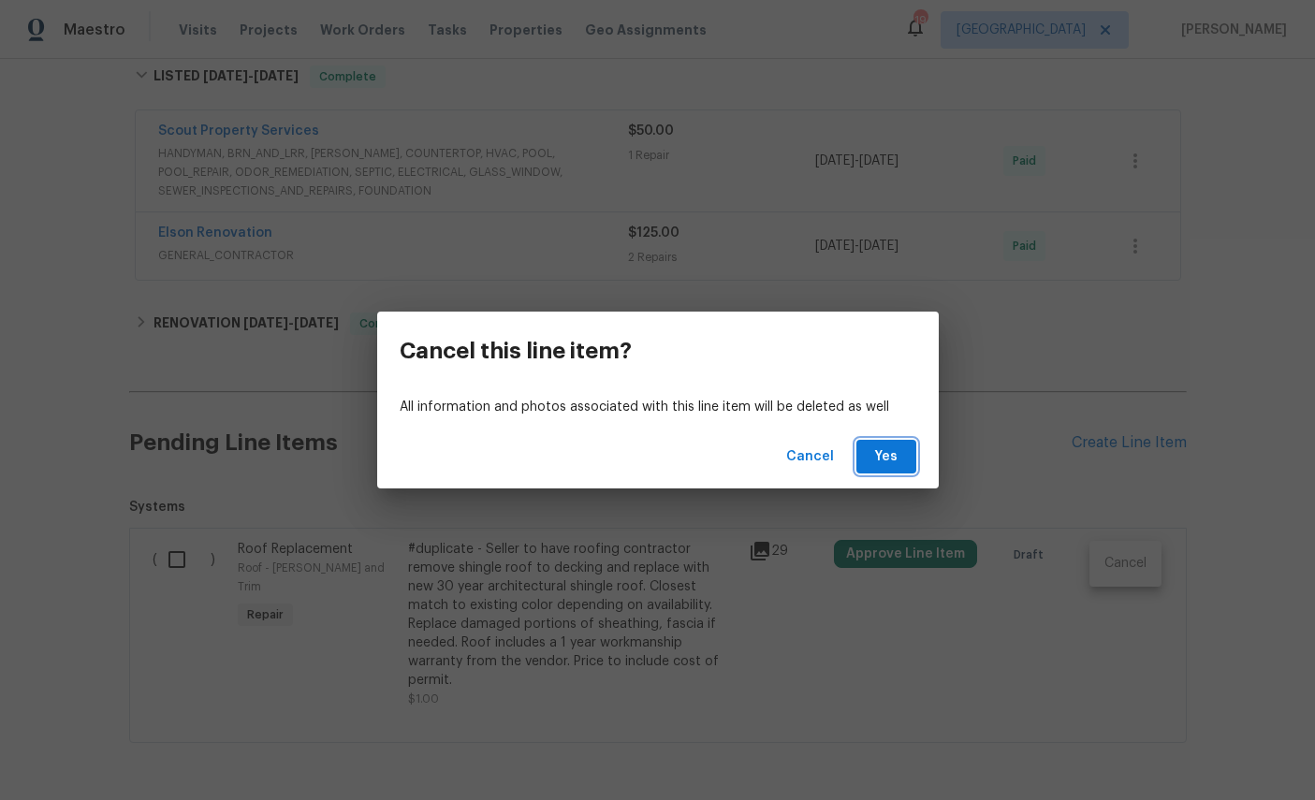
click at [884, 461] on span "Yes" at bounding box center [886, 456] width 30 height 23
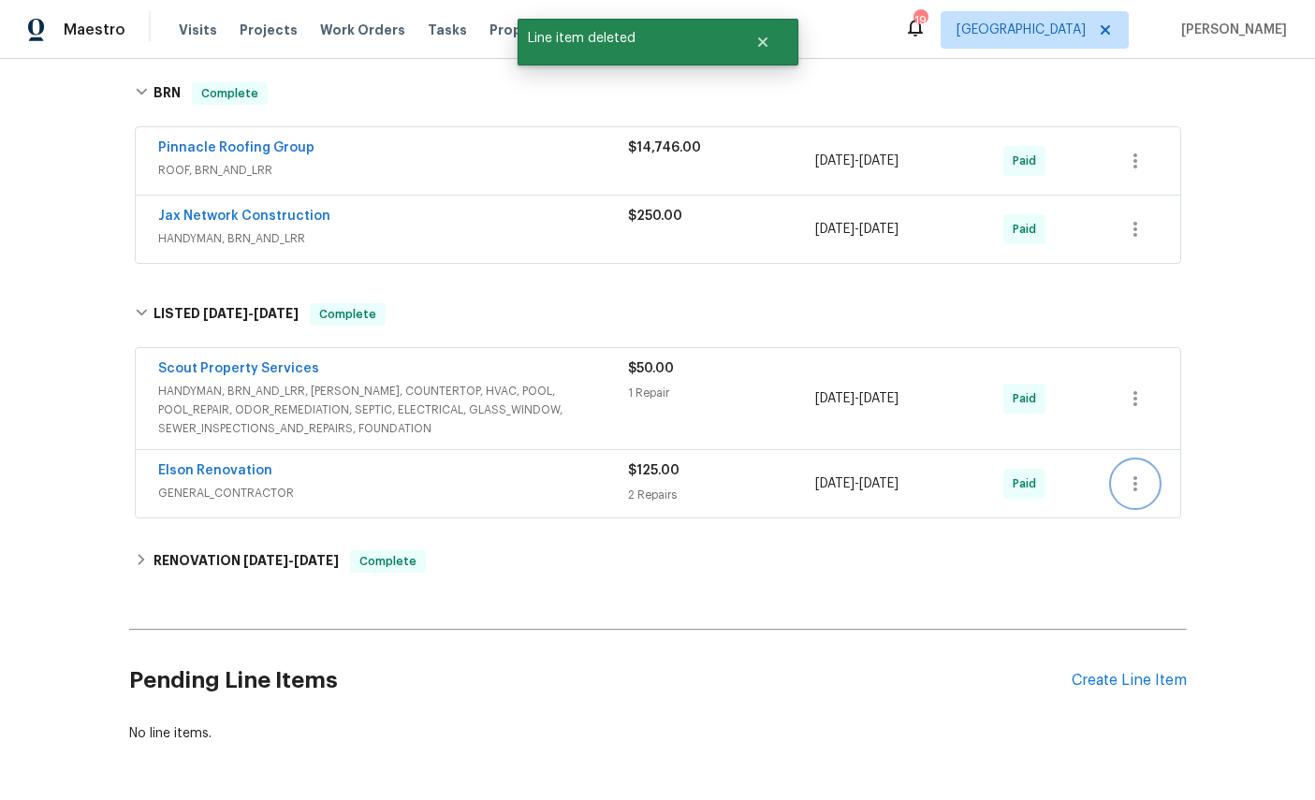
click at [1133, 486] on icon "button" at bounding box center [1135, 483] width 4 height 15
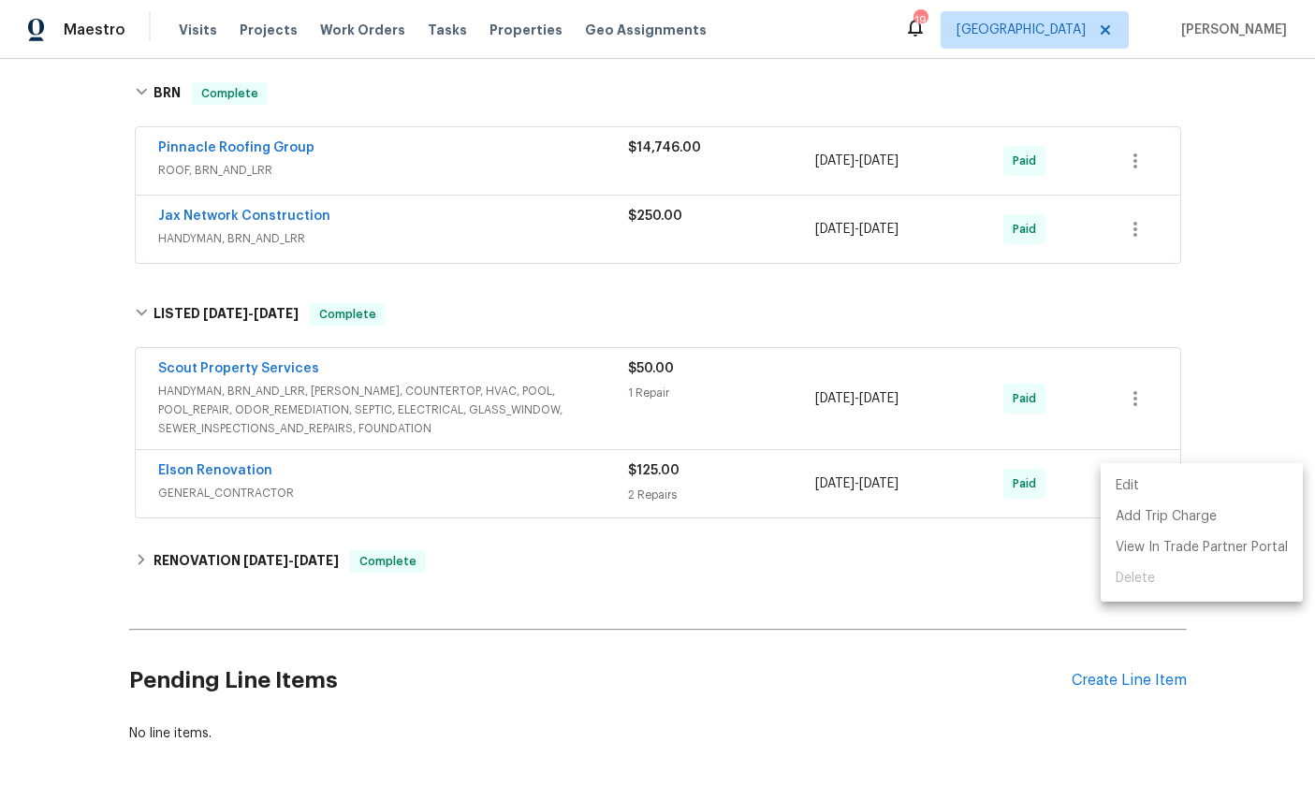
click at [1271, 383] on div at bounding box center [657, 400] width 1315 height 800
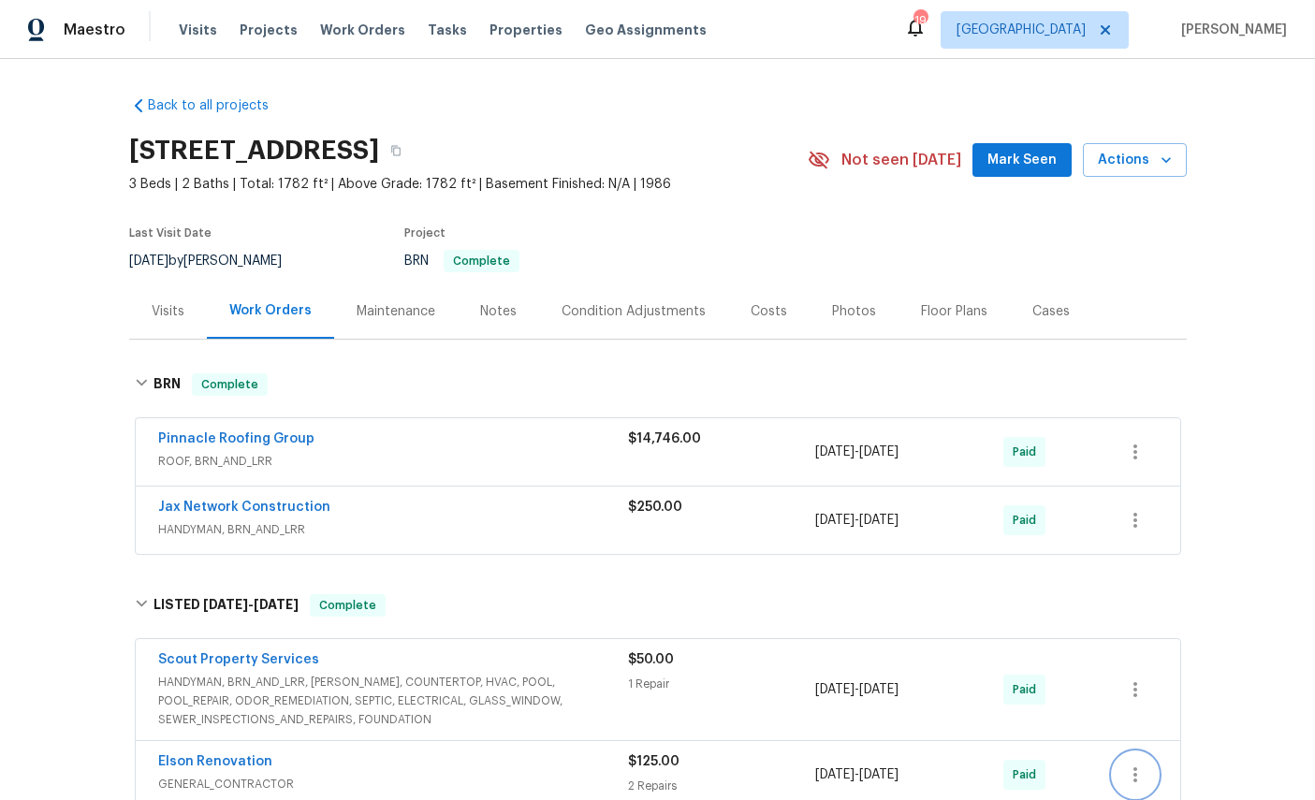
scroll to position [0, 0]
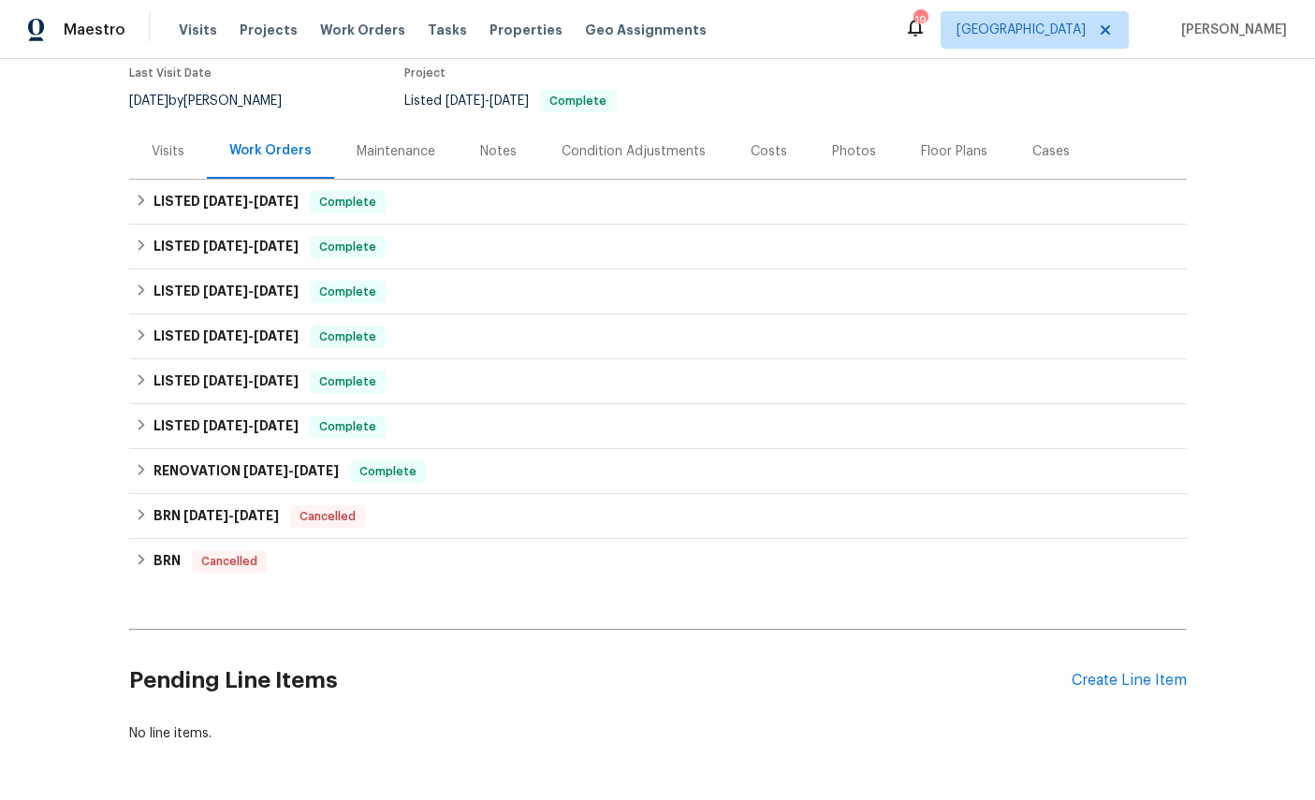
scroll to position [159, 0]
click at [1125, 682] on div "Create Line Item" at bounding box center [1129, 682] width 115 height 18
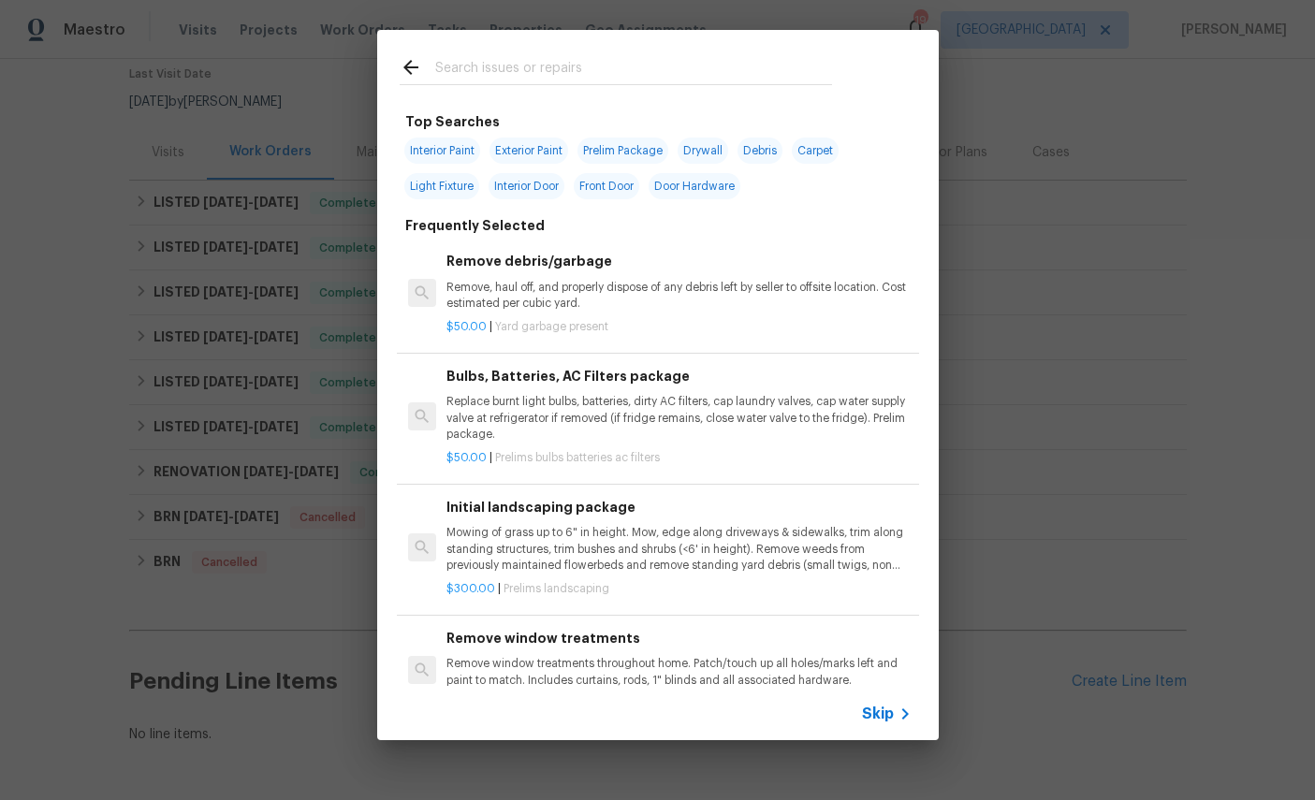
click at [585, 62] on input "text" at bounding box center [633, 70] width 397 height 28
click at [584, 61] on input "text" at bounding box center [633, 70] width 397 height 28
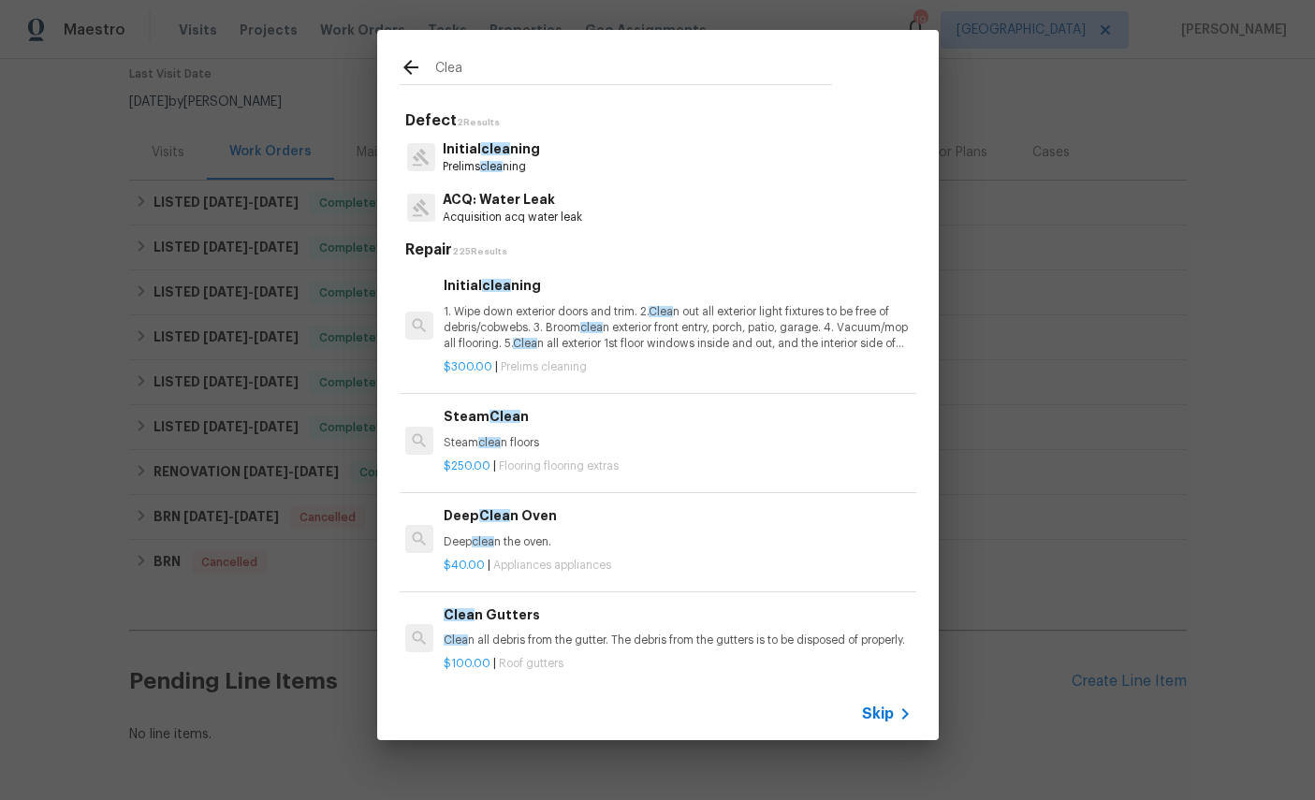
scroll to position [-27, 3]
type input "Clea"
click at [647, 167] on div "Initial clea ning Prelims clea ning" at bounding box center [658, 157] width 517 height 51
click at [644, 155] on div "Initial clea ning Prelims clea ning" at bounding box center [658, 157] width 517 height 51
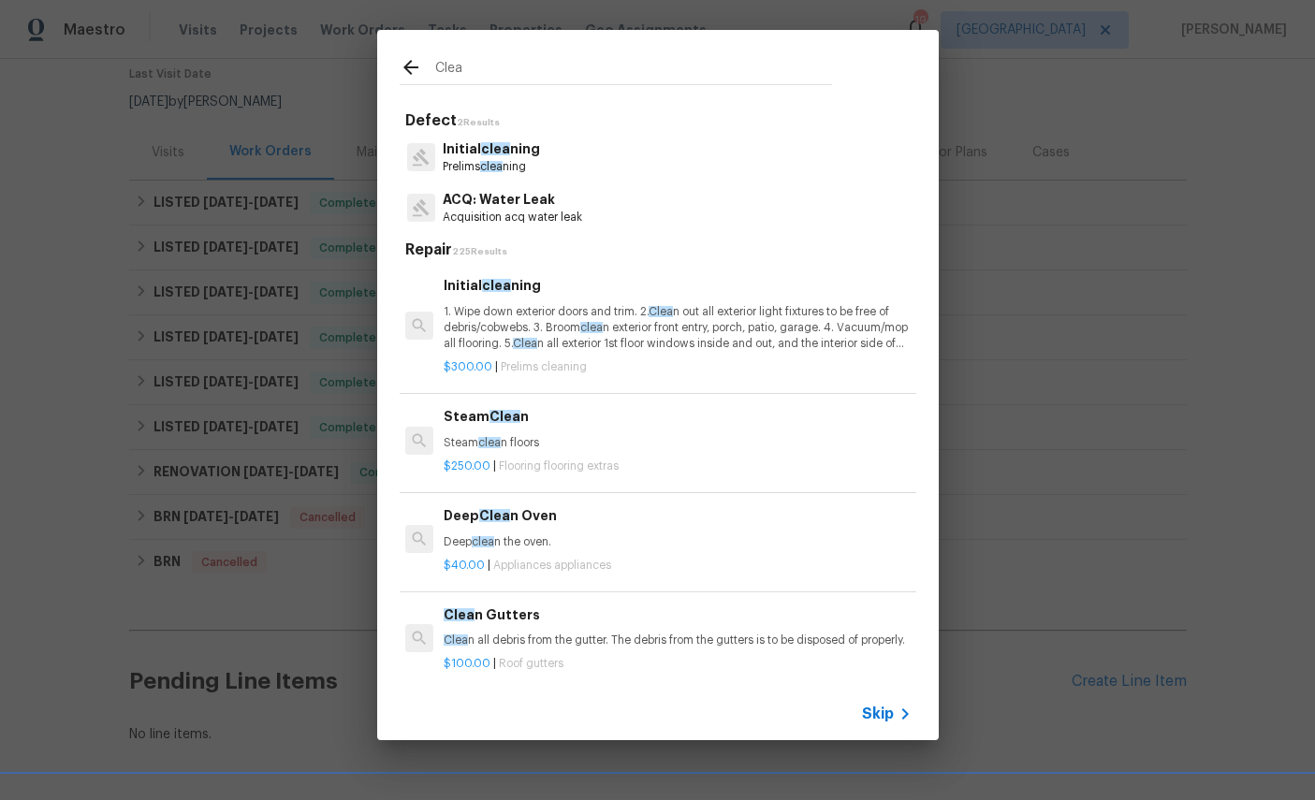
click at [477, 149] on p "Initial clea ning" at bounding box center [491, 149] width 97 height 20
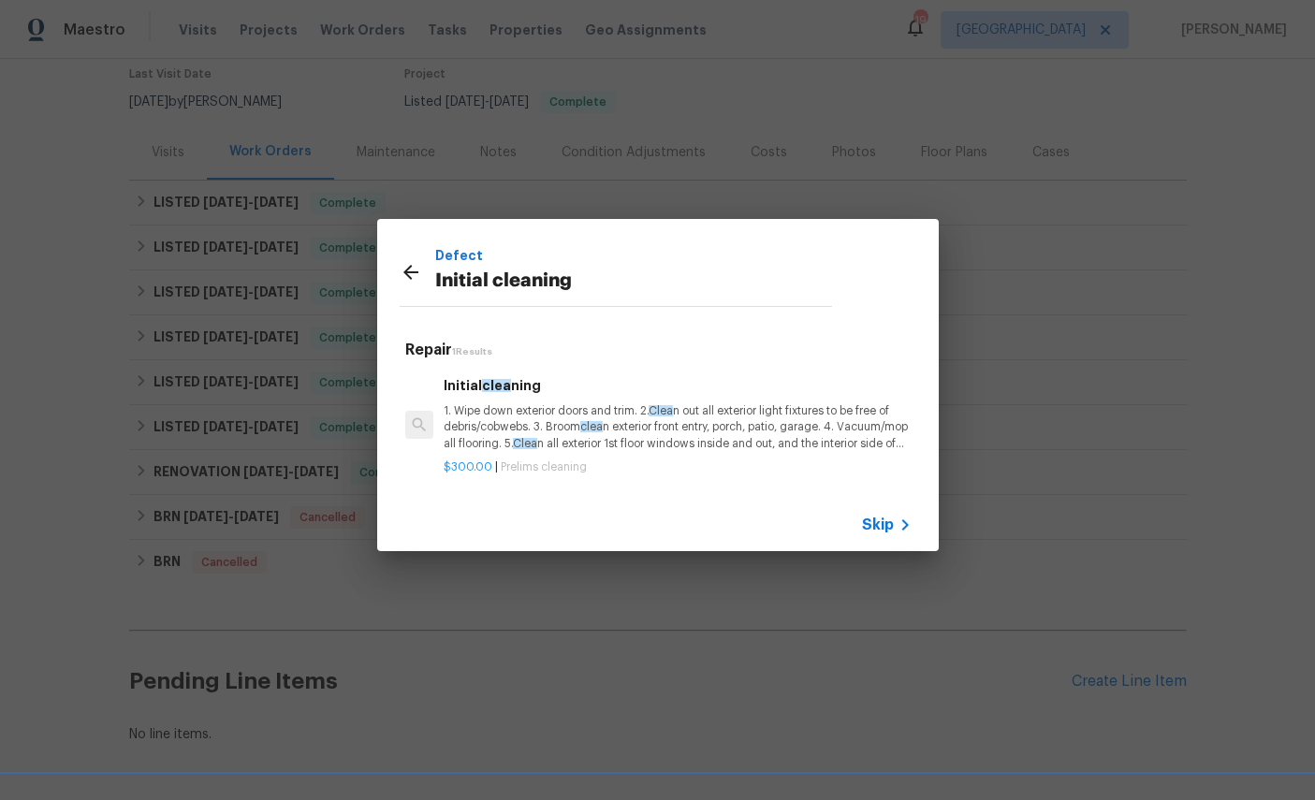
click at [578, 406] on p "1. Wipe down exterior doors and trim. 2. Clea n out all exterior light fixtures…" at bounding box center [676, 427] width 464 height 48
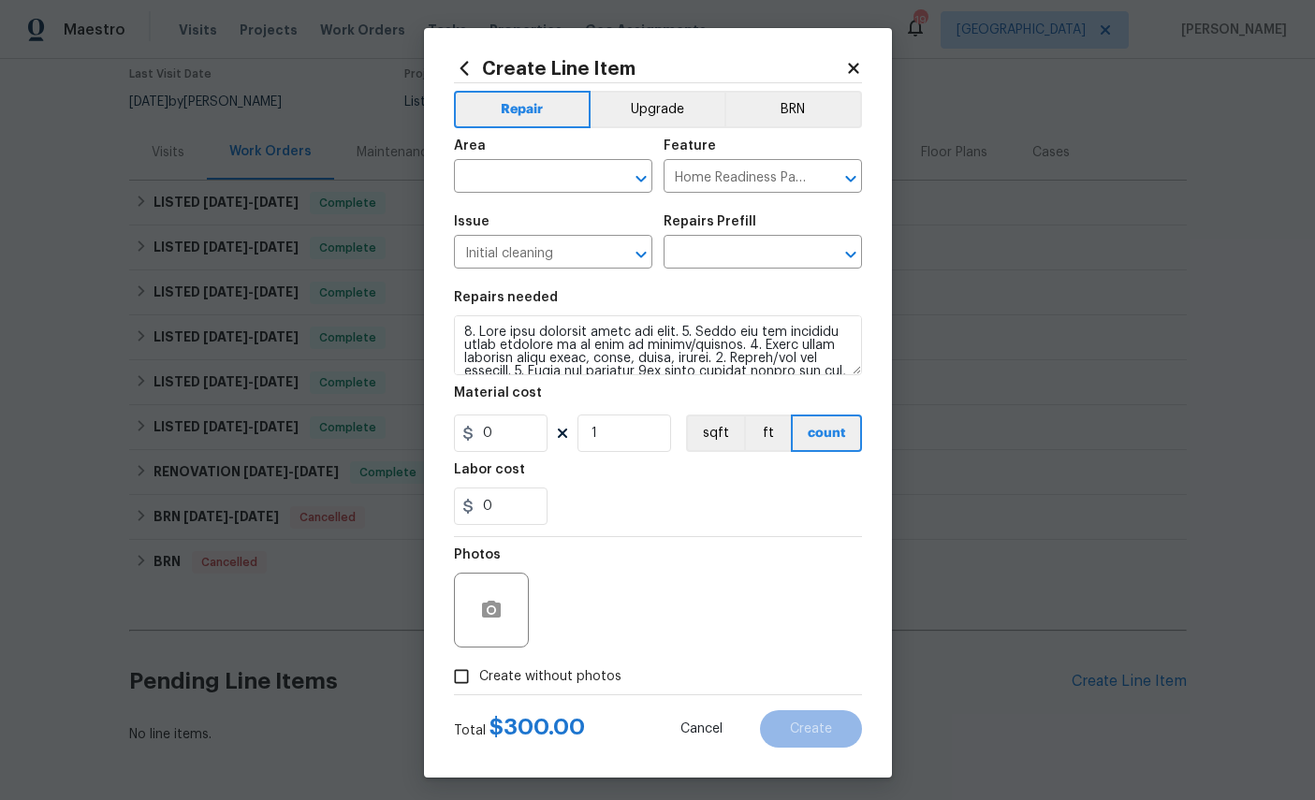
type input "Initial cleaning $300.00"
type input "300"
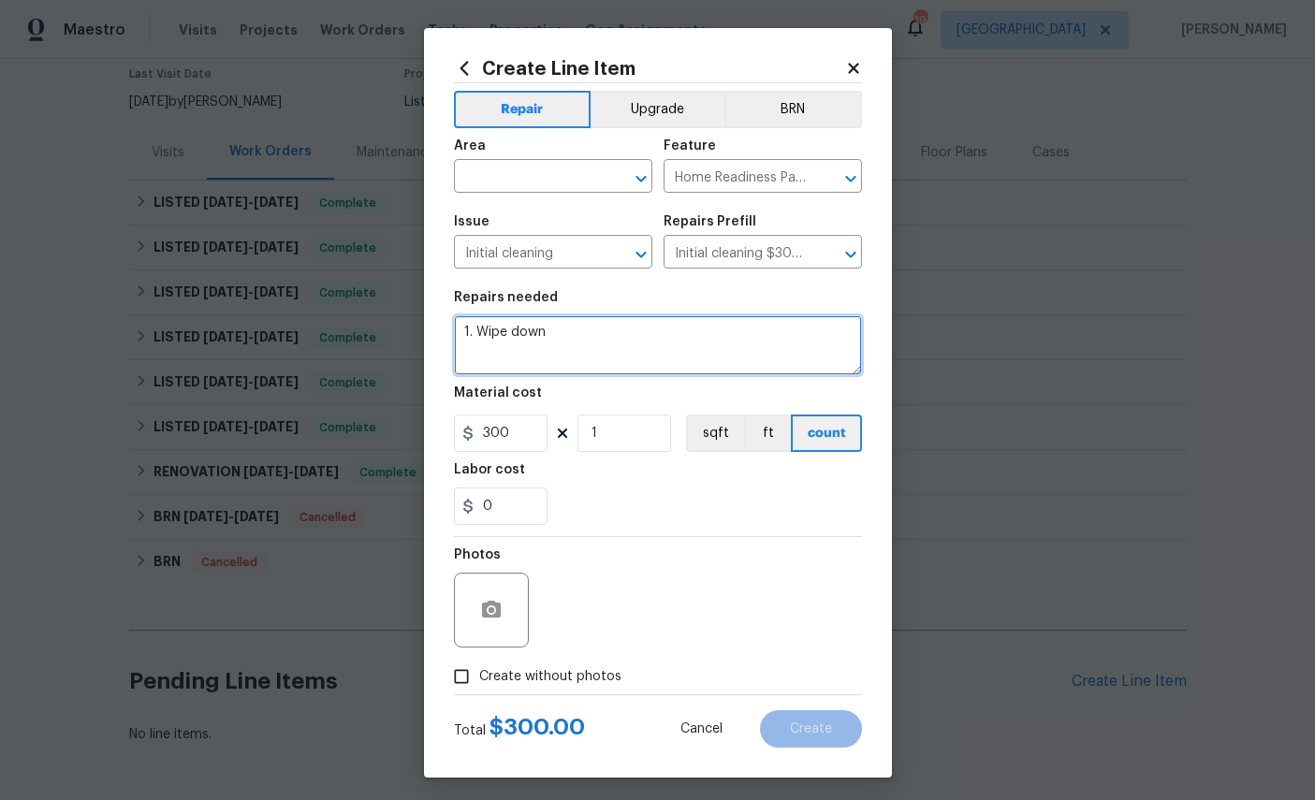
scroll to position [0, 0]
click at [609, 349] on textarea "1. Wipe down" at bounding box center [658, 345] width 408 height 60
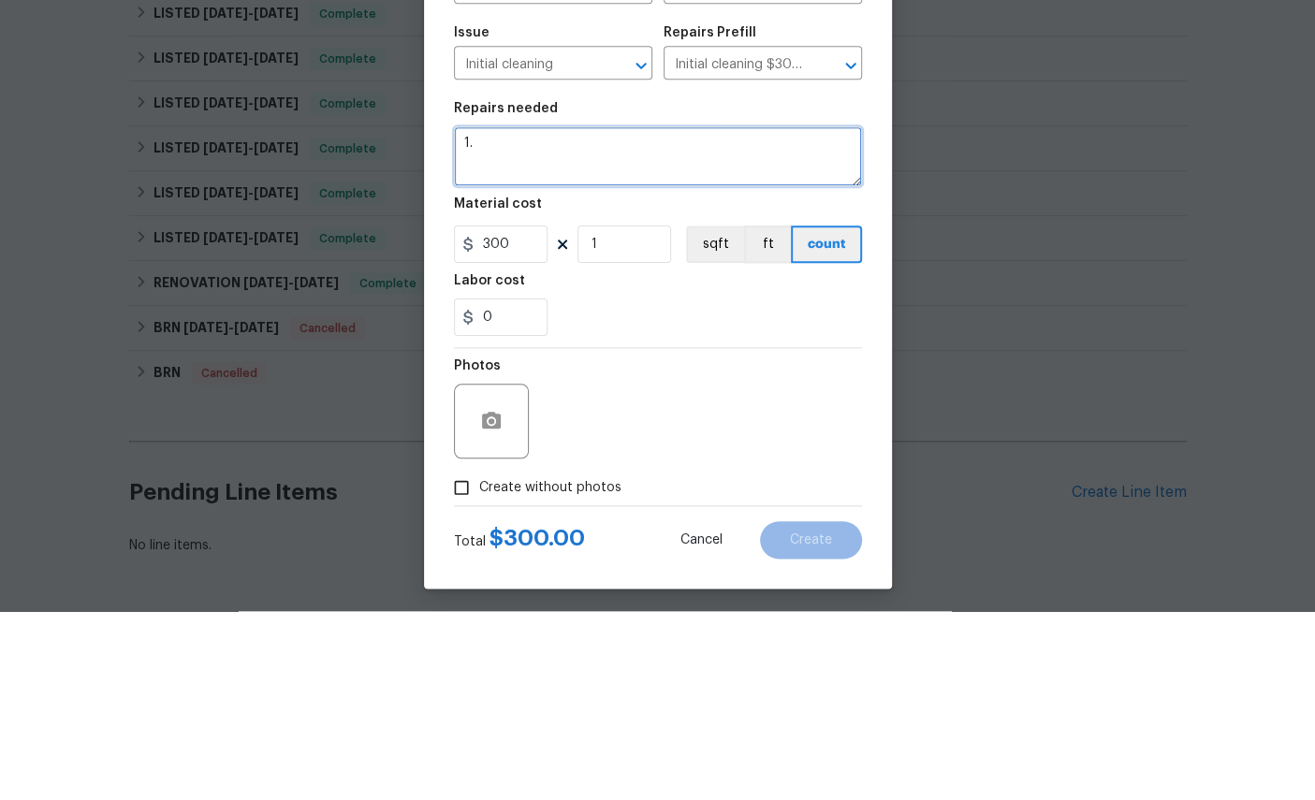
type textarea "1"
type textarea "D"
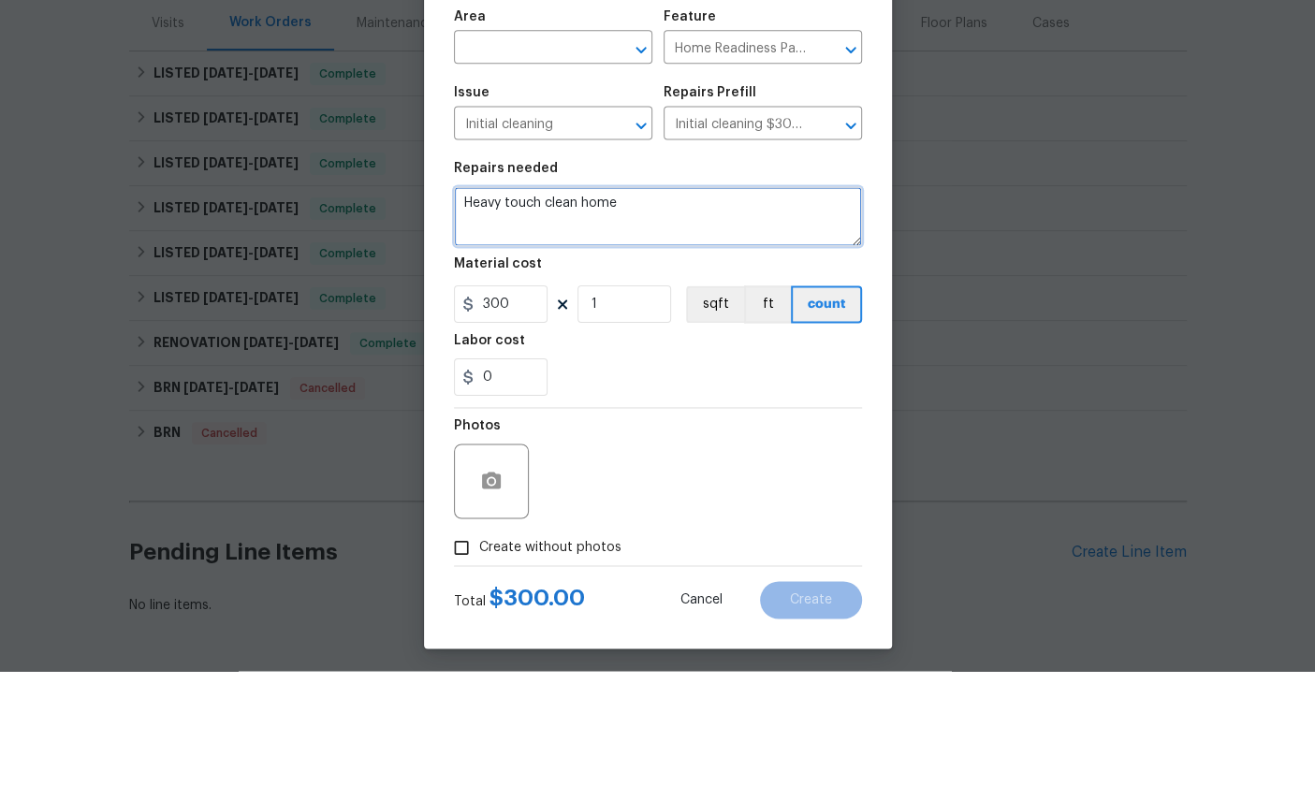
type textarea "Heavy touch clean home"
click at [546, 164] on input "text" at bounding box center [527, 178] width 146 height 29
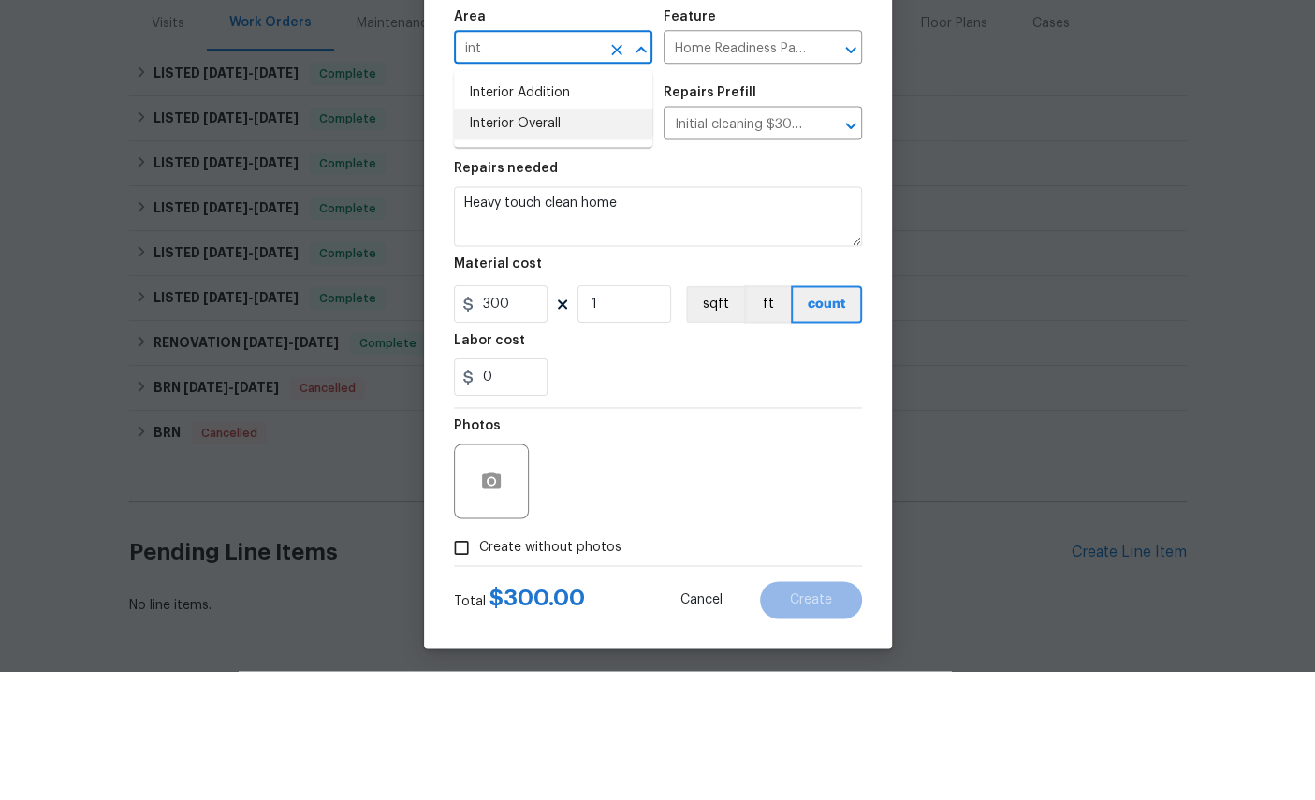
click at [542, 238] on li "Interior Overall" at bounding box center [553, 253] width 198 height 31
type input "Interior Overall"
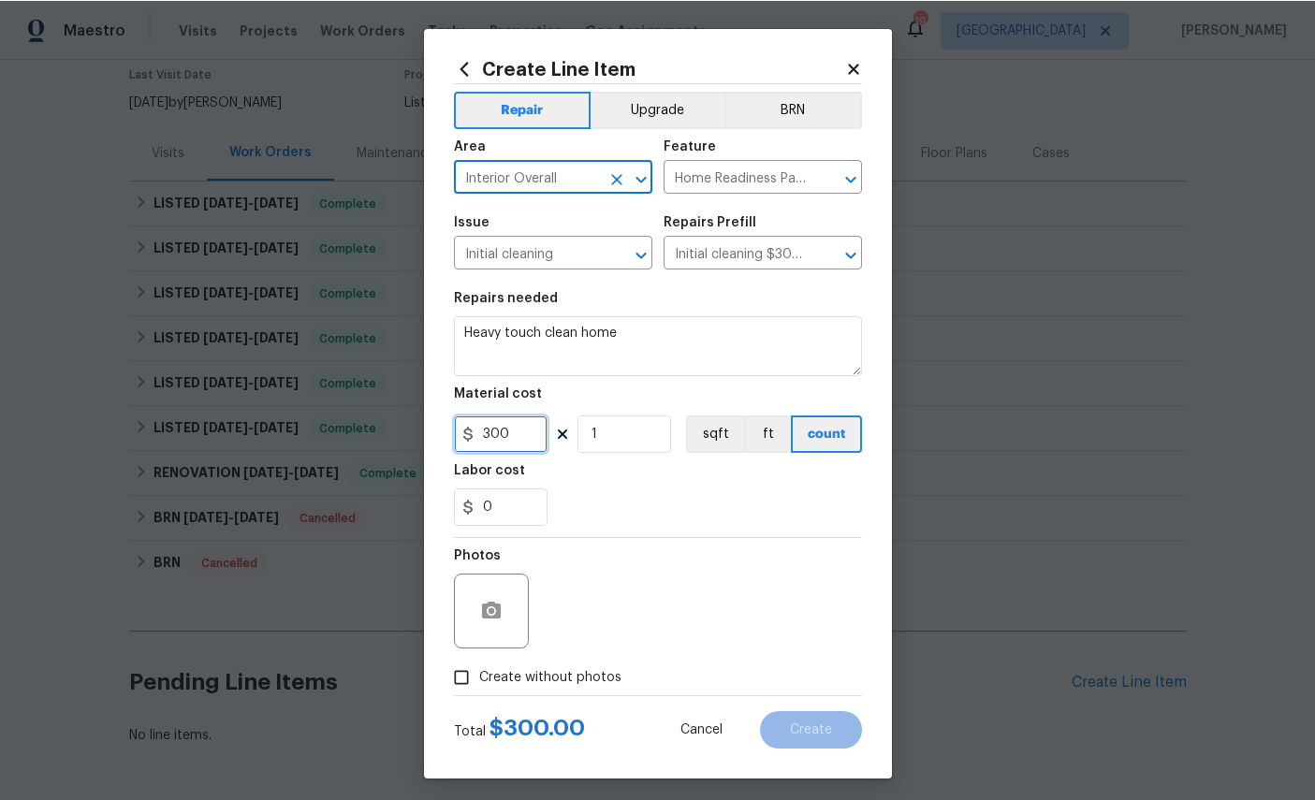
click at [520, 433] on input "300" at bounding box center [501, 433] width 94 height 37
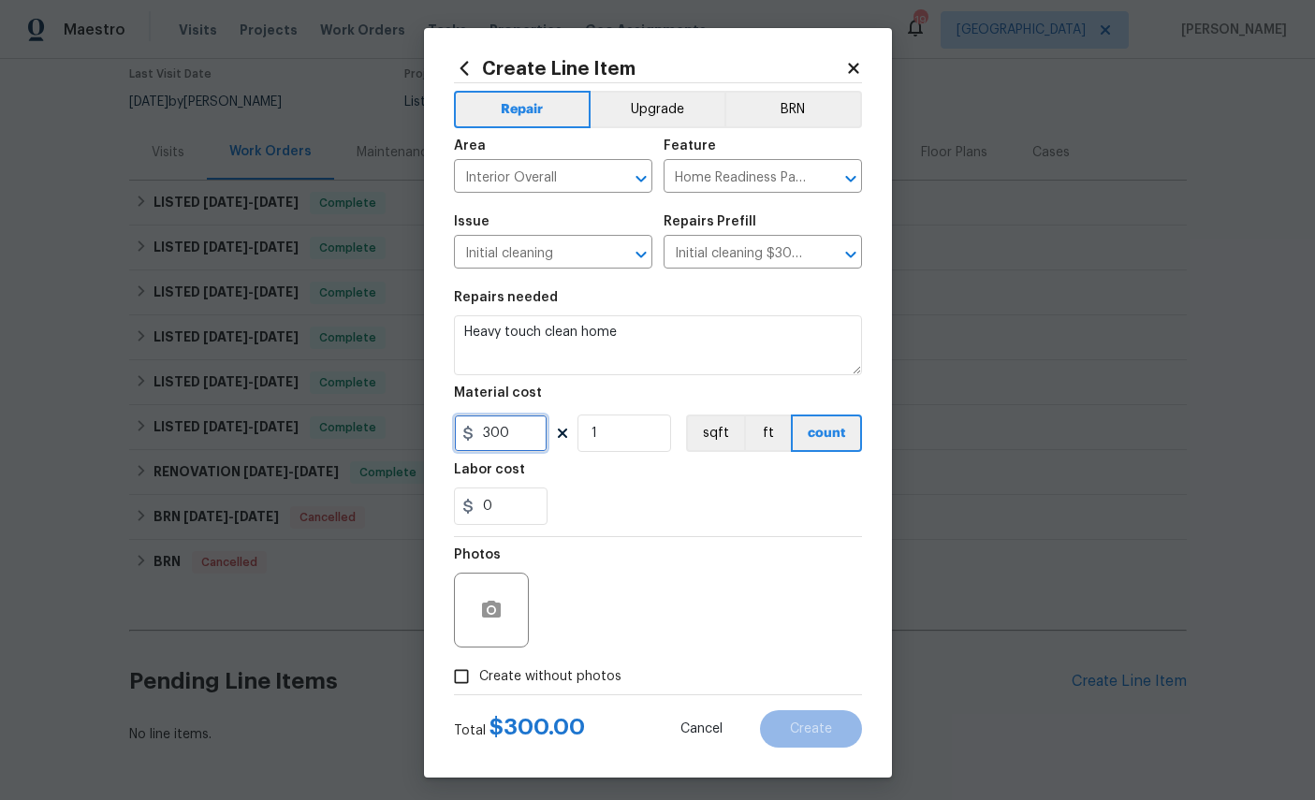
scroll to position [70, 0]
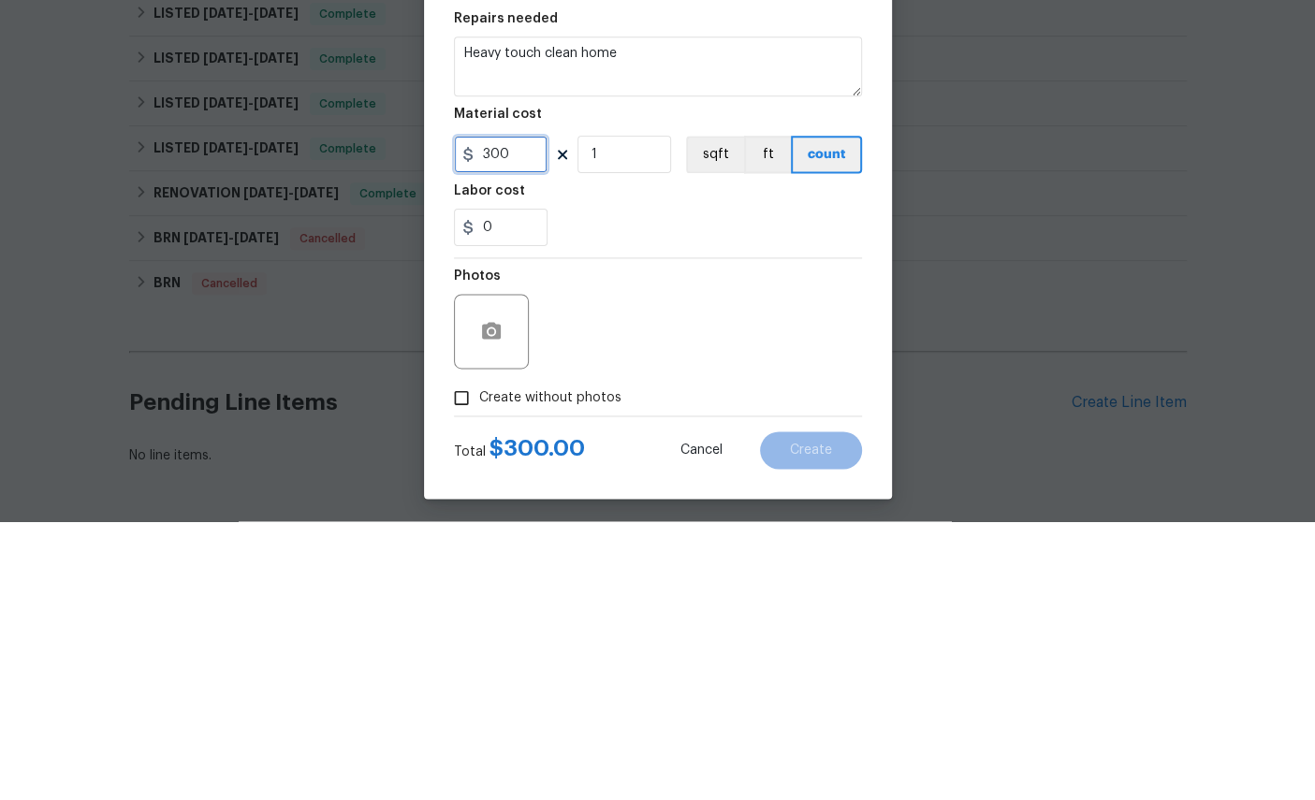
click at [522, 415] on input "300" at bounding box center [501, 433] width 94 height 37
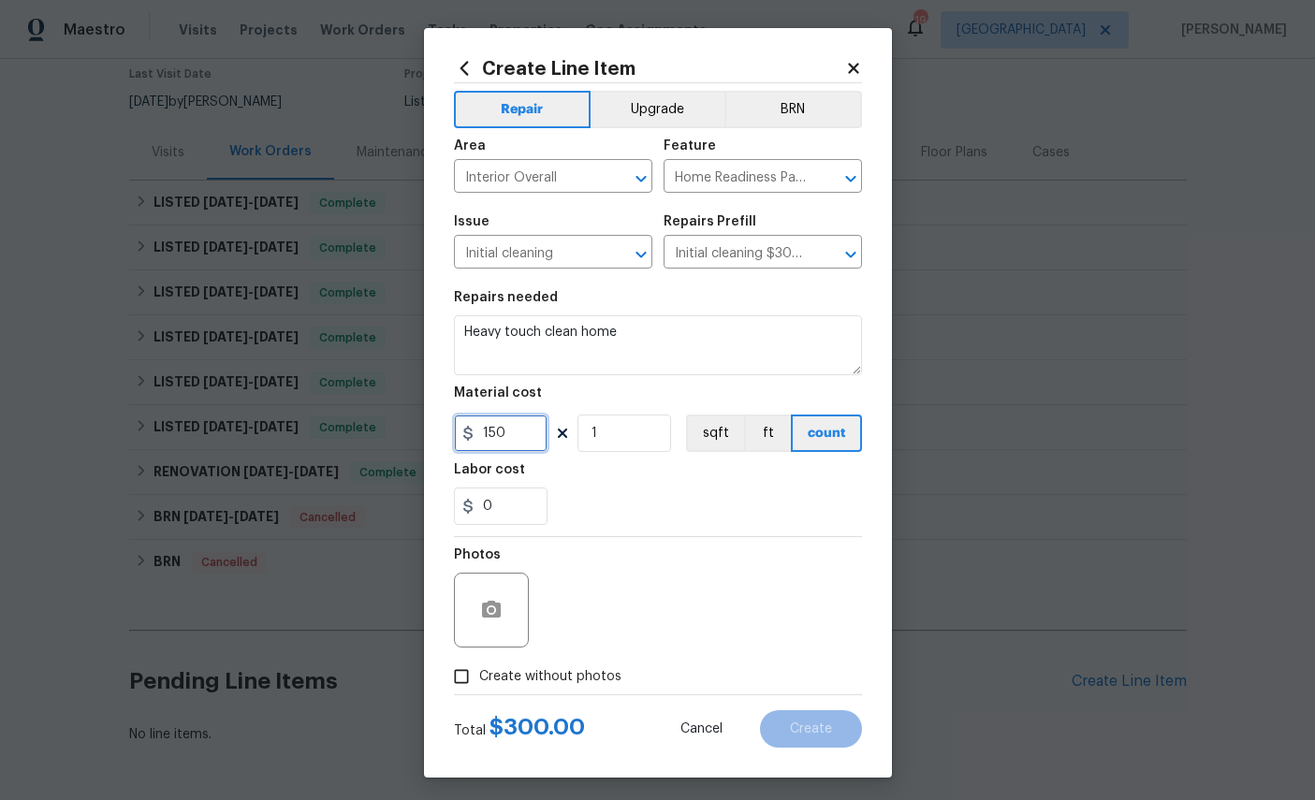
type input "150"
click at [493, 613] on circle "button" at bounding box center [491, 610] width 6 height 6
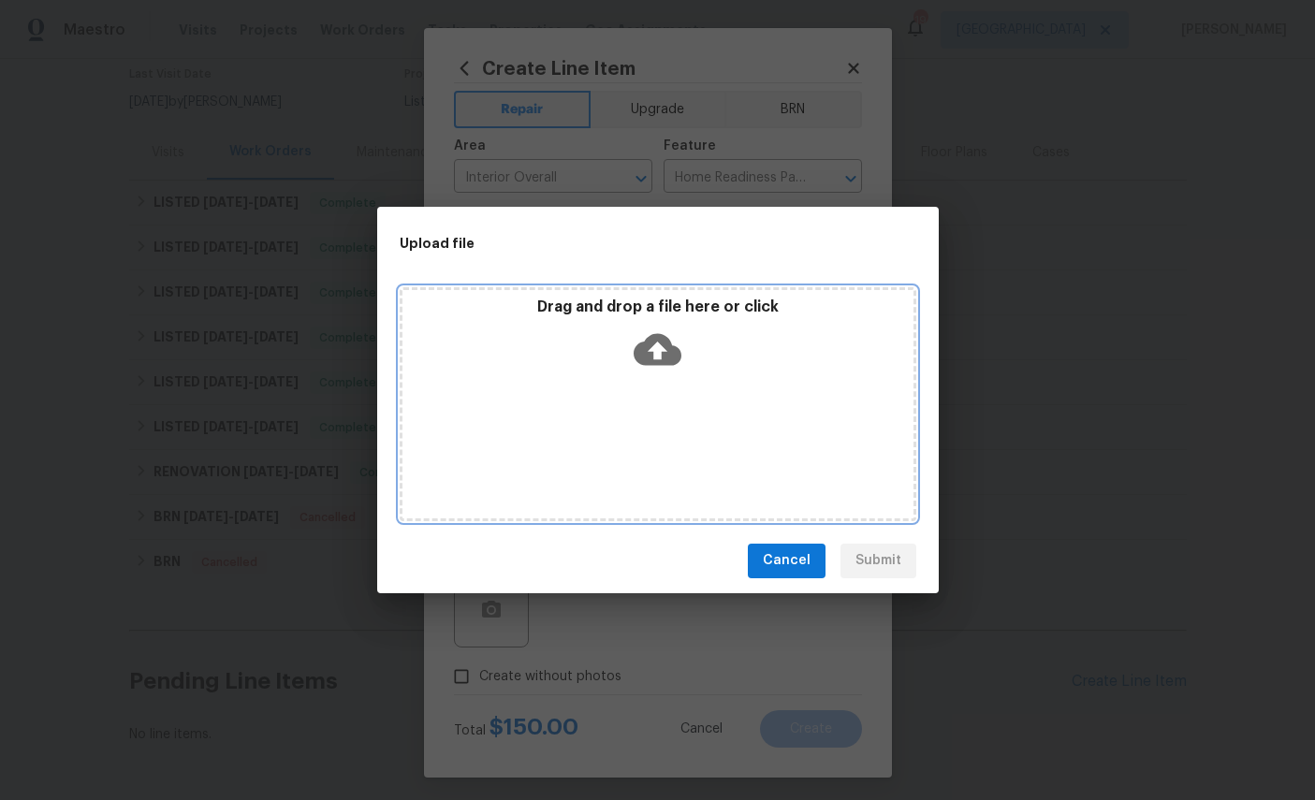
click at [664, 343] on icon at bounding box center [658, 349] width 48 height 32
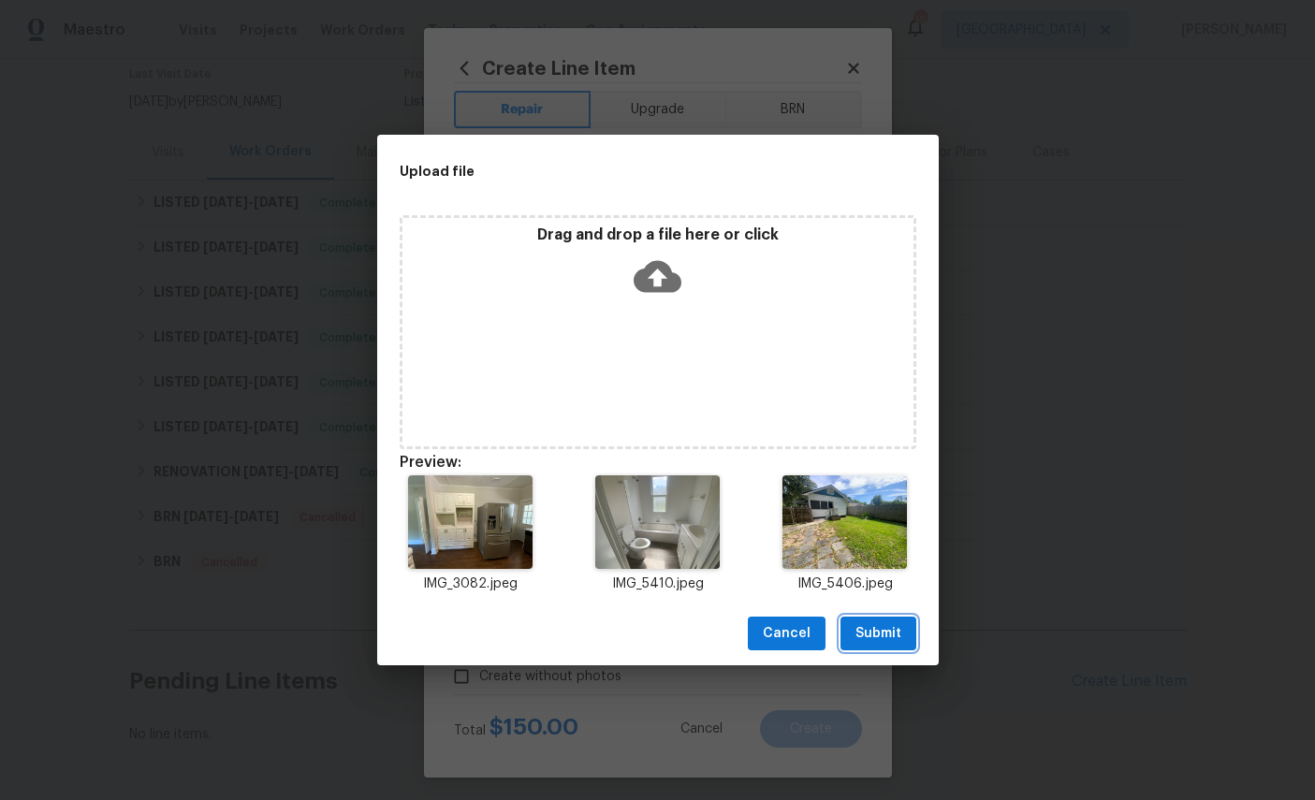
click at [887, 636] on span "Submit" at bounding box center [878, 633] width 46 height 23
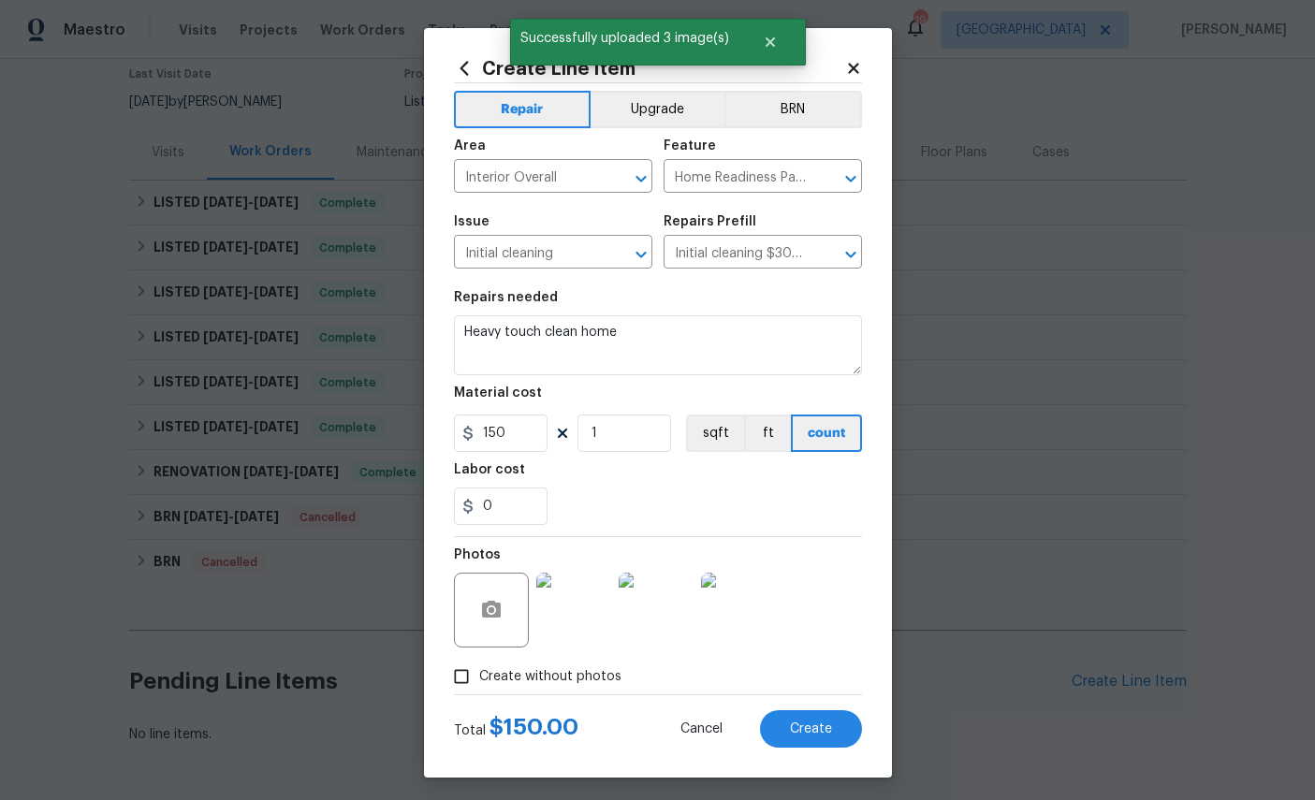
click at [815, 748] on button "Create" at bounding box center [811, 728] width 102 height 37
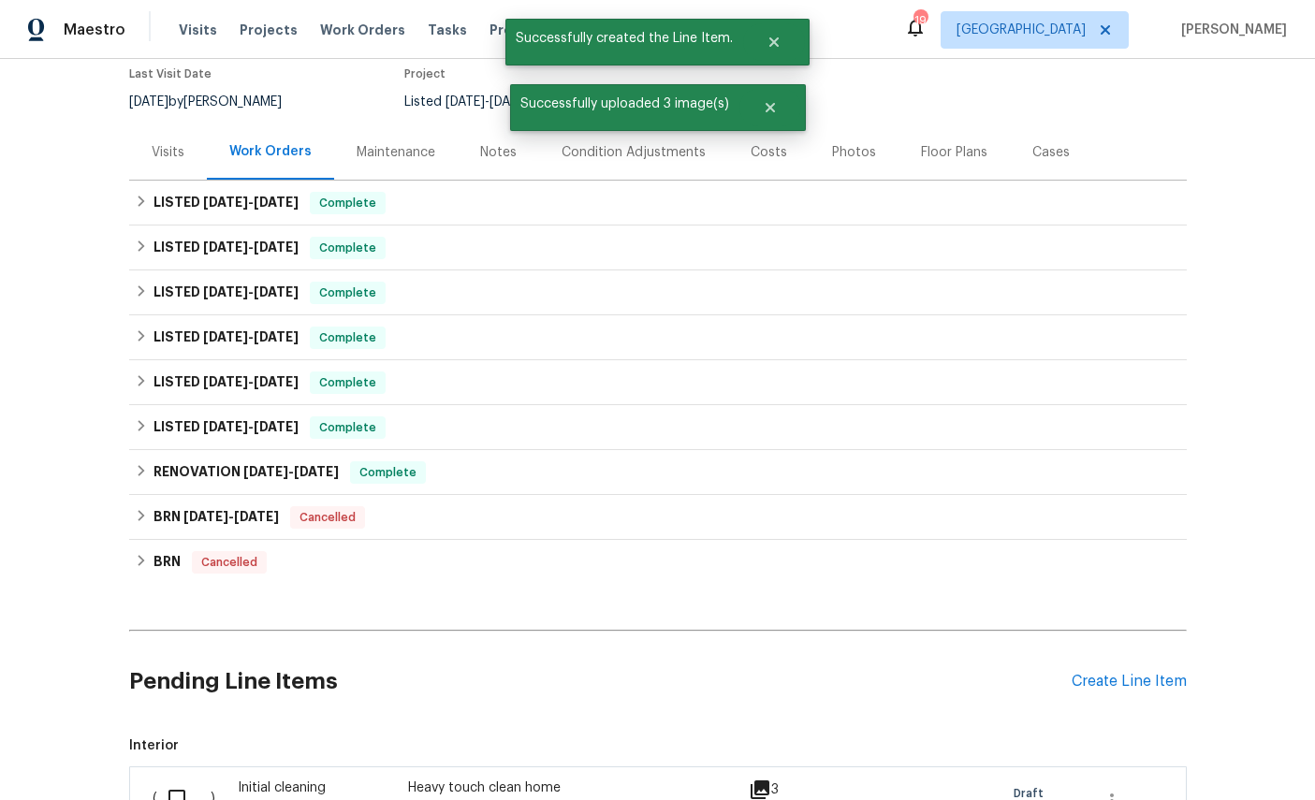
click at [176, 779] on input "checkbox" at bounding box center [183, 798] width 53 height 39
checkbox input "true"
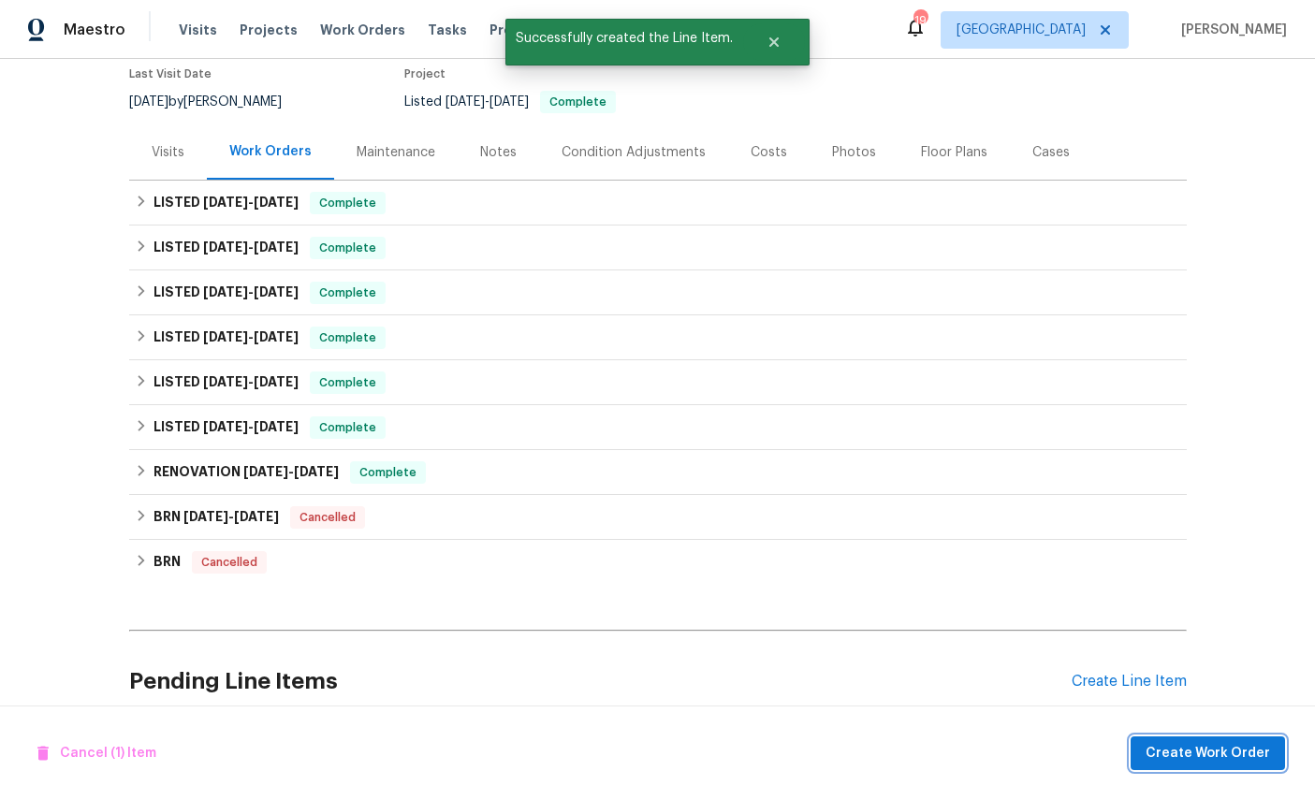
click at [1228, 765] on span "Create Work Order" at bounding box center [1208, 753] width 124 height 23
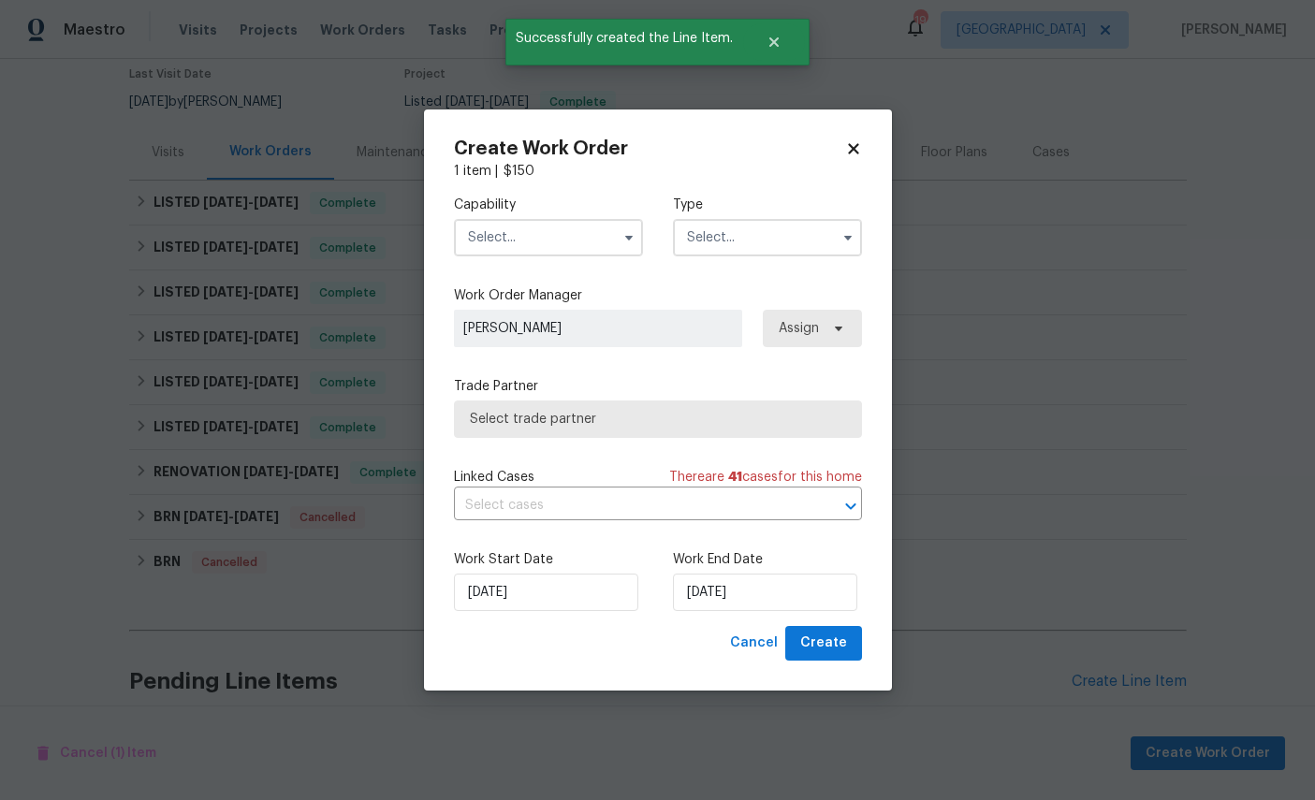
click at [553, 237] on input "text" at bounding box center [548, 237] width 189 height 37
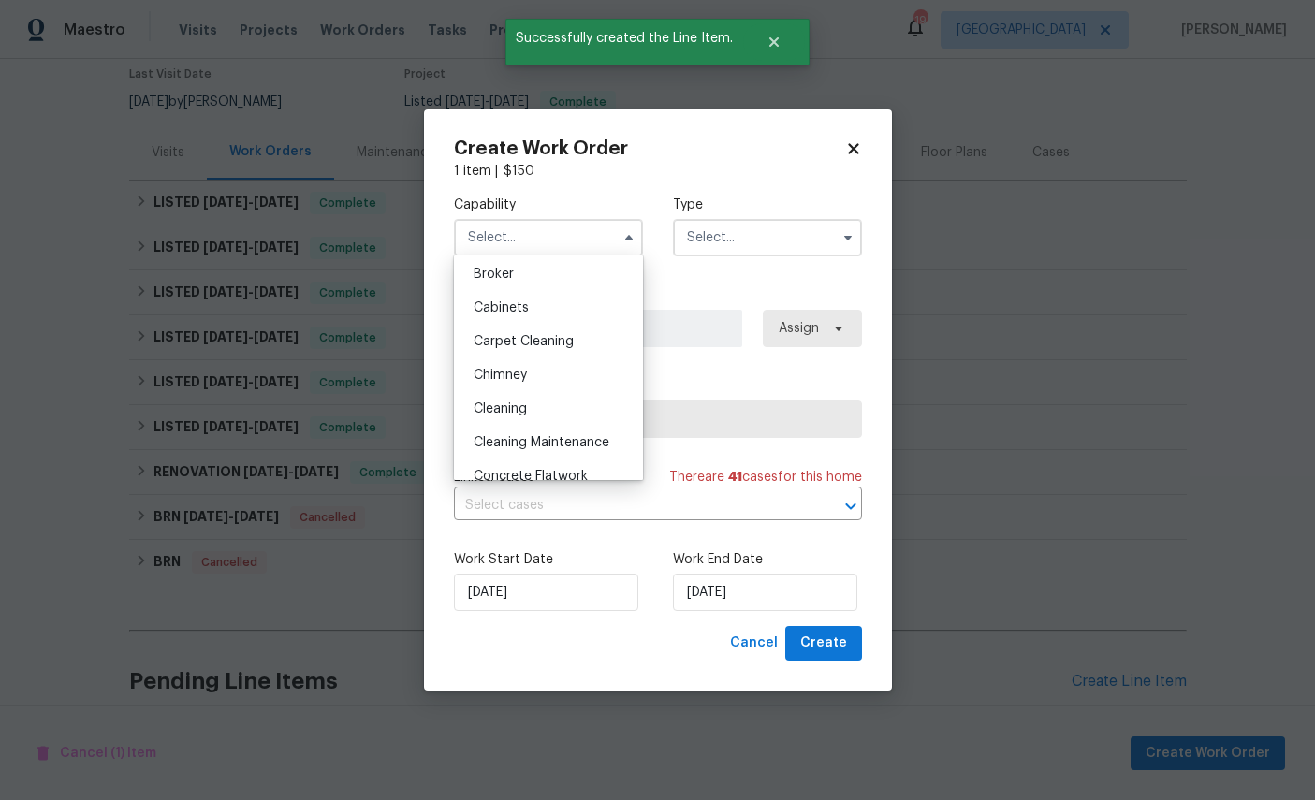
scroll to position [135, 0]
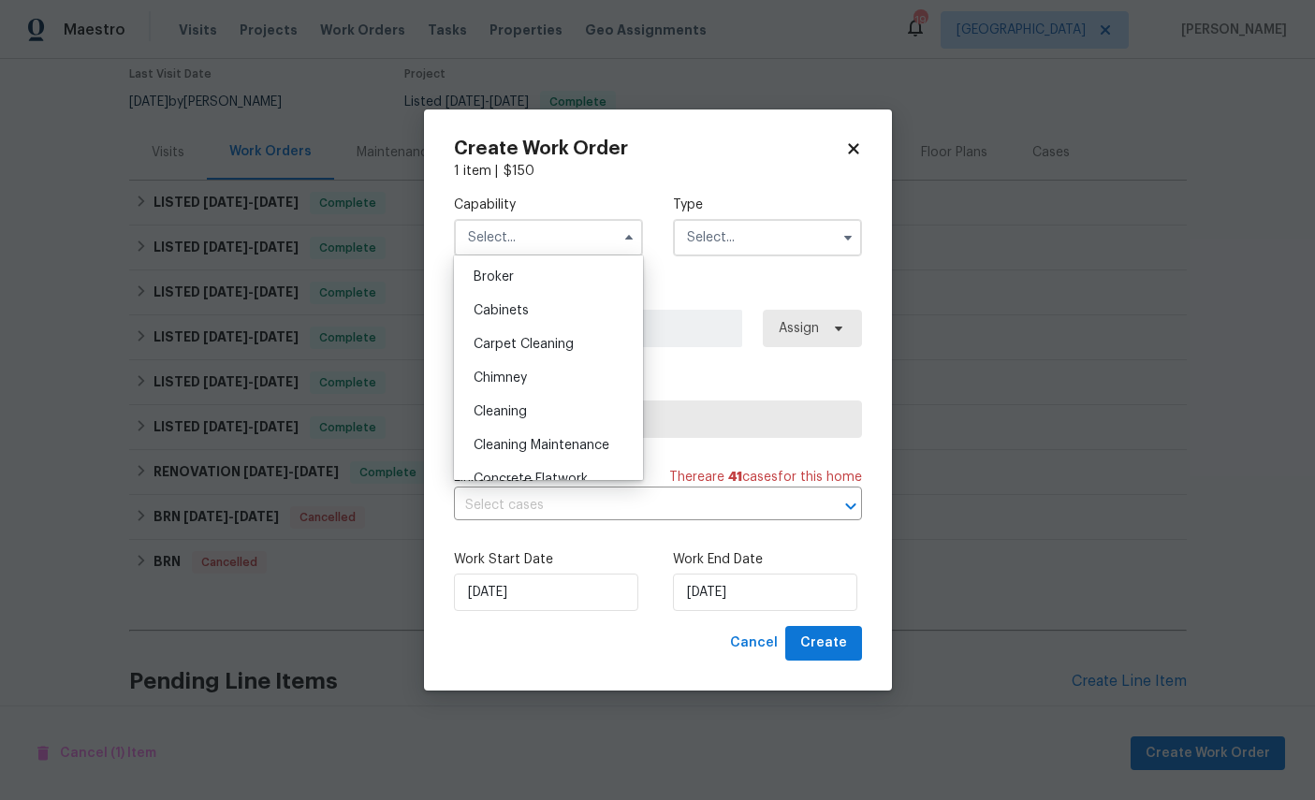
click at [545, 420] on div "Cleaning" at bounding box center [549, 412] width 180 height 34
type input "Cleaning"
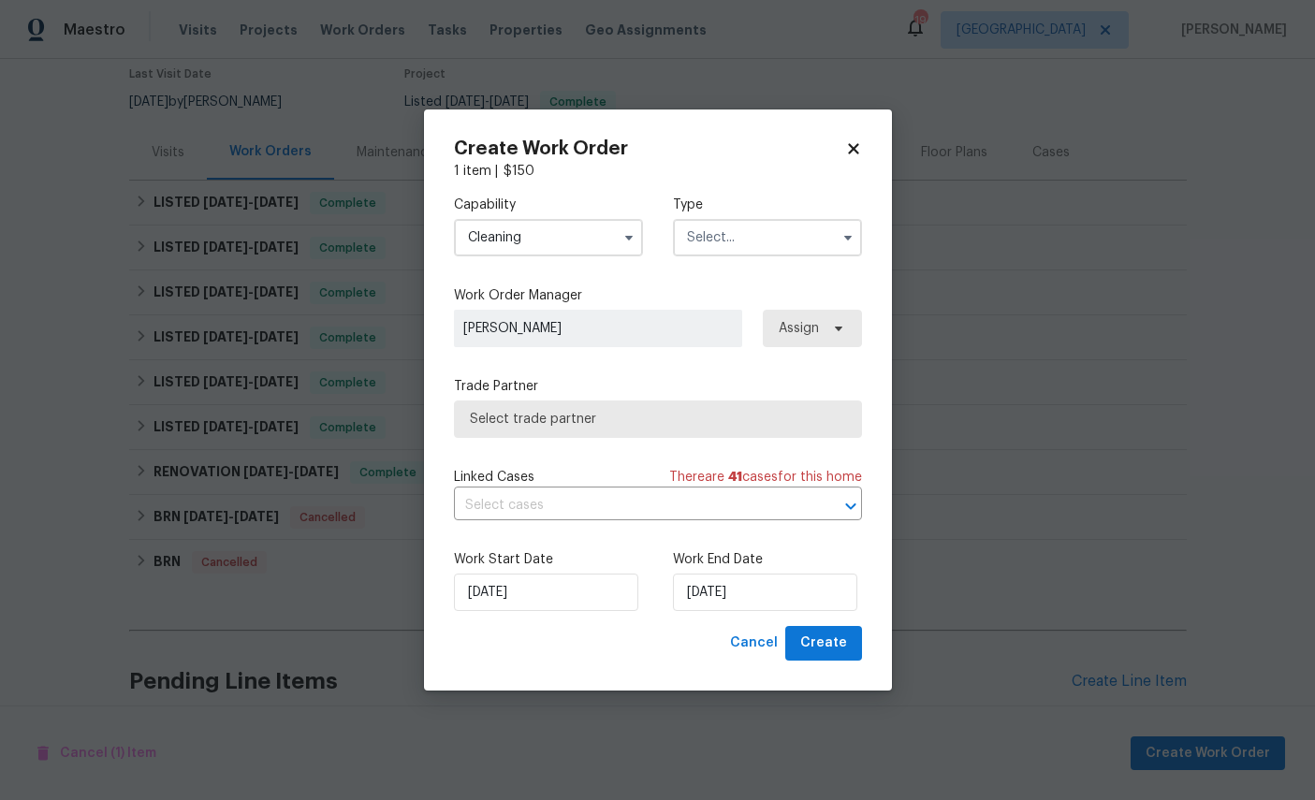
click at [767, 237] on input "text" at bounding box center [767, 237] width 189 height 37
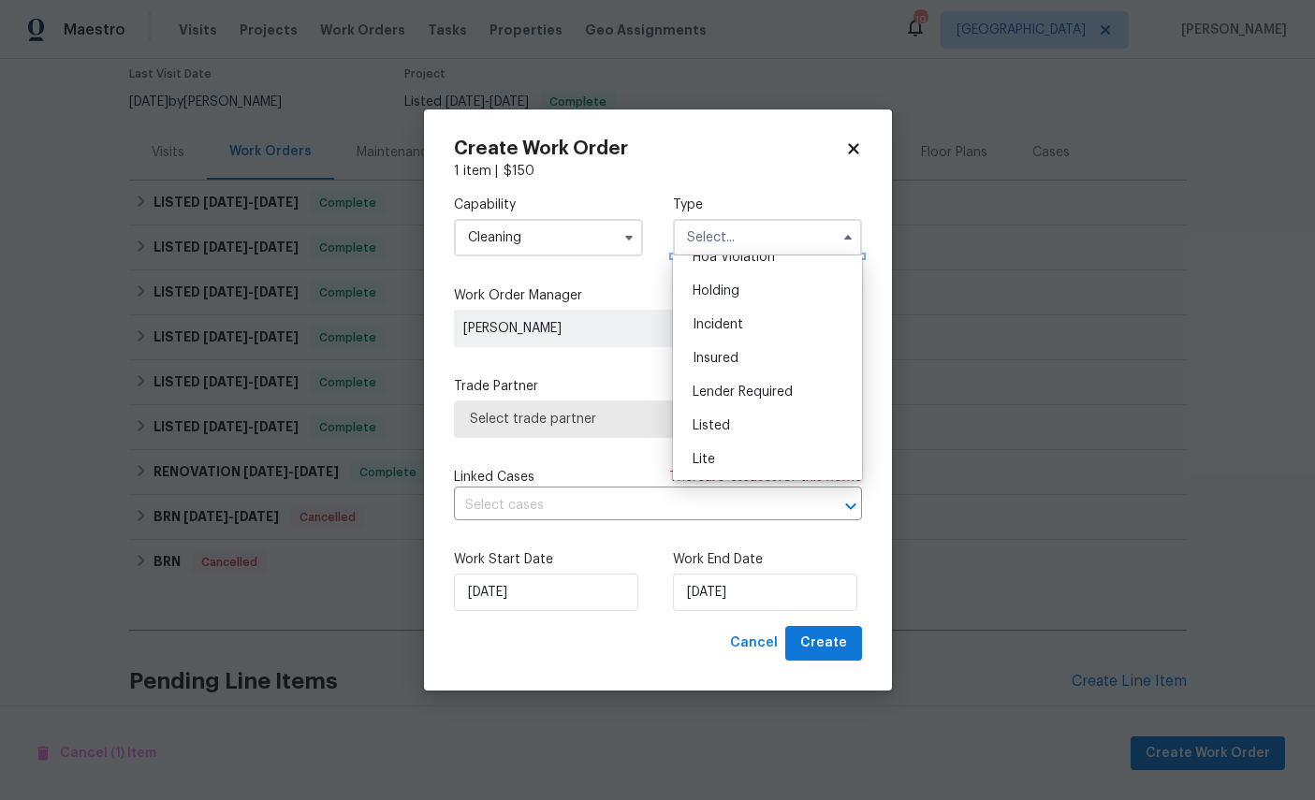
scroll to position [58, 0]
click at [763, 423] on div "Listed" at bounding box center [768, 421] width 180 height 34
type input "Listed"
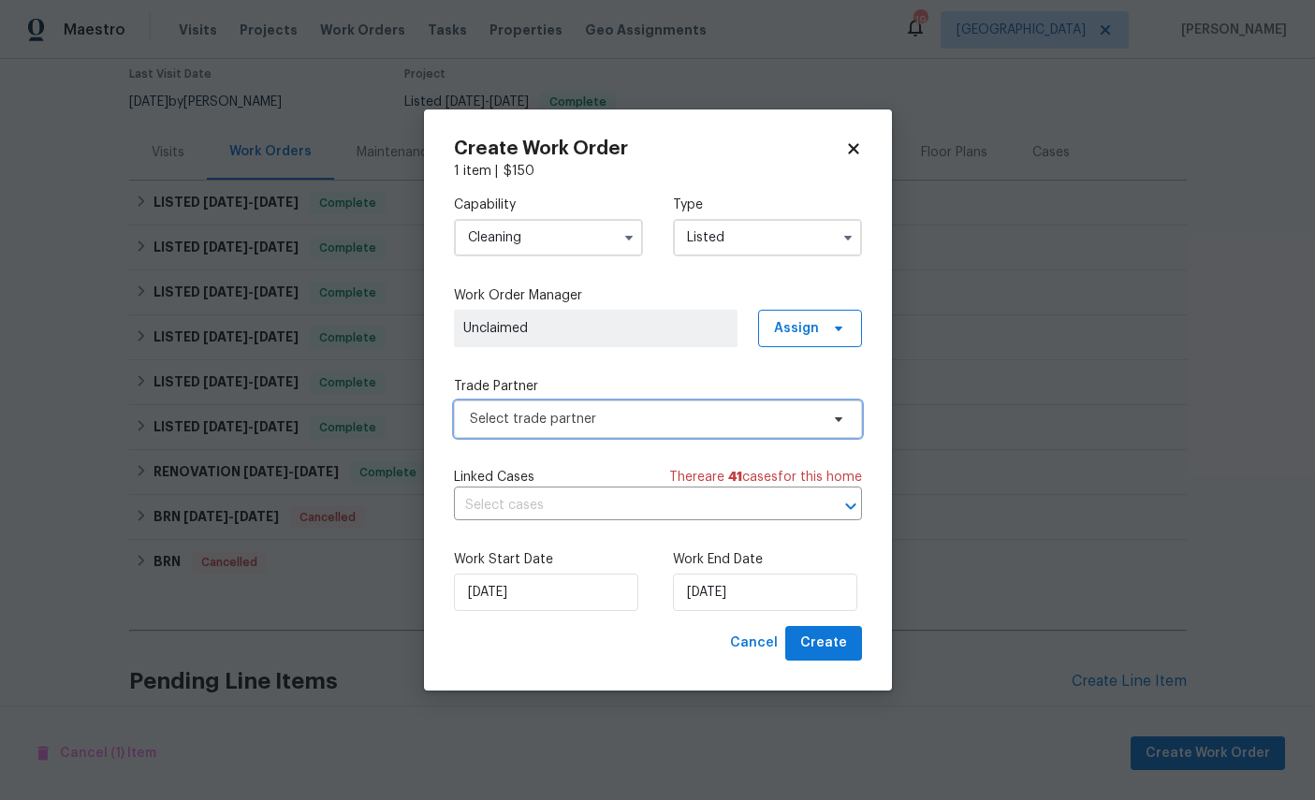
click at [641, 402] on span "Select trade partner" at bounding box center [658, 419] width 408 height 37
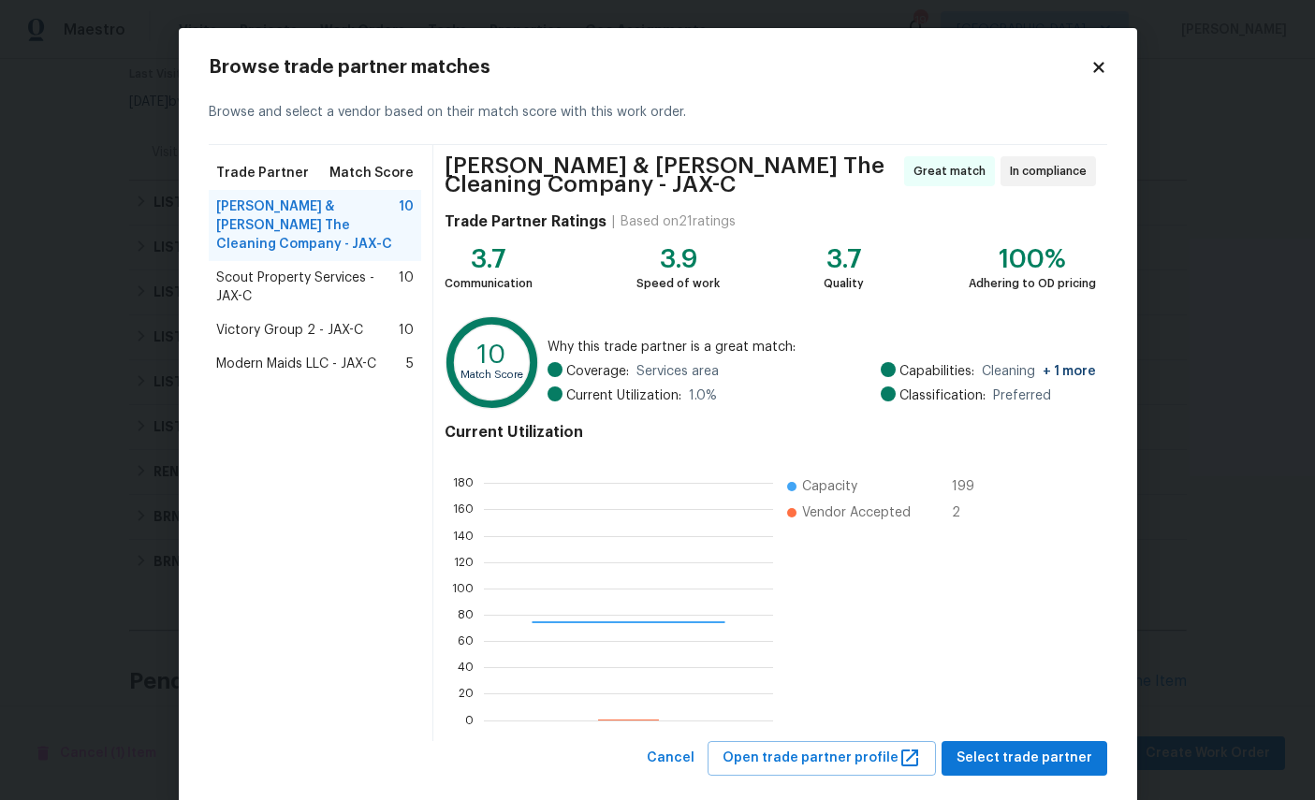
scroll to position [262, 289]
click at [292, 355] on span "Modern Maids LLC - JAX-C" at bounding box center [296, 364] width 160 height 19
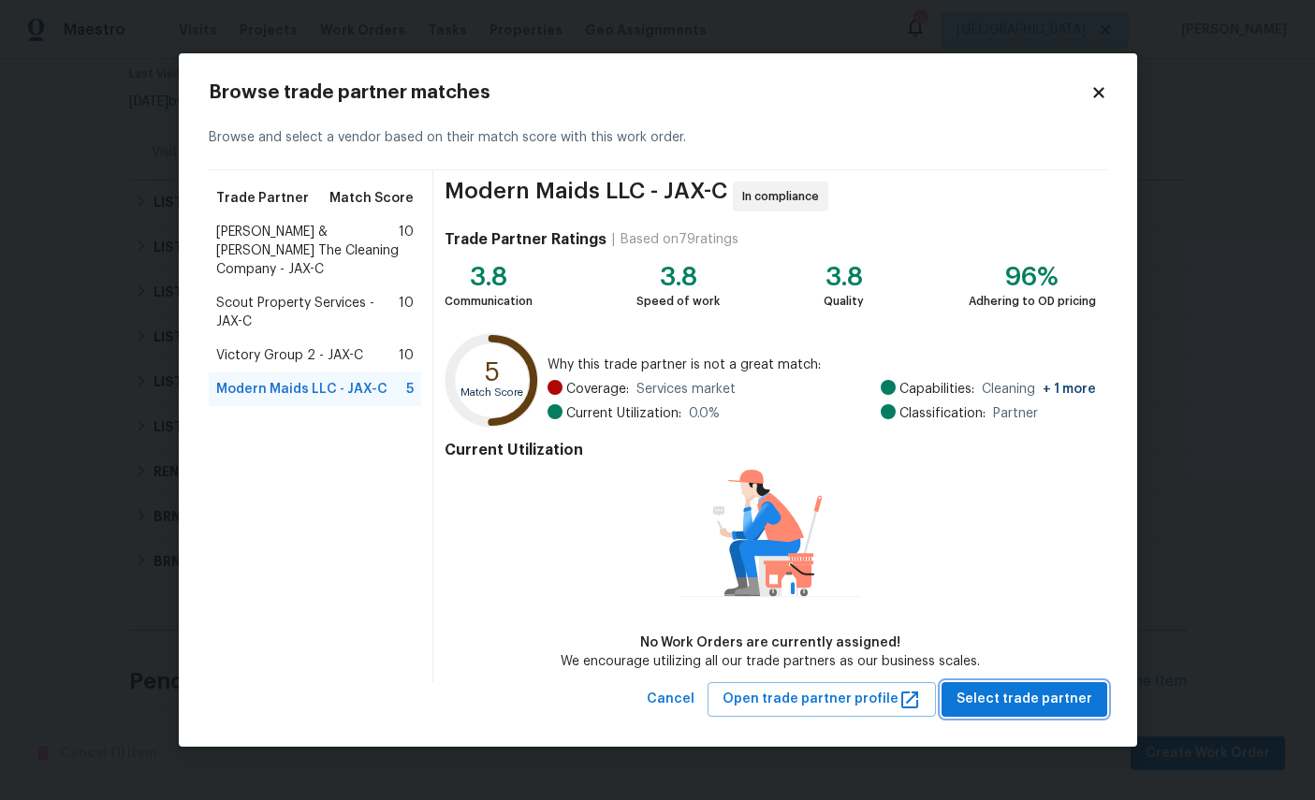
click at [1045, 698] on span "Select trade partner" at bounding box center [1024, 699] width 136 height 23
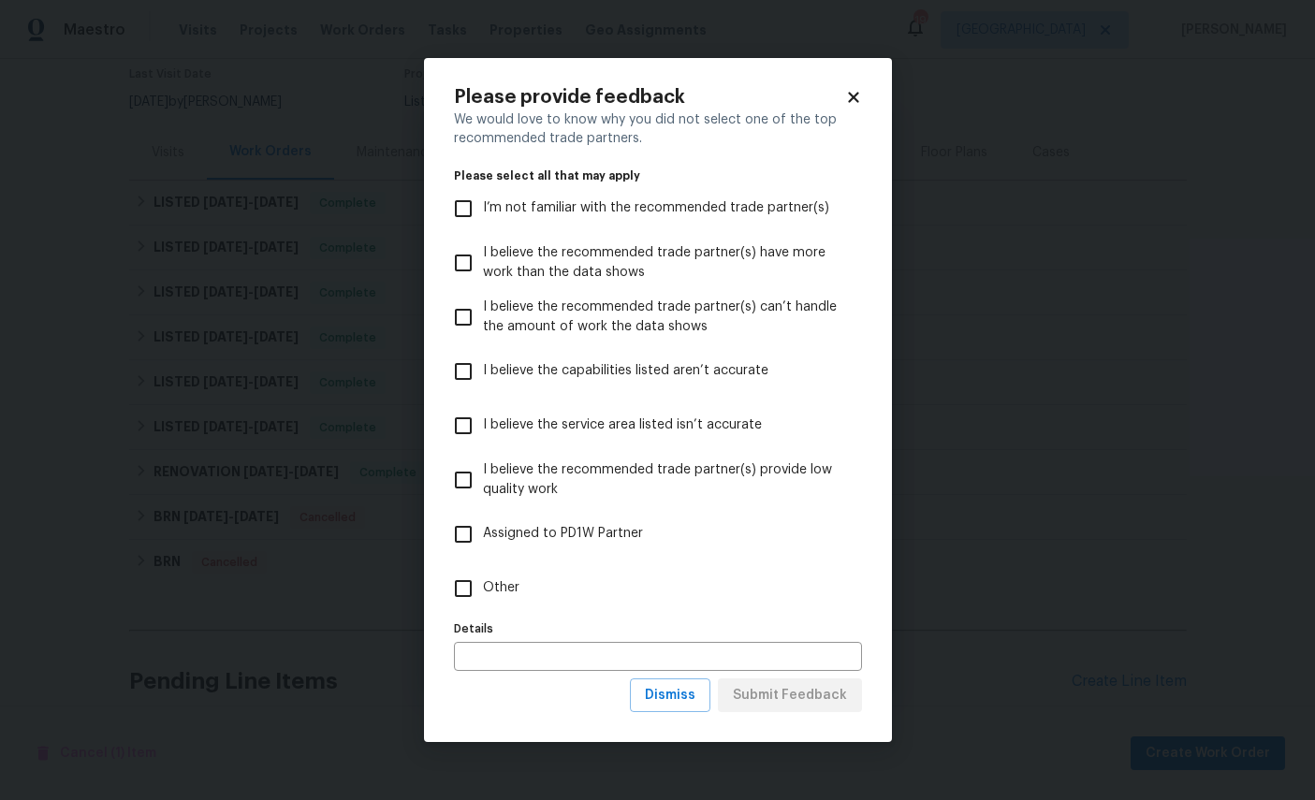
click at [600, 606] on label "Other" at bounding box center [645, 589] width 403 height 54
click at [483, 606] on input "Other" at bounding box center [463, 588] width 39 height 39
checkbox input "true"
click at [800, 696] on span "Submit Feedback" at bounding box center [790, 695] width 114 height 23
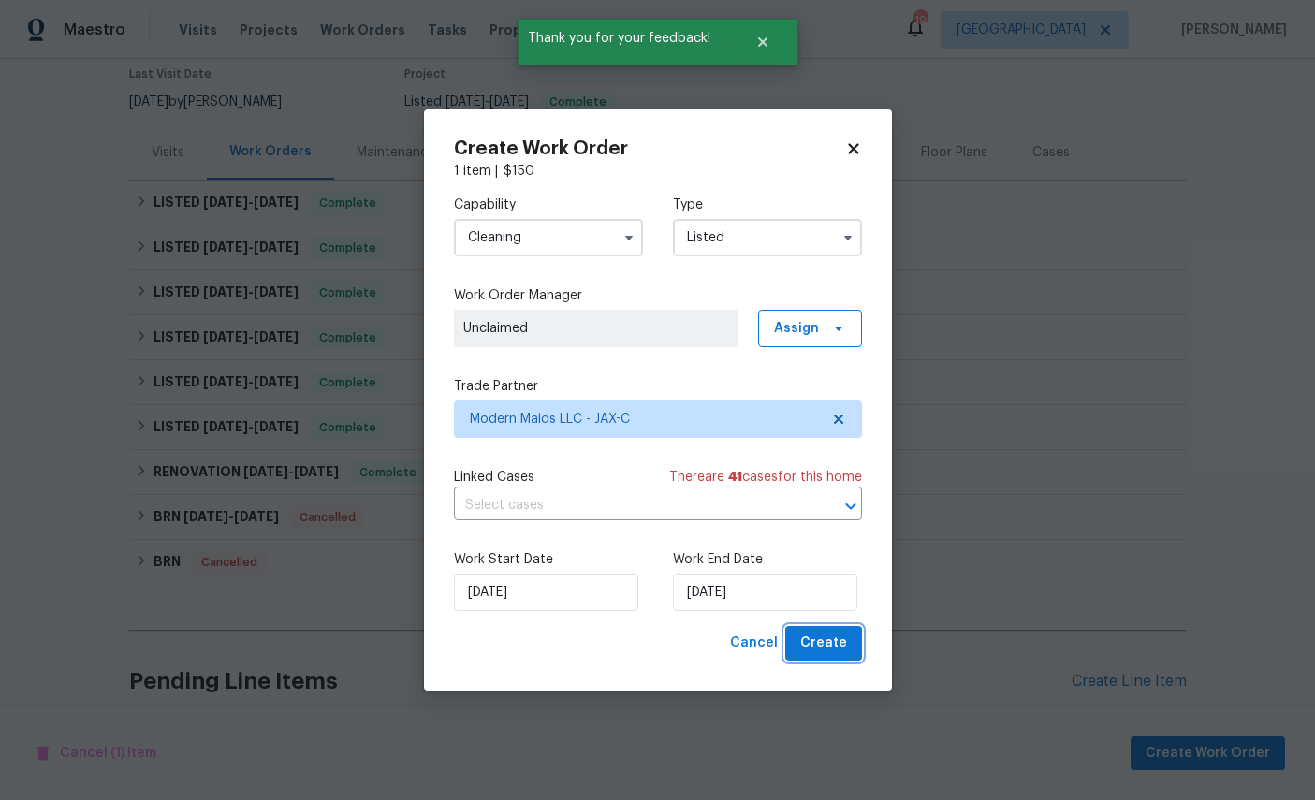
click at [835, 646] on span "Create" at bounding box center [823, 643] width 47 height 23
checkbox input "false"
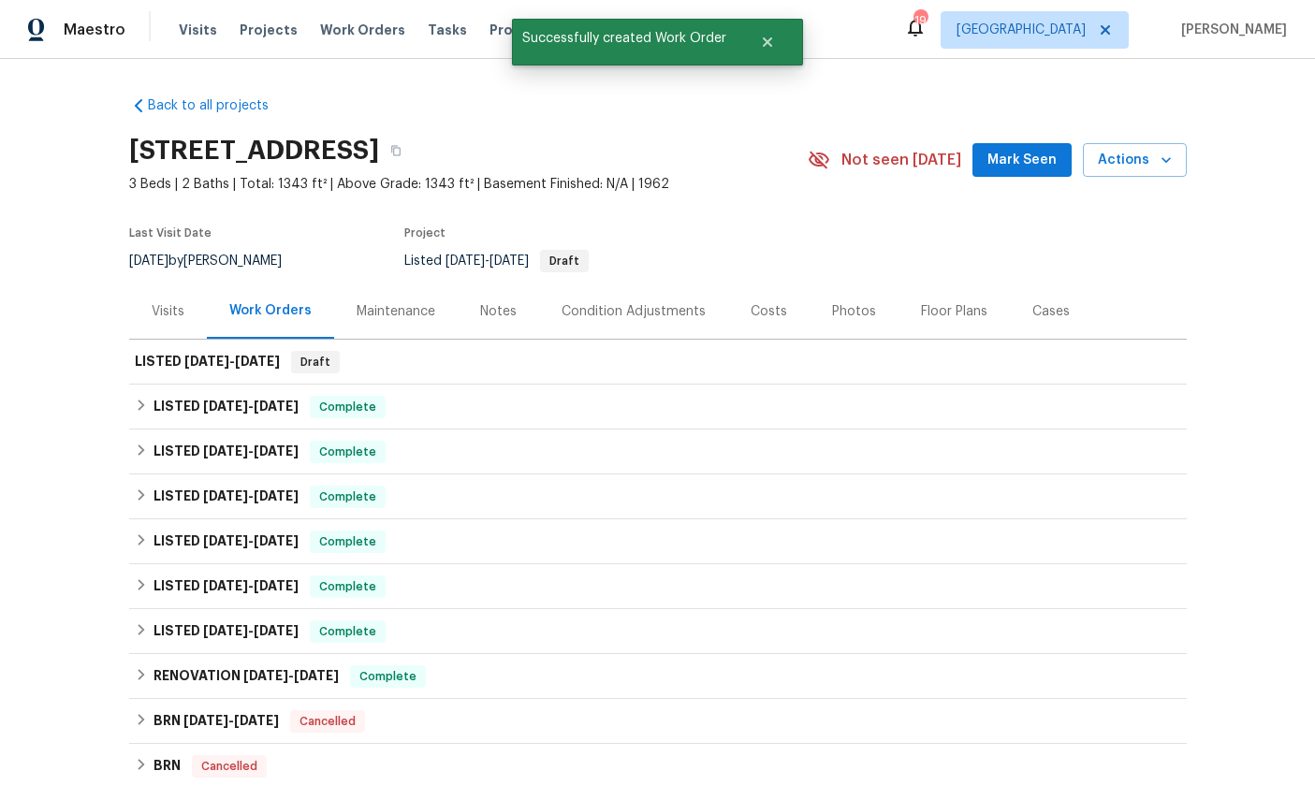
scroll to position [0, 0]
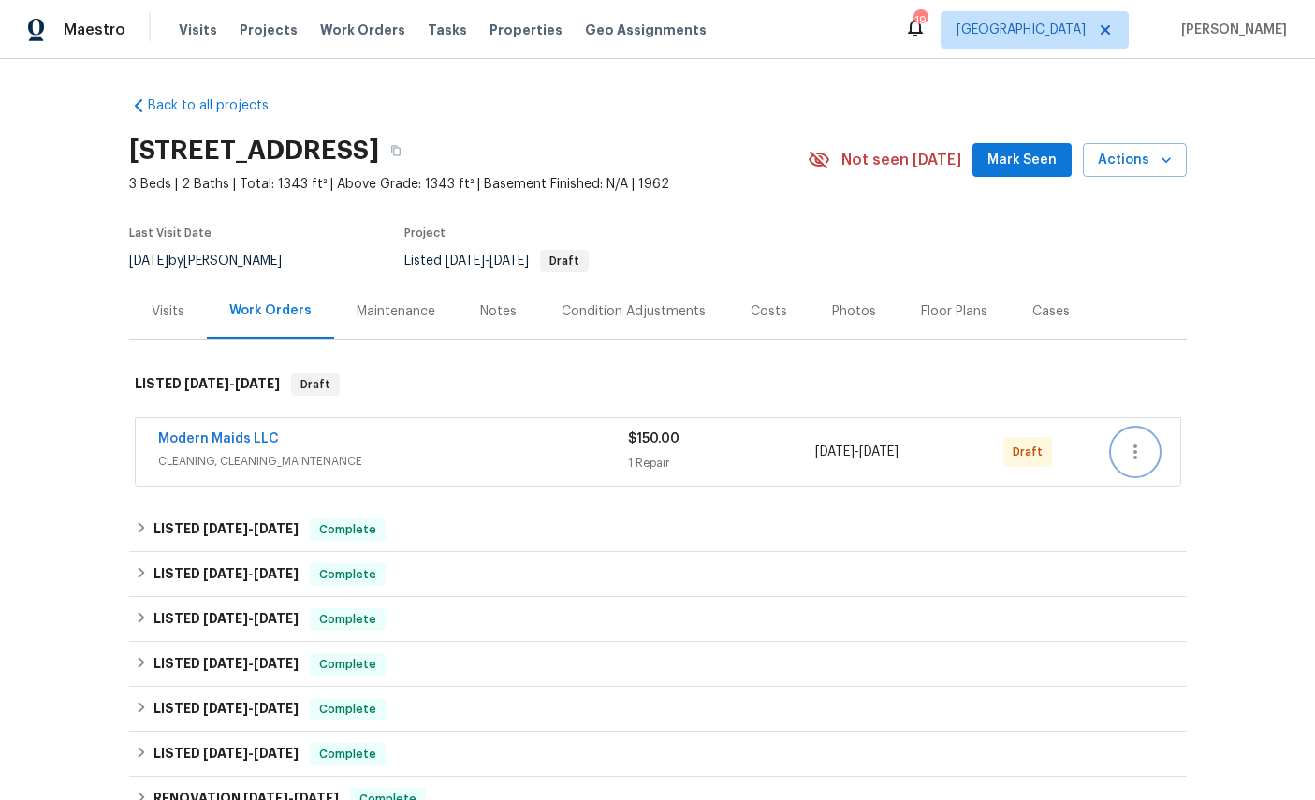
click at [1134, 450] on icon "button" at bounding box center [1135, 452] width 22 height 22
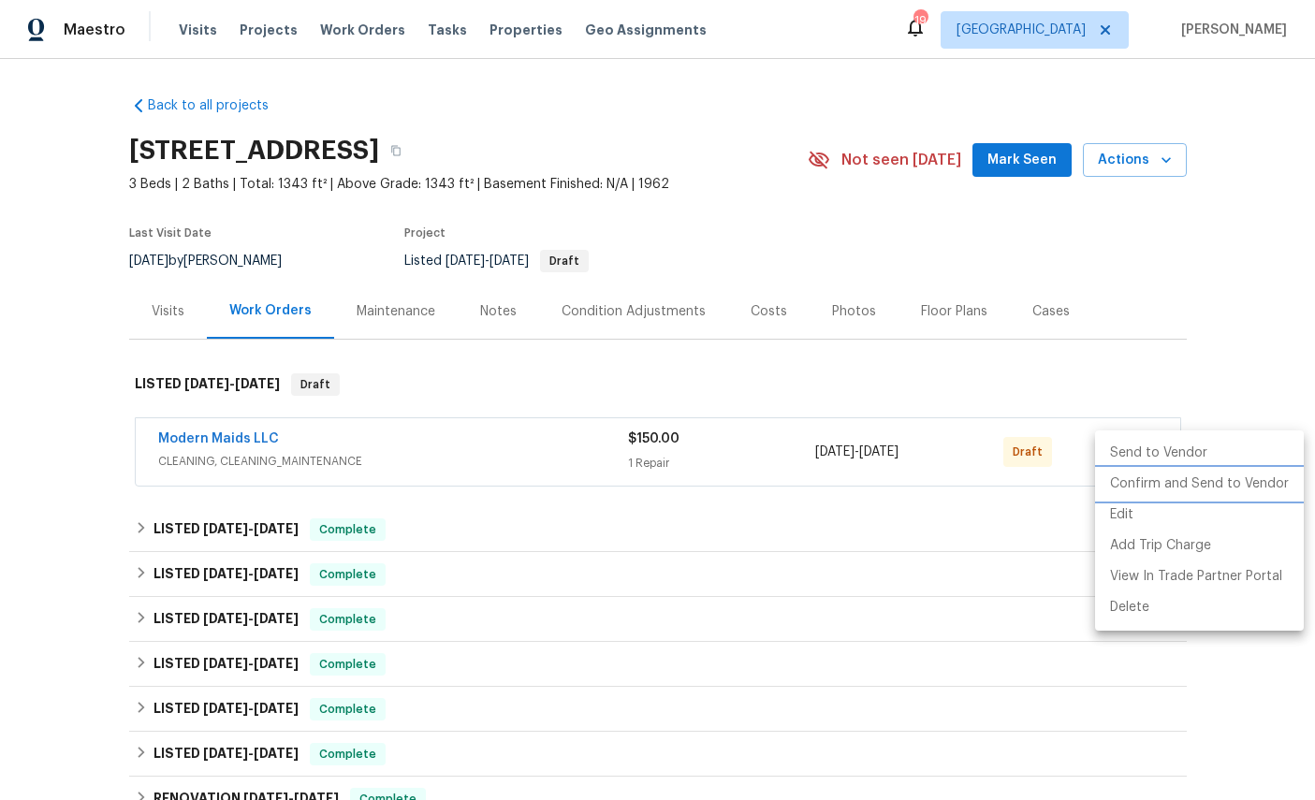
click at [1187, 483] on li "Confirm and Send to Vendor" at bounding box center [1199, 484] width 209 height 31
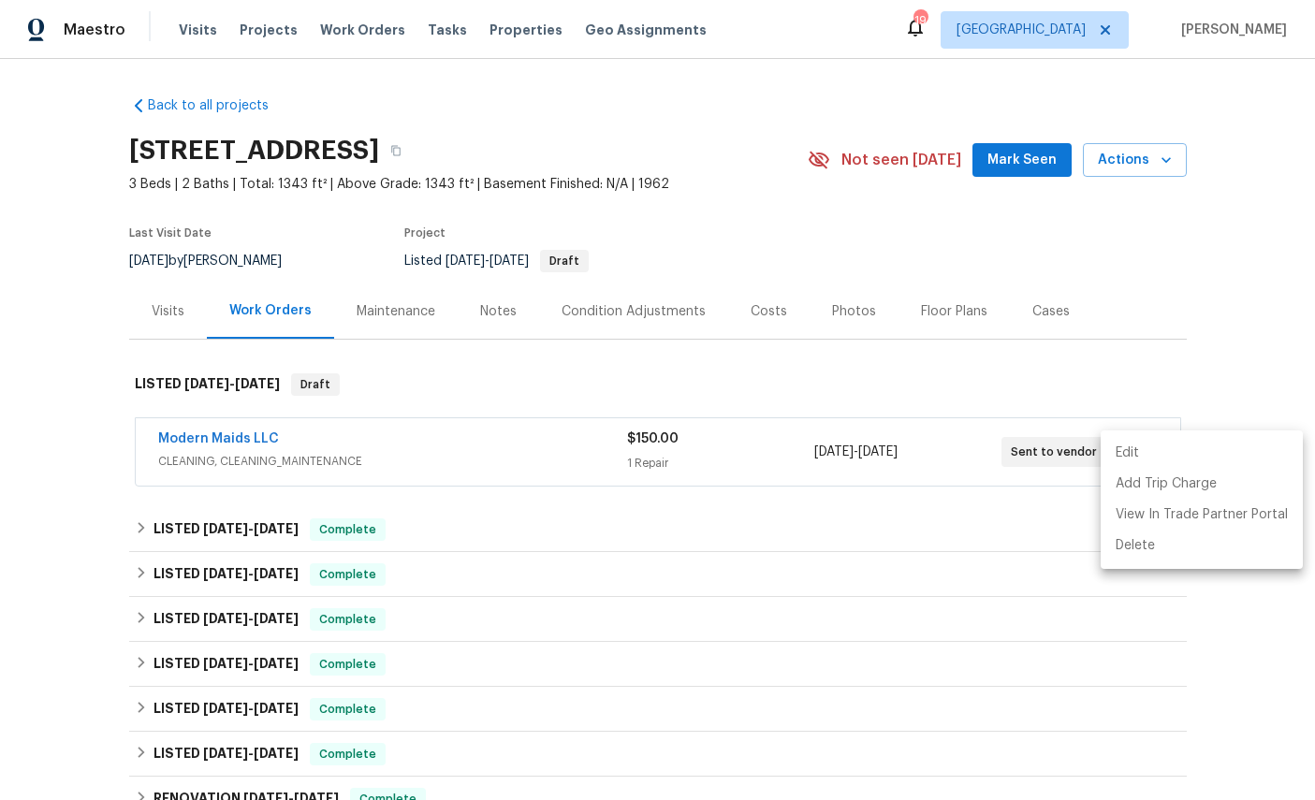
click at [1252, 279] on div at bounding box center [657, 400] width 1315 height 800
